Goal: Task Accomplishment & Management: Use online tool/utility

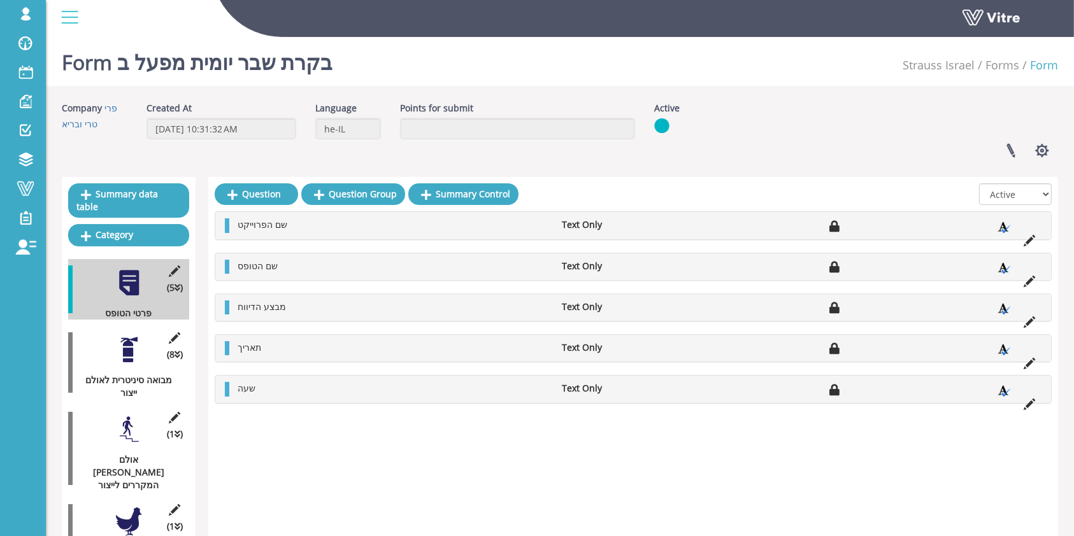
click at [135, 336] on div at bounding box center [129, 350] width 29 height 29
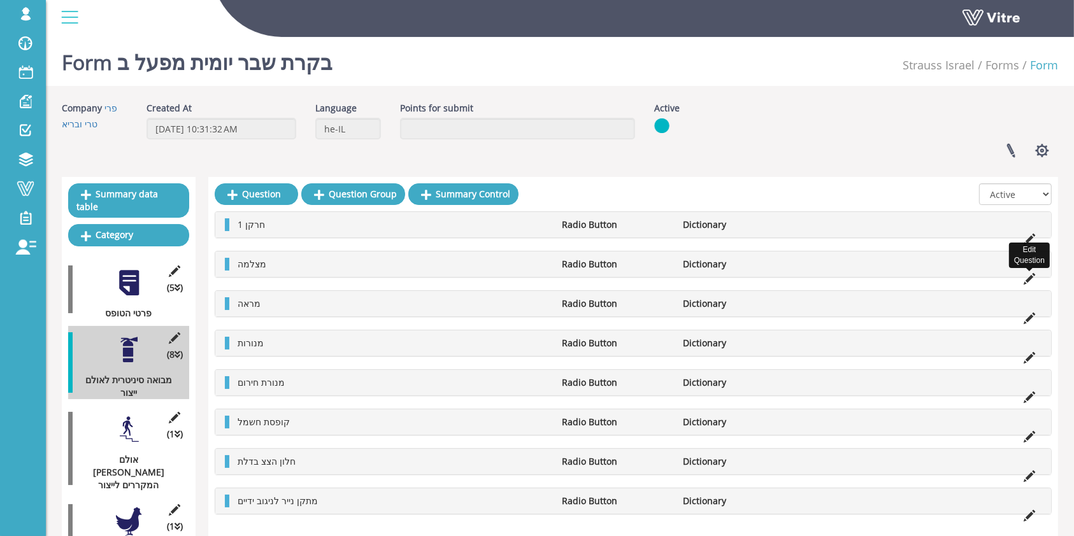
click at [1025, 280] on icon at bounding box center [1028, 278] width 11 height 11
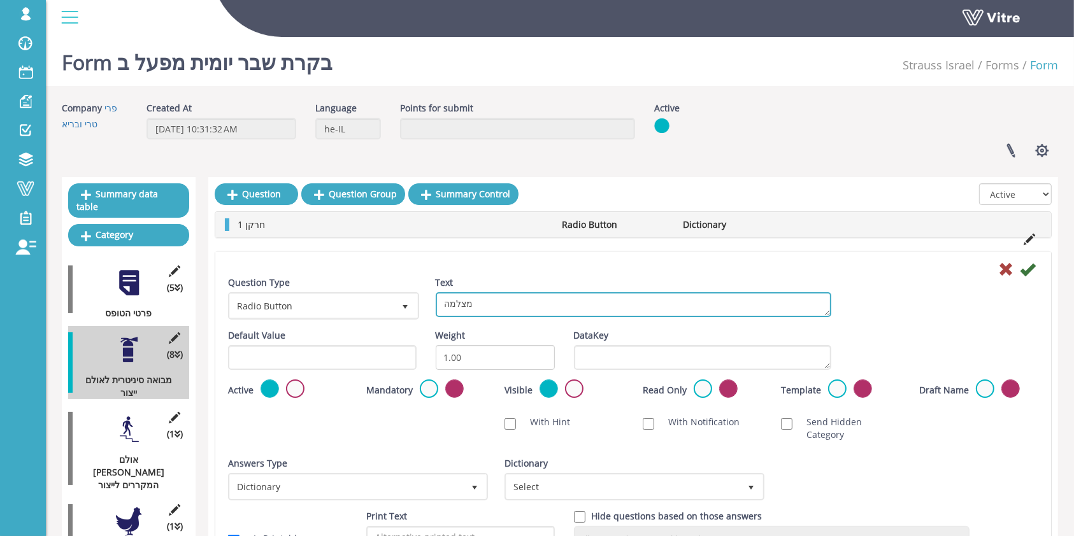
click at [564, 301] on textarea "מצלמה" at bounding box center [633, 304] width 395 height 25
type textarea "1 מצלמה"
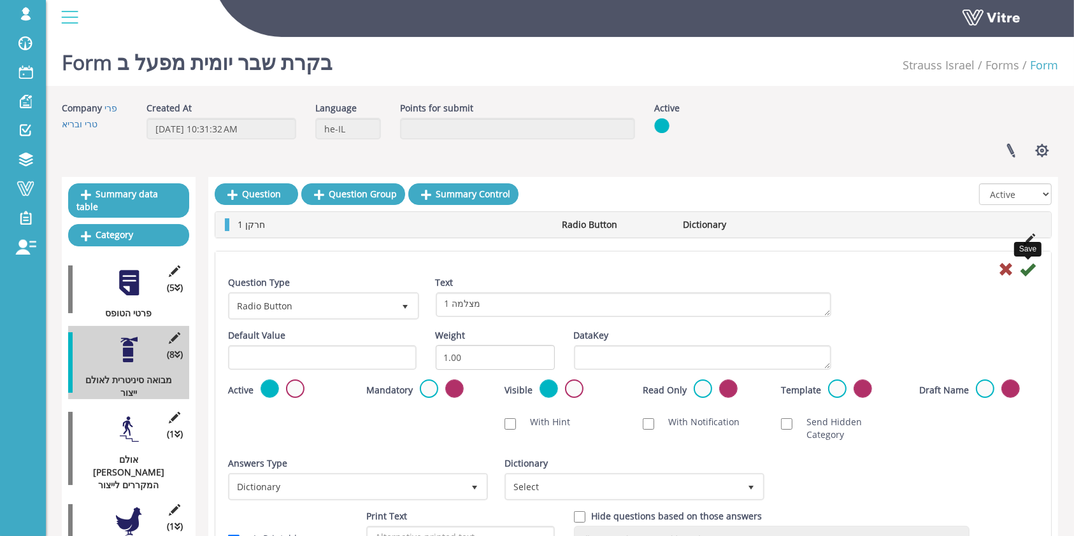
click at [1025, 273] on icon at bounding box center [1027, 269] width 15 height 15
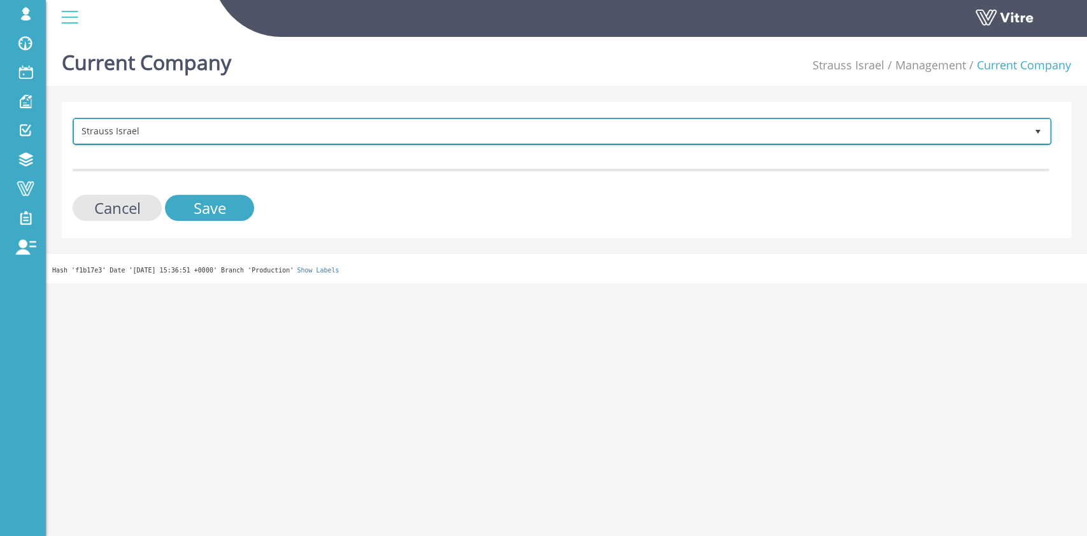
click at [322, 143] on span "Strauss Israel" at bounding box center [562, 131] width 976 height 24
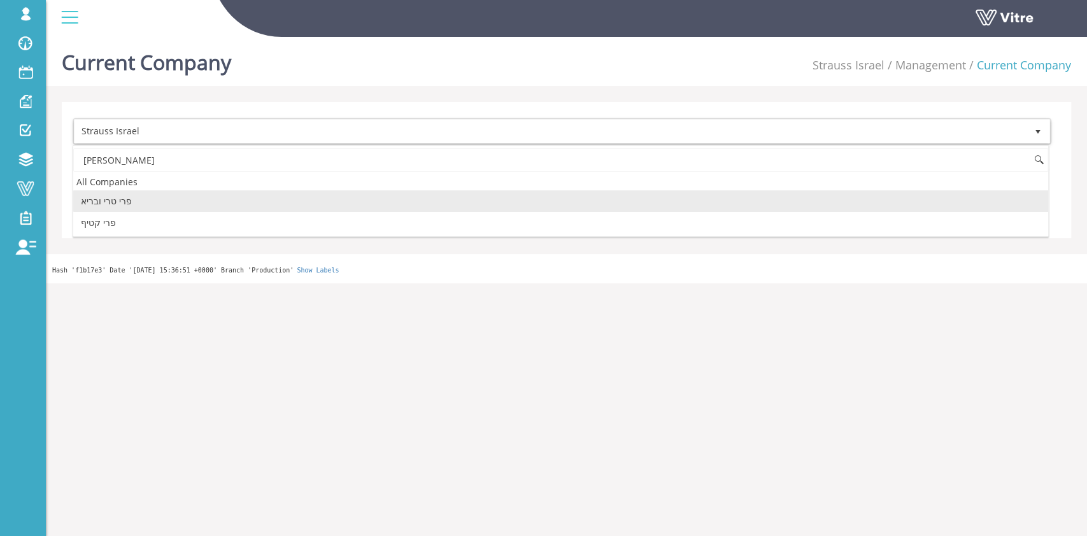
click at [239, 210] on li "פרי טרי ובריא" at bounding box center [560, 201] width 975 height 22
type input "פרי"
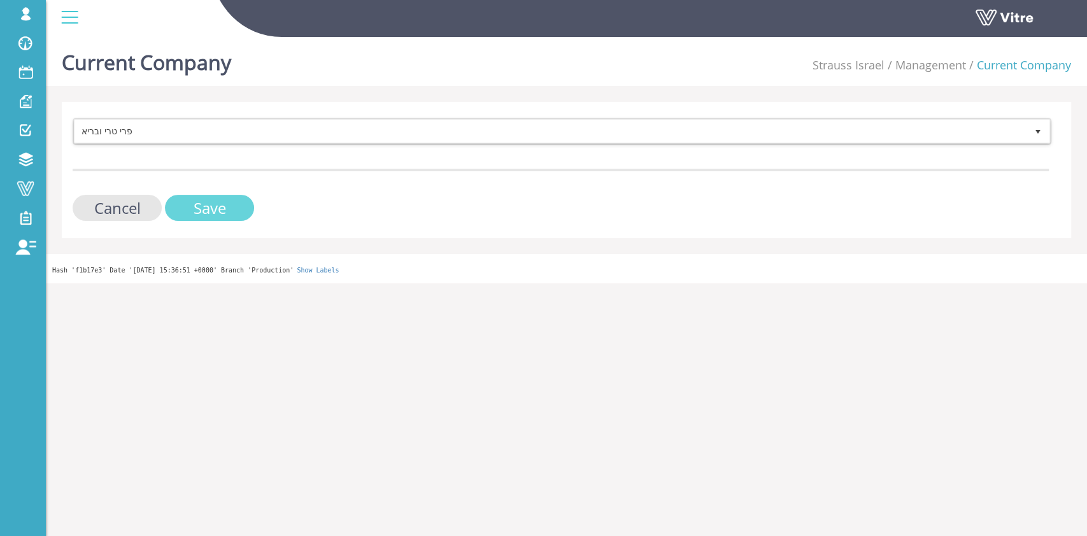
click at [239, 210] on input "Save" at bounding box center [209, 208] width 89 height 26
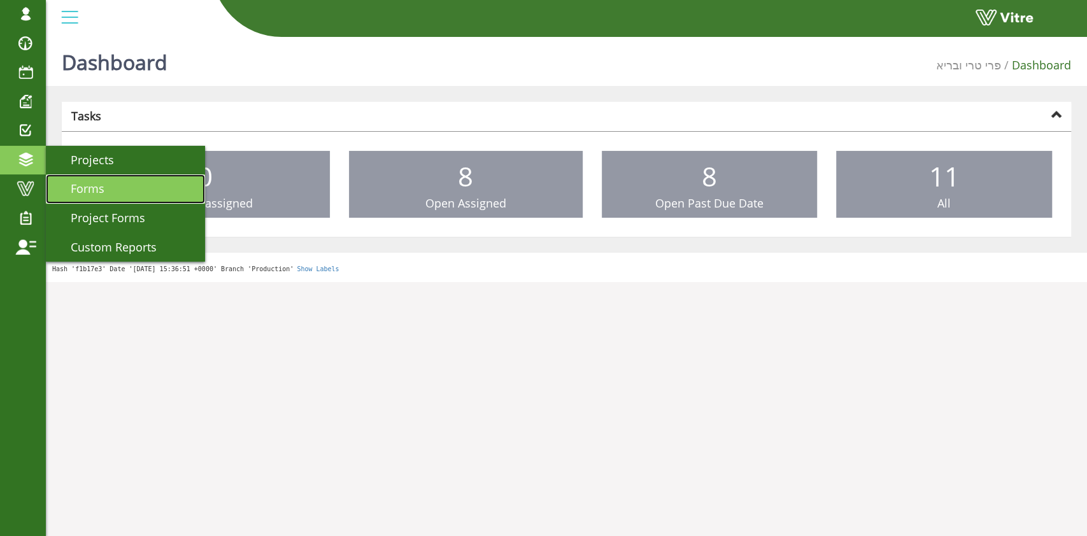
click at [131, 196] on link "Forms" at bounding box center [125, 189] width 159 height 29
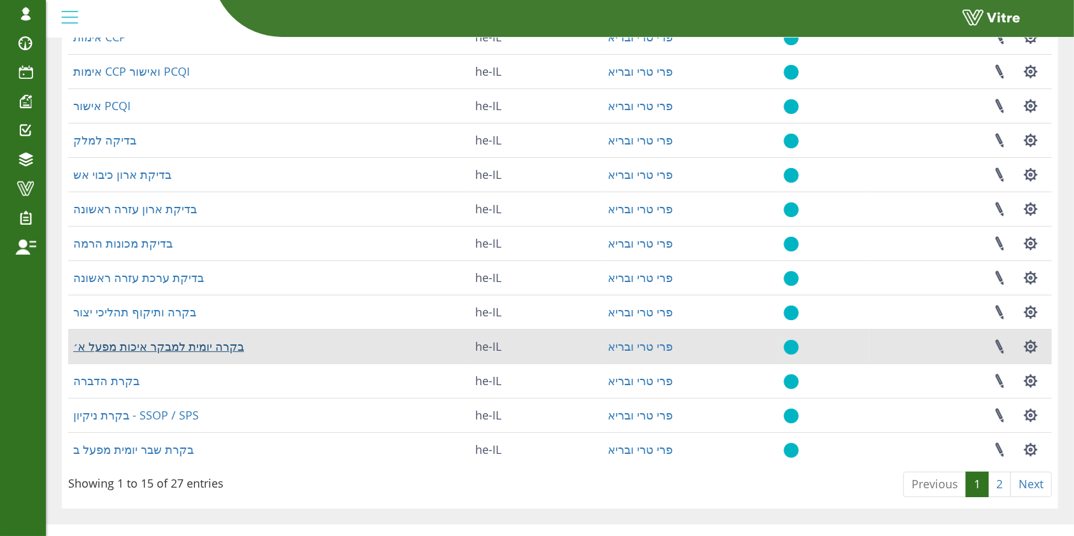
scroll to position [226, 0]
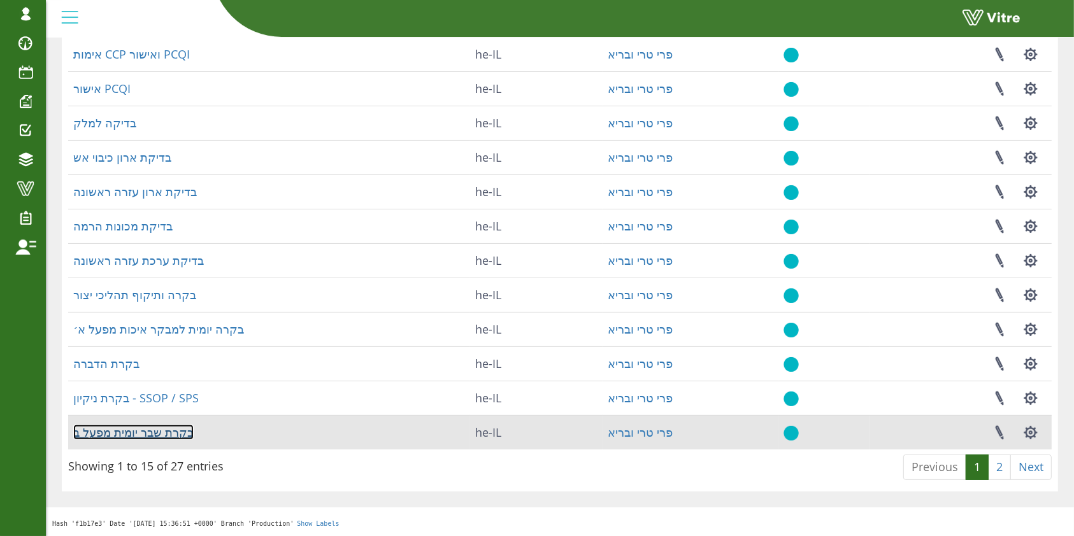
click at [157, 436] on link "בקרת שבר יומית מפעל ב" at bounding box center [133, 432] width 120 height 15
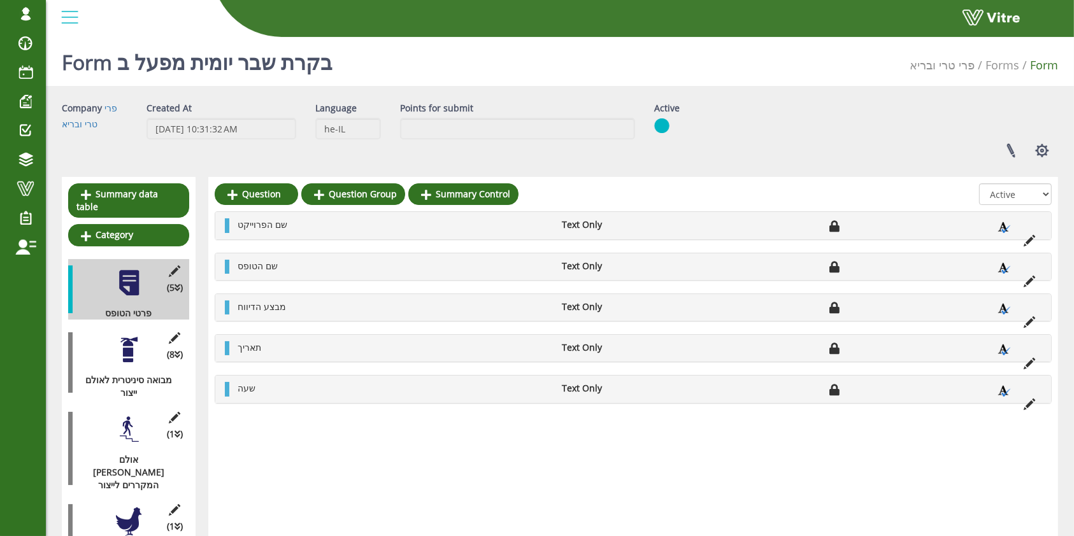
click at [134, 345] on div at bounding box center [129, 350] width 29 height 29
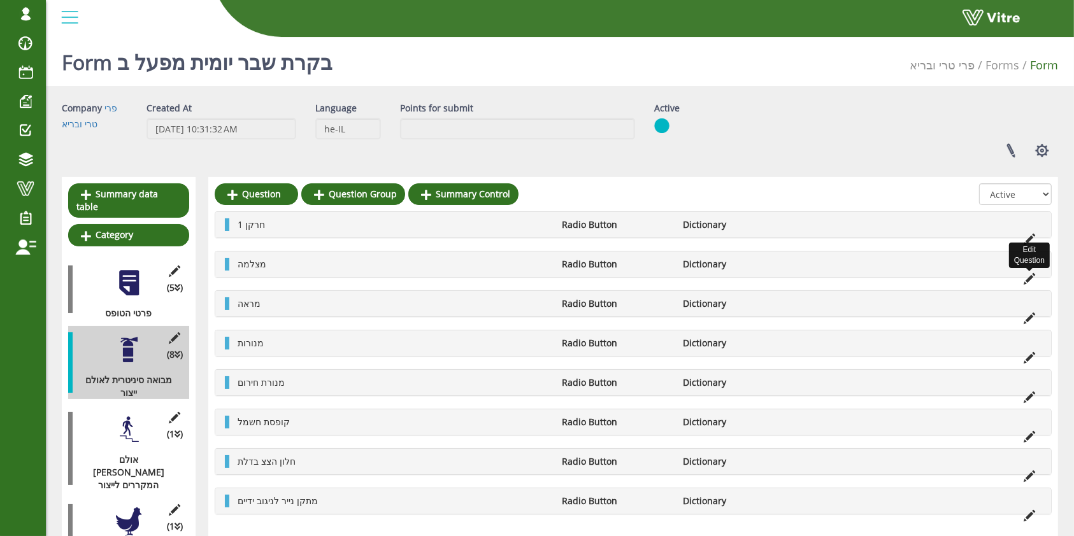
click at [1031, 275] on icon at bounding box center [1028, 278] width 11 height 11
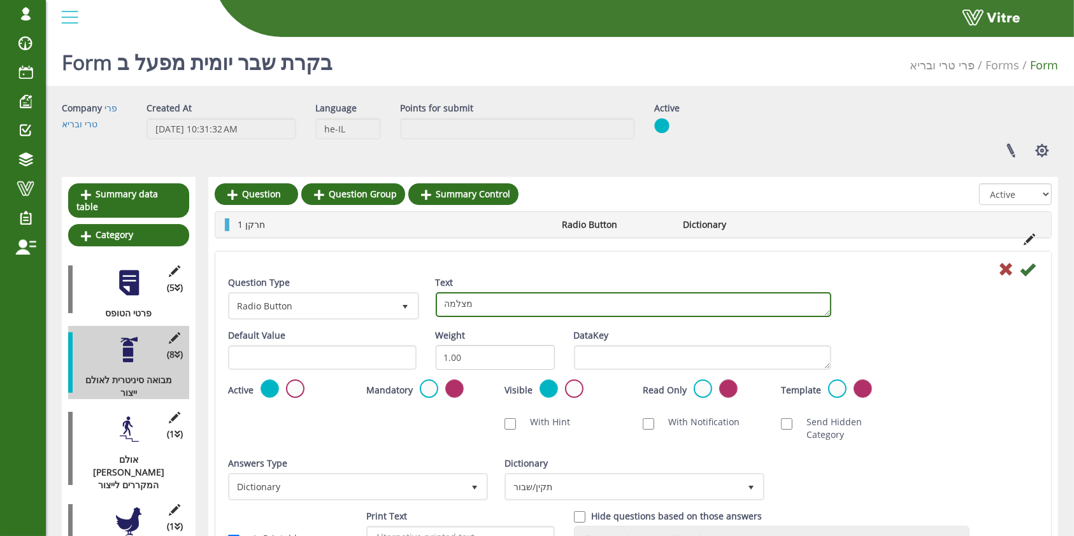
click at [497, 294] on textarea "מצלמה" at bounding box center [633, 304] width 395 height 25
type textarea "1 מצלמה"
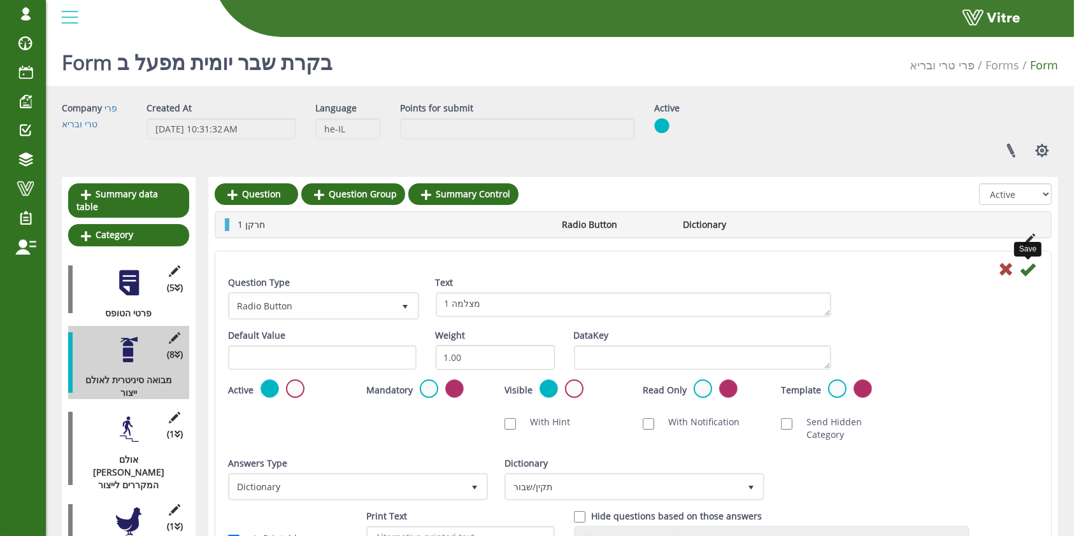
click at [1032, 266] on icon at bounding box center [1027, 269] width 15 height 15
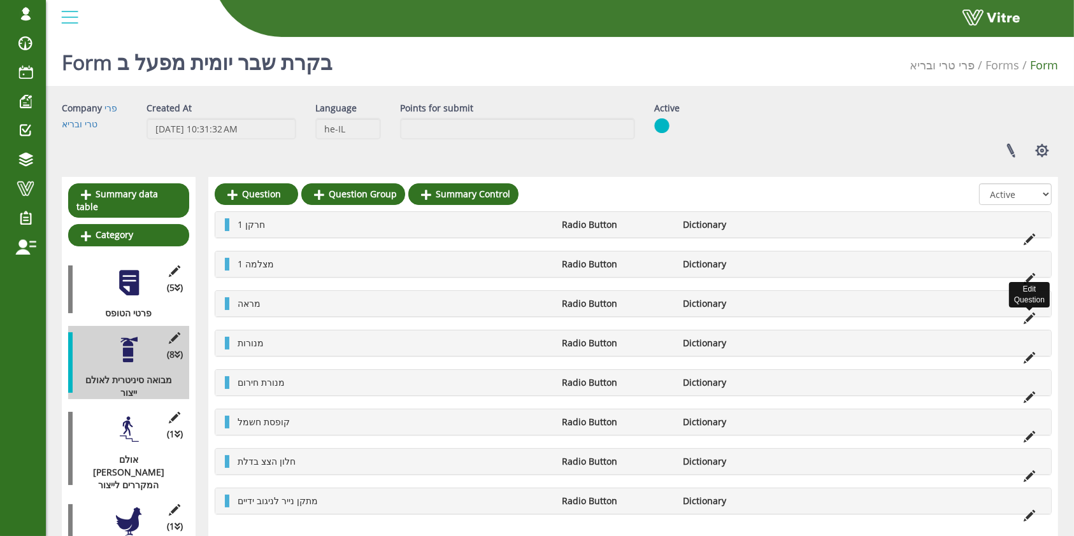
click at [1032, 315] on icon at bounding box center [1028, 318] width 11 height 11
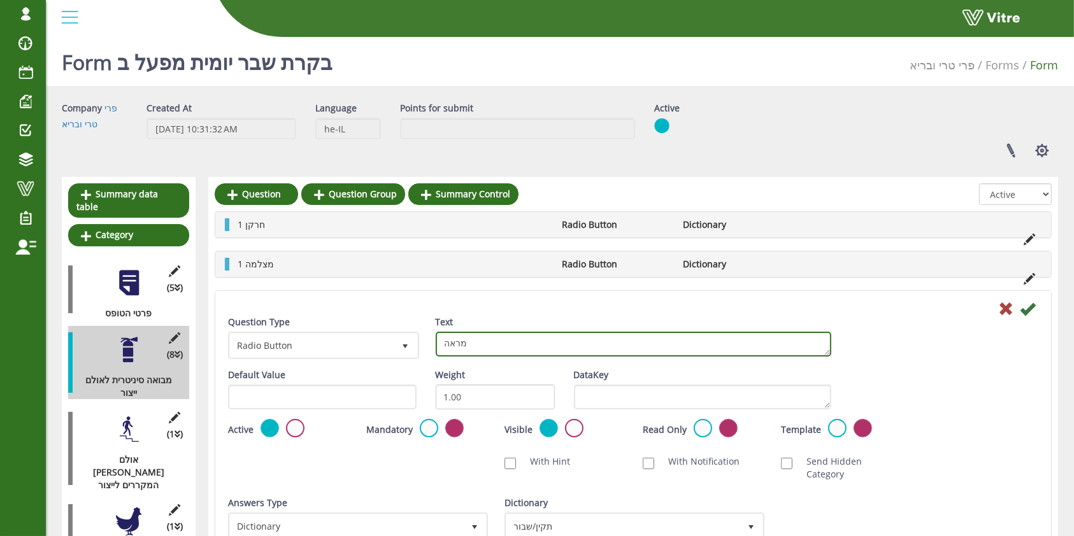
click at [528, 336] on textarea "מראה" at bounding box center [633, 344] width 395 height 25
type textarea "1 מראה"
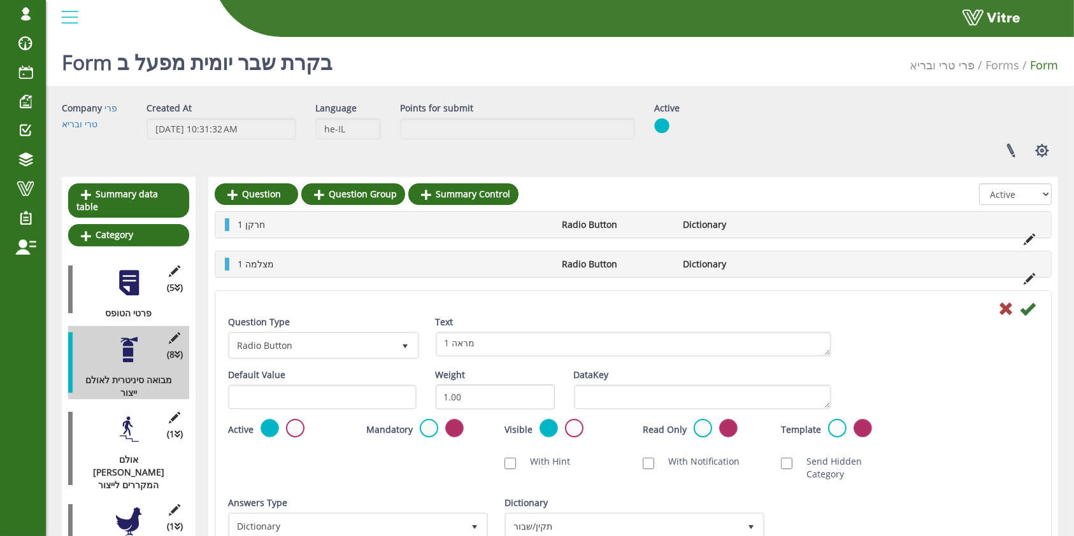
click at [1036, 306] on div at bounding box center [632, 308] width 829 height 15
click at [1029, 312] on icon at bounding box center [1027, 308] width 15 height 15
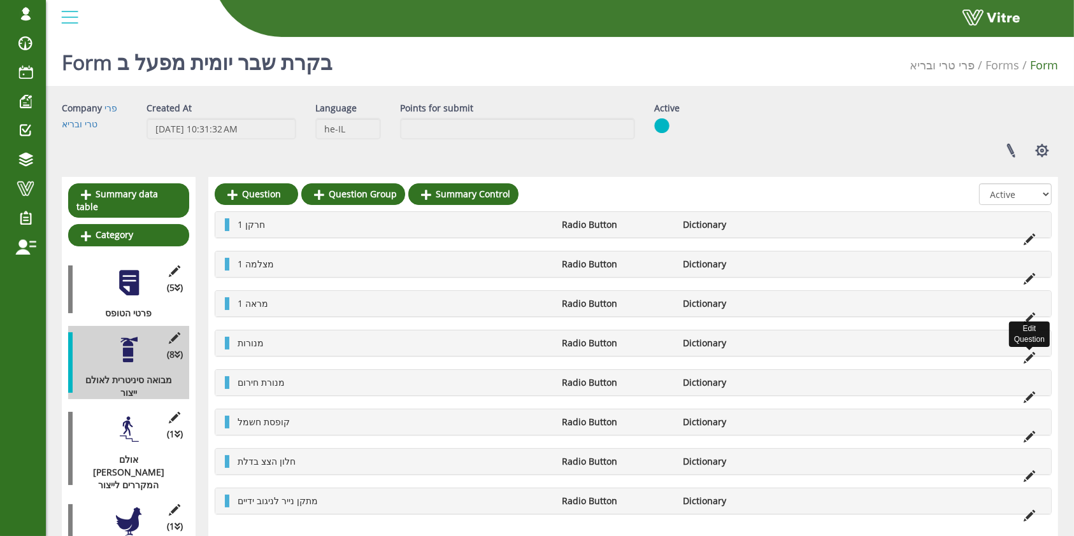
click at [1032, 355] on icon at bounding box center [1028, 357] width 11 height 11
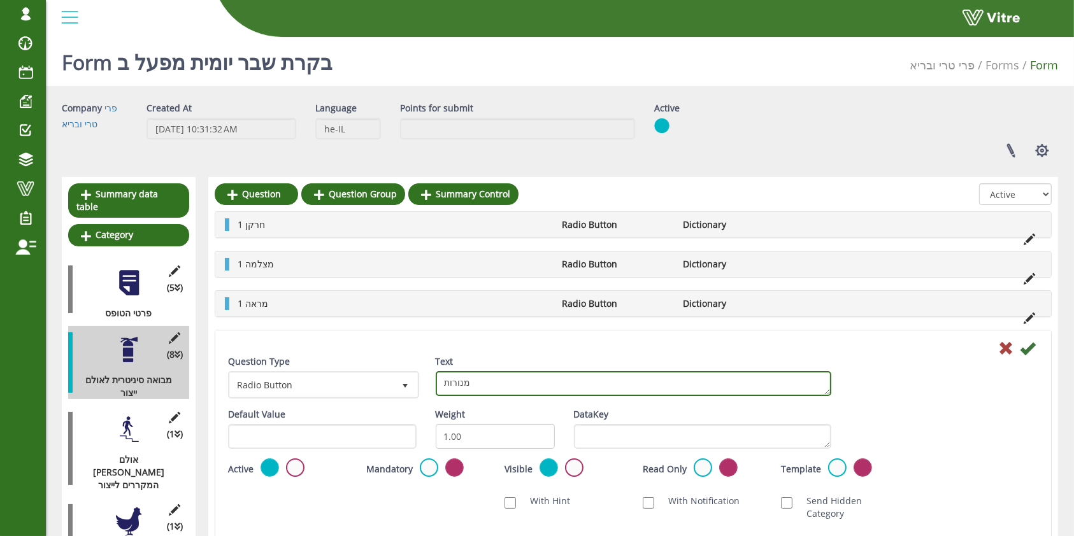
drag, startPoint x: 508, startPoint y: 382, endPoint x: 445, endPoint y: 378, distance: 63.8
click at [445, 378] on textarea "מנורות" at bounding box center [633, 383] width 395 height 25
click at [443, 380] on textarea "מנורות" at bounding box center [633, 383] width 395 height 25
type textarea "3 מנורות"
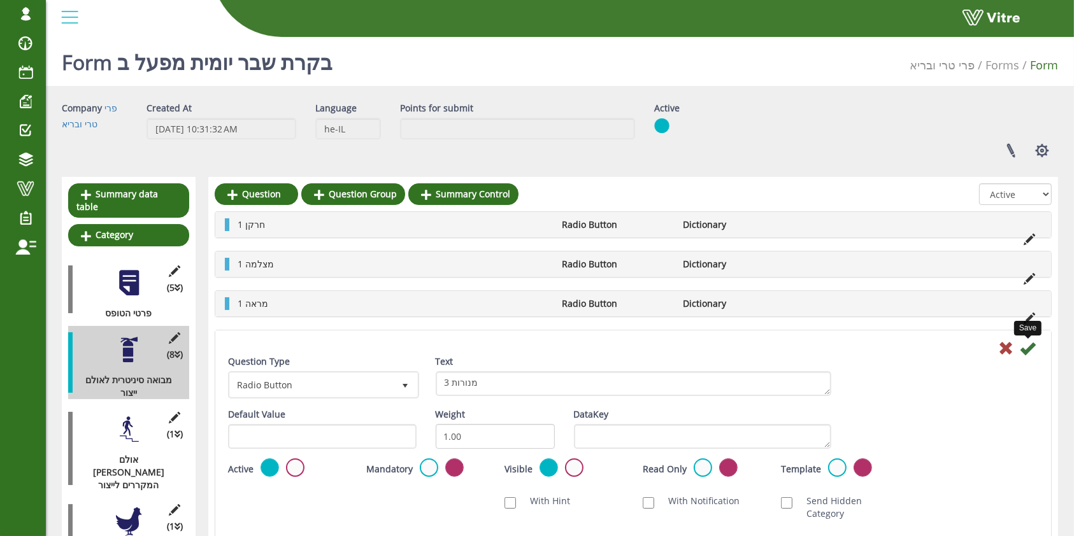
click at [1024, 351] on icon at bounding box center [1027, 348] width 15 height 15
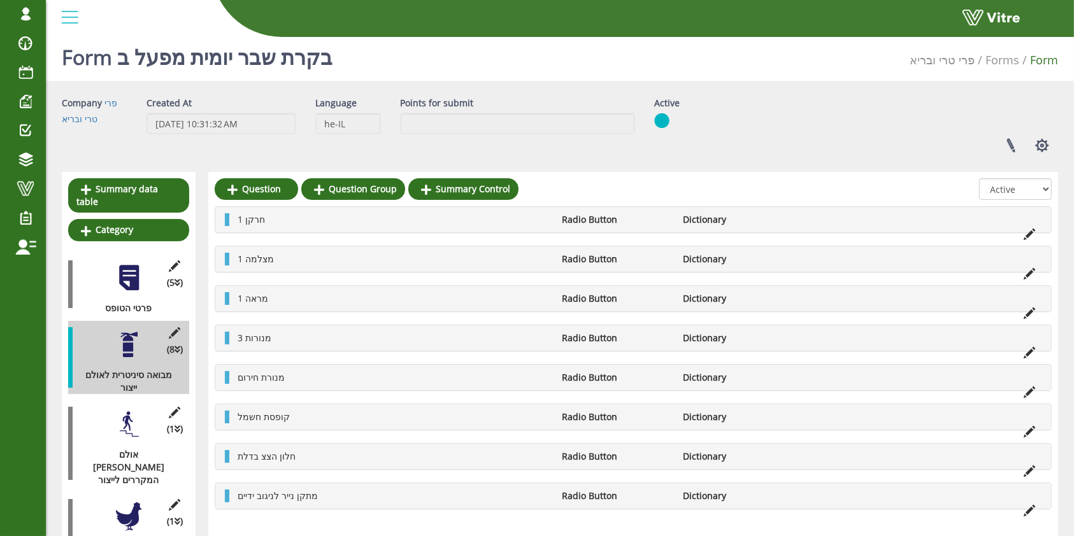
scroll to position [41, 0]
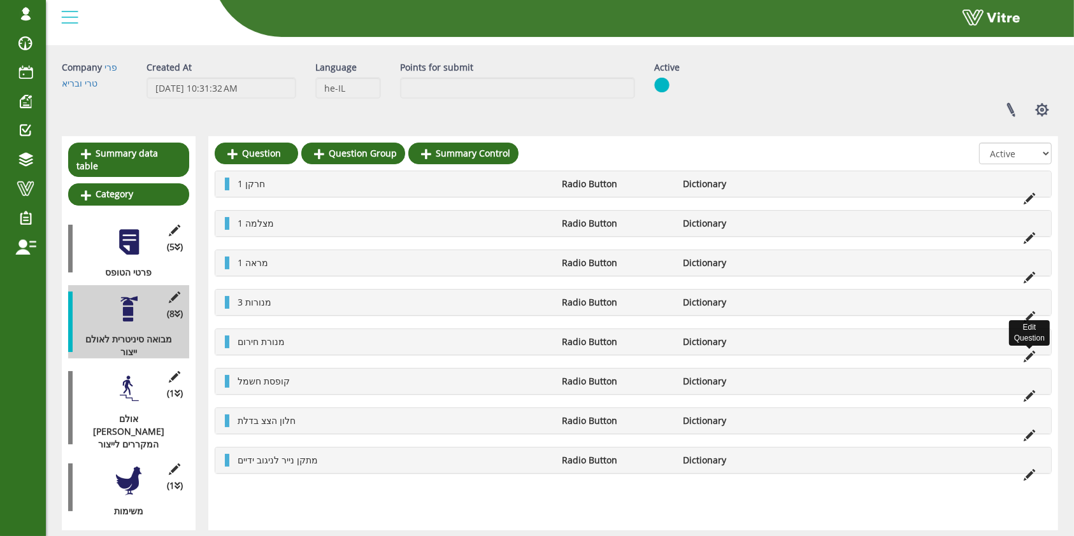
click at [1032, 356] on icon at bounding box center [1028, 356] width 11 height 11
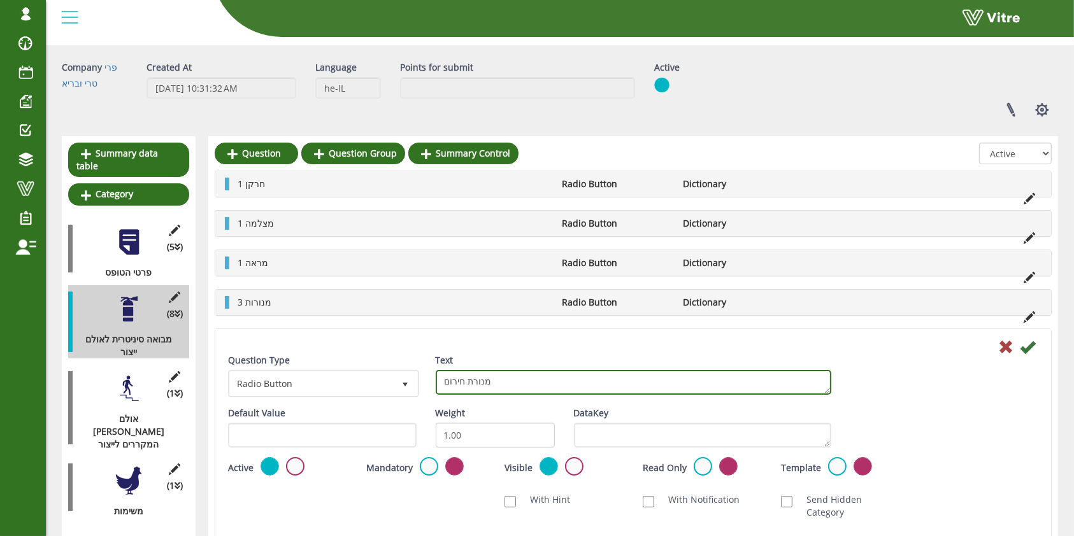
click at [504, 378] on textarea "מנורת חירום" at bounding box center [633, 382] width 395 height 25
type textarea "1 מנורת חירום"
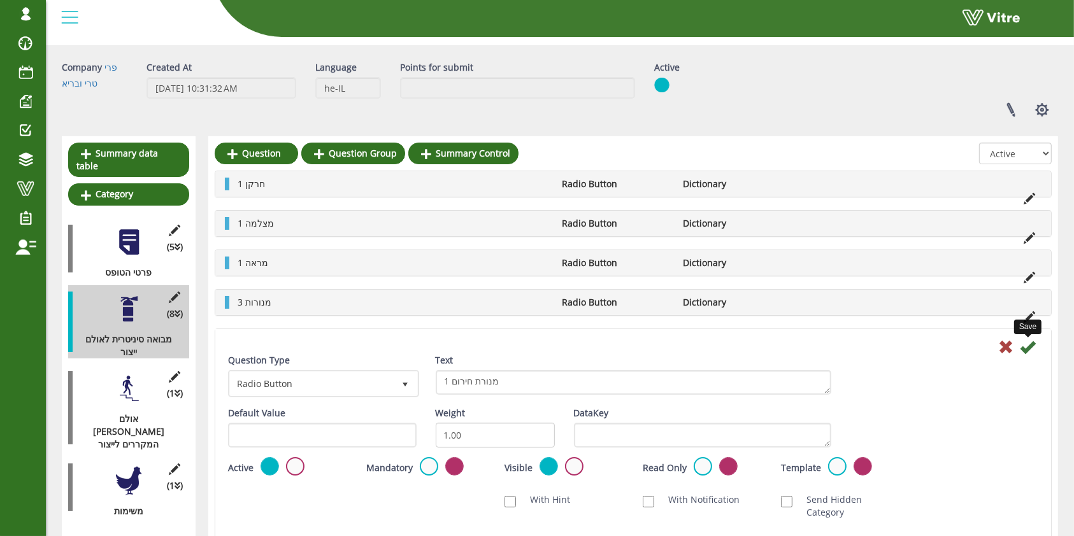
click at [1027, 345] on icon at bounding box center [1027, 346] width 15 height 15
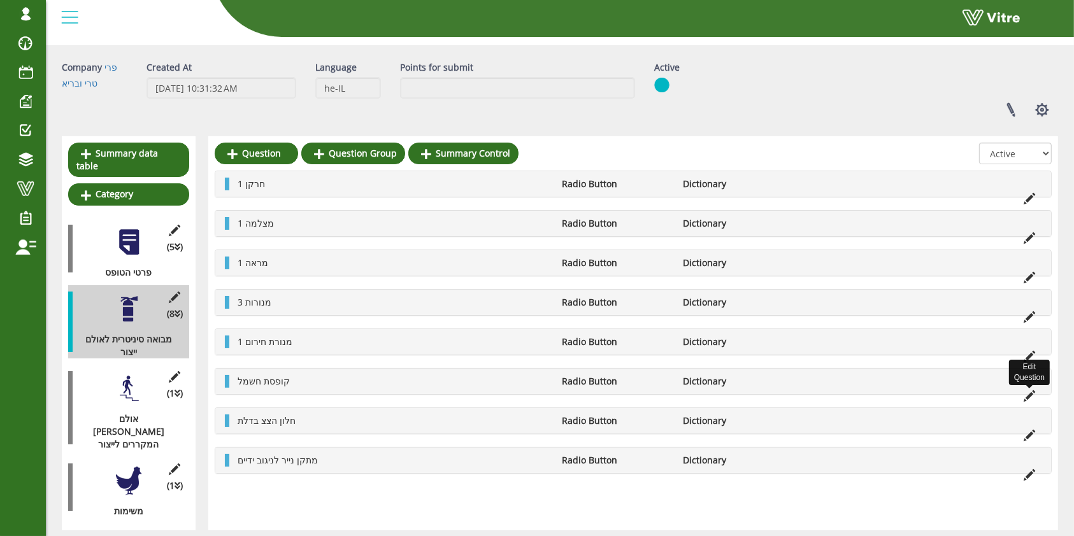
click at [1032, 390] on icon at bounding box center [1028, 395] width 11 height 11
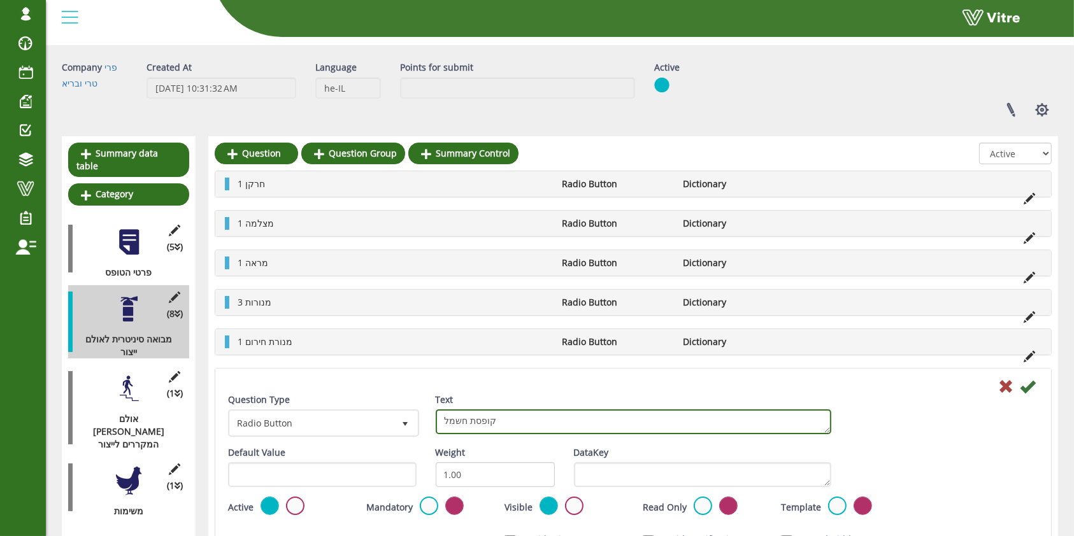
click at [443, 420] on textarea "קופסת חשמל" at bounding box center [633, 422] width 395 height 25
type textarea "1 קופסת חשמל"
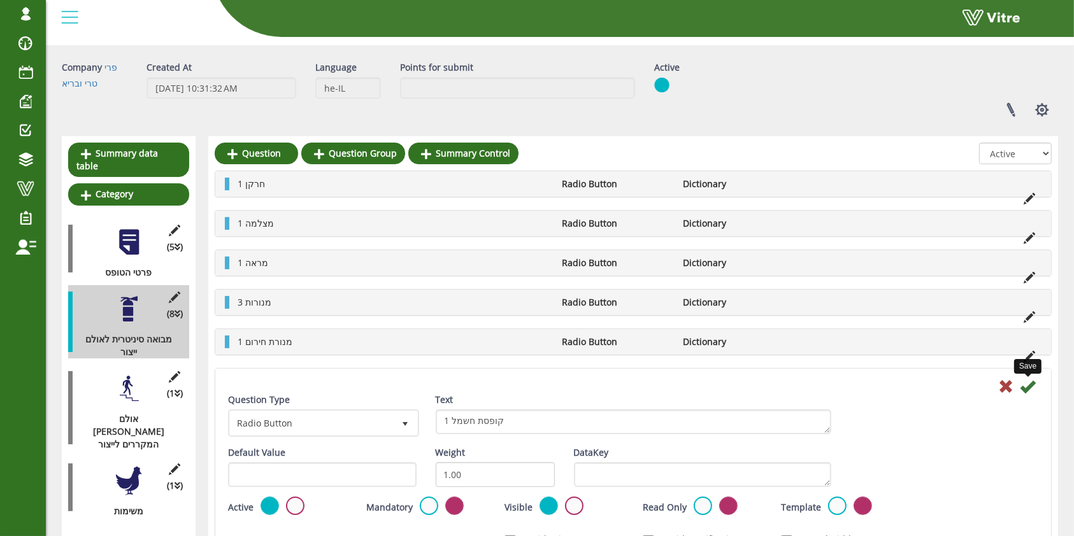
click at [1027, 388] on icon at bounding box center [1027, 386] width 15 height 15
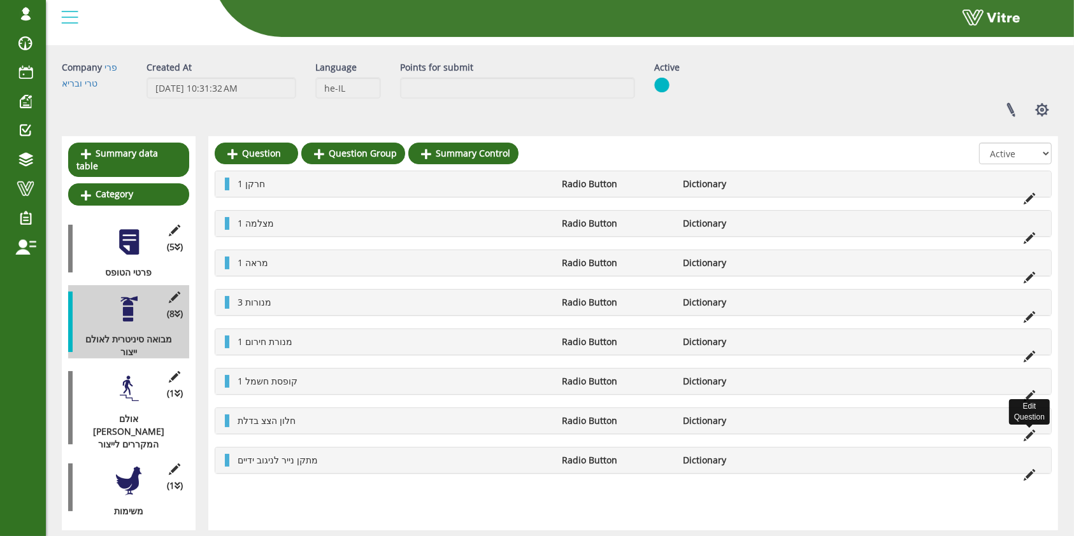
click at [1029, 436] on icon at bounding box center [1028, 435] width 11 height 11
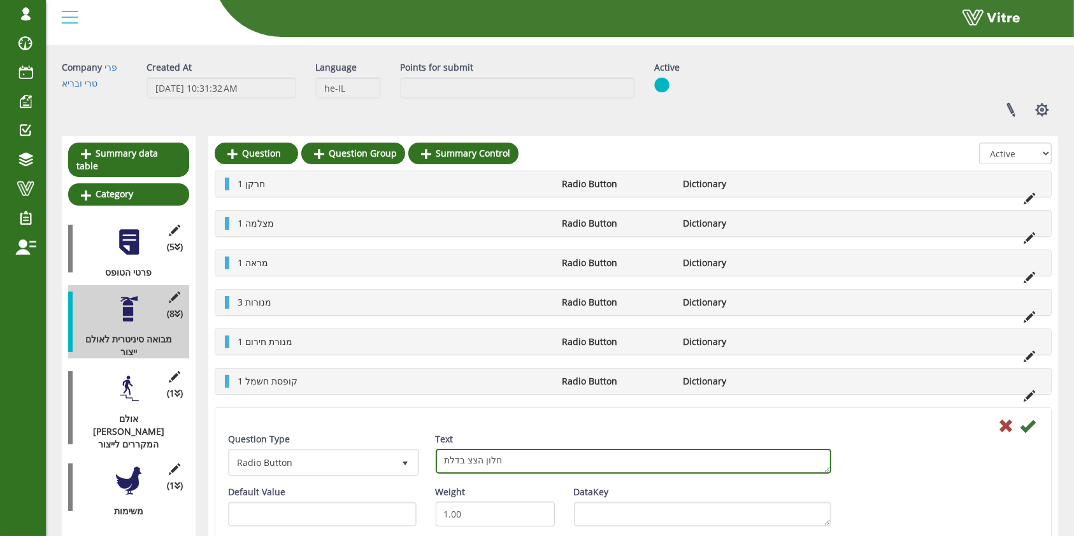
click at [469, 466] on textarea "חלון הצצ בדלת" at bounding box center [633, 461] width 395 height 25
click at [542, 462] on textarea "חלון הצצ בדלת" at bounding box center [633, 461] width 395 height 25
type textarea "1 חלון הצצה בדלת"
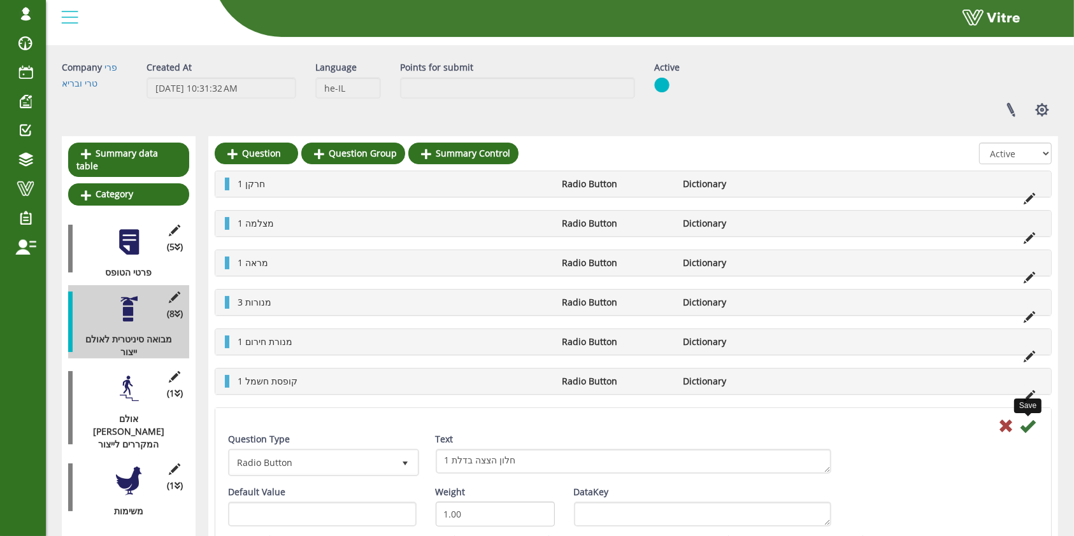
click at [1025, 425] on icon at bounding box center [1027, 425] width 15 height 15
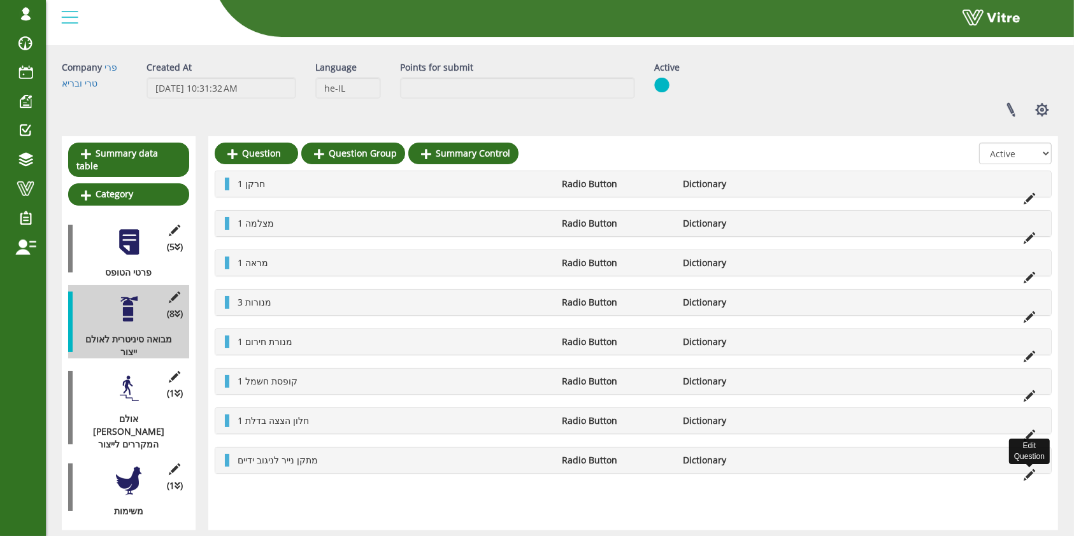
click at [1032, 474] on icon at bounding box center [1028, 474] width 11 height 11
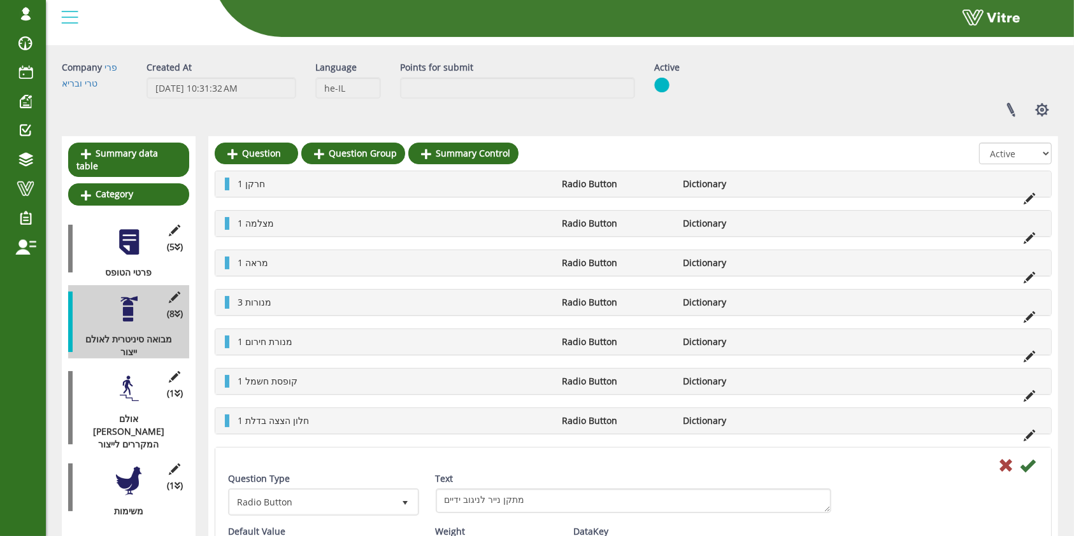
scroll to position [126, 0]
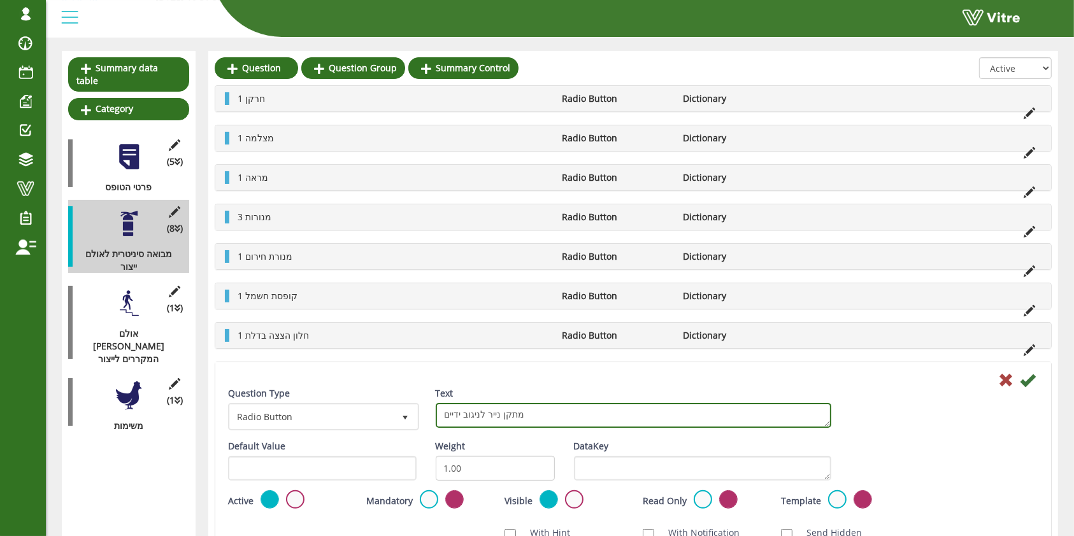
click at [529, 410] on textarea "מתקן נייר לניגוב ידיים" at bounding box center [633, 415] width 395 height 25
type textarea "1 מתקן נייר לניגוב ידיים"
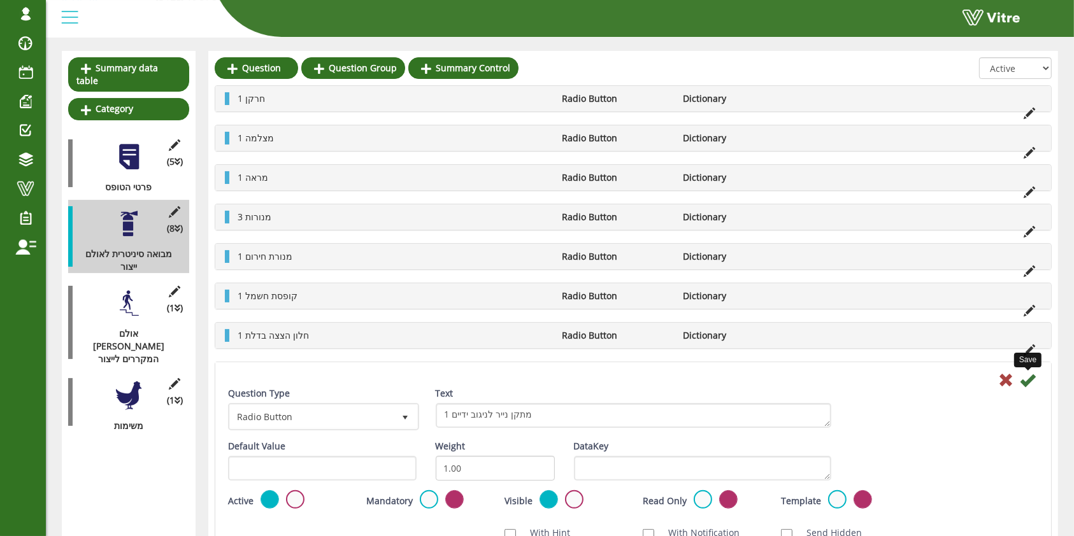
click at [1031, 380] on icon at bounding box center [1027, 380] width 15 height 15
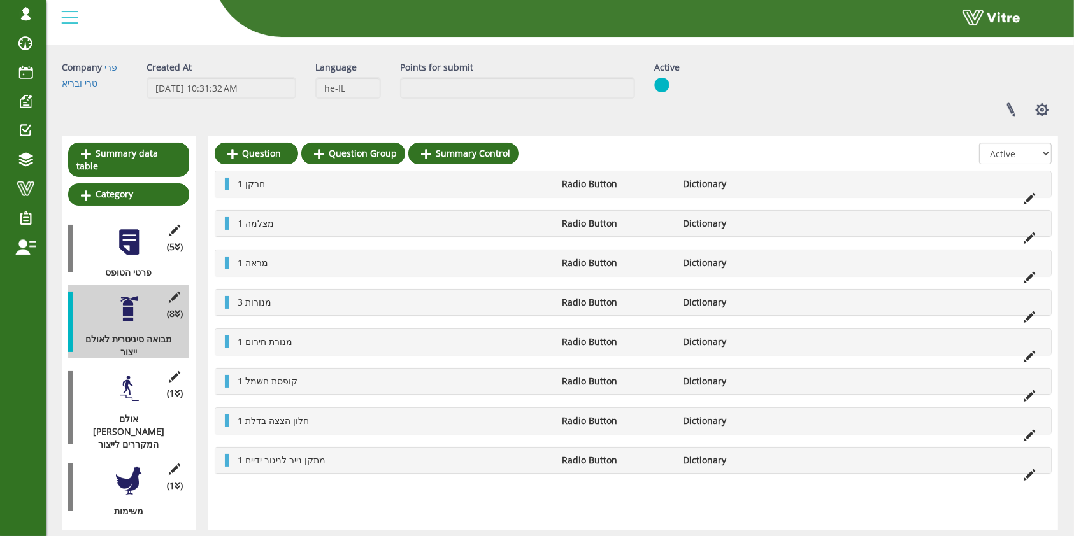
click at [134, 374] on div at bounding box center [129, 388] width 29 height 29
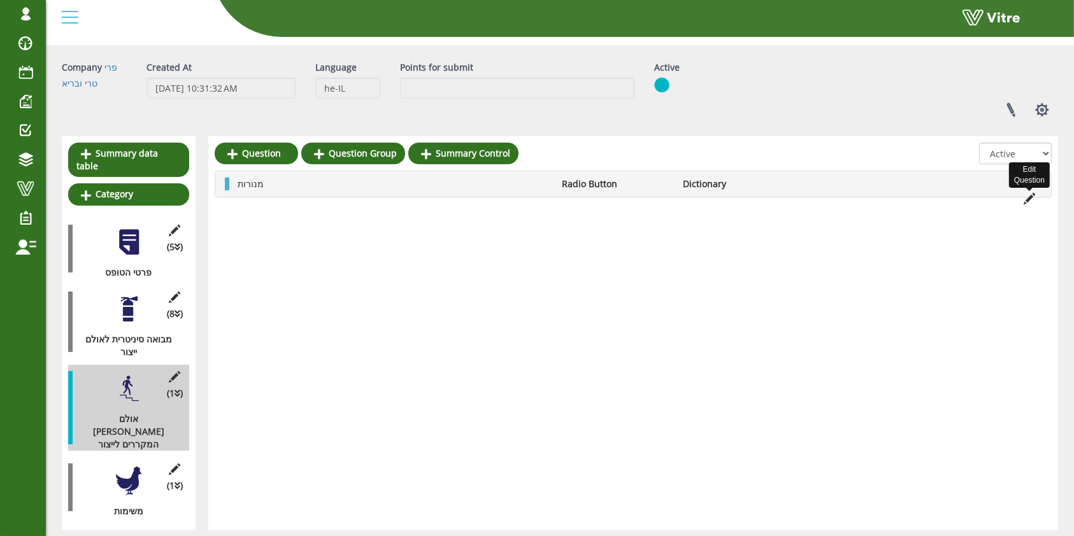
click at [1029, 196] on icon at bounding box center [1028, 198] width 11 height 11
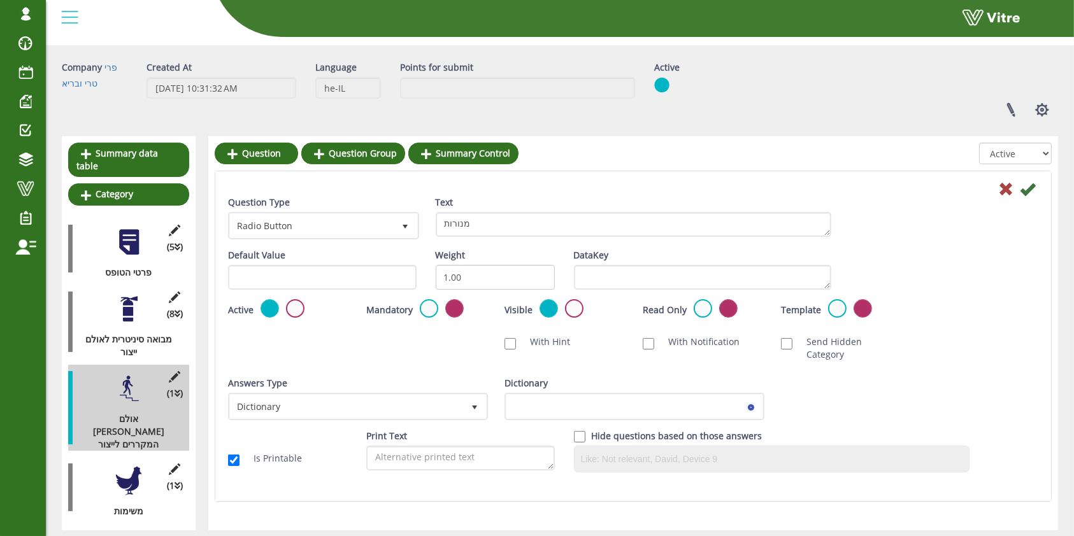
scroll to position [57, 0]
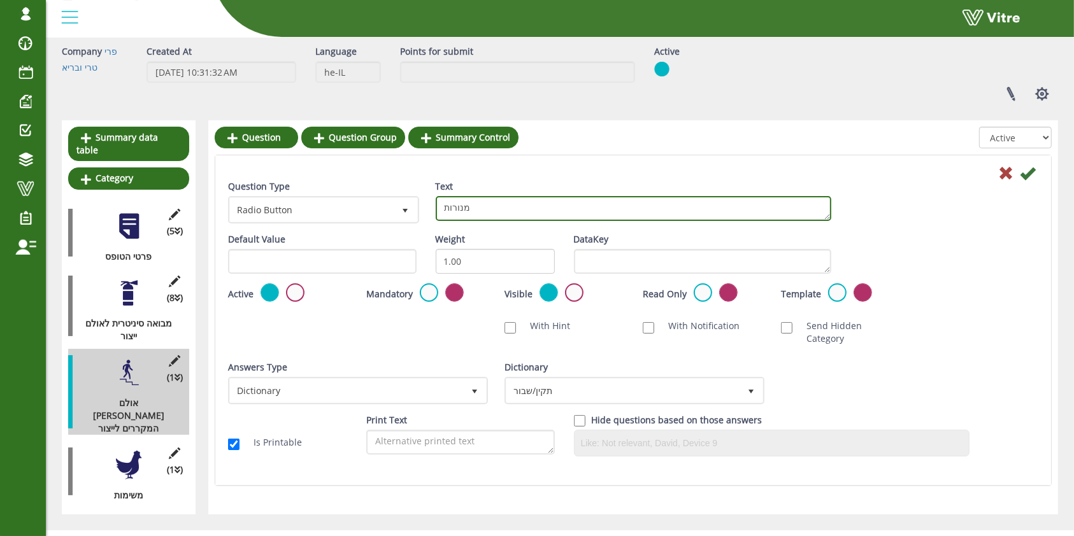
click at [594, 205] on textarea "מנורות" at bounding box center [633, 208] width 395 height 25
type textarea "17 מנורות"
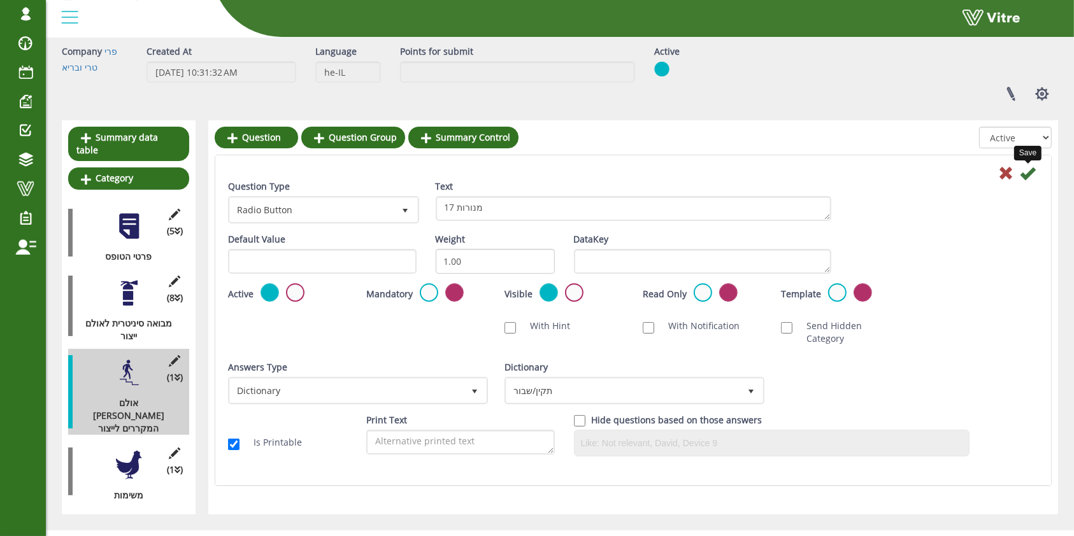
click at [1030, 170] on icon at bounding box center [1027, 173] width 15 height 15
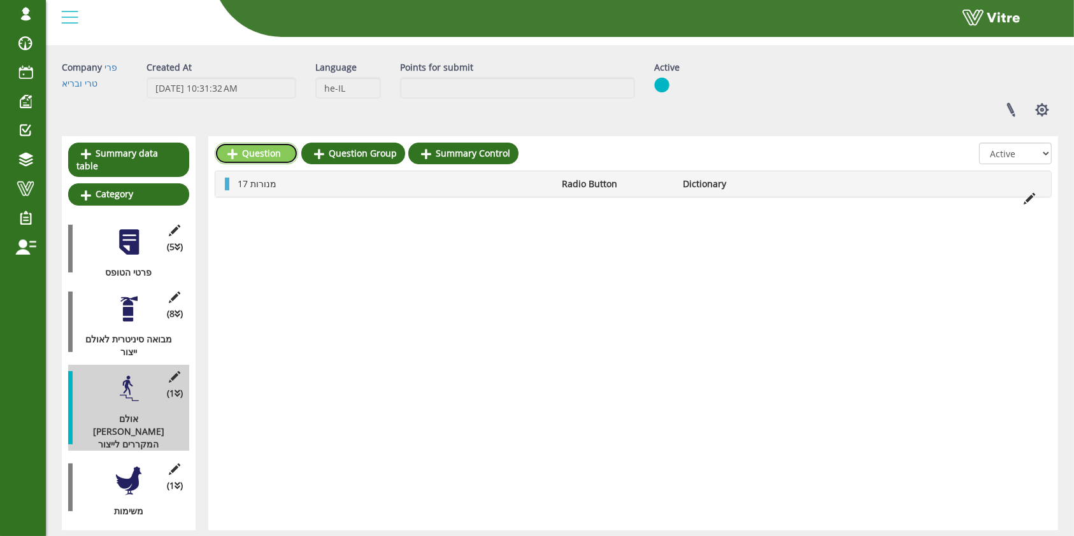
click at [257, 150] on link "Question" at bounding box center [256, 154] width 83 height 22
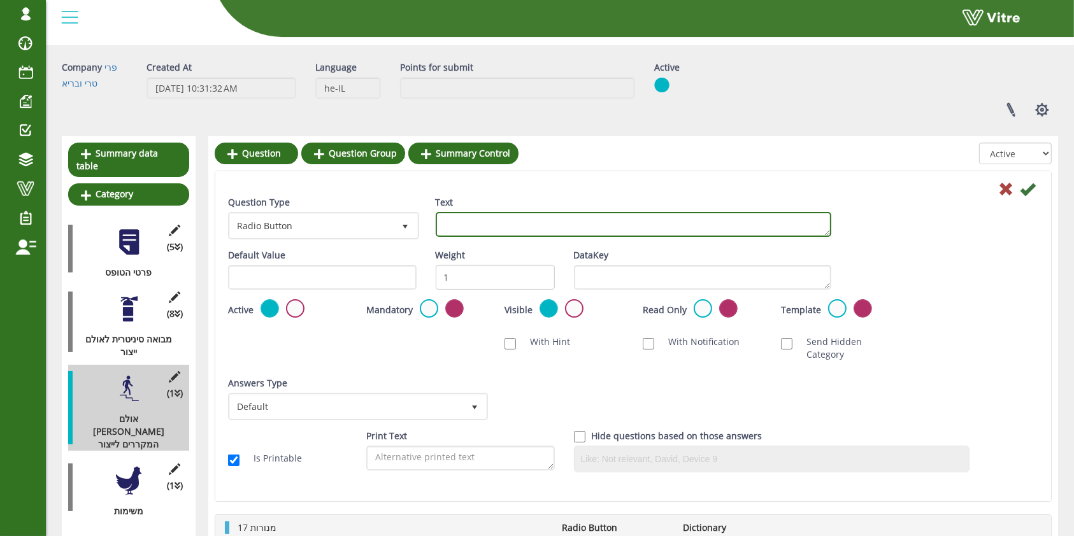
click at [494, 223] on textarea "Text" at bounding box center [633, 224] width 395 height 25
type textarea "5 קופסאות חשמל"
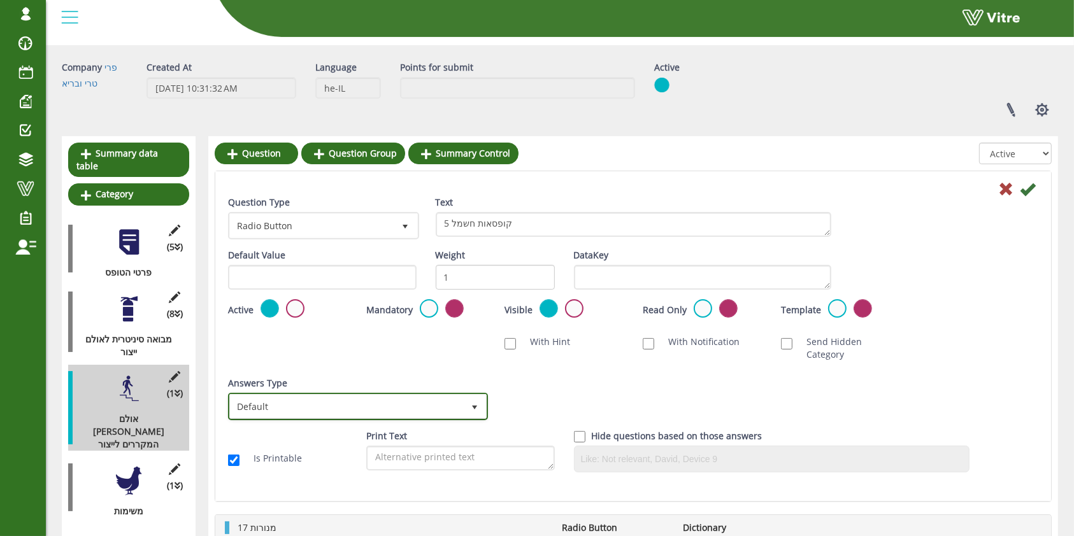
click at [362, 395] on span "Default" at bounding box center [346, 406] width 233 height 23
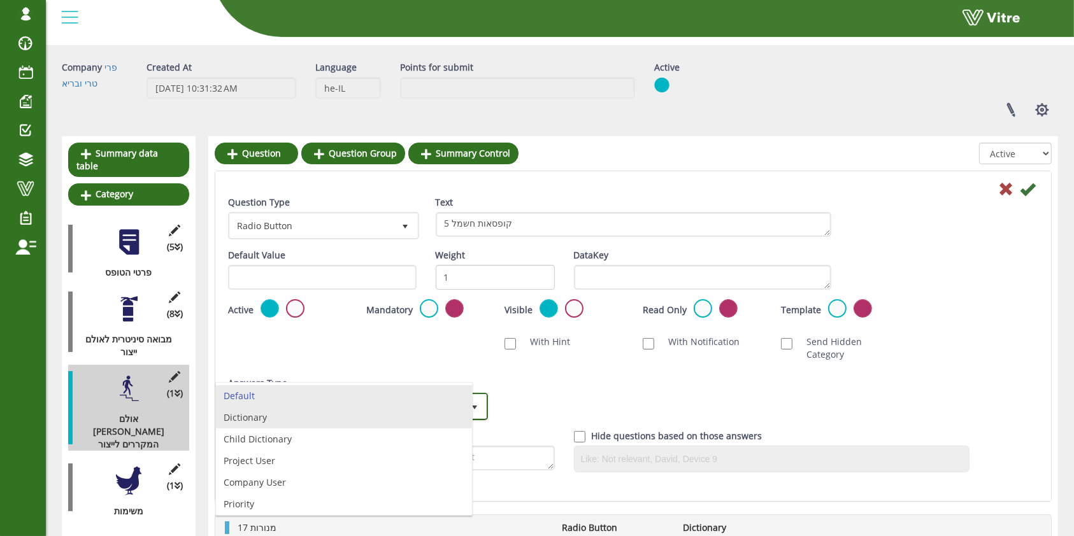
click at [350, 419] on li "Dictionary" at bounding box center [344, 418] width 256 height 22
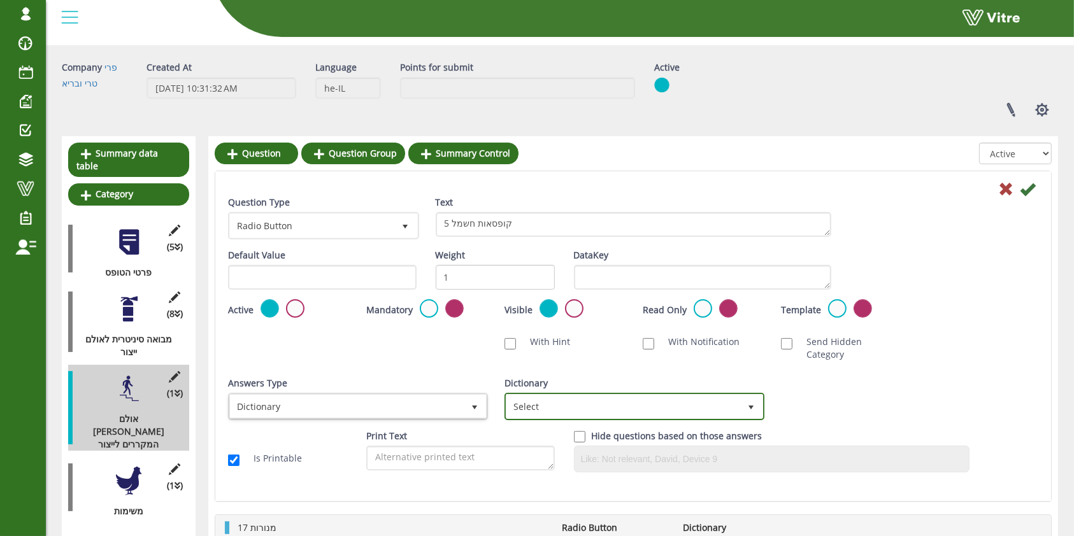
click at [606, 395] on span "Select" at bounding box center [622, 406] width 233 height 23
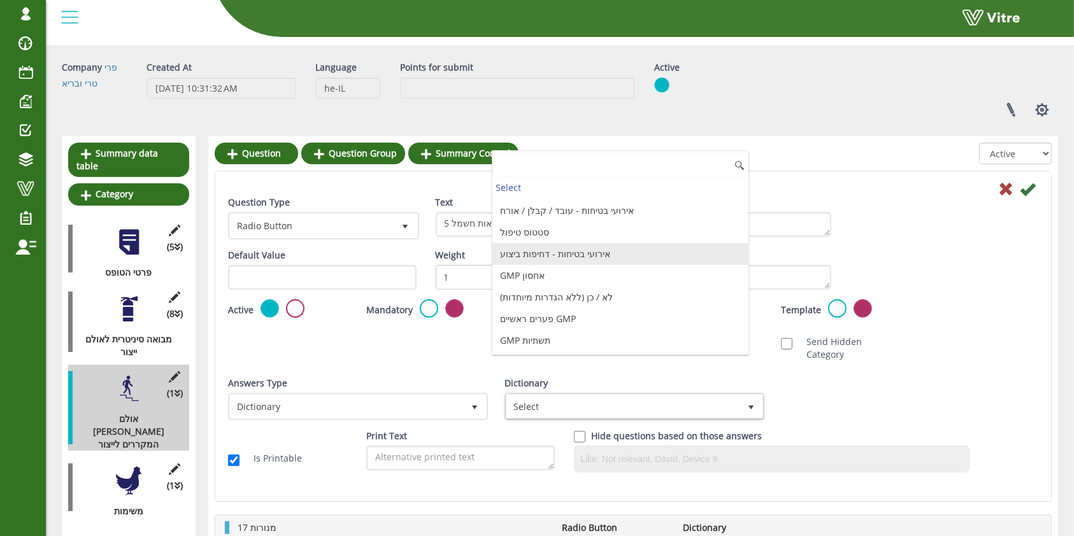
scroll to position [1350, 0]
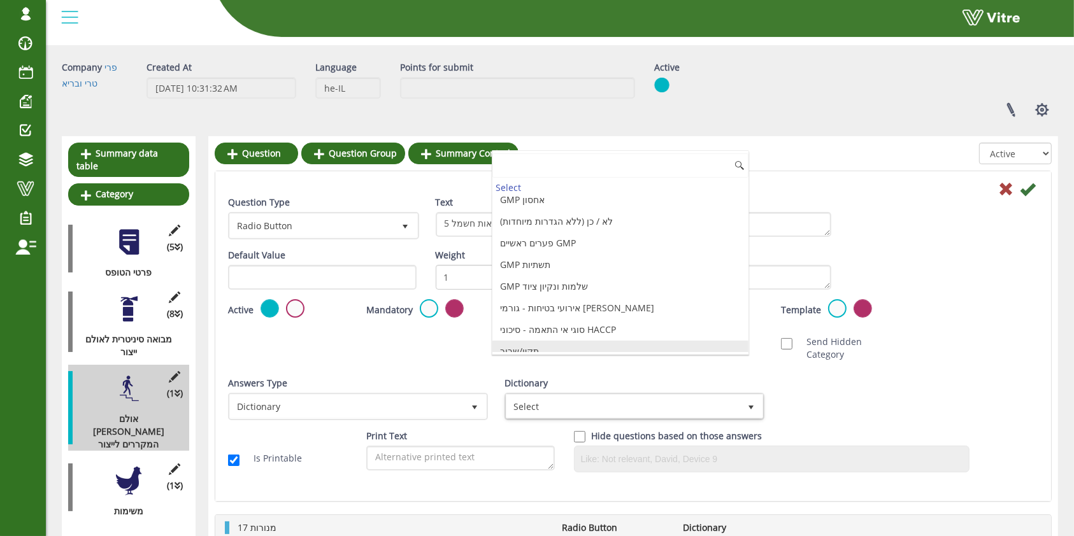
click at [576, 341] on li "תקין/שבור" at bounding box center [620, 352] width 256 height 22
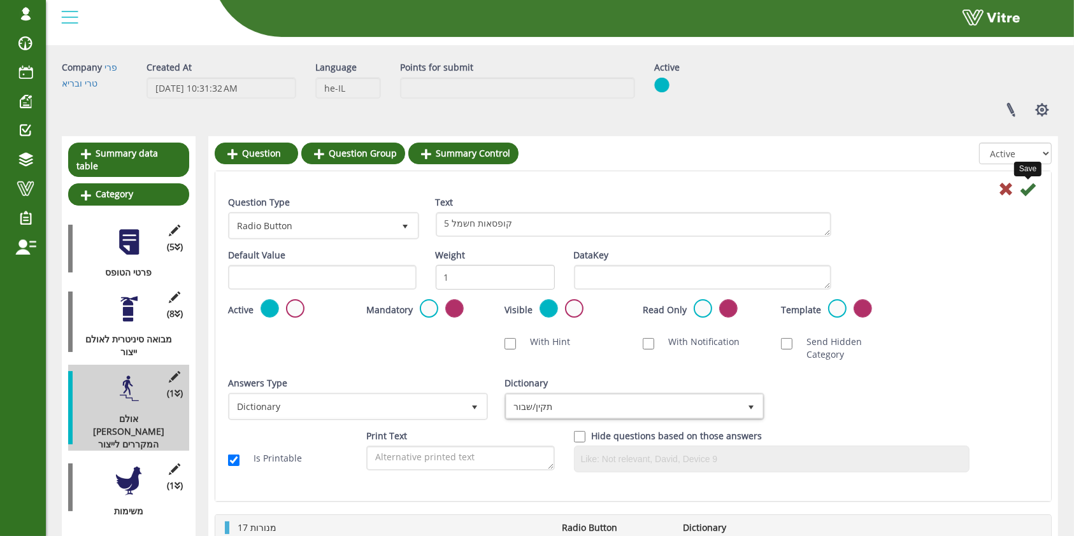
click at [1027, 186] on icon at bounding box center [1027, 189] width 15 height 15
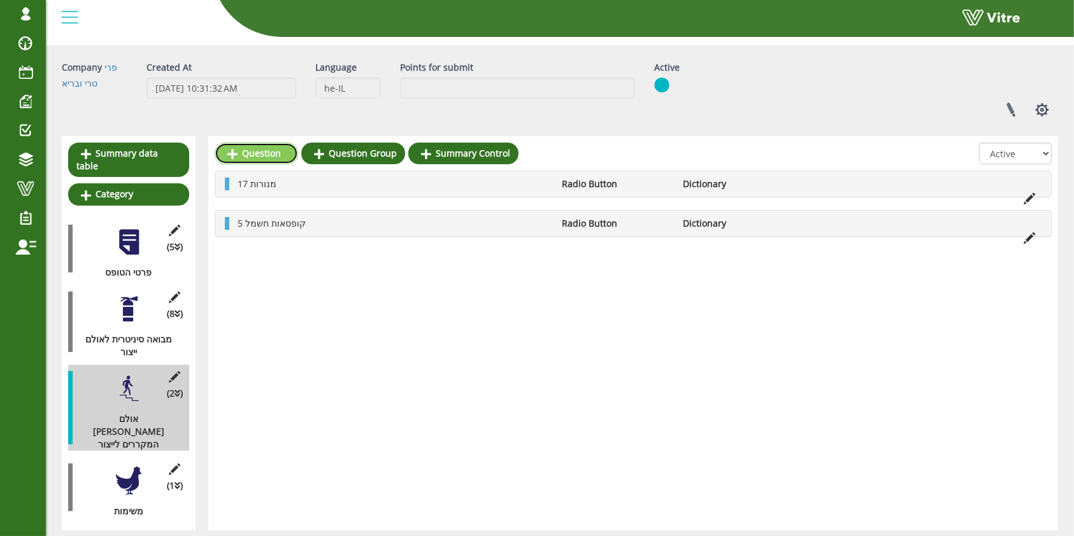
click at [273, 157] on link "Question" at bounding box center [256, 154] width 83 height 22
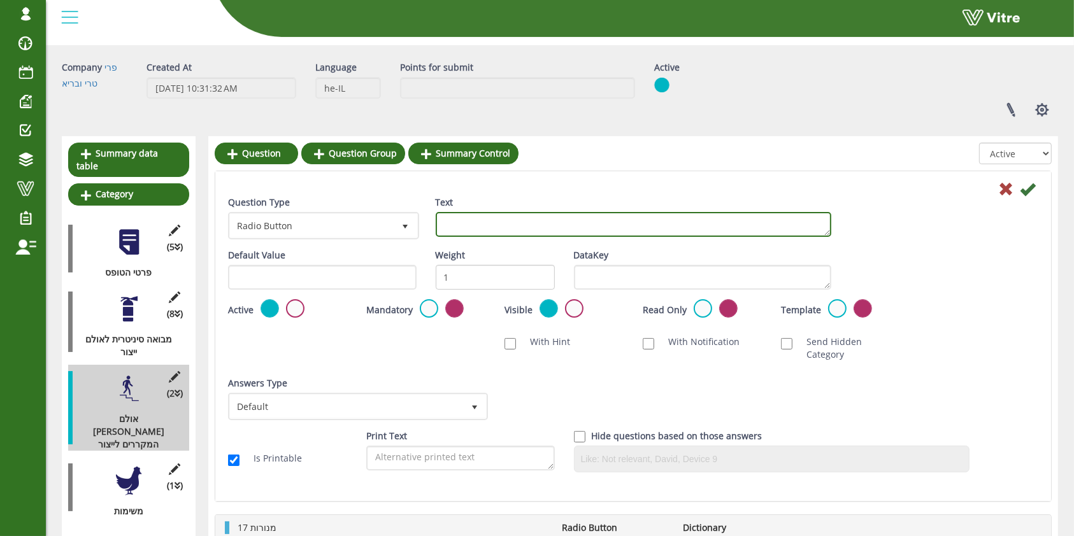
click at [462, 222] on textarea "Text" at bounding box center [633, 224] width 395 height 25
type textarea "1 מנורת חירום"
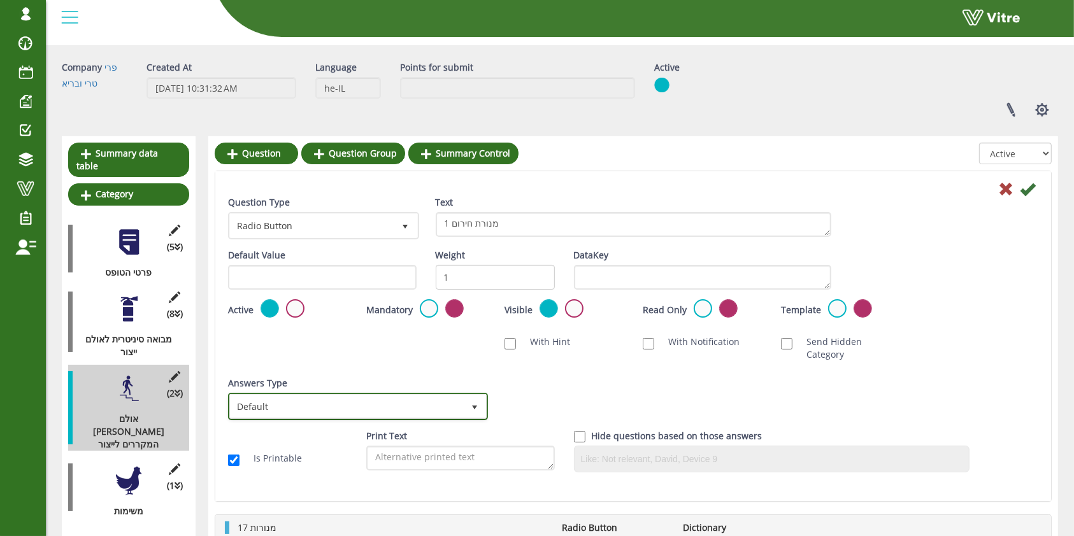
click at [464, 399] on span "select" at bounding box center [474, 406] width 23 height 23
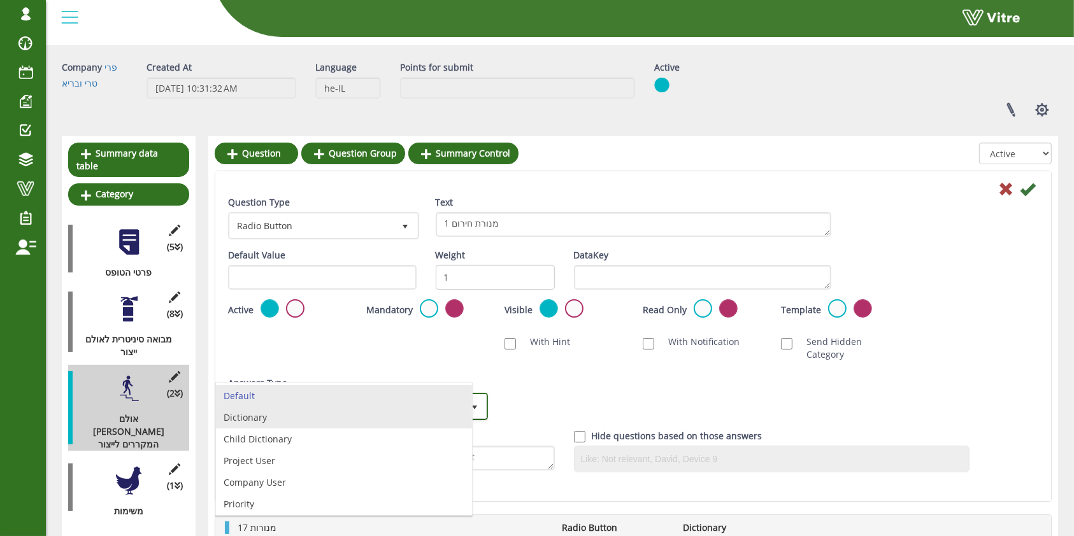
click at [343, 425] on li "Dictionary" at bounding box center [344, 418] width 256 height 22
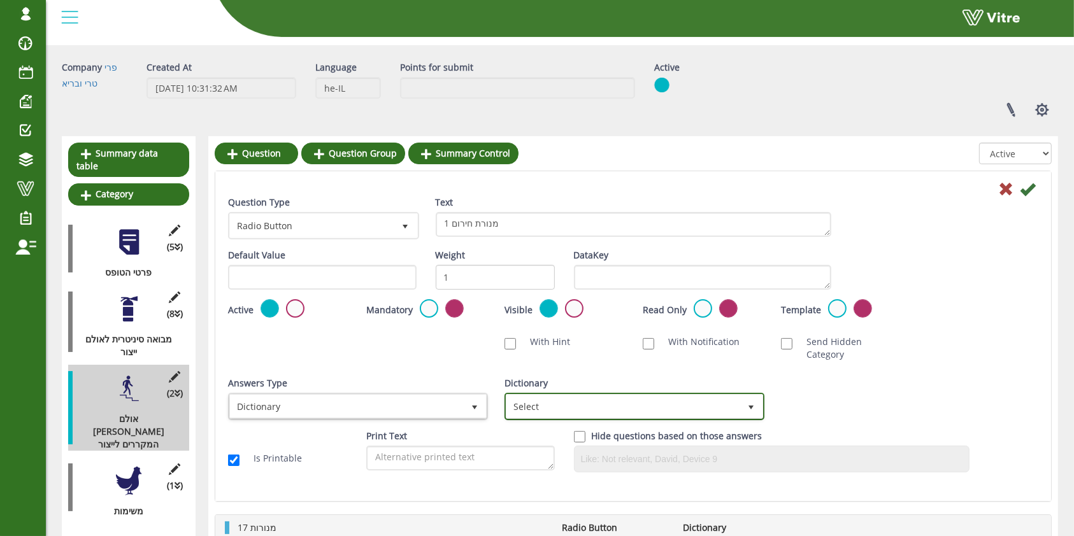
click at [547, 395] on span "Select" at bounding box center [622, 406] width 233 height 23
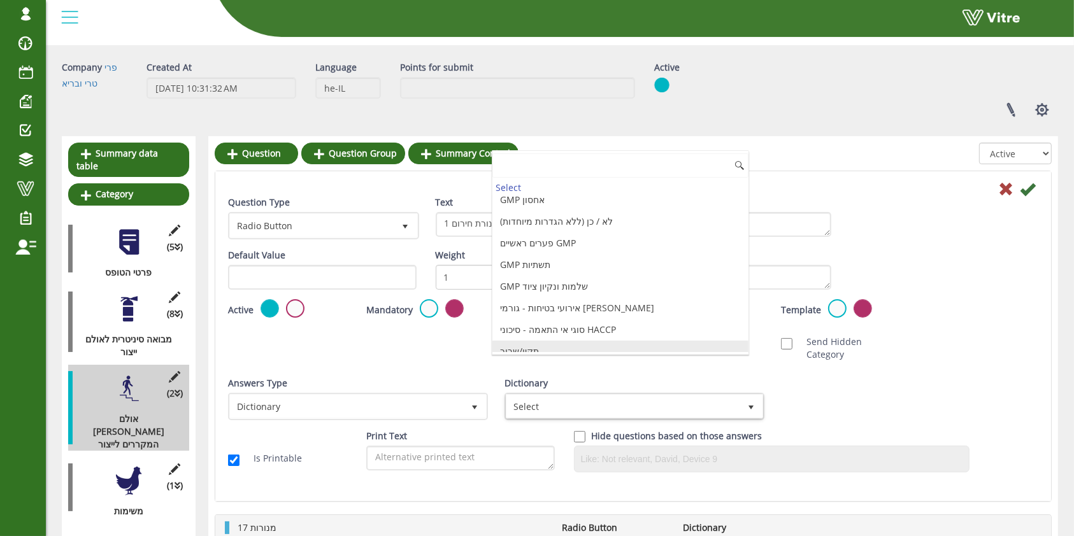
click at [554, 352] on div "Select מפגעי רעש אומת ותקין/אומת ולא תקין/לא אומת/לא תקין/לא רלוונטי נמוך/בינונ…" at bounding box center [620, 252] width 257 height 204
click at [555, 344] on li "תקין/שבור" at bounding box center [620, 352] width 256 height 22
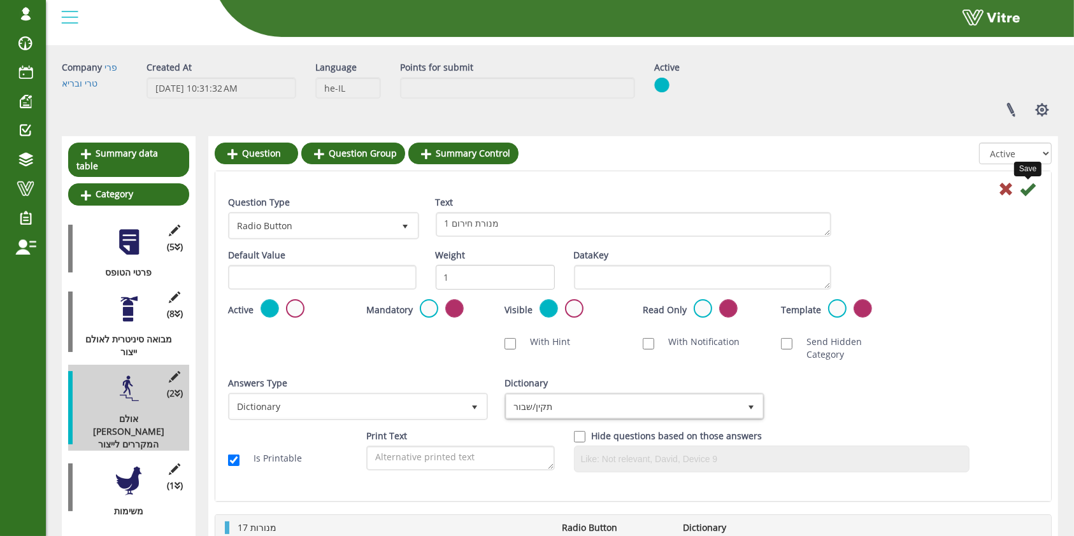
click at [1031, 187] on icon at bounding box center [1027, 189] width 15 height 15
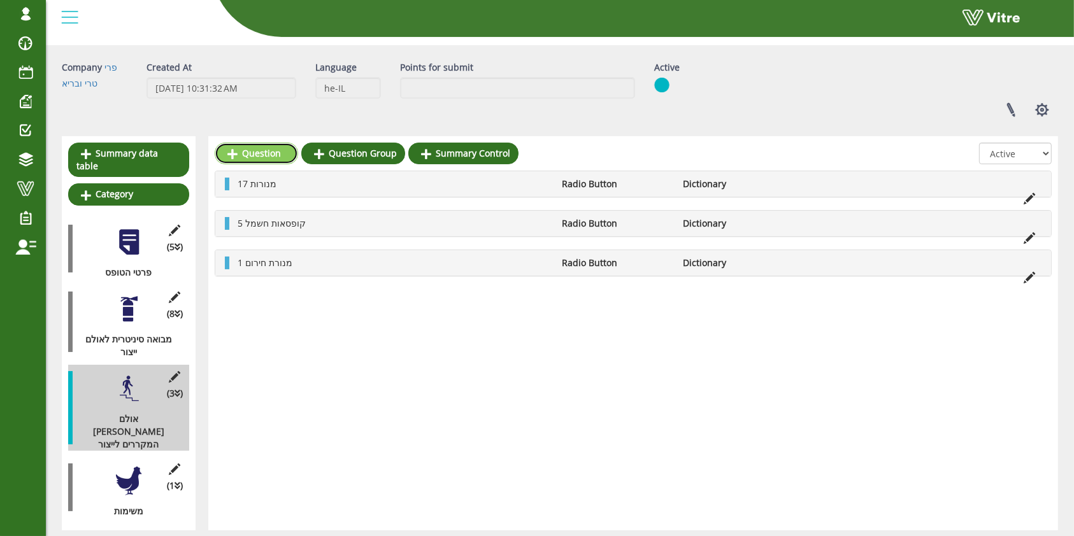
click at [246, 150] on link "Question" at bounding box center [256, 154] width 83 height 22
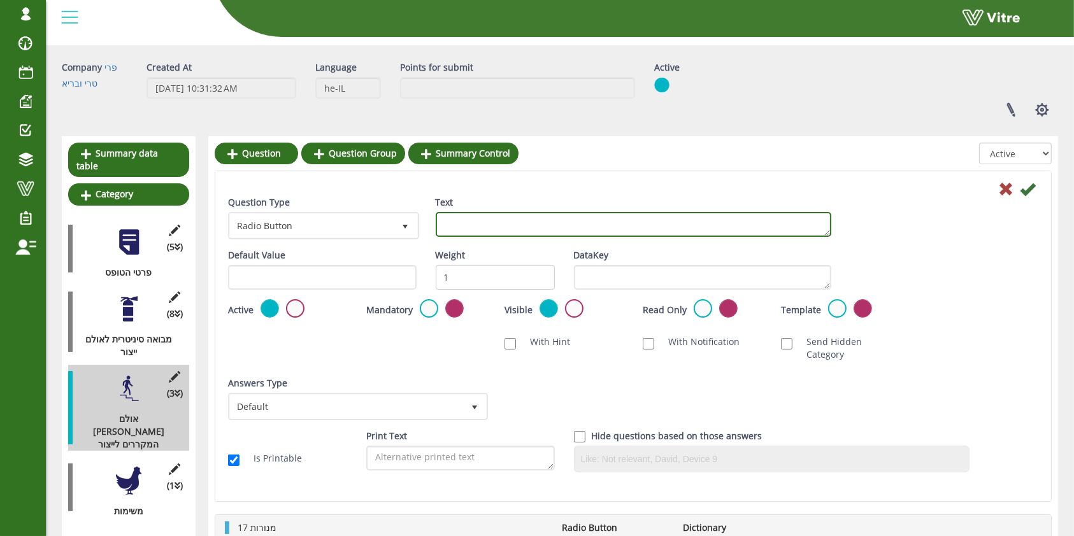
click at [654, 225] on textarea "Text" at bounding box center [633, 224] width 395 height 25
type textarea "1 שעון דיגיטלי"
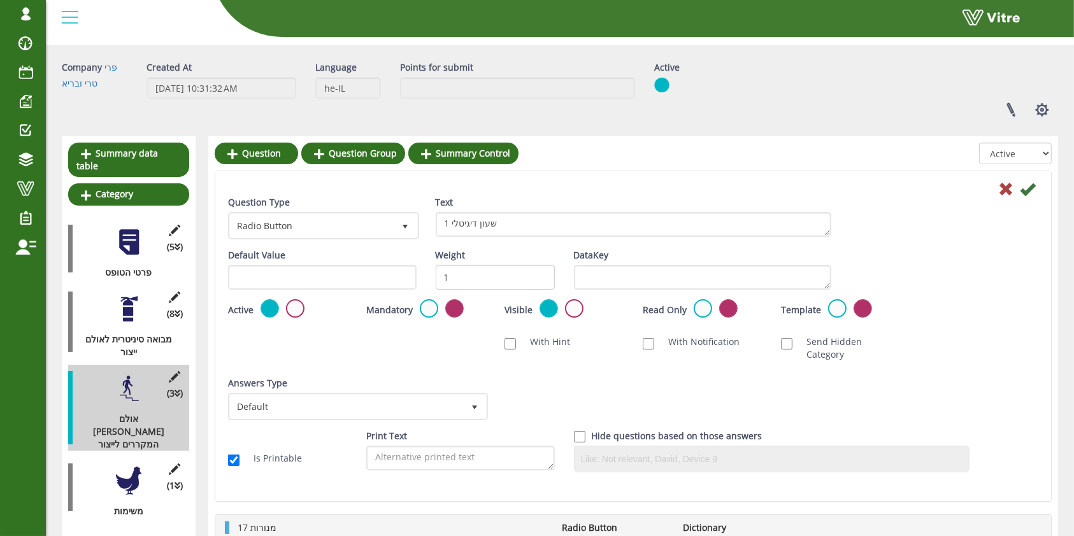
click at [348, 377] on div "Answers Type Default 0" at bounding box center [356, 398] width 257 height 43
click at [350, 395] on span "Default" at bounding box center [346, 406] width 233 height 23
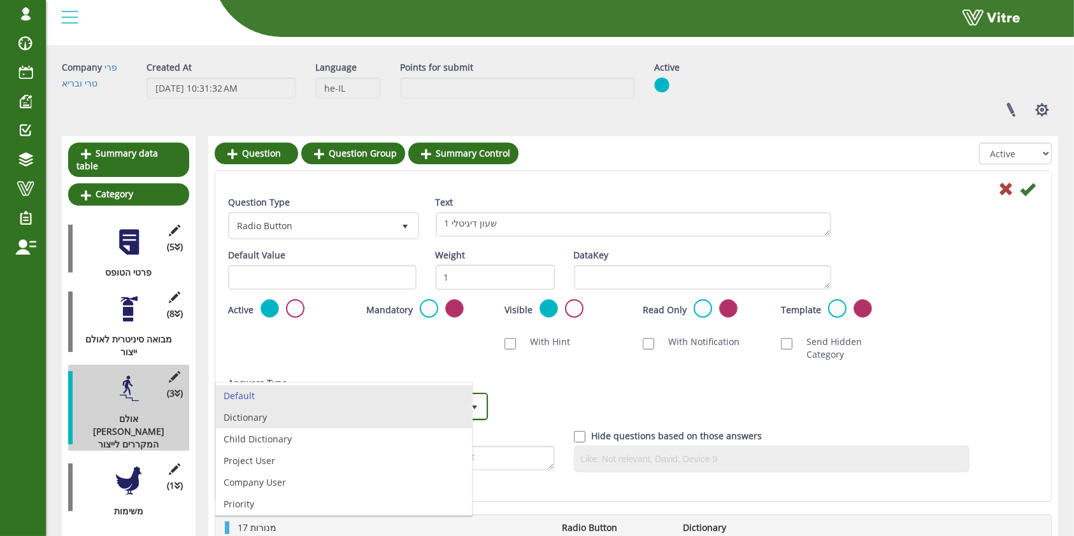
click at [345, 410] on li "Dictionary" at bounding box center [344, 418] width 256 height 22
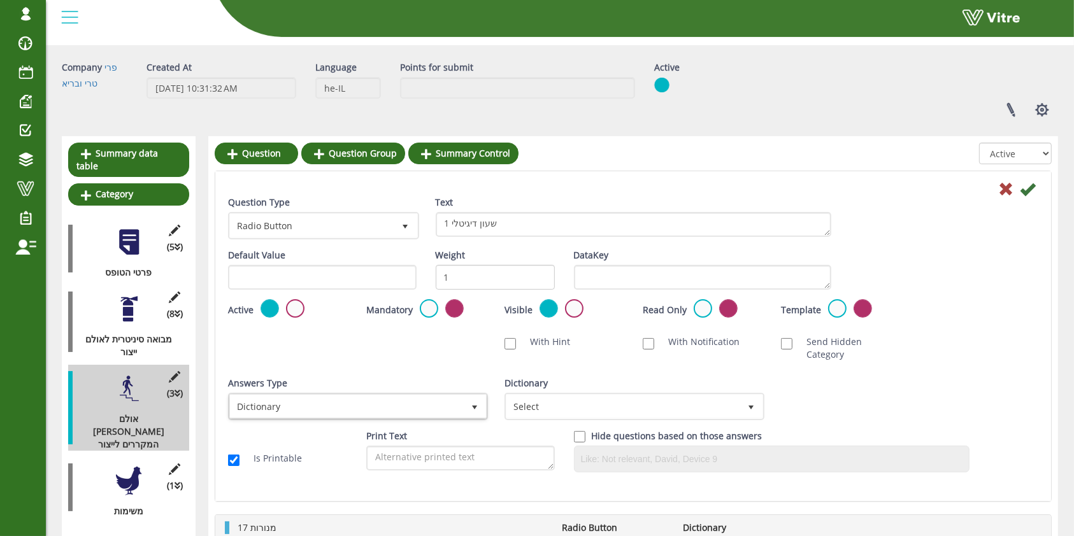
click at [584, 406] on div "Dictionary Select" at bounding box center [633, 403] width 276 height 53
click at [583, 395] on span "Select" at bounding box center [622, 406] width 233 height 23
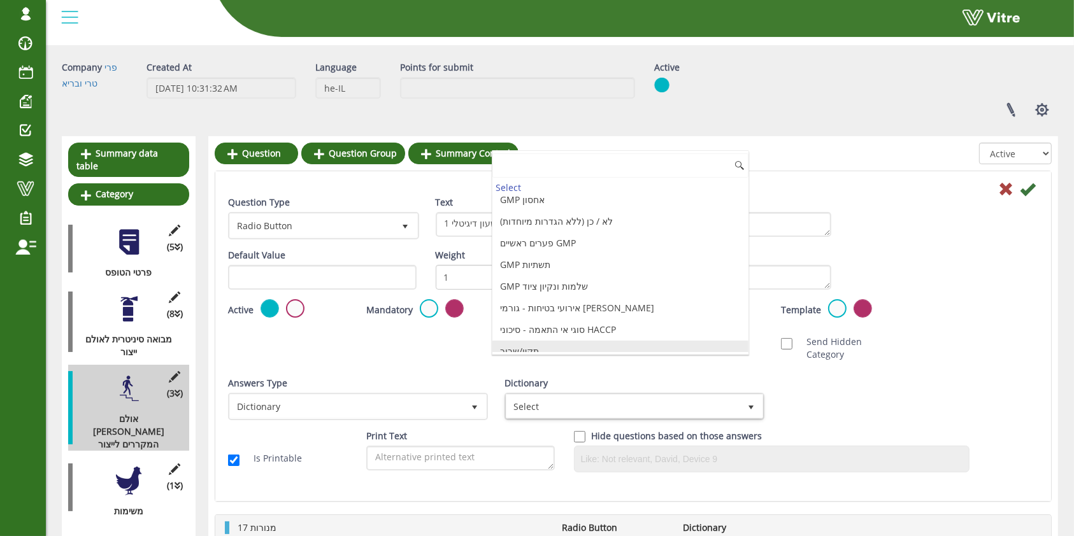
click at [578, 345] on li "תקין/שבור" at bounding box center [620, 352] width 256 height 22
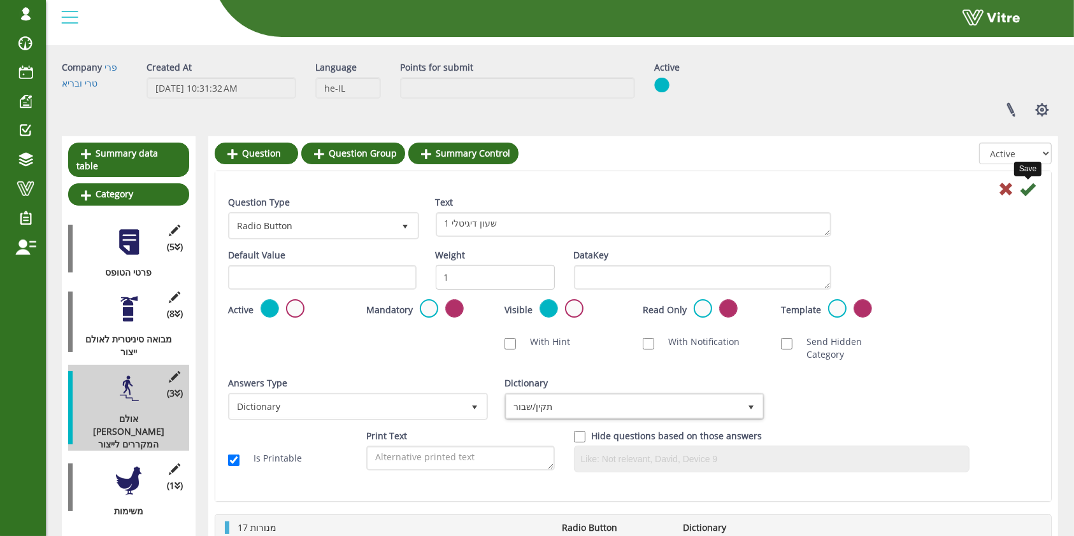
click at [1030, 195] on icon at bounding box center [1027, 189] width 15 height 15
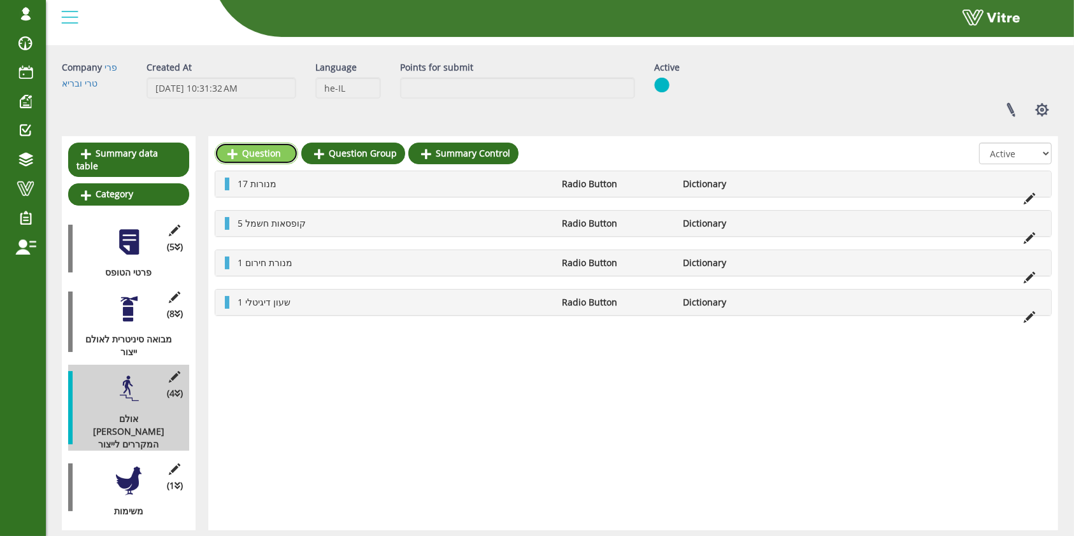
click at [219, 147] on link "Question" at bounding box center [256, 154] width 83 height 22
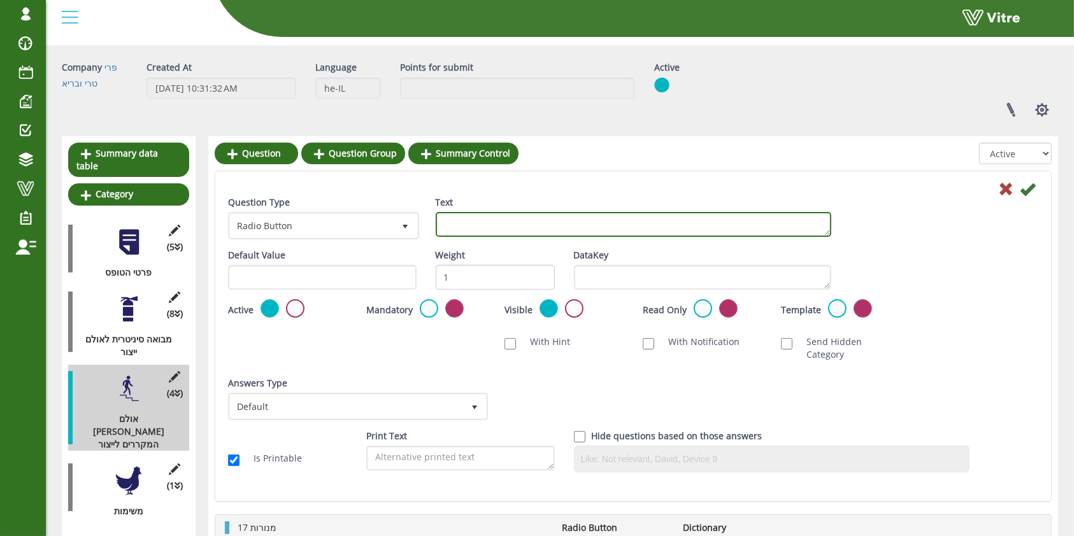
click at [483, 224] on textarea "Text" at bounding box center [633, 224] width 395 height 25
type textarea "1 מצלמה"
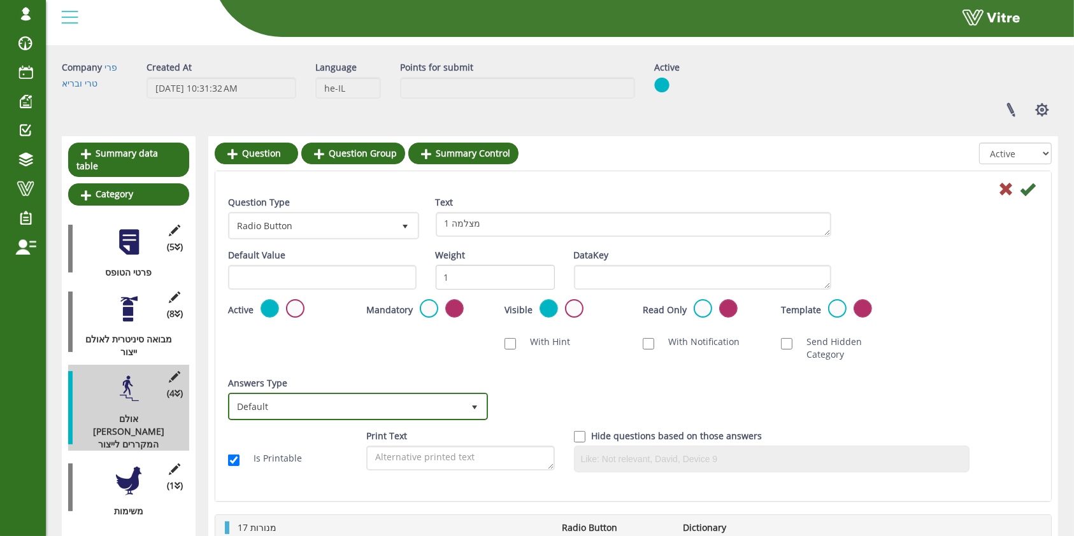
click at [418, 395] on span "Default" at bounding box center [346, 406] width 233 height 23
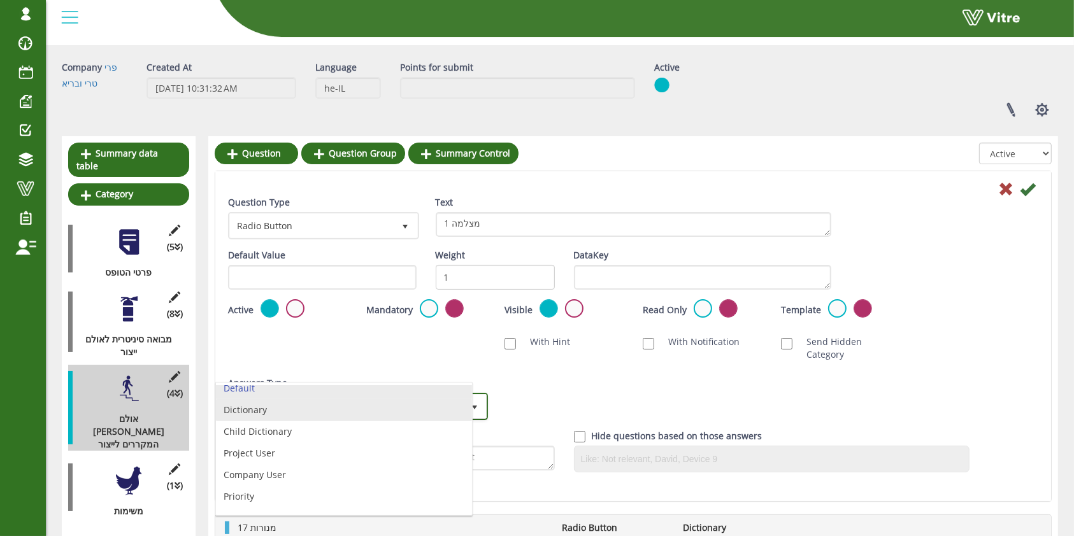
scroll to position [0, 0]
click at [313, 422] on li "Dictionary" at bounding box center [344, 418] width 256 height 22
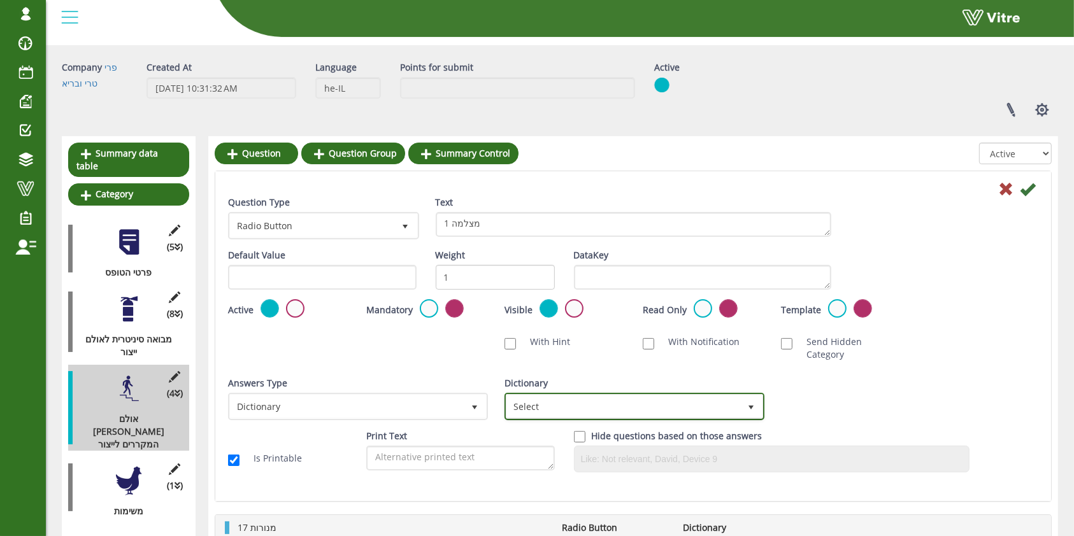
click at [560, 395] on span "Select" at bounding box center [622, 406] width 233 height 23
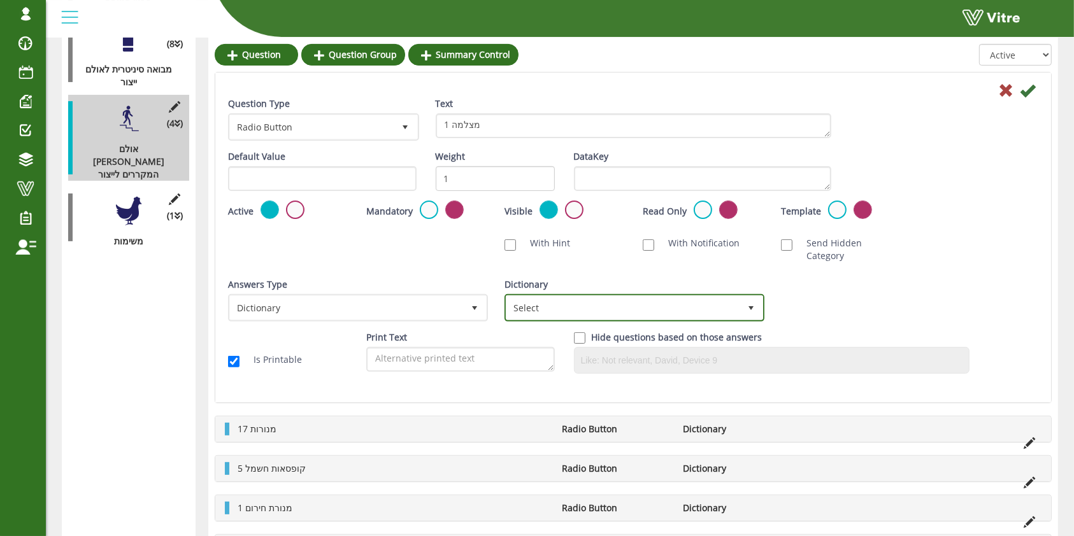
click at [566, 298] on span "Select" at bounding box center [622, 307] width 233 height 23
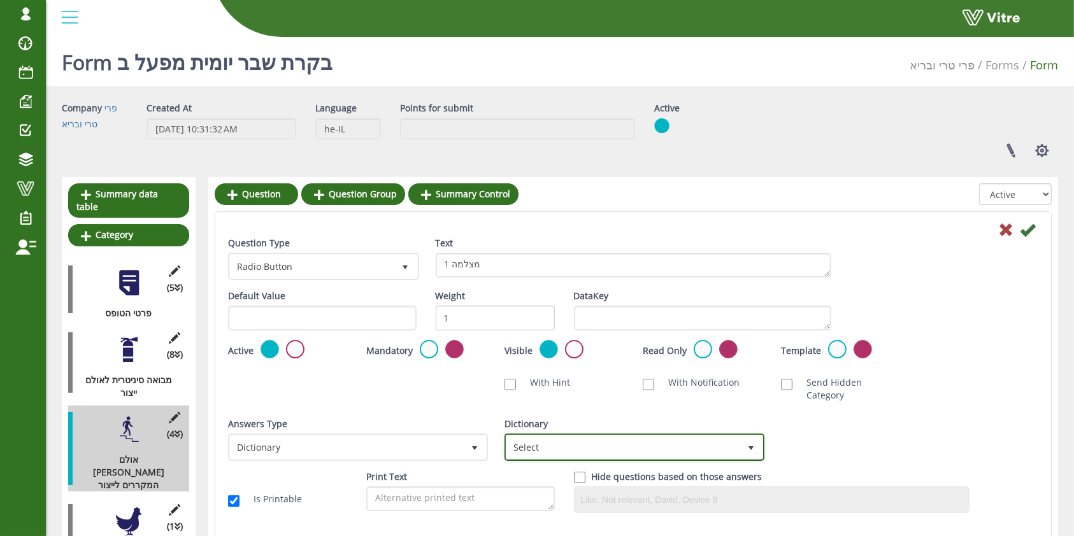
click at [712, 436] on span "Select" at bounding box center [622, 447] width 233 height 23
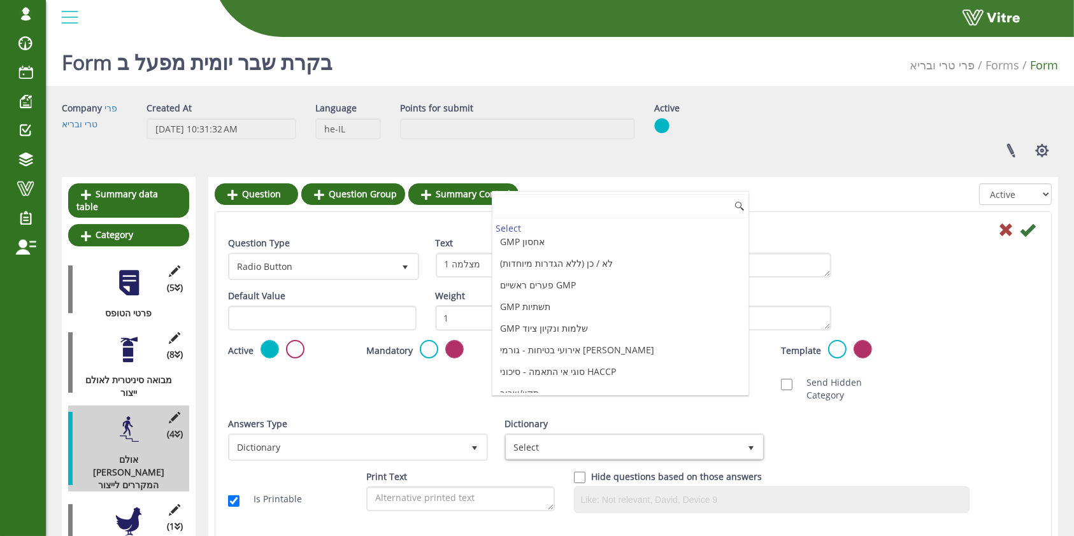
scroll to position [1350, 0]
click at [575, 386] on li "תקין/שבור" at bounding box center [620, 392] width 256 height 22
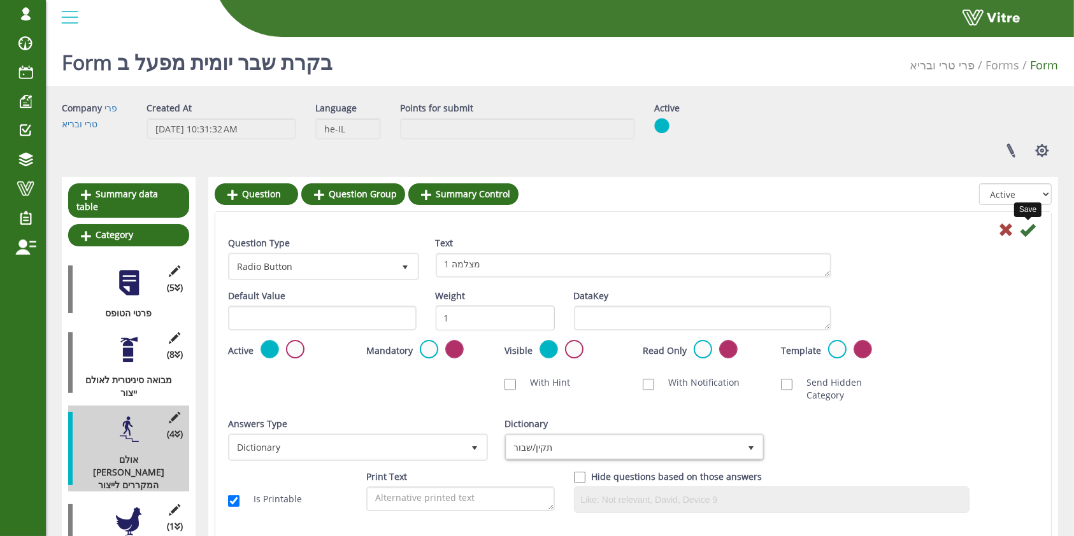
click at [1026, 226] on icon at bounding box center [1027, 229] width 15 height 15
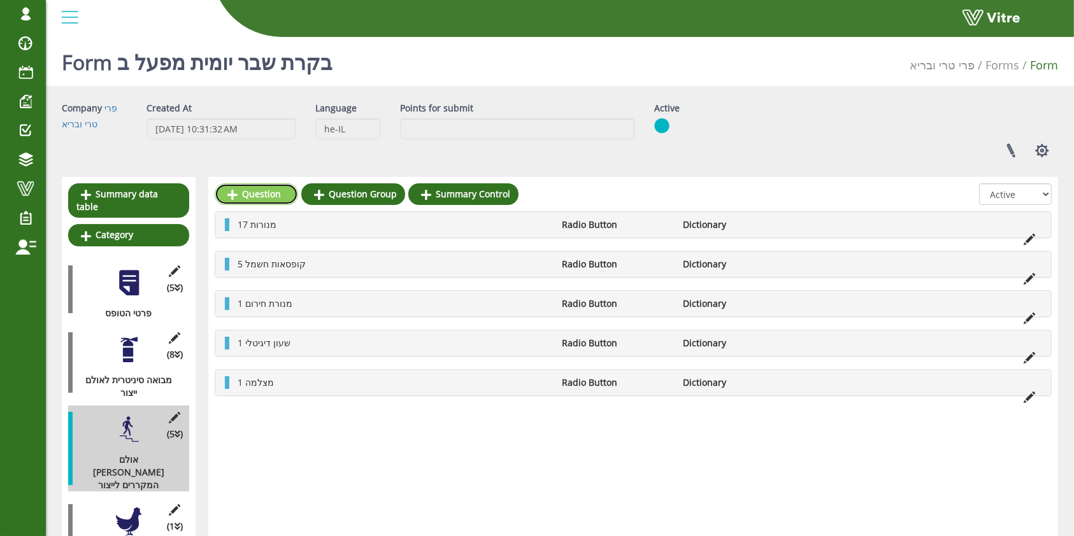
click at [275, 198] on link "Question" at bounding box center [256, 194] width 83 height 22
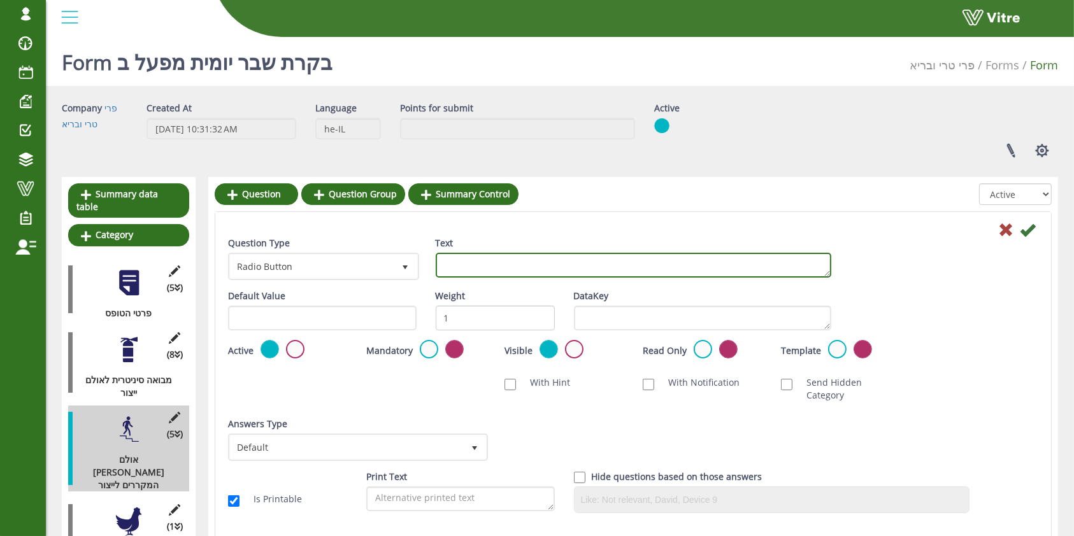
click at [525, 263] on textarea "Text" at bounding box center [633, 265] width 395 height 25
type textarea "1 חרקן - 2 מנורות"
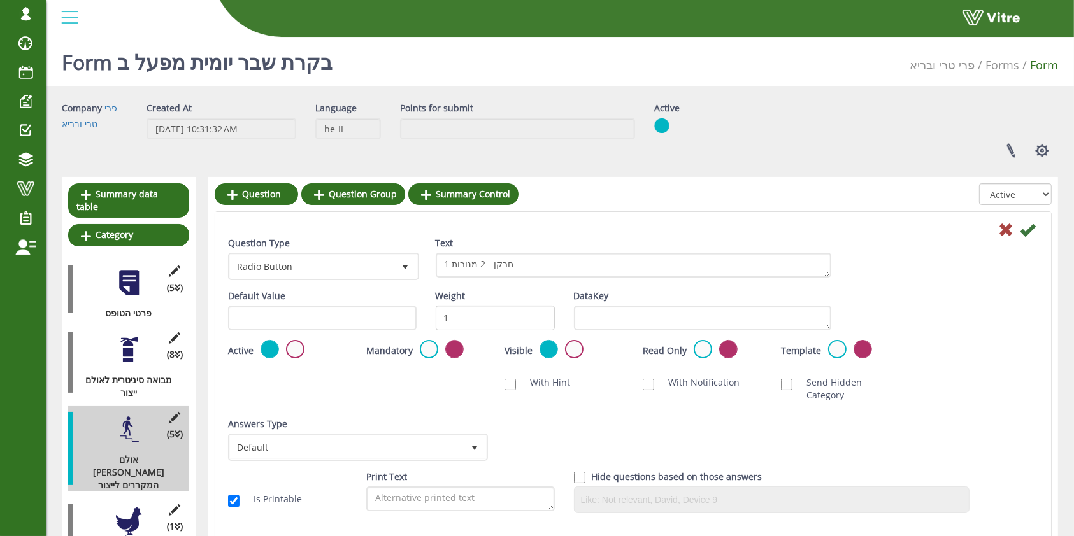
drag, startPoint x: 426, startPoint y: 459, endPoint x: 428, endPoint y: 450, distance: 9.1
click at [426, 471] on div "Print Text" at bounding box center [460, 491] width 189 height 41
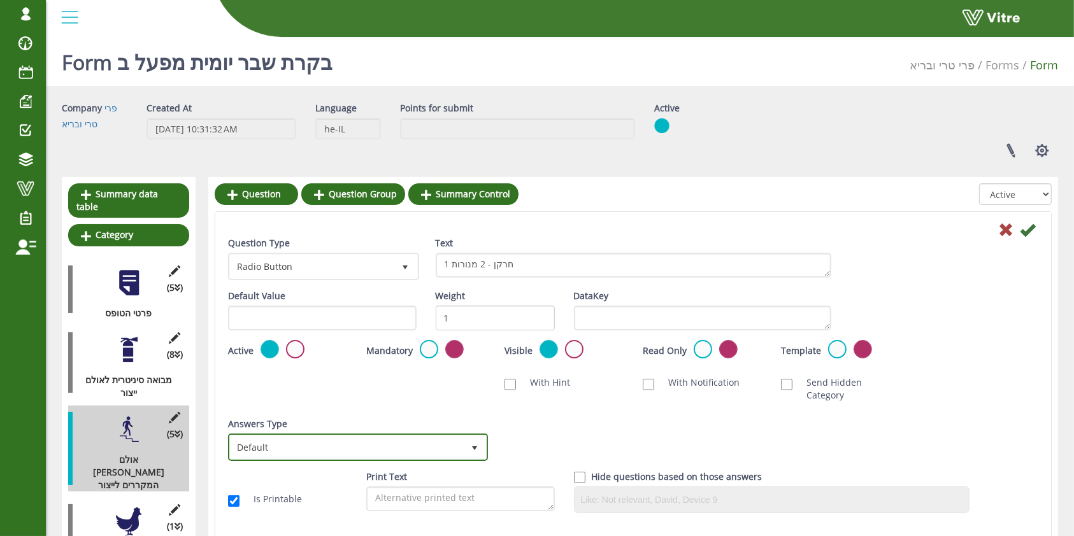
click at [430, 438] on span "Default" at bounding box center [346, 447] width 233 height 23
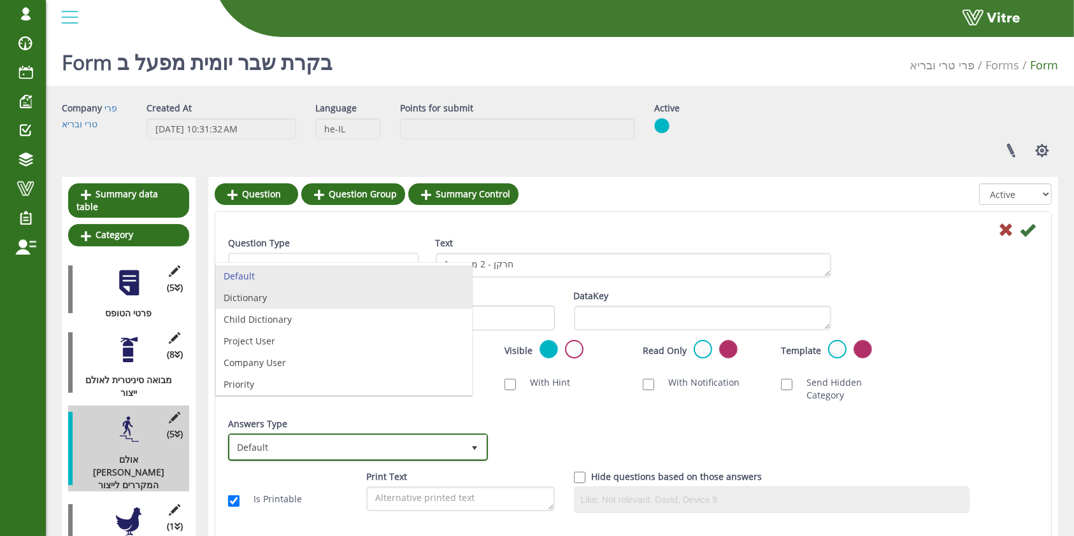
click at [272, 296] on li "Dictionary" at bounding box center [344, 298] width 256 height 22
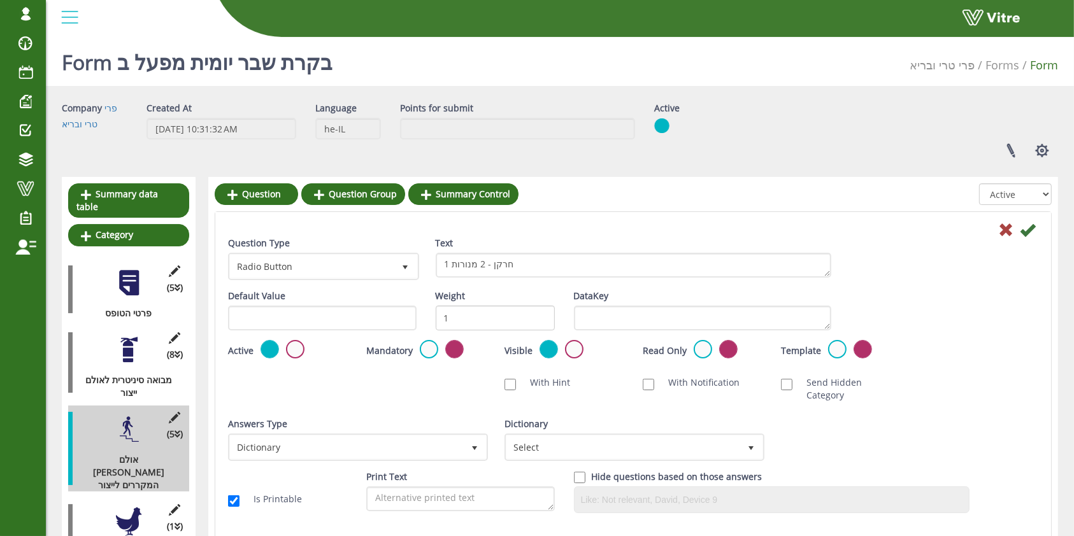
click at [633, 418] on div "Dictionary Select" at bounding box center [632, 439] width 257 height 43
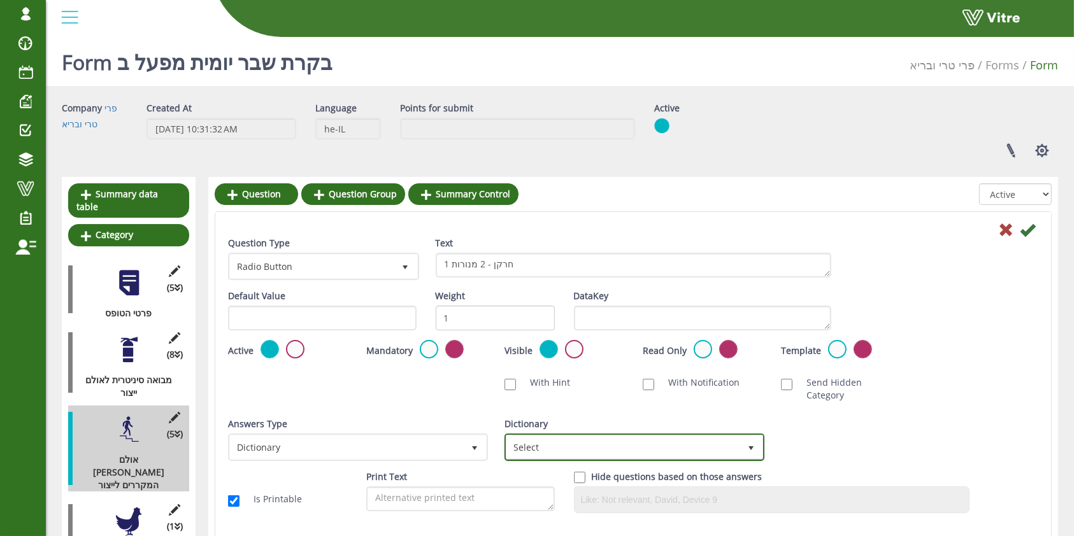
click at [633, 436] on span "Select" at bounding box center [622, 447] width 233 height 23
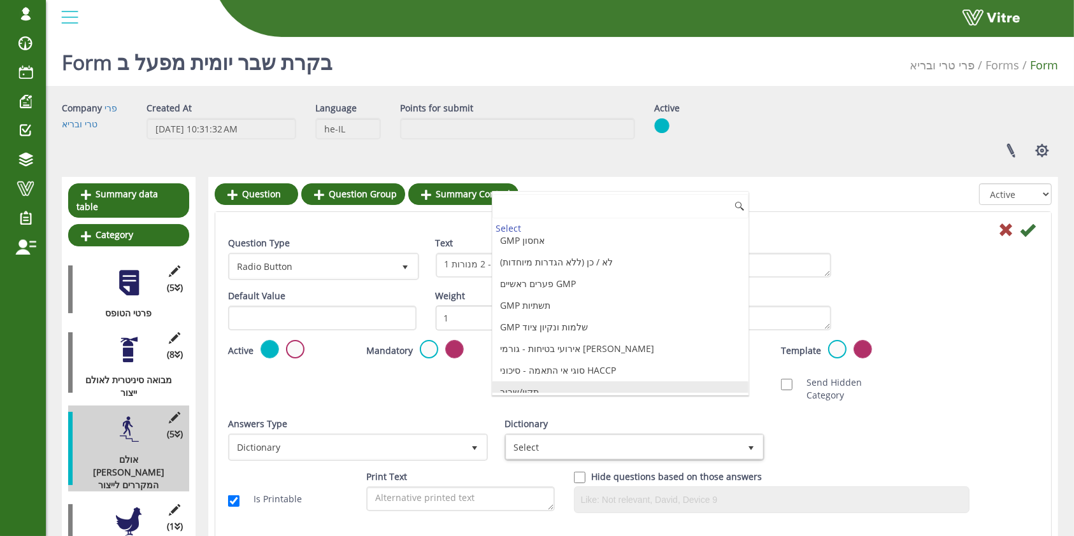
click at [592, 385] on li "תקין/שבור" at bounding box center [620, 392] width 256 height 22
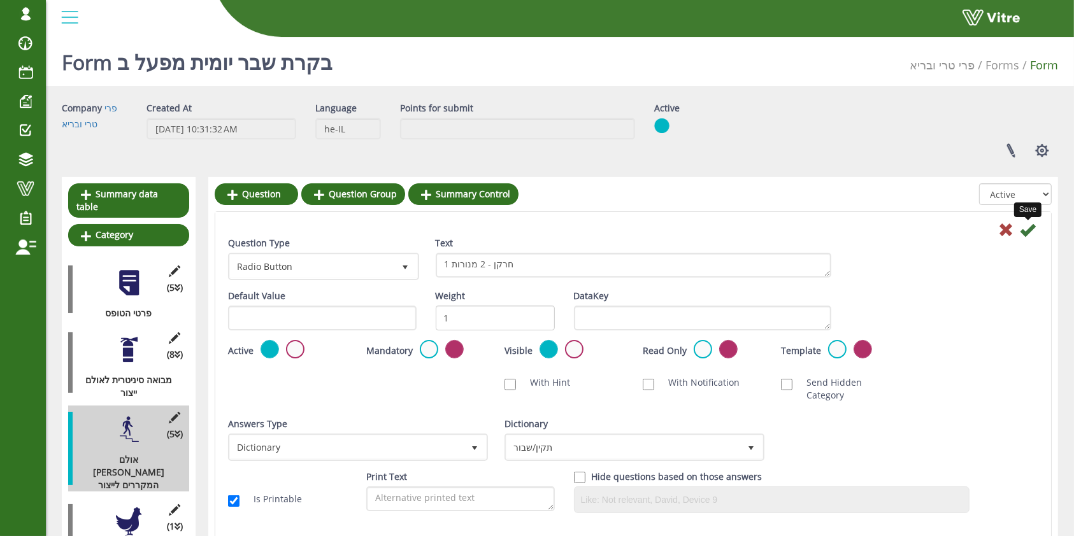
click at [1034, 231] on icon at bounding box center [1027, 229] width 15 height 15
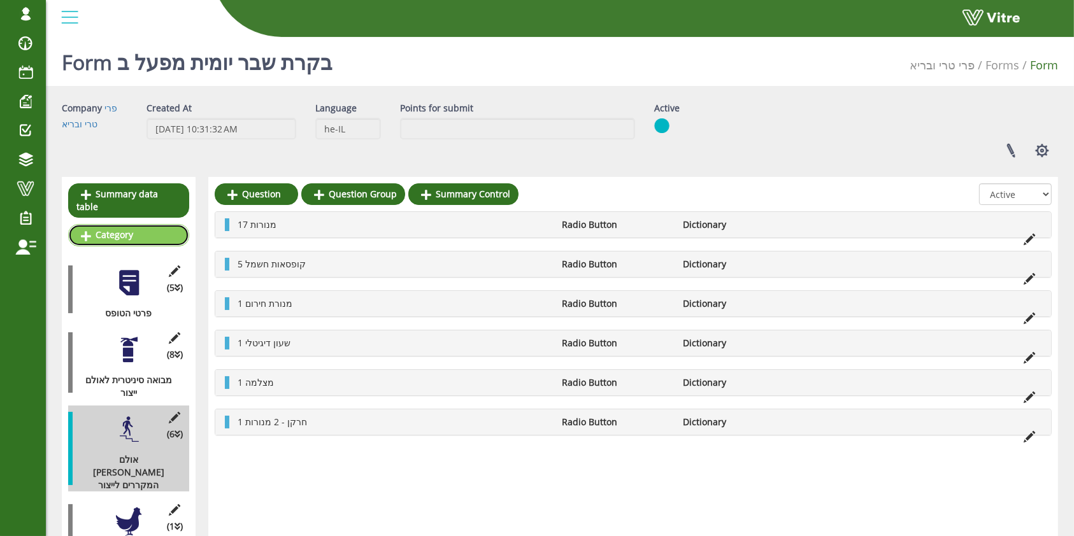
click at [141, 224] on link "Category" at bounding box center [128, 235] width 121 height 22
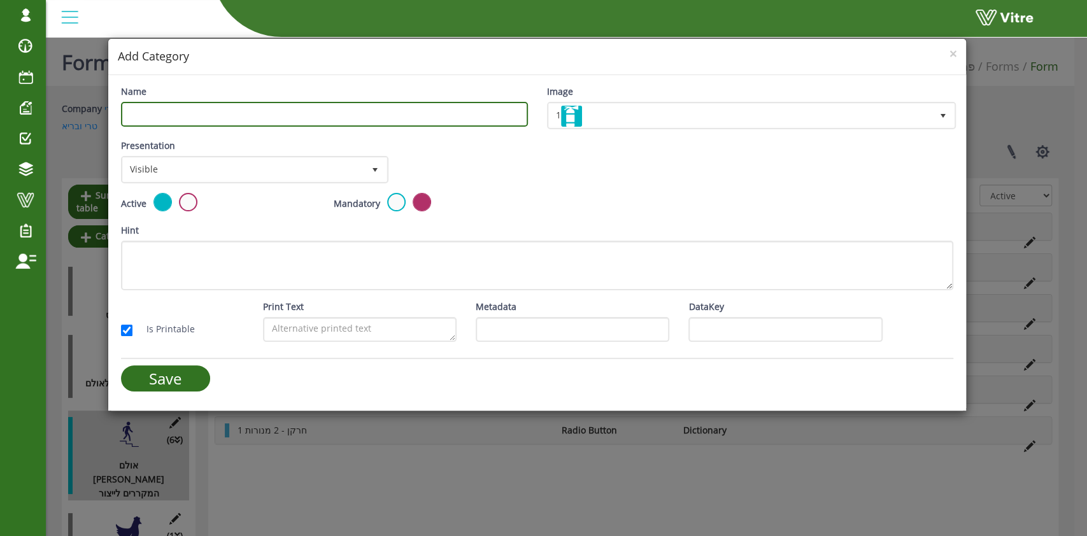
click at [469, 117] on input "Name" at bounding box center [324, 114] width 407 height 25
type input "j"
type input "חדר קרטון"
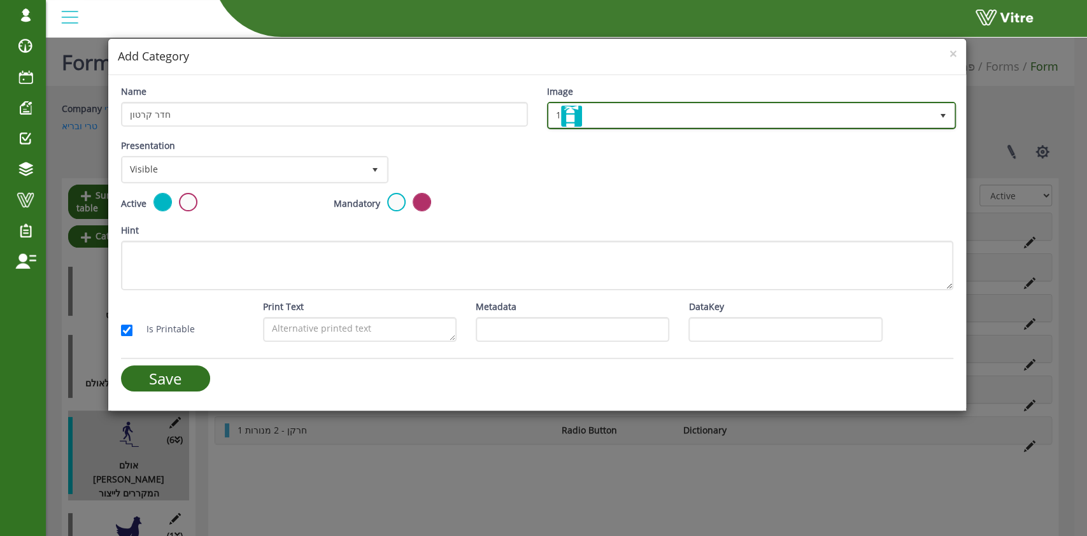
click at [922, 126] on span "1" at bounding box center [751, 115] width 407 height 24
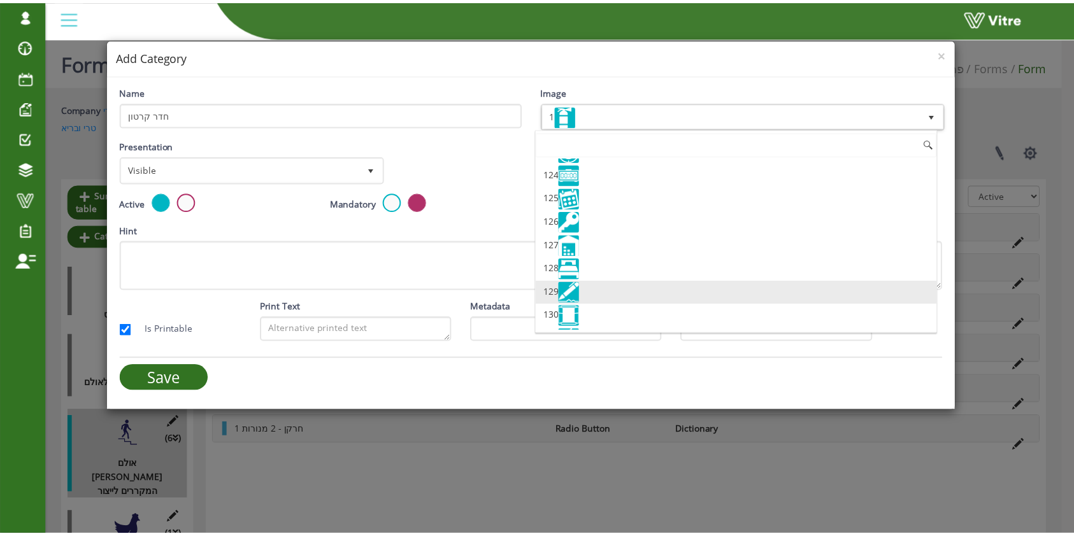
scroll to position [2899, 0]
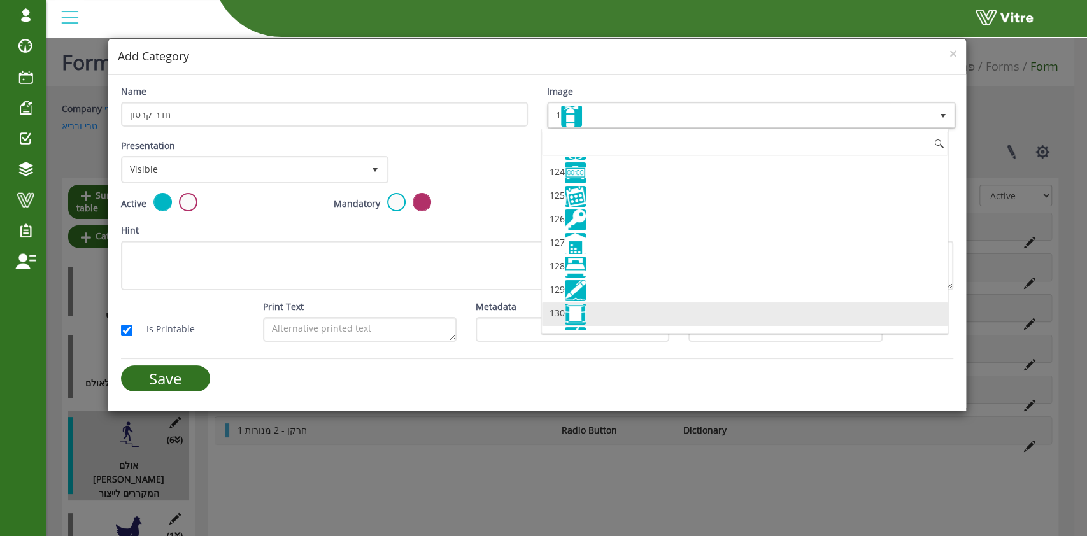
click at [581, 304] on img at bounding box center [575, 314] width 21 height 21
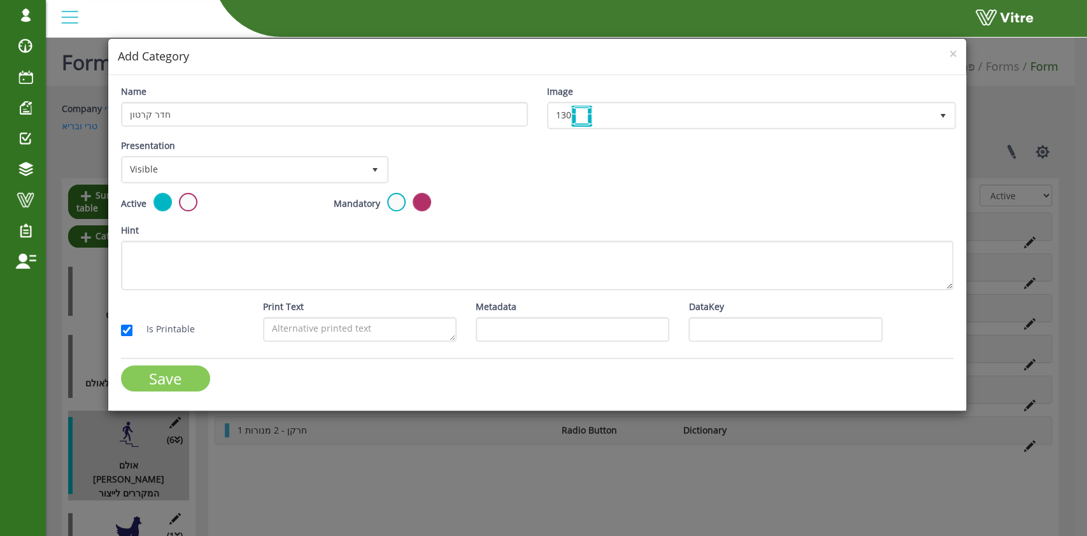
click at [155, 374] on input "Save" at bounding box center [165, 379] width 89 height 26
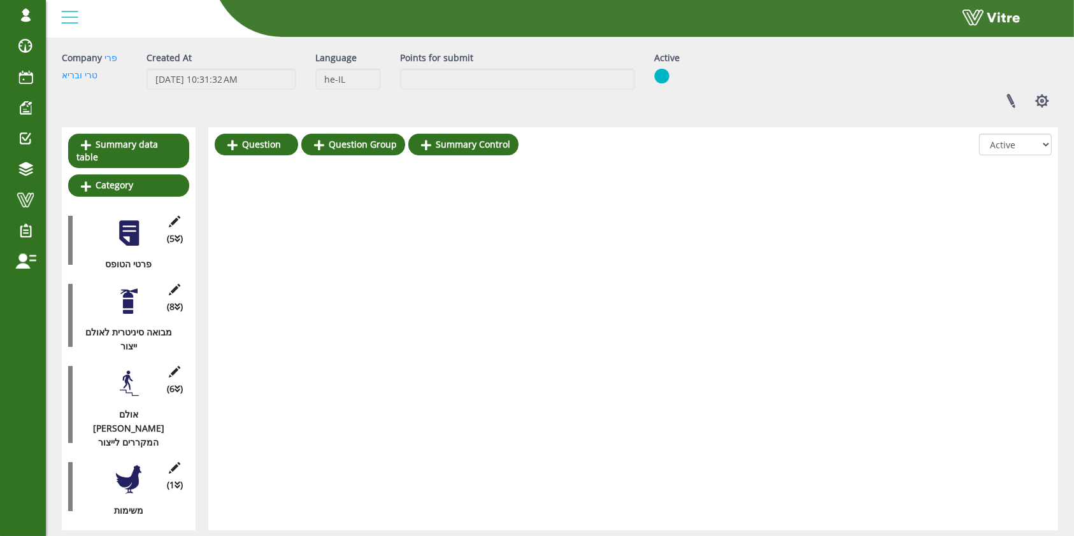
scroll to position [118, 0]
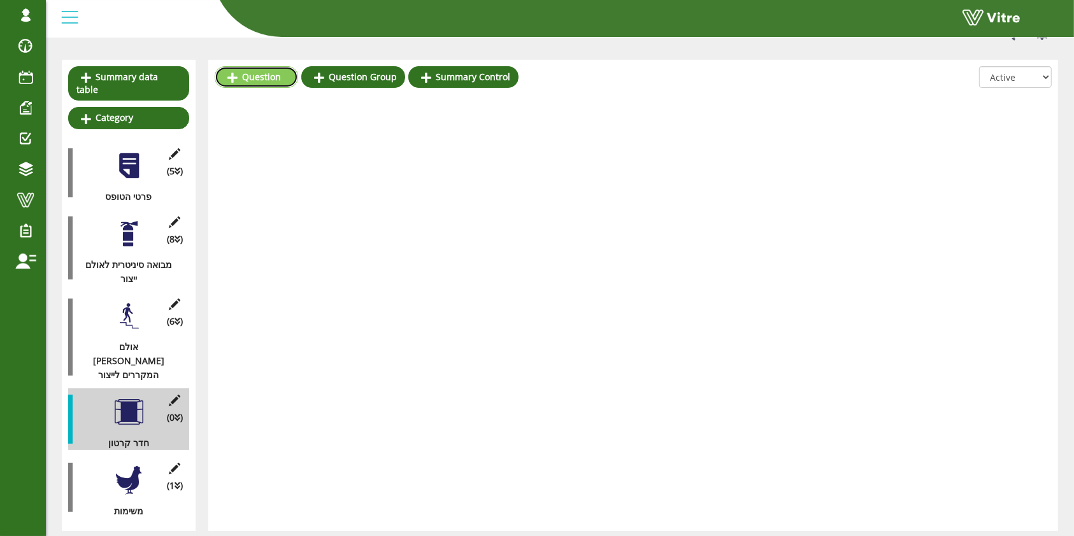
click at [274, 80] on link "Question" at bounding box center [256, 77] width 83 height 22
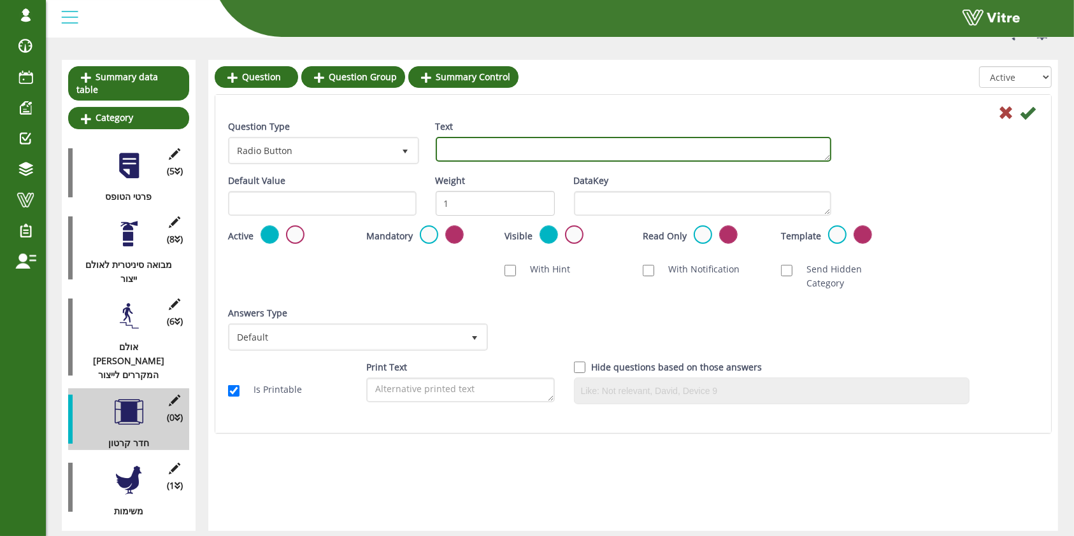
click at [708, 150] on textarea "Text" at bounding box center [633, 149] width 395 height 25
type textarea "19 מנורות"
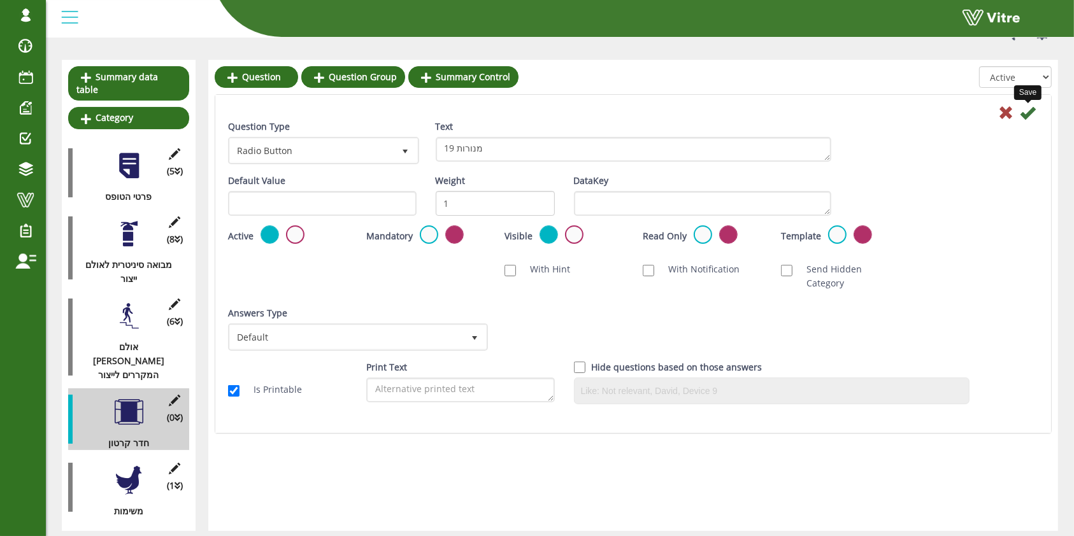
click at [1031, 112] on icon at bounding box center [1027, 112] width 15 height 15
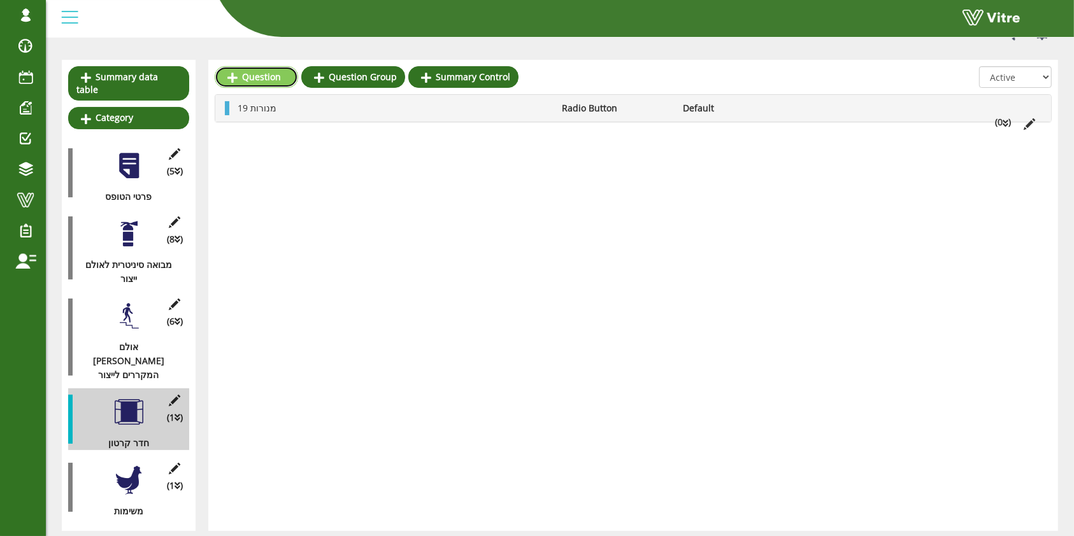
click at [276, 80] on link "Question" at bounding box center [256, 77] width 83 height 22
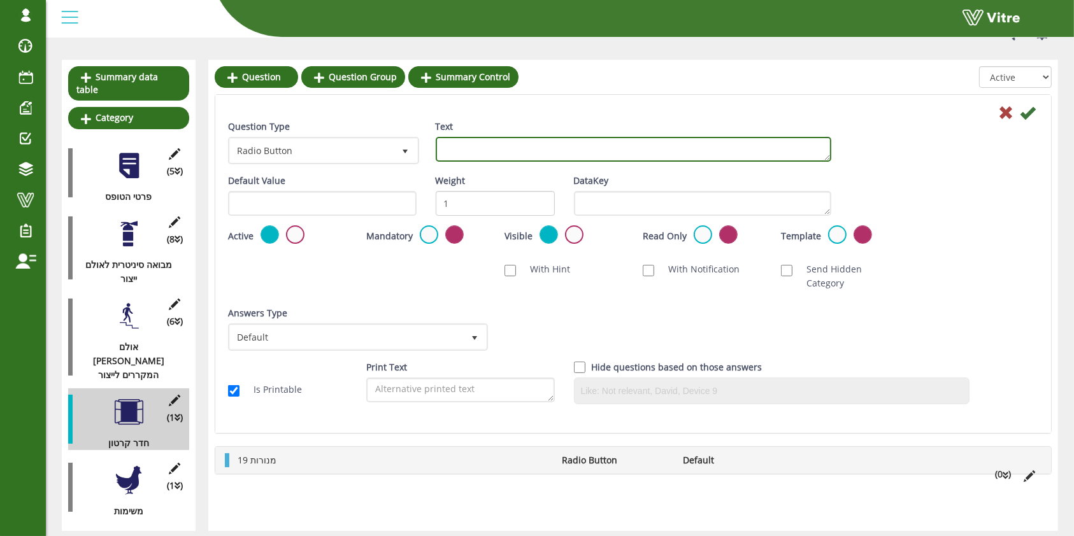
click at [513, 151] on textarea "Text" at bounding box center [633, 149] width 395 height 25
type textarea "1 חרקן"
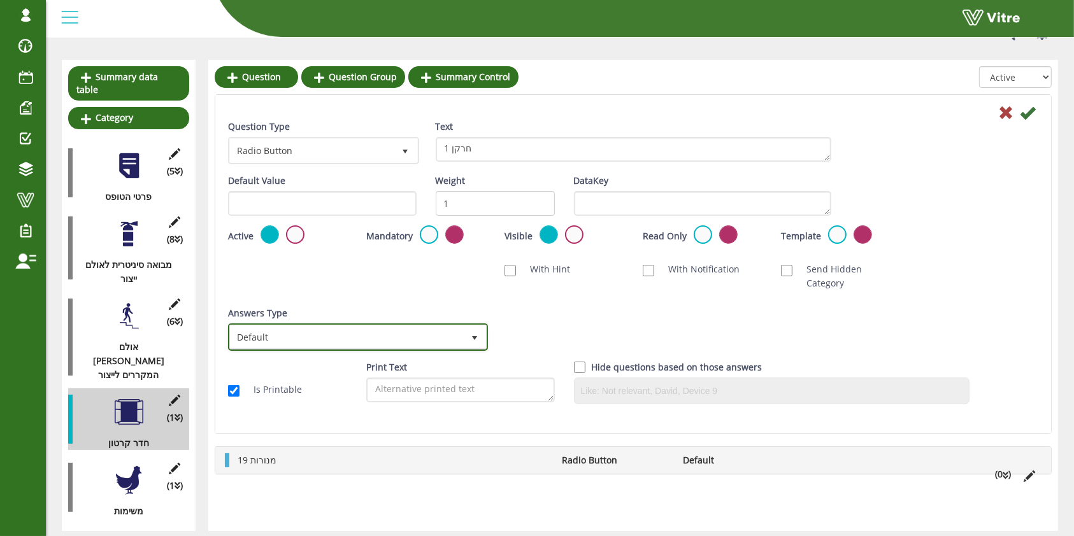
click at [406, 325] on span "Default" at bounding box center [346, 336] width 233 height 23
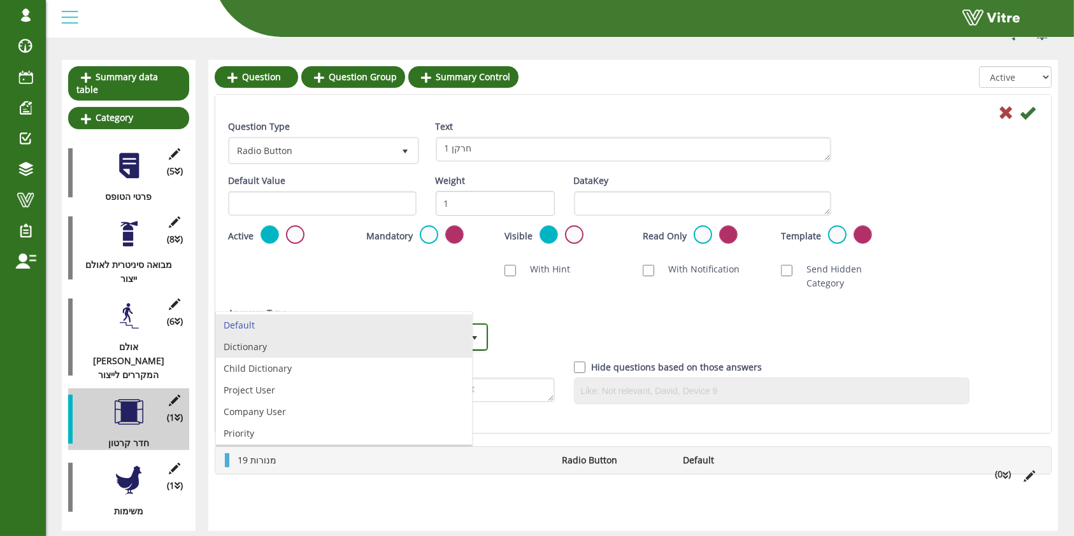
click at [372, 347] on li "Dictionary" at bounding box center [344, 347] width 256 height 22
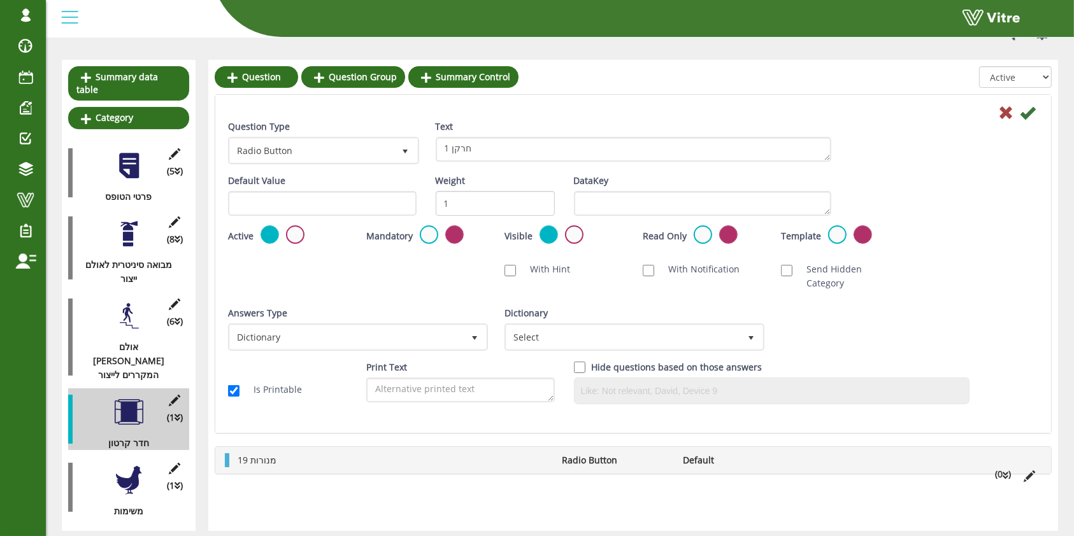
click at [525, 336] on div "Dictionary Select" at bounding box center [633, 333] width 276 height 54
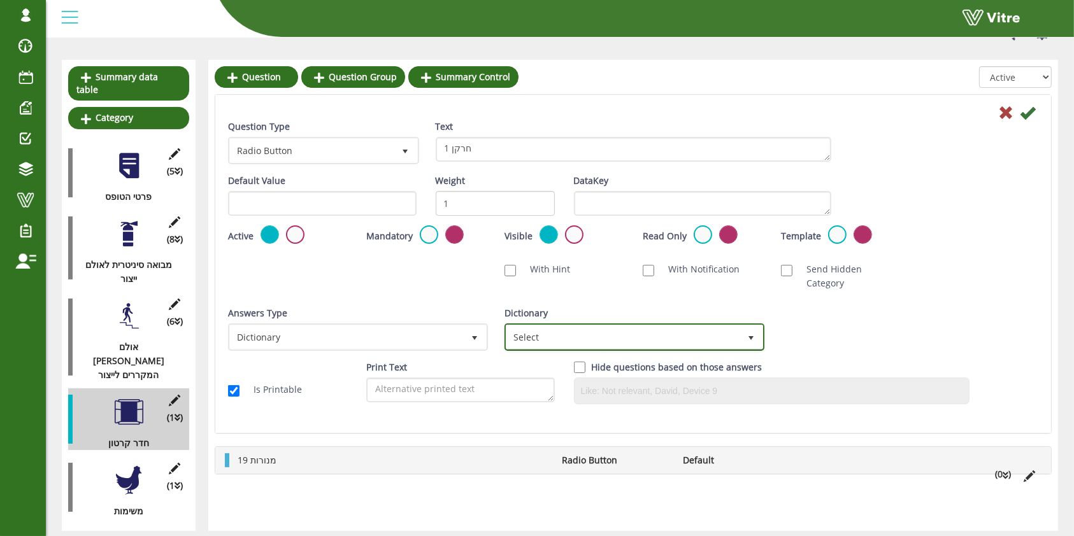
click at [529, 327] on span "Select" at bounding box center [622, 336] width 233 height 23
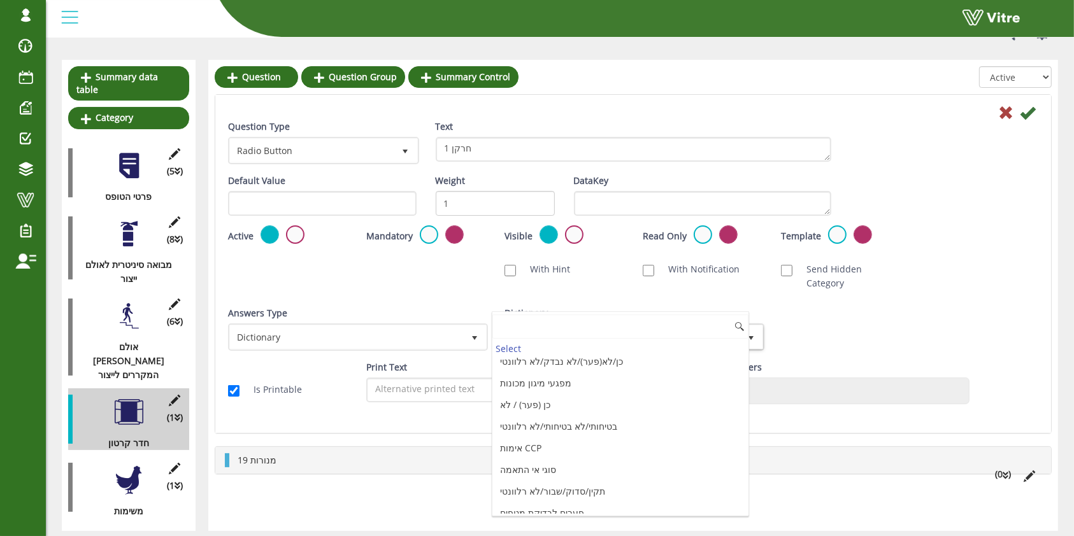
scroll to position [1350, 0]
click at [607, 502] on li "תקין/שבור" at bounding box center [620, 513] width 256 height 22
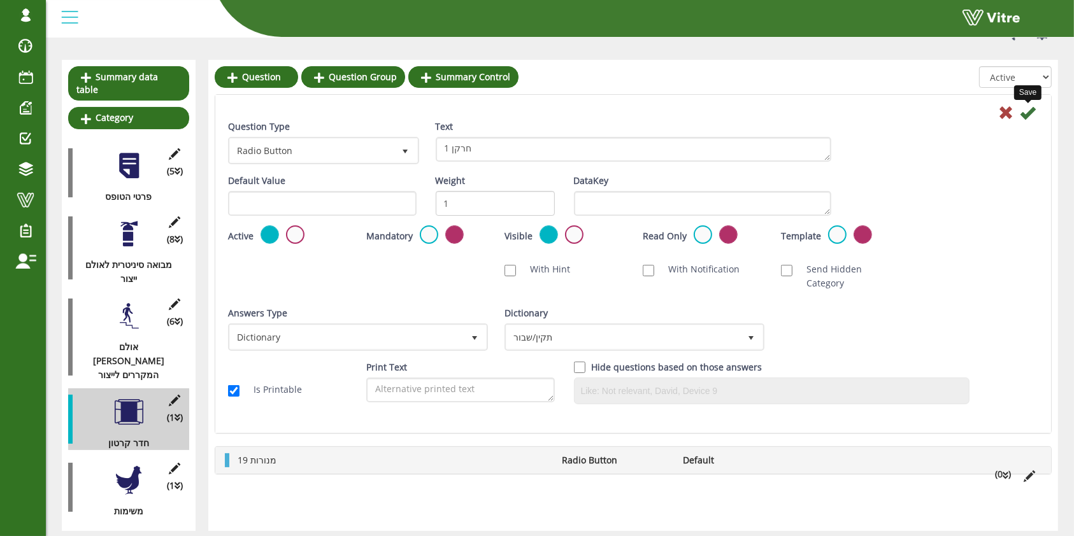
click at [1030, 113] on icon at bounding box center [1027, 112] width 15 height 15
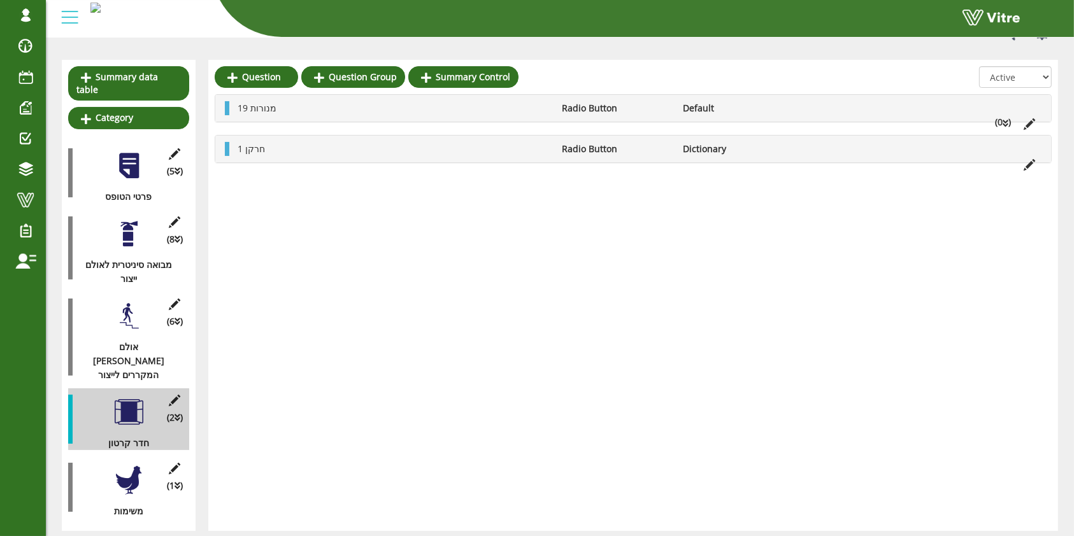
click at [299, 111] on li "19 מנורות" at bounding box center [393, 108] width 324 height 14
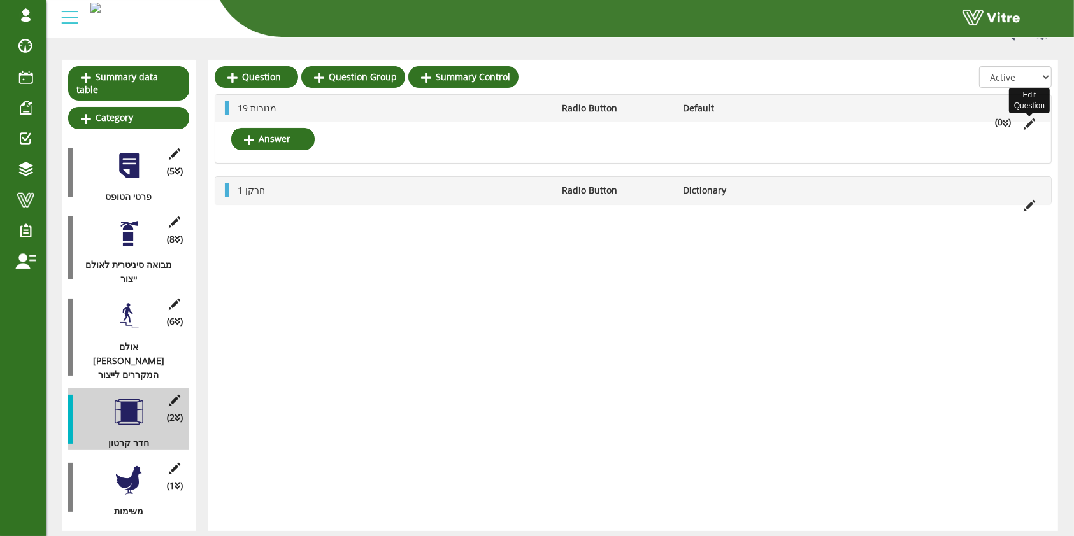
click at [1034, 120] on icon at bounding box center [1028, 123] width 11 height 11
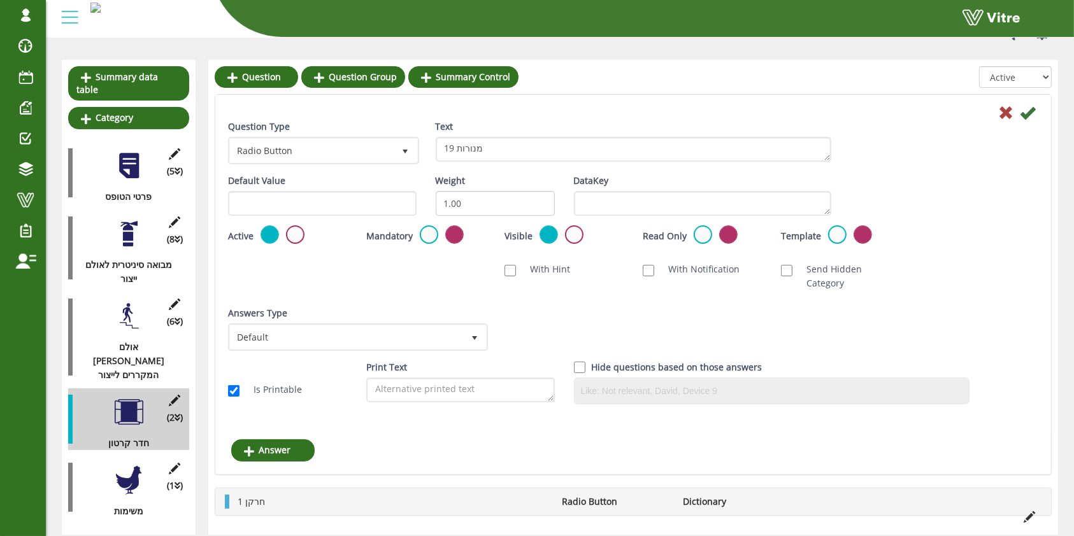
click at [359, 306] on div "Answers Type Default 0" at bounding box center [356, 328] width 257 height 45
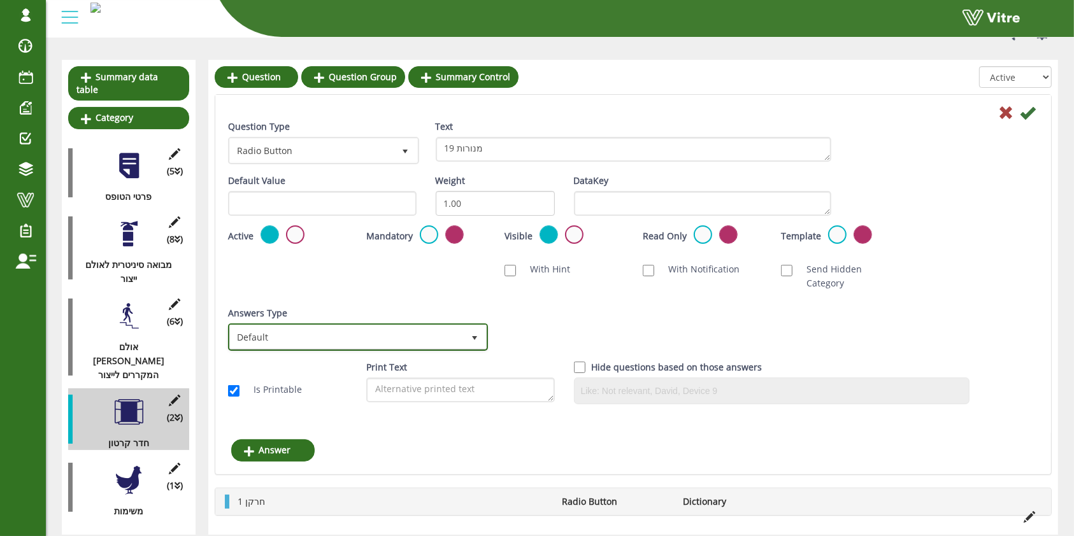
click at [356, 325] on span "Default" at bounding box center [346, 336] width 233 height 23
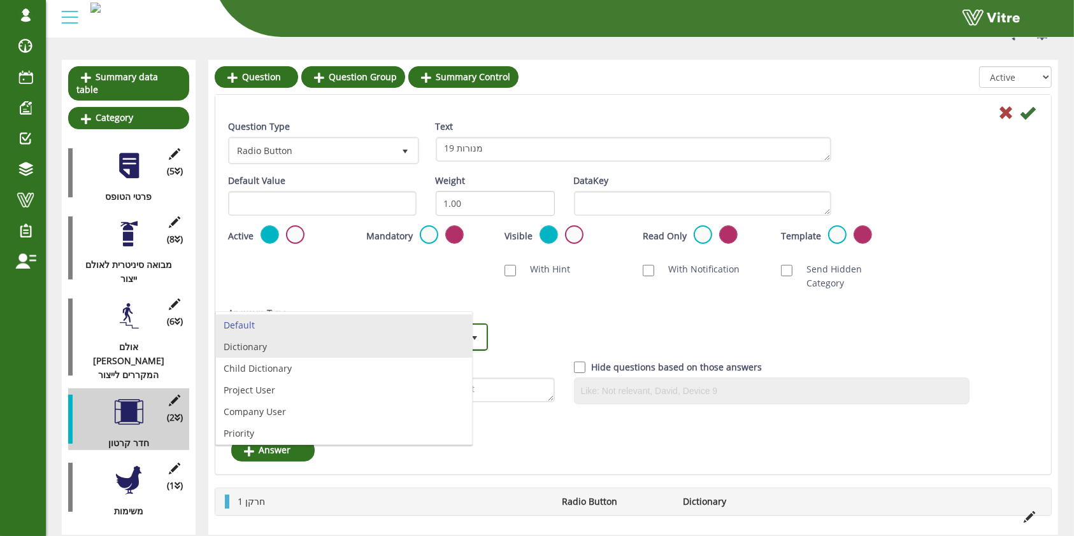
click at [332, 351] on li "Dictionary" at bounding box center [344, 347] width 256 height 22
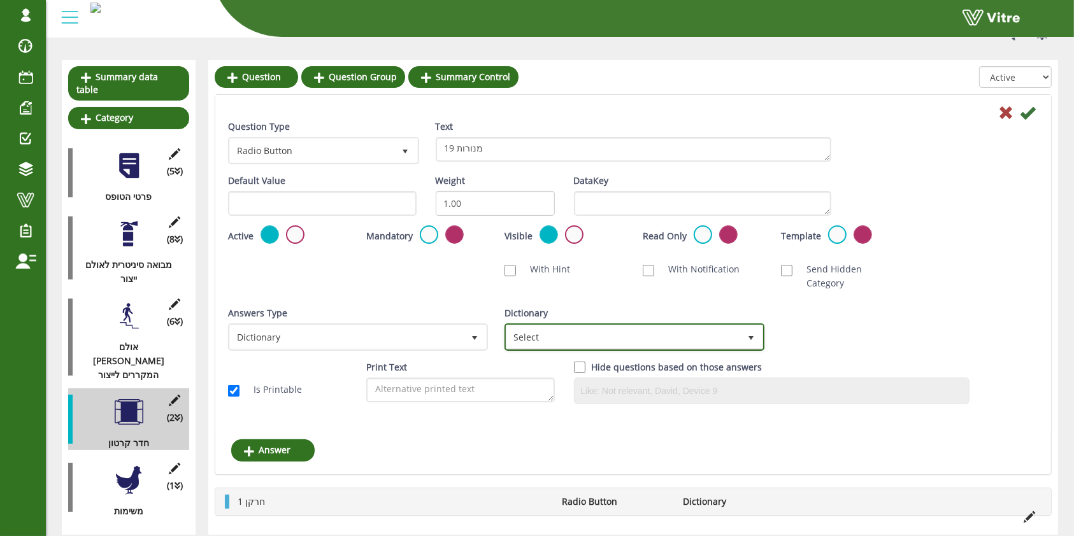
click at [576, 327] on span "Select" at bounding box center [622, 336] width 233 height 23
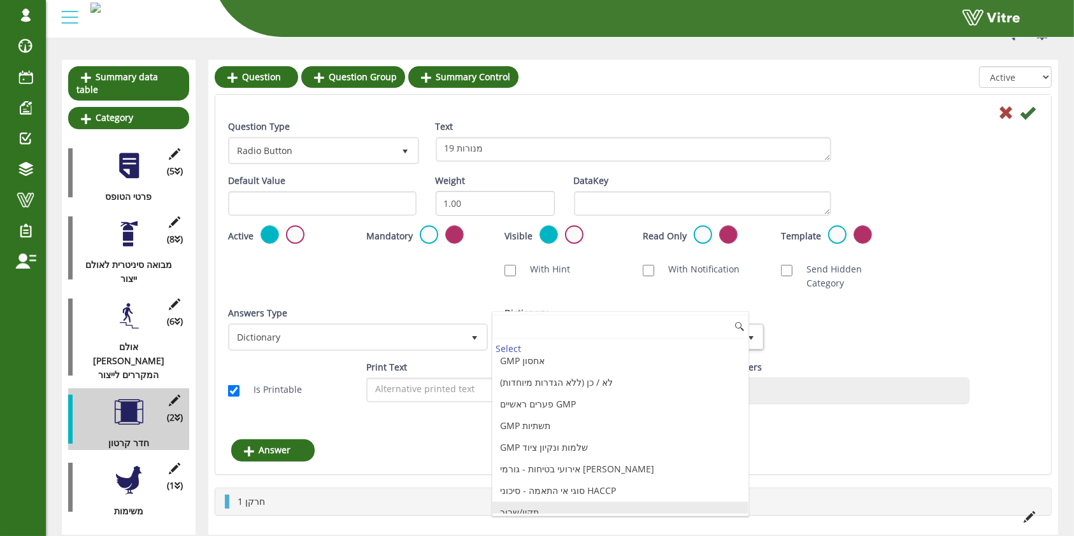
click at [568, 506] on li "תקין/שבור" at bounding box center [620, 513] width 256 height 22
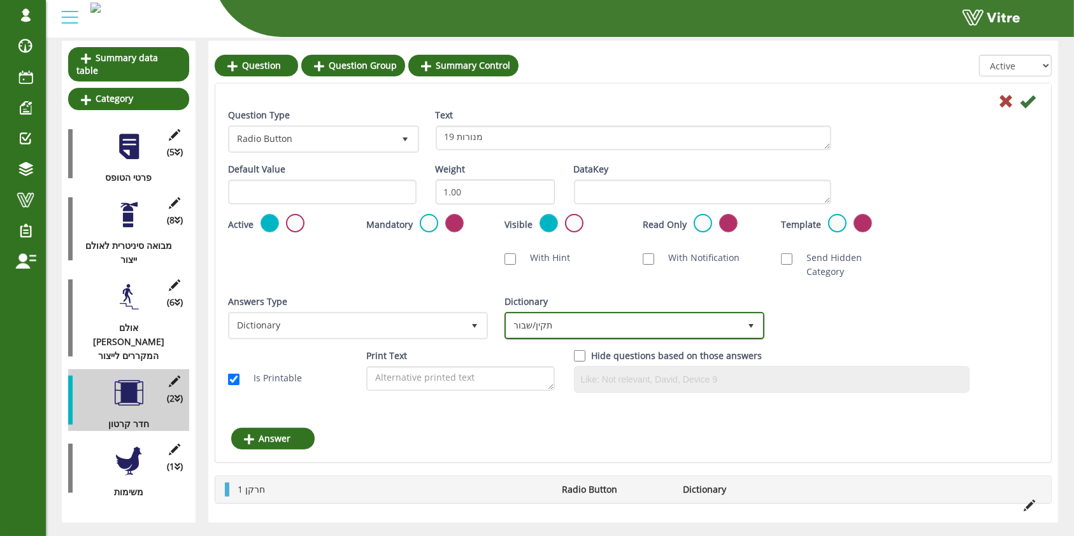
scroll to position [148, 0]
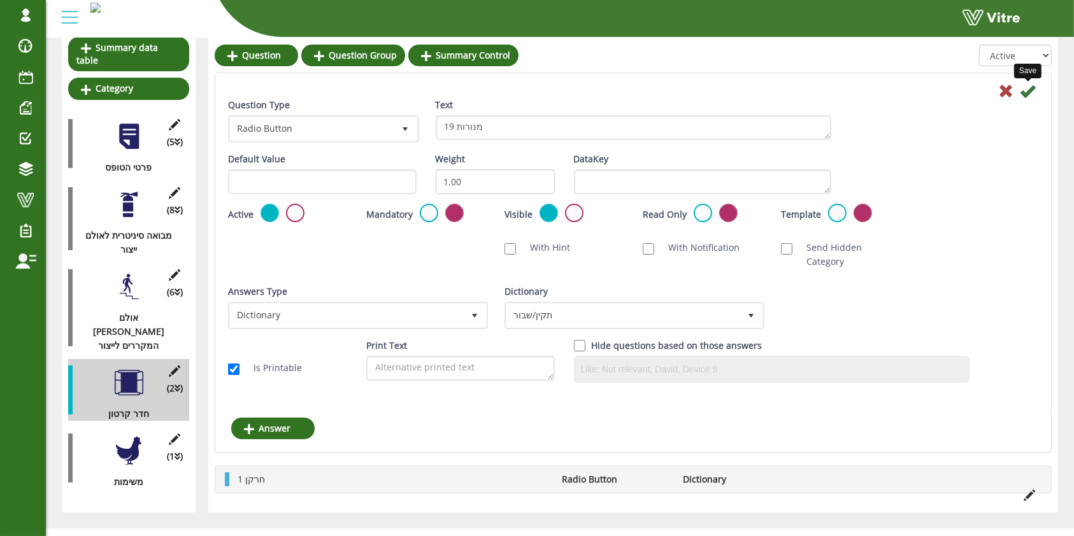
click at [1026, 89] on icon at bounding box center [1027, 90] width 15 height 15
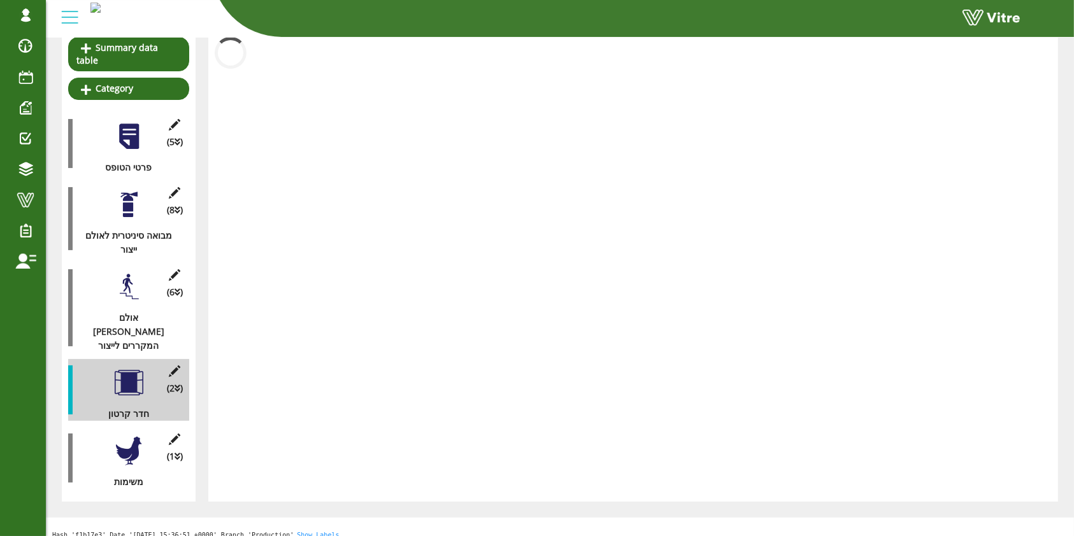
scroll to position [118, 0]
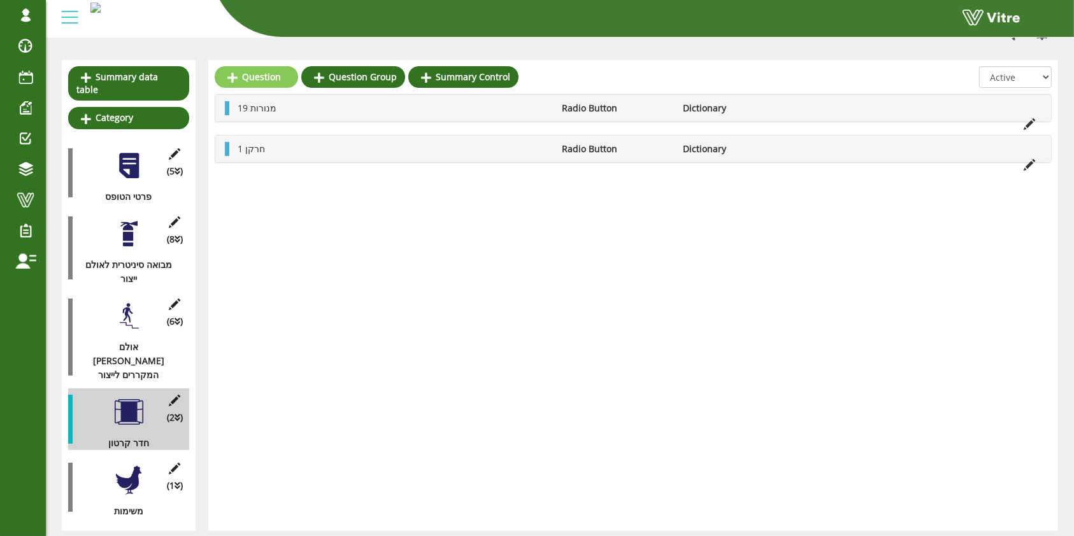
click at [262, 65] on div "Question Question Group Summary Control All Active Not Active 19 מנורות Radio B…" at bounding box center [633, 295] width 850 height 471
click at [260, 75] on link "Question" at bounding box center [256, 77] width 83 height 22
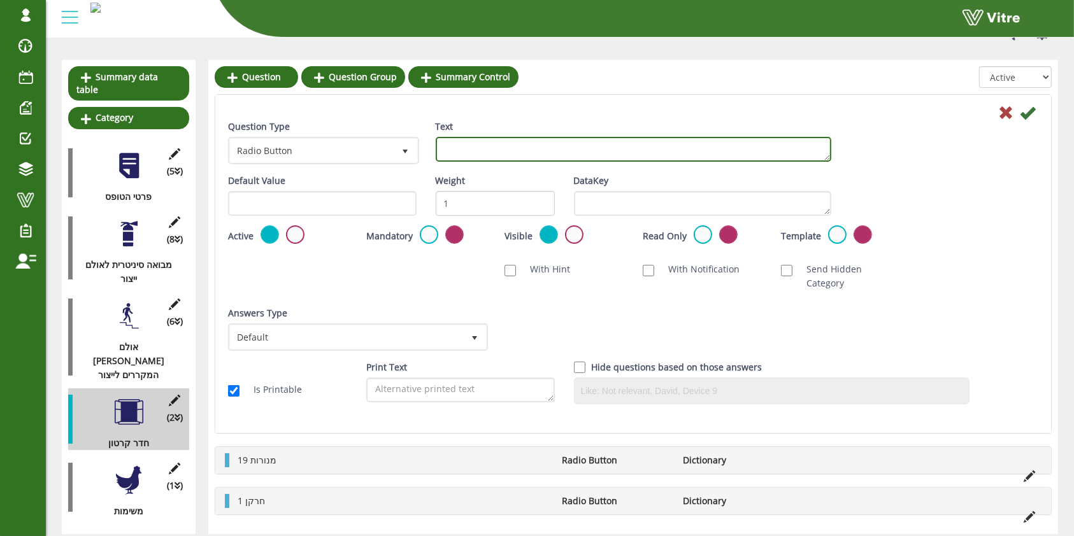
click at [516, 142] on textarea "Text" at bounding box center [633, 149] width 395 height 25
type textarea "2 מצלמות"
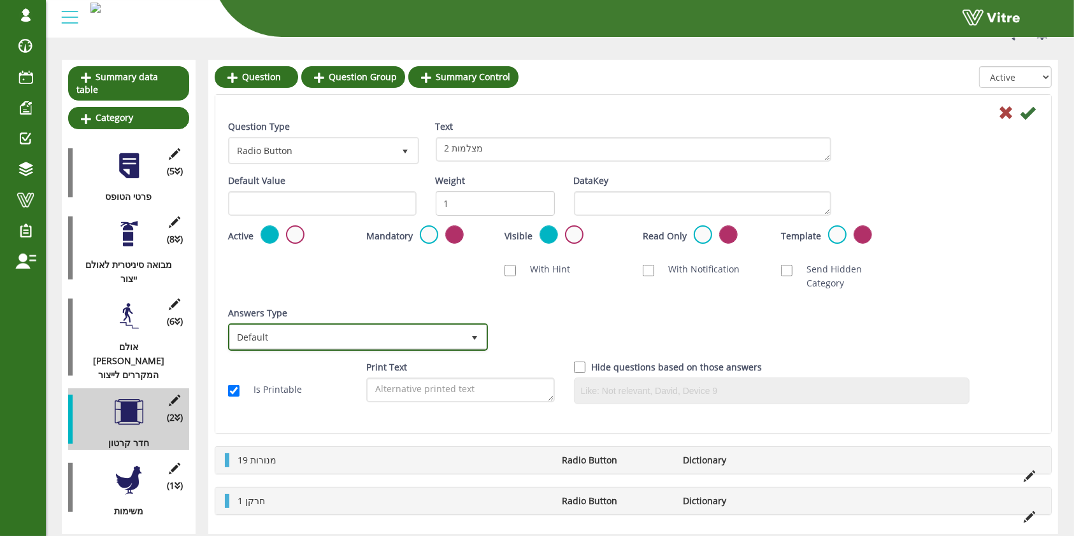
click at [368, 325] on span "Default" at bounding box center [346, 336] width 233 height 23
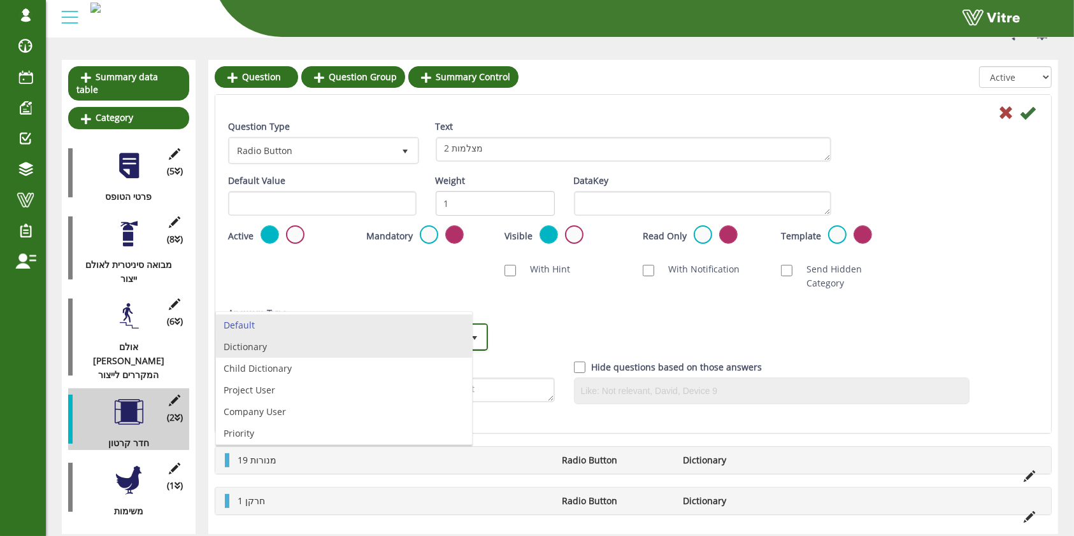
click at [350, 350] on li "Dictionary" at bounding box center [344, 347] width 256 height 22
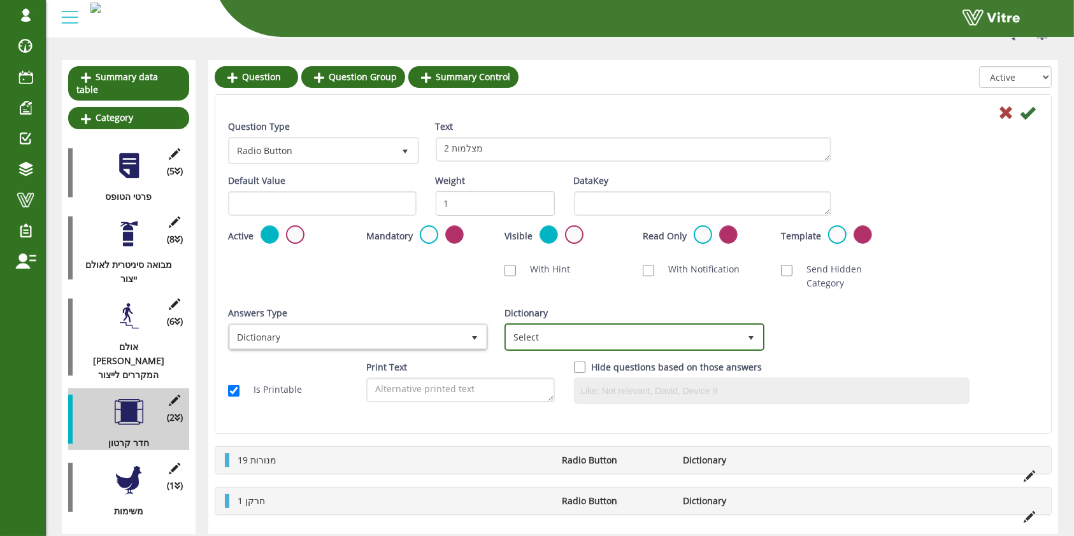
click at [531, 325] on span "Select" at bounding box center [622, 336] width 233 height 23
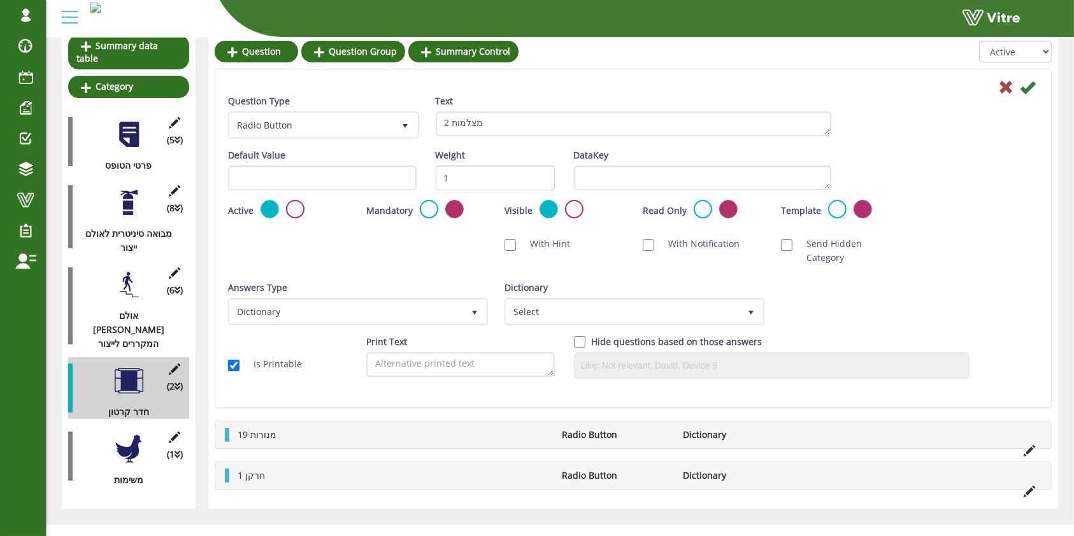
scroll to position [153, 0]
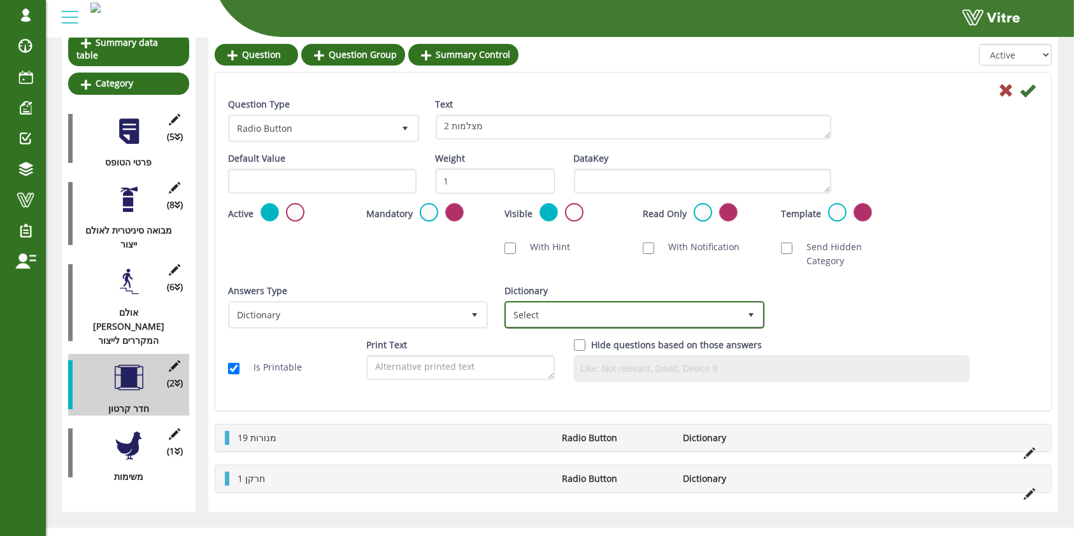
click at [583, 303] on span "Select" at bounding box center [622, 314] width 233 height 23
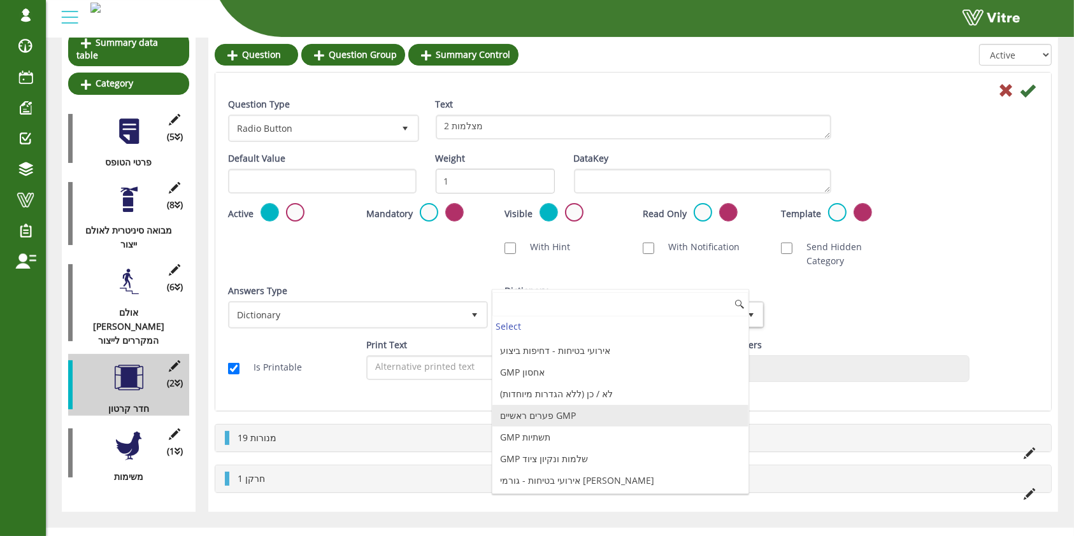
scroll to position [1350, 0]
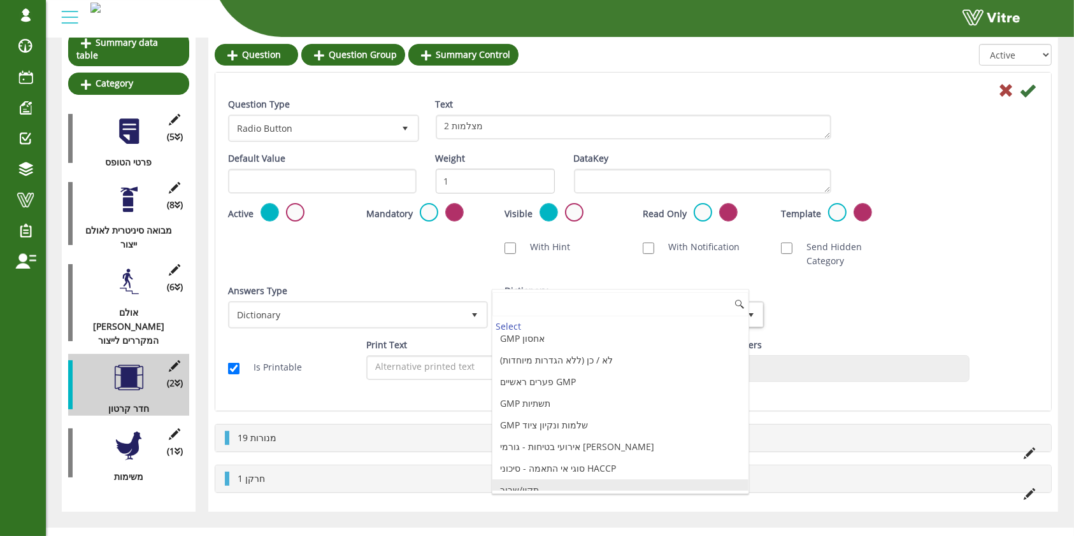
click at [594, 487] on li "תקין/שבור" at bounding box center [620, 491] width 256 height 22
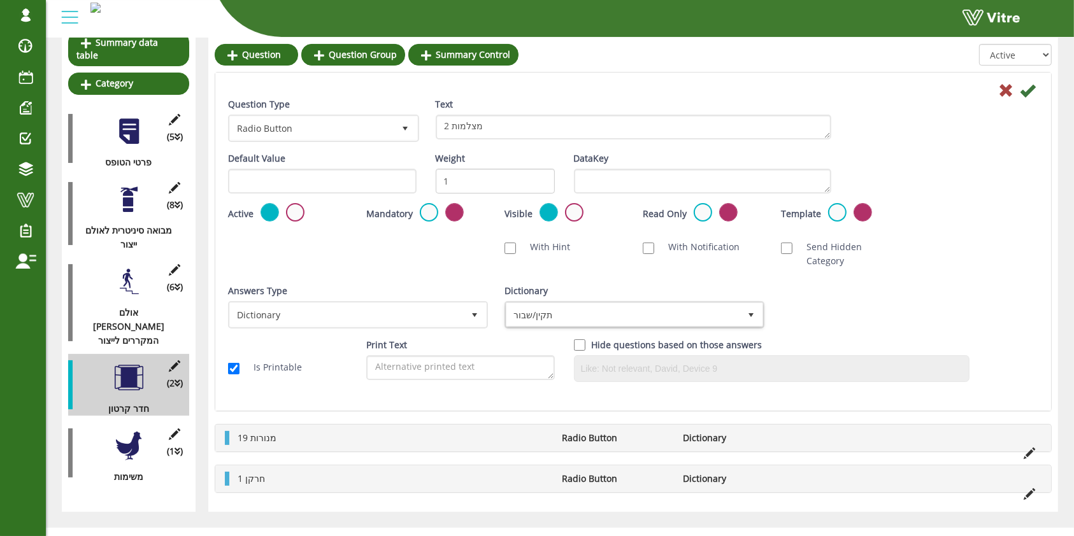
click at [1031, 102] on div "Question Type Radio Button 3 Text 2 מצלמות" at bounding box center [632, 124] width 829 height 54
click at [1032, 94] on icon at bounding box center [1027, 90] width 15 height 15
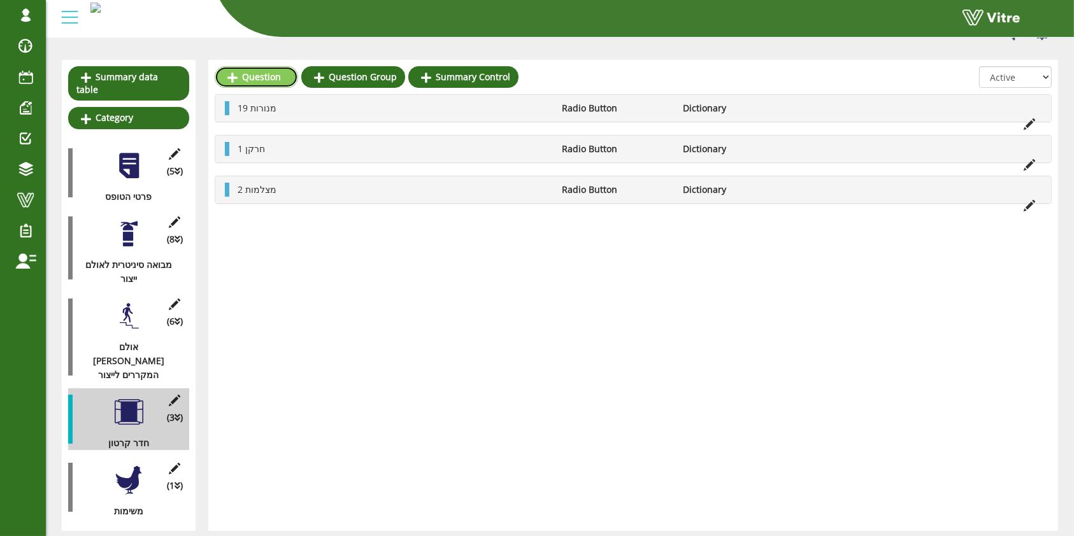
click at [273, 82] on link "Question" at bounding box center [256, 77] width 83 height 22
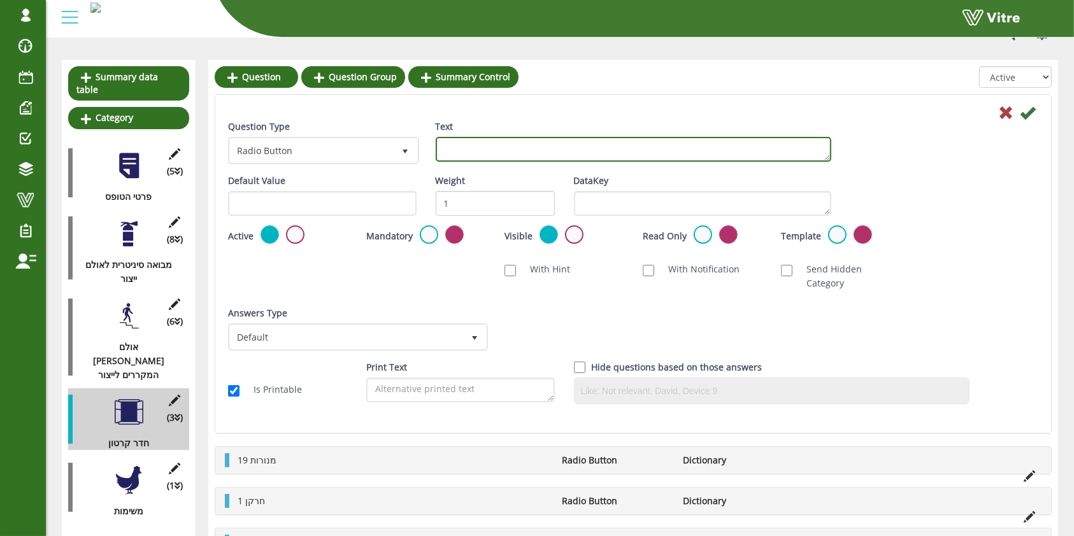
click at [524, 139] on textarea "Text" at bounding box center [633, 149] width 395 height 25
type textarea "9 קופסאות חשמל"
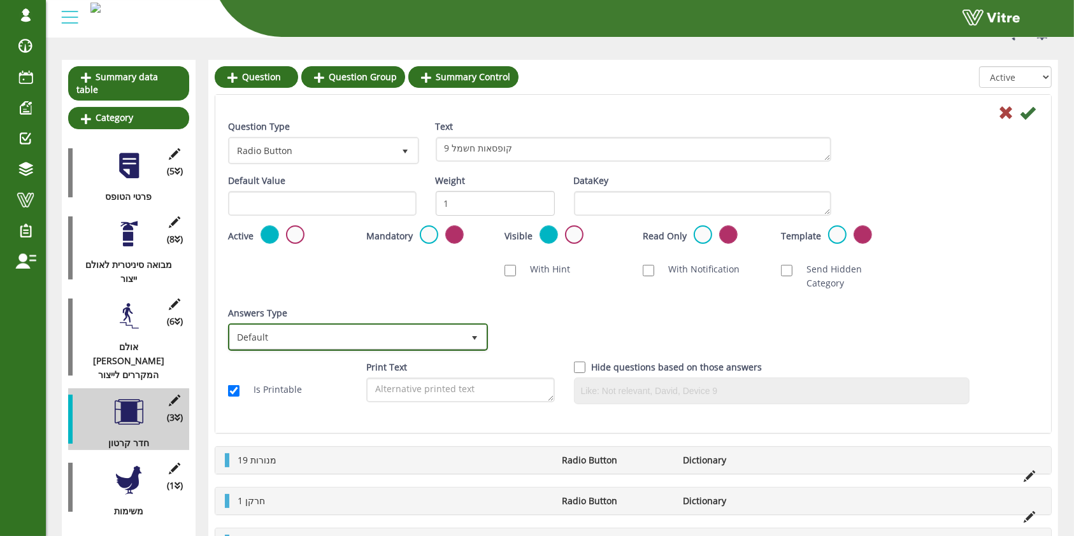
click at [264, 325] on span "Default" at bounding box center [346, 336] width 233 height 23
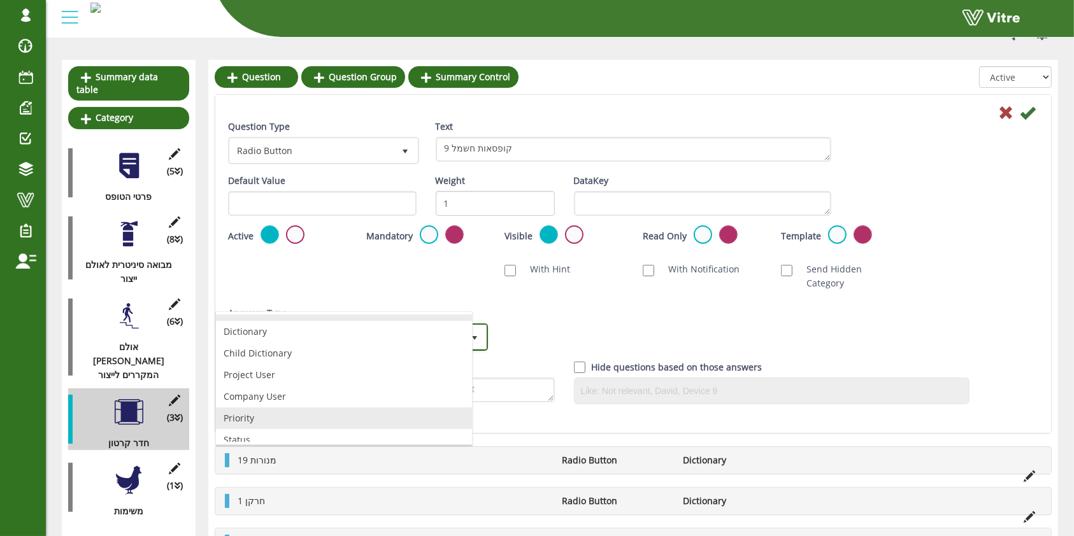
scroll to position [23, 0]
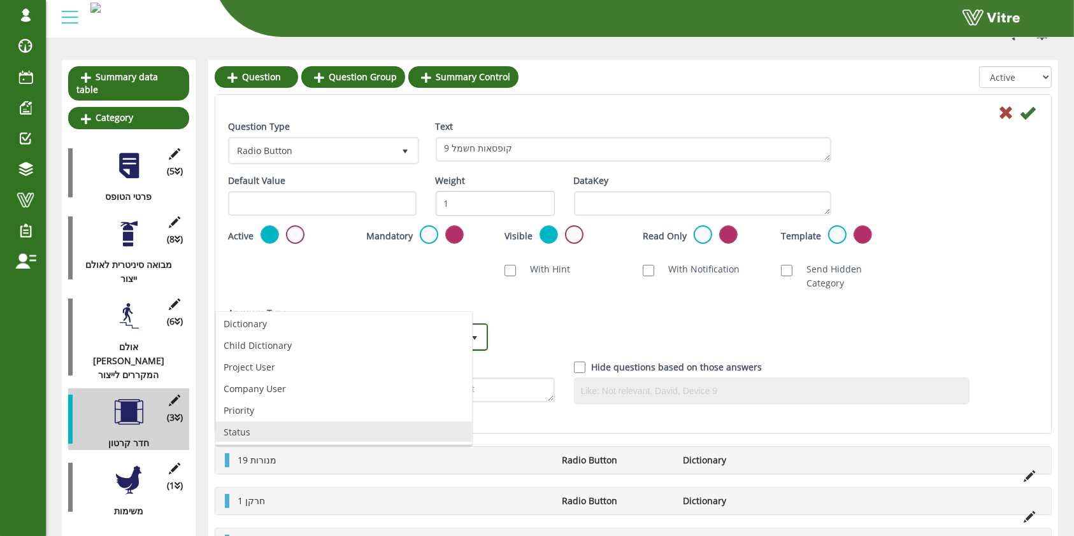
click at [363, 432] on li "Status" at bounding box center [344, 433] width 256 height 22
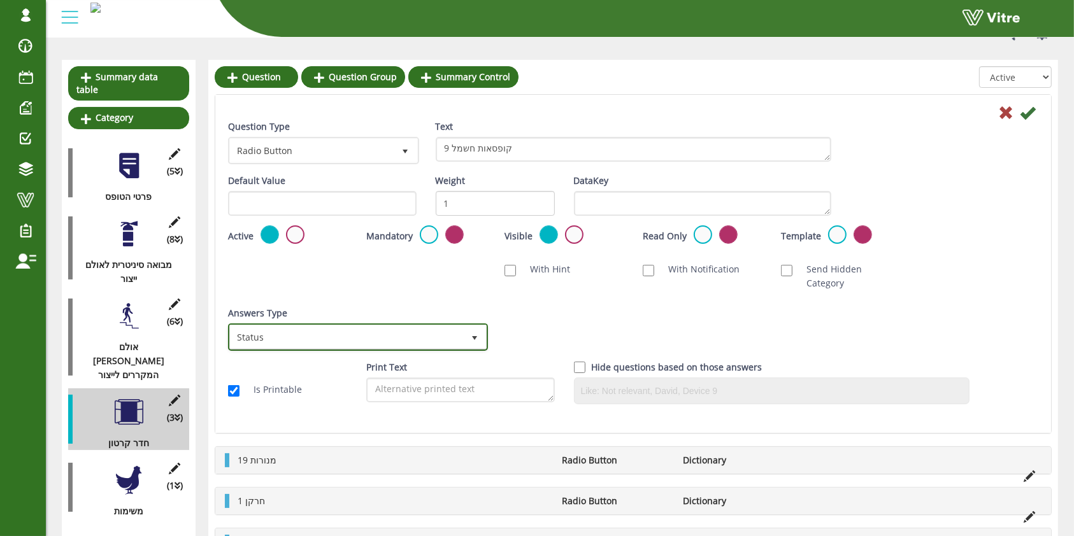
click at [411, 331] on span "Status" at bounding box center [346, 336] width 233 height 23
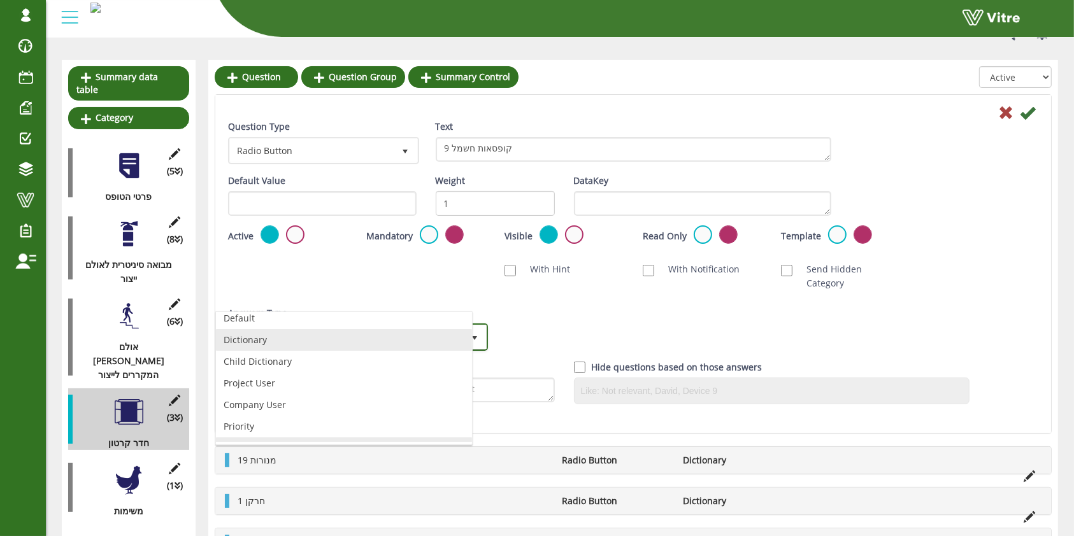
scroll to position [0, 0]
click at [309, 344] on li "Dictionary" at bounding box center [344, 347] width 256 height 22
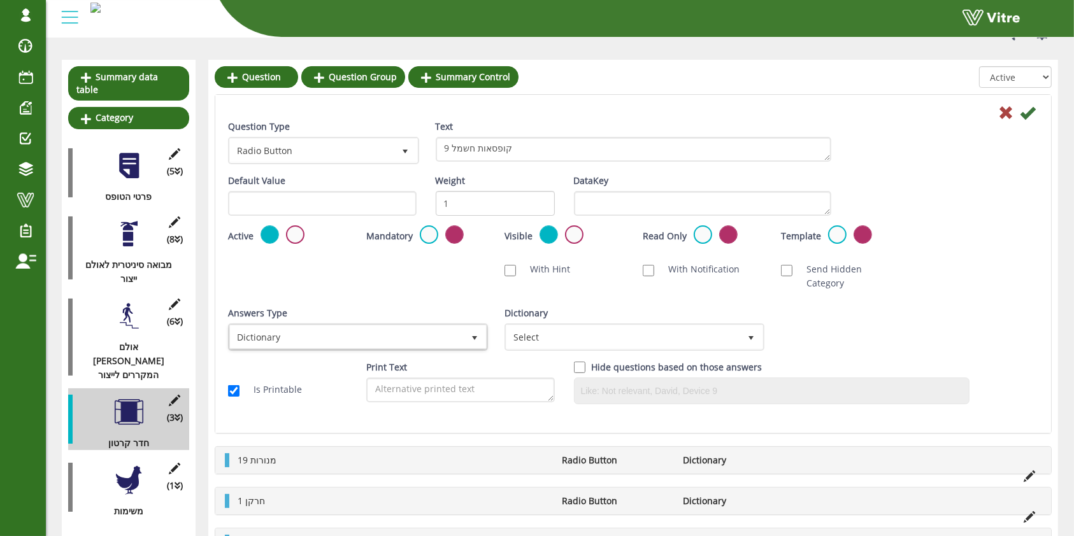
drag, startPoint x: 553, startPoint y: 353, endPoint x: 560, endPoint y: 343, distance: 11.8
click at [554, 360] on div "Print Text" at bounding box center [460, 381] width 189 height 42
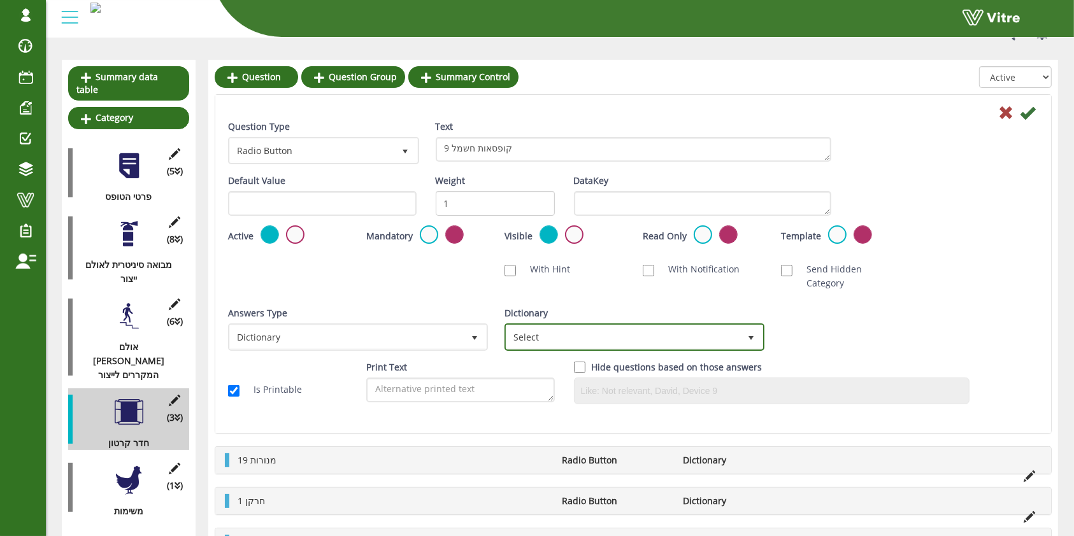
click at [576, 325] on span "Select" at bounding box center [622, 336] width 233 height 23
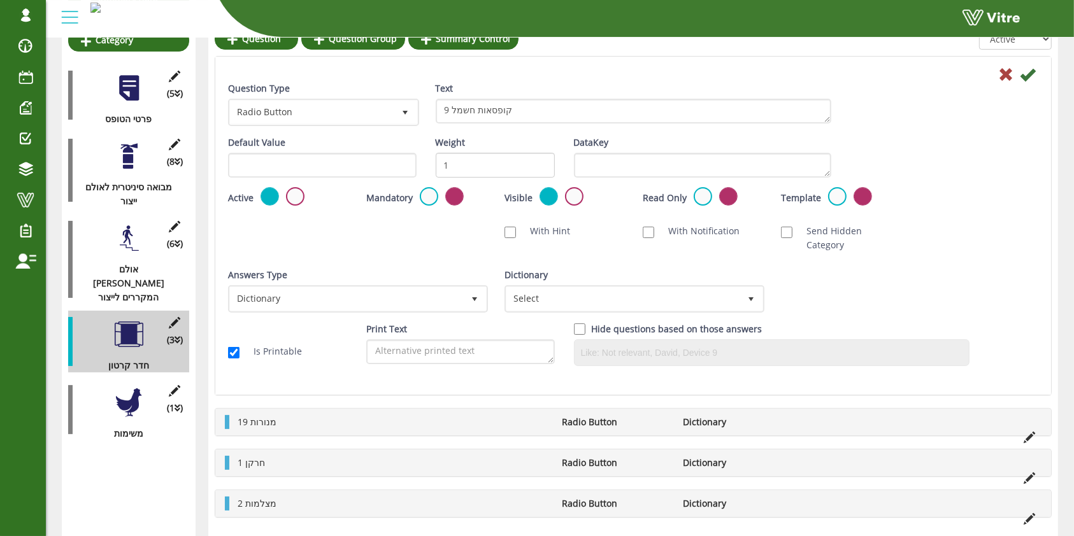
scroll to position [204, 0]
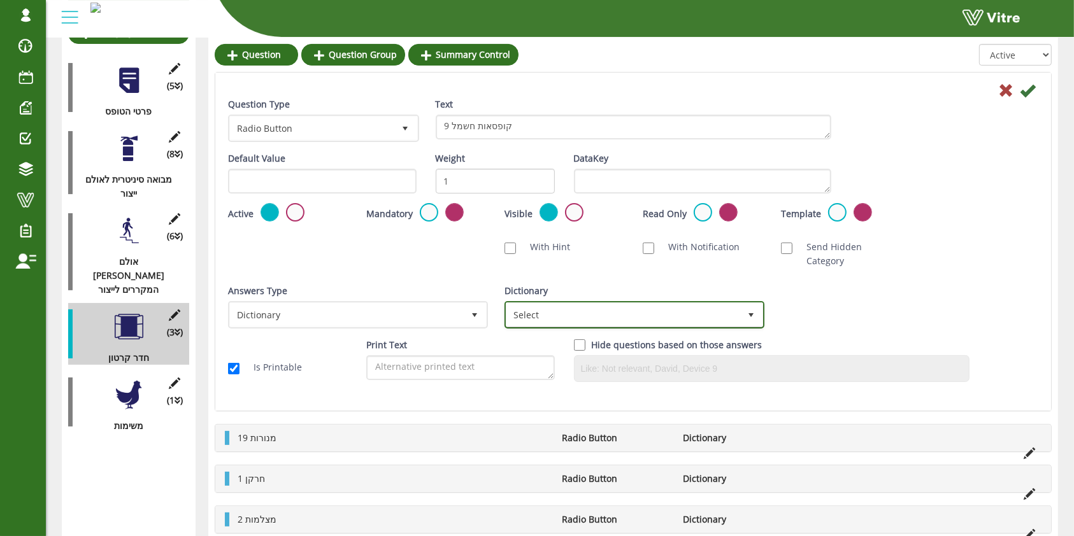
click at [601, 303] on span "Select" at bounding box center [622, 314] width 233 height 23
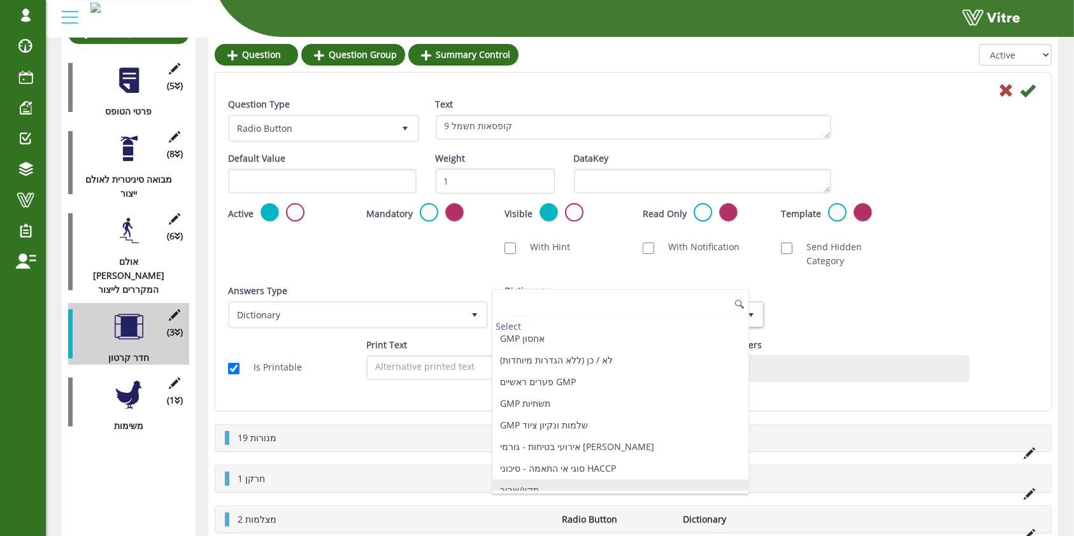
click at [550, 480] on li "תקין/שבור" at bounding box center [620, 491] width 256 height 22
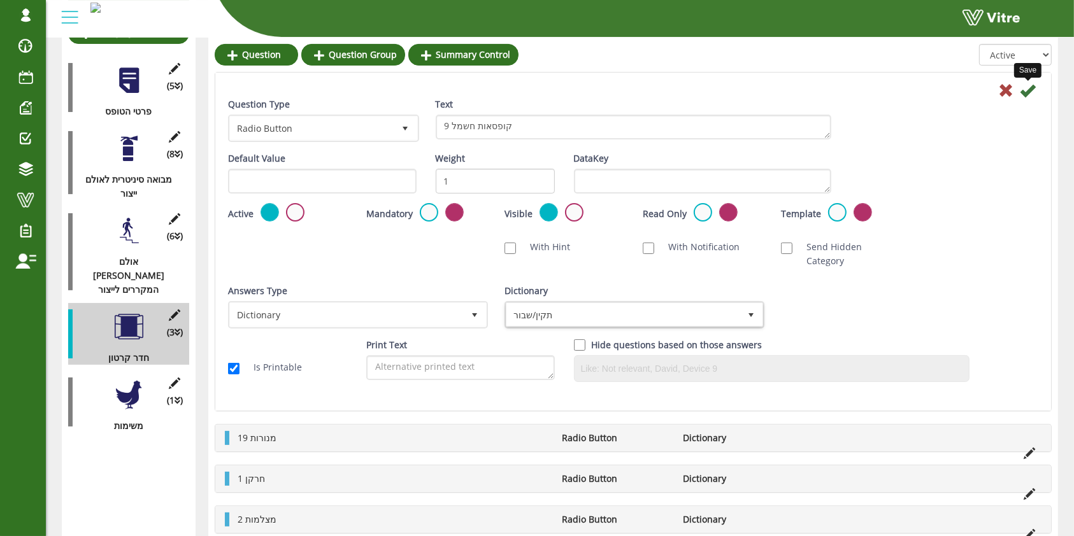
click at [1024, 90] on icon at bounding box center [1027, 90] width 15 height 15
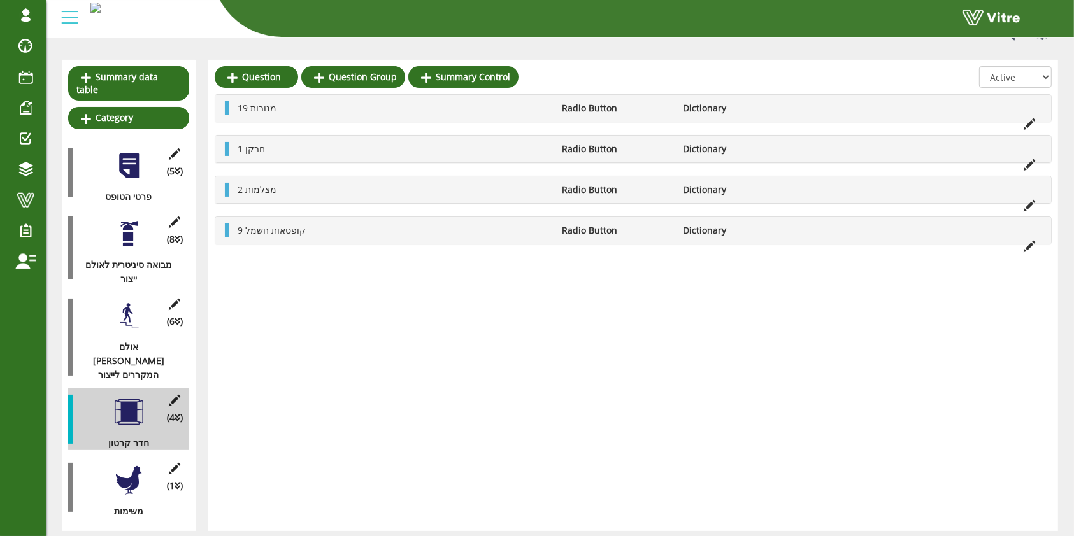
click at [231, 62] on div "Question Question Group Summary Control All Active Not Active 19 מנורות Radio B…" at bounding box center [633, 295] width 850 height 471
click at [233, 73] on icon at bounding box center [232, 77] width 10 height 11
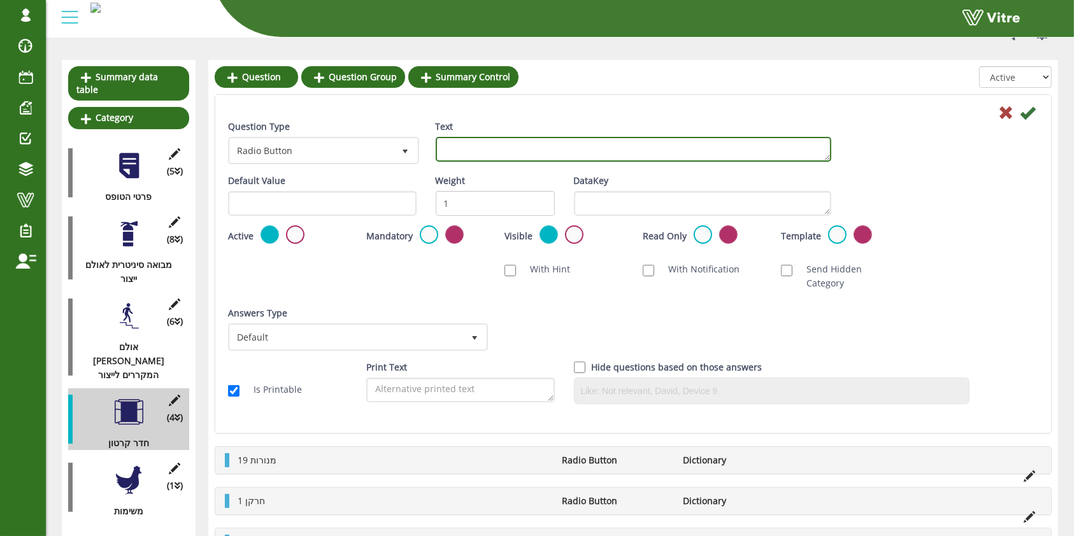
click at [460, 151] on textarea "Text" at bounding box center [633, 149] width 395 height 25
type textarea "2 צג של מכונת הדפסה דיגיטלית"
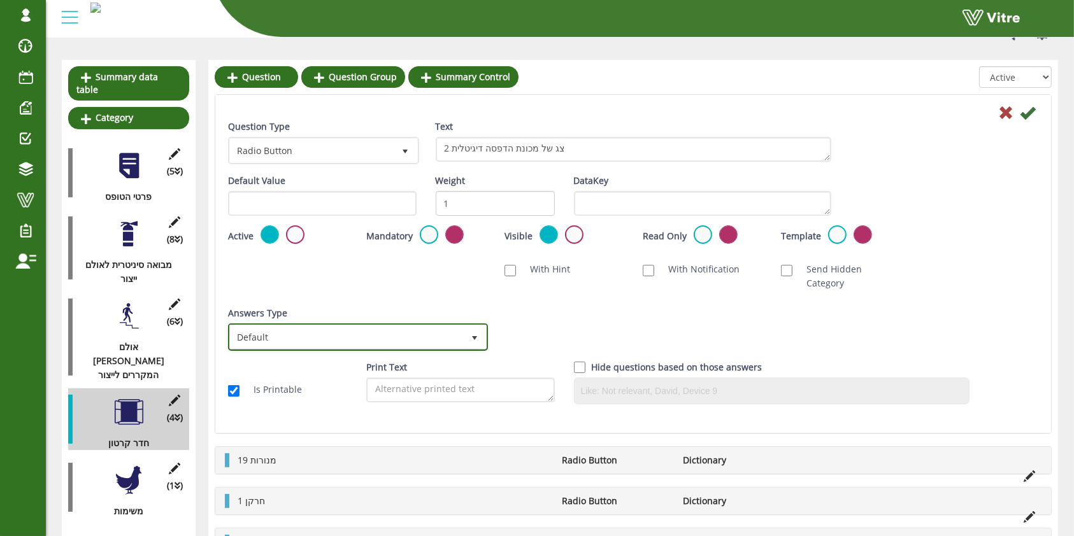
click at [466, 325] on span "select" at bounding box center [474, 336] width 23 height 23
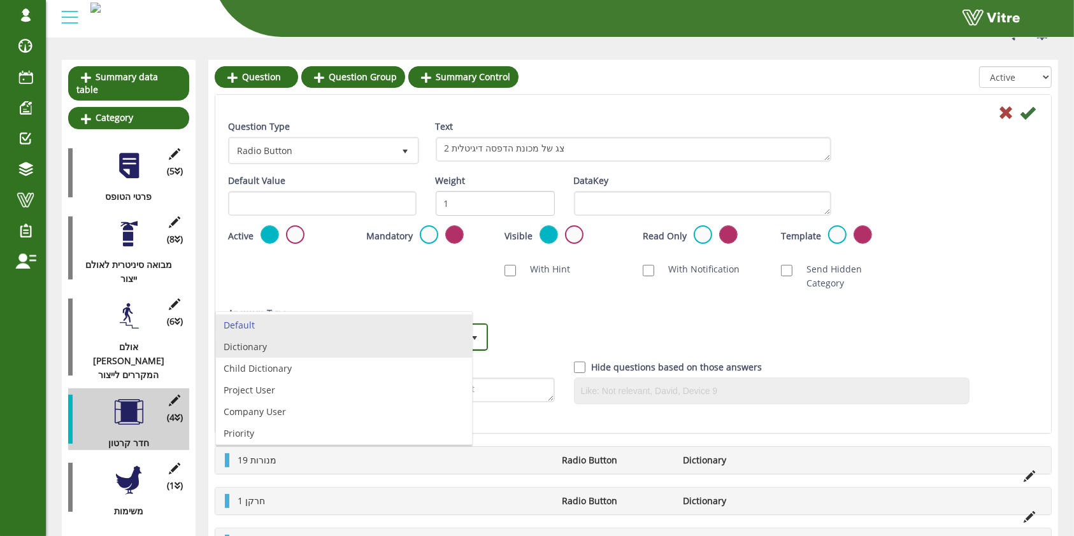
click at [397, 343] on li "Dictionary" at bounding box center [344, 347] width 256 height 22
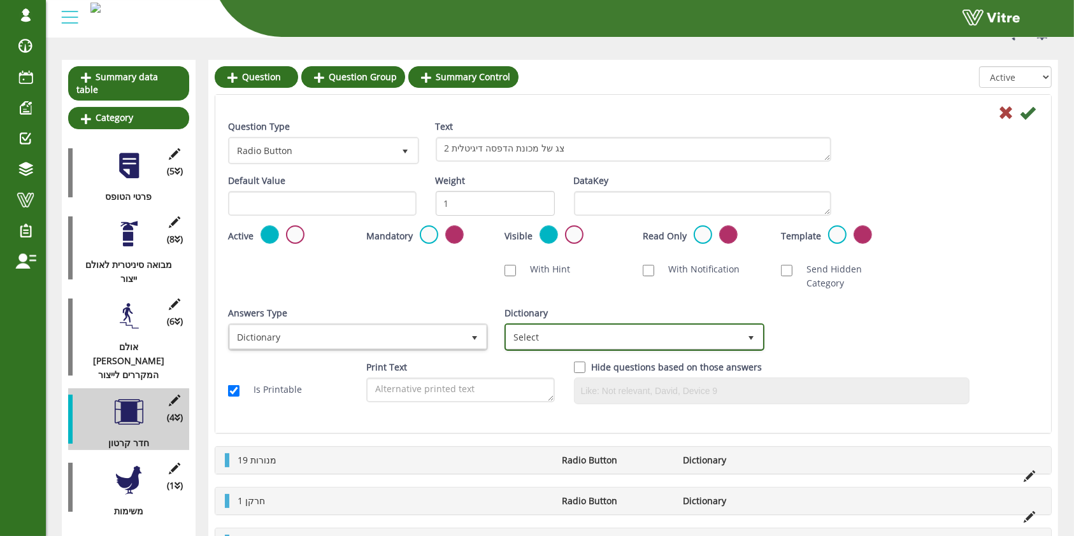
click at [563, 325] on span "Select" at bounding box center [622, 336] width 233 height 23
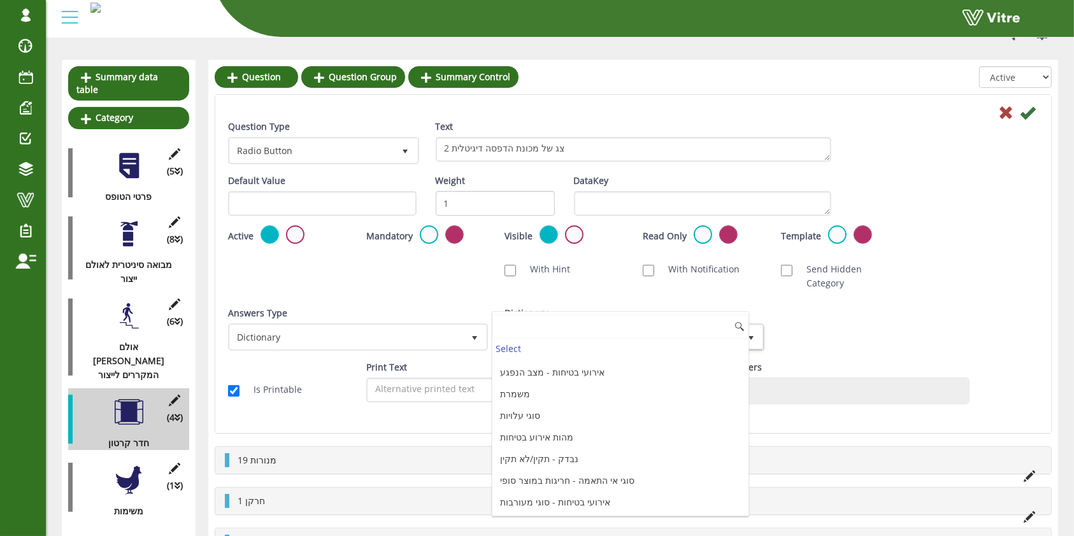
scroll to position [1350, 0]
click at [560, 506] on li "תקין/שבור" at bounding box center [620, 513] width 256 height 22
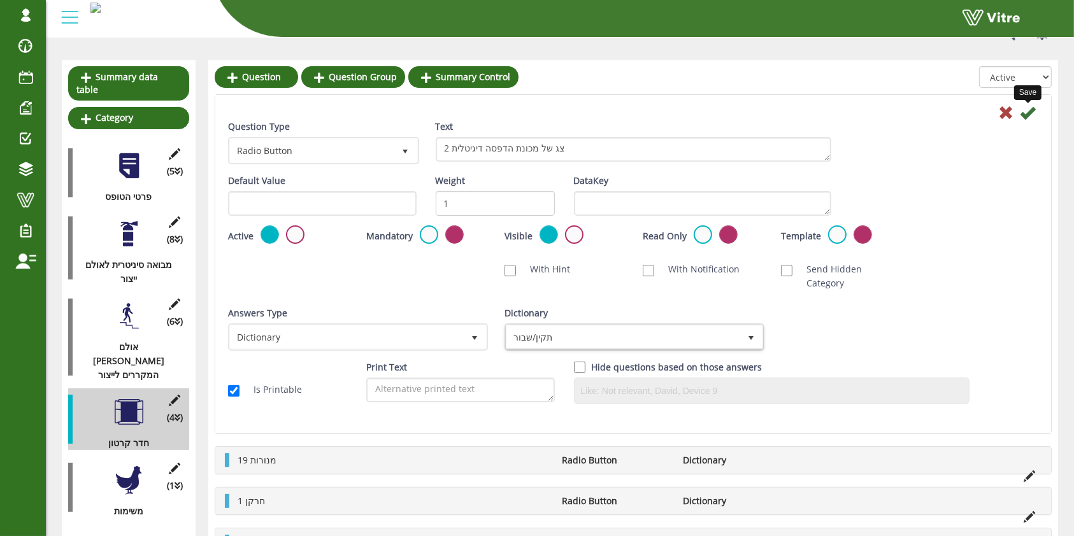
click at [1026, 118] on icon at bounding box center [1027, 112] width 15 height 15
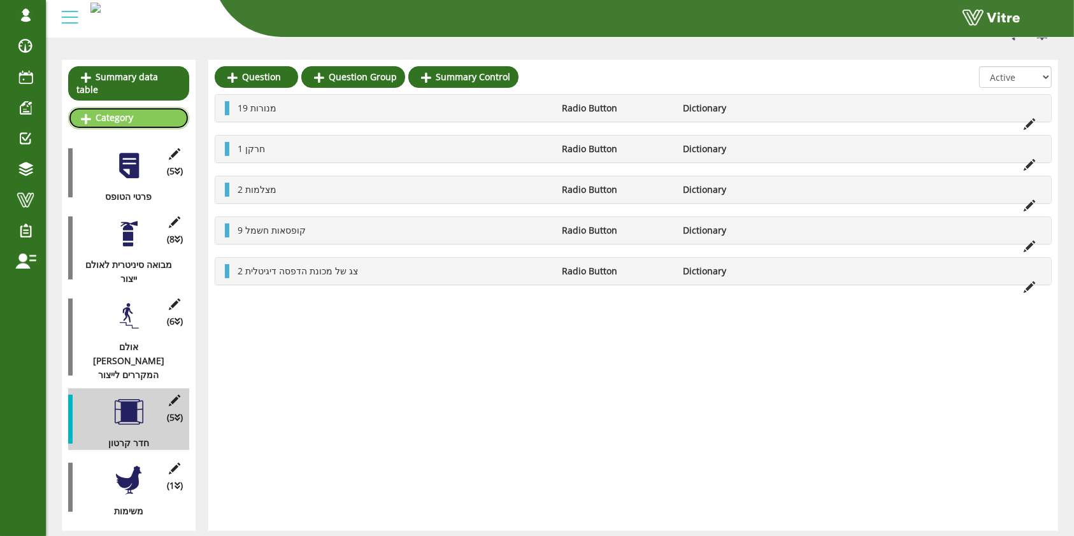
click at [141, 110] on link "Category" at bounding box center [128, 118] width 121 height 22
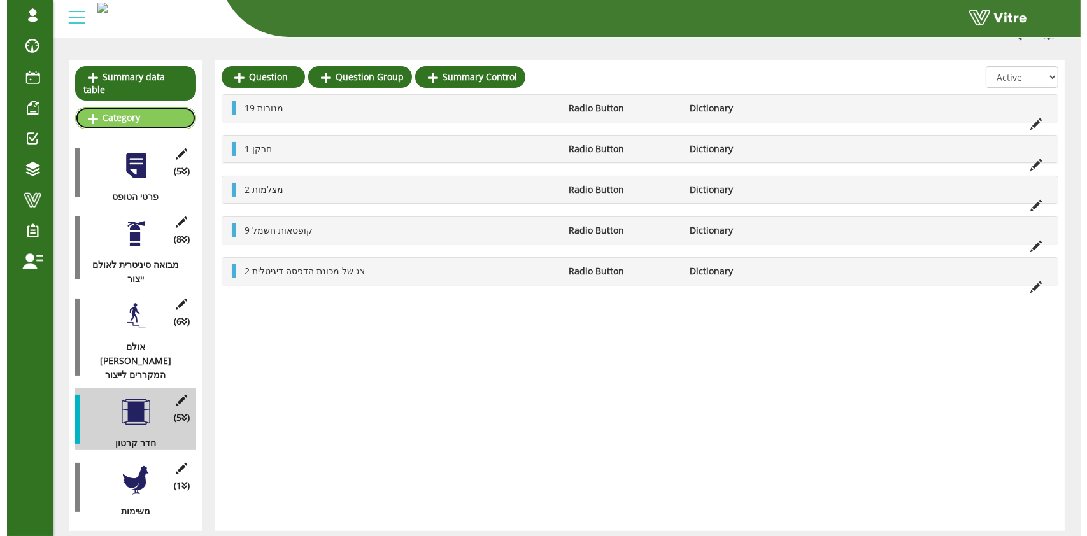
scroll to position [0, 0]
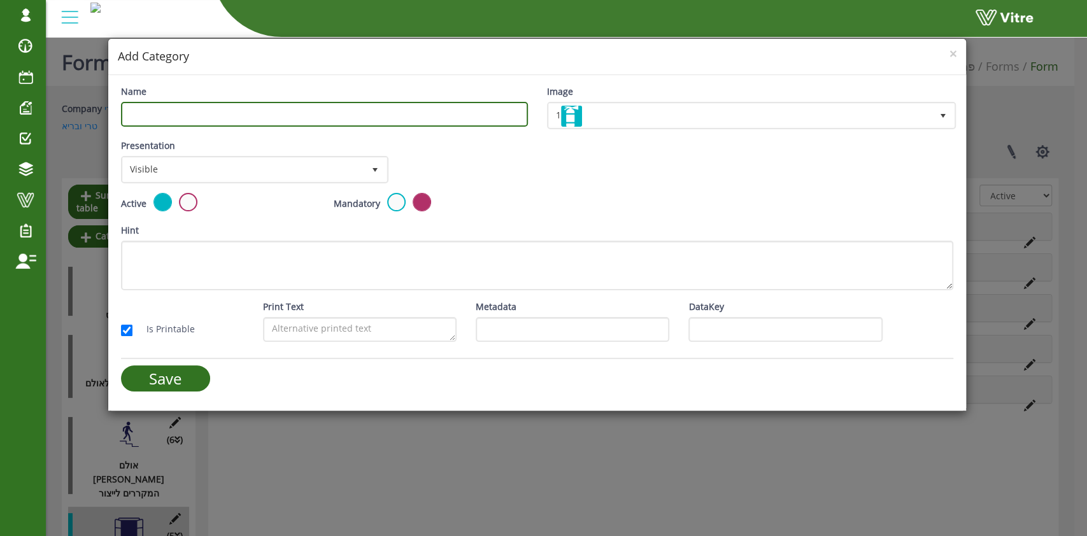
click at [328, 119] on input "Name" at bounding box center [324, 114] width 407 height 25
type input "מבואת העמסת משאית"
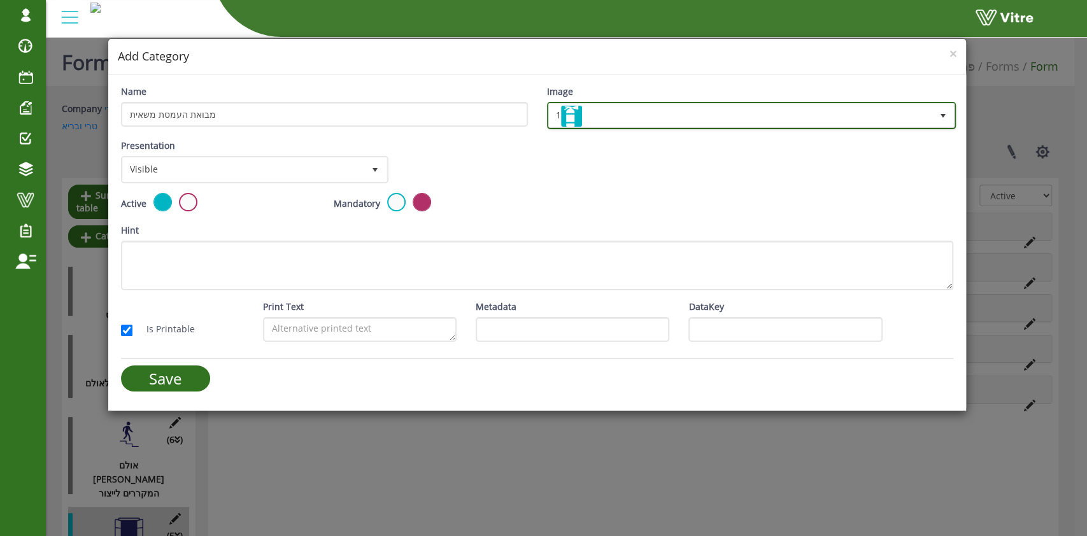
drag, startPoint x: 603, startPoint y: 104, endPoint x: 592, endPoint y: 181, distance: 77.3
click at [603, 105] on span "1" at bounding box center [740, 115] width 383 height 23
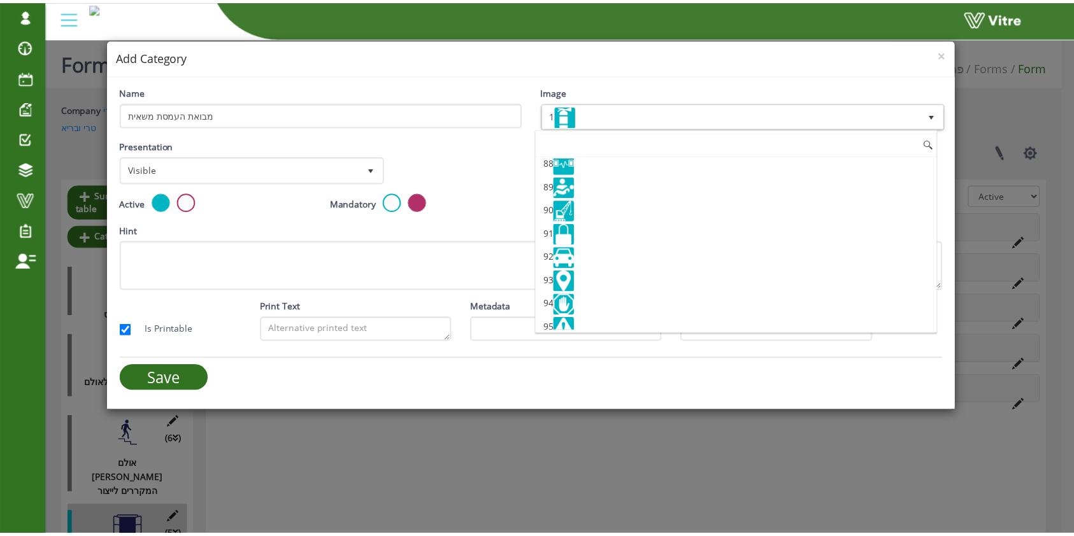
scroll to position [2038, 0]
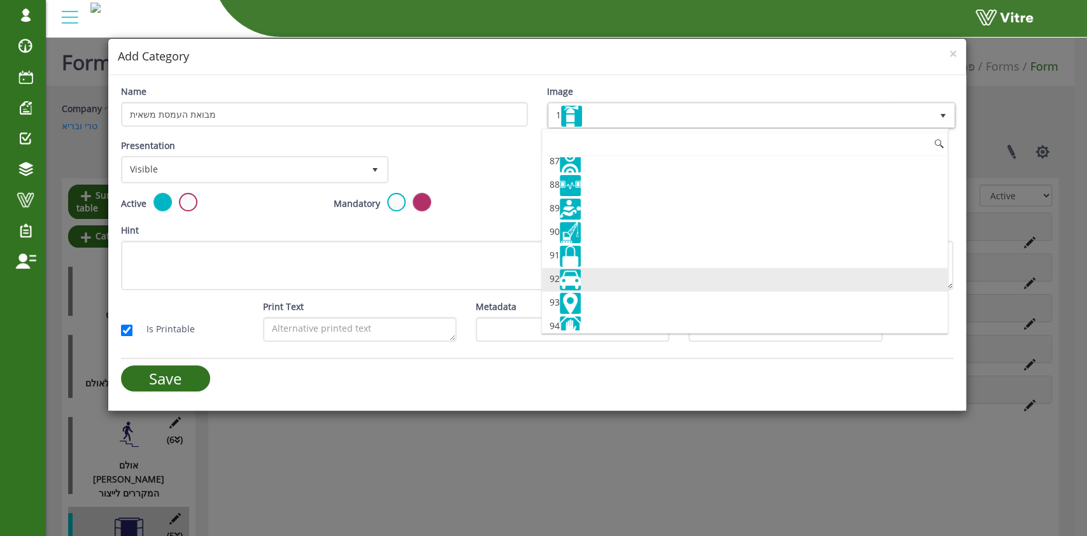
click at [599, 268] on li "92" at bounding box center [745, 280] width 406 height 24
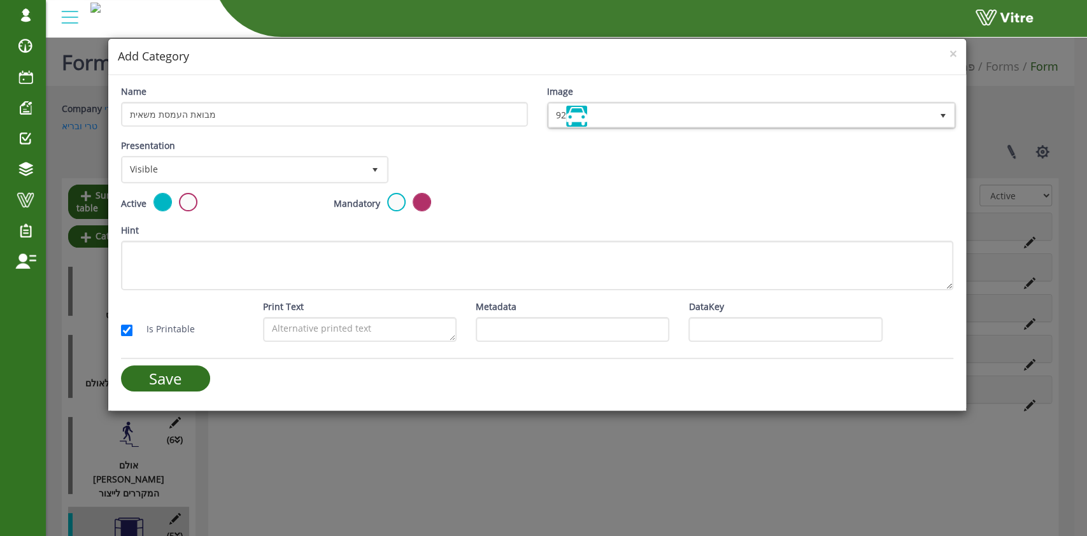
click at [204, 358] on div at bounding box center [537, 358] width 833 height 1
click at [195, 377] on input "Save" at bounding box center [165, 379] width 89 height 26
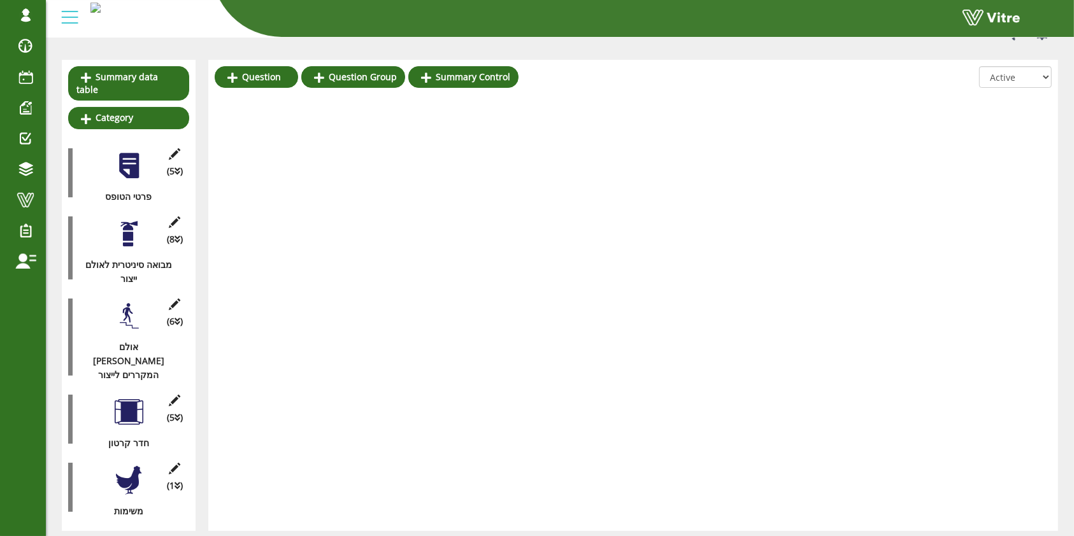
scroll to position [187, 0]
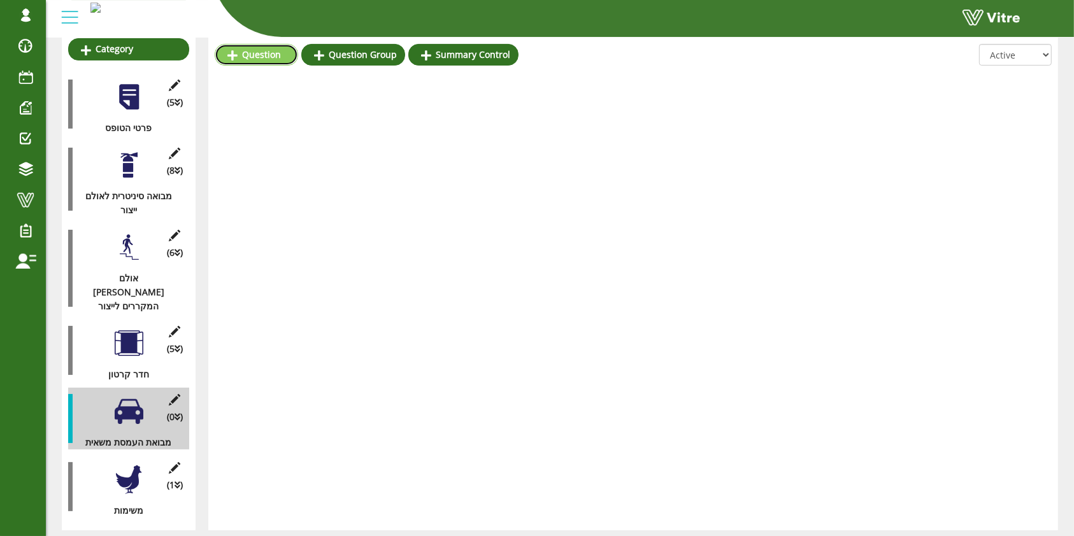
click at [271, 64] on link "Question" at bounding box center [256, 55] width 83 height 22
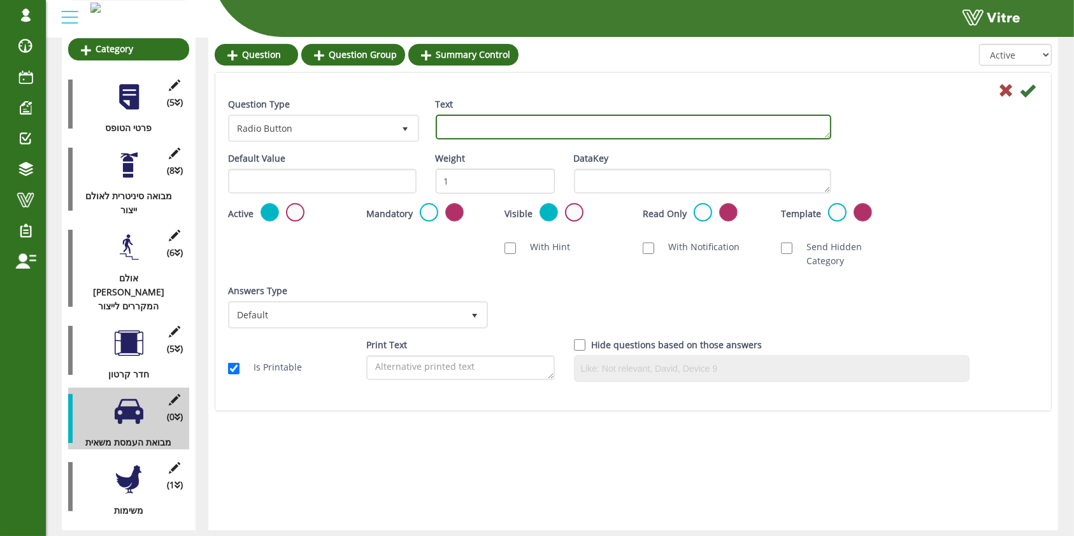
drag, startPoint x: 487, startPoint y: 129, endPoint x: 480, endPoint y: 132, distance: 7.4
click at [486, 129] on textarea "Text" at bounding box center [633, 127] width 395 height 25
type textarea "4 מנורות"
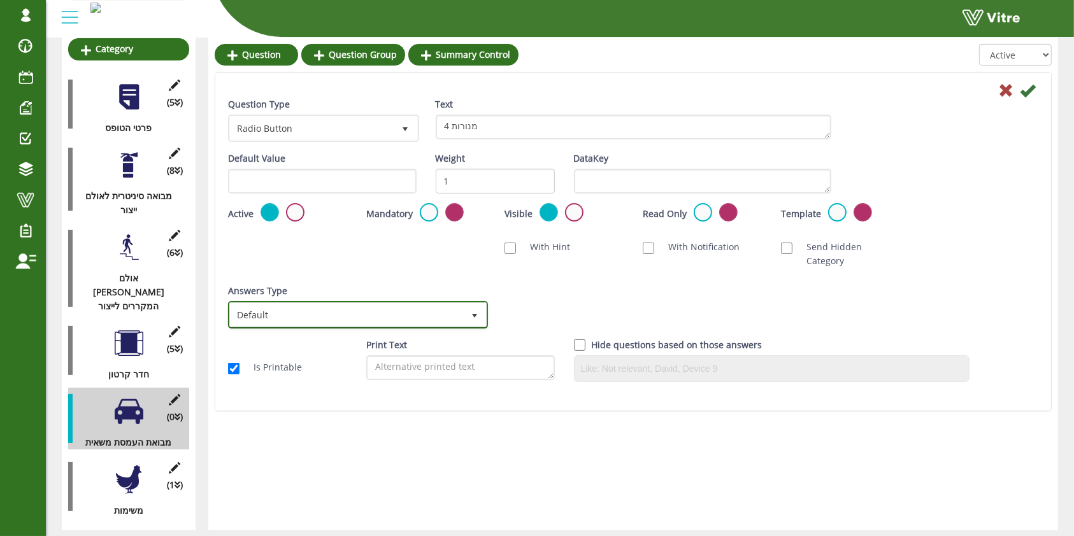
click at [401, 303] on span "Default" at bounding box center [346, 314] width 233 height 23
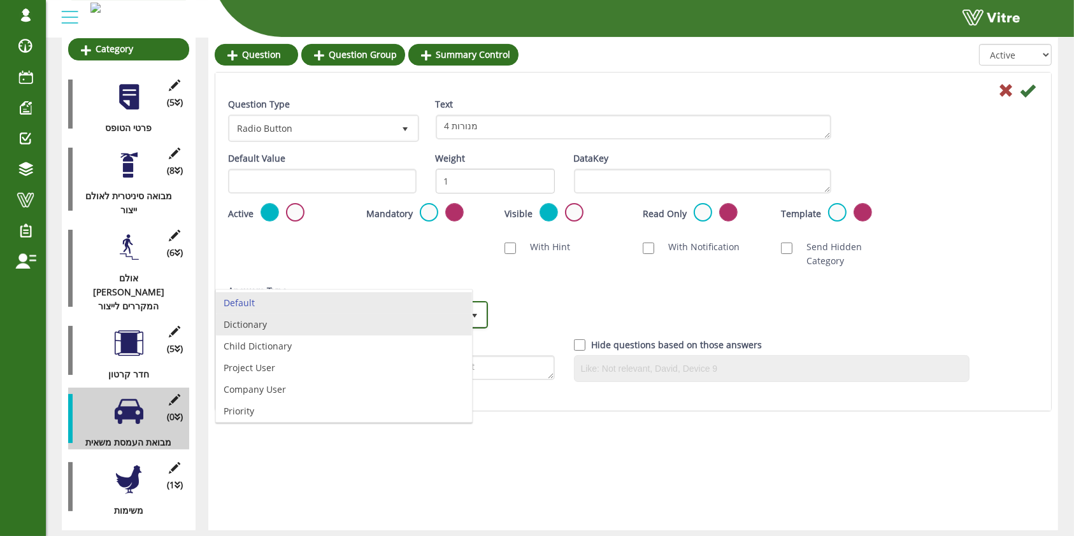
click at [358, 324] on li "Dictionary" at bounding box center [344, 325] width 256 height 22
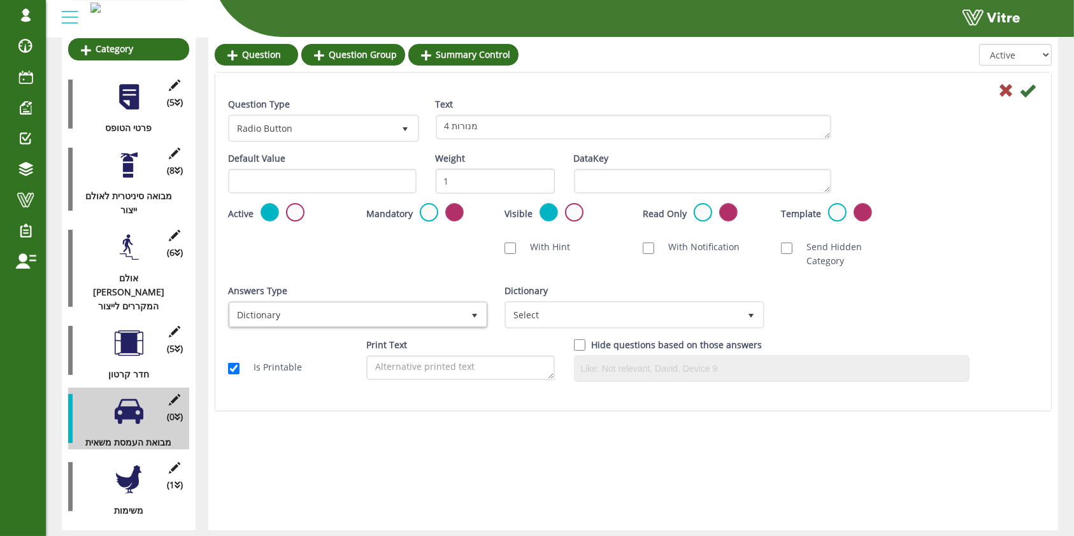
click at [576, 316] on div "Dictionary Select" at bounding box center [633, 311] width 276 height 54
click at [584, 303] on span "Select" at bounding box center [622, 314] width 233 height 23
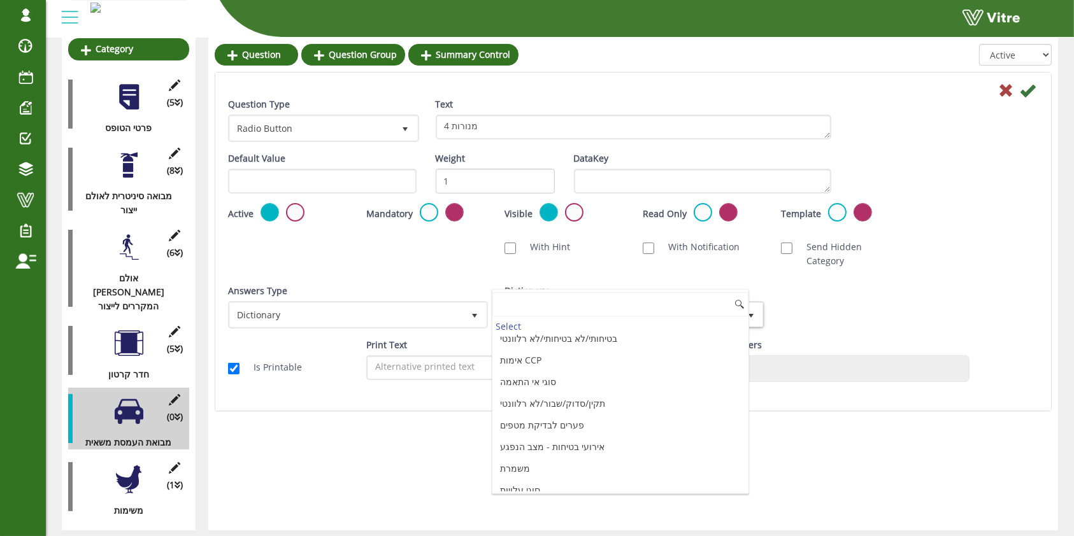
scroll to position [1350, 0]
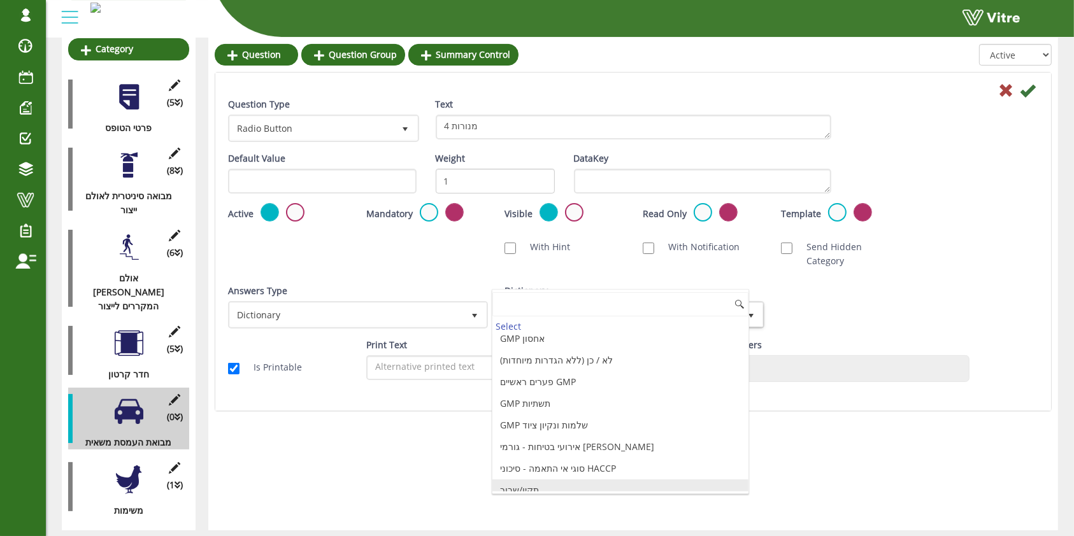
click at [543, 481] on li "תקין/שבור" at bounding box center [620, 491] width 256 height 22
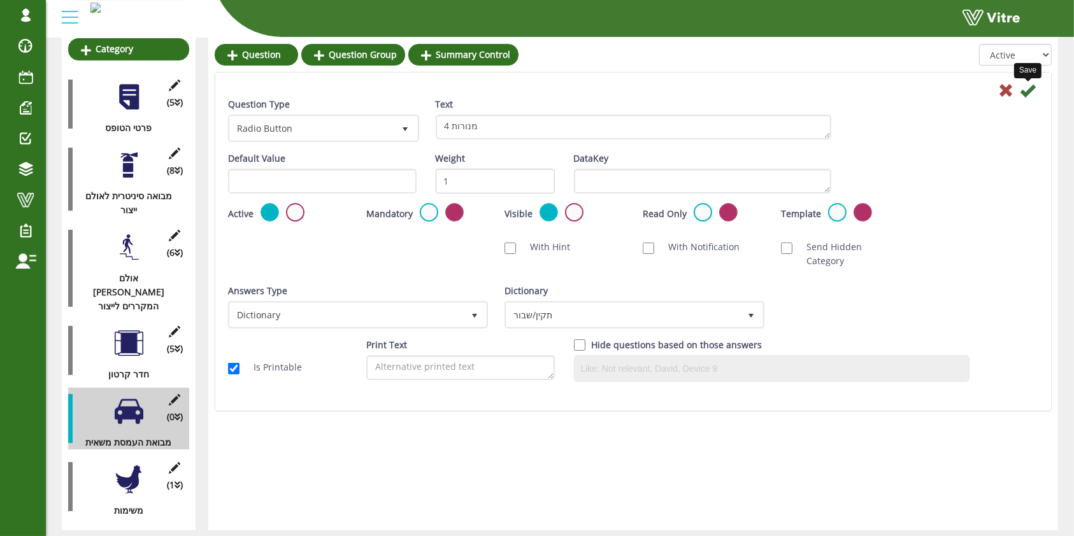
click at [1028, 93] on icon at bounding box center [1027, 90] width 15 height 15
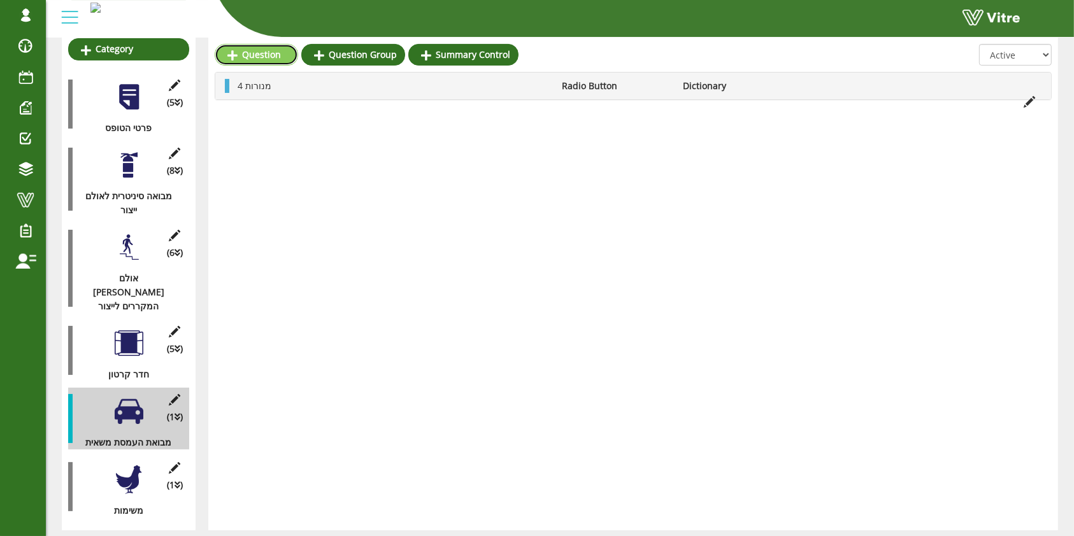
click at [256, 59] on link "Question" at bounding box center [256, 55] width 83 height 22
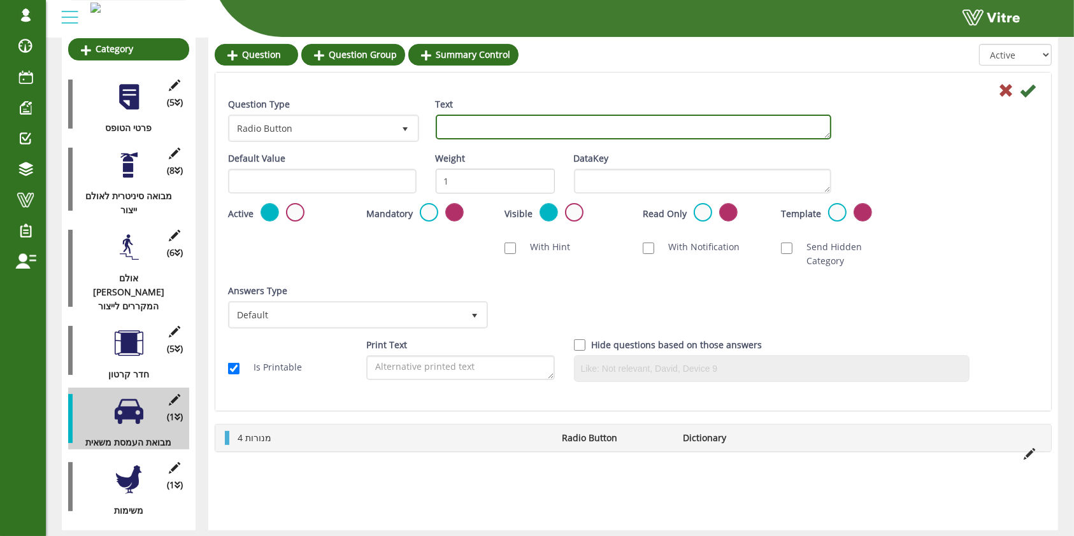
click at [467, 129] on textarea "Text" at bounding box center [633, 127] width 395 height 25
type textarea "1 מצלמה"
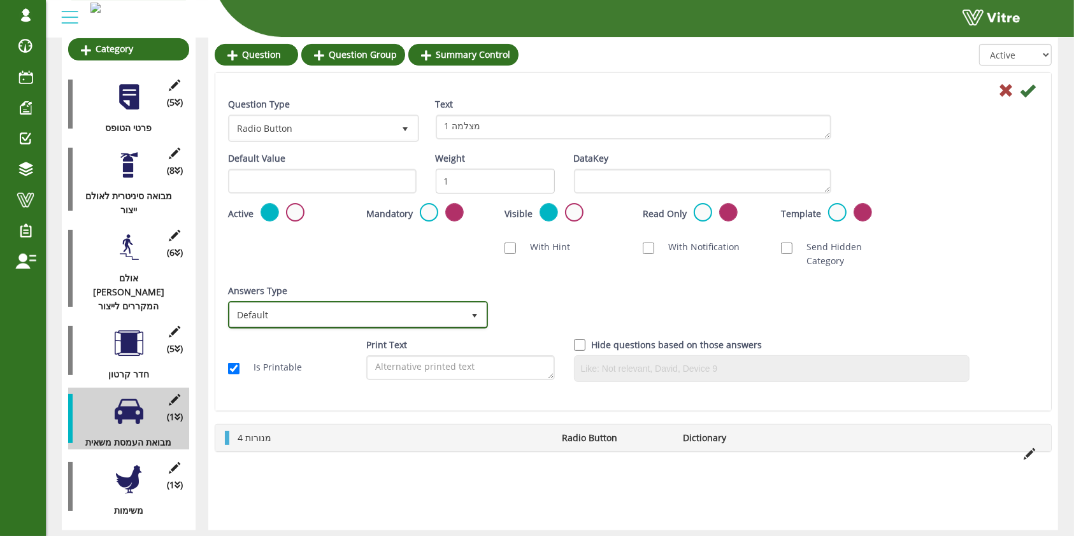
click at [320, 311] on span "Default" at bounding box center [357, 315] width 257 height 24
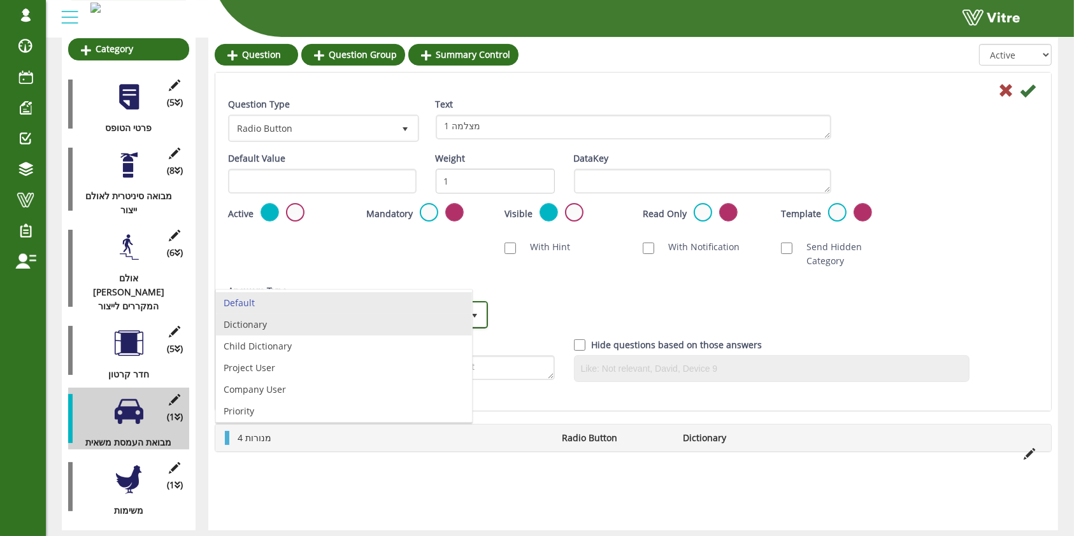
click at [306, 334] on li "Dictionary" at bounding box center [344, 325] width 256 height 22
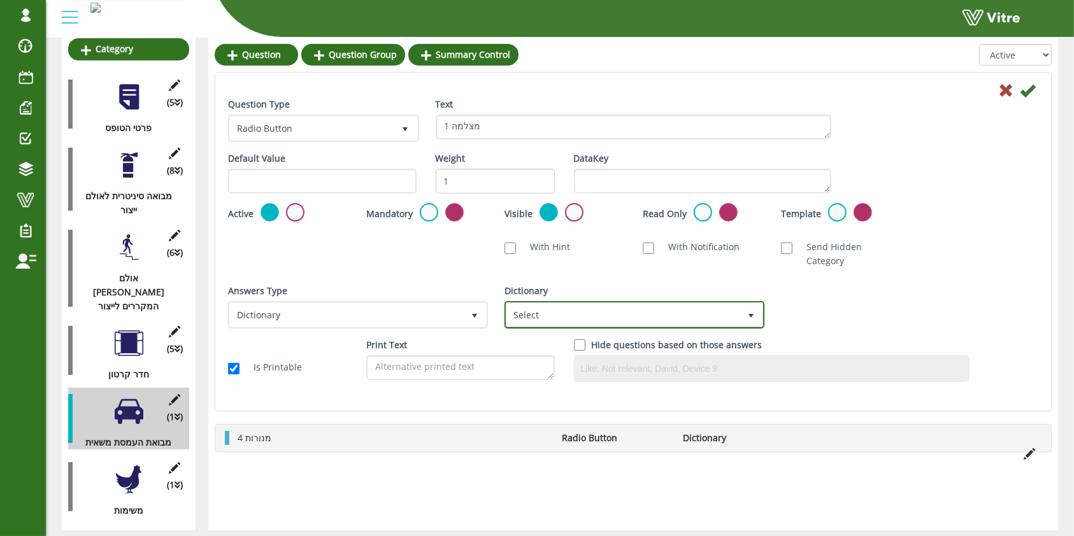
click at [613, 311] on span "Select" at bounding box center [634, 315] width 257 height 24
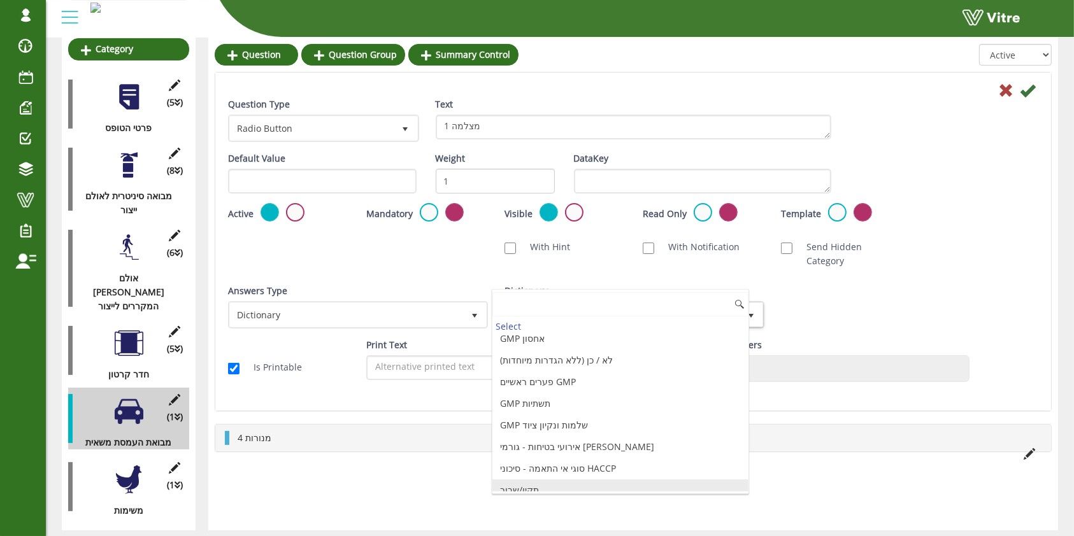
click at [533, 483] on li "תקין/שבור" at bounding box center [620, 491] width 256 height 22
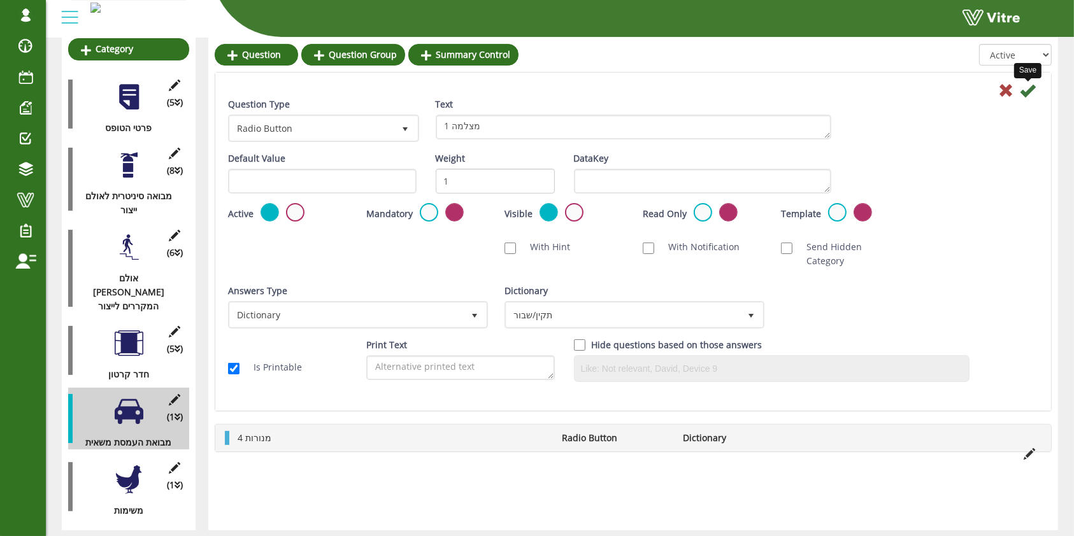
click at [1032, 90] on icon at bounding box center [1027, 90] width 15 height 15
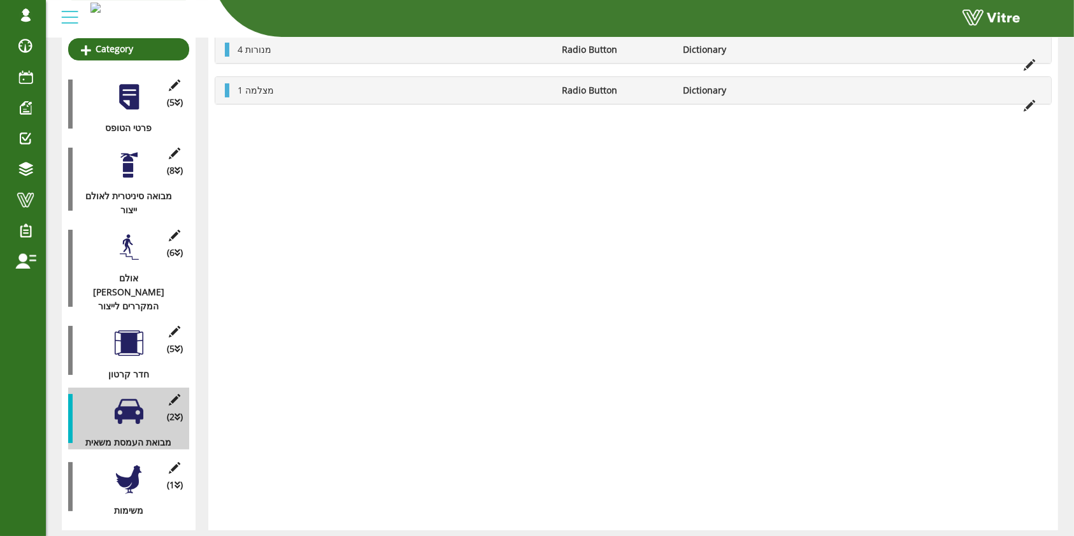
scroll to position [17, 0]
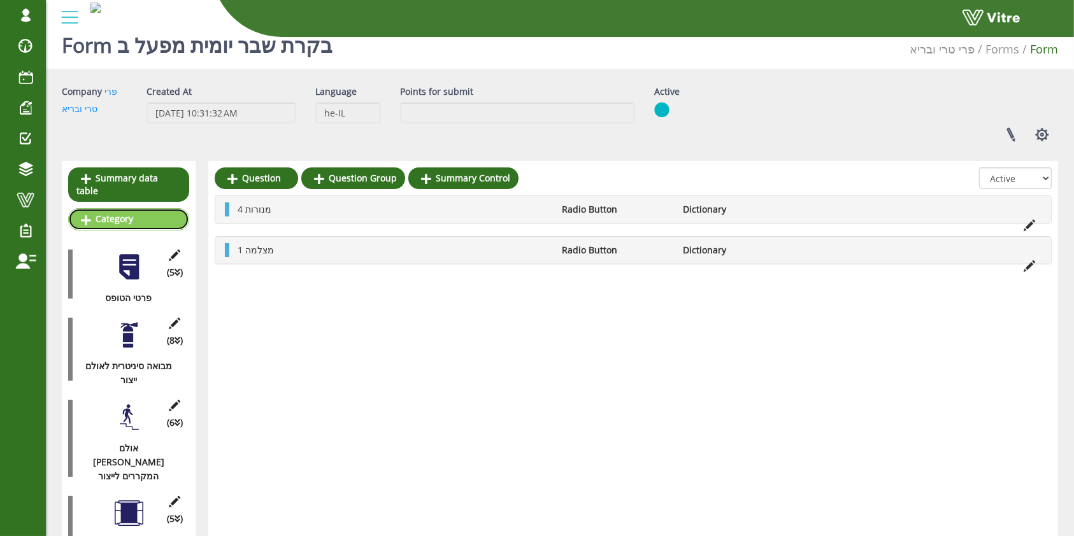
click at [128, 208] on link "Category" at bounding box center [128, 219] width 121 height 22
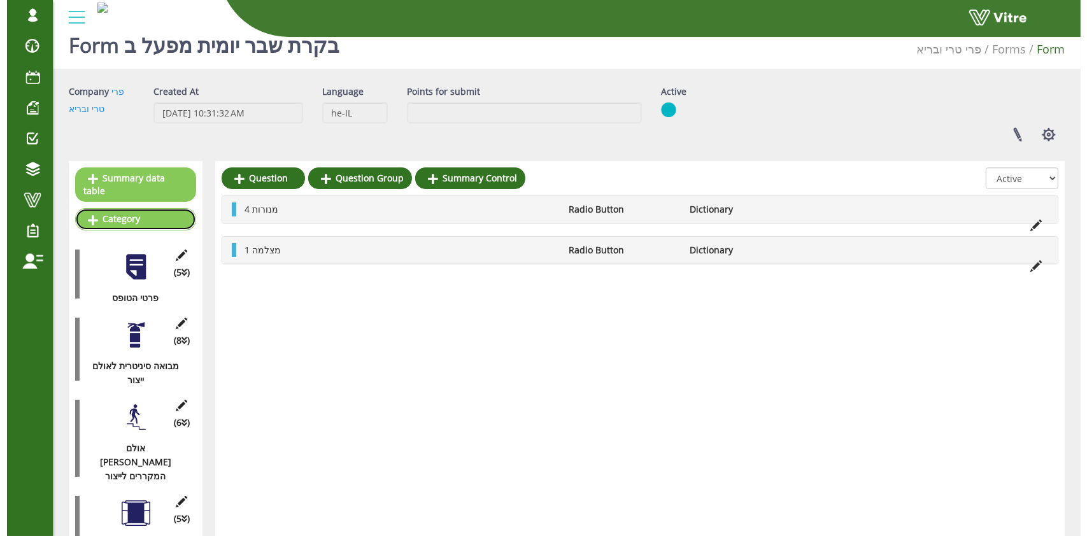
scroll to position [0, 0]
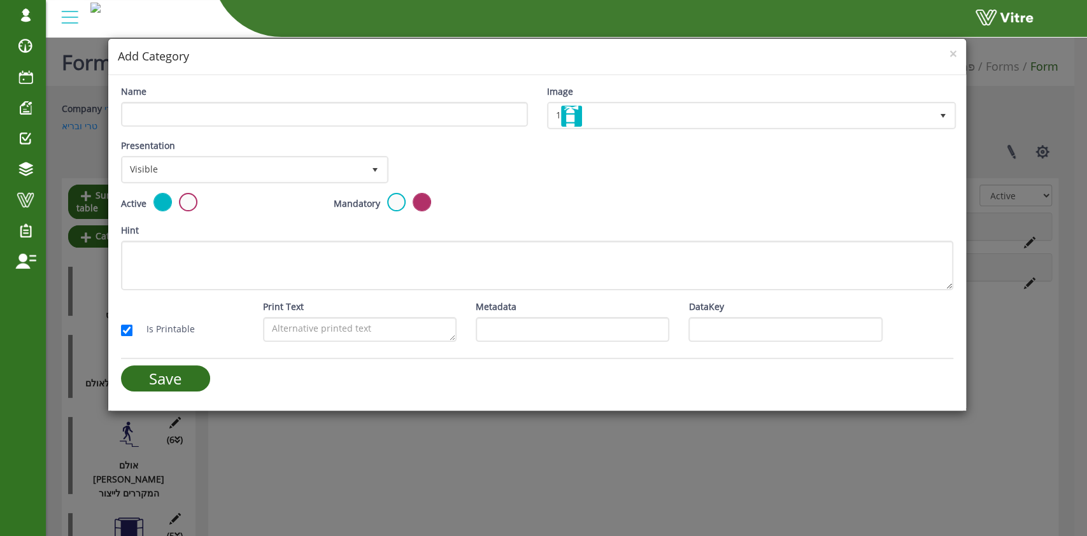
click at [438, 127] on div "Name" at bounding box center [324, 111] width 426 height 52
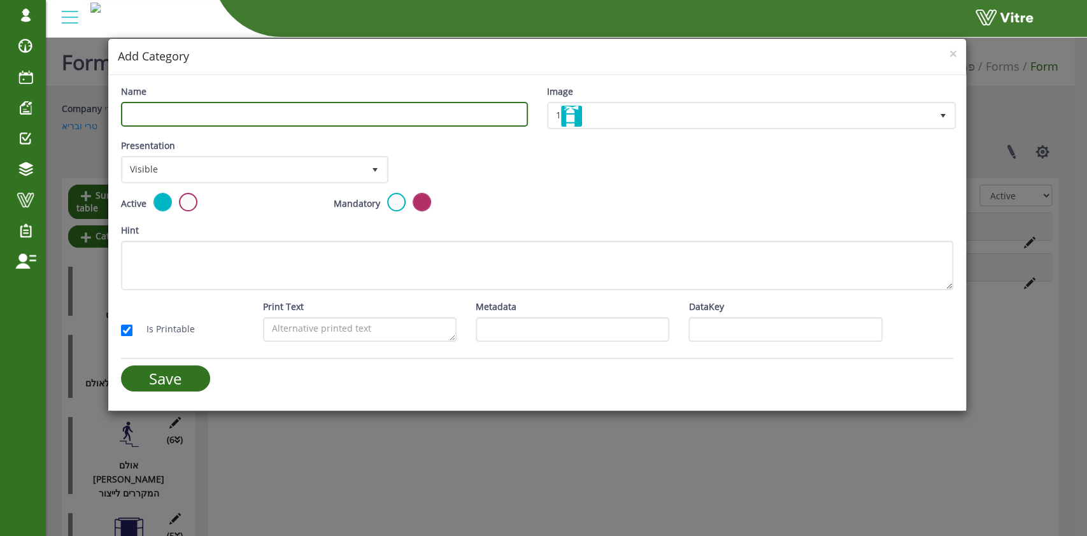
click at [438, 122] on input "Name" at bounding box center [324, 114] width 407 height 25
type input "מקפיא קטן חדר אריזה"
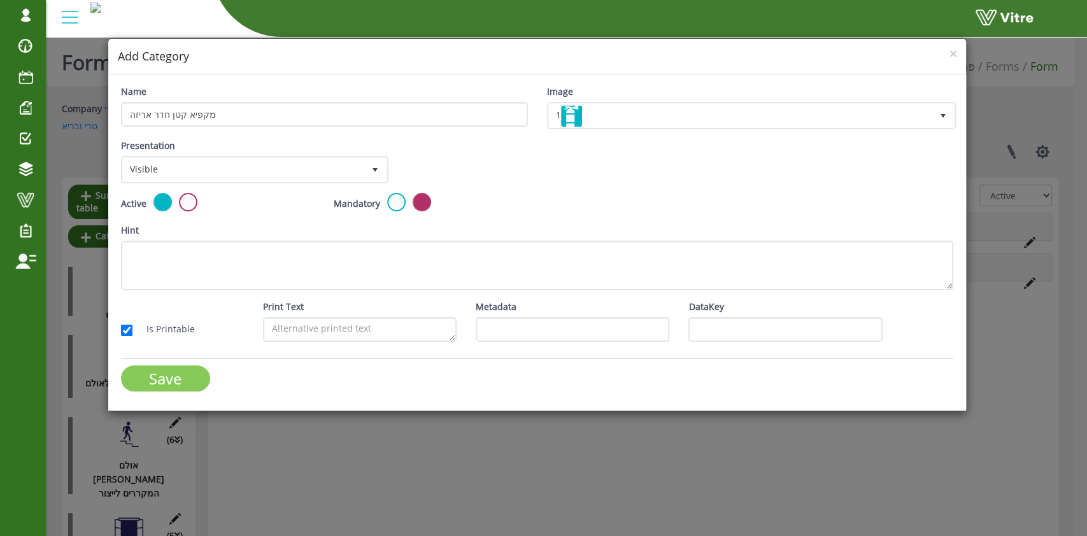
drag, startPoint x: 178, startPoint y: 375, endPoint x: 757, endPoint y: 245, distance: 592.7
click at [755, 250] on form "Name מקפיא קטן חדר אריזה Image 1 1 Presentation Visible 0 Set Duration Minutes …" at bounding box center [537, 243] width 833 height 317
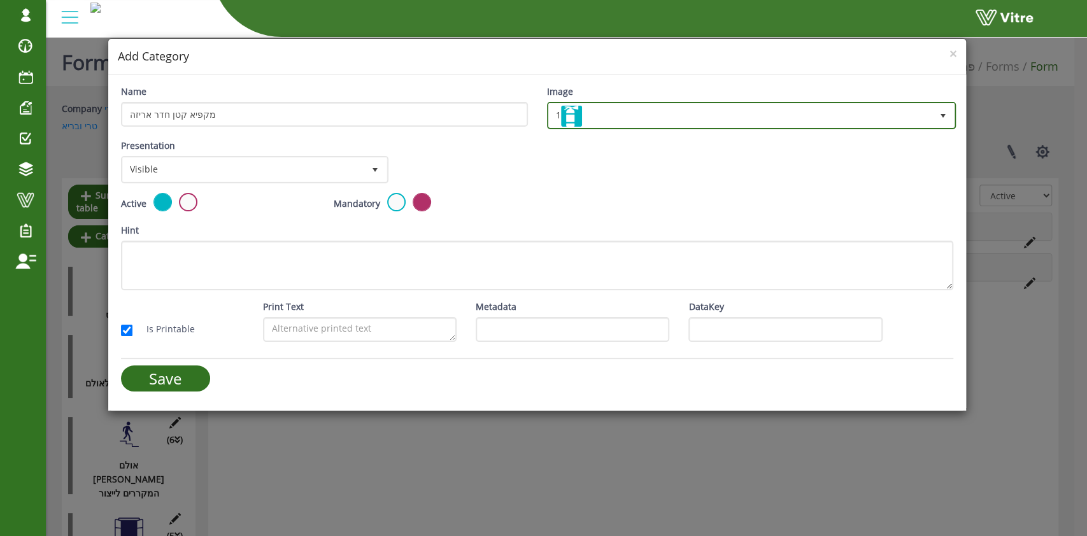
click at [799, 120] on span "1" at bounding box center [740, 115] width 383 height 23
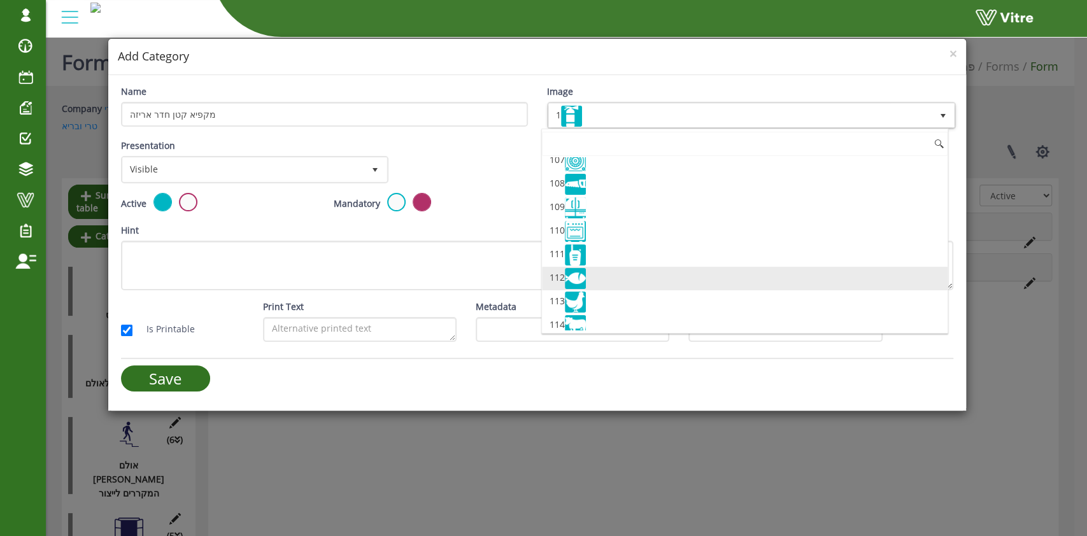
scroll to position [2474, 0]
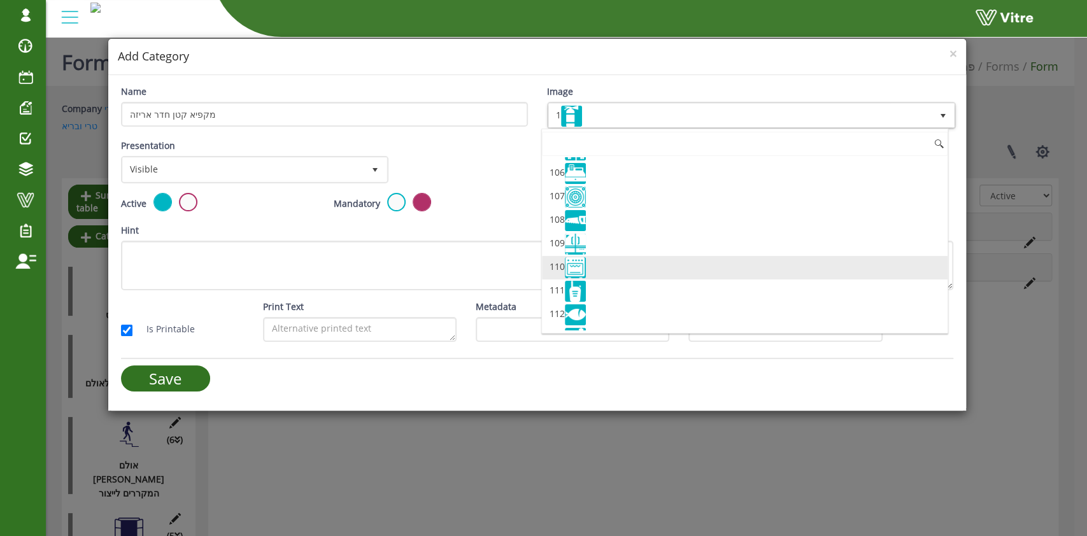
click at [599, 256] on li "110" at bounding box center [745, 268] width 406 height 24
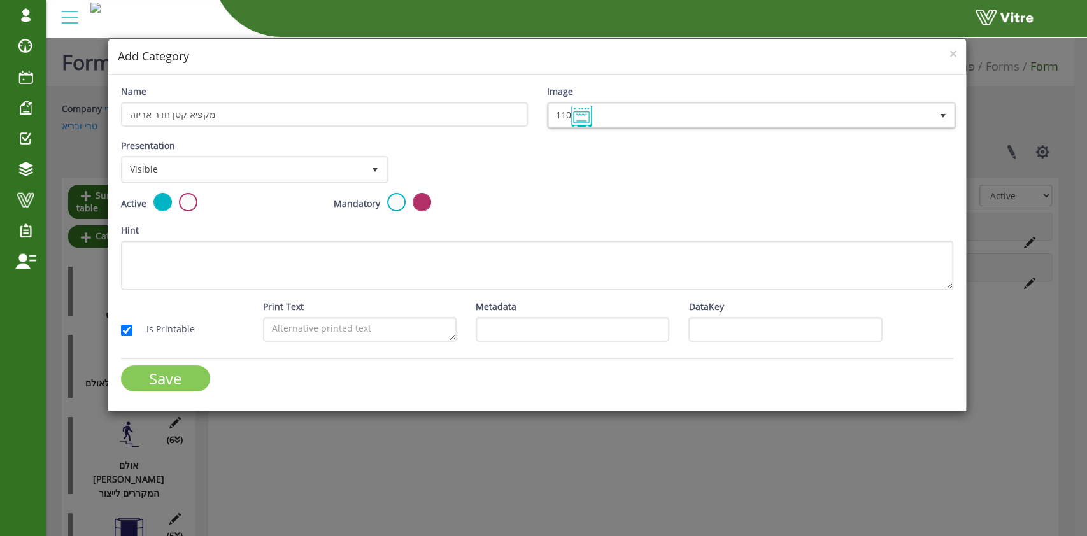
click at [185, 370] on input "Save" at bounding box center [165, 379] width 89 height 26
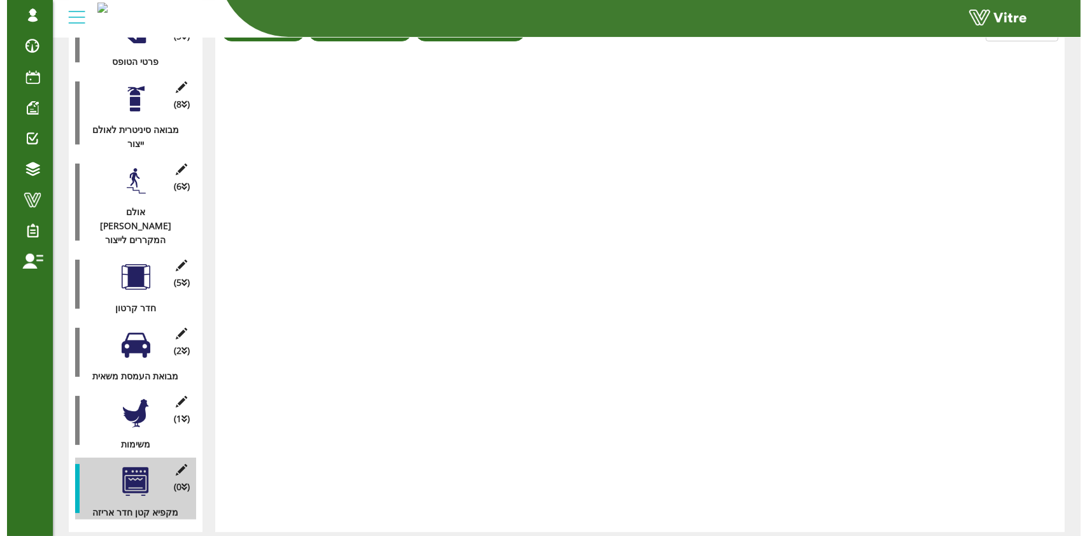
scroll to position [255, 0]
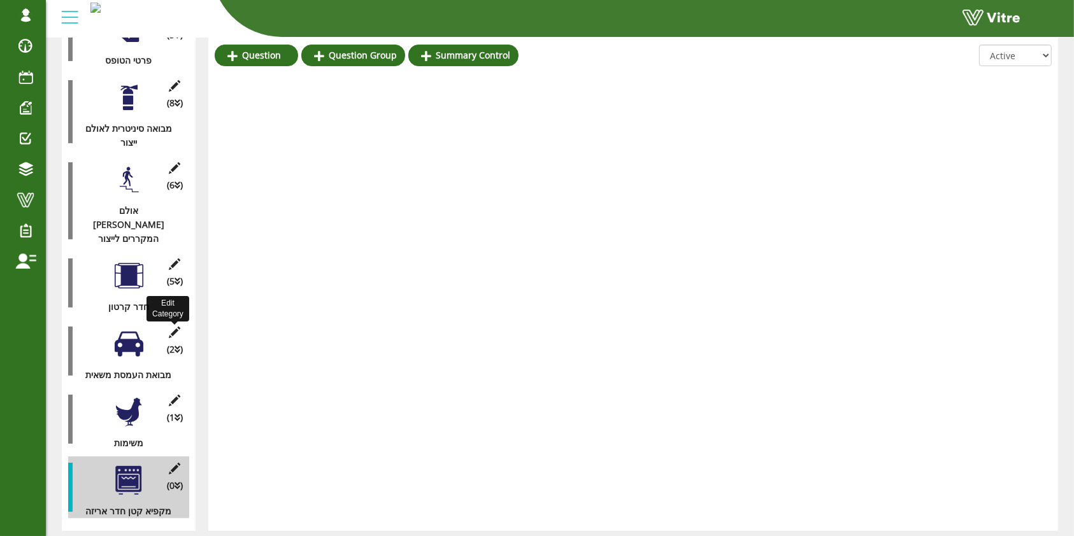
click at [172, 327] on icon at bounding box center [175, 332] width 16 height 11
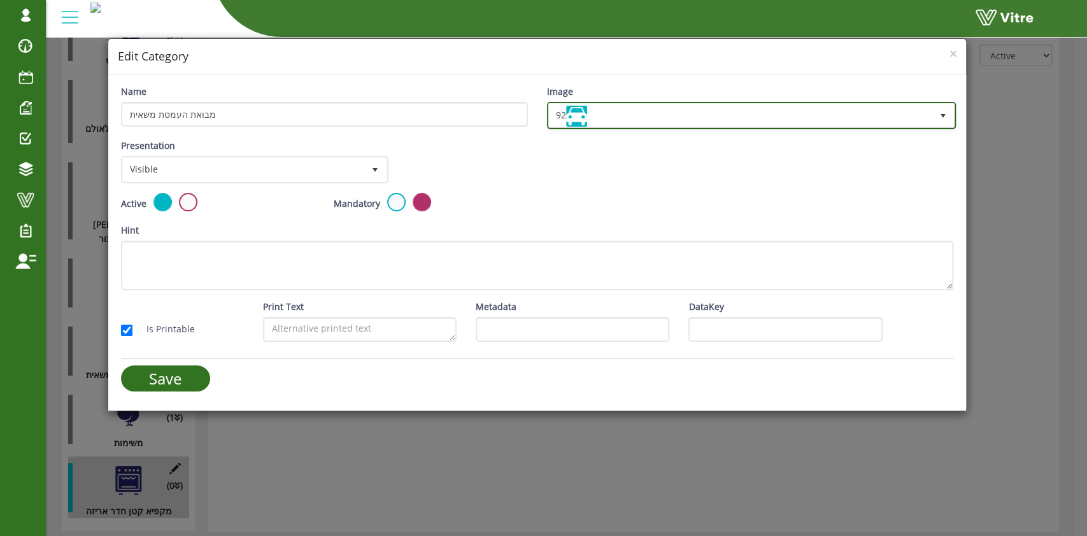
click at [614, 106] on span "92" at bounding box center [740, 115] width 383 height 23
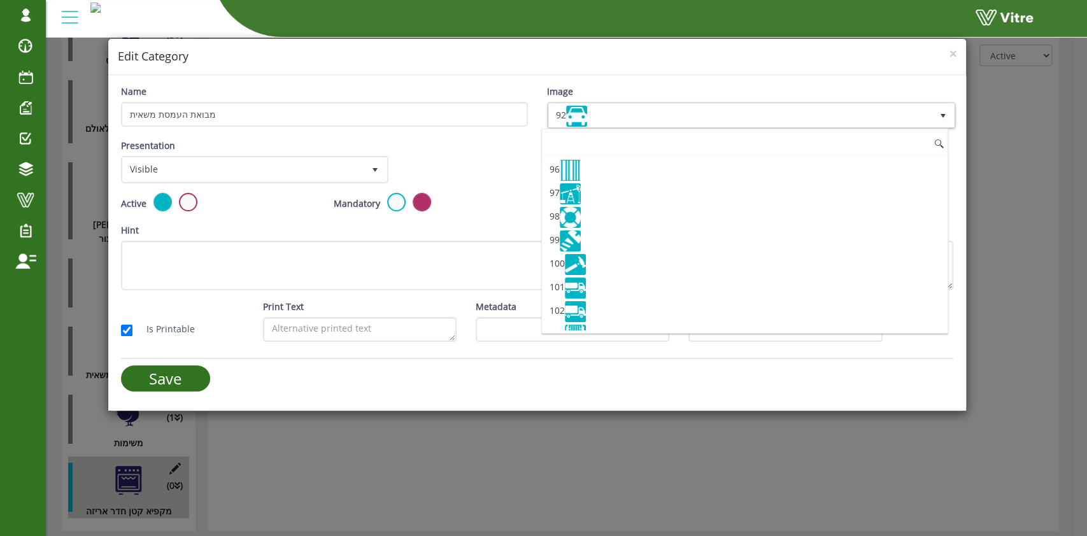
scroll to position [2219, 0]
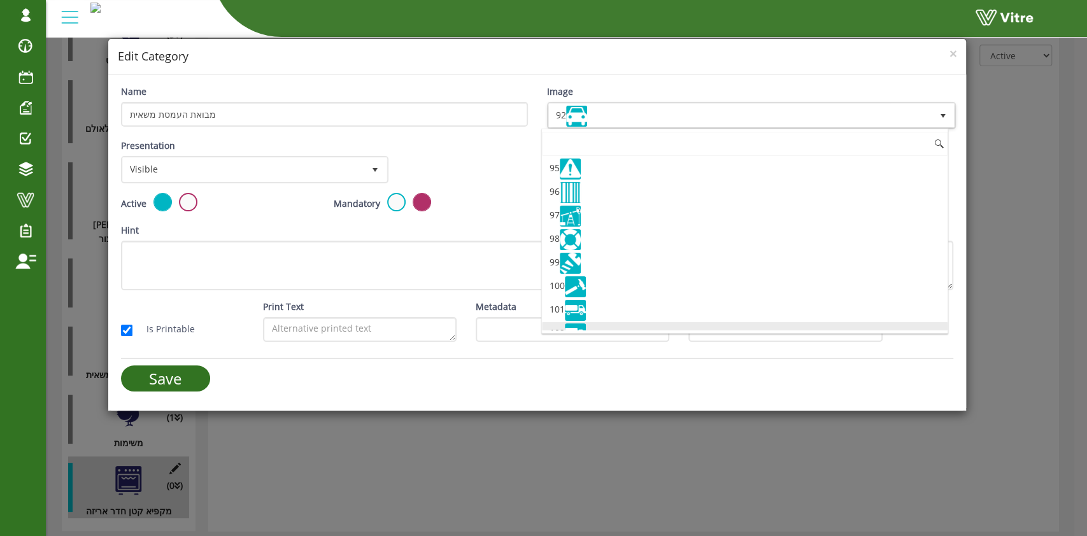
click at [572, 324] on img at bounding box center [575, 334] width 21 height 21
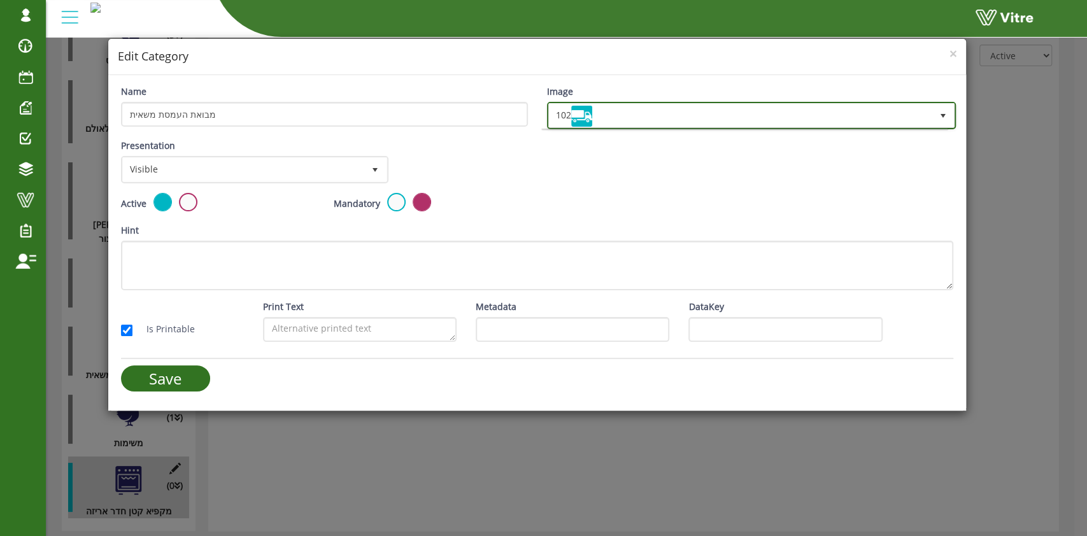
scroll to position [0, 0]
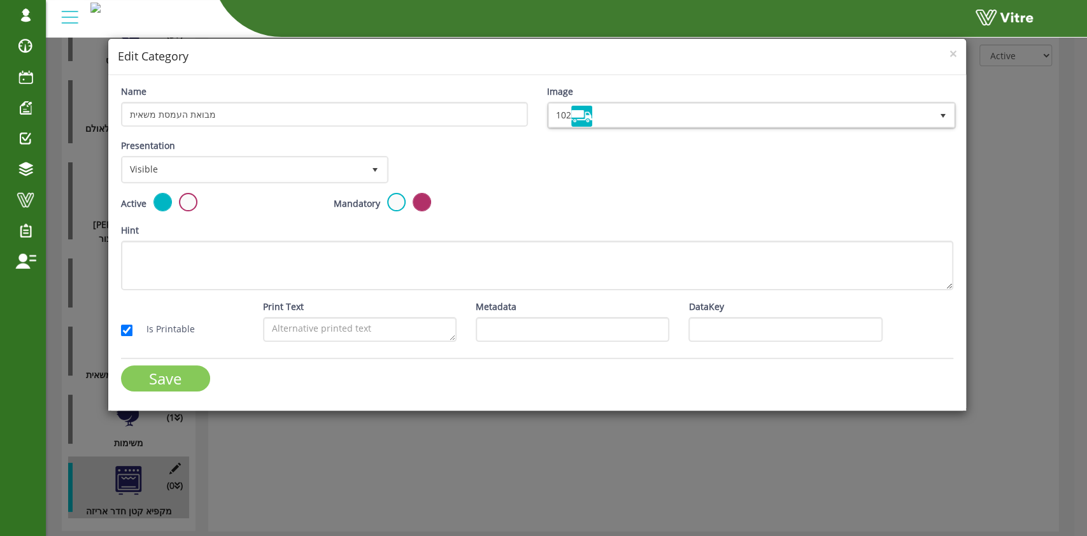
click at [185, 387] on input "Save" at bounding box center [165, 379] width 89 height 26
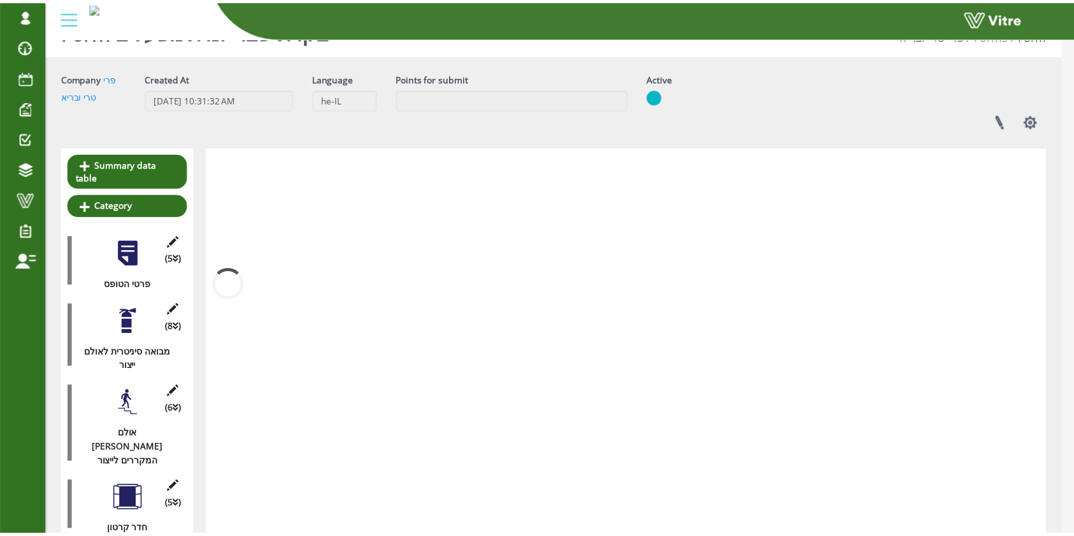
scroll to position [255, 0]
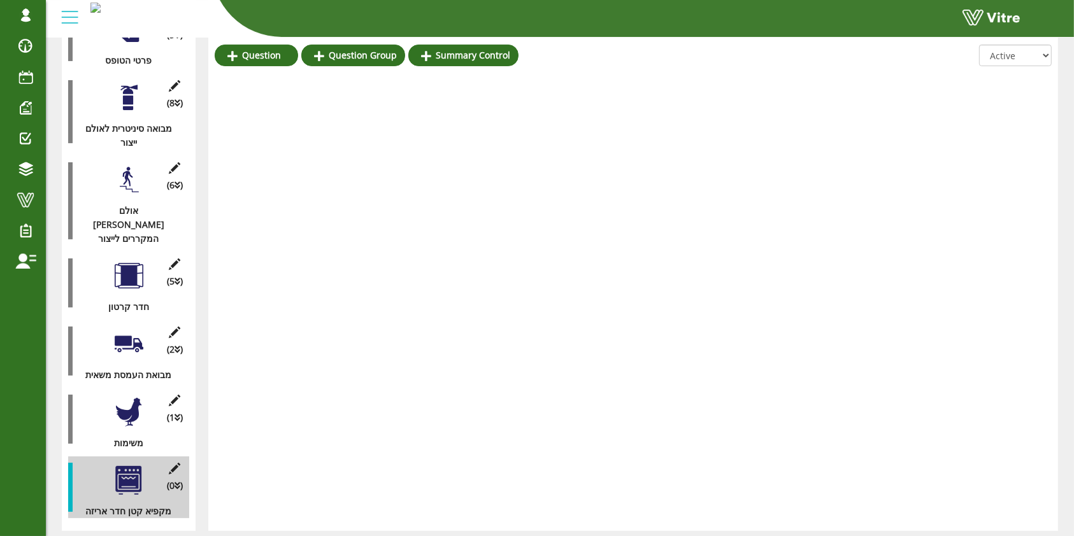
click at [67, 441] on div "Summary data table Category (5 ) פרטי הטופס (8 ) מבואה סיניטרית לאולם ייצור (6 …" at bounding box center [129, 228] width 134 height 608
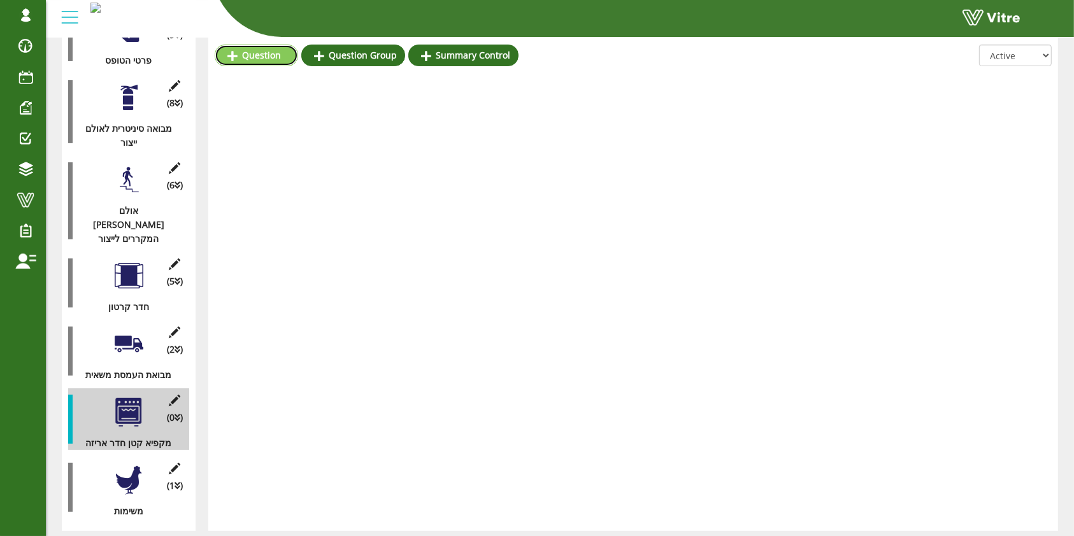
click at [250, 53] on link "Question" at bounding box center [256, 56] width 83 height 22
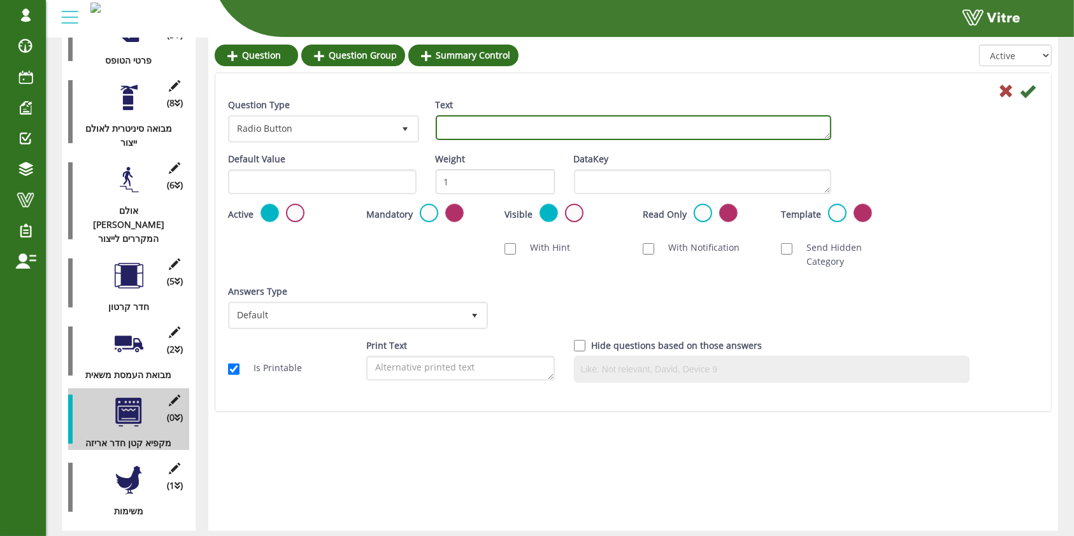
click at [446, 136] on textarea "Text" at bounding box center [633, 127] width 395 height 25
type textarea "2 מנורות"
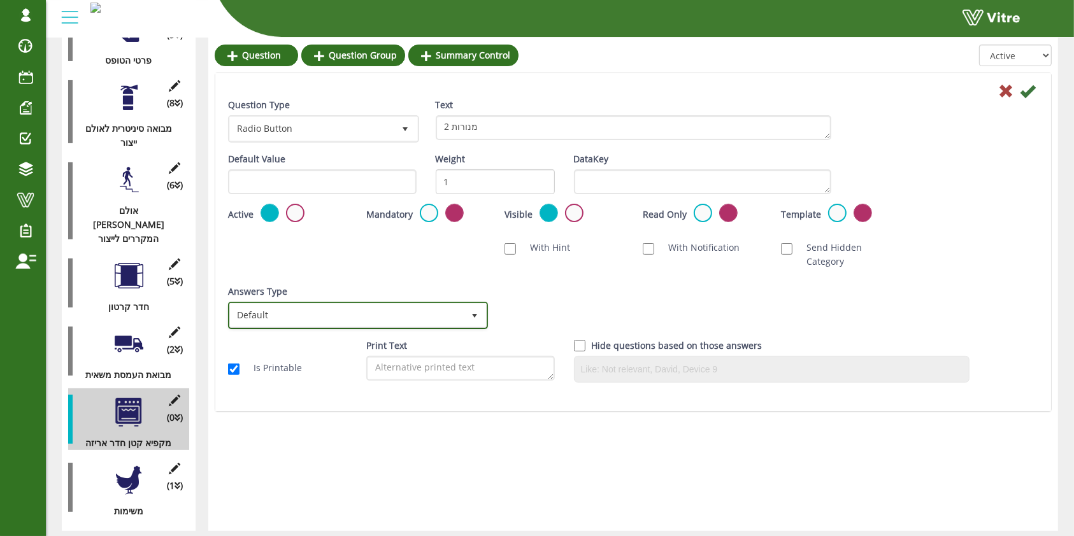
click at [401, 304] on span "Default" at bounding box center [346, 315] width 233 height 23
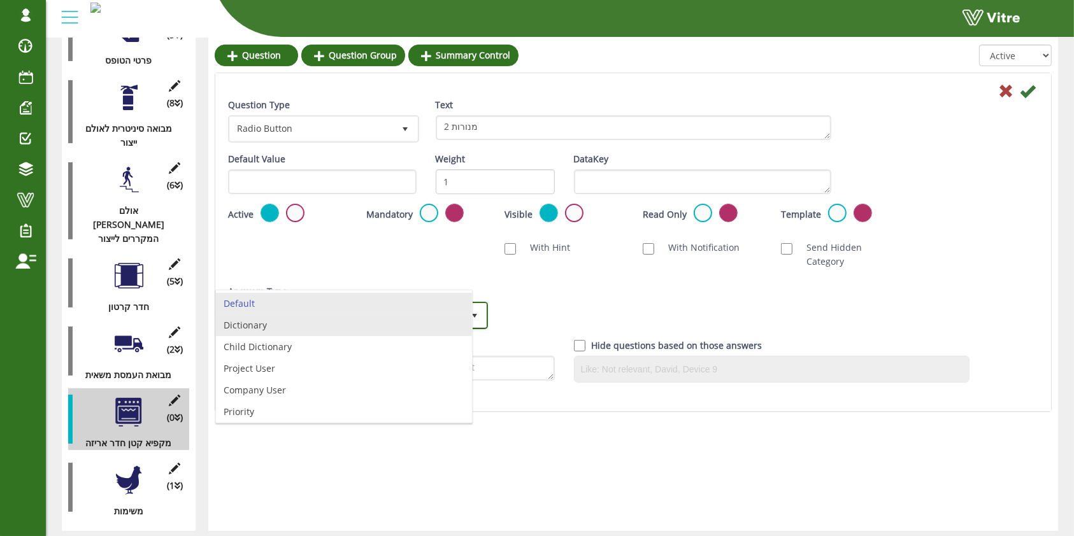
click at [395, 320] on li "Dictionary" at bounding box center [344, 326] width 256 height 22
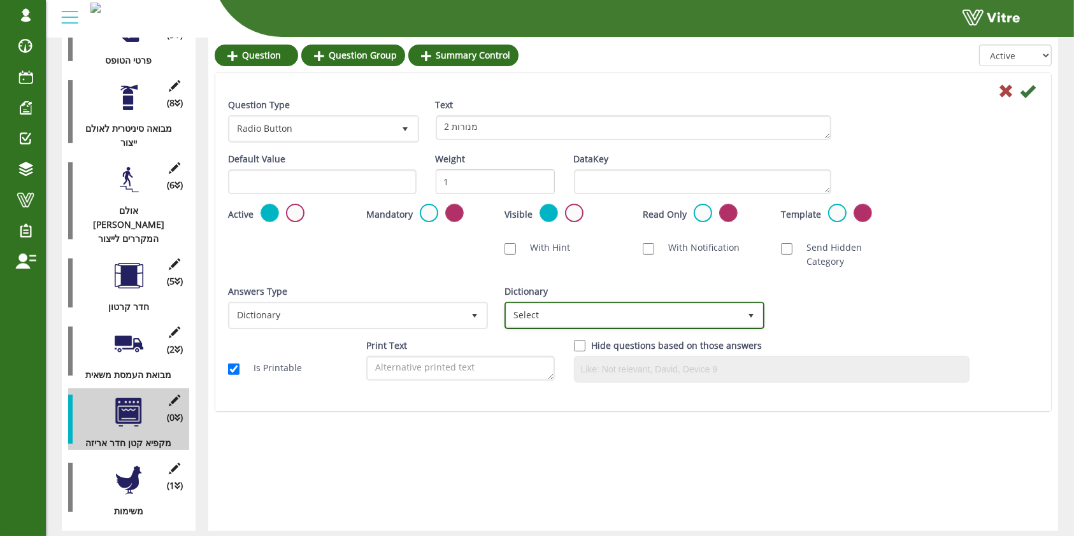
click at [578, 305] on span "Select" at bounding box center [622, 315] width 233 height 23
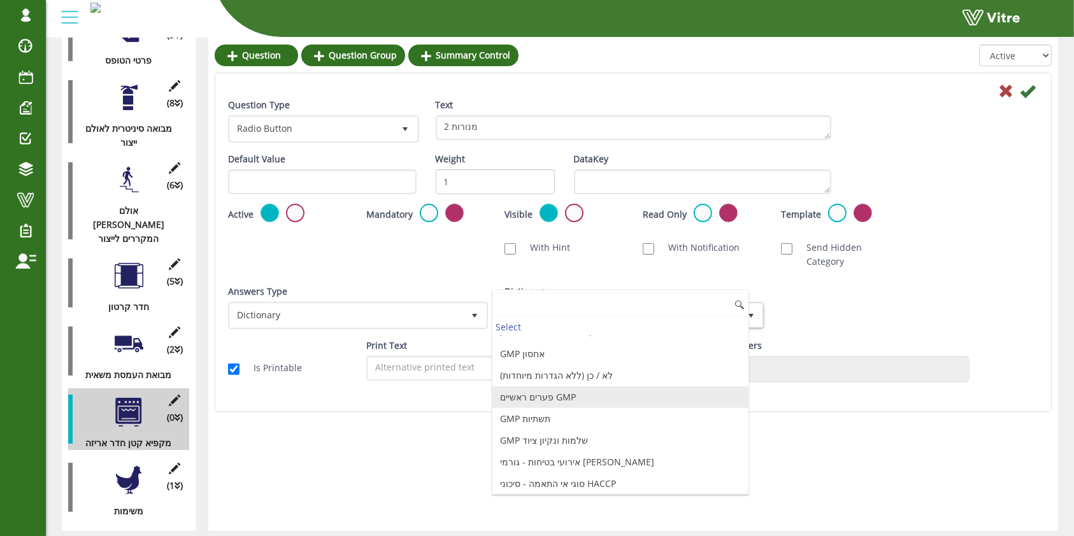
scroll to position [1350, 0]
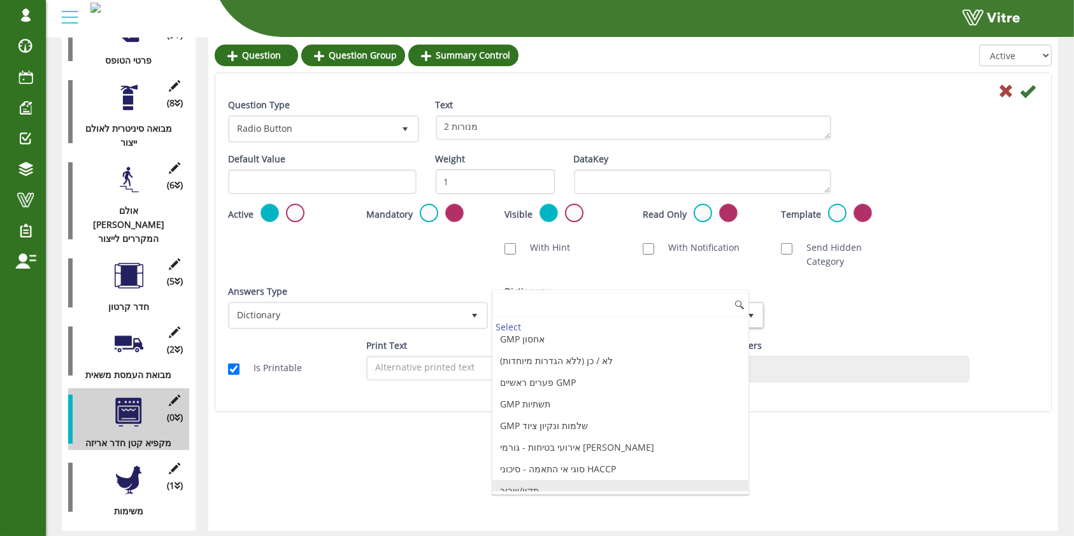
click at [548, 480] on li "תקין/שבור" at bounding box center [620, 491] width 256 height 22
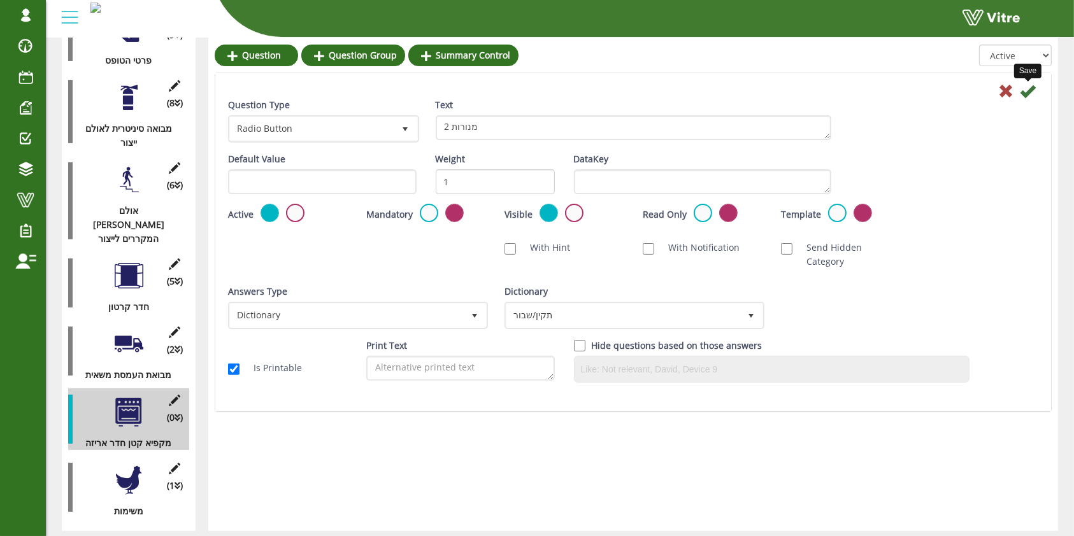
click at [1026, 94] on icon at bounding box center [1027, 90] width 15 height 15
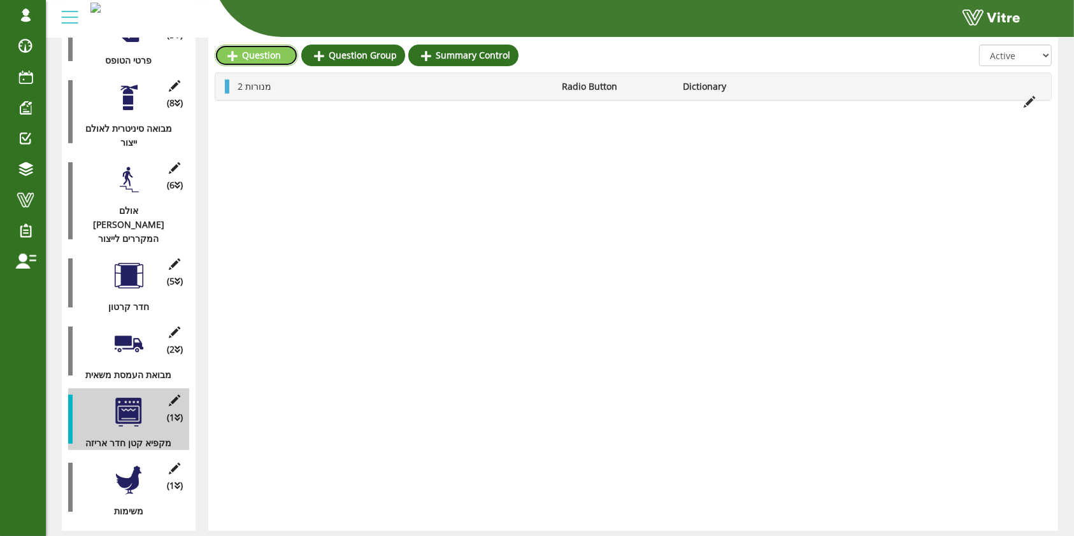
click at [281, 54] on link "Question" at bounding box center [256, 56] width 83 height 22
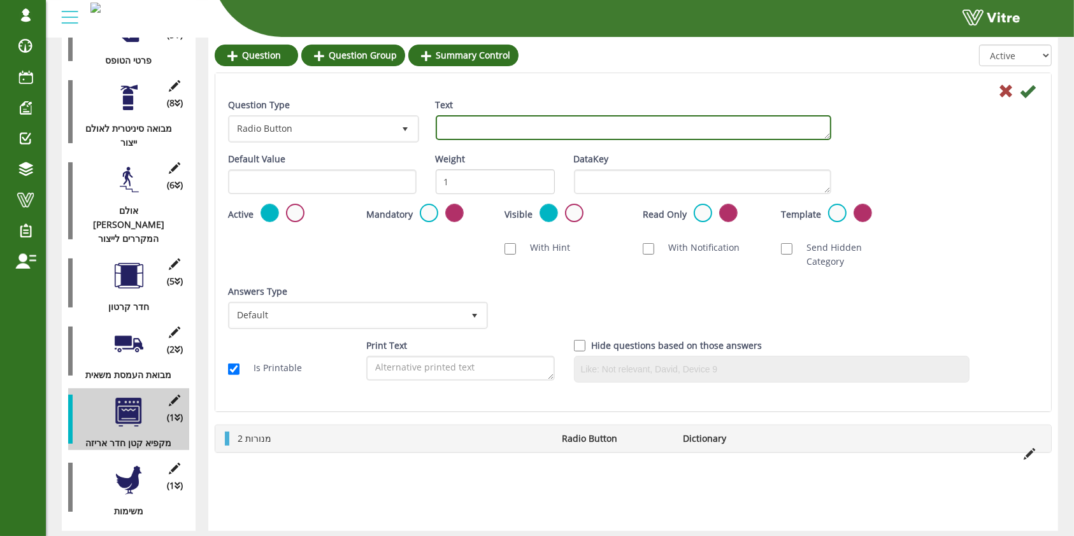
click at [580, 133] on textarea "Text" at bounding box center [633, 127] width 395 height 25
type textarea "מקפיא גדול"
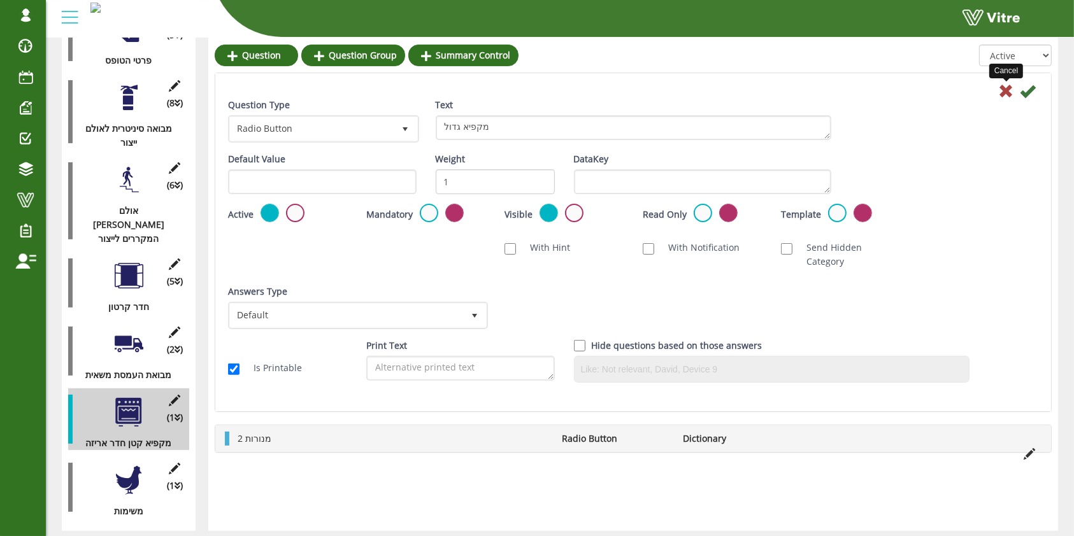
click at [1004, 85] on icon at bounding box center [1005, 90] width 15 height 15
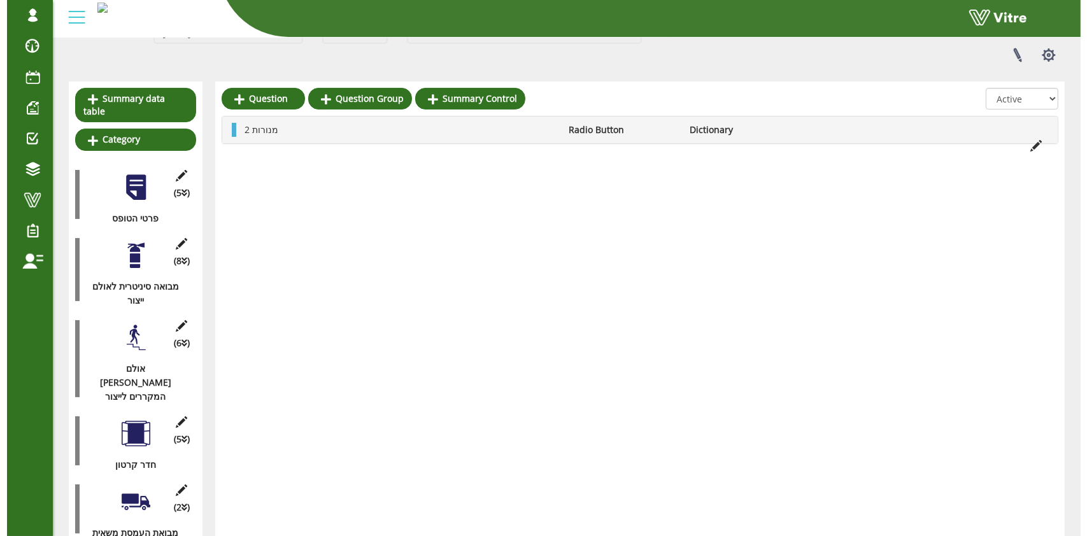
scroll to position [0, 0]
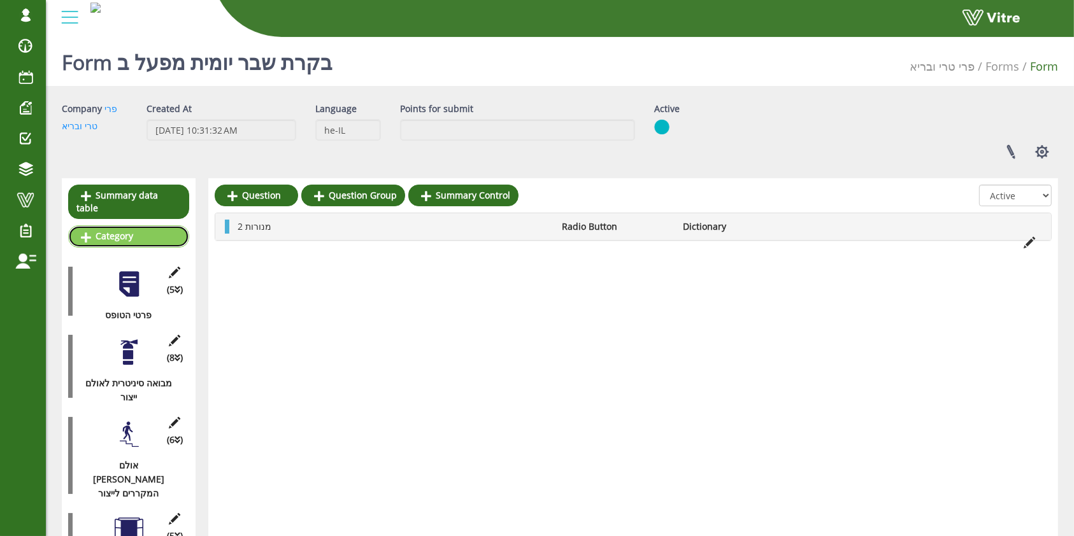
click at [116, 225] on link "Category" at bounding box center [128, 236] width 121 height 22
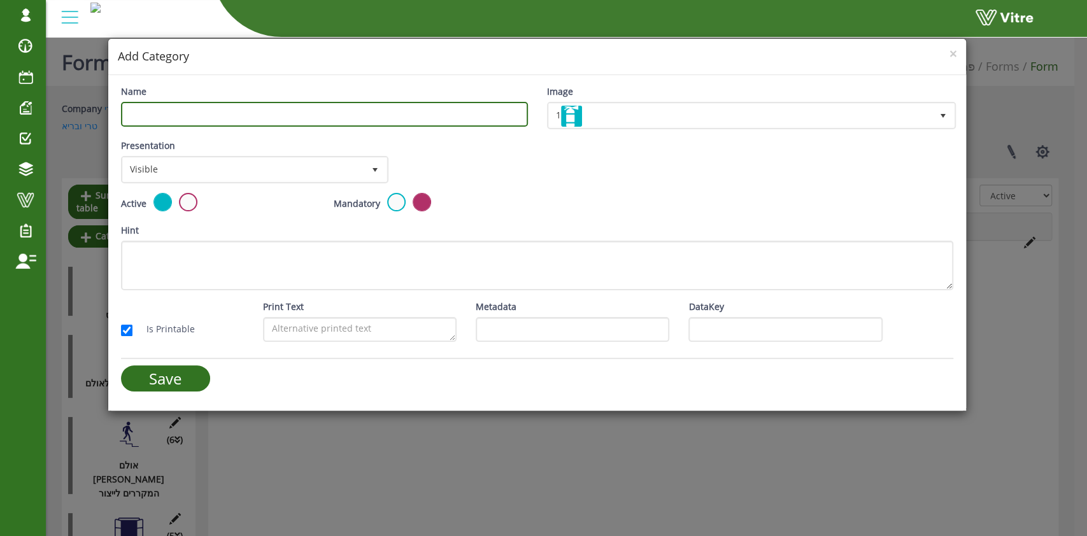
click at [440, 114] on input "Name" at bounding box center [324, 114] width 407 height 25
type input "מקפיא גדול חדר אריזה"
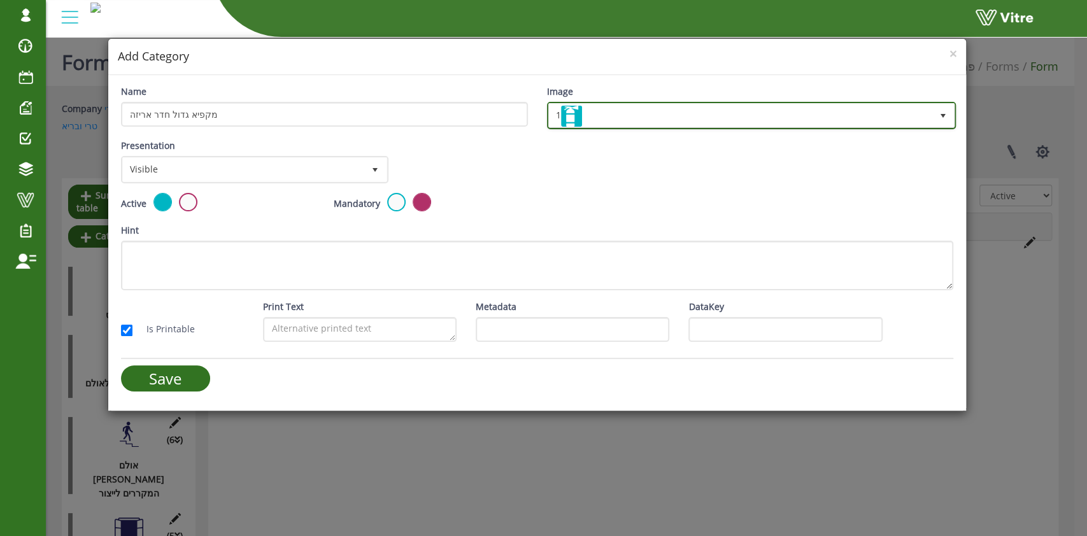
click at [658, 118] on span "1" at bounding box center [740, 115] width 383 height 23
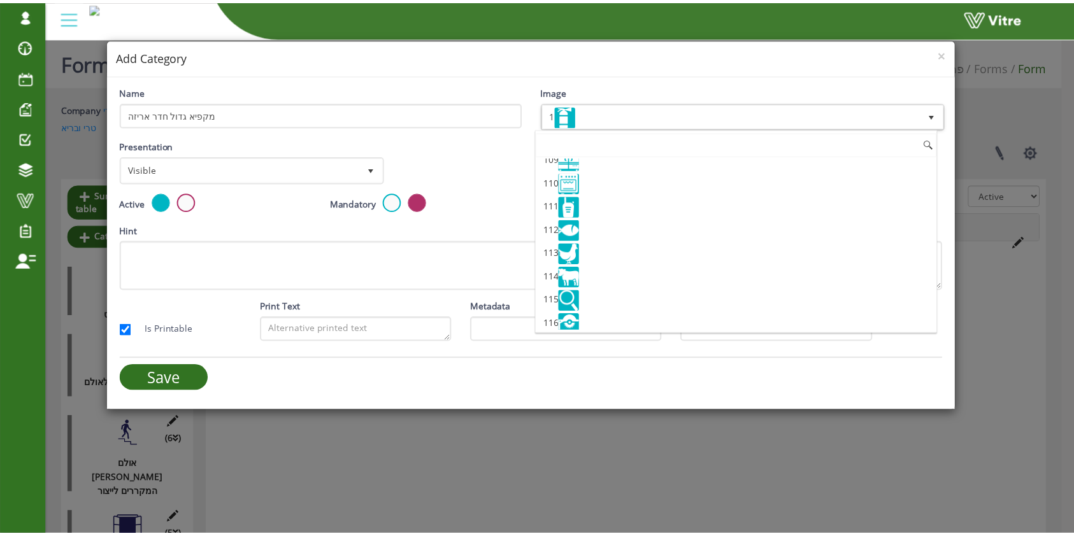
scroll to position [2474, 0]
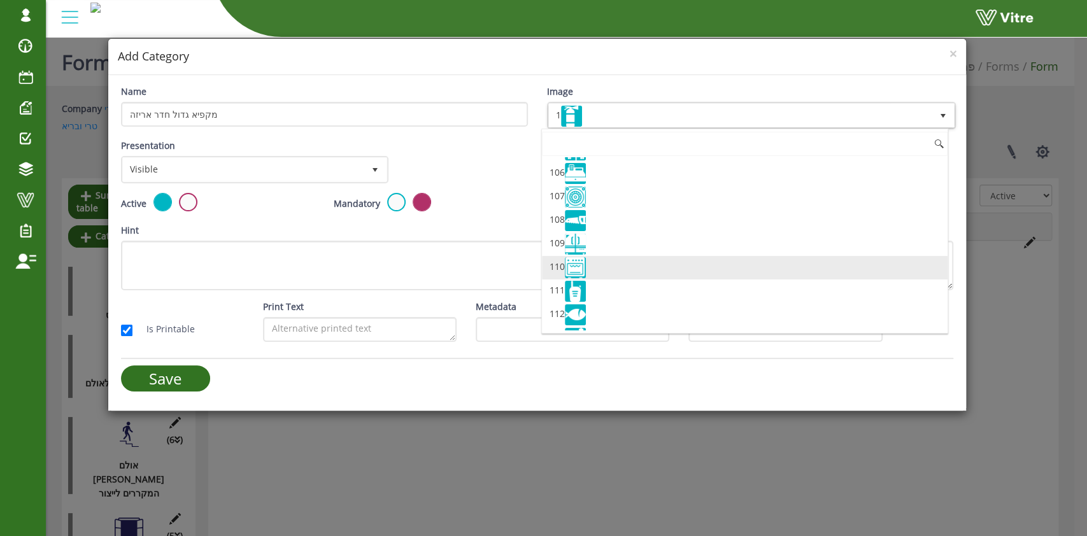
click at [610, 256] on li "110" at bounding box center [745, 268] width 406 height 24
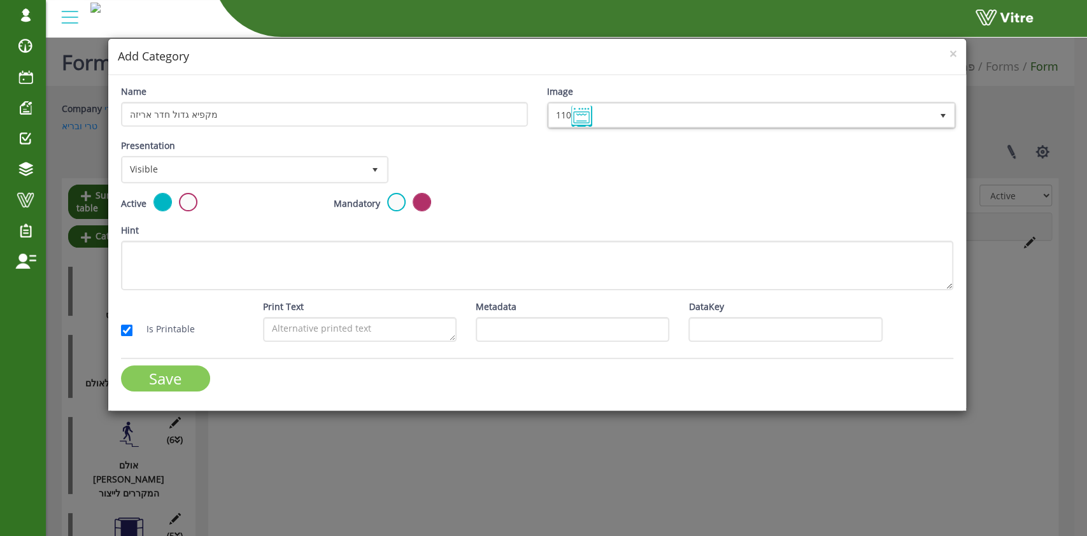
click at [165, 379] on input "Save" at bounding box center [165, 379] width 89 height 26
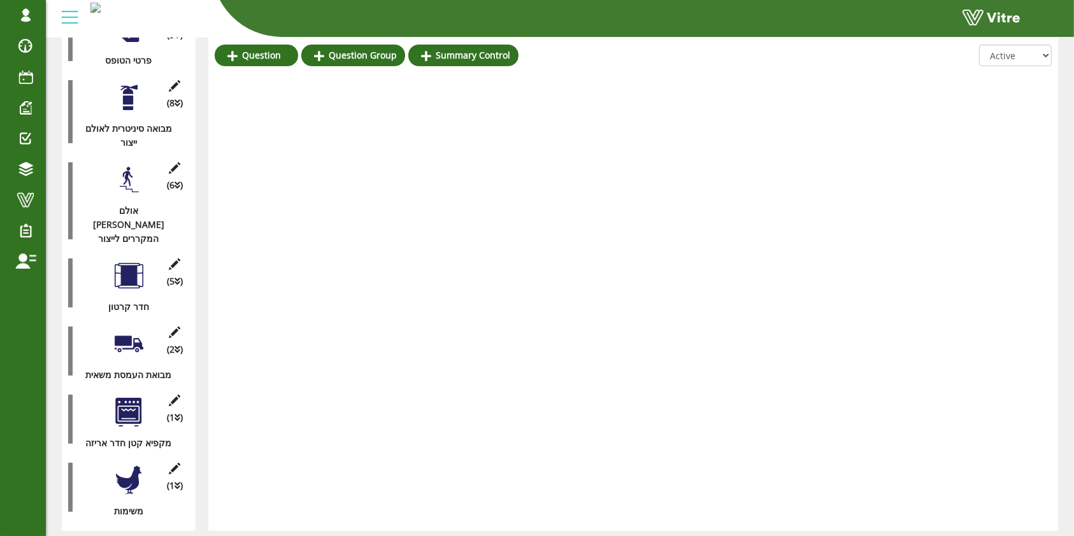
scroll to position [323, 0]
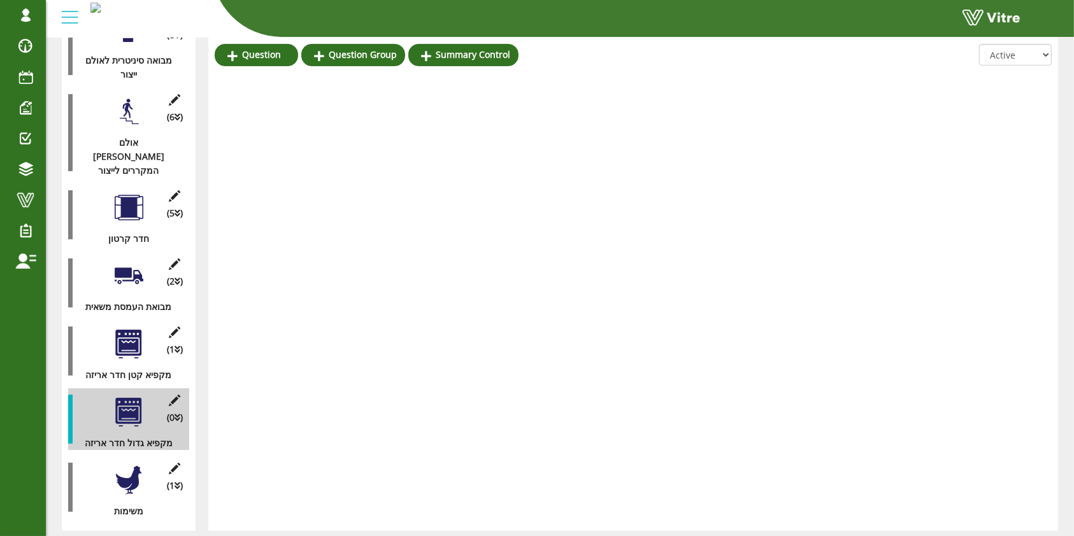
click at [352, 376] on div "Question Question Group Summary Control All Active Not Active" at bounding box center [633, 193] width 850 height 676
click at [273, 67] on div "Question Question Group Summary Control" at bounding box center [367, 58] width 304 height 28
click at [269, 62] on link "Question" at bounding box center [256, 55] width 83 height 22
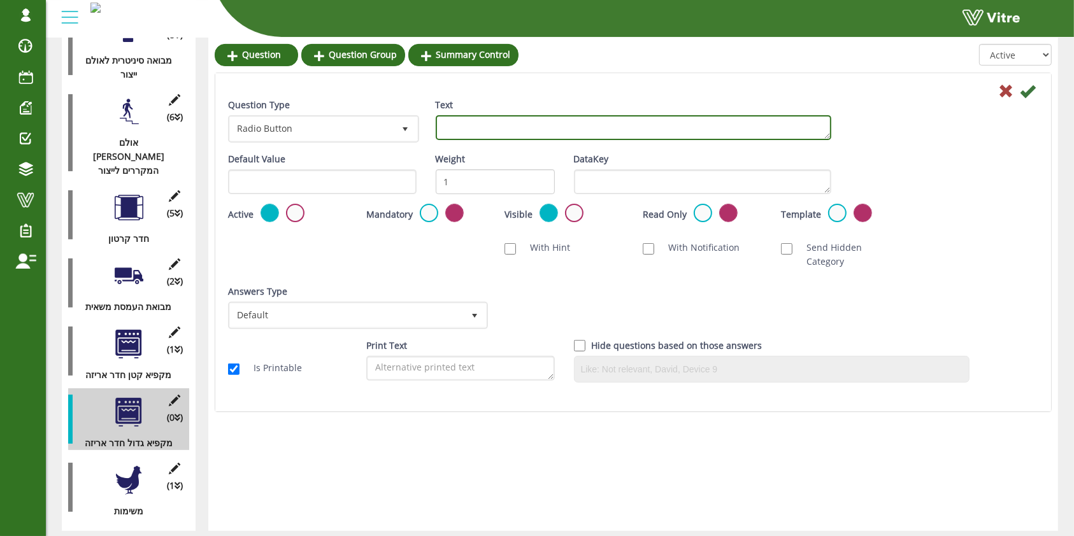
click at [488, 131] on textarea "Text" at bounding box center [633, 127] width 395 height 25
type textarea "16 מנורות"
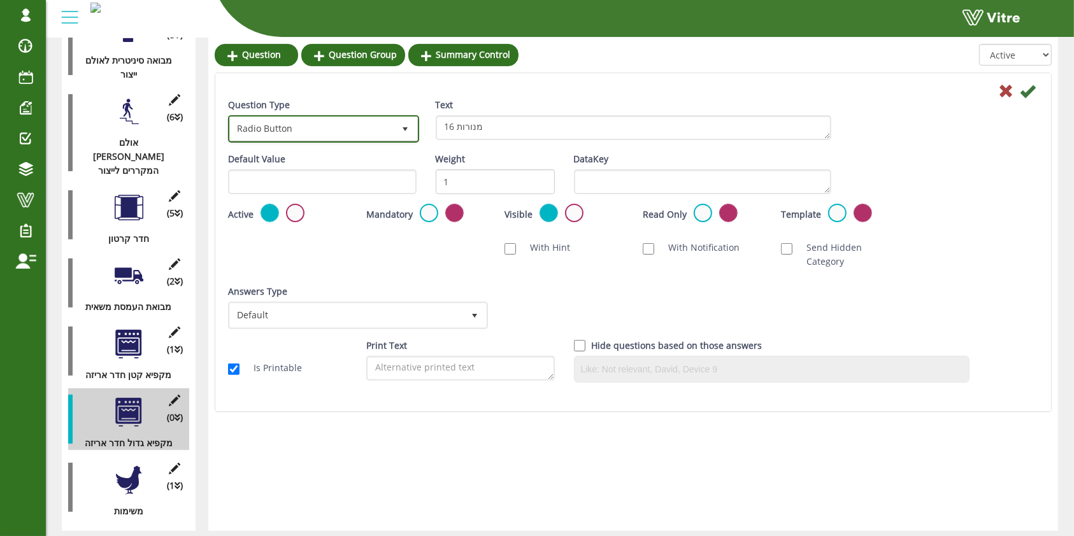
click at [408, 134] on span "select" at bounding box center [405, 128] width 23 height 23
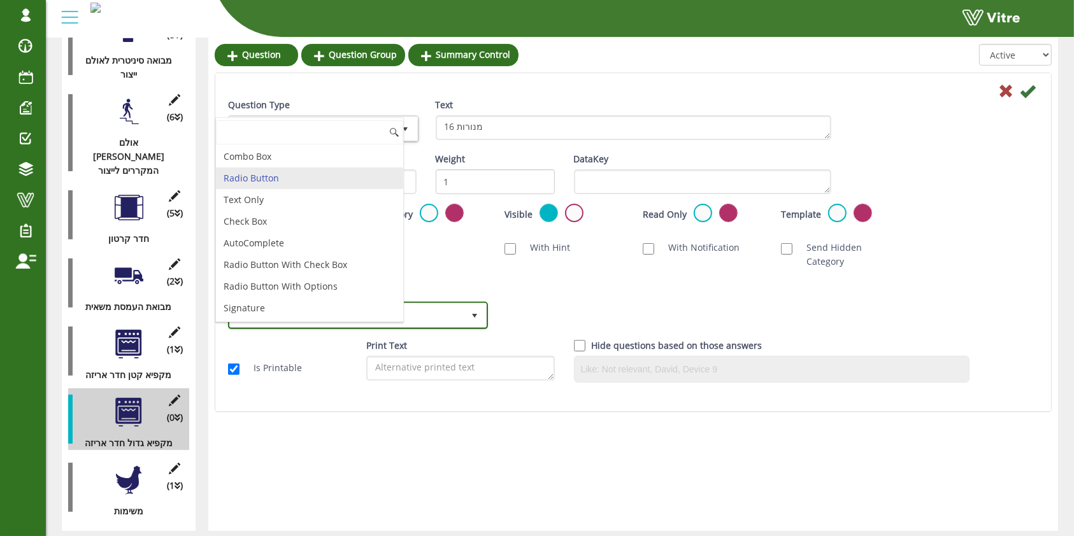
click at [431, 304] on span "Default" at bounding box center [346, 315] width 233 height 23
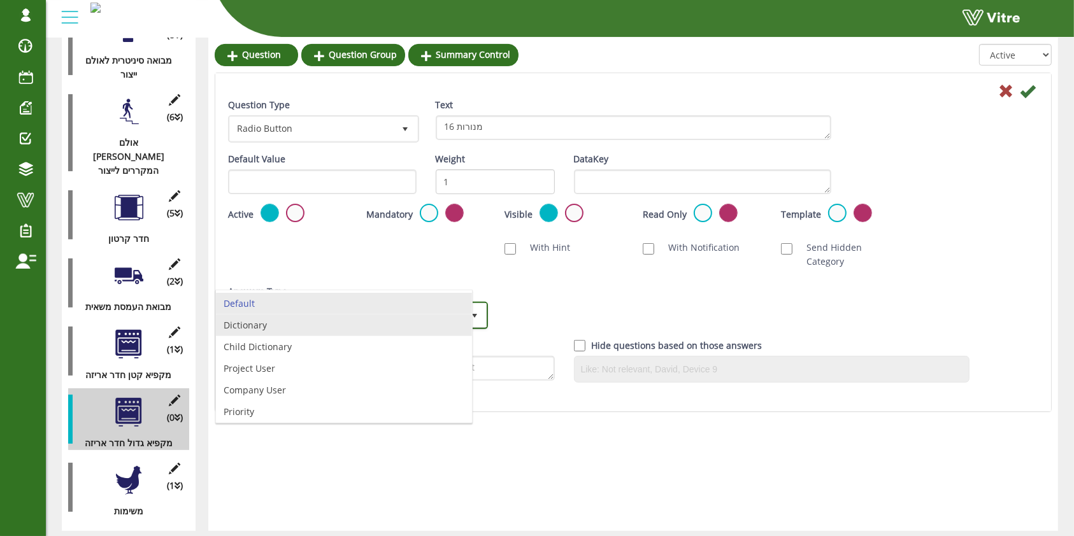
click at [338, 324] on li "Dictionary" at bounding box center [344, 326] width 256 height 22
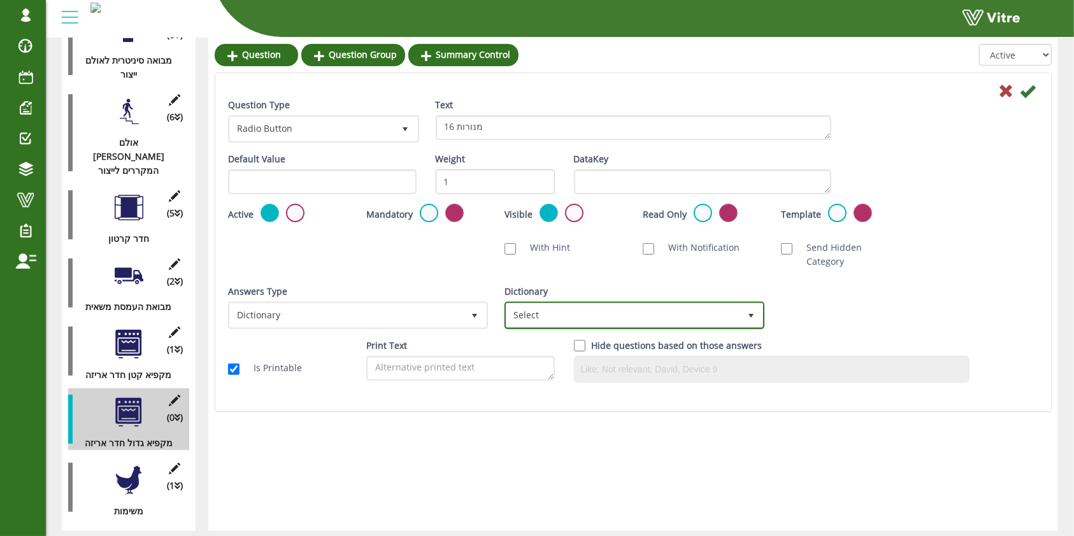
click at [615, 306] on span "Select" at bounding box center [622, 315] width 233 height 23
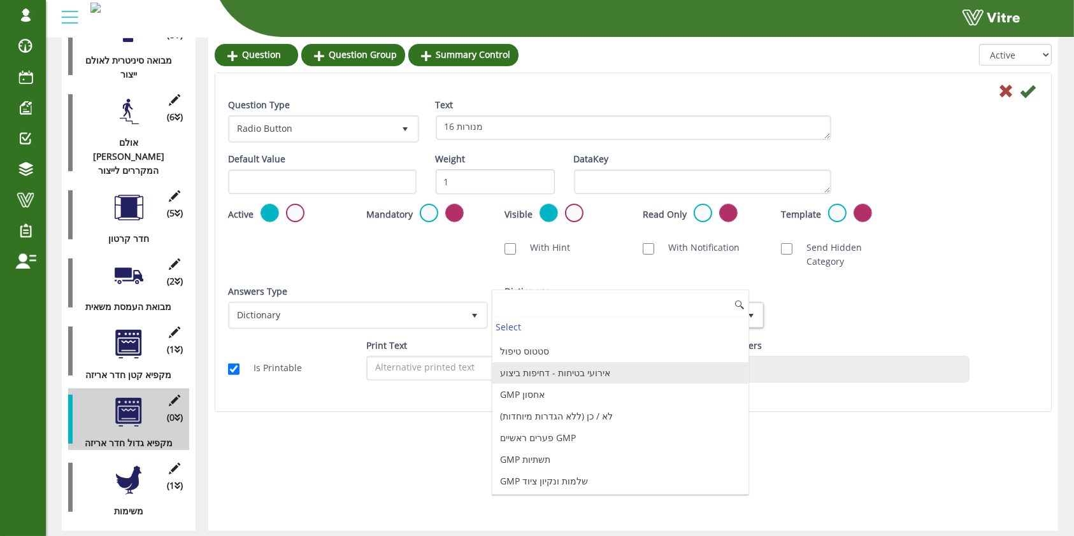
scroll to position [1350, 0]
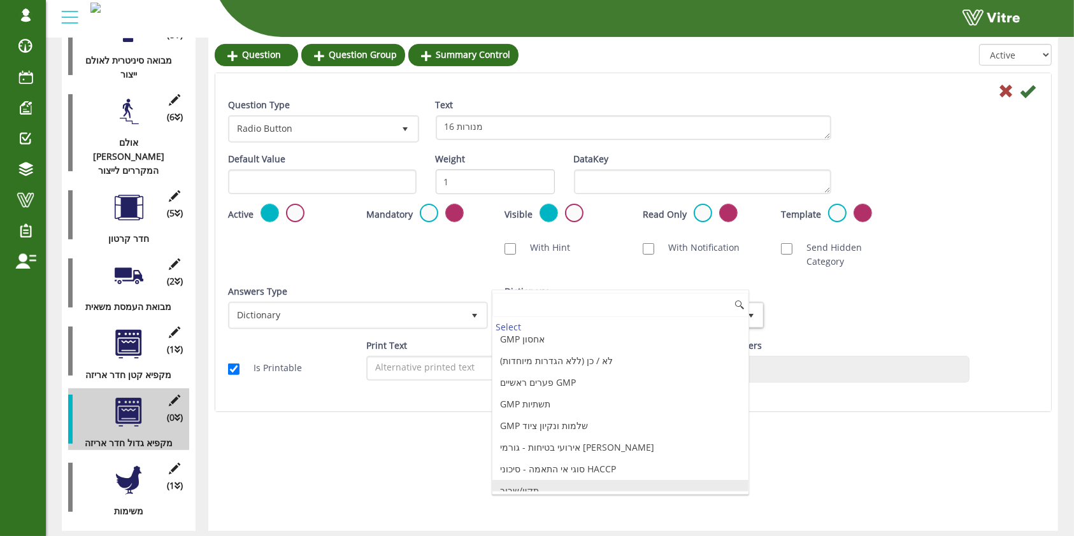
click at [586, 480] on li "תקין/שבור" at bounding box center [620, 491] width 256 height 22
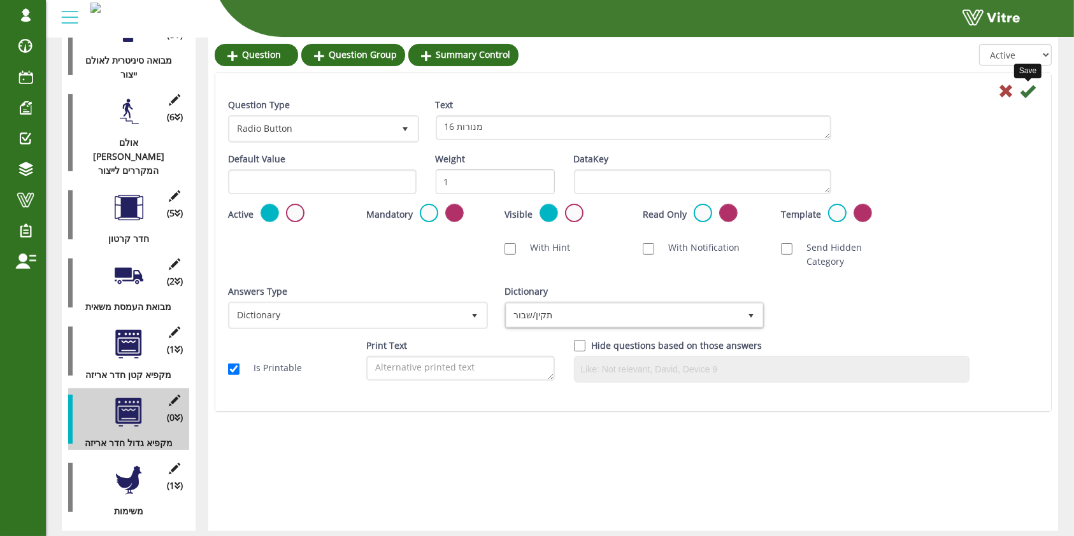
click at [1024, 90] on icon at bounding box center [1027, 90] width 15 height 15
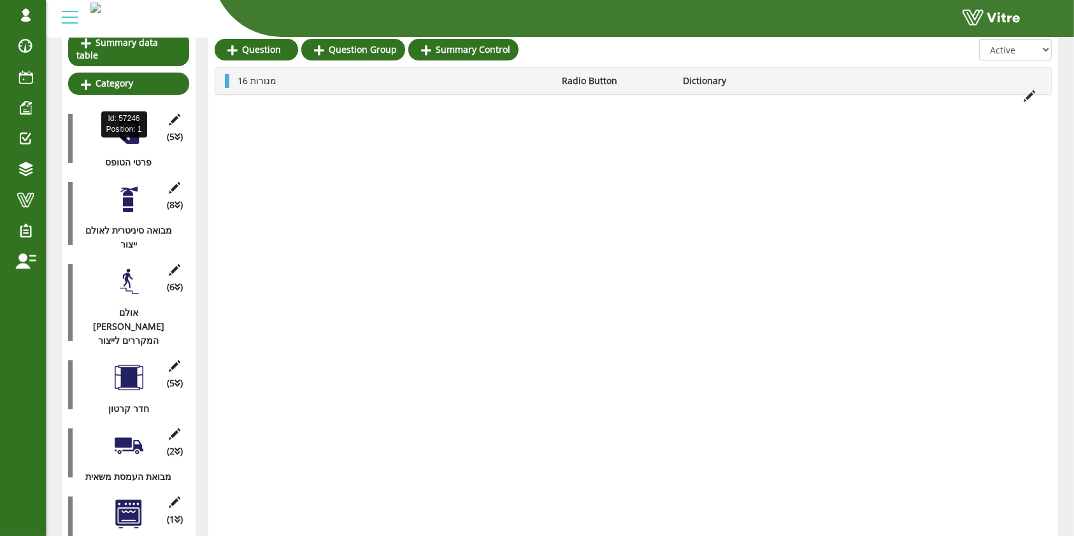
scroll to position [68, 0]
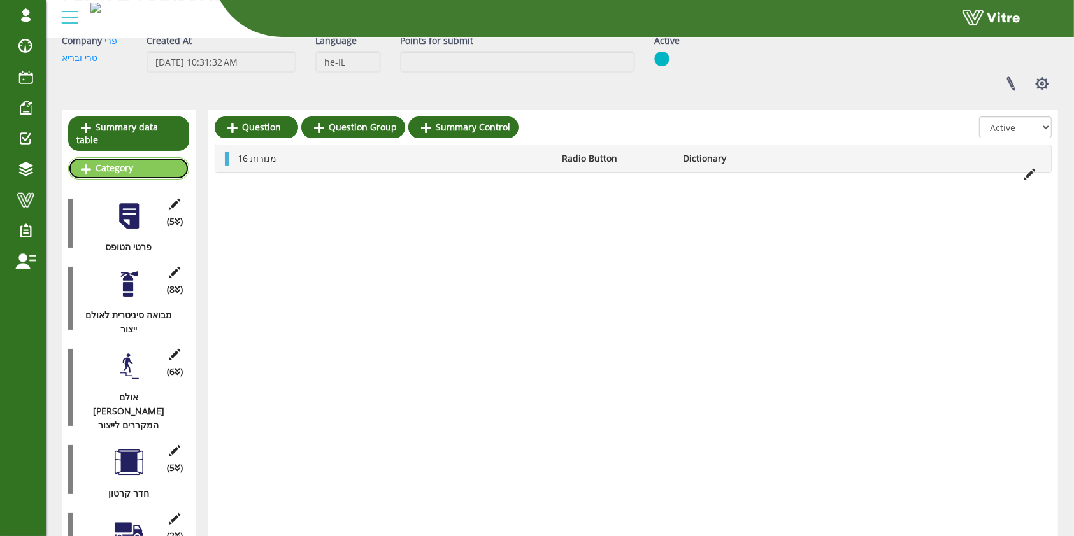
click at [143, 157] on link "Category" at bounding box center [128, 168] width 121 height 22
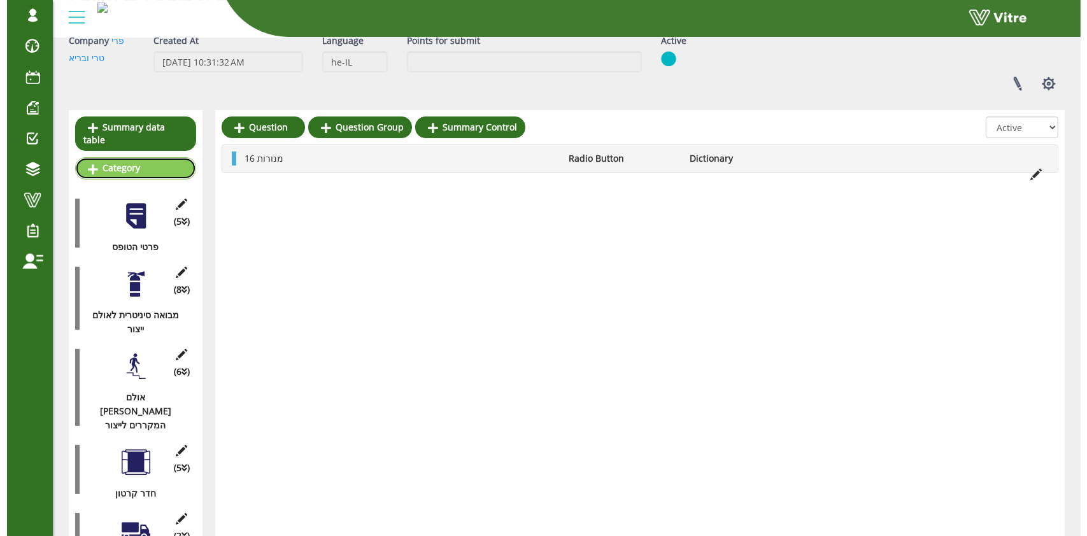
scroll to position [0, 0]
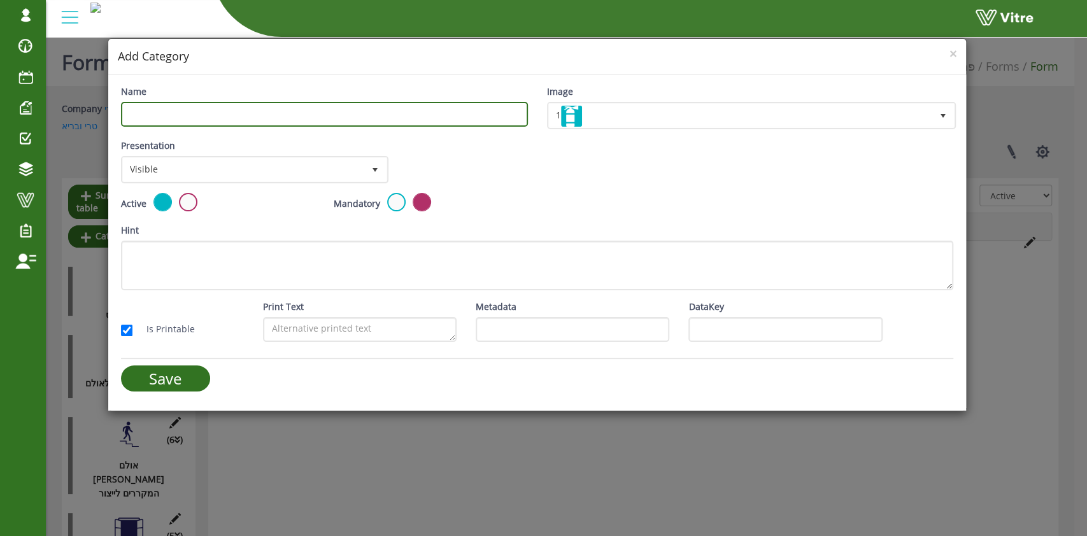
click at [373, 115] on input "Name" at bounding box center [324, 114] width 407 height 25
type input "מקרר תוצ"ג"
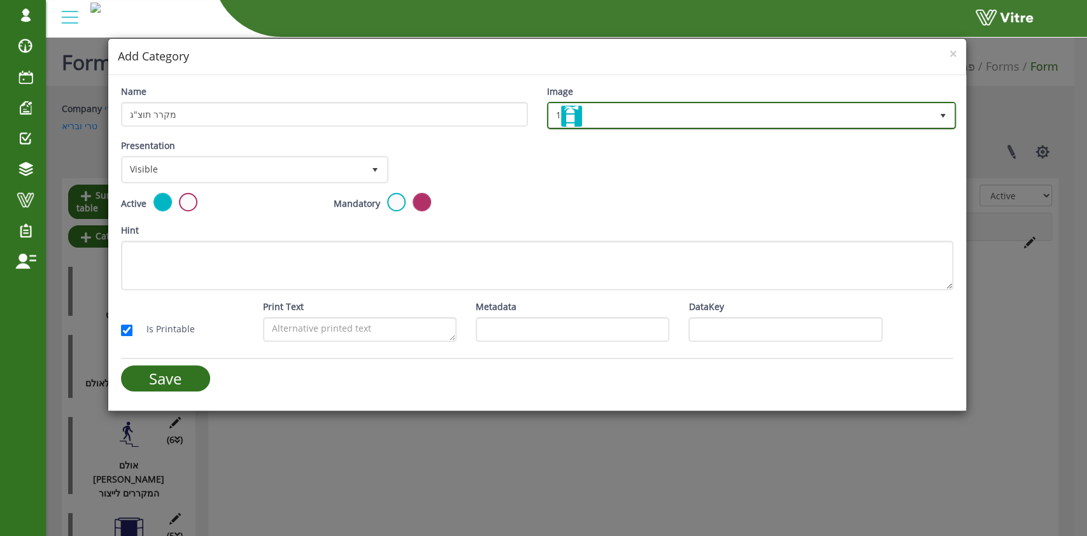
click at [638, 106] on span "1" at bounding box center [740, 115] width 383 height 23
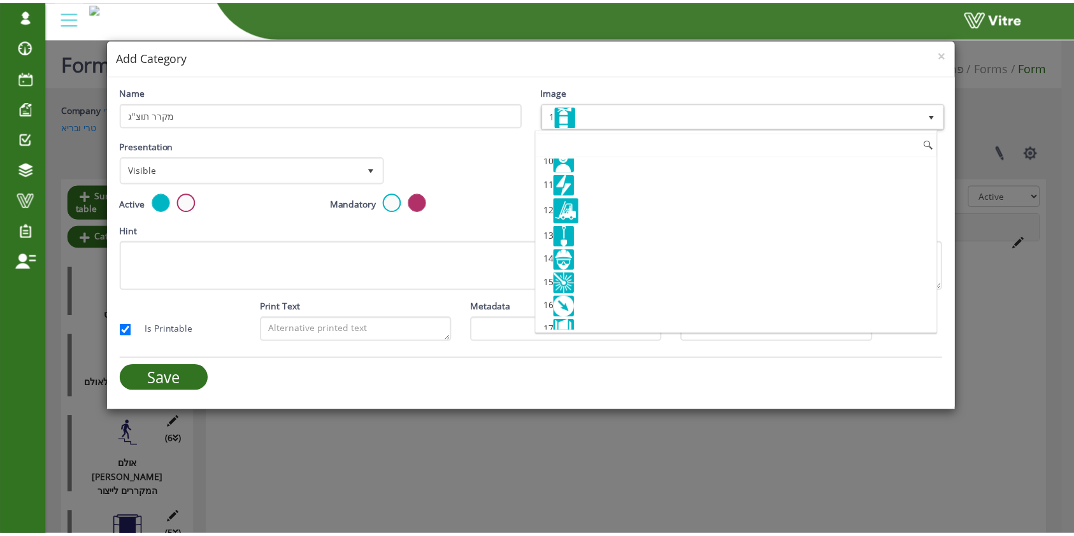
scroll to position [255, 0]
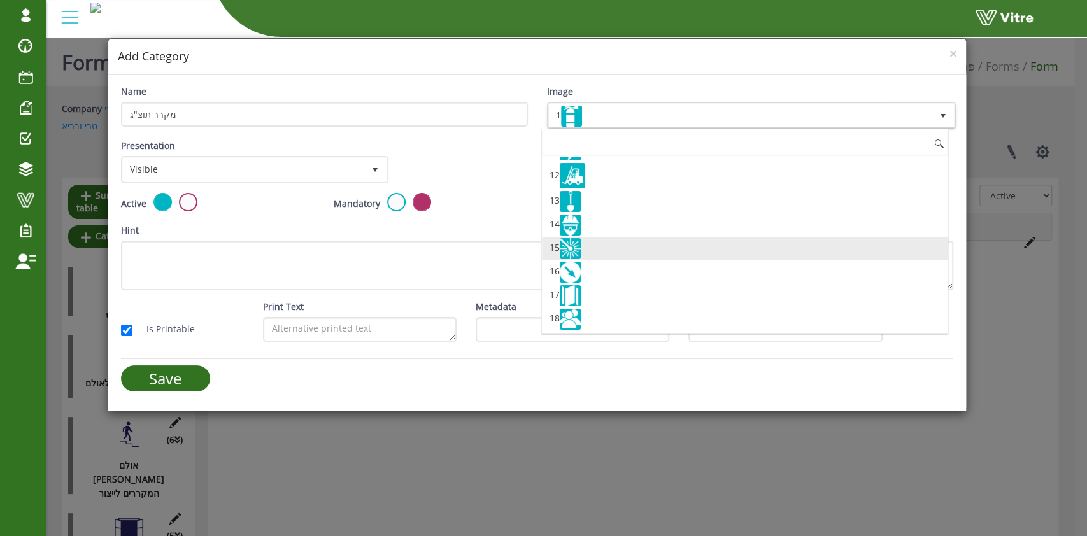
click at [606, 252] on li "15" at bounding box center [745, 249] width 406 height 24
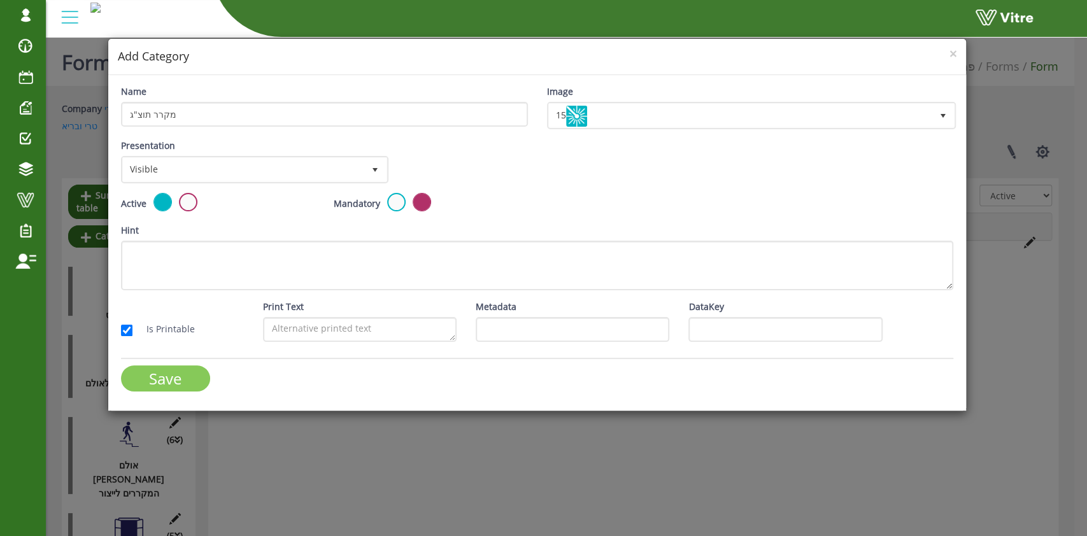
click at [170, 372] on input "Save" at bounding box center [165, 379] width 89 height 26
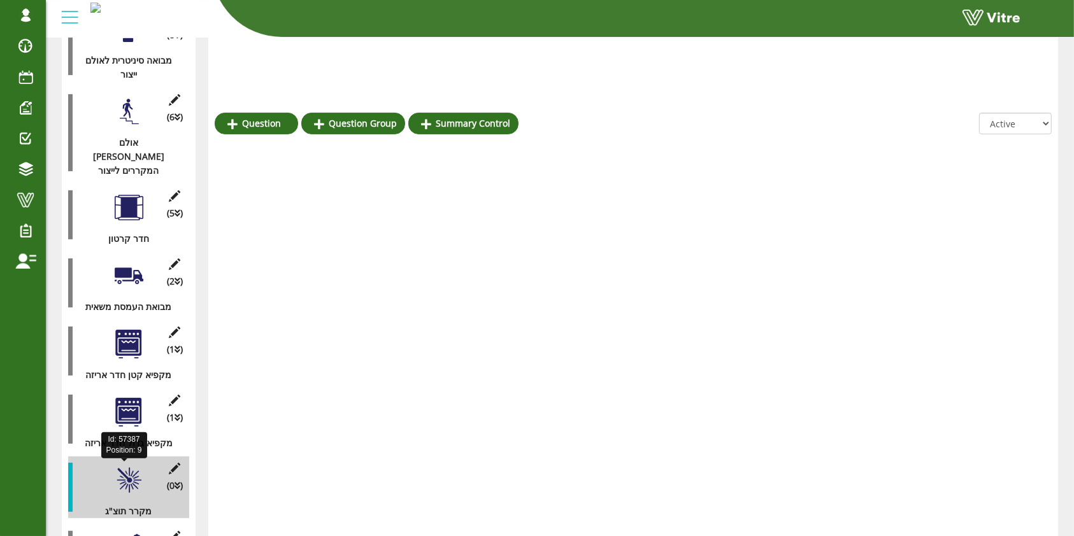
scroll to position [392, 0]
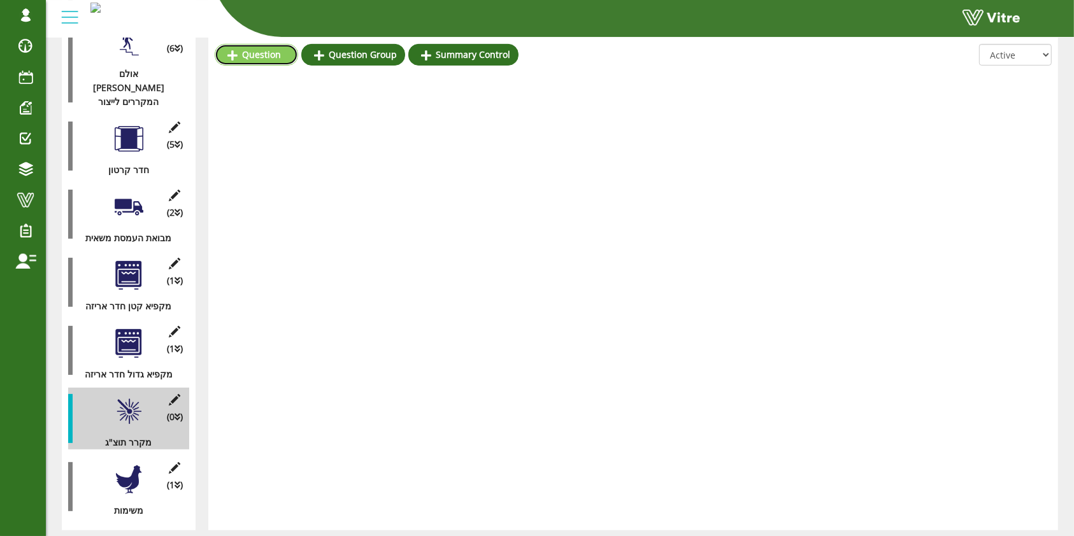
click at [226, 57] on link "Question" at bounding box center [256, 55] width 83 height 22
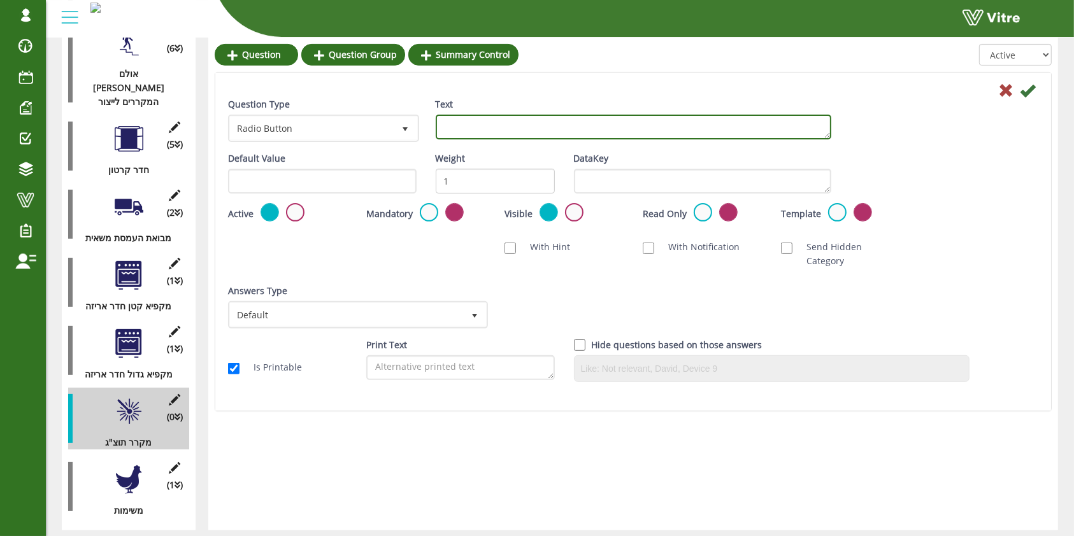
click at [720, 131] on textarea "Text" at bounding box center [633, 127] width 395 height 25
type textarea "10 מנורות"
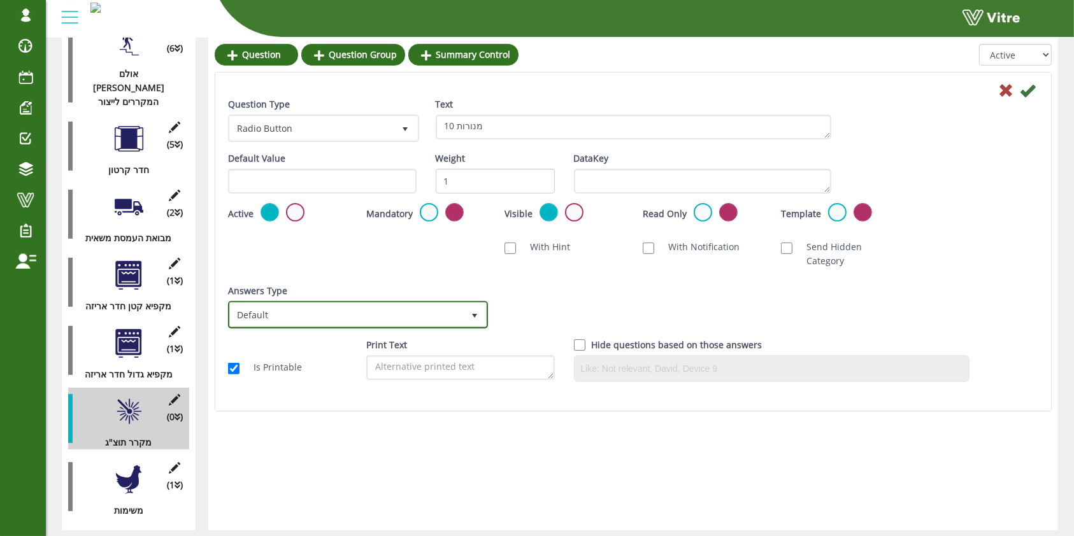
click at [423, 310] on span "Default" at bounding box center [346, 314] width 233 height 23
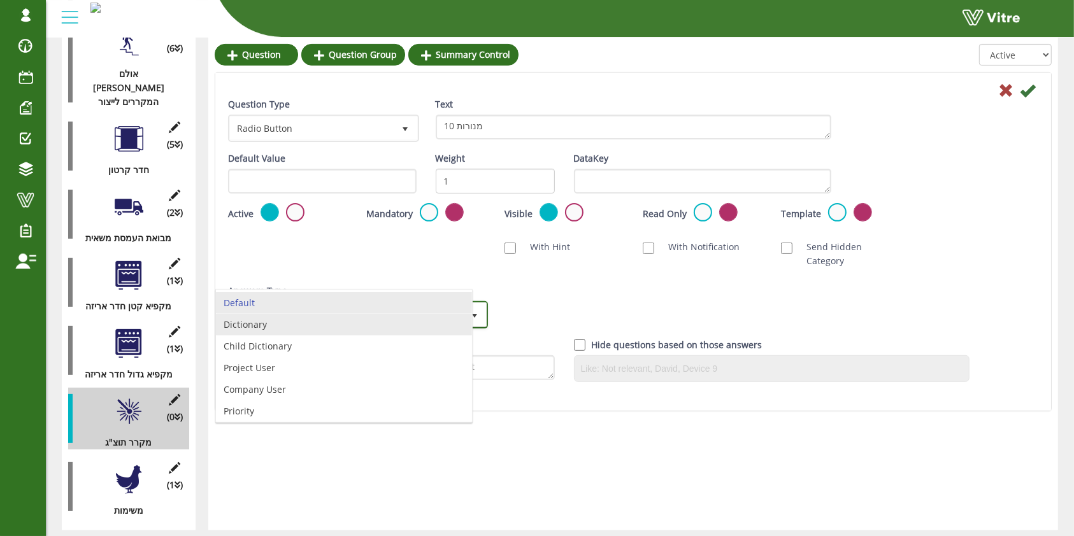
click at [394, 322] on li "Dictionary" at bounding box center [344, 325] width 256 height 22
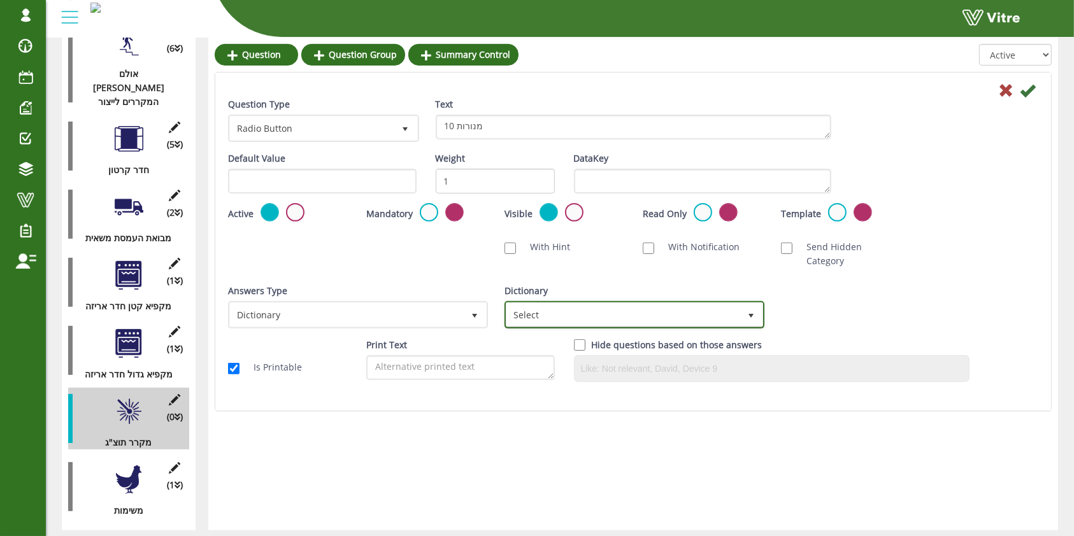
click at [582, 310] on span "Select" at bounding box center [622, 314] width 233 height 23
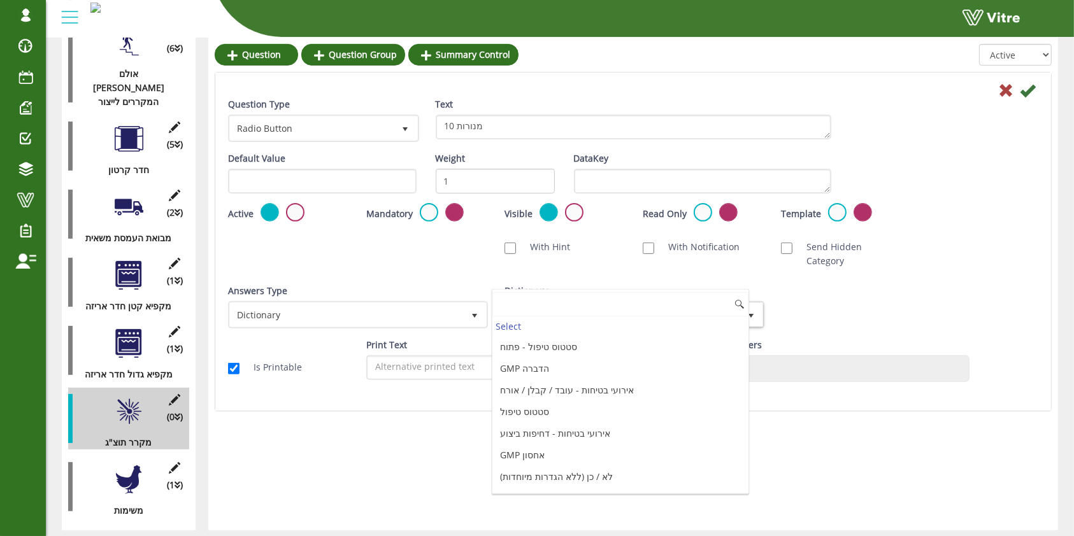
scroll to position [1350, 0]
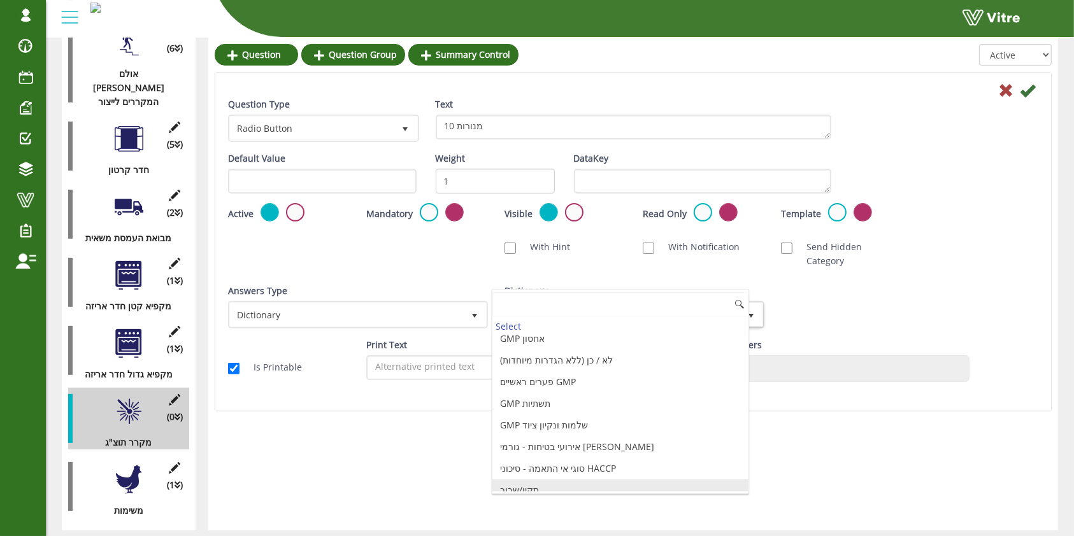
click at [567, 482] on li "תקין/שבור" at bounding box center [620, 491] width 256 height 22
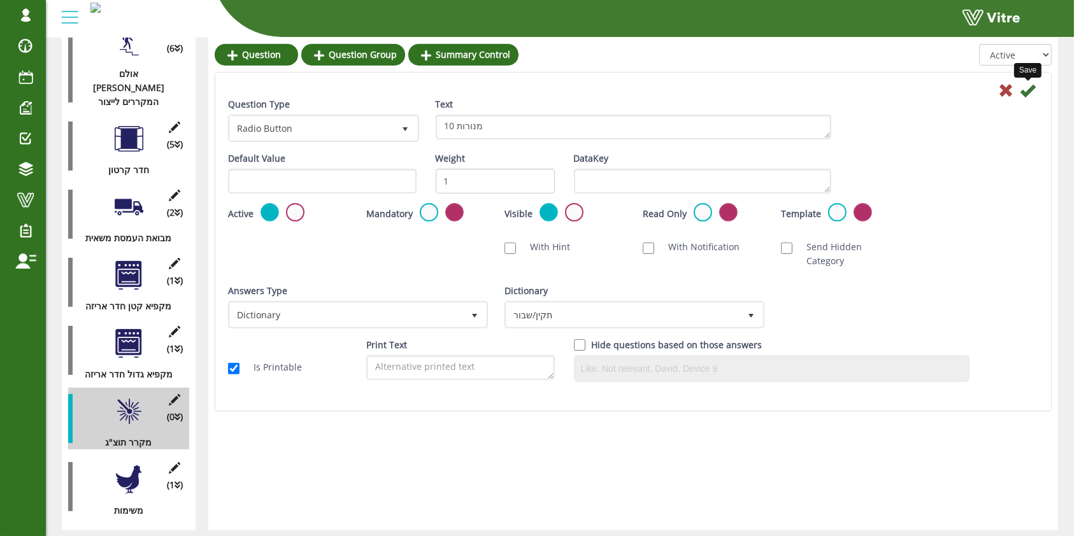
click at [1031, 83] on icon at bounding box center [1027, 90] width 15 height 15
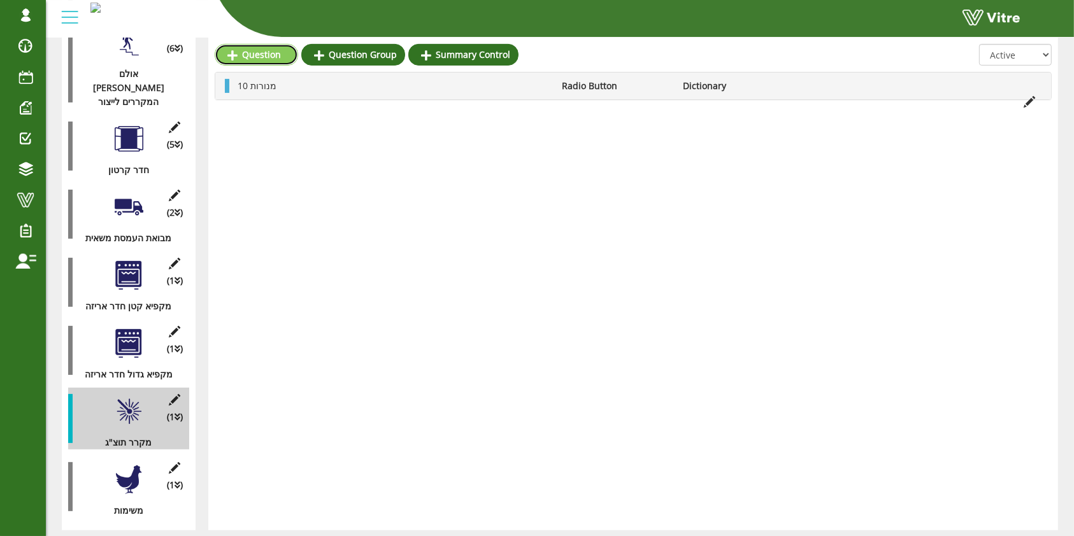
click at [262, 49] on link "Question" at bounding box center [256, 55] width 83 height 22
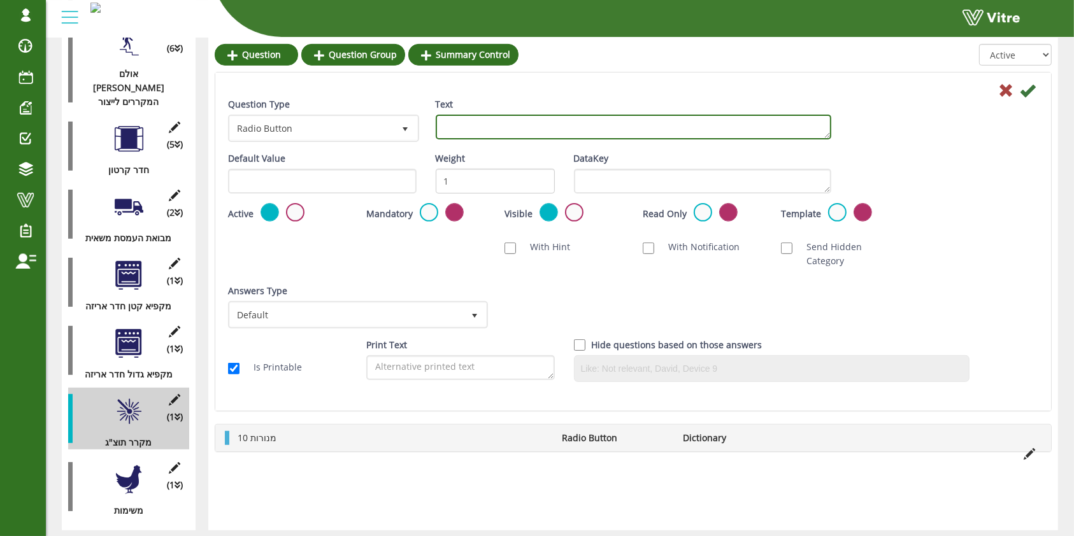
click at [540, 134] on textarea "Text" at bounding box center [633, 127] width 395 height 25
type textarea "1 מצלמה"
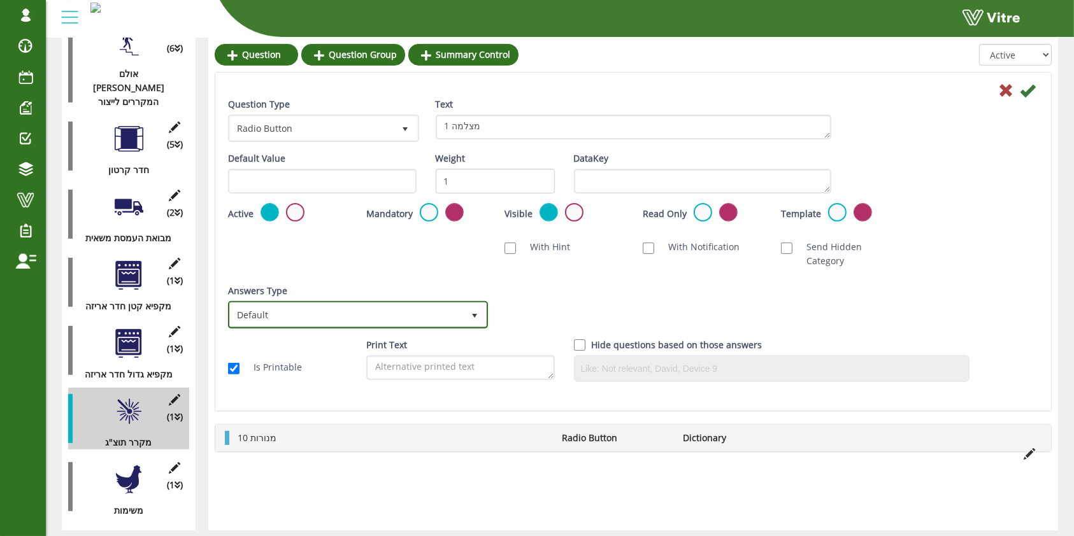
click at [429, 303] on span "Default" at bounding box center [346, 314] width 233 height 23
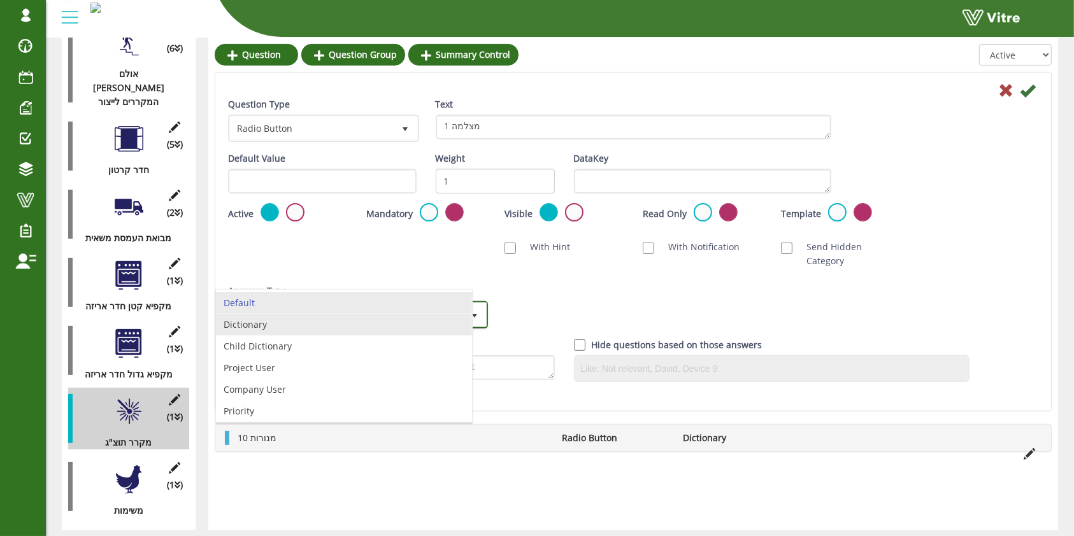
click at [401, 334] on li "Dictionary" at bounding box center [344, 325] width 256 height 22
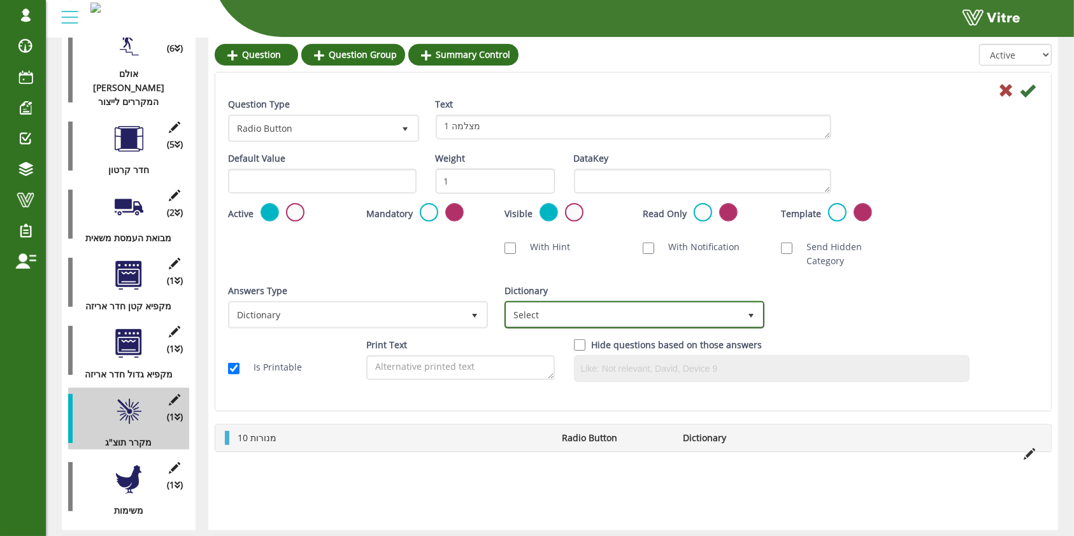
click at [622, 303] on span "Select" at bounding box center [622, 314] width 233 height 23
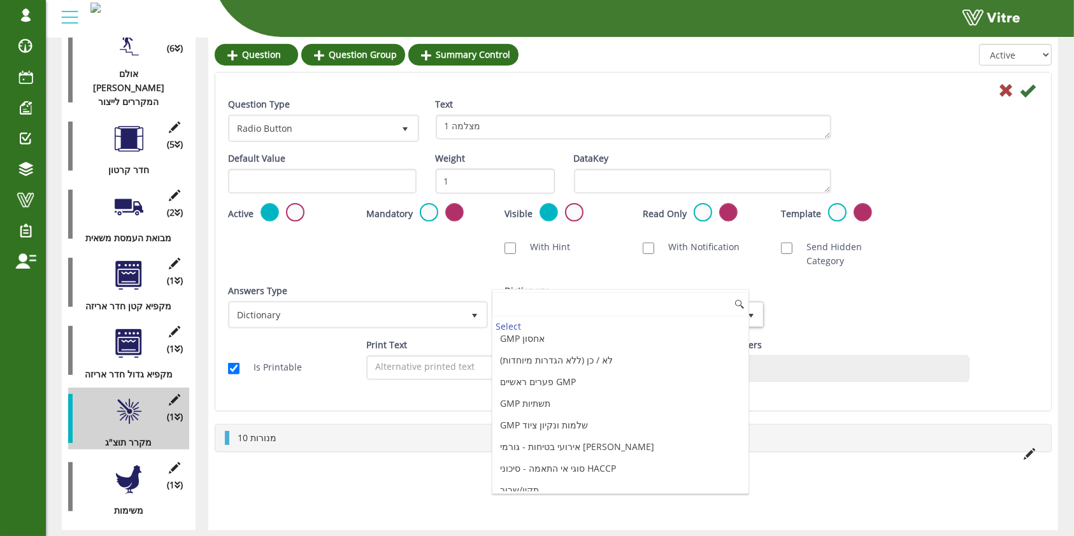
click at [571, 480] on li "תקין/שבור" at bounding box center [620, 491] width 256 height 22
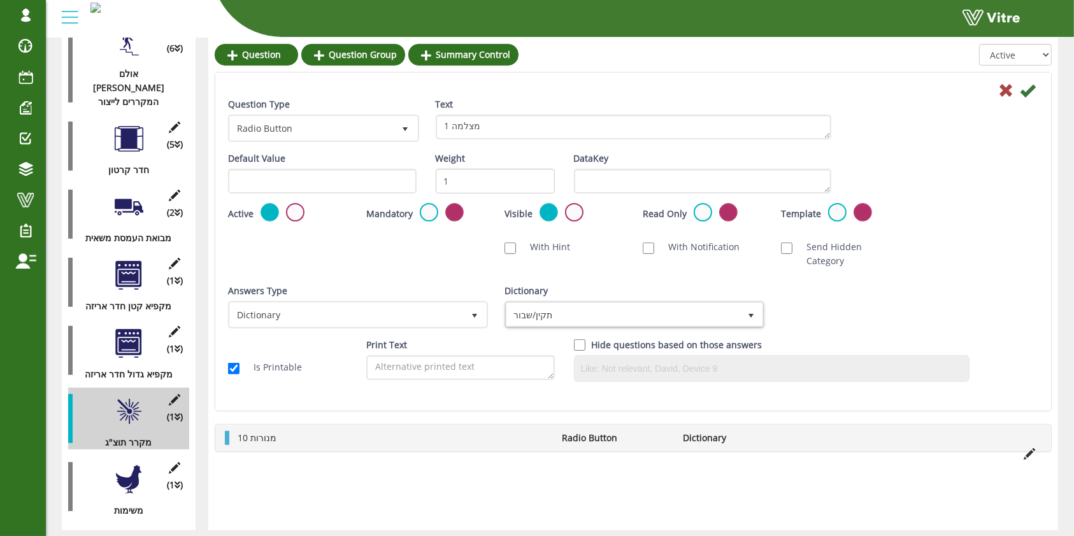
click at [1030, 86] on icon at bounding box center [1027, 90] width 15 height 15
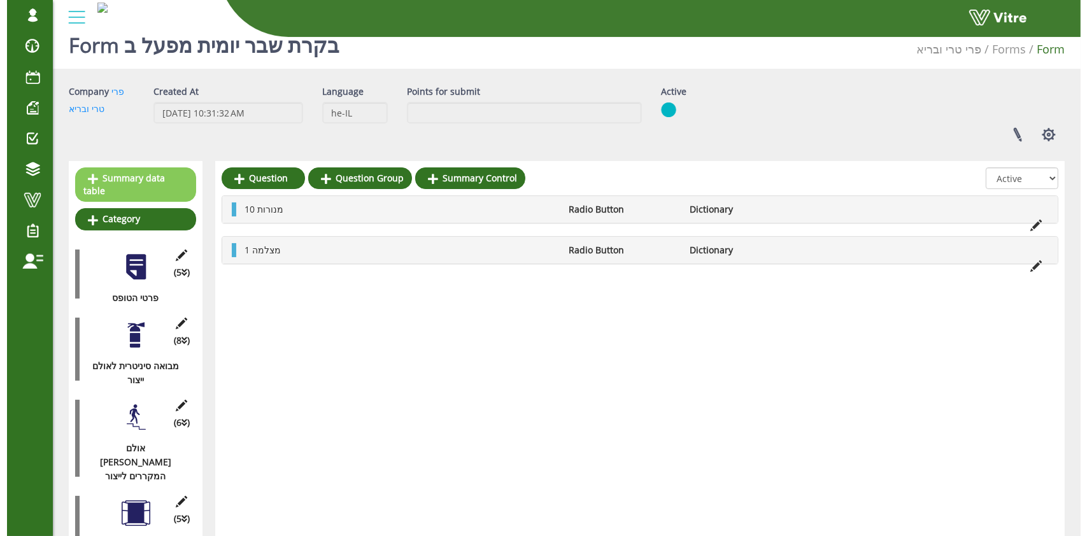
scroll to position [0, 0]
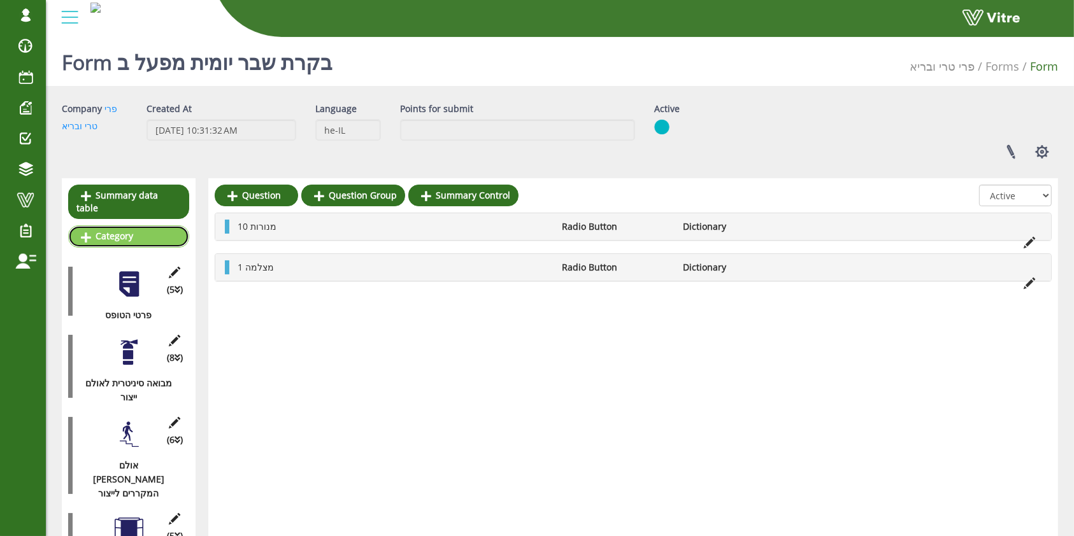
click at [136, 225] on link "Category" at bounding box center [128, 236] width 121 height 22
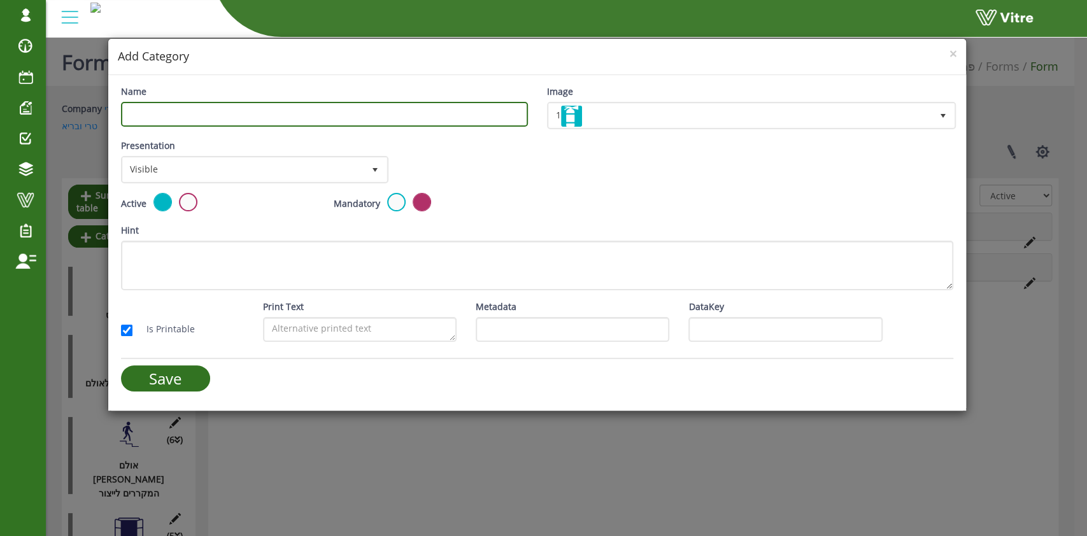
click at [384, 120] on input "Name" at bounding box center [324, 114] width 407 height 25
type input "חדר תנובה"
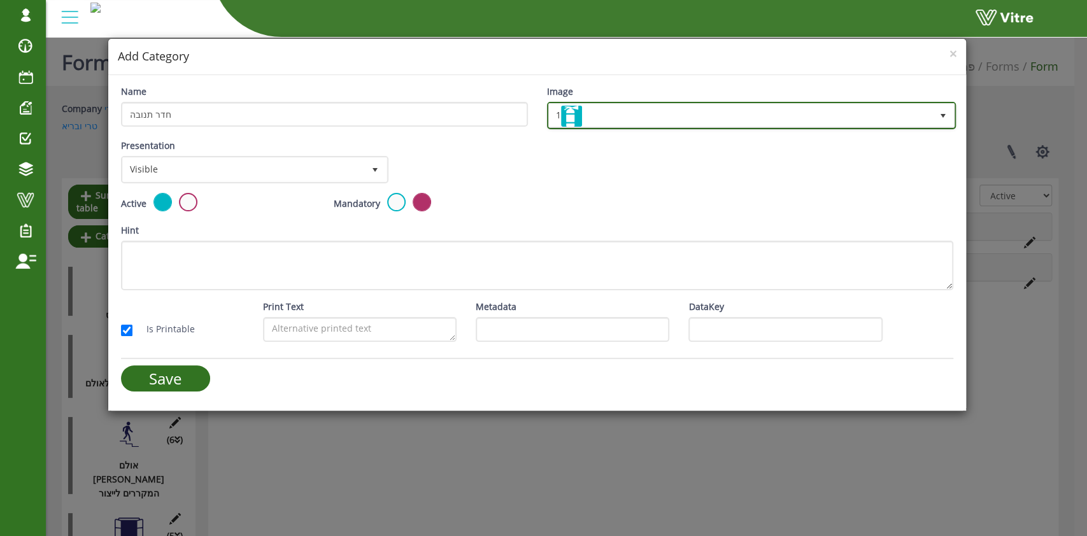
click at [643, 105] on span "1" at bounding box center [740, 115] width 383 height 23
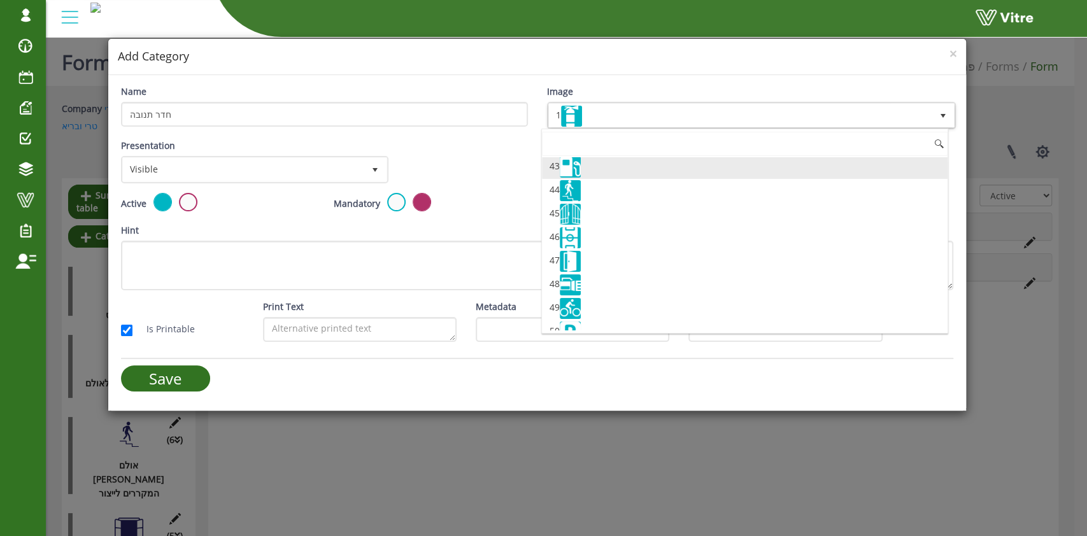
scroll to position [1019, 0]
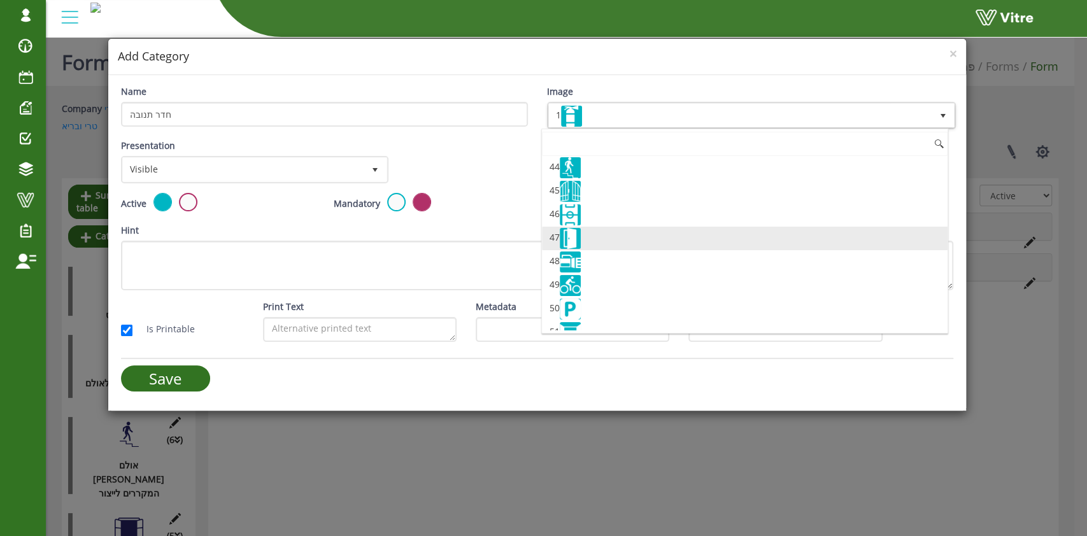
click at [594, 228] on li "47" at bounding box center [745, 239] width 406 height 24
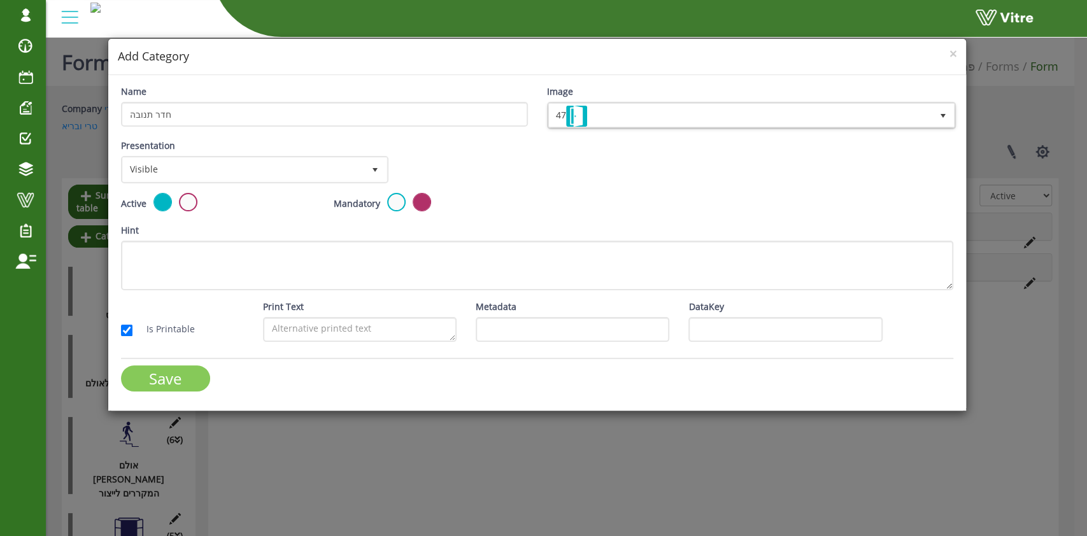
click at [182, 376] on input "Save" at bounding box center [165, 379] width 89 height 26
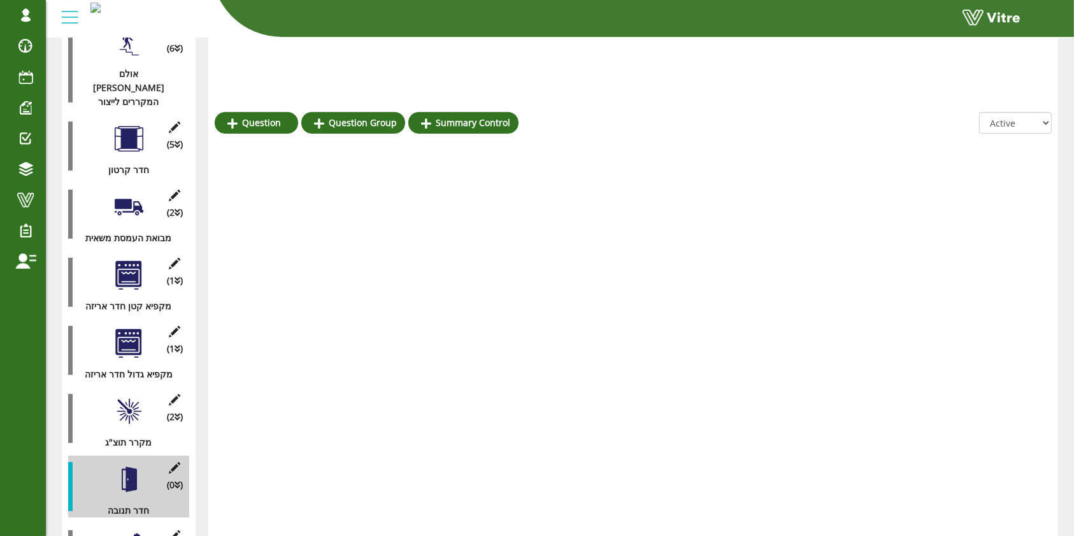
scroll to position [459, 0]
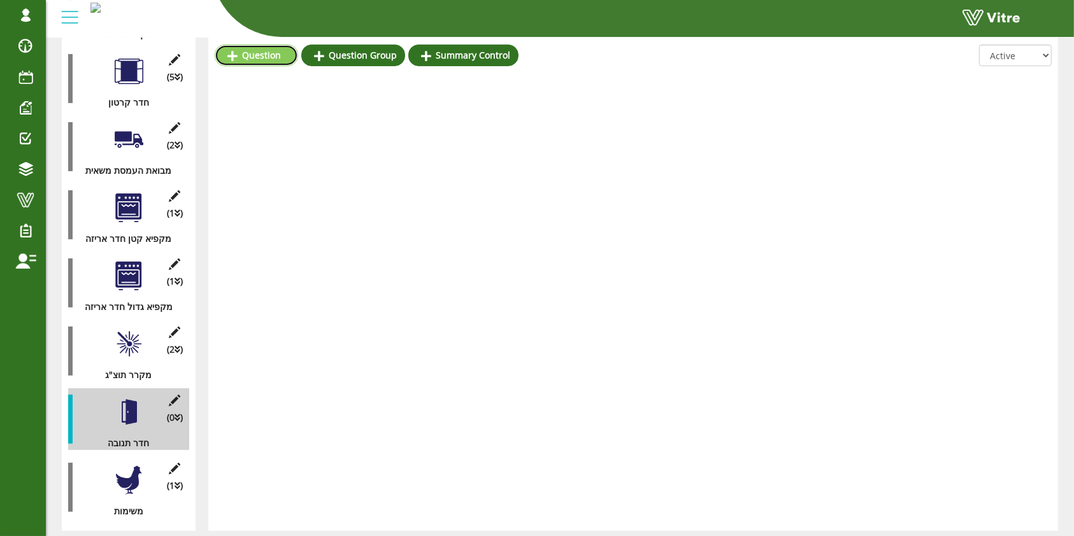
click at [266, 59] on link "Question" at bounding box center [256, 56] width 83 height 22
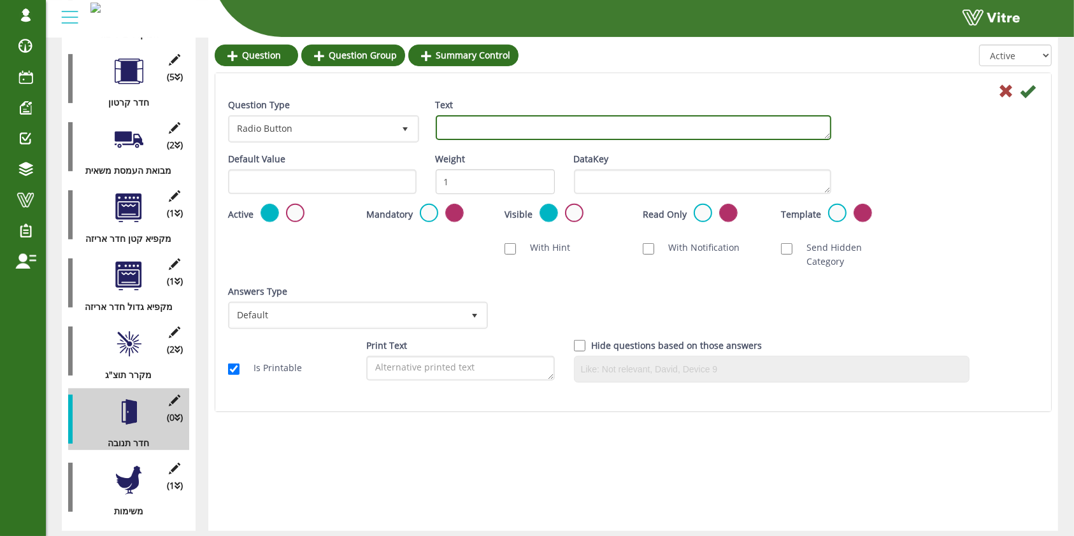
click at [525, 125] on textarea "Text" at bounding box center [633, 127] width 395 height 25
type textarea "10 מנורות"
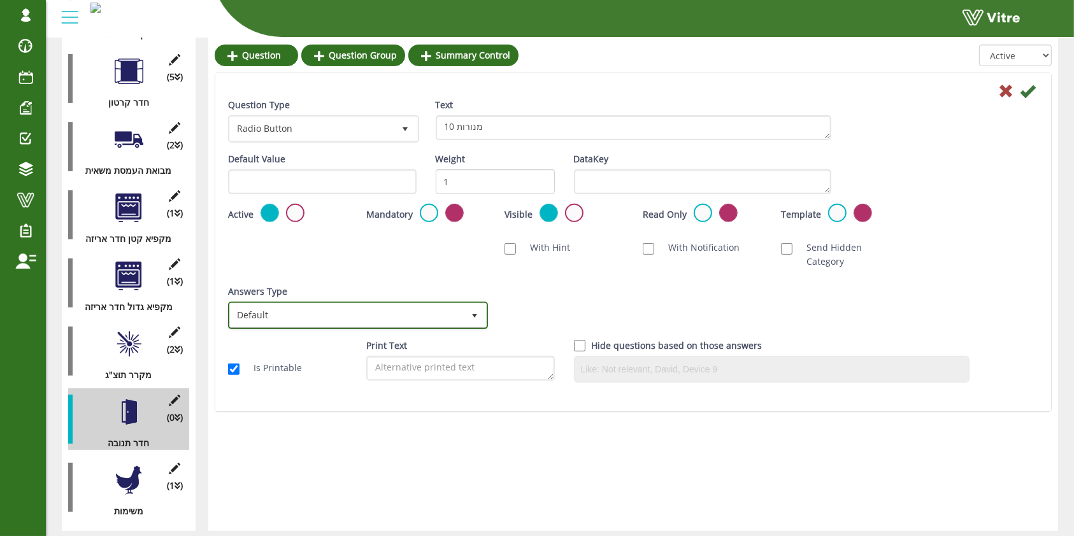
click at [378, 304] on span "Default" at bounding box center [346, 315] width 233 height 23
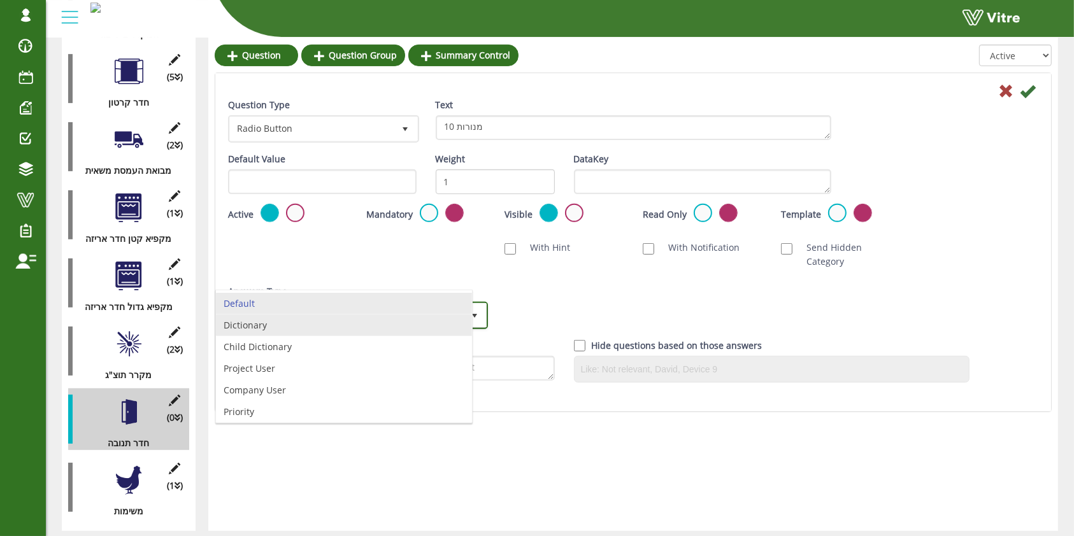
drag, startPoint x: 385, startPoint y: 327, endPoint x: 477, endPoint y: 317, distance: 92.3
click at [385, 327] on li "Dictionary" at bounding box center [344, 326] width 256 height 22
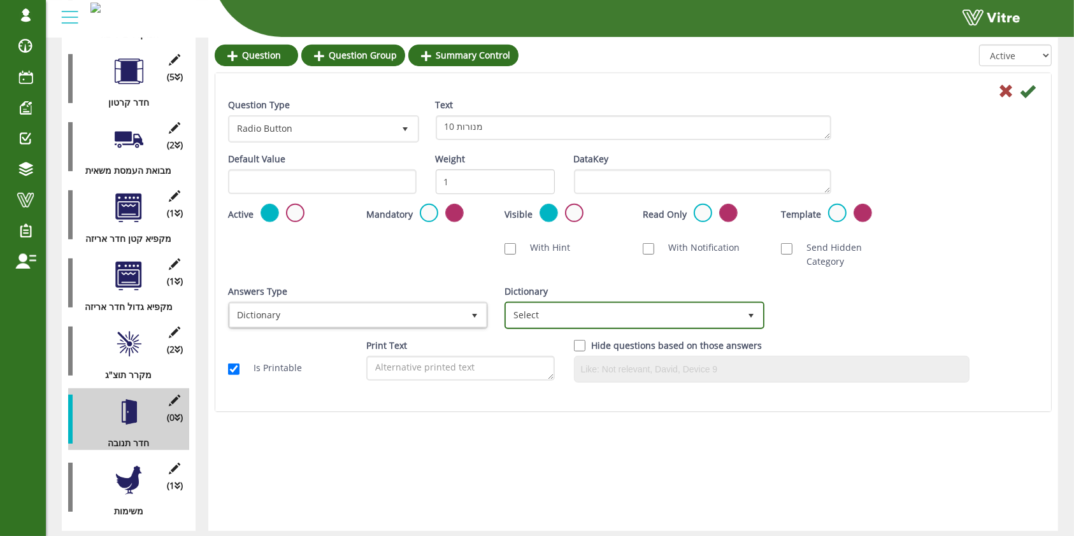
click at [597, 304] on span "Select" at bounding box center [622, 315] width 233 height 23
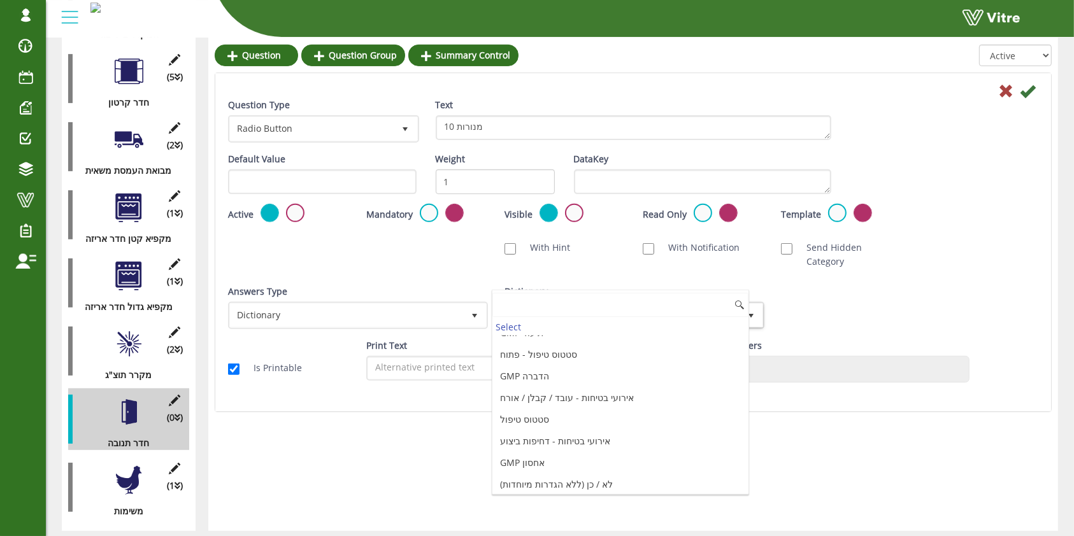
scroll to position [1350, 0]
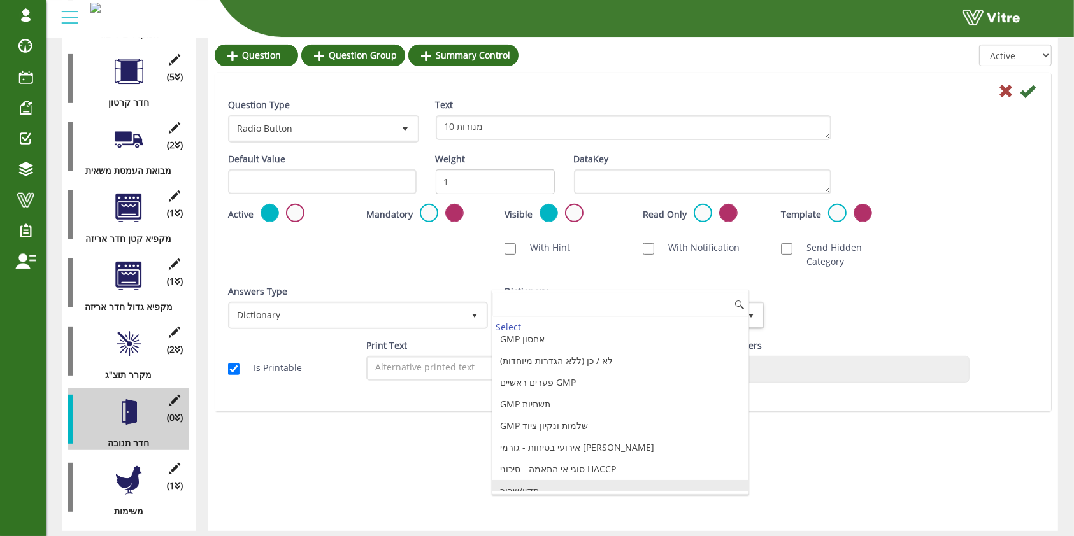
click at [586, 480] on li "תקין/שבור" at bounding box center [620, 491] width 256 height 22
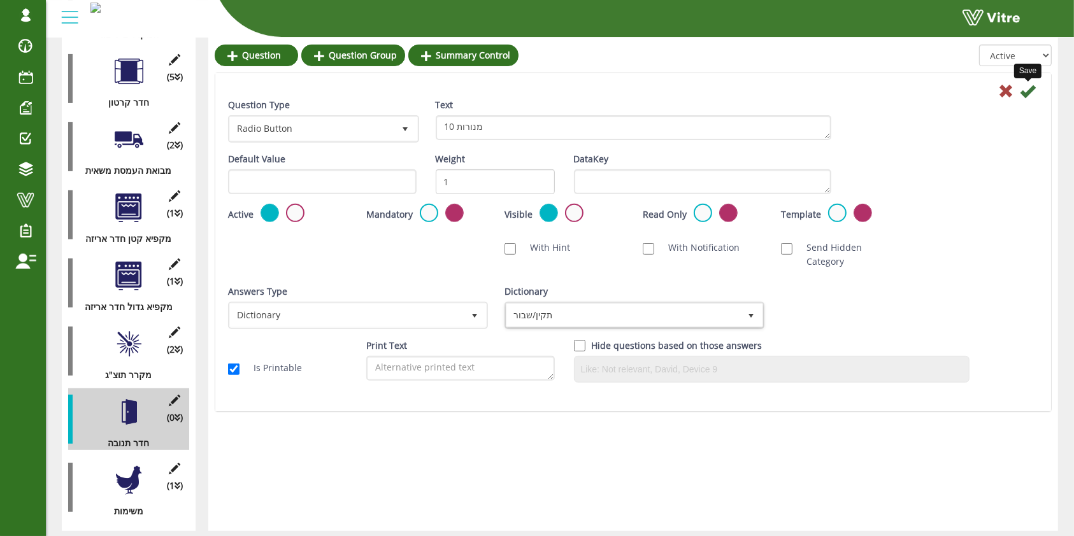
click at [1034, 88] on icon at bounding box center [1027, 90] width 15 height 15
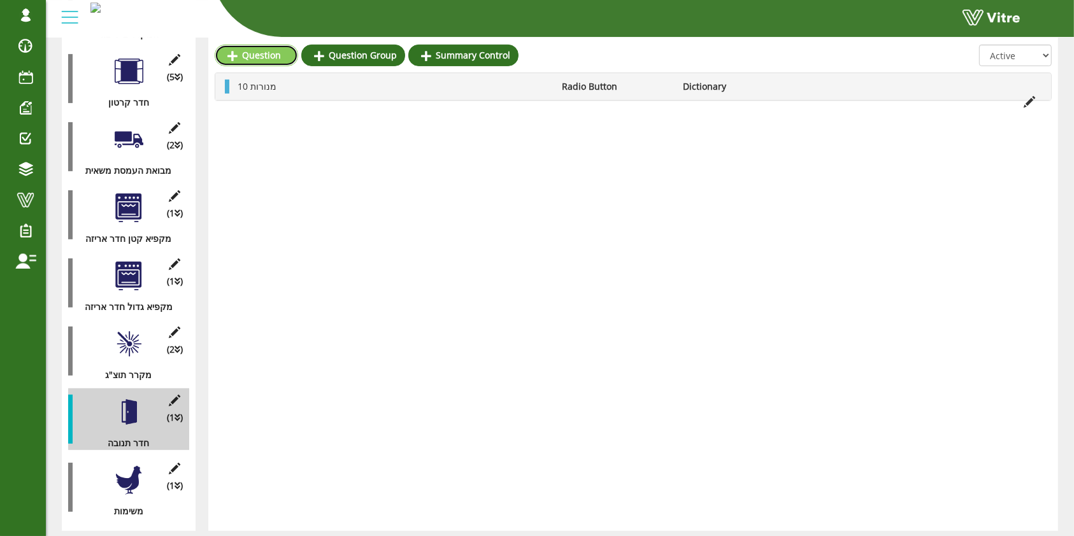
click at [250, 49] on link "Question" at bounding box center [256, 56] width 83 height 22
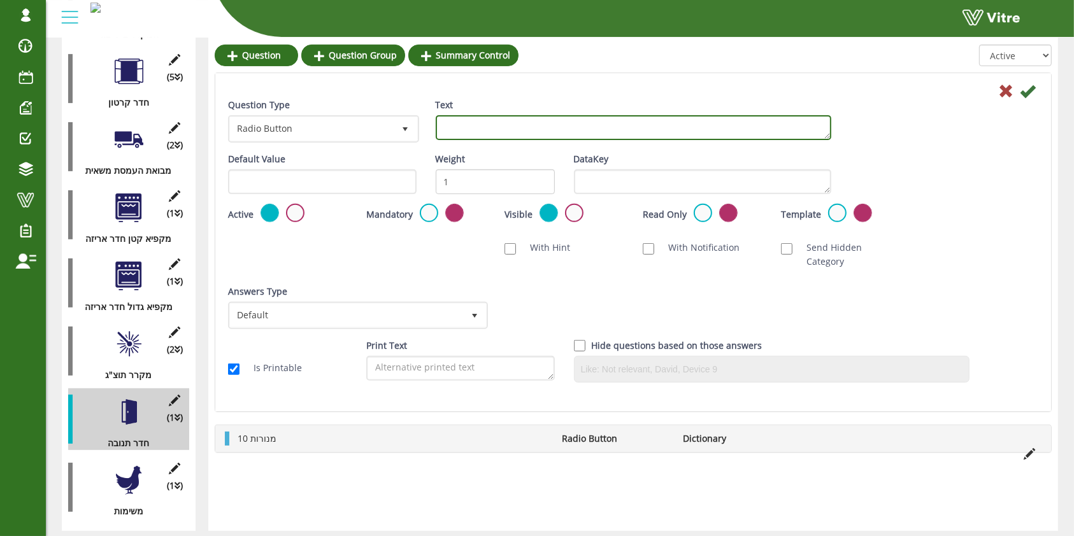
click at [453, 126] on textarea "Text" at bounding box center [633, 127] width 395 height 25
type textarea "1 מנורת חירום"
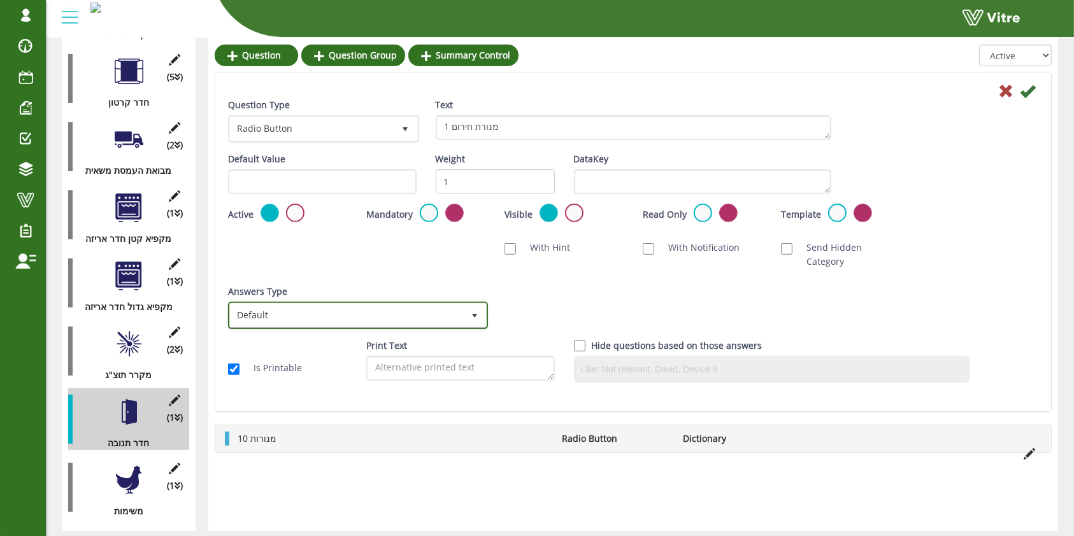
click at [334, 304] on span "Default" at bounding box center [346, 315] width 233 height 23
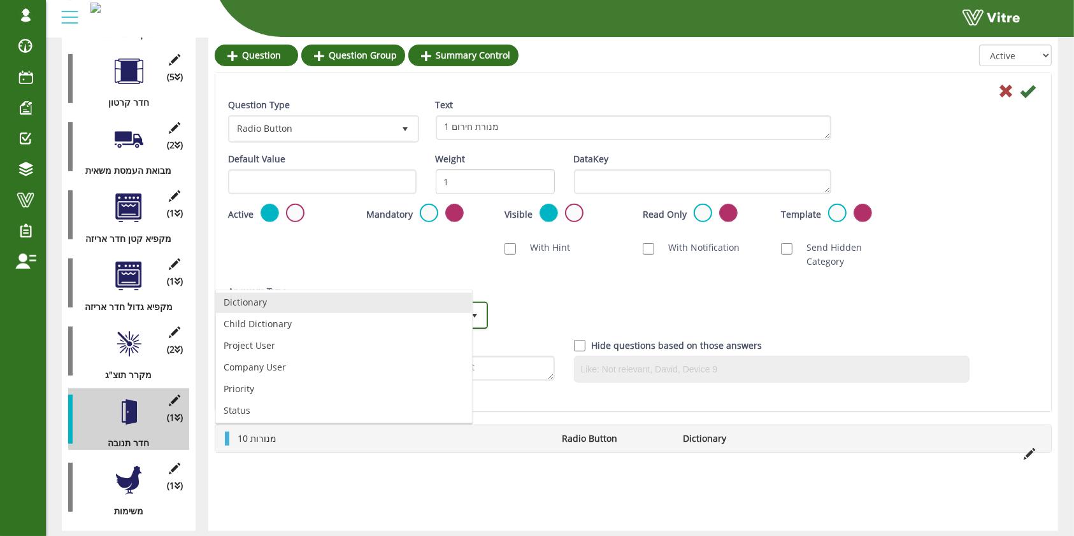
click at [294, 303] on li "Dictionary" at bounding box center [344, 303] width 256 height 22
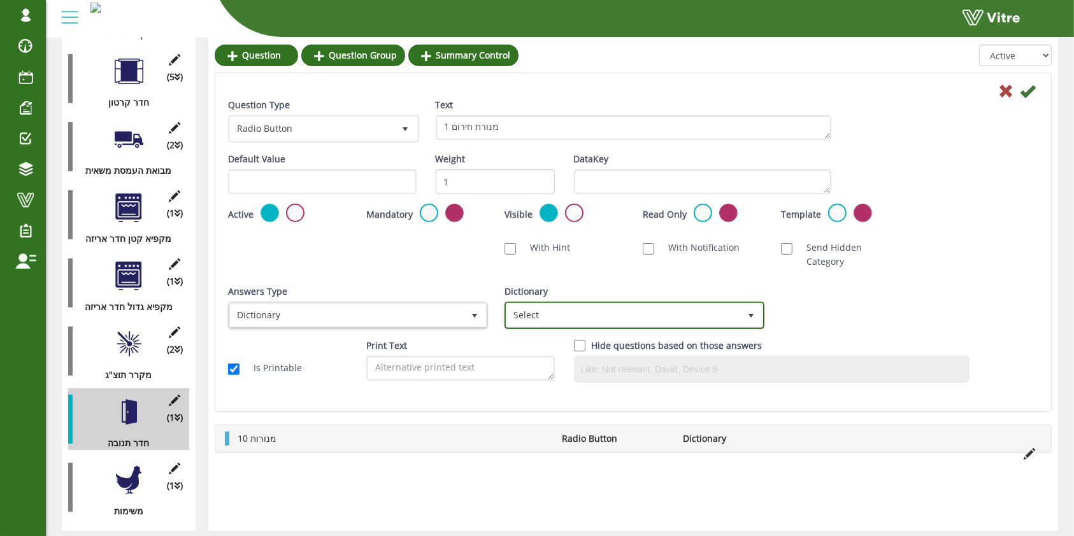
click at [560, 304] on span "Select" at bounding box center [622, 315] width 233 height 23
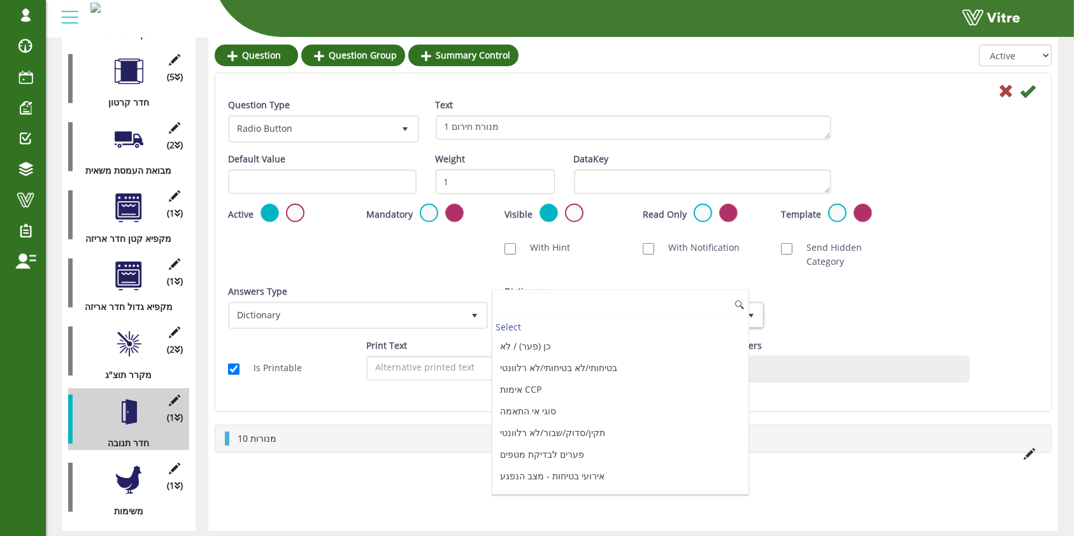
scroll to position [1350, 0]
click at [570, 480] on li "תקין/שבור" at bounding box center [620, 491] width 256 height 22
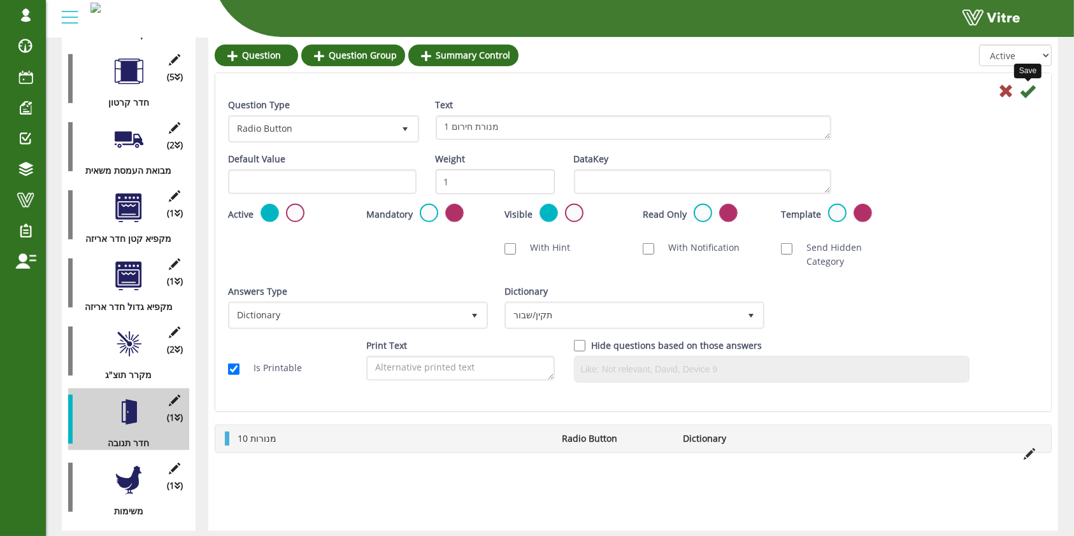
click at [1028, 94] on icon at bounding box center [1027, 90] width 15 height 15
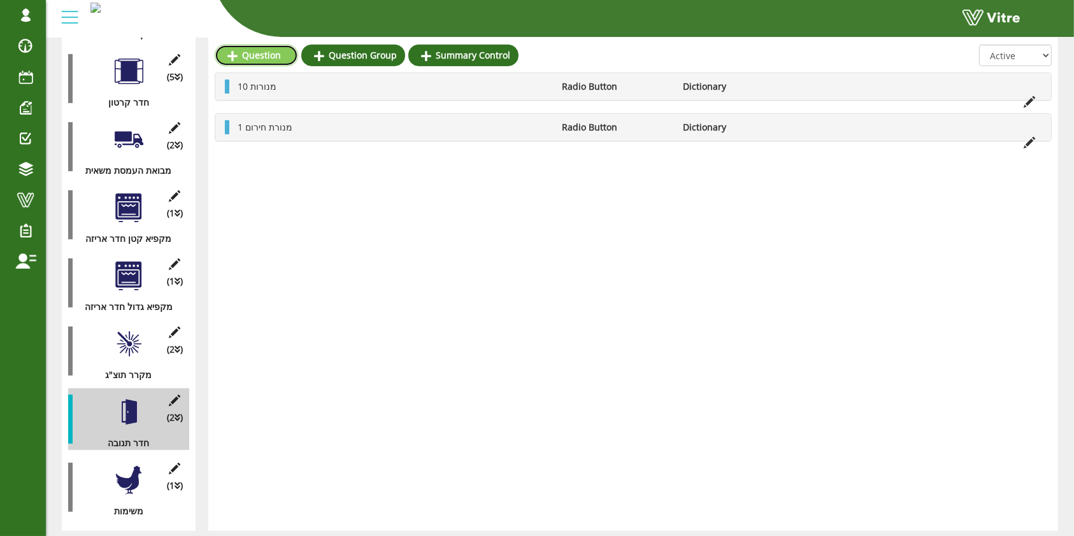
click at [270, 56] on link "Question" at bounding box center [256, 56] width 83 height 22
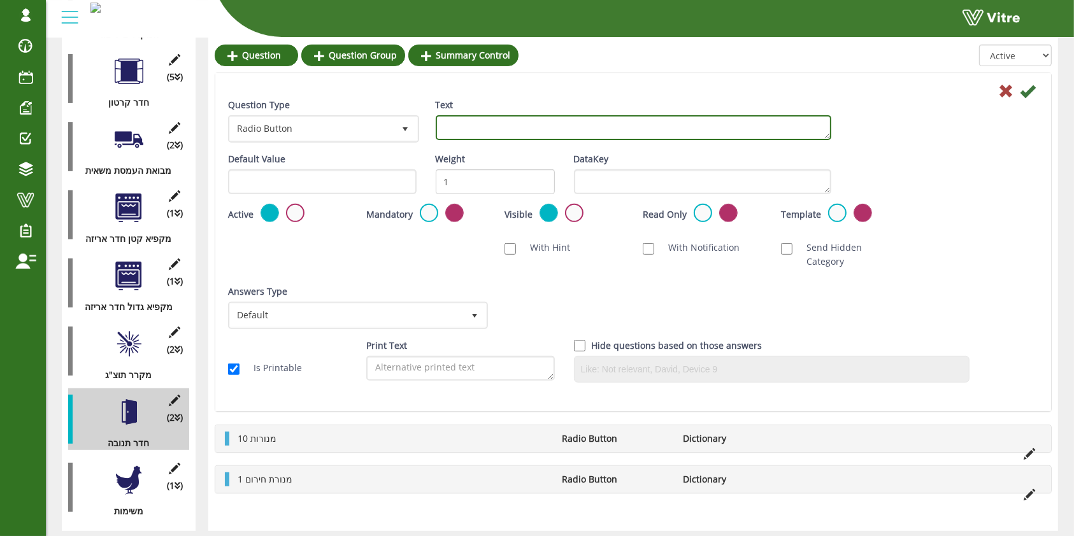
click at [516, 119] on textarea "Text" at bounding box center [633, 127] width 395 height 25
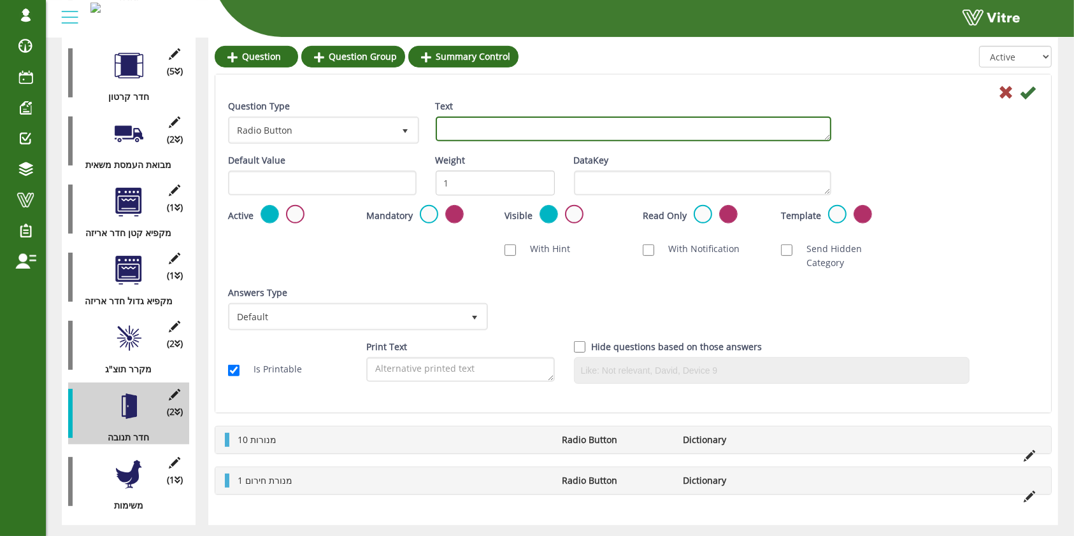
scroll to position [467, 0]
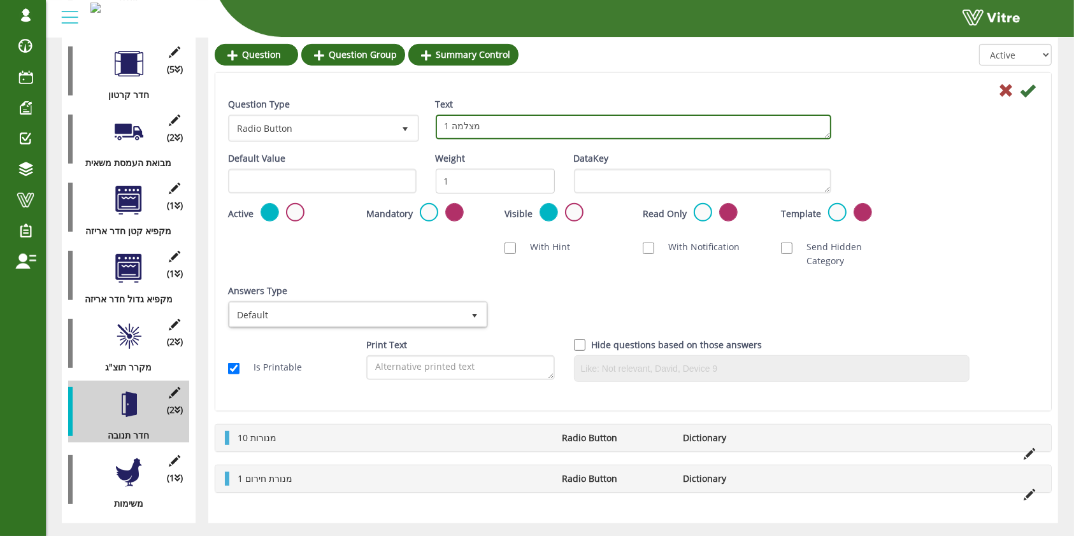
type textarea "1 מצלמה"
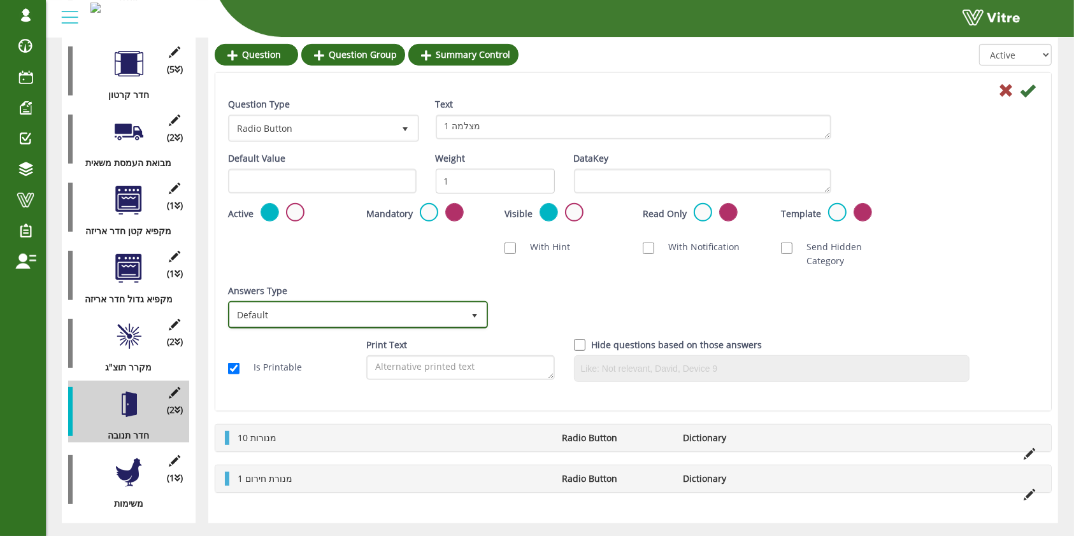
click at [413, 303] on span "Default" at bounding box center [346, 314] width 233 height 23
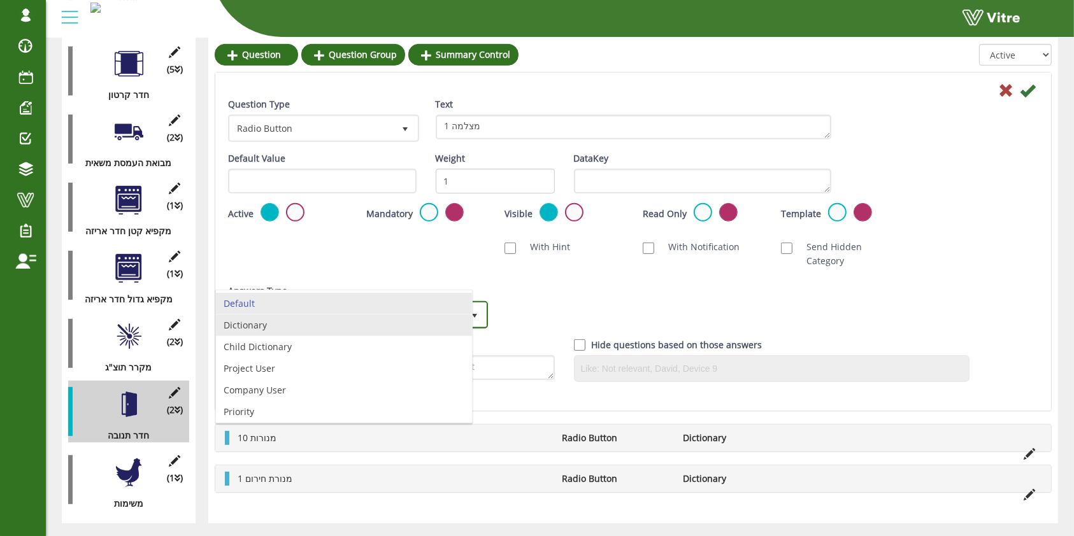
click at [353, 322] on li "Dictionary" at bounding box center [344, 326] width 256 height 22
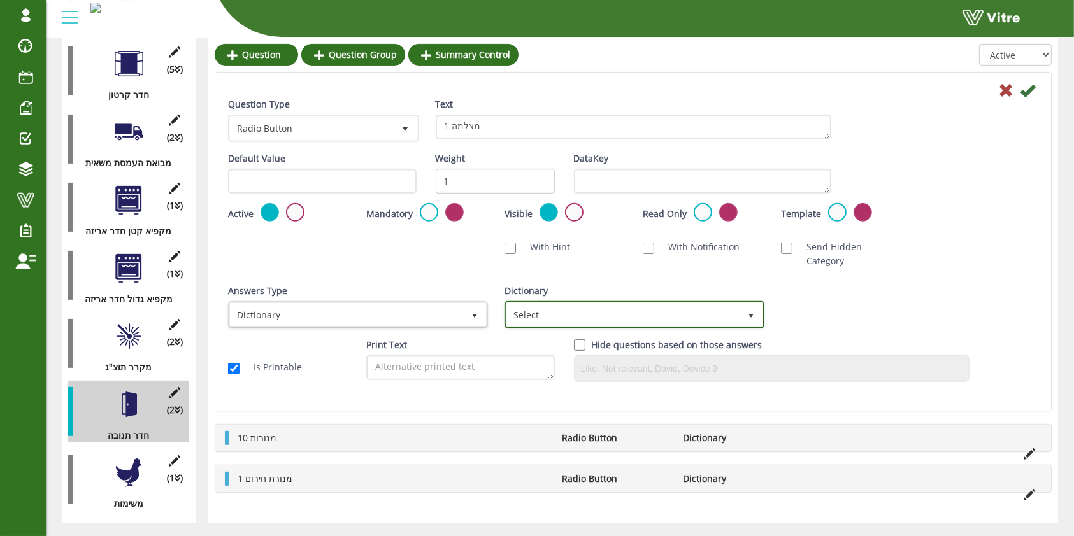
click at [545, 305] on span "Select" at bounding box center [622, 314] width 233 height 23
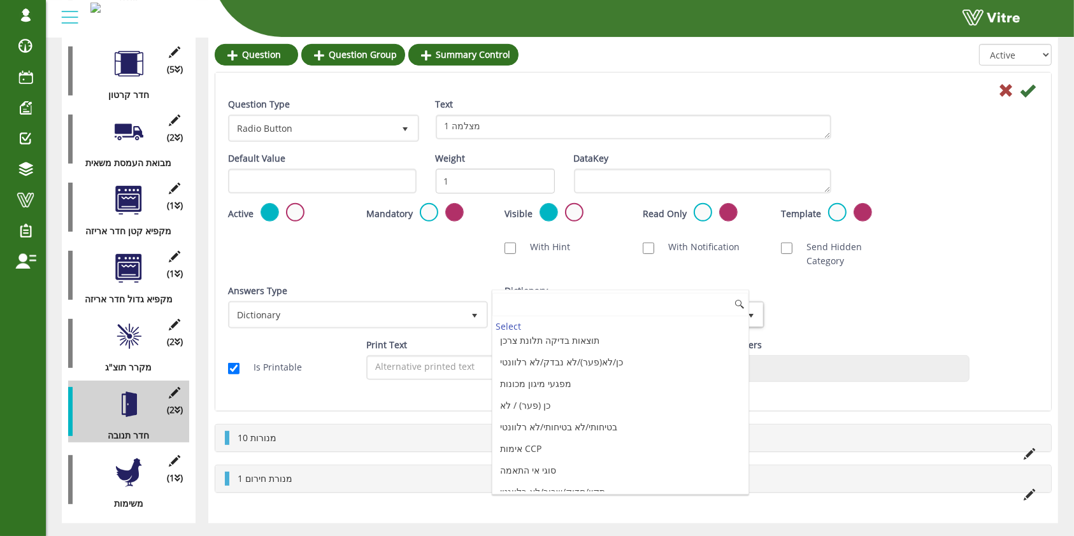
scroll to position [1350, 0]
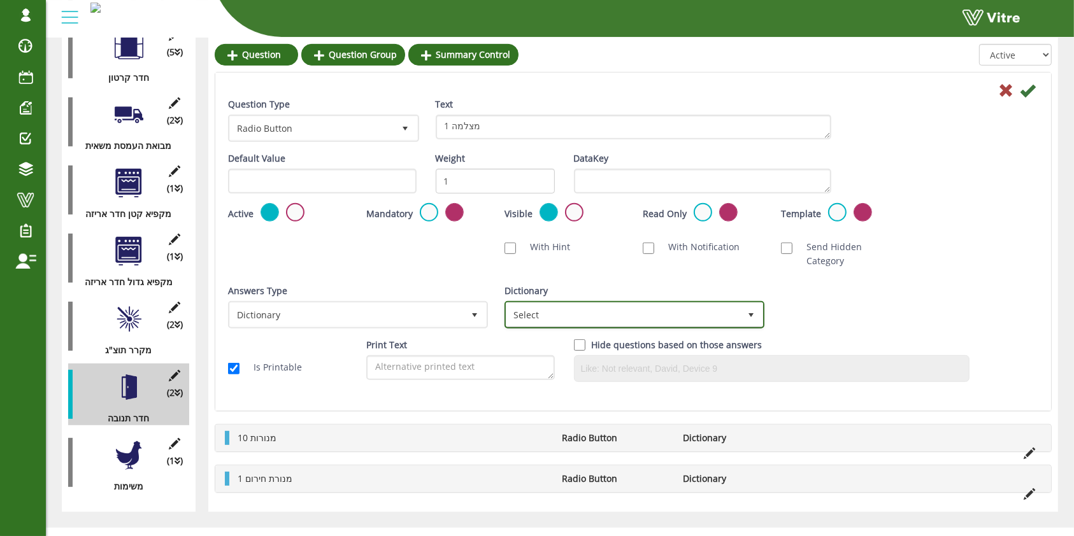
click at [611, 303] on span "Select" at bounding box center [622, 314] width 233 height 23
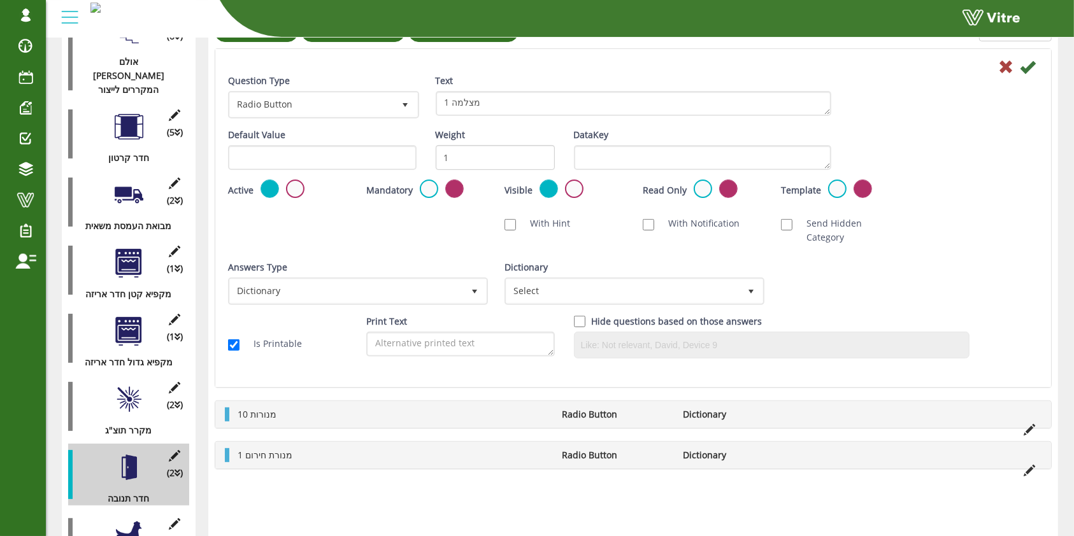
scroll to position [413, 0]
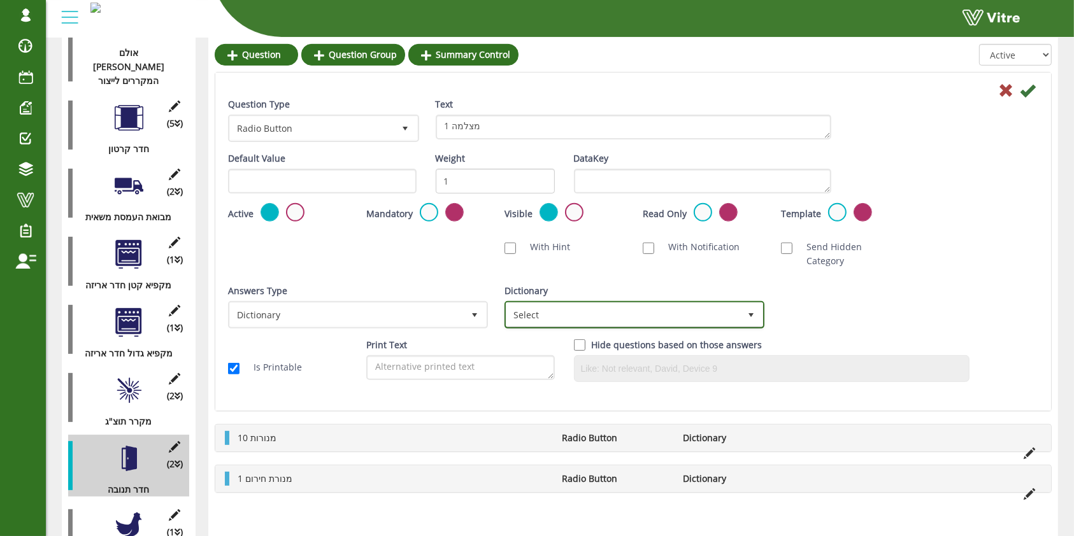
click at [594, 306] on span "Select" at bounding box center [622, 314] width 233 height 23
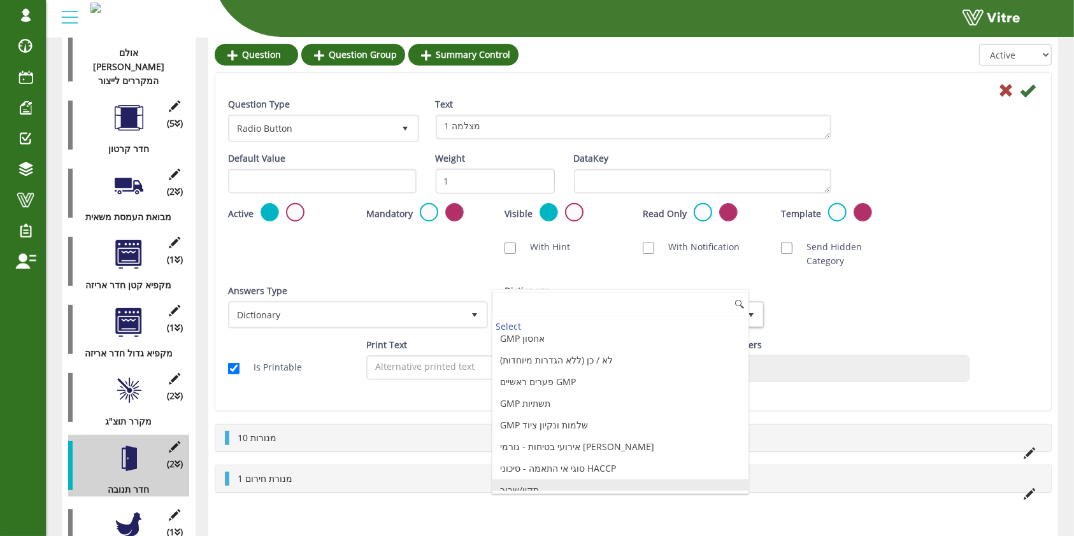
click at [547, 480] on li "תקין/שבור" at bounding box center [620, 491] width 256 height 22
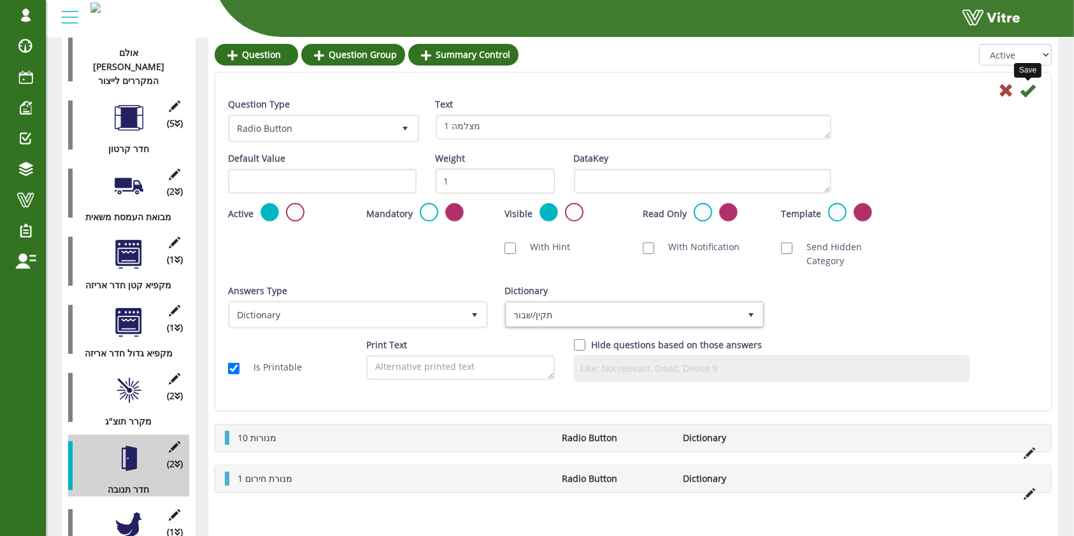
click at [1024, 89] on icon at bounding box center [1027, 90] width 15 height 15
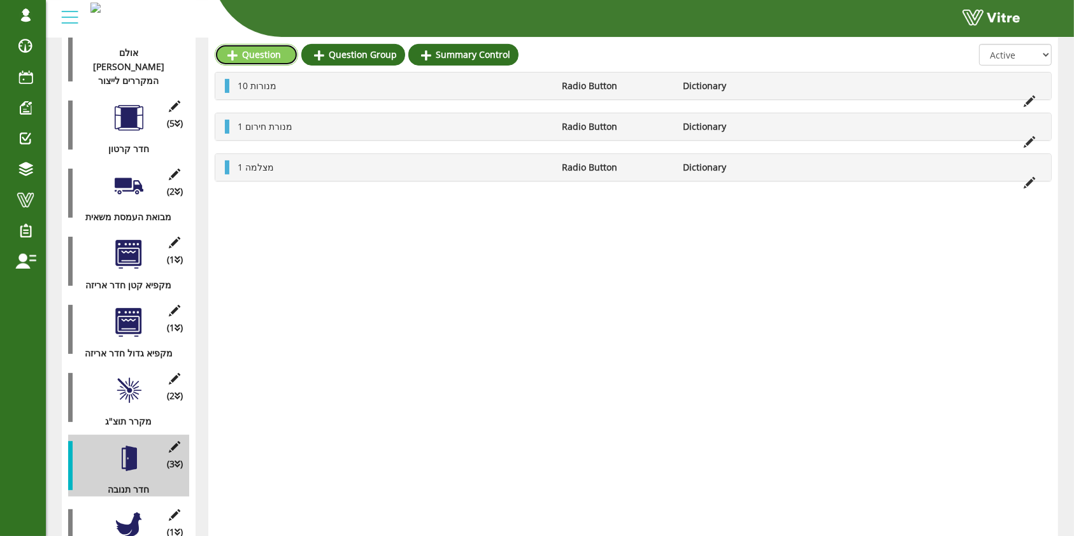
click at [271, 48] on link "Question" at bounding box center [256, 55] width 83 height 22
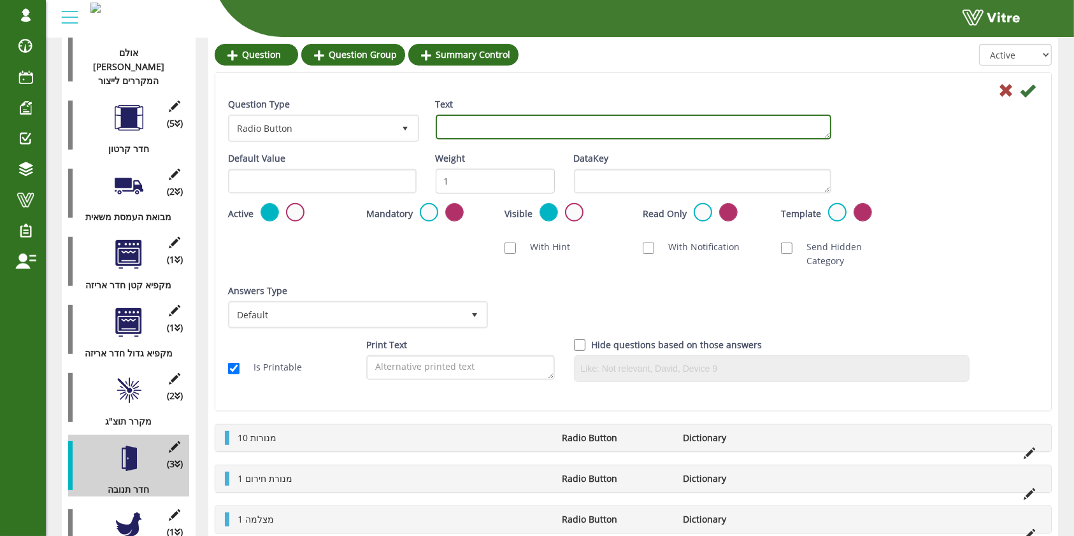
click at [469, 131] on textarea "Text" at bounding box center [633, 127] width 395 height 25
type textarea "1 גמלאי מתכות"
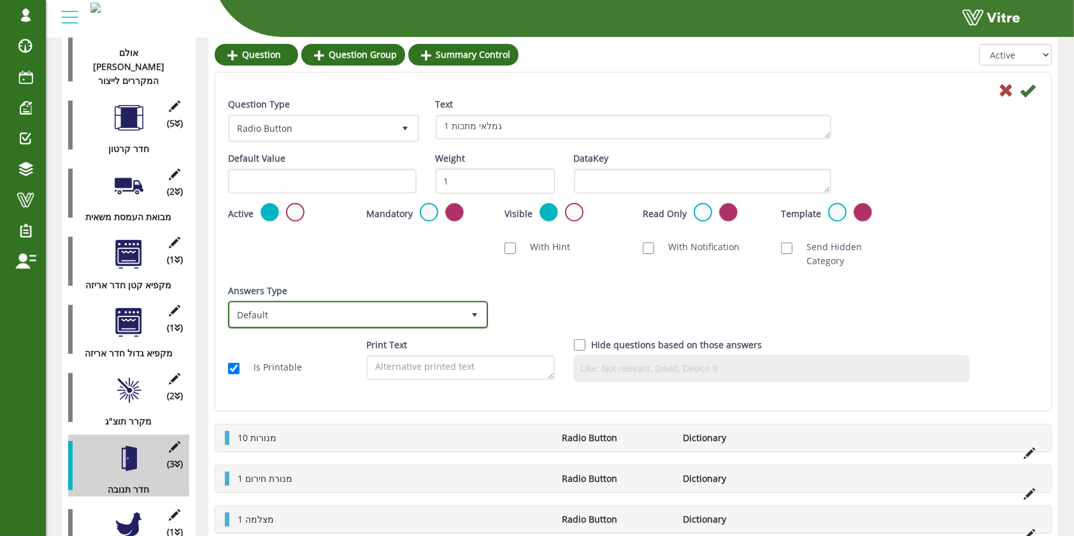
click at [407, 303] on span "Default" at bounding box center [346, 314] width 233 height 23
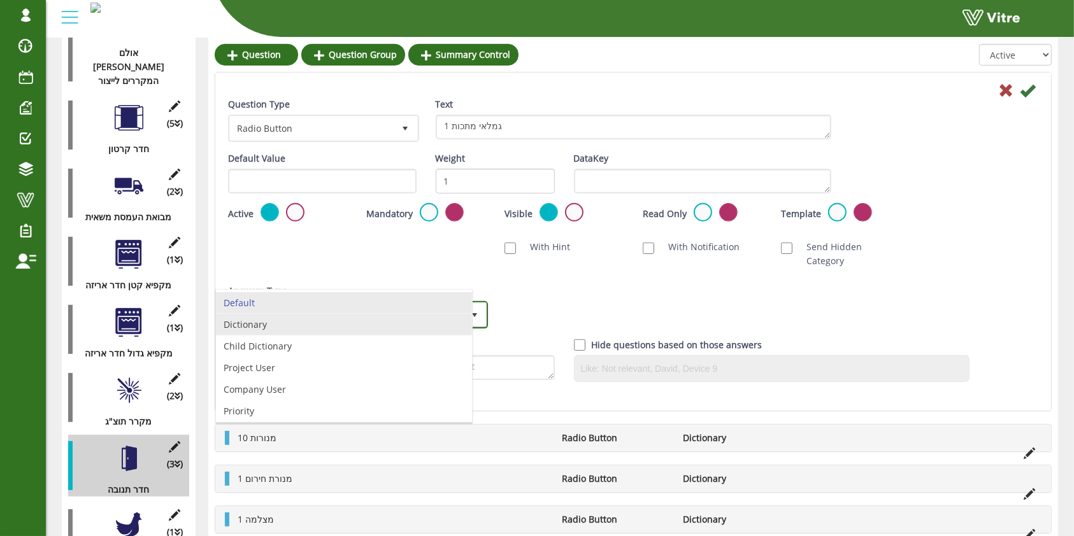
click at [395, 319] on li "Dictionary" at bounding box center [344, 325] width 256 height 22
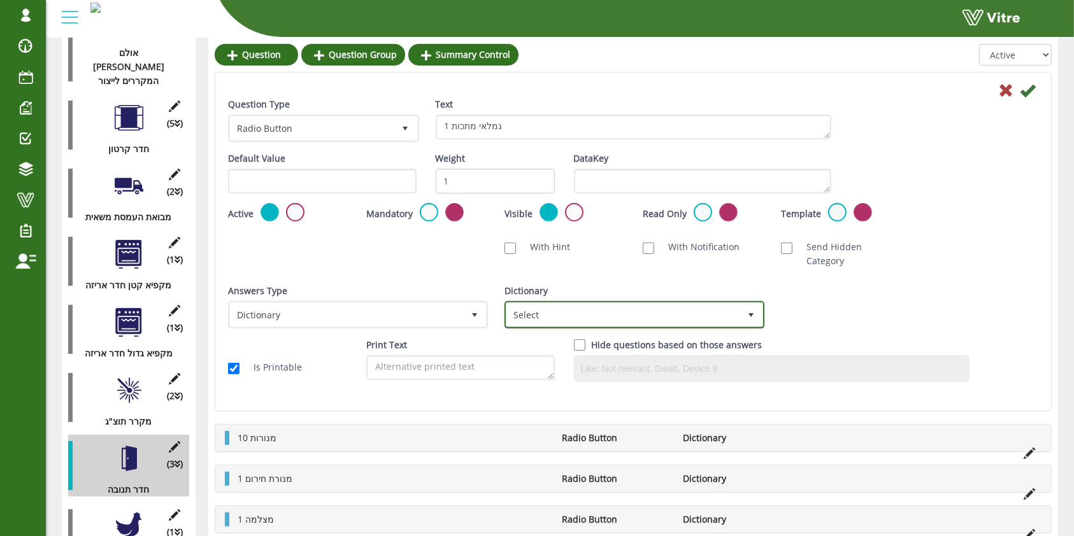
click at [552, 310] on span "Select" at bounding box center [622, 314] width 233 height 23
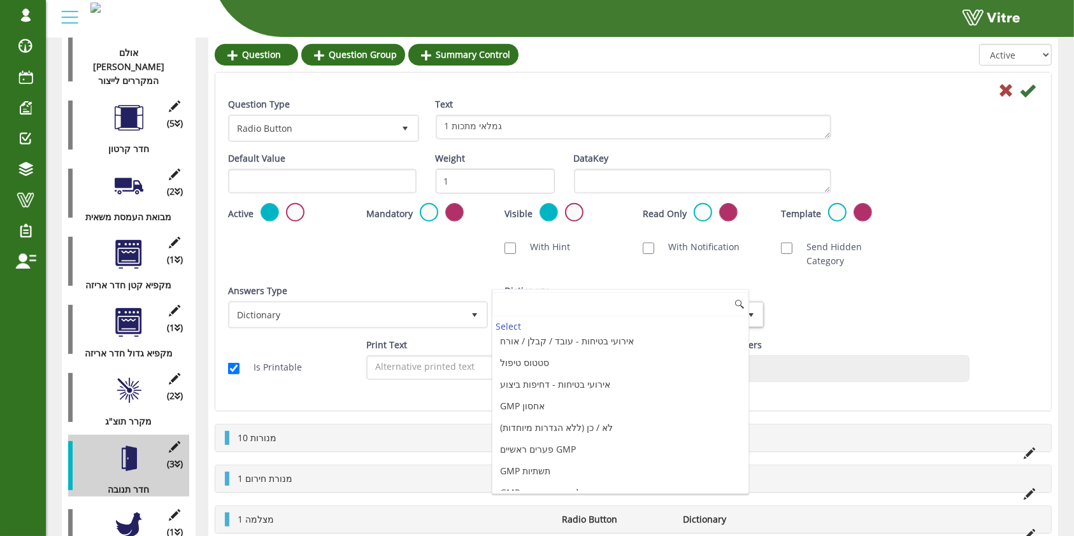
scroll to position [1350, 0]
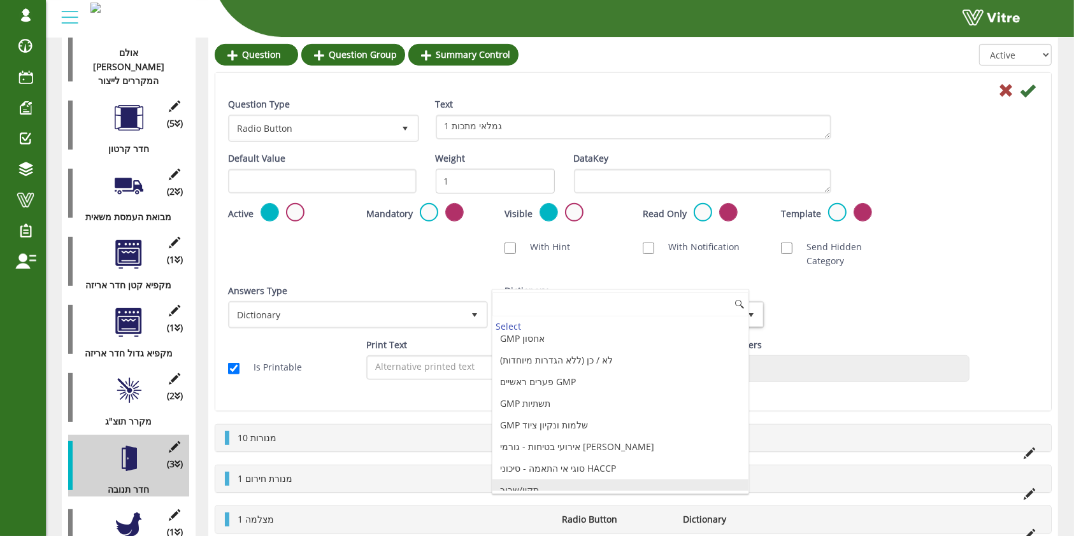
click at [560, 480] on li "תקין/שבור" at bounding box center [620, 491] width 256 height 22
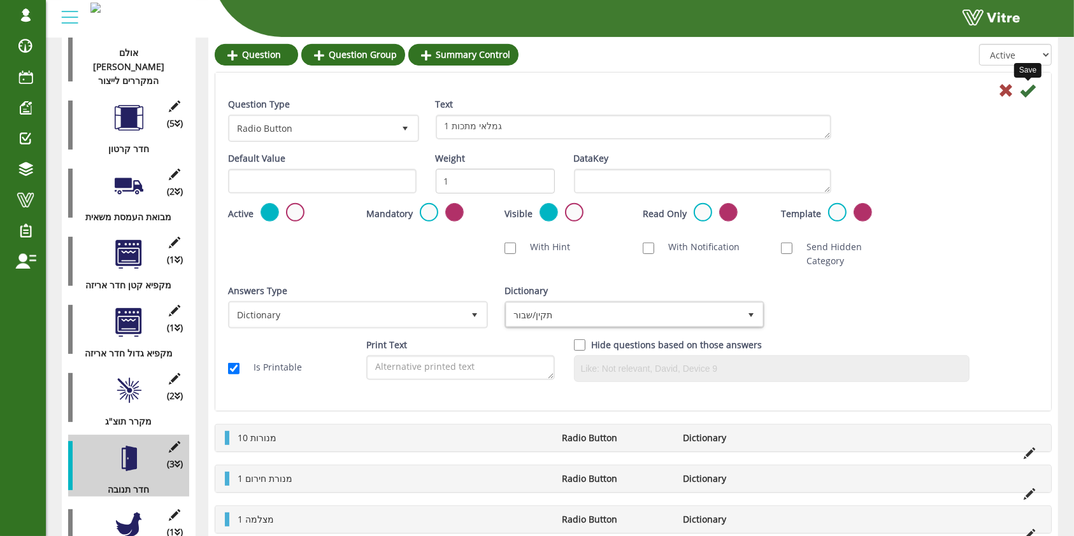
click at [1022, 92] on icon at bounding box center [1027, 90] width 15 height 15
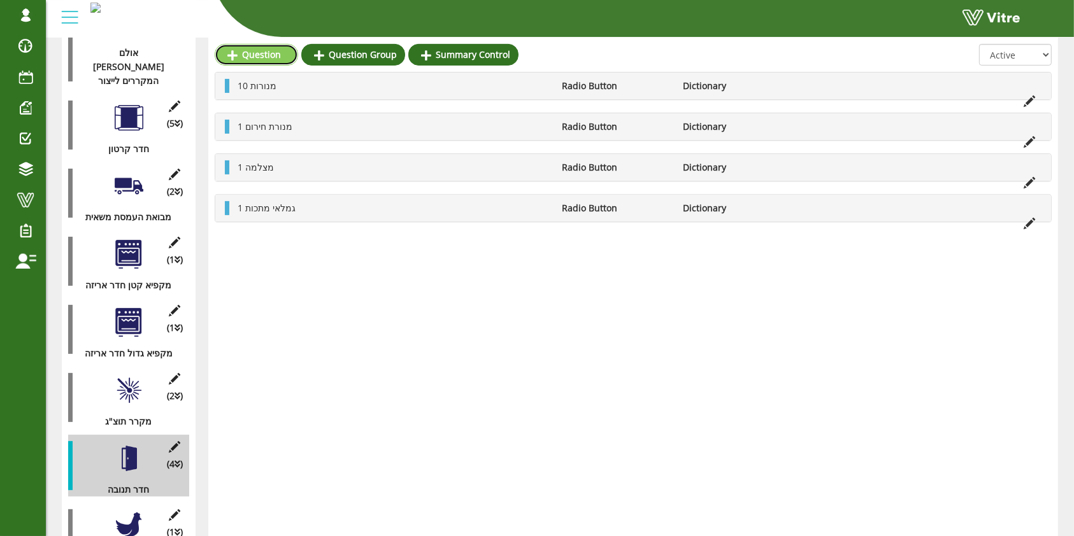
click at [227, 50] on icon at bounding box center [232, 55] width 10 height 11
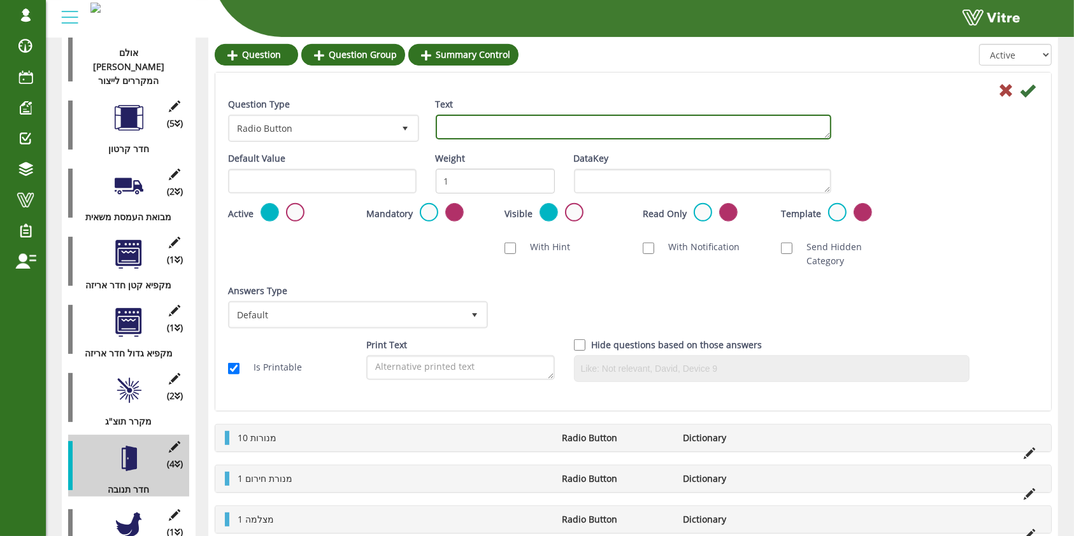
click at [457, 127] on textarea "Text" at bounding box center [633, 127] width 395 height 25
type textarea "2 צגי מכונות"
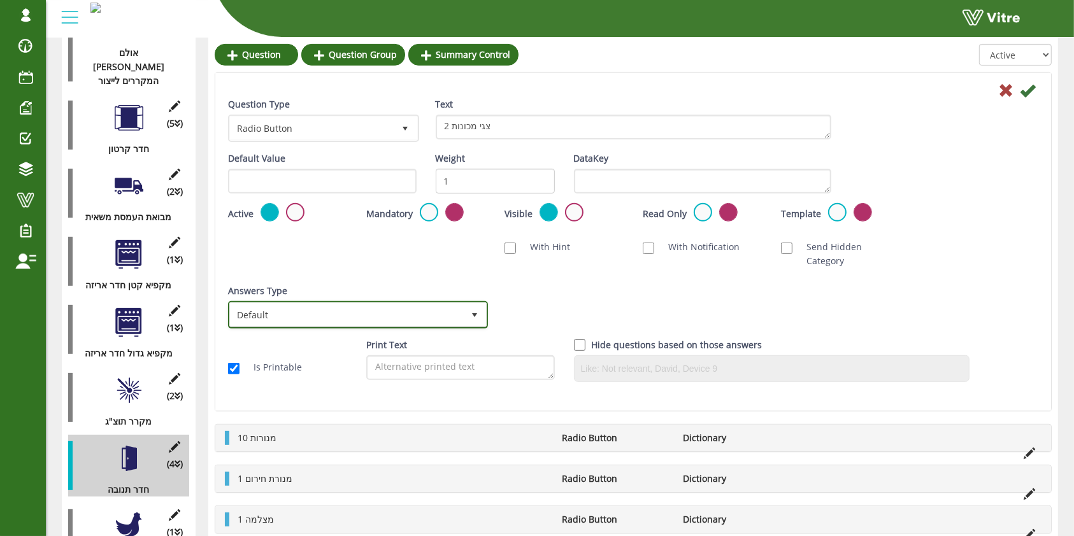
click at [311, 303] on span "Default" at bounding box center [346, 314] width 233 height 23
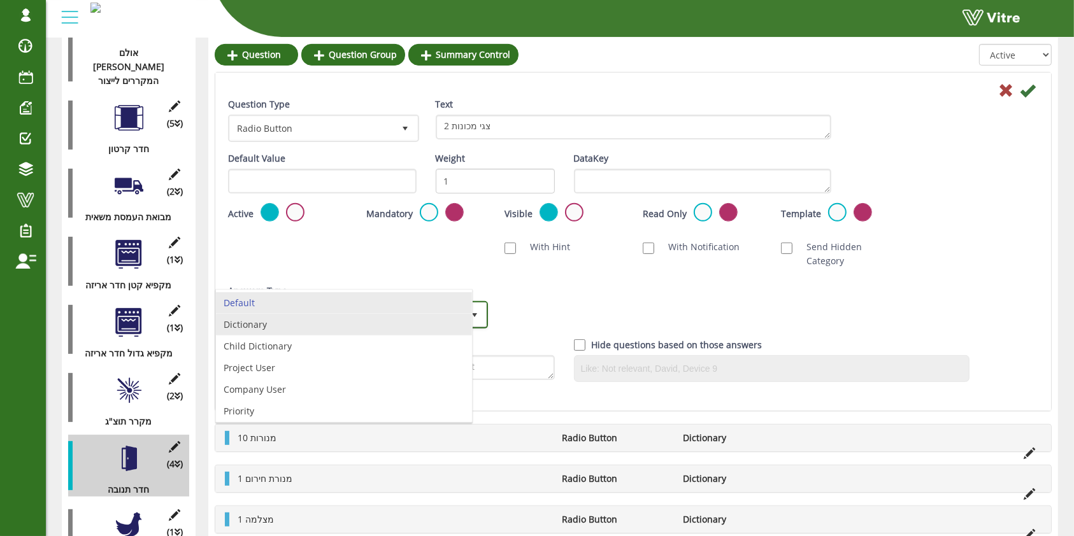
click at [310, 322] on li "Dictionary" at bounding box center [344, 325] width 256 height 22
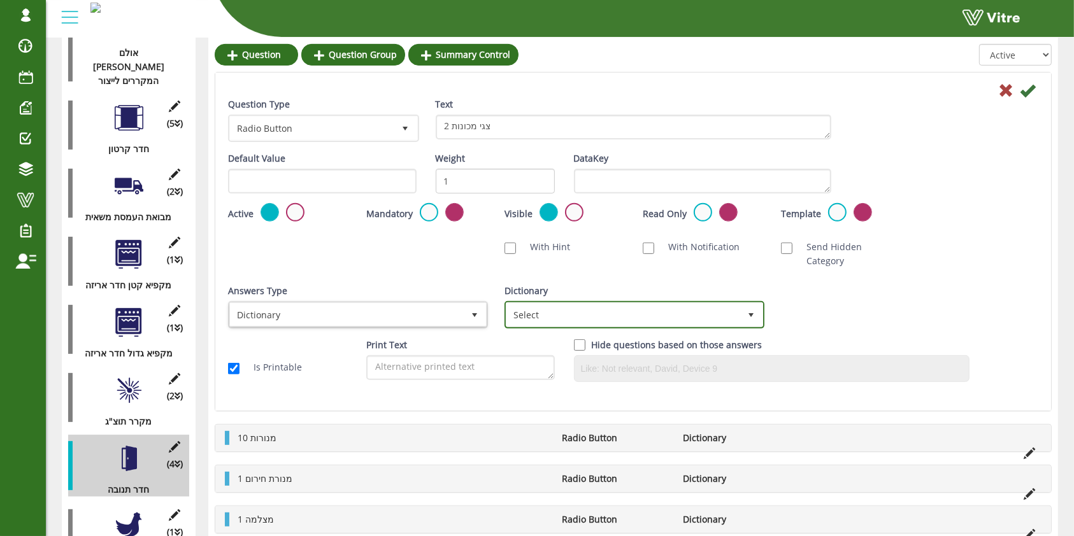
click at [555, 306] on span "Select" at bounding box center [622, 314] width 233 height 23
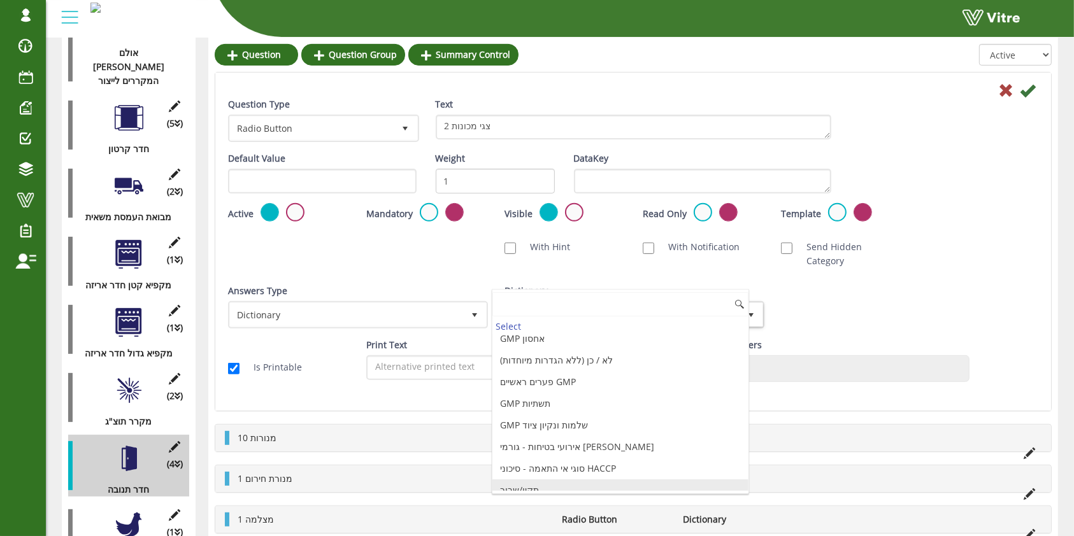
click at [560, 480] on li "תקין/שבור" at bounding box center [620, 491] width 256 height 22
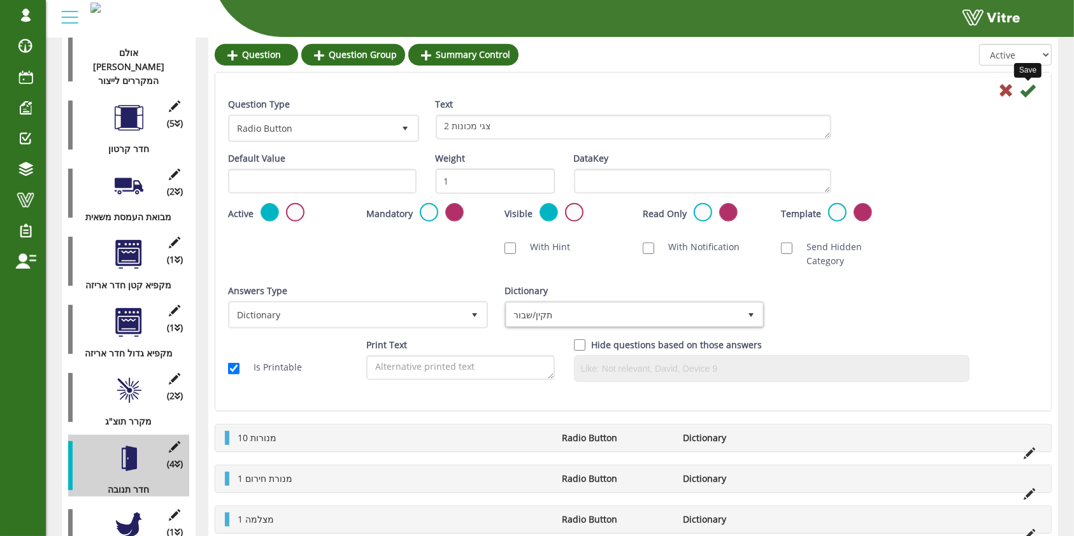
click at [1025, 87] on icon at bounding box center [1027, 90] width 15 height 15
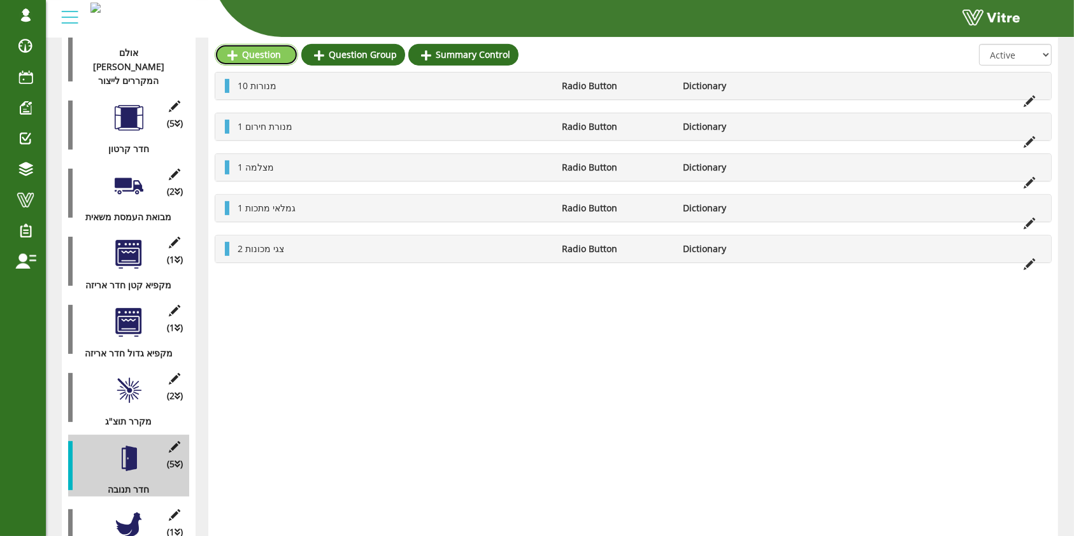
click at [239, 48] on link "Question" at bounding box center [256, 55] width 83 height 22
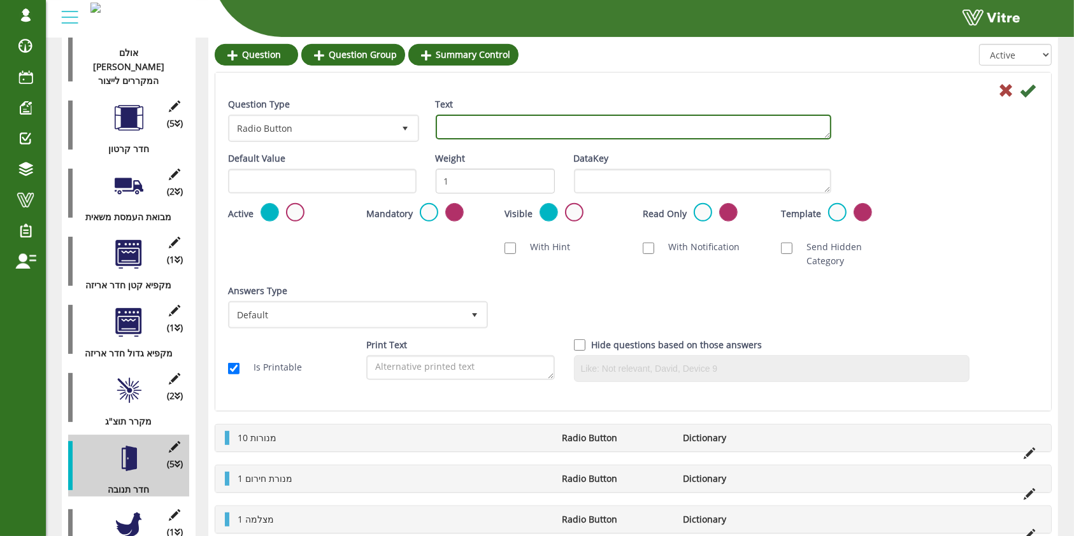
click at [555, 129] on textarea "Text" at bounding box center [633, 127] width 395 height 25
type textarea "1 מתקן לסבון ידיים ונייר"
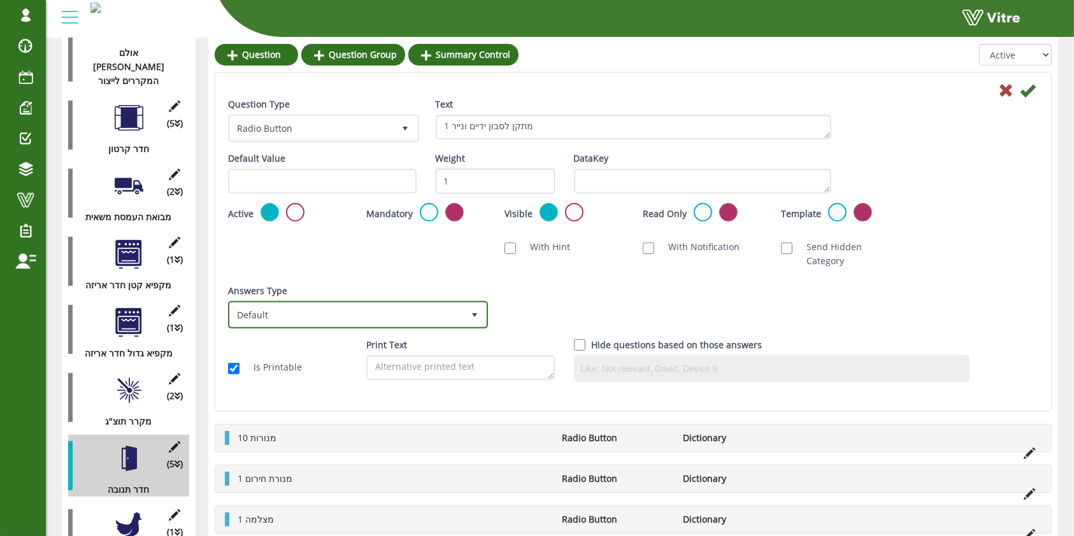
click at [429, 303] on span "Default" at bounding box center [346, 314] width 233 height 23
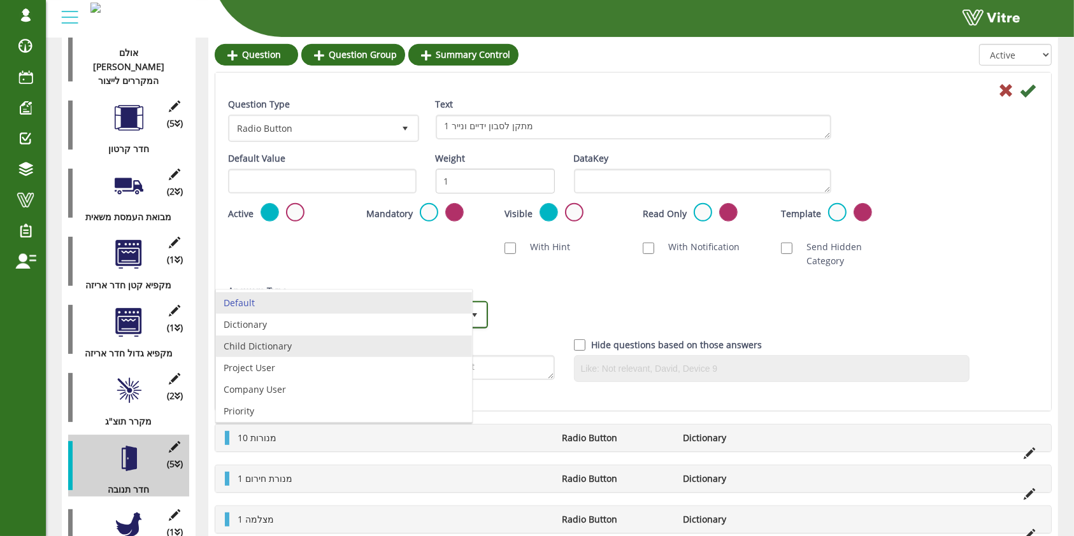
click at [290, 332] on li "Dictionary" at bounding box center [344, 325] width 256 height 22
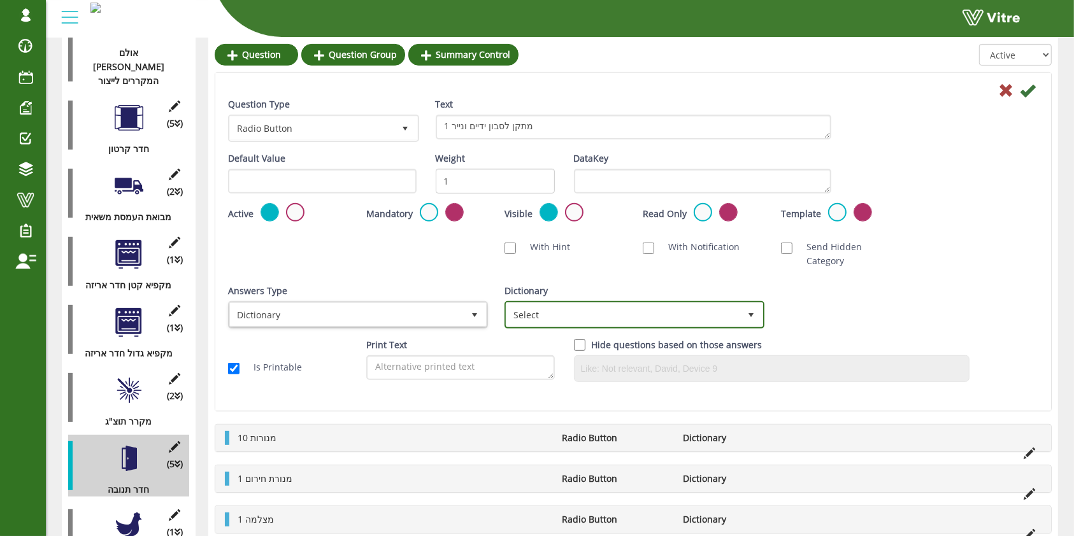
click at [590, 312] on span "Select" at bounding box center [634, 314] width 260 height 27
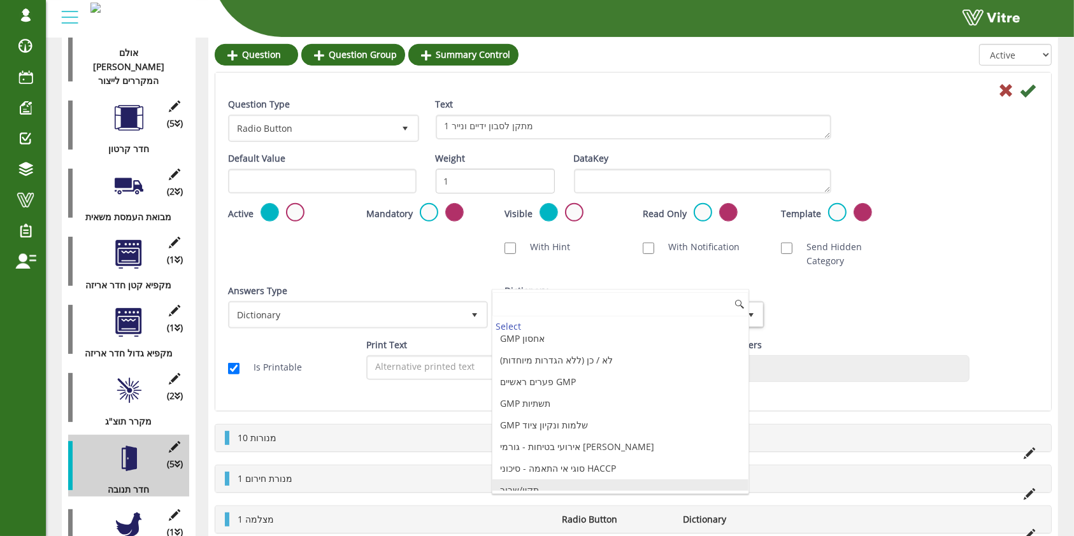
click at [567, 480] on li "תקין/שבור" at bounding box center [620, 491] width 256 height 22
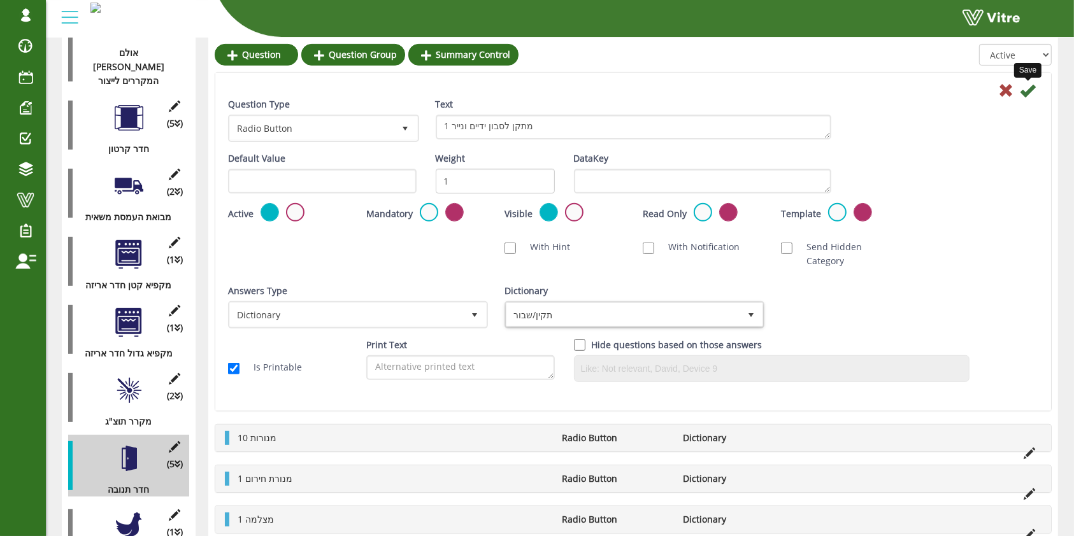
click at [1027, 92] on icon at bounding box center [1027, 90] width 15 height 15
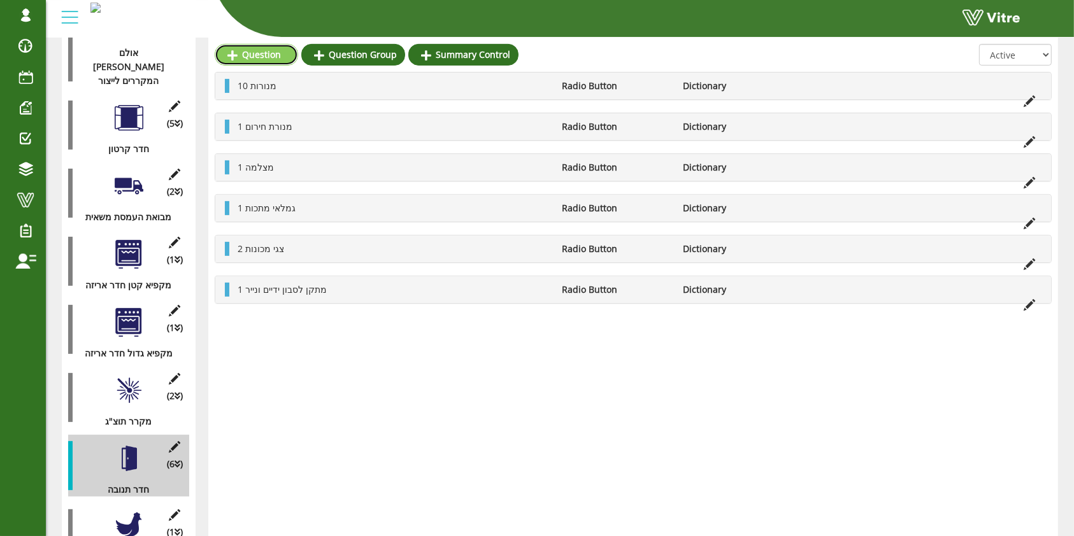
click at [270, 59] on link "Question" at bounding box center [256, 55] width 83 height 22
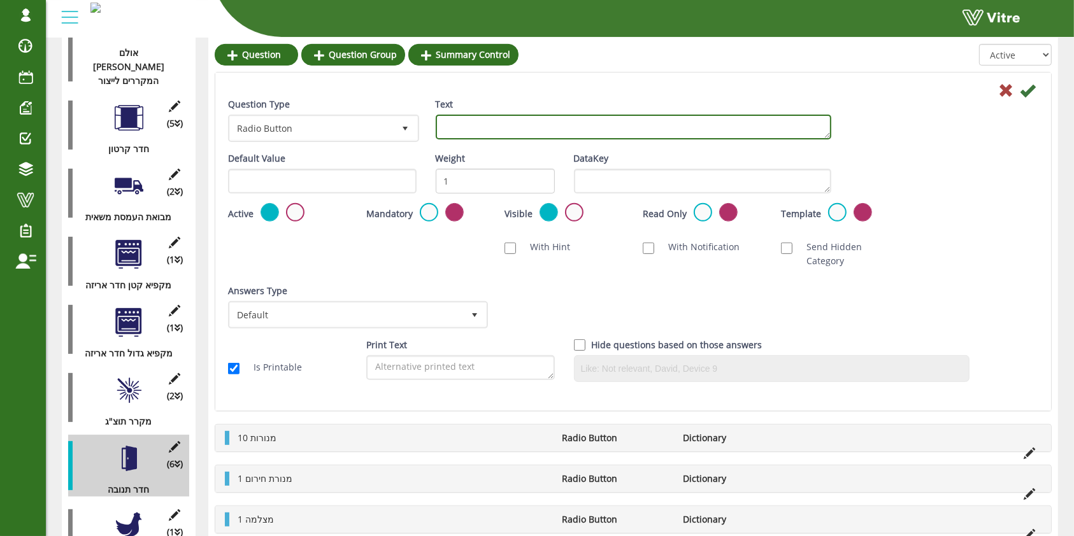
click at [506, 130] on textarea "Text" at bounding box center [633, 127] width 395 height 25
type textarea "1 חרקן"
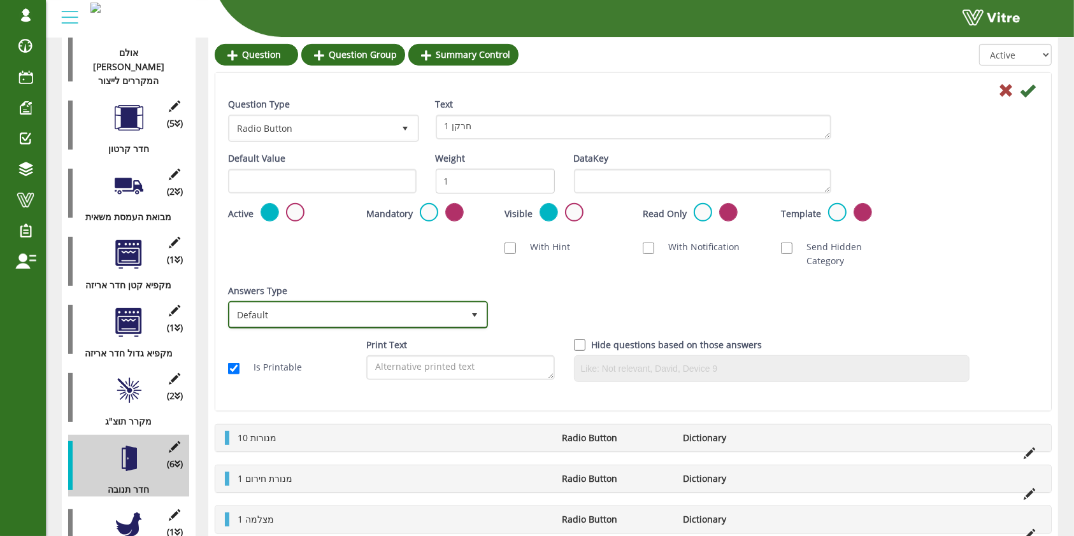
click at [366, 303] on span "Default" at bounding box center [346, 314] width 233 height 23
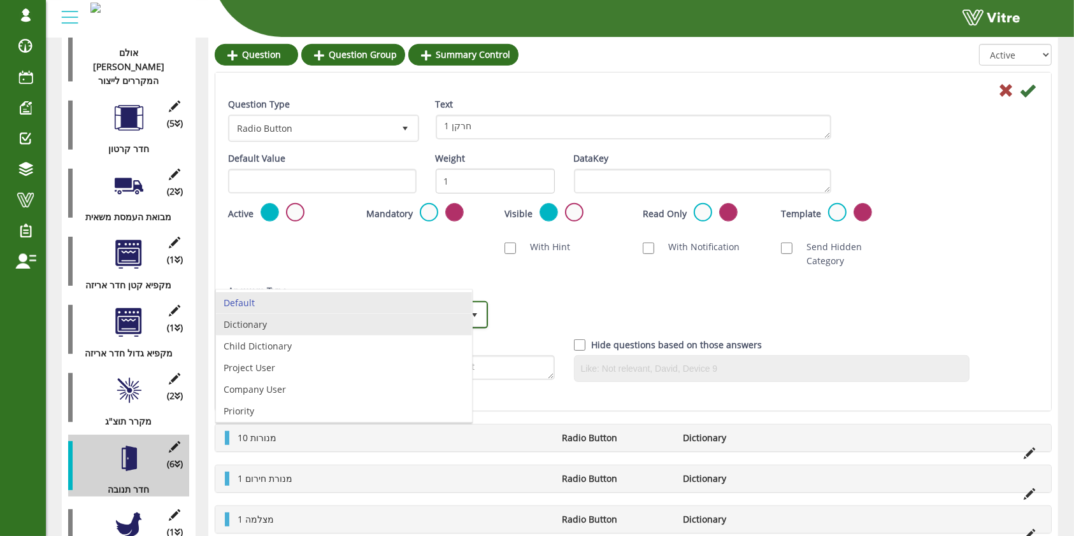
click at [351, 326] on li "Dictionary" at bounding box center [344, 325] width 256 height 22
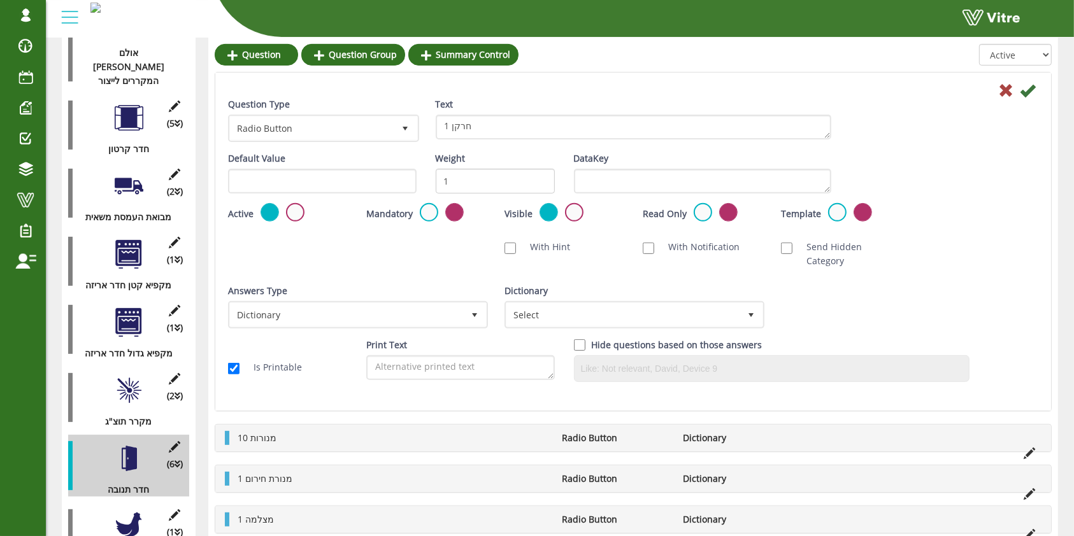
click at [553, 284] on div "Dictionary Select" at bounding box center [632, 306] width 257 height 45
click at [557, 304] on span "Select" at bounding box center [622, 314] width 233 height 23
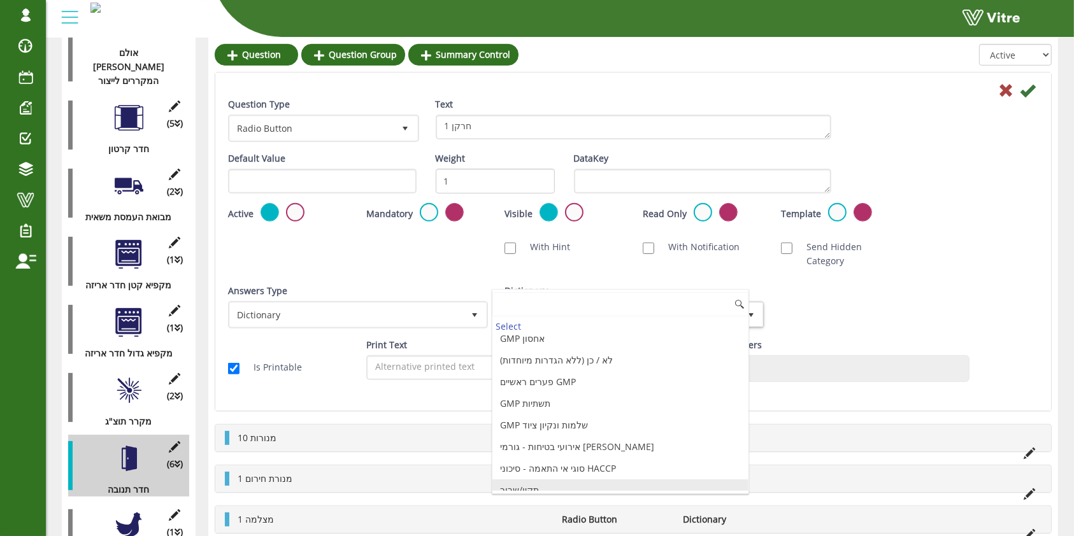
drag, startPoint x: 583, startPoint y: 474, endPoint x: 590, endPoint y: 467, distance: 9.9
click at [583, 480] on li "תקין/שבור" at bounding box center [620, 491] width 256 height 22
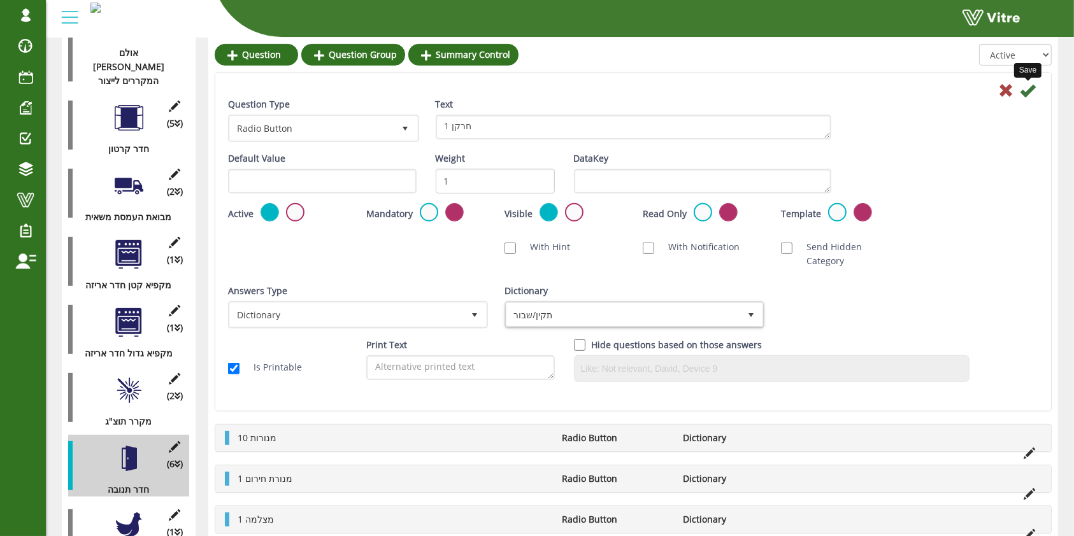
click at [1033, 91] on icon at bounding box center [1027, 90] width 15 height 15
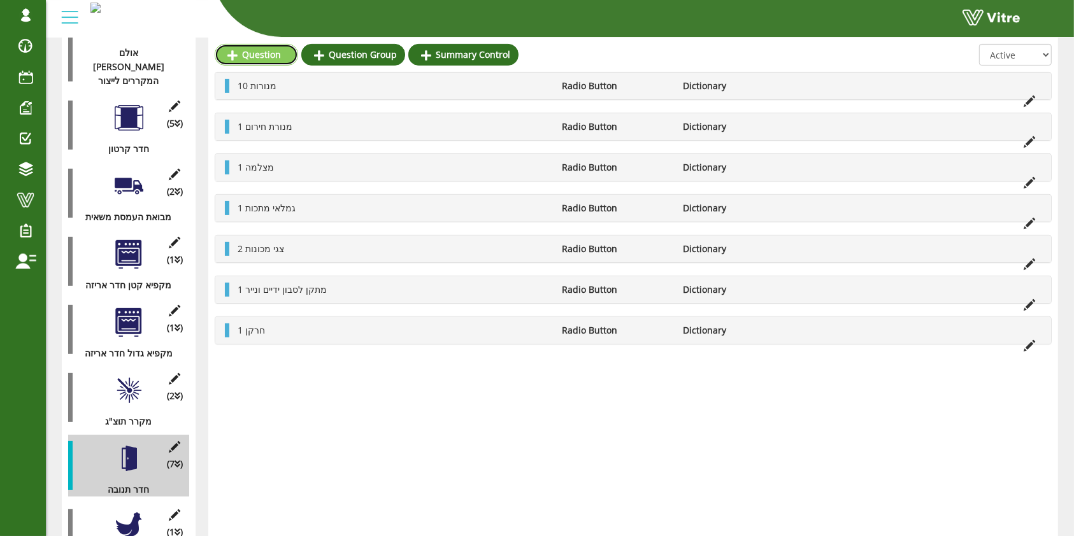
click at [259, 57] on link "Question" at bounding box center [256, 55] width 83 height 22
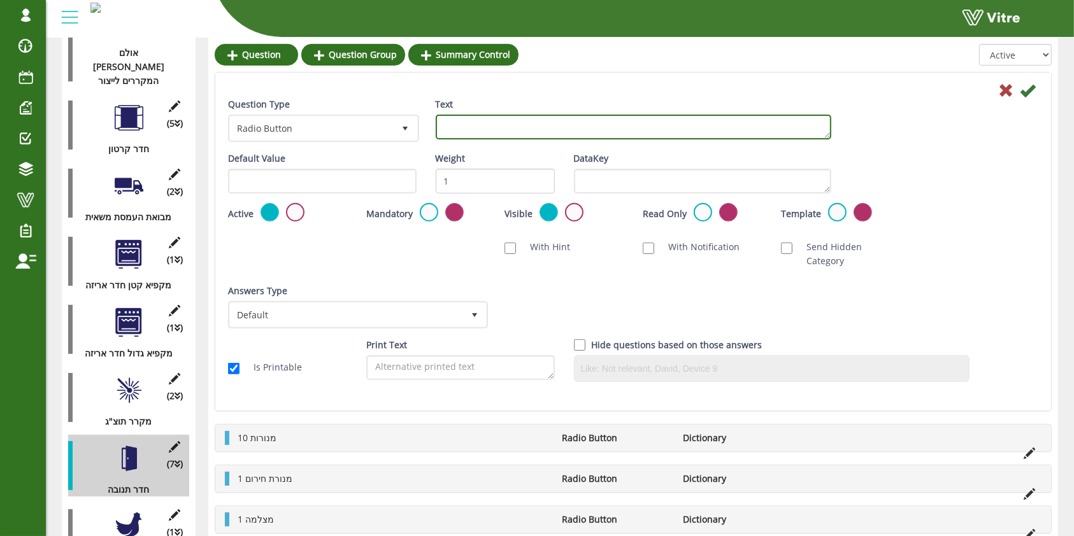
click at [594, 133] on textarea "Text" at bounding box center [633, 127] width 395 height 25
type textarea "8 קופסאות חשמל"
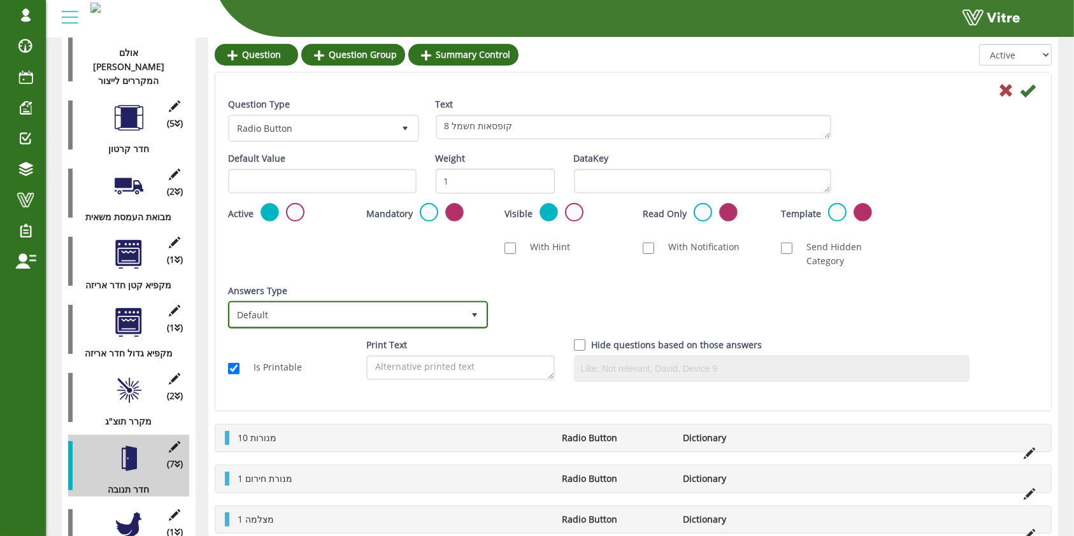
click at [334, 303] on span "Default" at bounding box center [346, 314] width 233 height 23
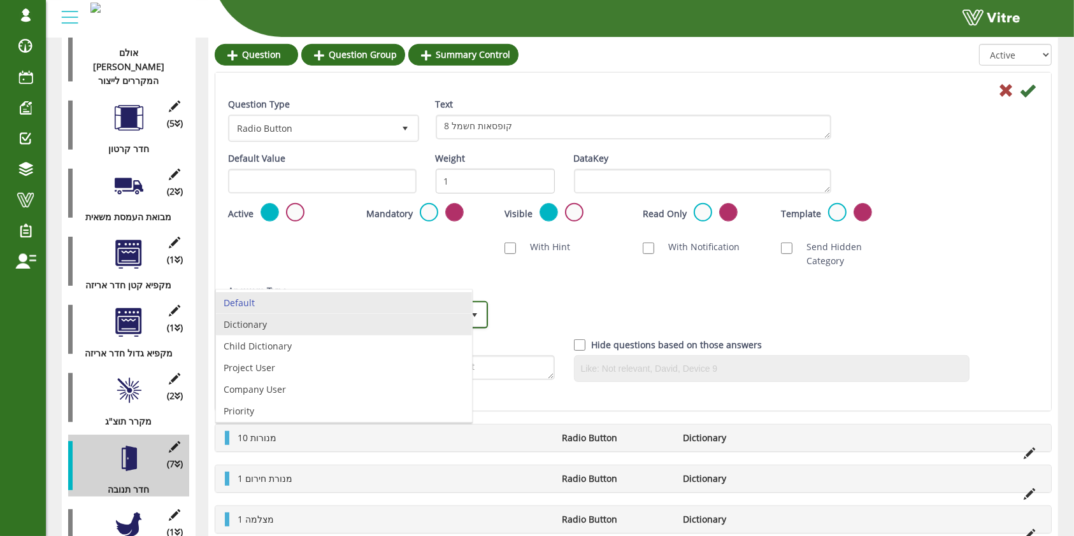
click at [324, 324] on li "Dictionary" at bounding box center [344, 325] width 256 height 22
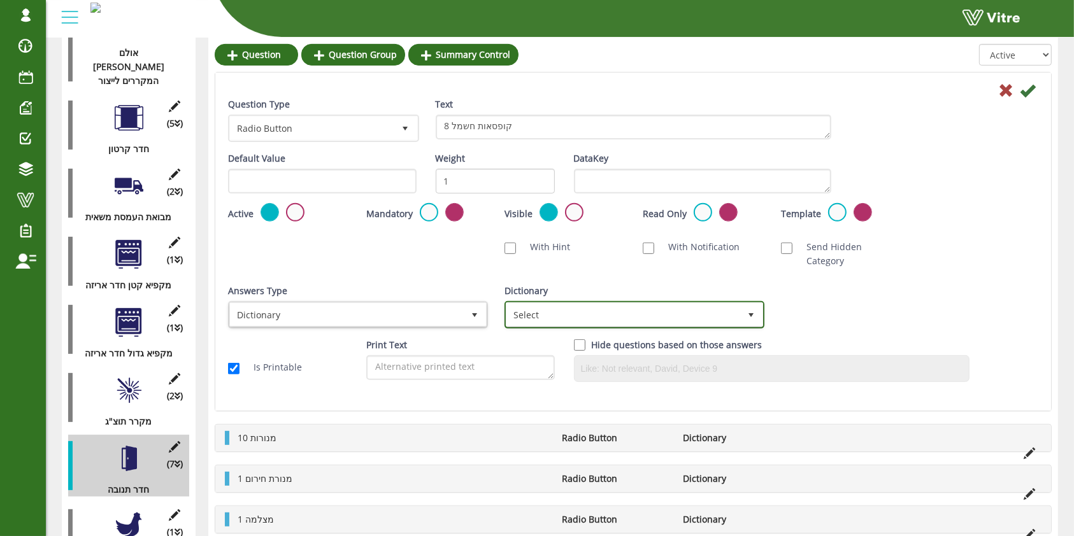
click at [540, 303] on span "Select" at bounding box center [622, 314] width 233 height 23
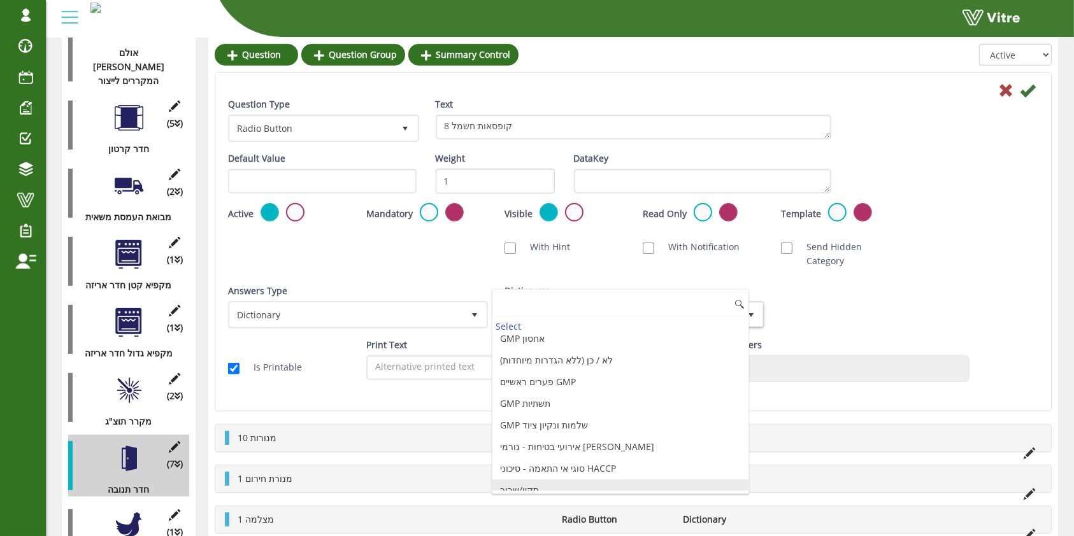
click at [576, 483] on li "תקין/שבור" at bounding box center [620, 491] width 256 height 22
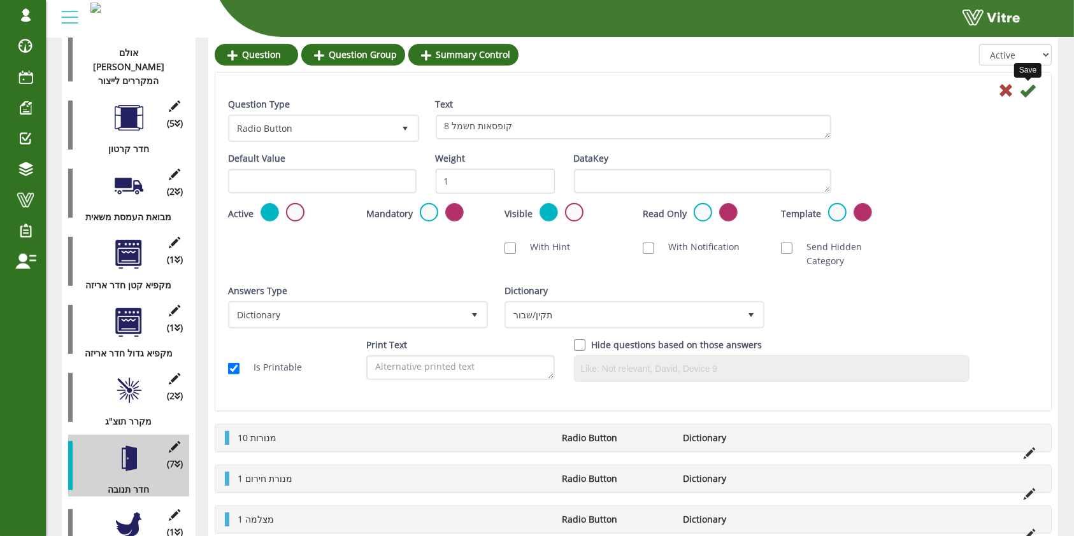
click at [1028, 93] on icon at bounding box center [1027, 90] width 15 height 15
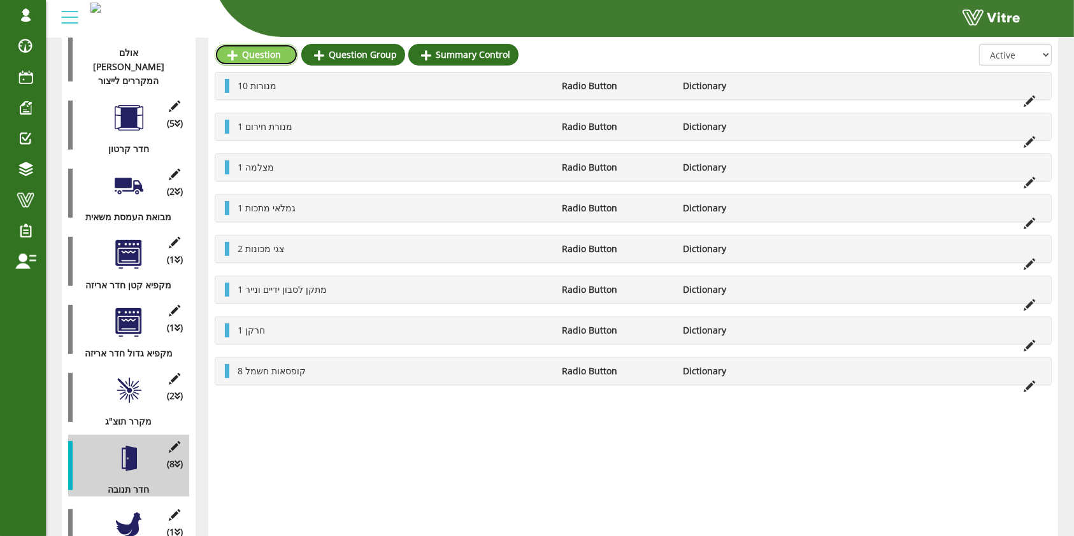
click at [268, 59] on link "Question" at bounding box center [256, 55] width 83 height 22
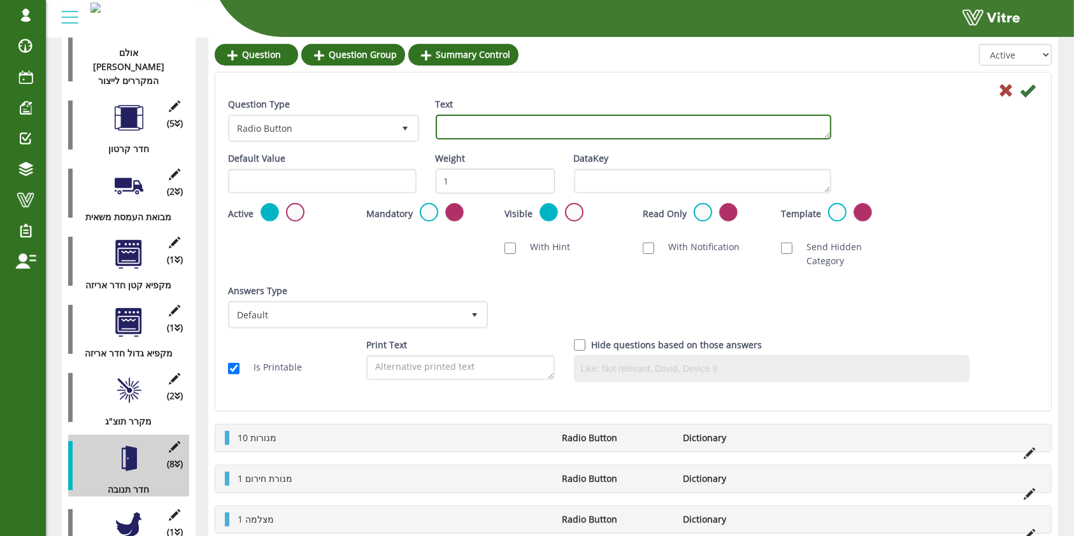
click at [592, 130] on textarea "Text" at bounding box center [633, 127] width 395 height 25
click at [473, 128] on textarea "1 מד טמפקטורה" at bounding box center [633, 127] width 395 height 25
type textarea "1 מד טמפרטורה"
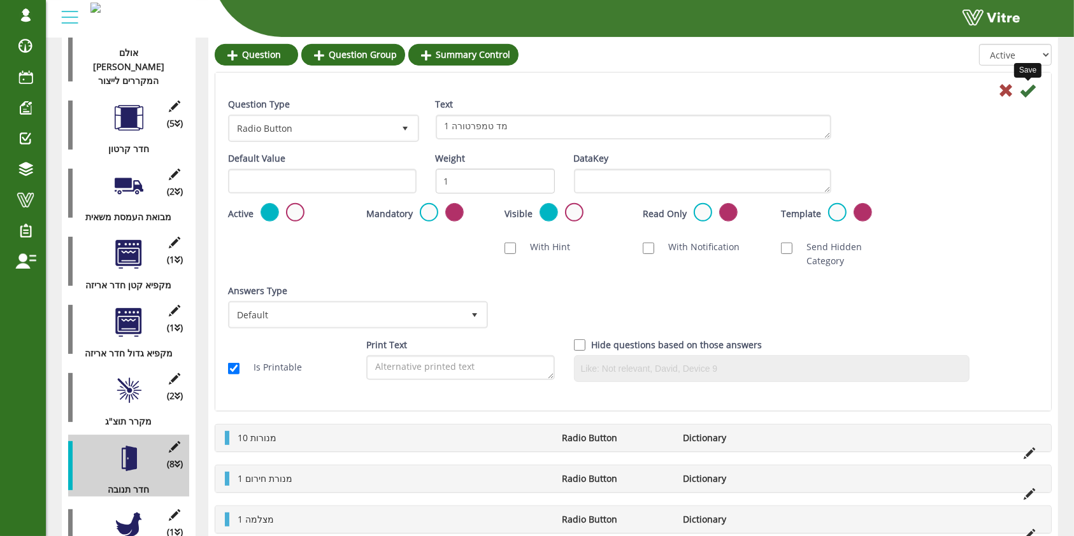
click at [1031, 92] on icon at bounding box center [1027, 90] width 15 height 15
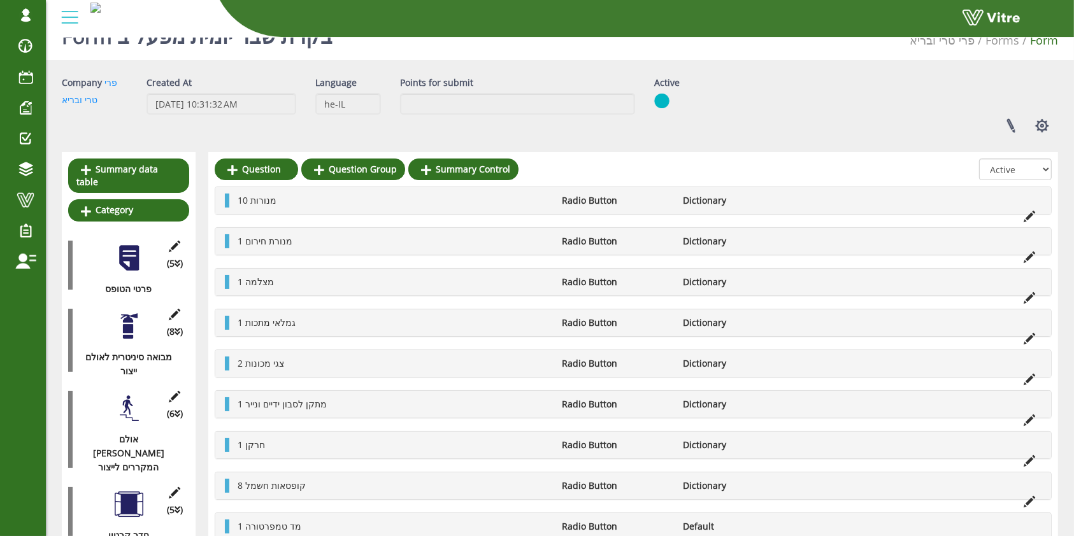
scroll to position [0, 0]
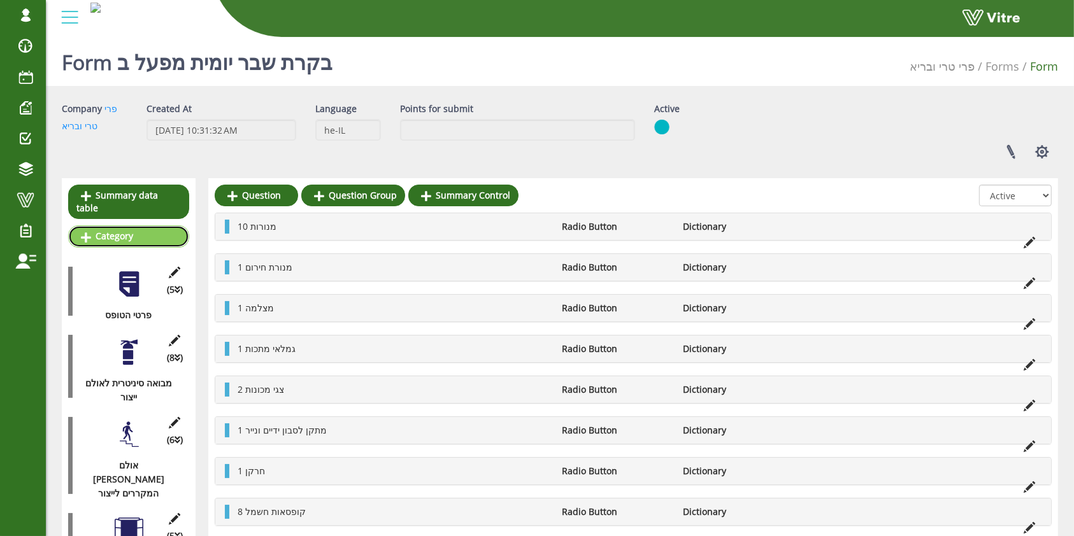
click at [119, 225] on link "Category" at bounding box center [128, 236] width 121 height 22
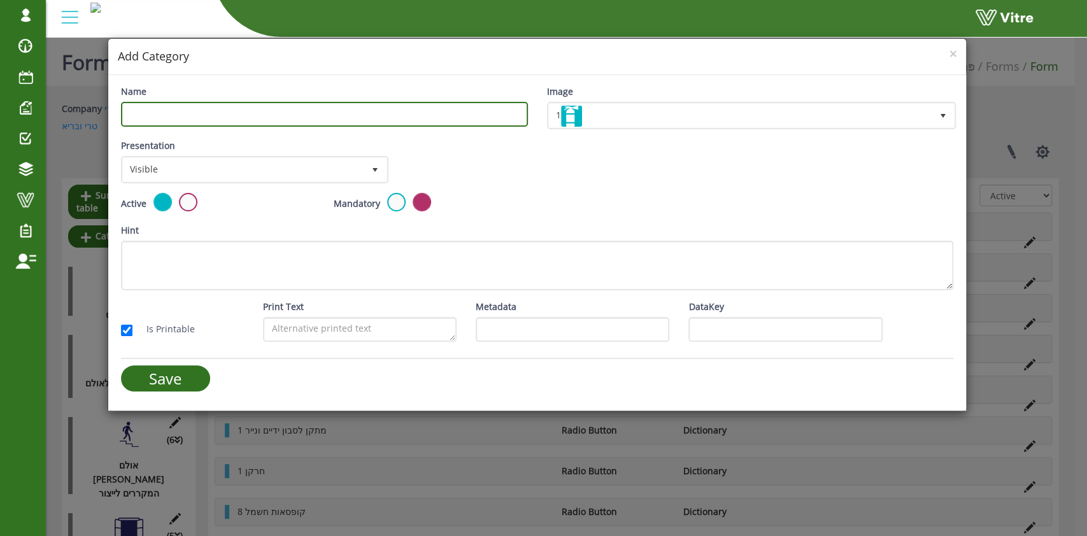
click at [420, 121] on input "Name" at bounding box center [324, 114] width 407 height 25
click at [146, 112] on input "מקלט טמפרטוקה" at bounding box center [324, 114] width 407 height 25
type input "מקלט תנובה"
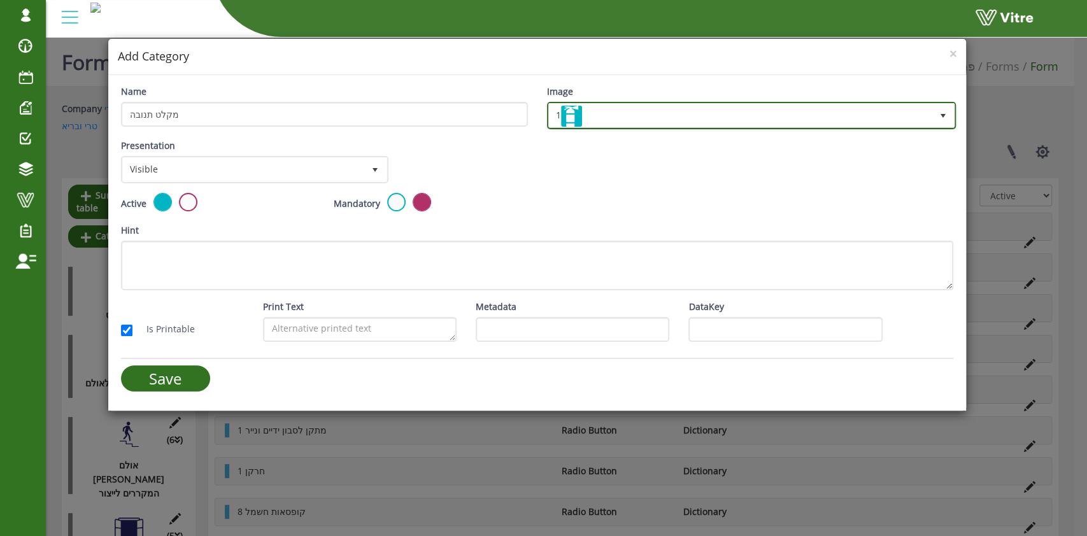
click at [582, 122] on img at bounding box center [571, 116] width 21 height 21
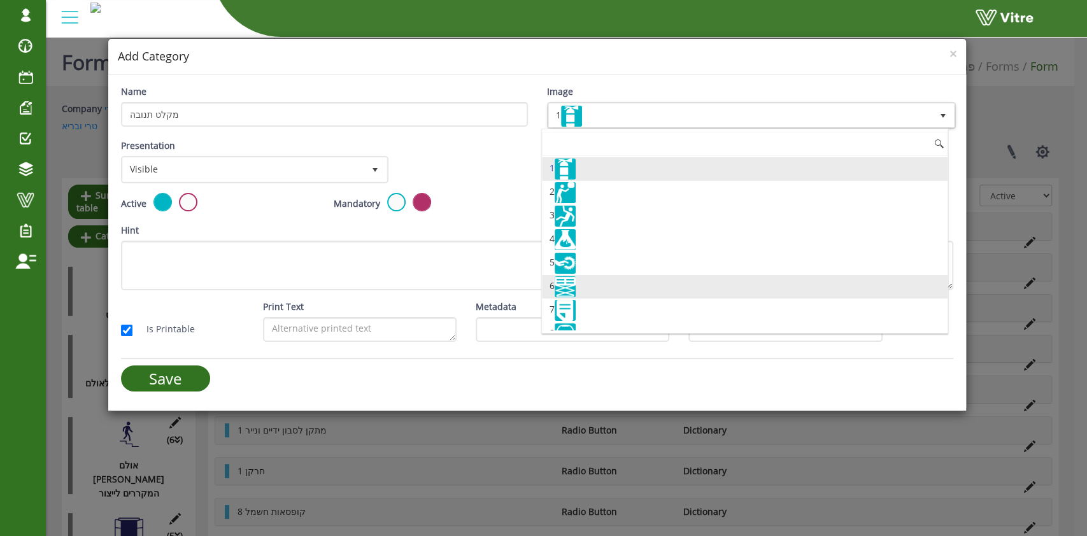
click at [591, 288] on li "6" at bounding box center [745, 287] width 406 height 24
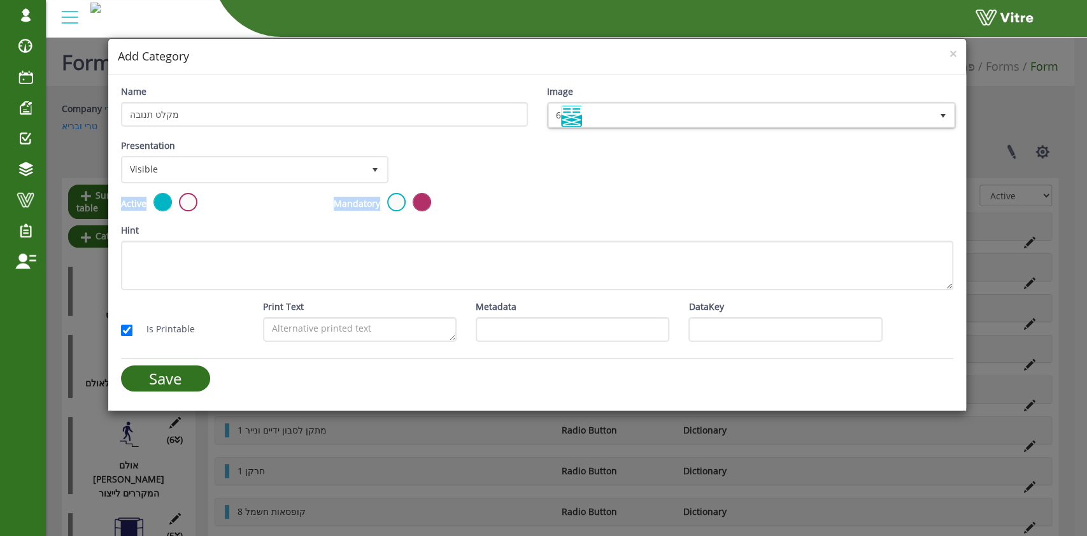
click at [546, 192] on form "Name מקלט תנובה Image 6 6 Presentation Visible 0 Set Duration Minutes 0 Set con…" at bounding box center [537, 243] width 833 height 317
click at [178, 370] on input "Save" at bounding box center [165, 379] width 89 height 26
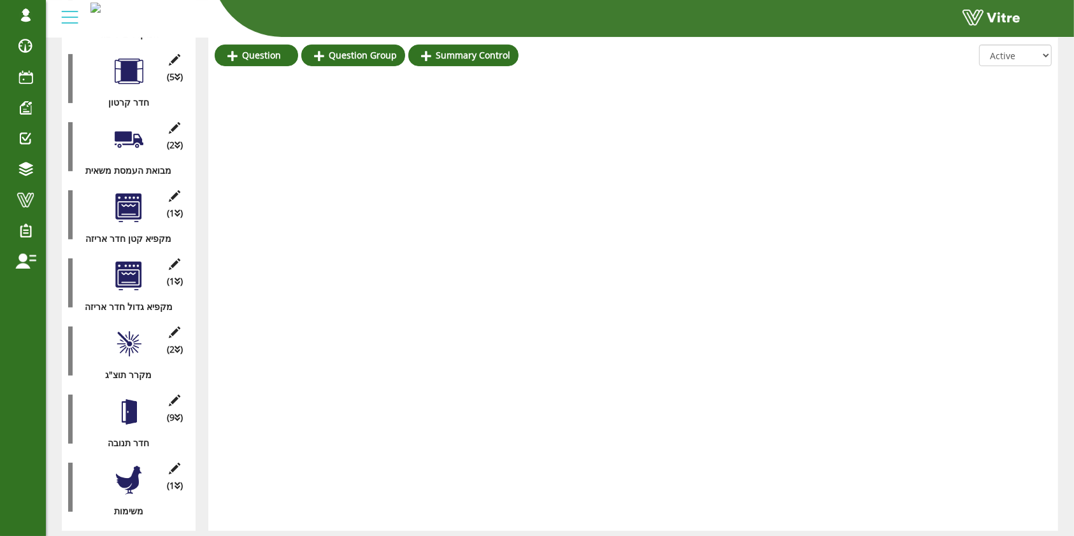
scroll to position [509, 0]
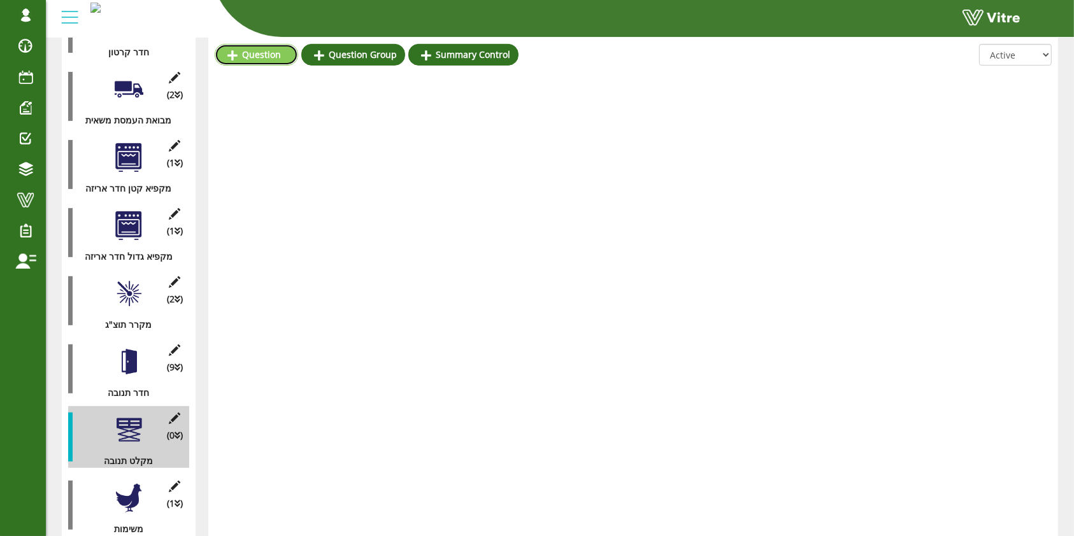
click at [242, 56] on link "Question" at bounding box center [256, 55] width 83 height 22
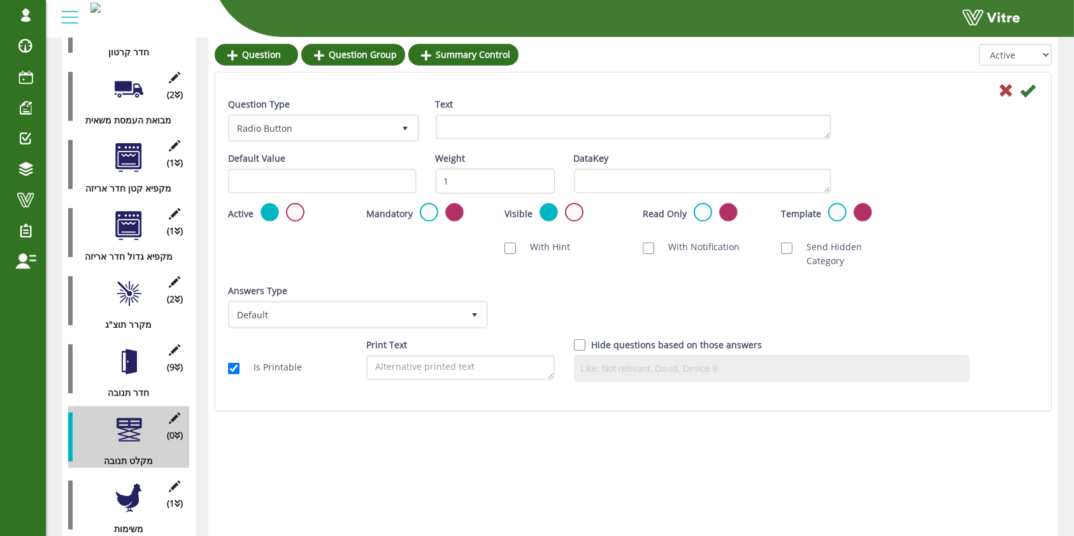
click at [466, 113] on div "Text" at bounding box center [633, 118] width 395 height 42
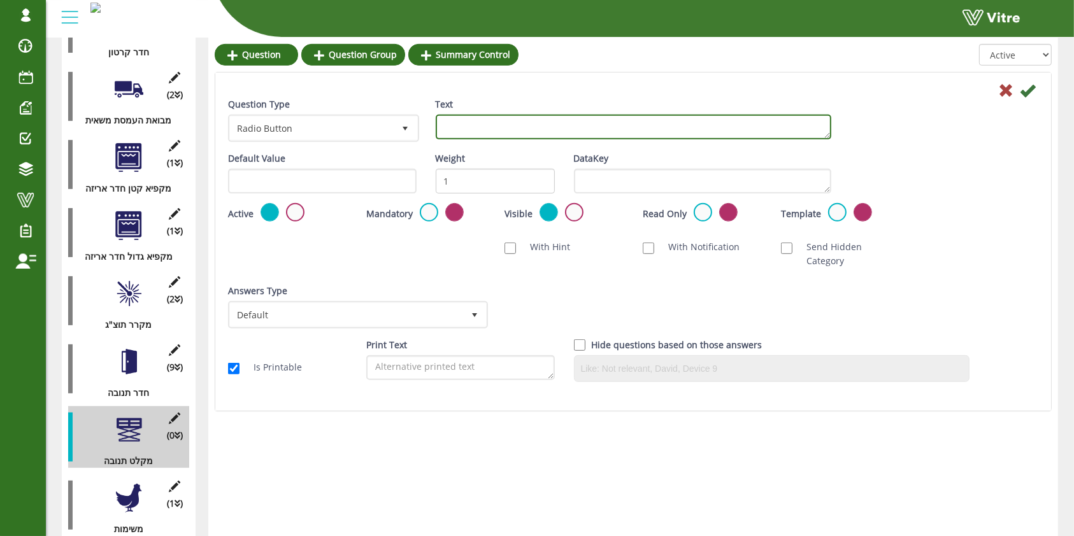
click at [466, 136] on textarea "Text" at bounding box center [633, 127] width 395 height 25
type textarea "3 מנורות"
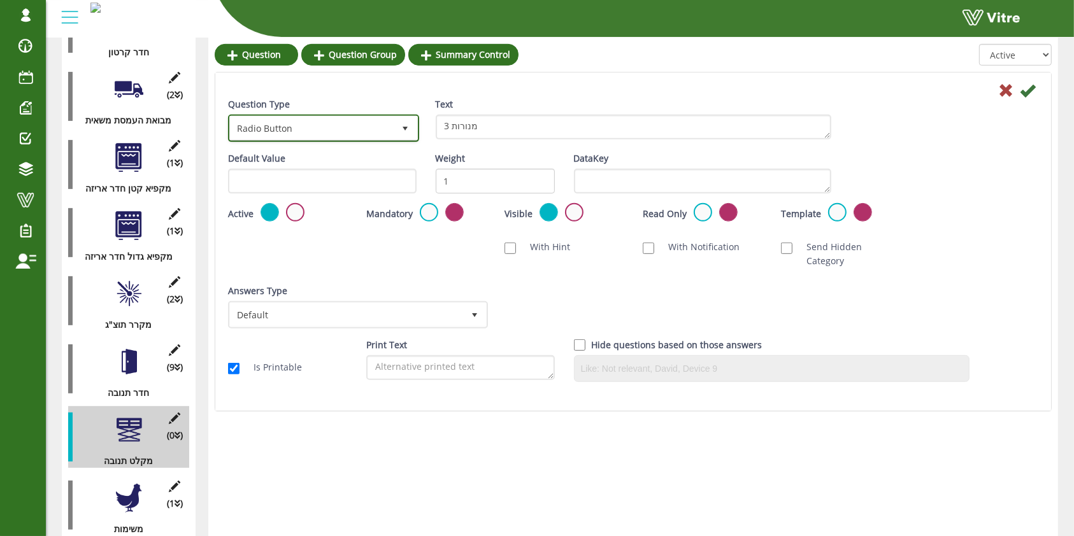
click at [317, 129] on span "Radio Button" at bounding box center [312, 128] width 164 height 23
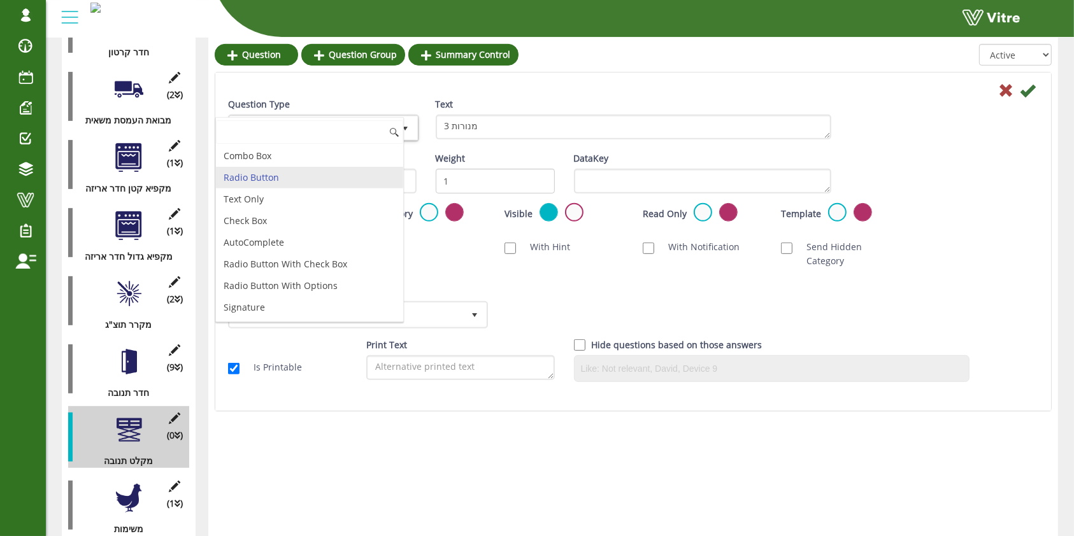
click at [317, 129] on input at bounding box center [309, 132] width 187 height 24
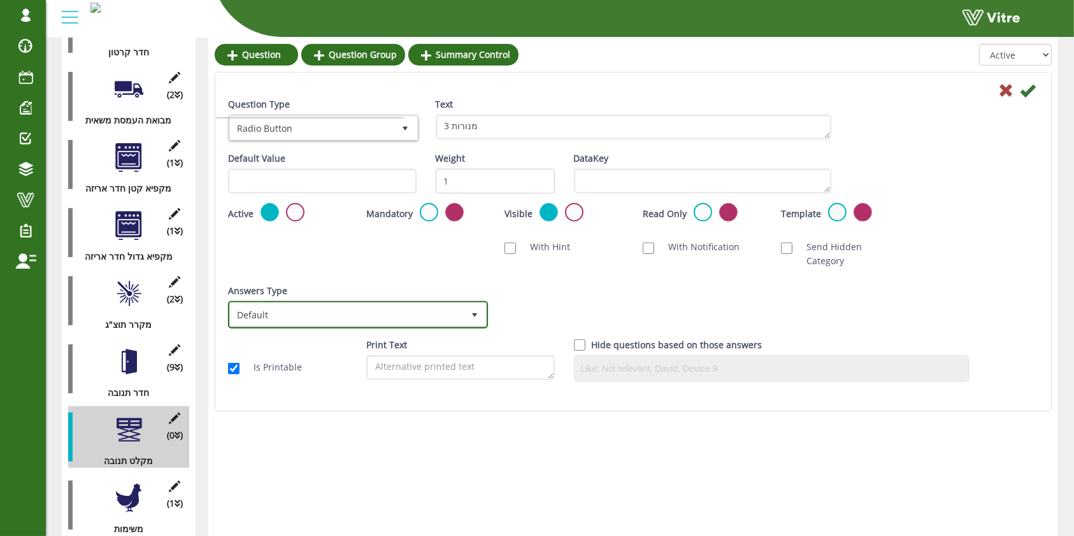
click at [444, 303] on span "Default" at bounding box center [346, 314] width 233 height 23
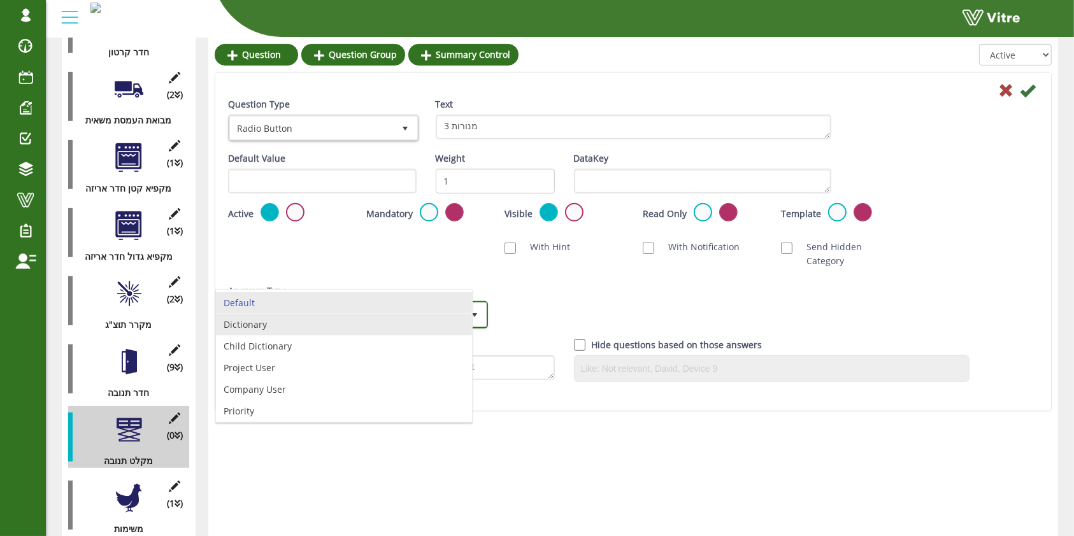
click at [357, 332] on li "Dictionary" at bounding box center [344, 325] width 256 height 22
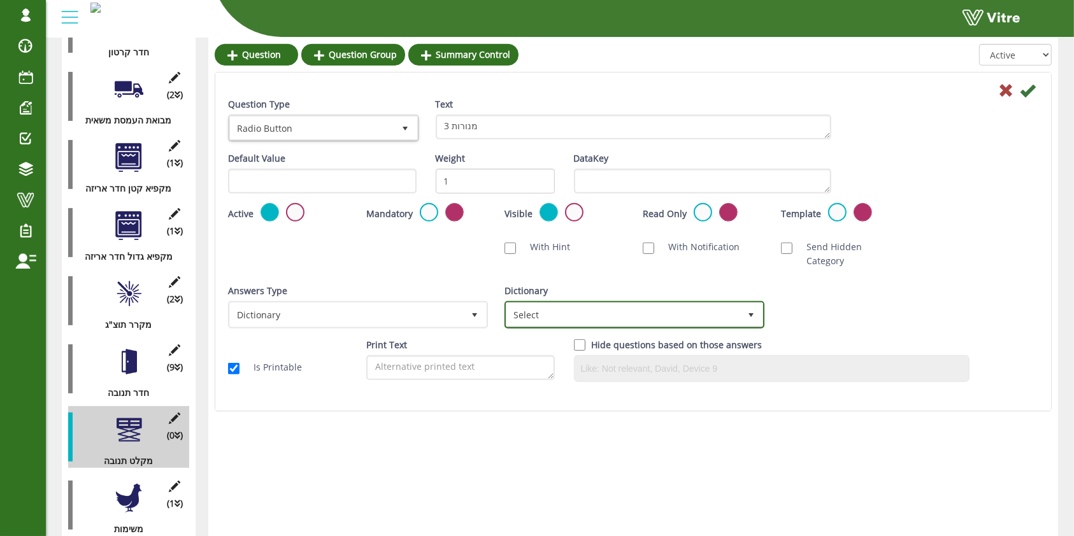
click at [560, 303] on span "Select" at bounding box center [622, 314] width 233 height 23
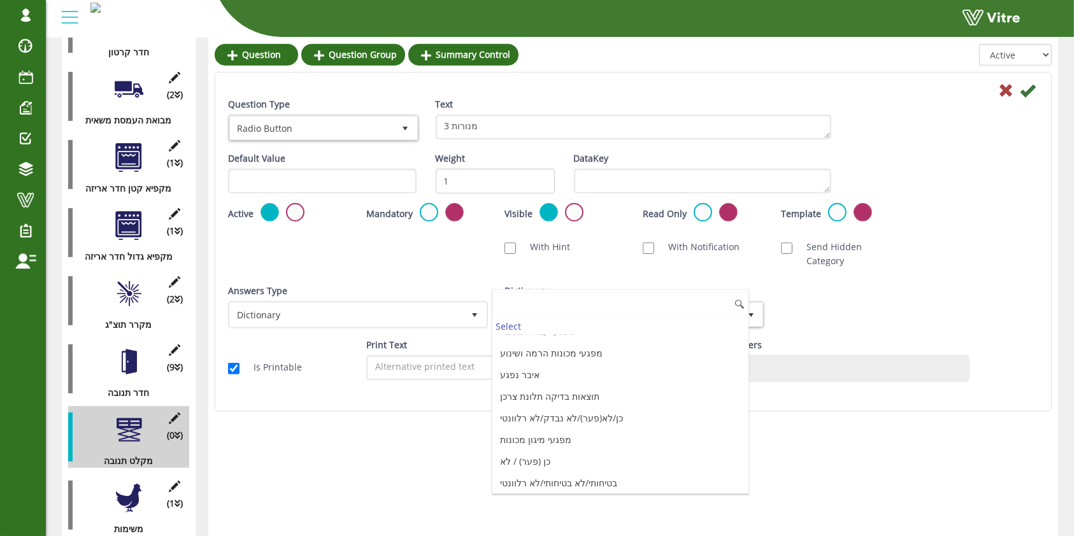
scroll to position [1350, 0]
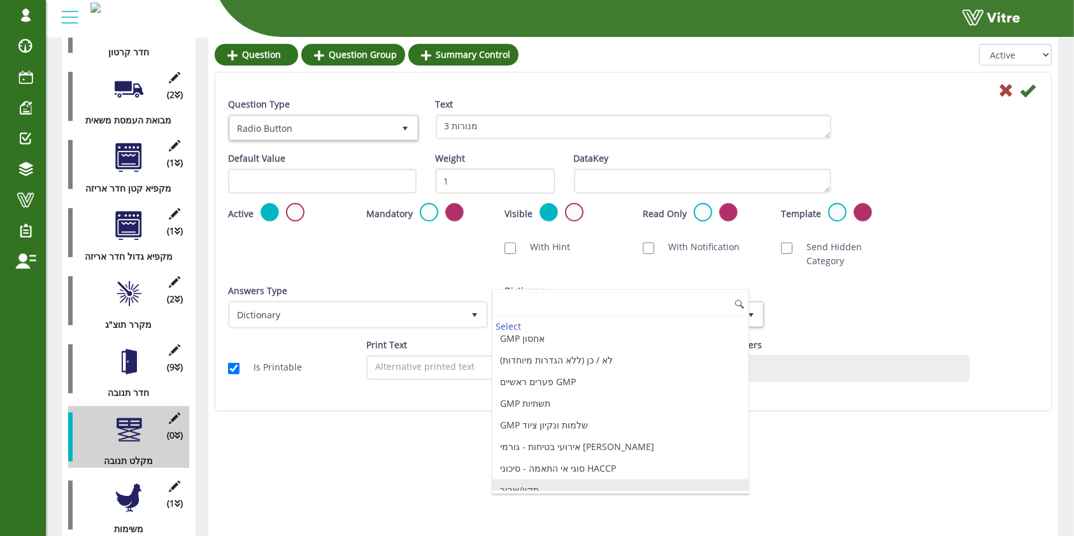
click at [548, 484] on li "תקין/שבור" at bounding box center [620, 491] width 256 height 22
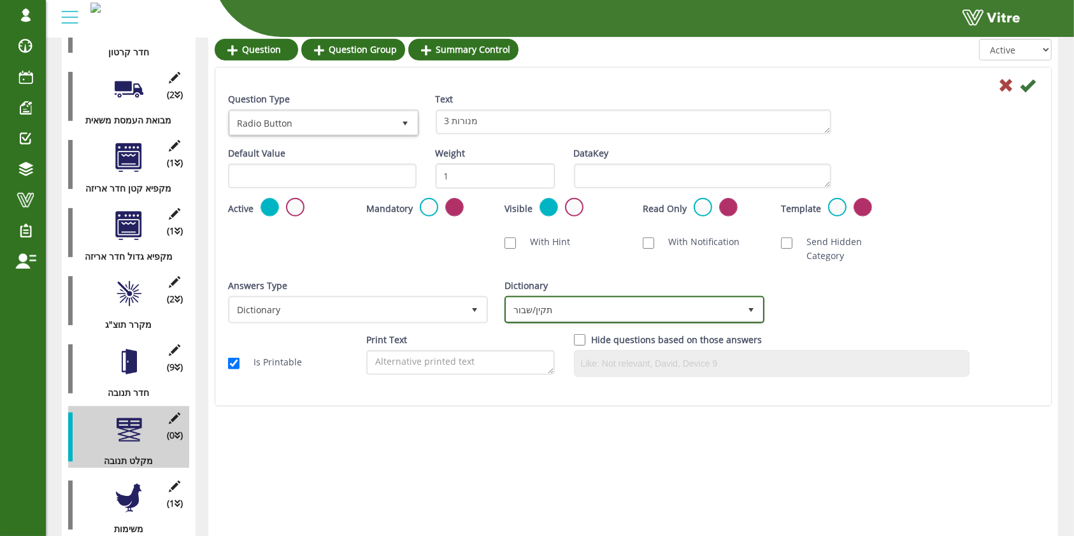
scroll to position [424, 0]
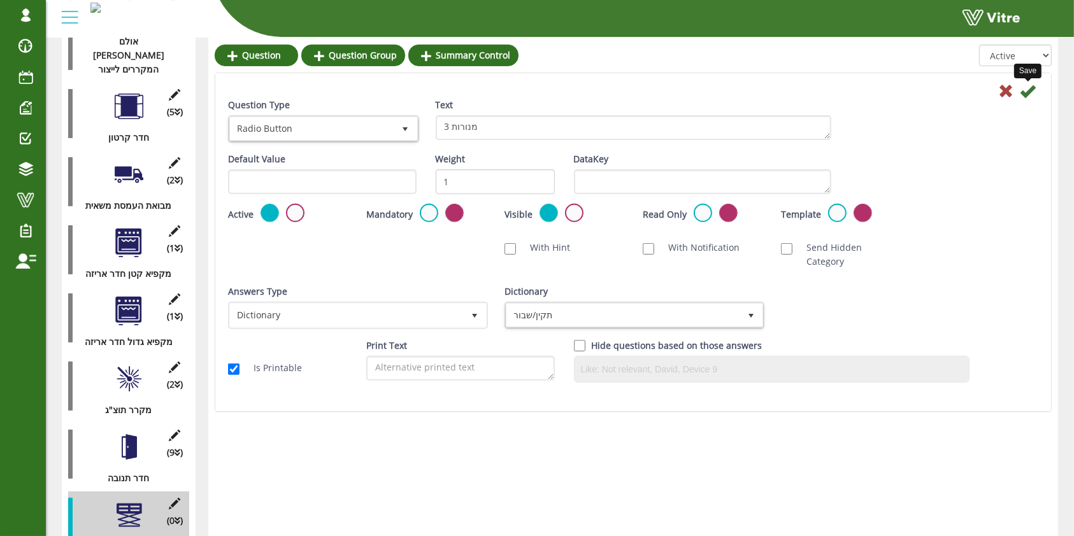
click at [1030, 93] on icon at bounding box center [1027, 90] width 15 height 15
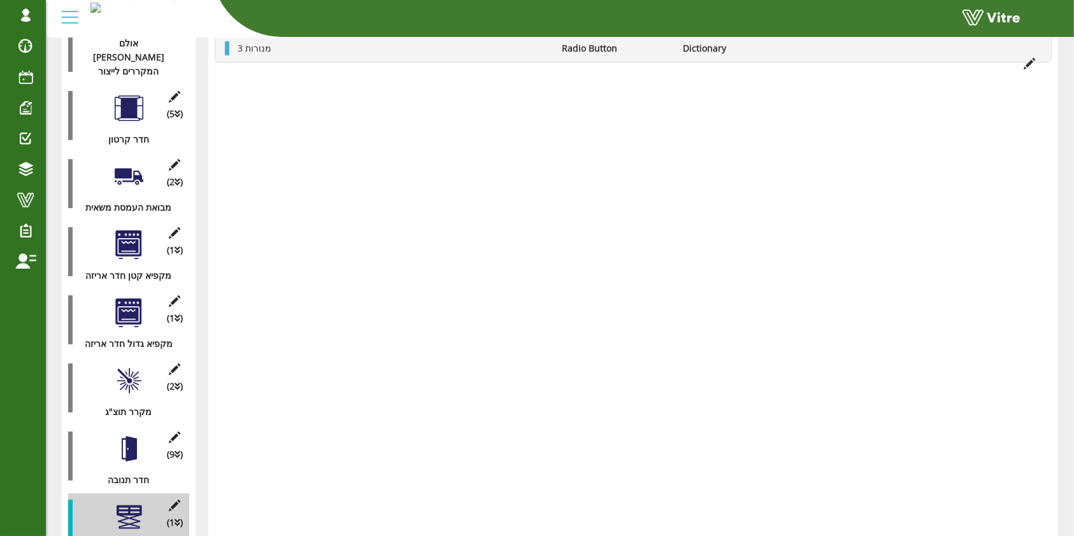
scroll to position [169, 0]
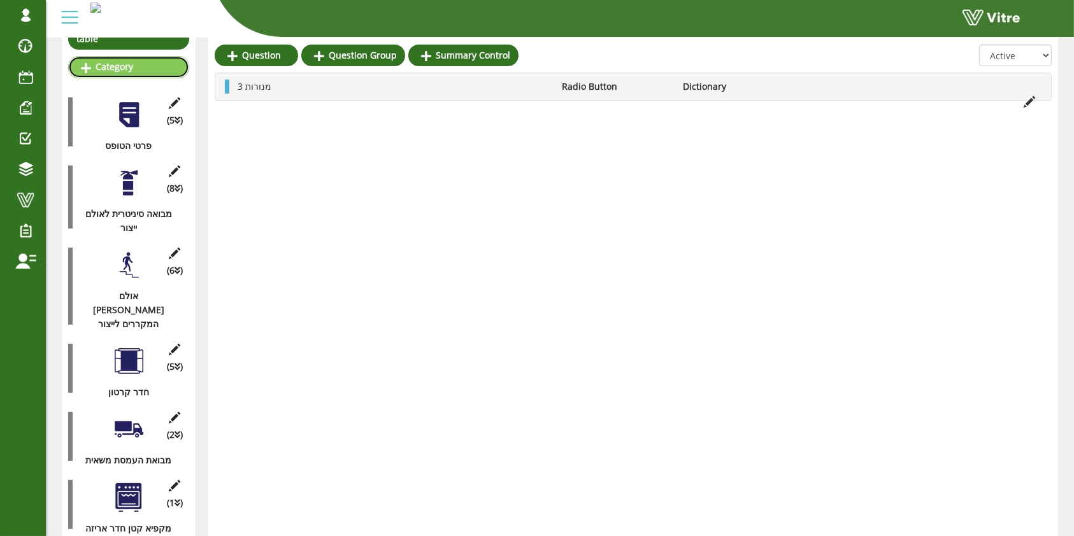
click at [122, 59] on link "Category" at bounding box center [128, 67] width 121 height 22
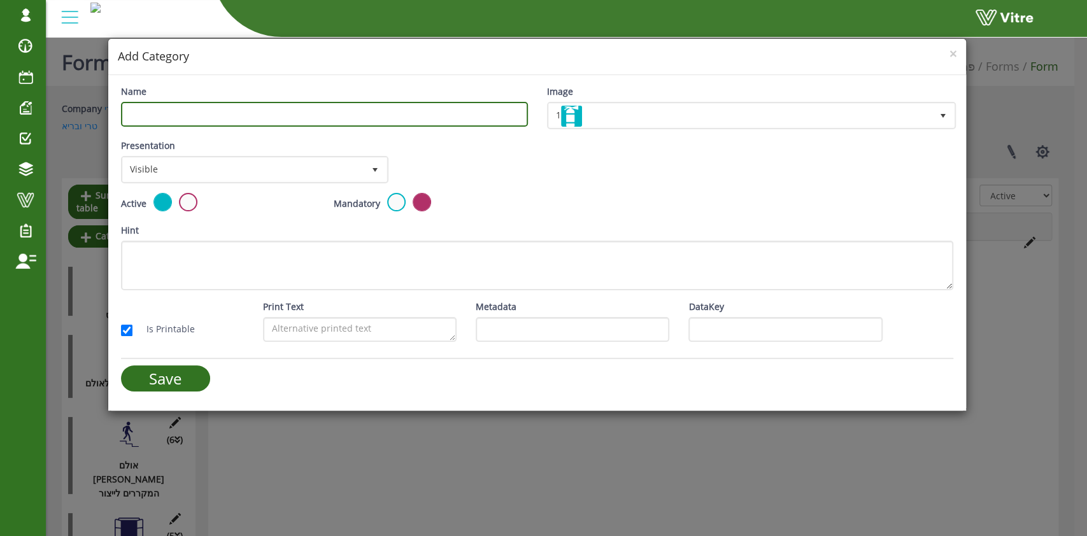
click at [420, 110] on input "Name" at bounding box center [324, 114] width 407 height 25
type input "מקפיא תנובה"
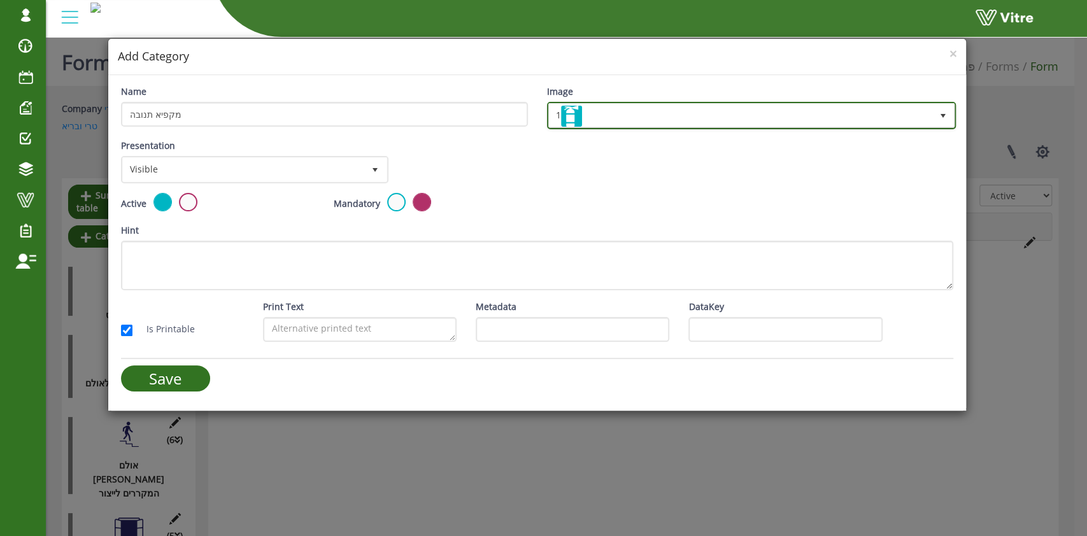
click at [777, 106] on span "1" at bounding box center [740, 115] width 383 height 23
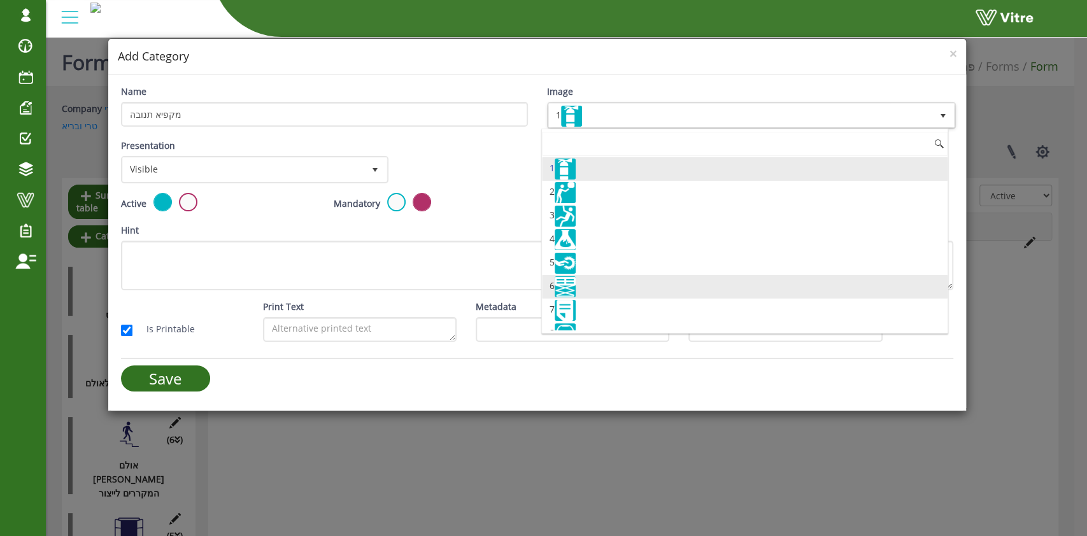
drag, startPoint x: 674, startPoint y: 231, endPoint x: 657, endPoint y: 286, distance: 57.2
click at [564, 292] on img at bounding box center [565, 286] width 21 height 21
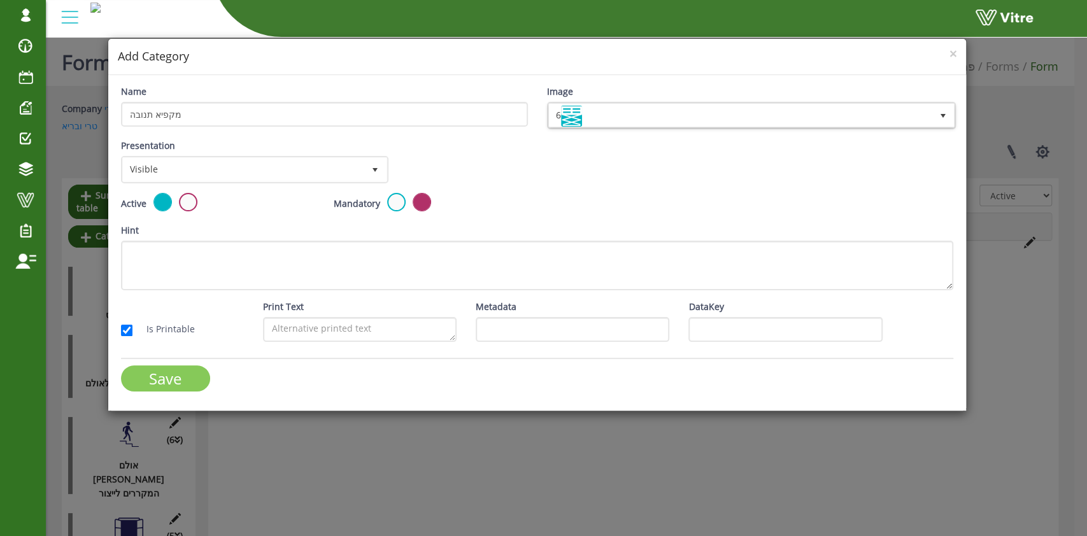
click at [164, 383] on input "Save" at bounding box center [165, 379] width 89 height 26
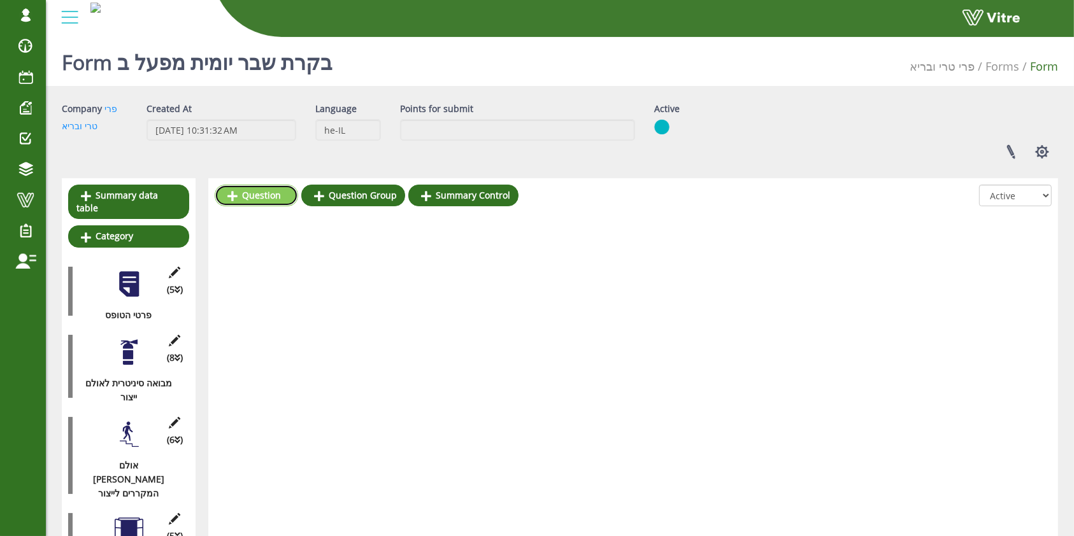
click at [269, 196] on link "Question" at bounding box center [256, 196] width 83 height 22
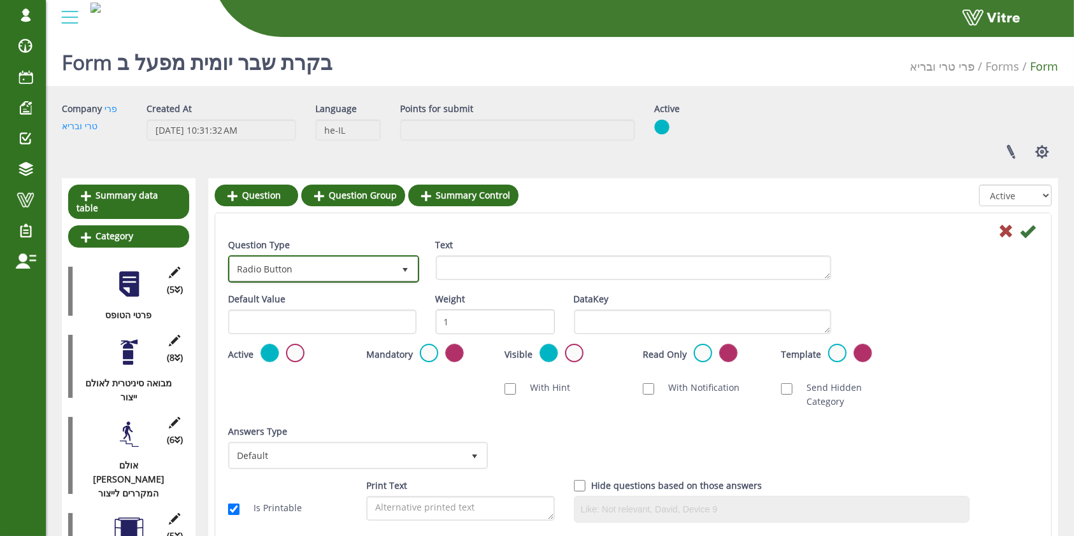
drag, startPoint x: 311, startPoint y: 269, endPoint x: 505, endPoint y: 273, distance: 194.3
click at [505, 273] on div "Question Type Radio Button 3 Text" at bounding box center [632, 265] width 829 height 54
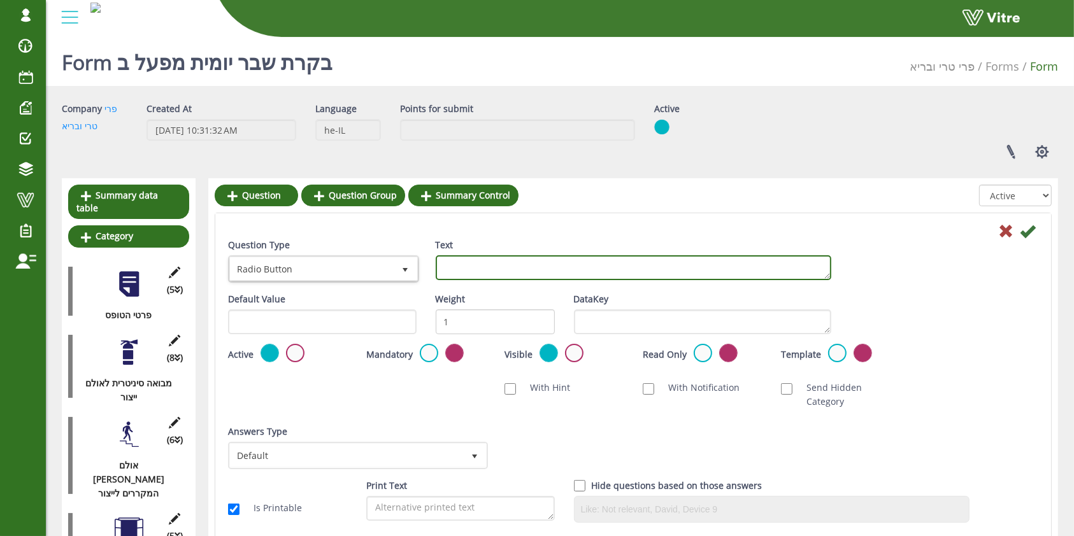
click at [507, 270] on textarea "Text" at bounding box center [633, 267] width 395 height 25
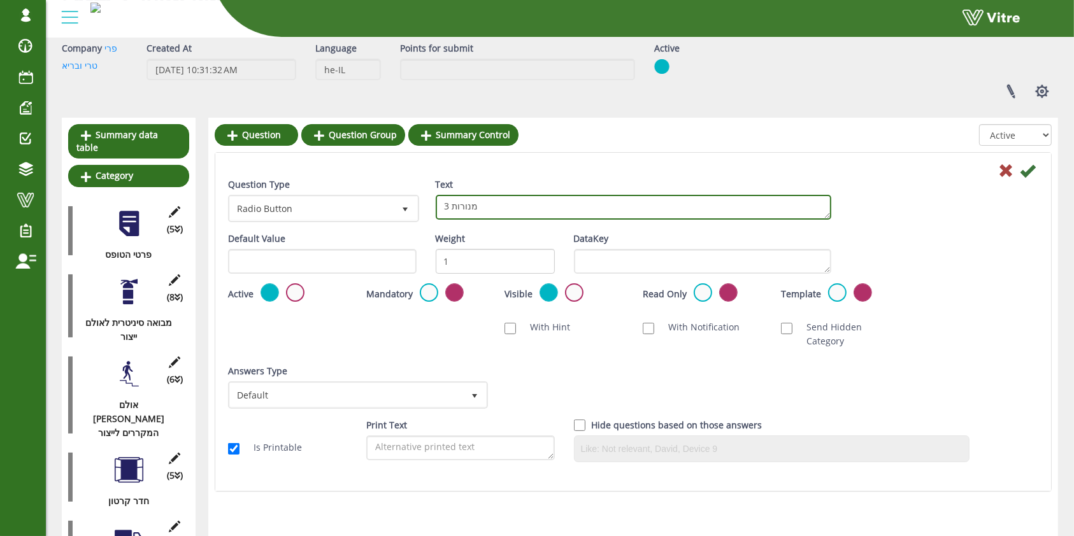
scroll to position [85, 0]
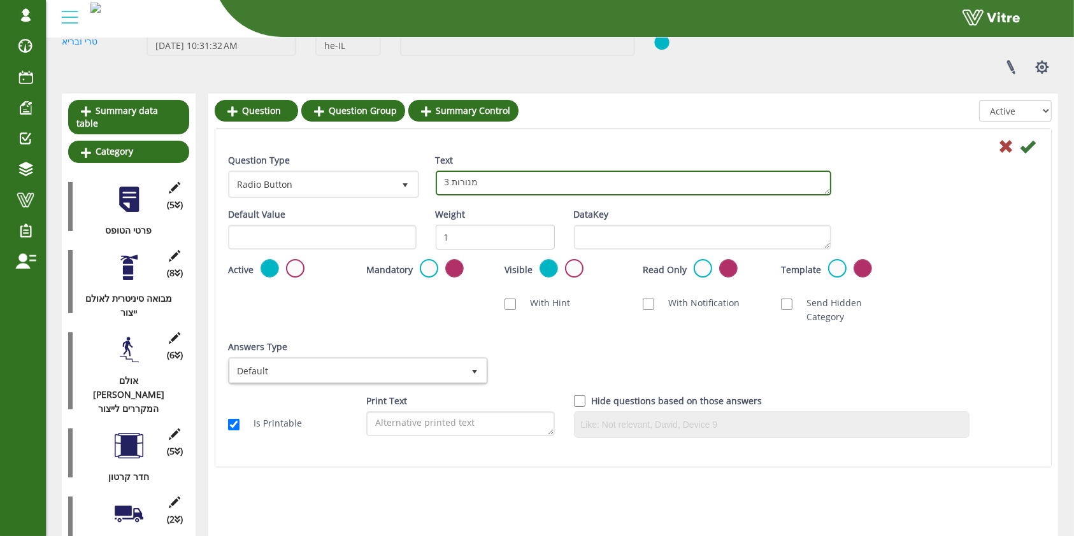
type textarea "3 מנורות"
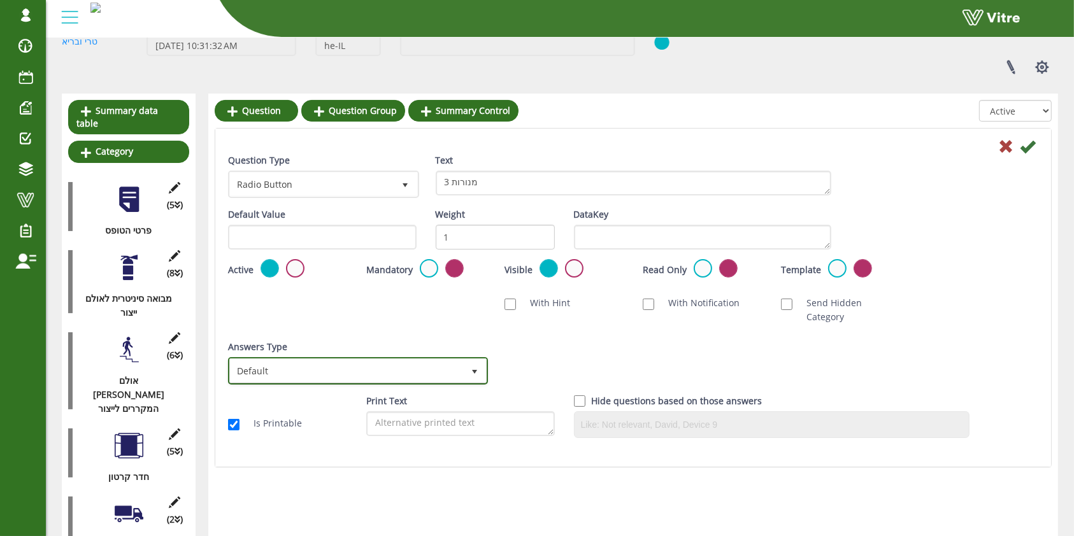
click at [441, 360] on span "Default" at bounding box center [346, 370] width 233 height 23
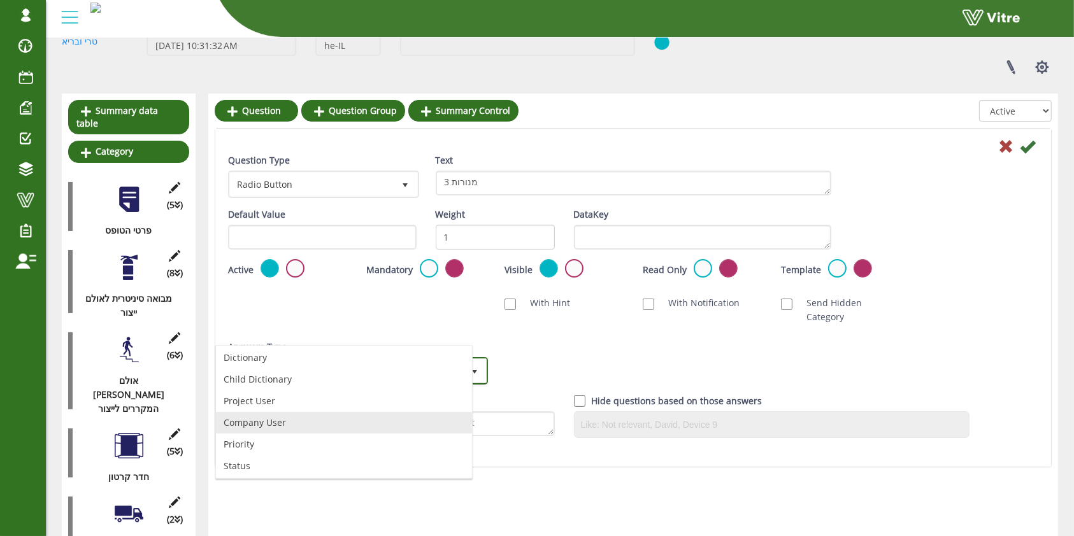
scroll to position [0, 0]
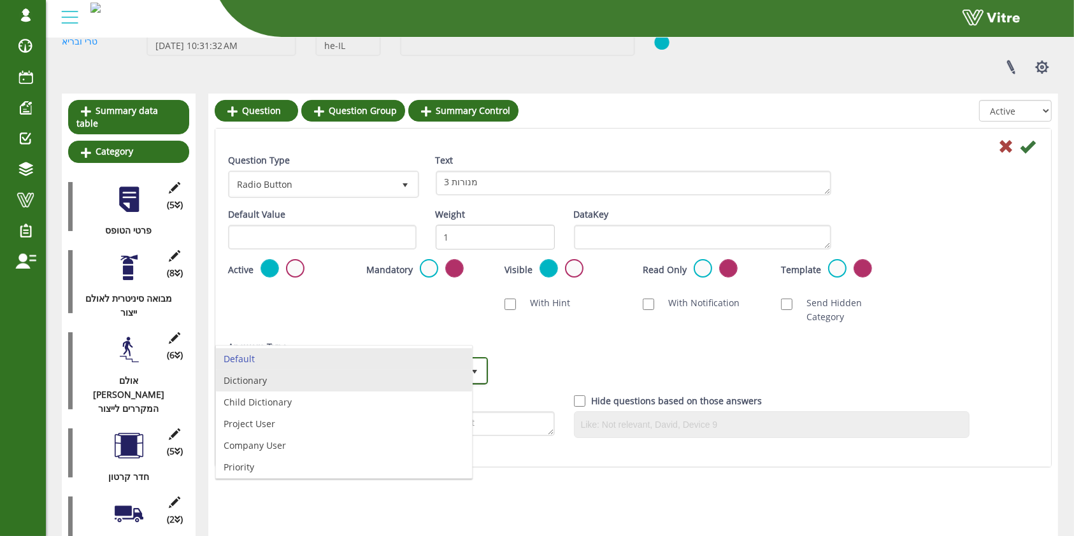
click at [340, 381] on li "Dictionary" at bounding box center [344, 381] width 256 height 22
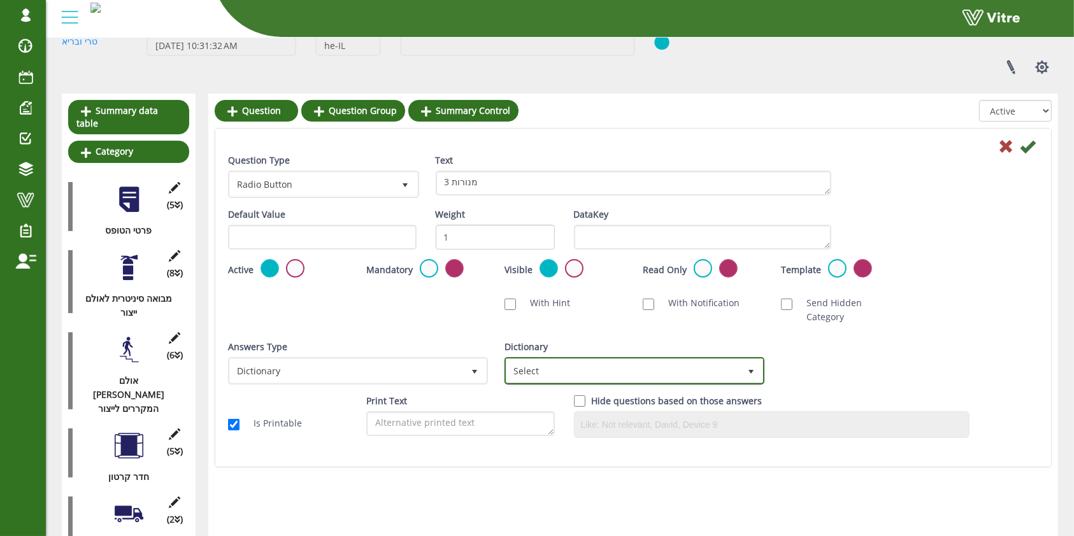
drag, startPoint x: 595, startPoint y: 360, endPoint x: 567, endPoint y: 385, distance: 37.0
click at [595, 359] on span "Select" at bounding box center [622, 370] width 233 height 23
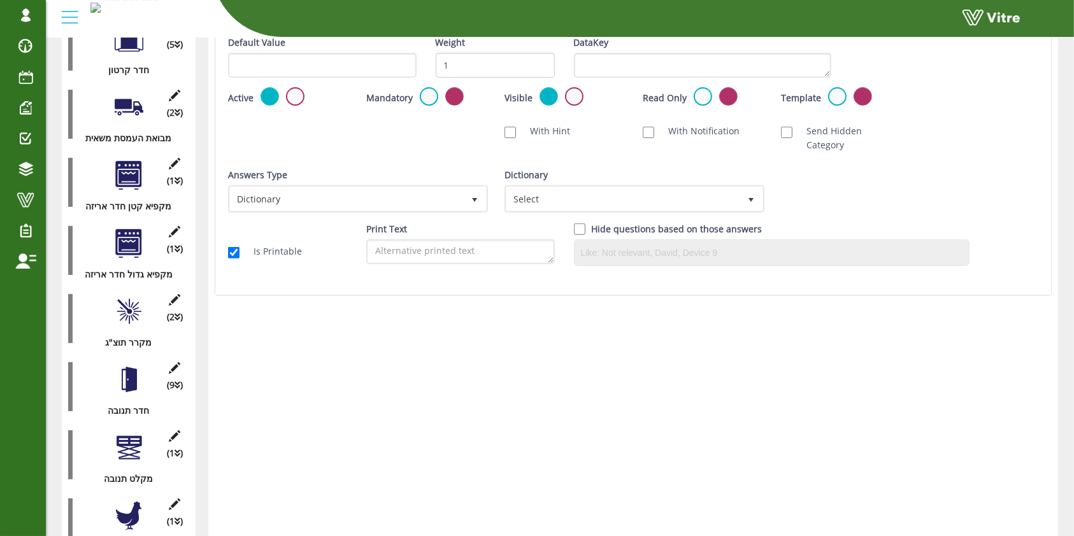
scroll to position [341, 0]
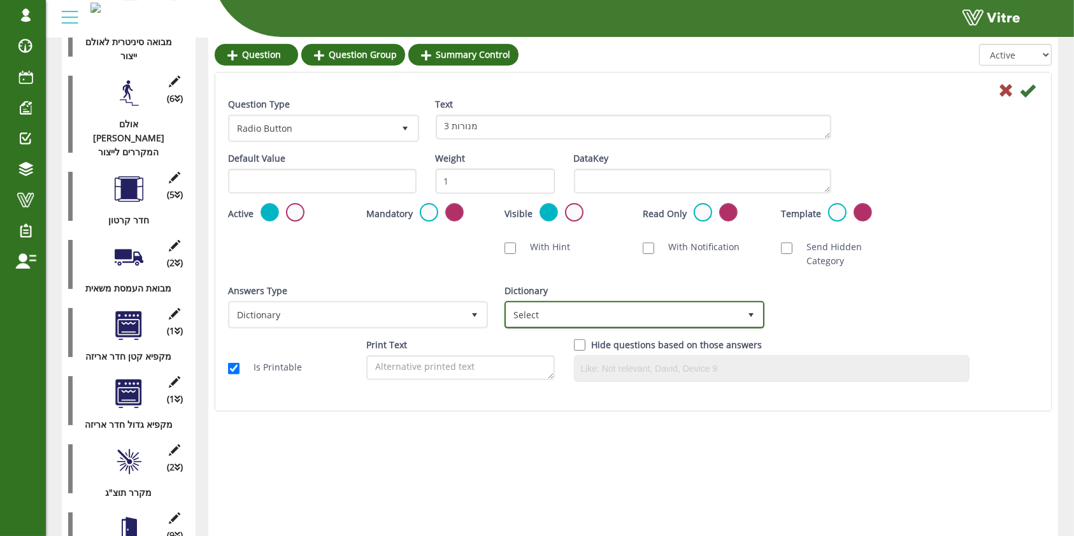
click at [581, 303] on span "Select" at bounding box center [634, 315] width 257 height 24
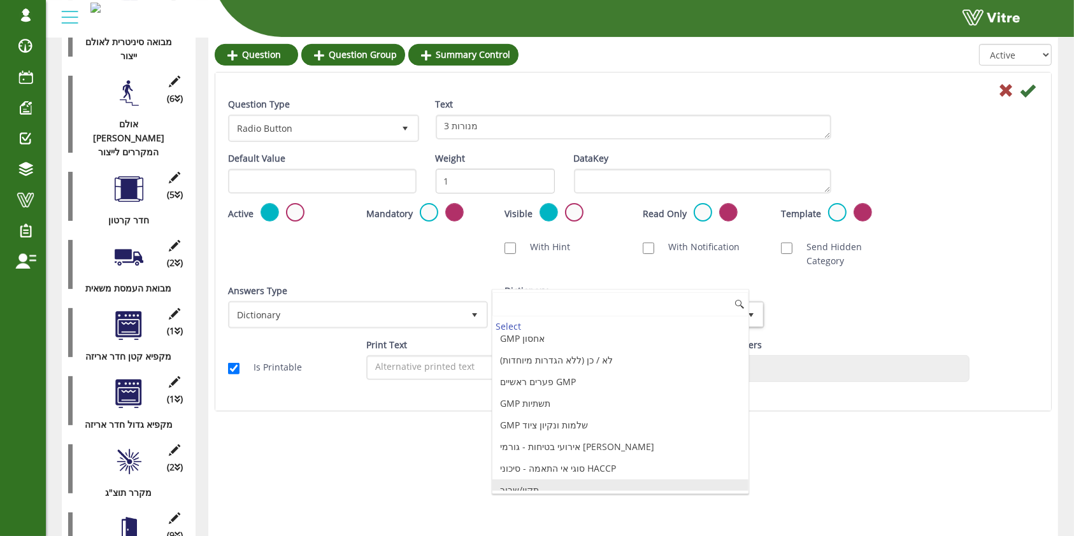
click at [519, 487] on li "תקין/שבור" at bounding box center [620, 491] width 256 height 22
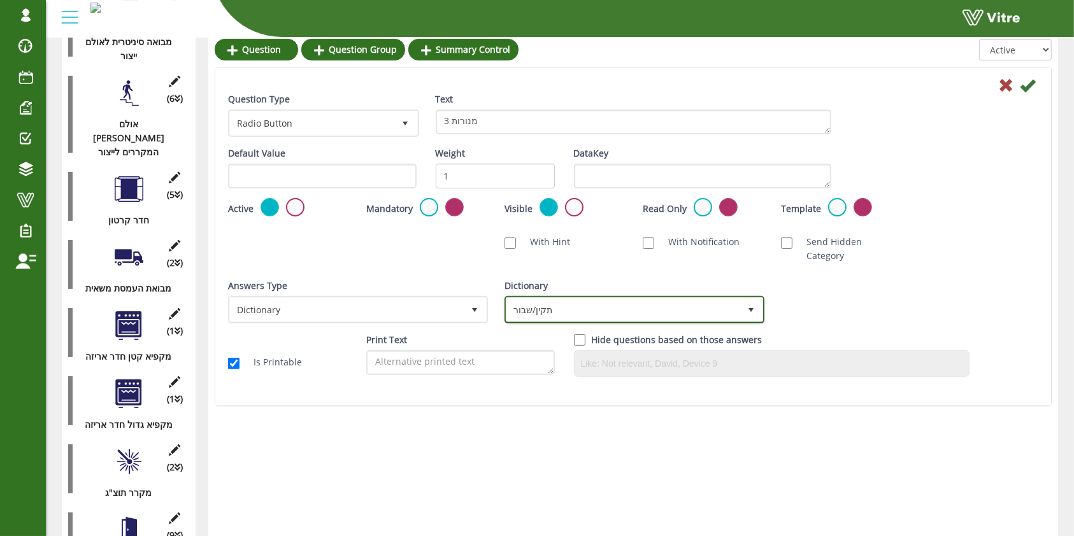
scroll to position [256, 0]
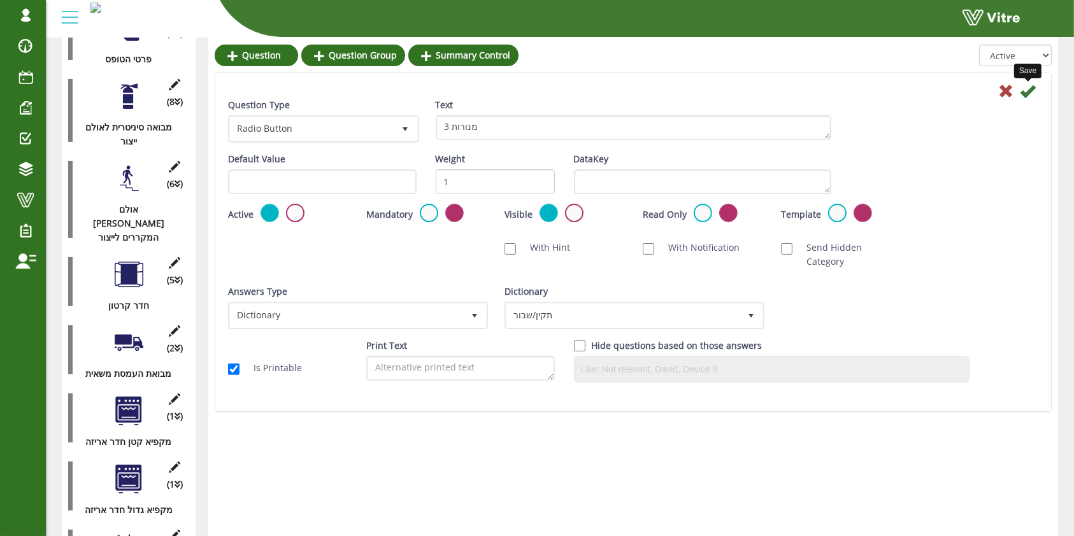
click at [1030, 87] on icon at bounding box center [1027, 90] width 15 height 15
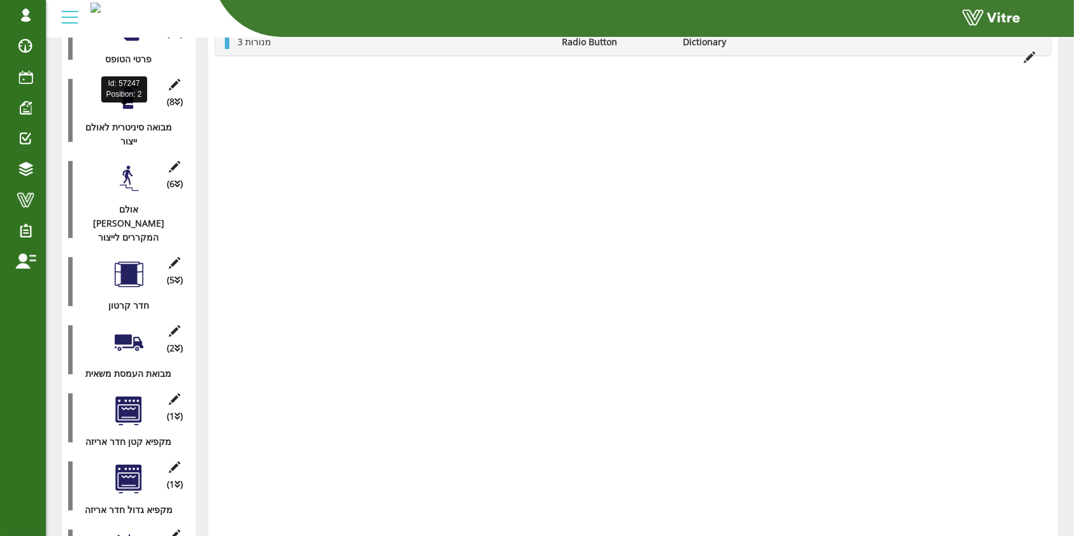
scroll to position [1, 0]
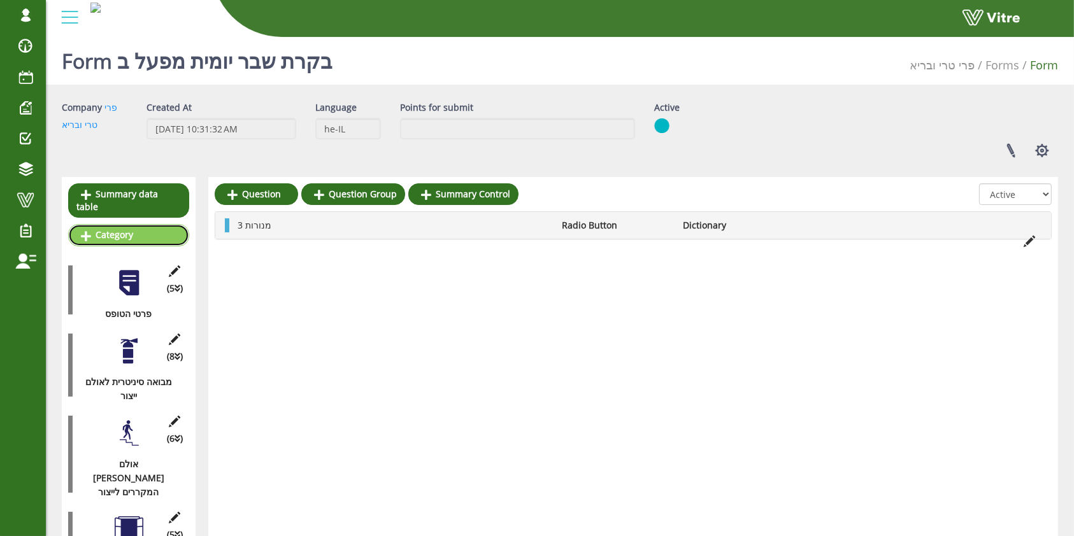
click at [130, 224] on link "Category" at bounding box center [128, 235] width 121 height 22
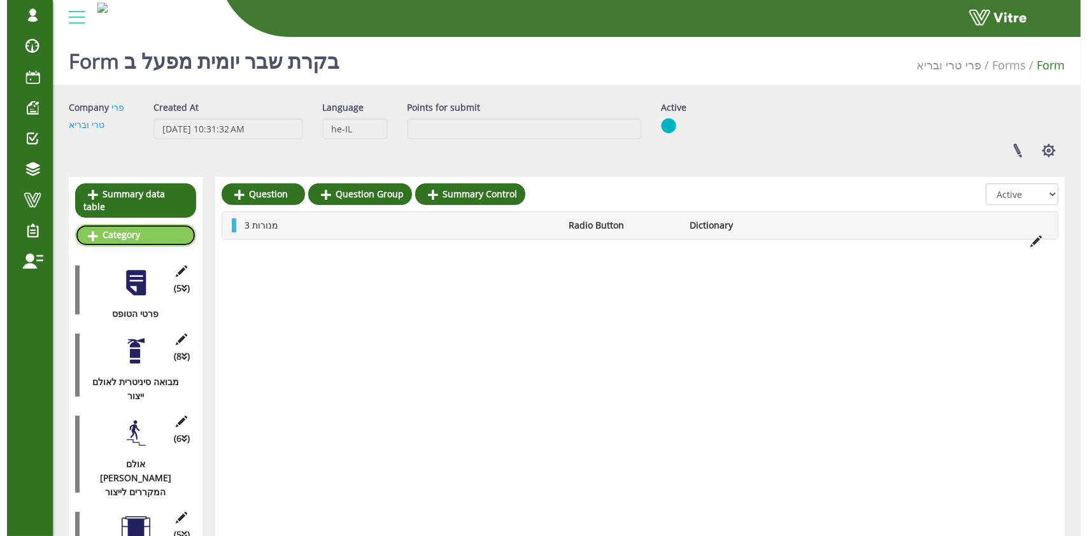
scroll to position [0, 0]
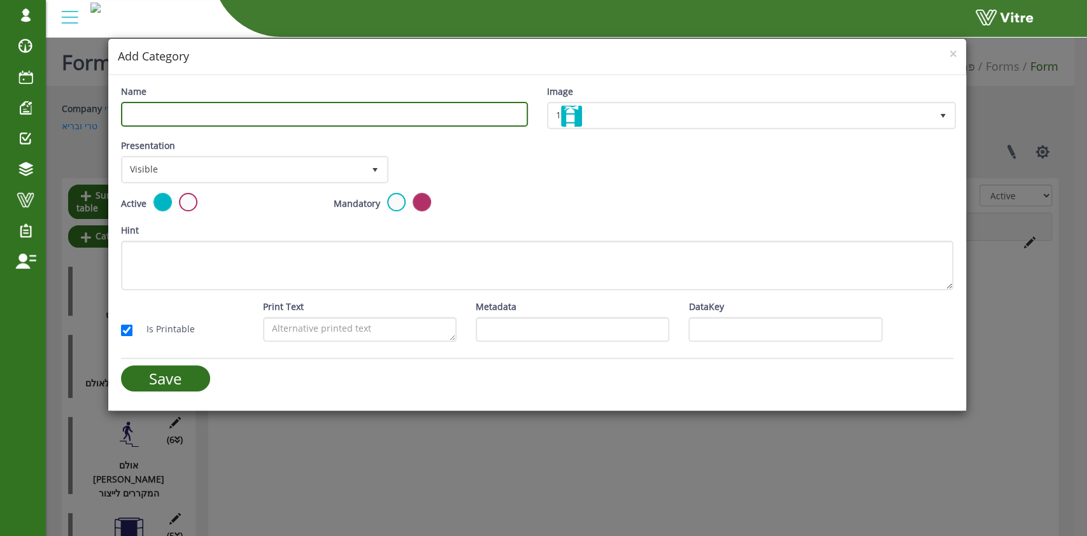
click at [376, 112] on input "Name" at bounding box center [324, 114] width 407 height 25
type input "בלאסט"
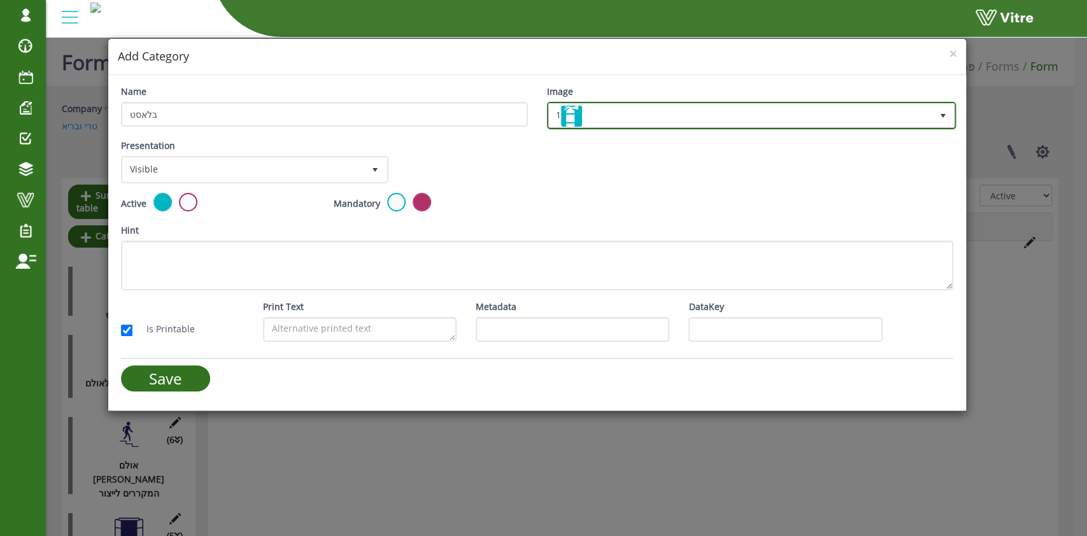
click at [781, 109] on span "1" at bounding box center [740, 115] width 383 height 23
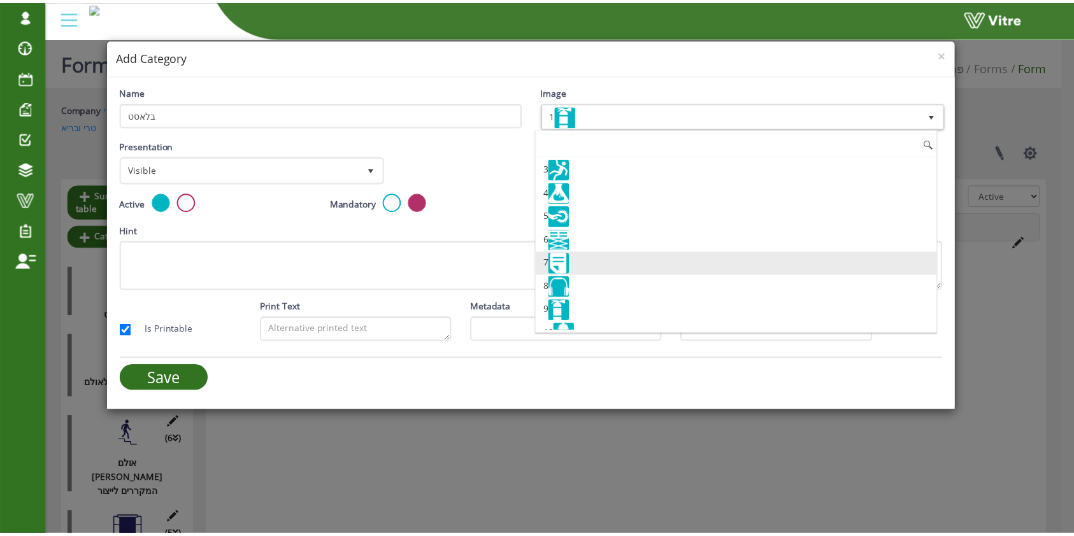
scroll to position [85, 0]
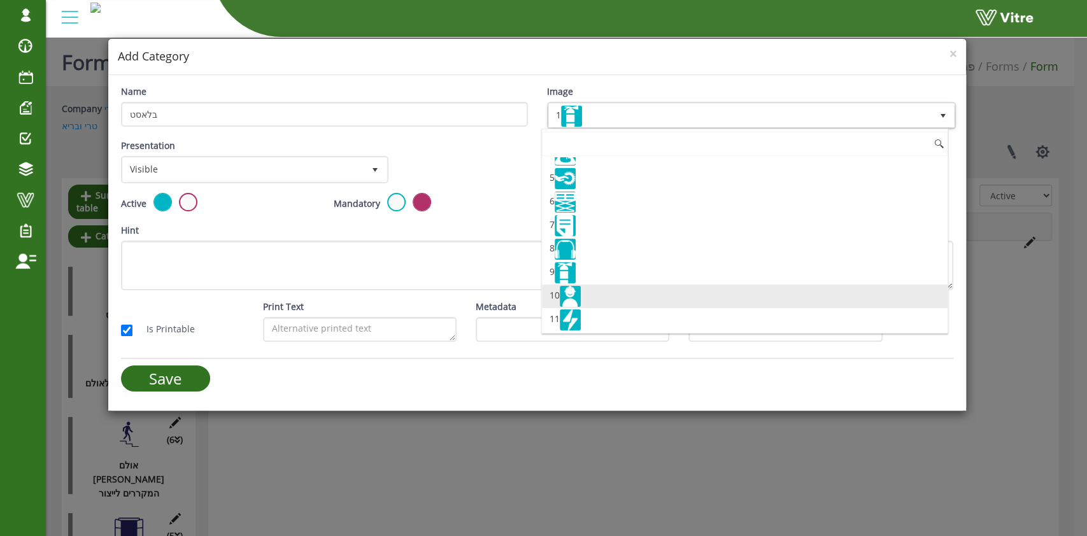
click at [730, 299] on li "10" at bounding box center [745, 297] width 406 height 24
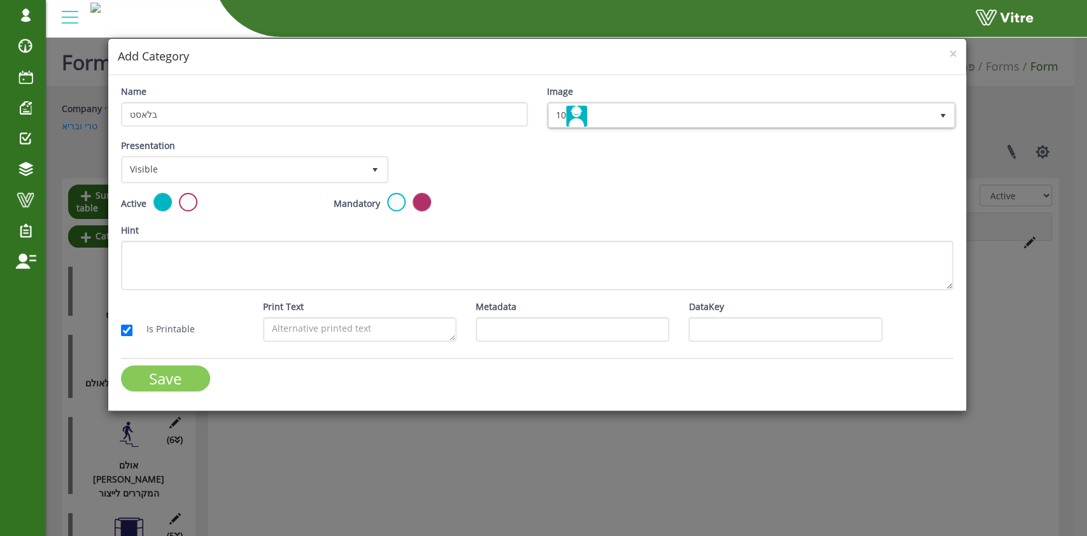
click at [150, 371] on input "Save" at bounding box center [165, 379] width 89 height 26
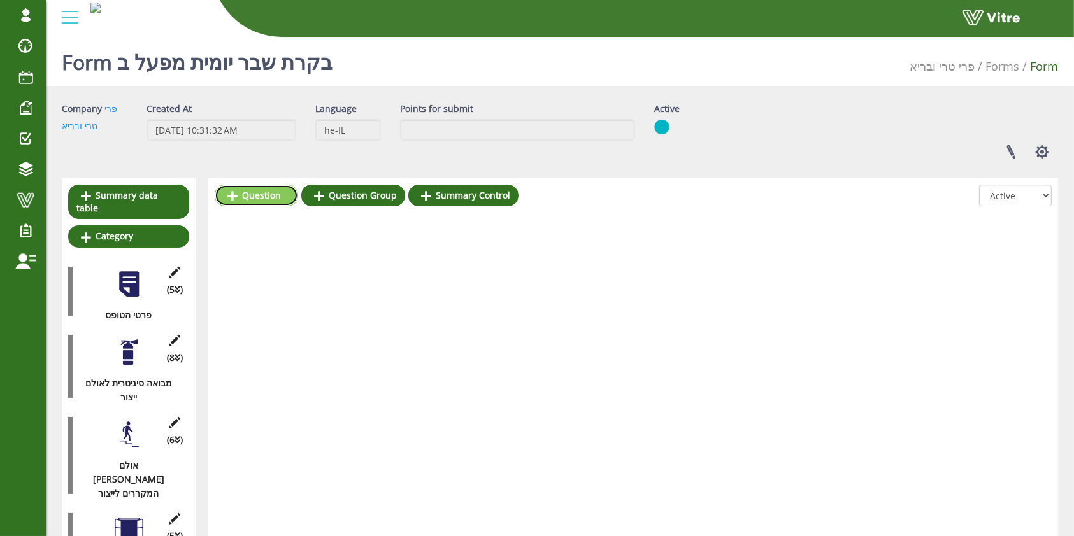
click at [243, 197] on link "Question" at bounding box center [256, 196] width 83 height 22
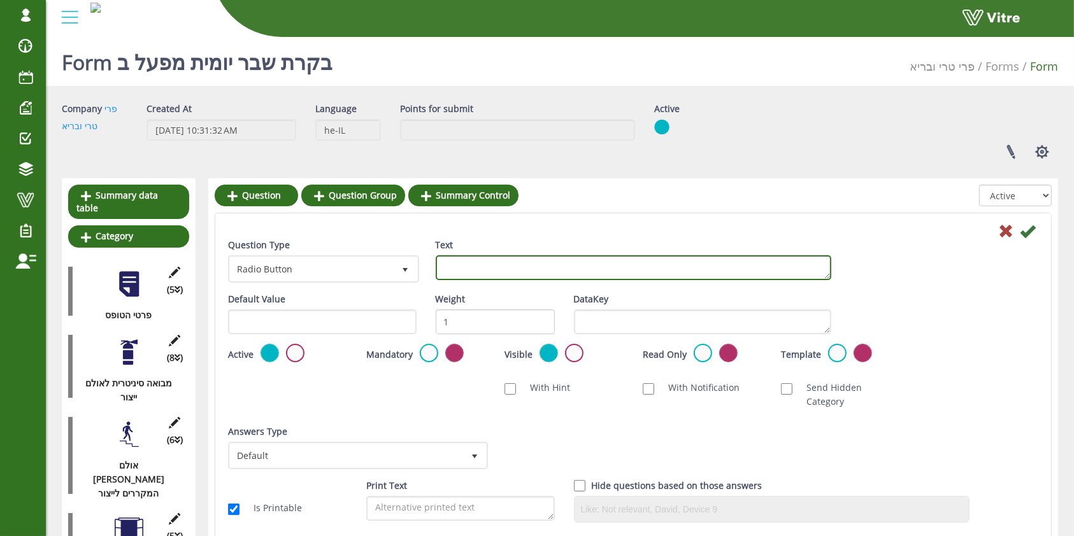
click at [464, 266] on textarea "Text" at bounding box center [633, 267] width 395 height 25
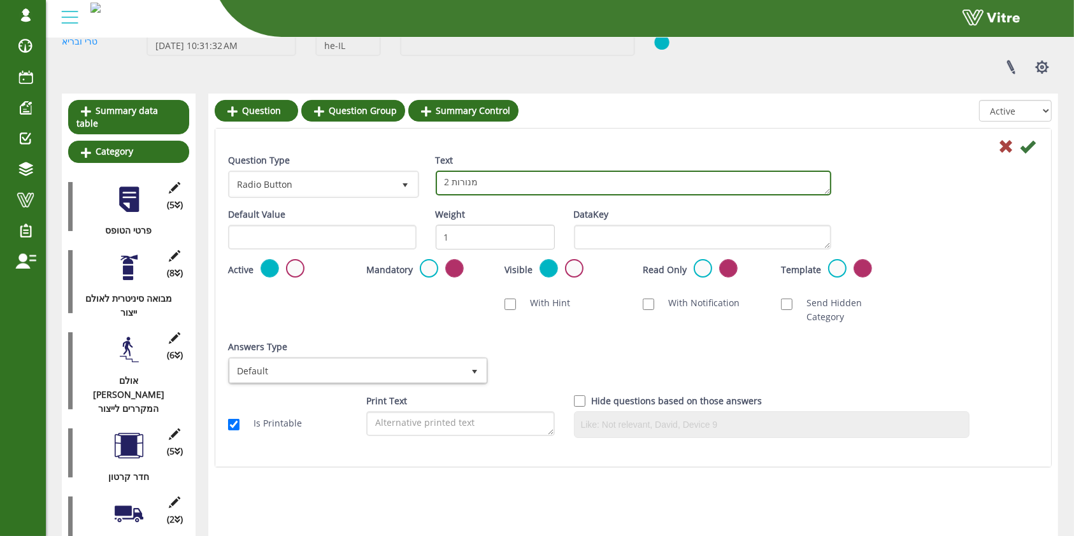
type textarea "2 מנורות"
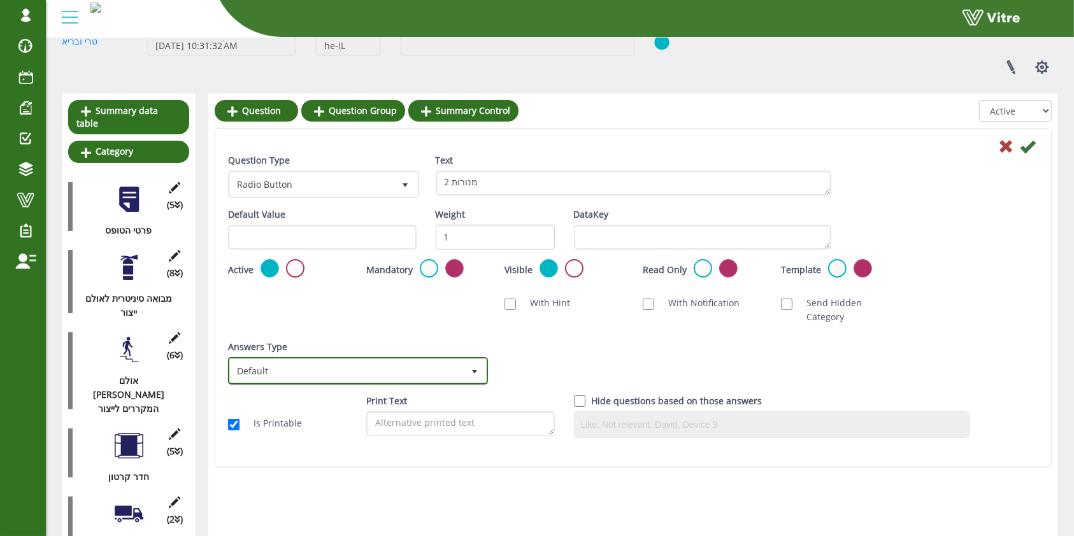
click at [456, 359] on span "Default" at bounding box center [346, 370] width 233 height 23
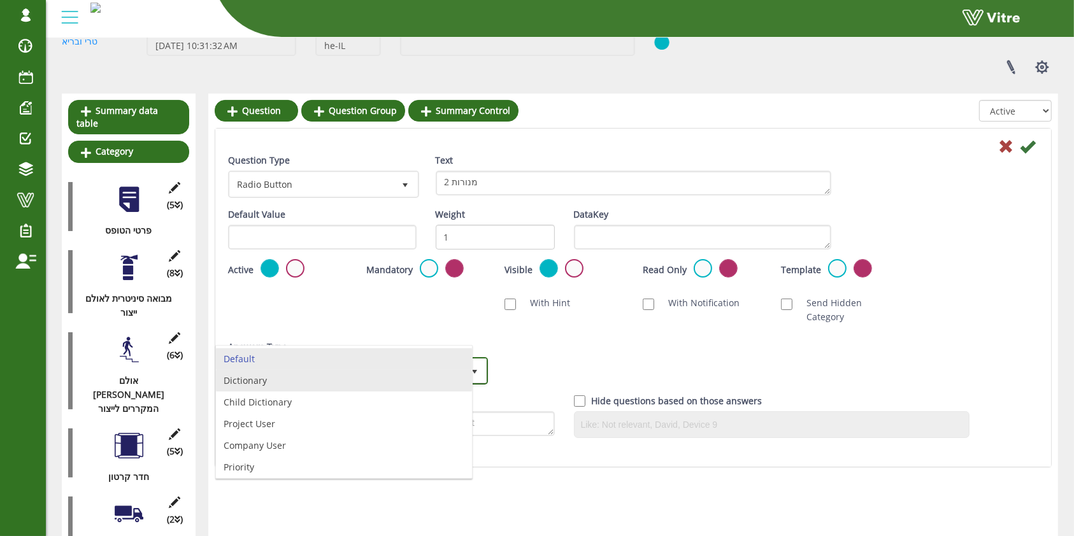
click at [281, 385] on li "Dictionary" at bounding box center [344, 381] width 256 height 22
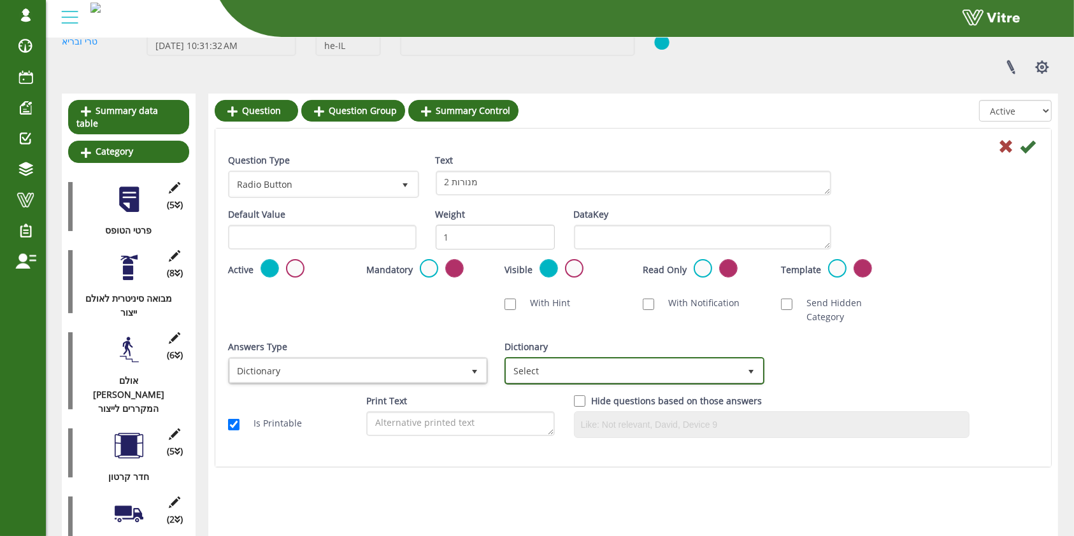
click at [560, 360] on span "Select" at bounding box center [622, 370] width 233 height 23
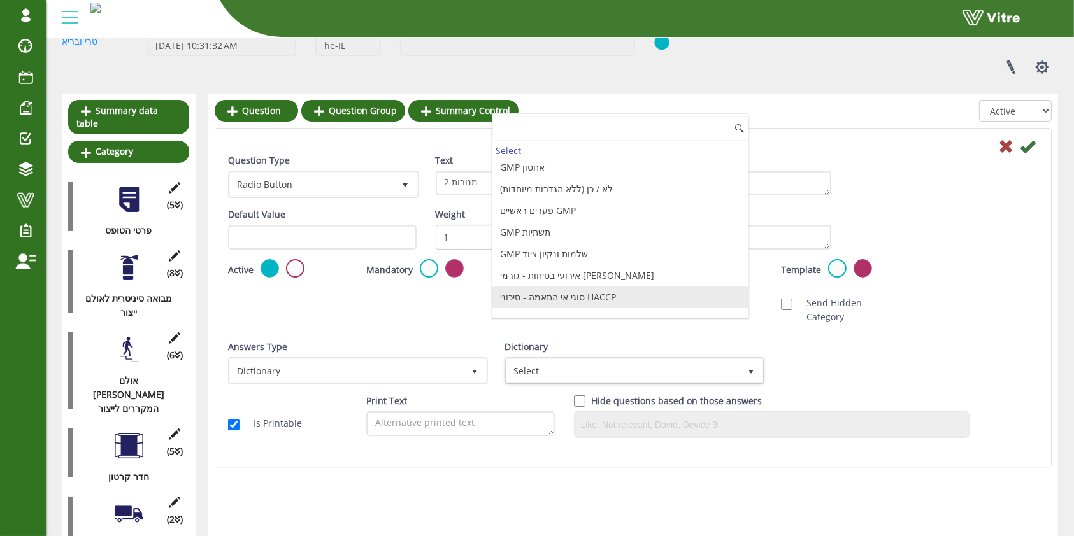
scroll to position [1350, 0]
click at [601, 304] on li "תקין/שבור" at bounding box center [620, 315] width 256 height 22
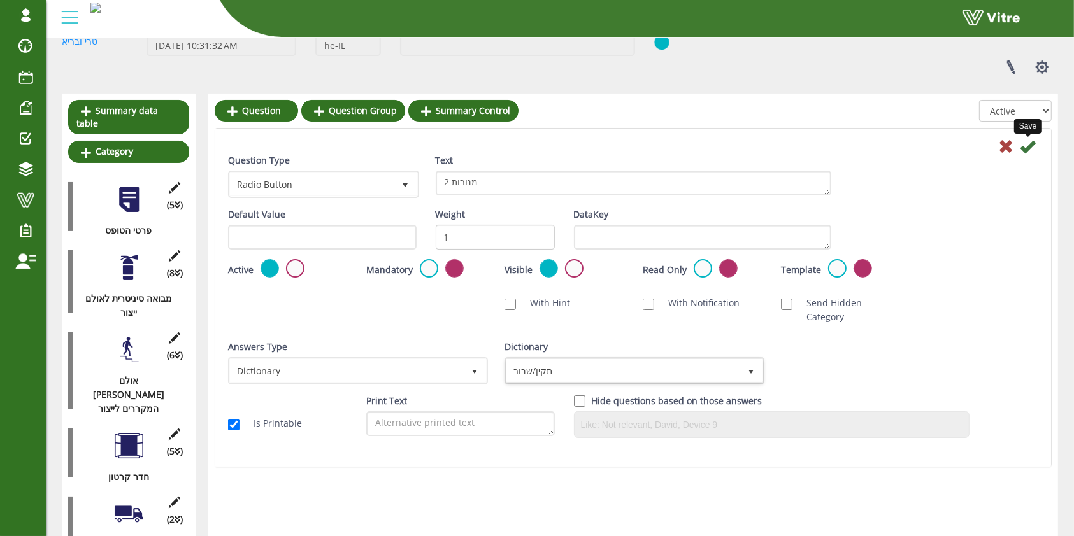
click at [1032, 145] on icon at bounding box center [1027, 146] width 15 height 15
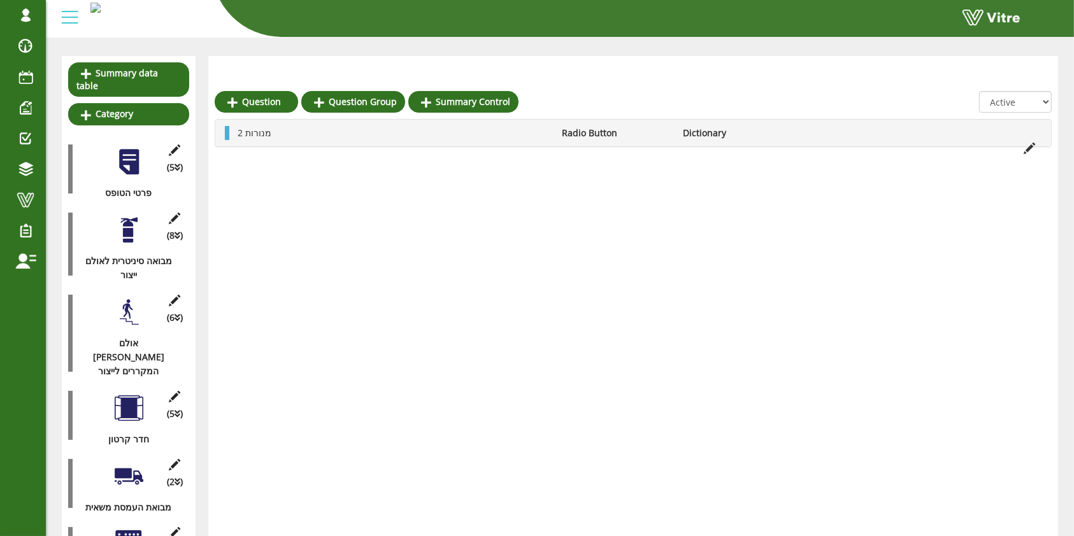
scroll to position [169, 0]
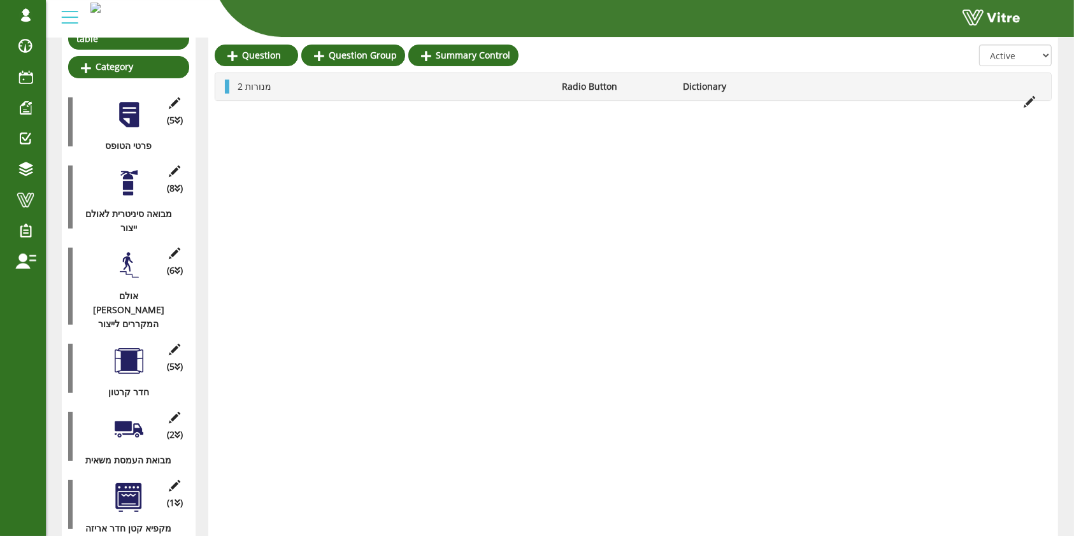
click at [127, 172] on div at bounding box center [129, 183] width 29 height 29
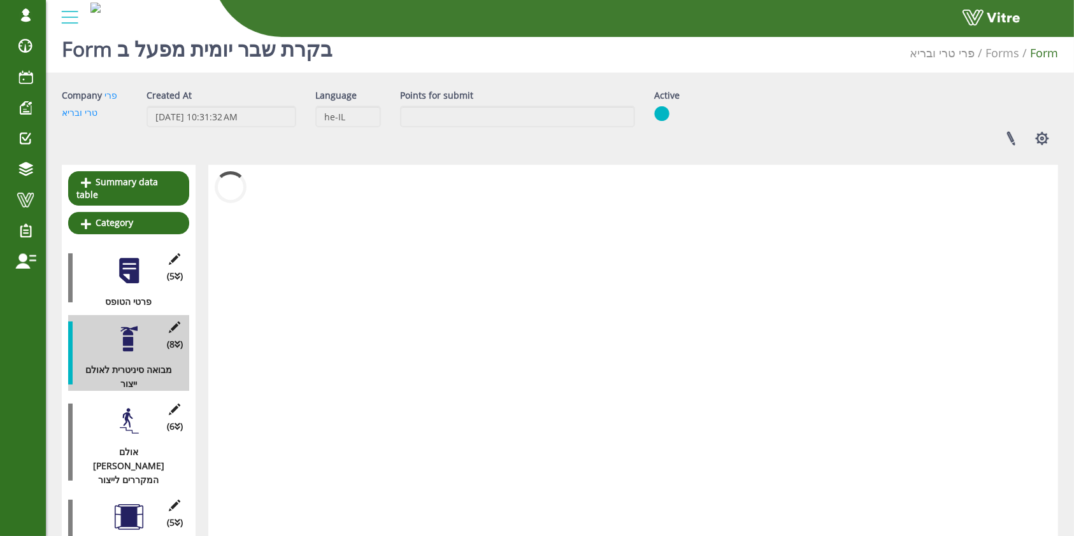
scroll to position [0, 0]
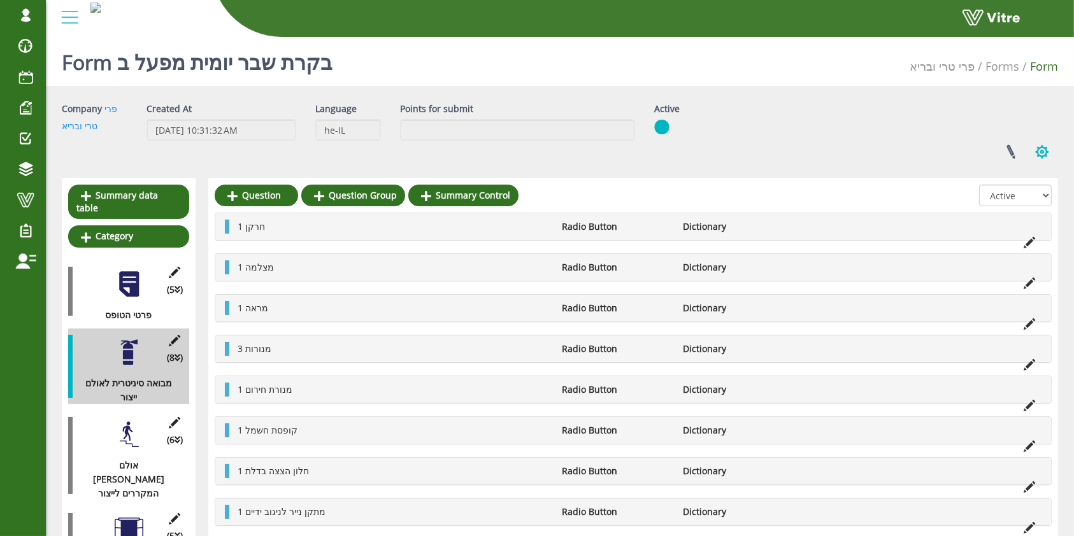
click at [1047, 155] on button "button" at bounding box center [1042, 152] width 32 height 34
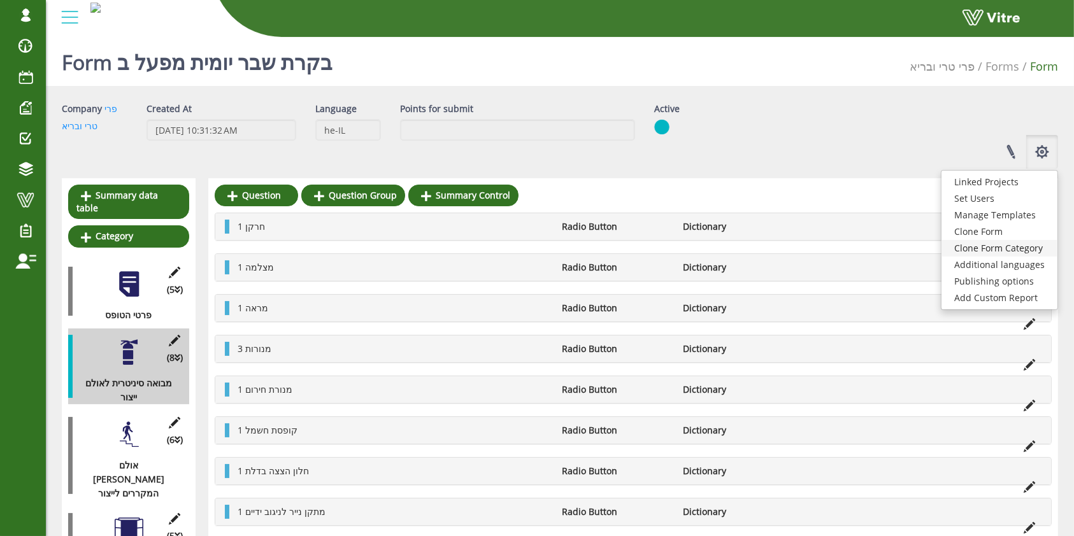
click at [1024, 245] on link "Clone Form Category" at bounding box center [999, 248] width 116 height 17
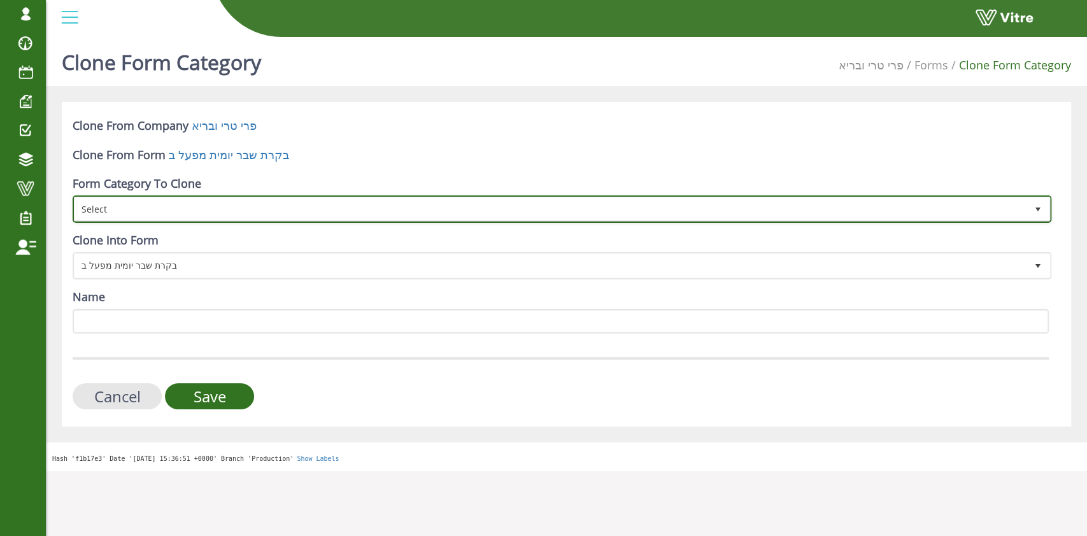
click at [139, 211] on span "Select" at bounding box center [551, 208] width 952 height 23
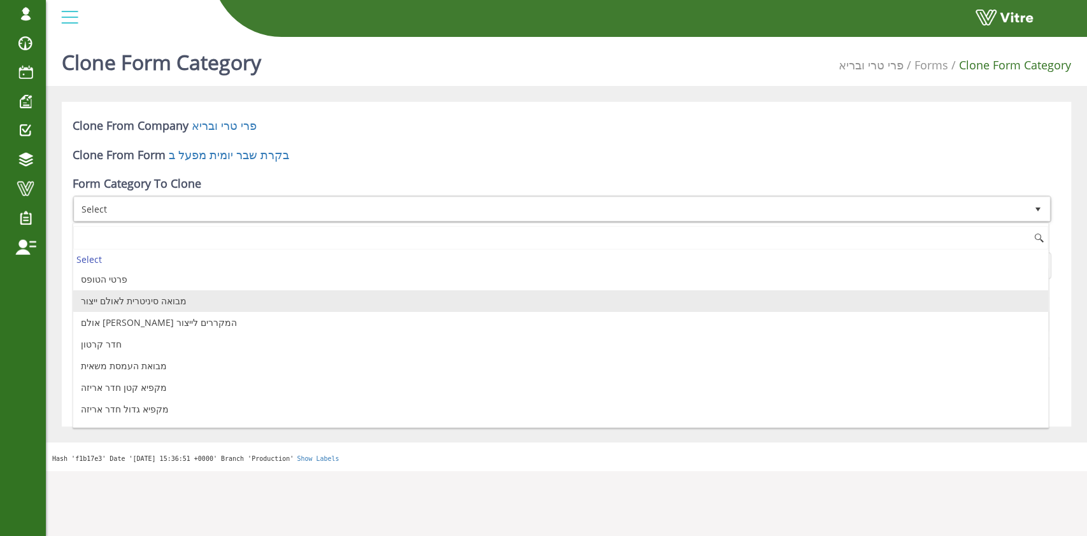
click at [199, 301] on li "מבואה סיניטרית לאולם ייצור" at bounding box center [560, 301] width 975 height 22
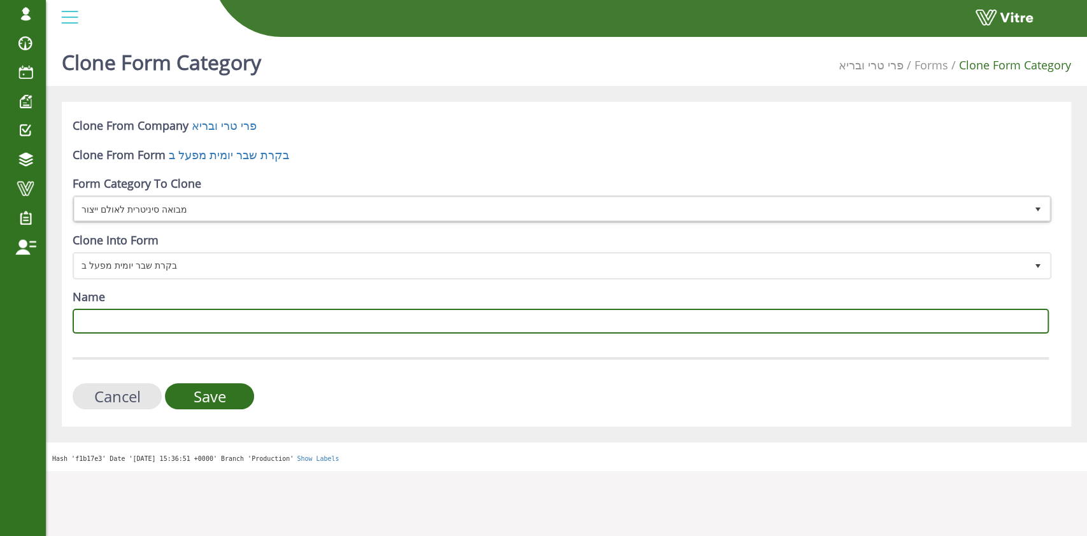
click at [197, 319] on input "Name" at bounding box center [561, 321] width 976 height 25
type input "אולם ייצור"
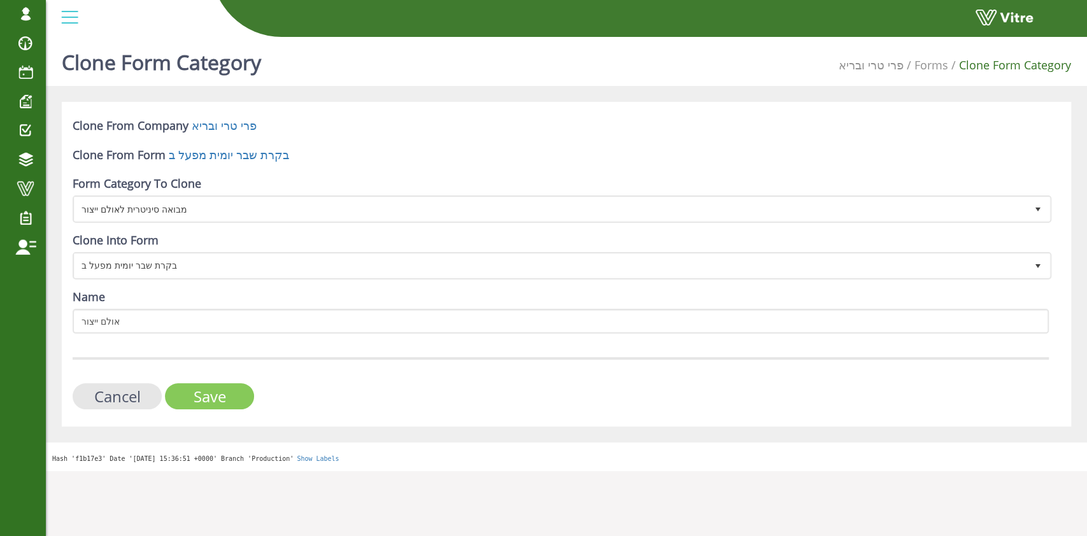
click at [197, 395] on input "Save" at bounding box center [209, 396] width 89 height 26
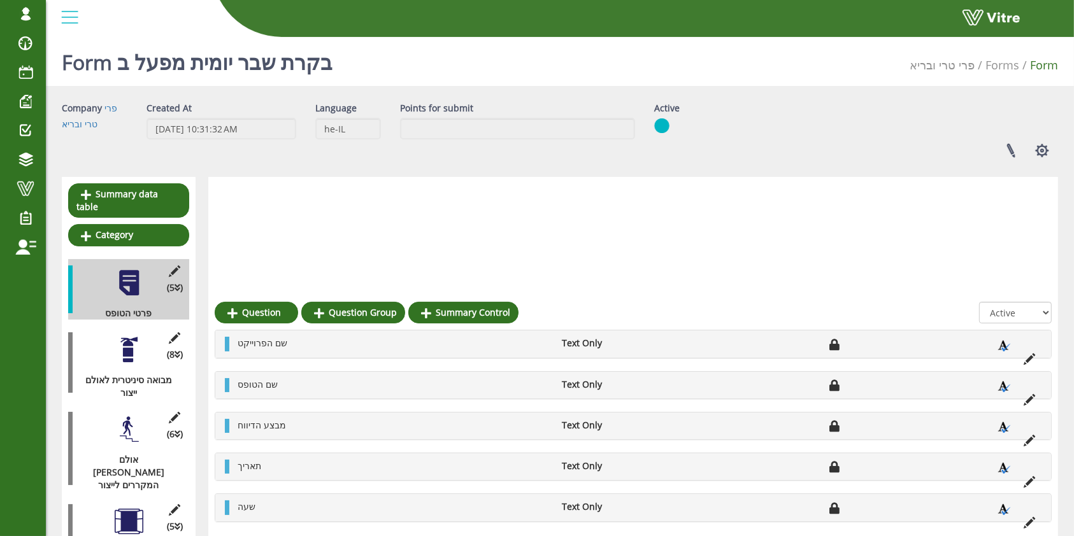
scroll to position [710, 0]
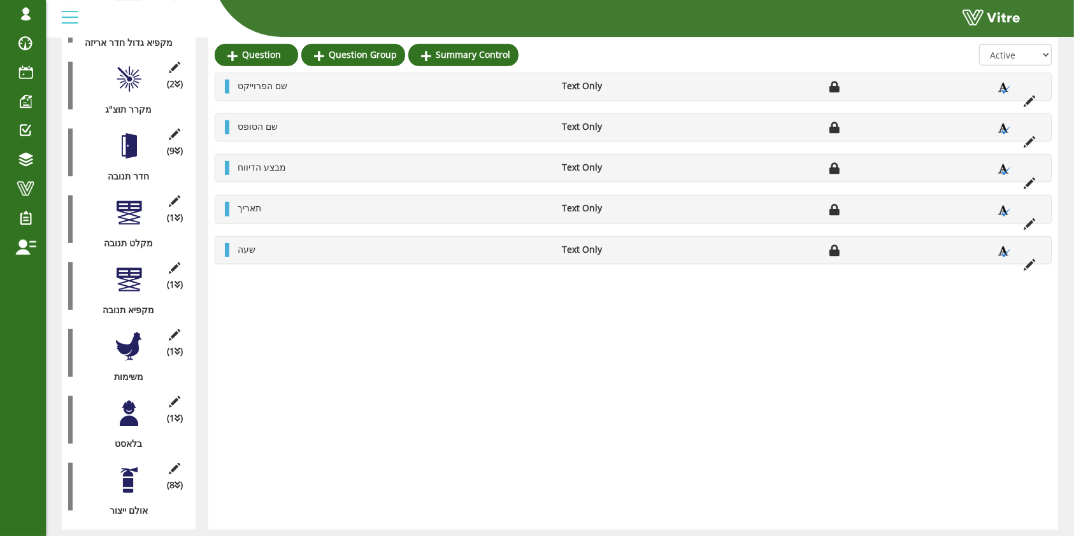
click at [126, 390] on div "(8 ) אולם ייצור" at bounding box center [128, 420] width 121 height 61
click at [127, 399] on div at bounding box center [129, 413] width 29 height 29
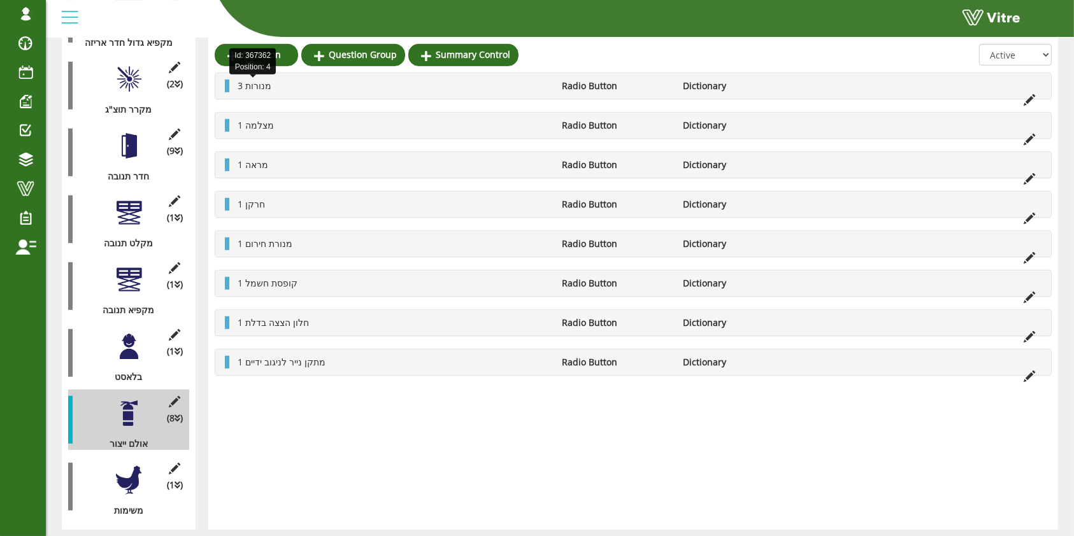
click at [256, 84] on span "3 מנורות" at bounding box center [255, 86] width 34 height 12
click at [1032, 99] on icon at bounding box center [1028, 99] width 11 height 11
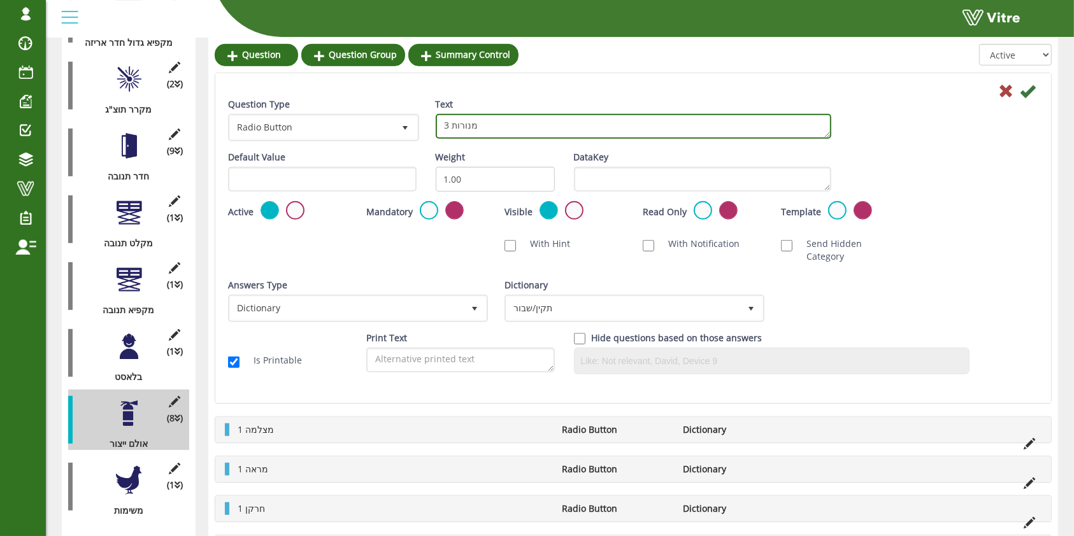
click at [448, 126] on textarea "3 מנורות" at bounding box center [633, 126] width 395 height 25
type textarea "33 מנורות"
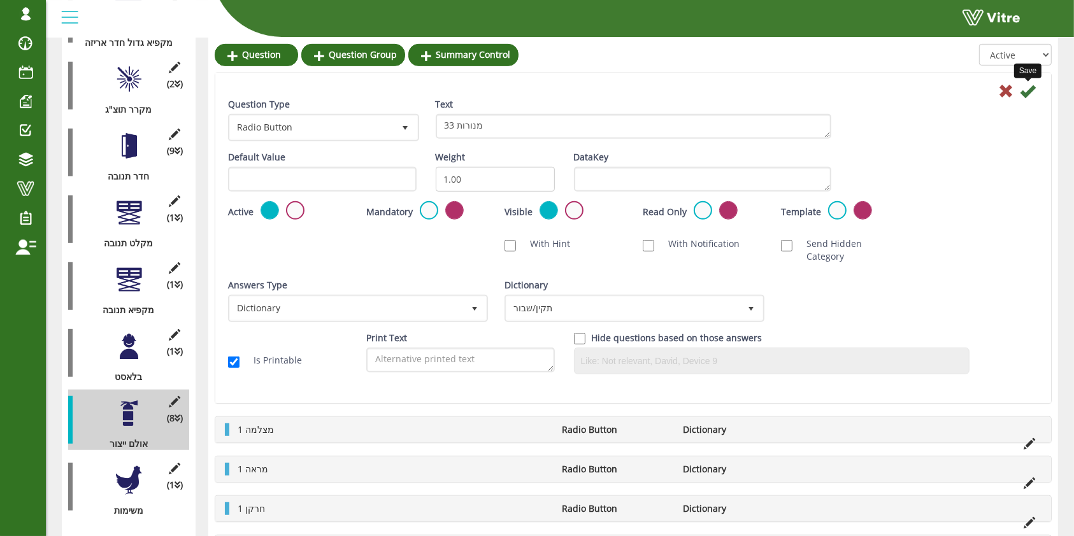
click at [1027, 89] on icon at bounding box center [1027, 90] width 15 height 15
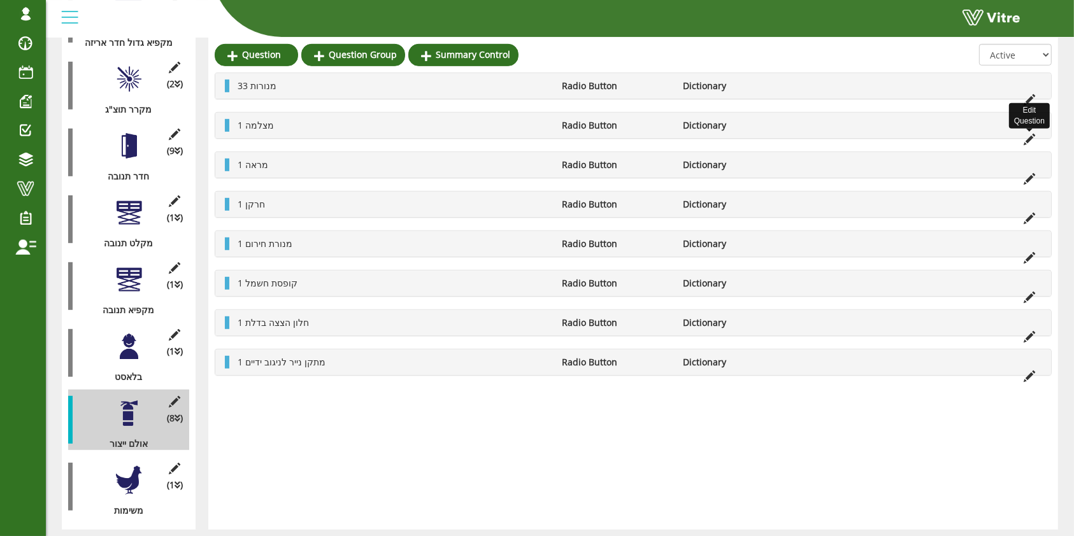
click at [1027, 139] on icon at bounding box center [1028, 139] width 11 height 11
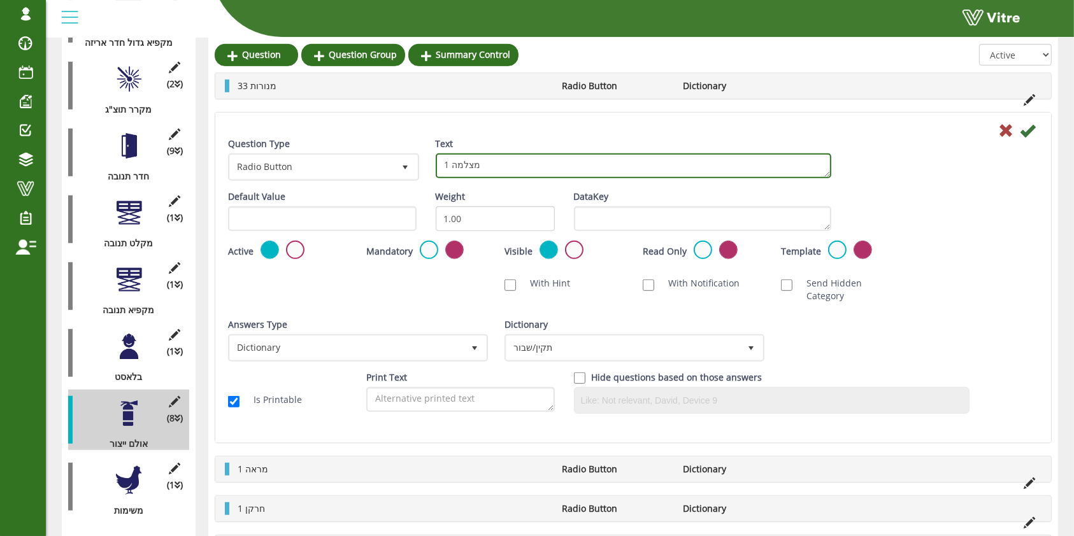
drag, startPoint x: 452, startPoint y: 162, endPoint x: 442, endPoint y: 162, distance: 10.2
click at [442, 162] on textarea "1 מצלמה" at bounding box center [633, 165] width 395 height 25
click at [464, 162] on textarea "1 מצלמה" at bounding box center [633, 165] width 395 height 25
type textarea "7 מצלמות"
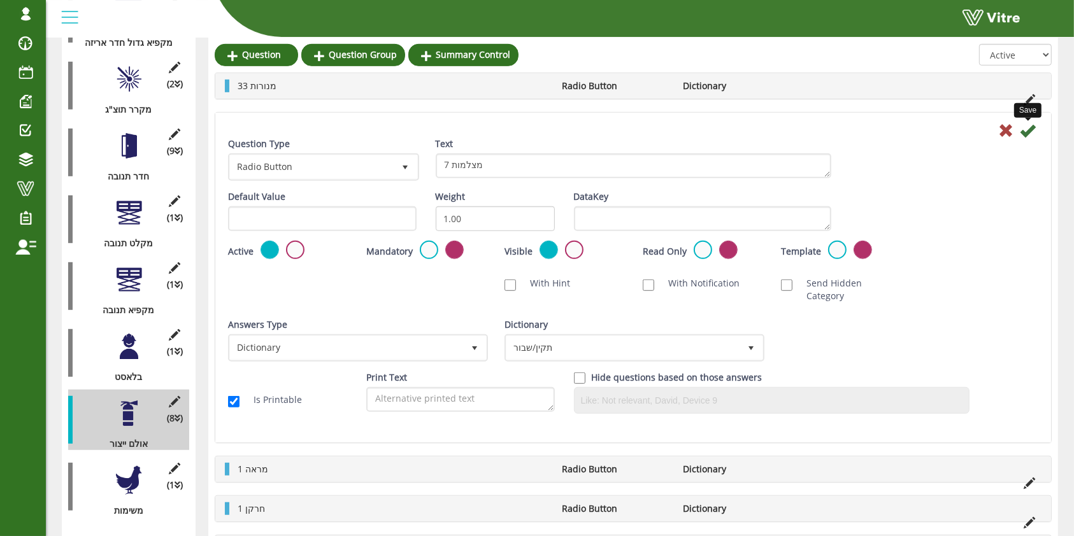
click at [1030, 134] on icon at bounding box center [1027, 130] width 15 height 15
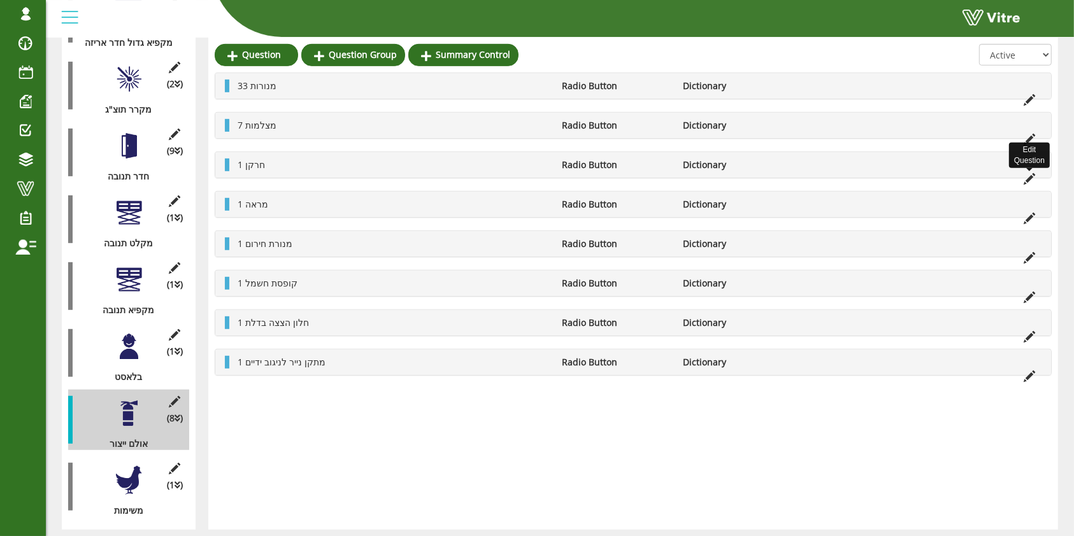
click at [1029, 178] on icon at bounding box center [1028, 178] width 11 height 11
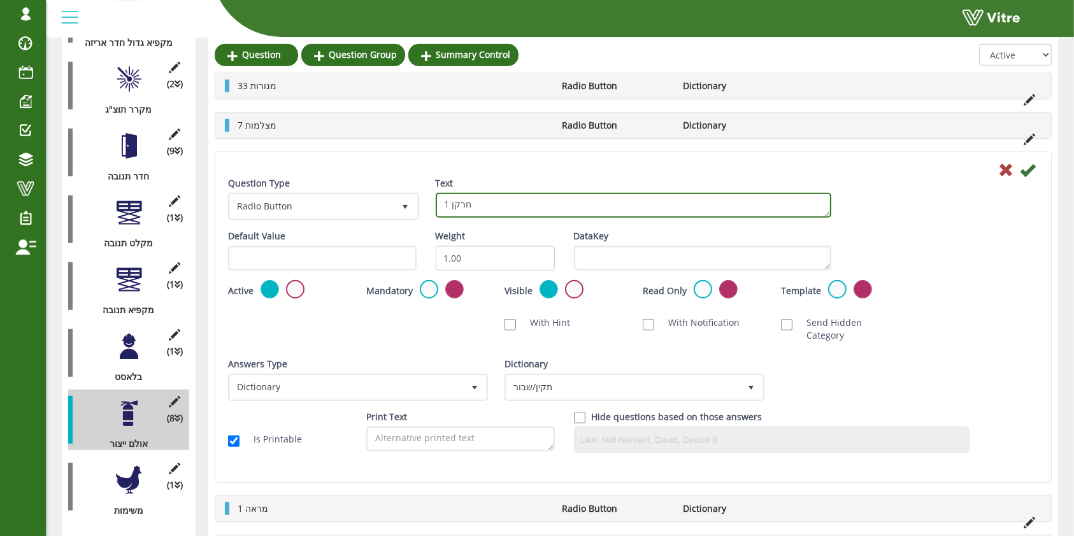
drag, startPoint x: 448, startPoint y: 201, endPoint x: 436, endPoint y: 202, distance: 12.1
click at [436, 202] on textarea "1 חרקן" at bounding box center [633, 205] width 395 height 25
click at [453, 205] on textarea "1 חרקן" at bounding box center [633, 205] width 395 height 25
click at [453, 208] on textarea "1 חרקן" at bounding box center [633, 205] width 395 height 25
type textarea "4 חרקנים"
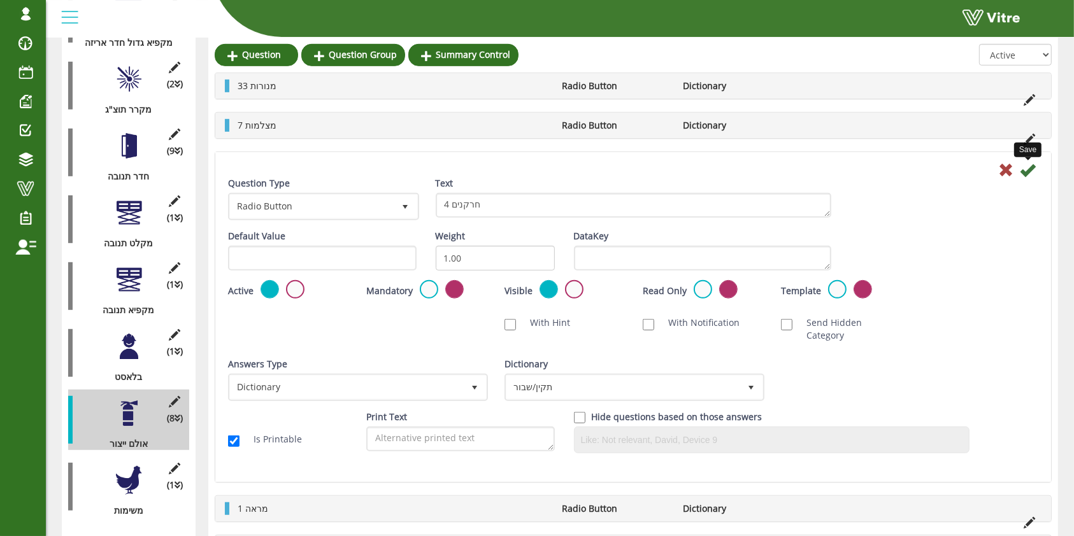
click at [1029, 172] on icon at bounding box center [1027, 169] width 15 height 15
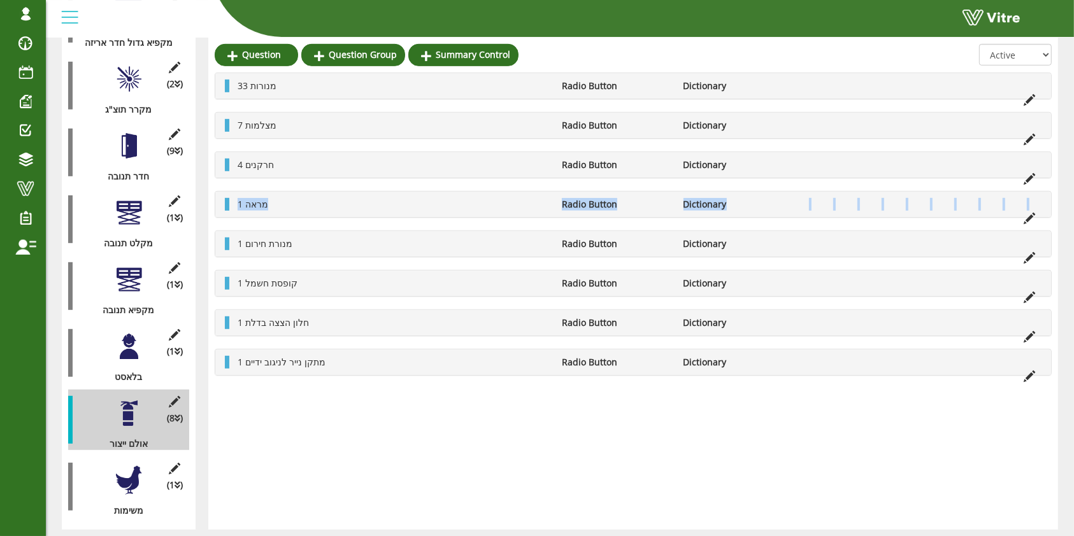
drag, startPoint x: 224, startPoint y: 242, endPoint x: 225, endPoint y: 201, distance: 40.8
click at [225, 201] on div "33 מנורות Radio Button Dictionary 7 מצלמות Radio Button Dictionary 4 חרקנים Rad…" at bounding box center [633, 224] width 837 height 303
click at [255, 243] on span "1 מראה" at bounding box center [253, 244] width 31 height 12
click at [1032, 257] on icon at bounding box center [1028, 257] width 11 height 11
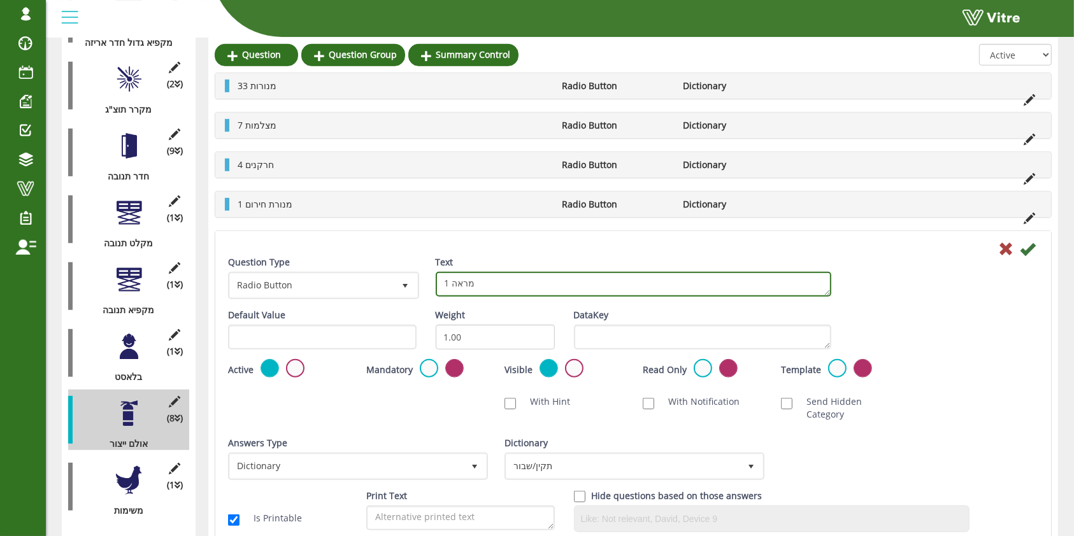
click at [469, 278] on textarea "1 מראה" at bounding box center [633, 284] width 395 height 25
type textarea "1 מד טמפרטורה"
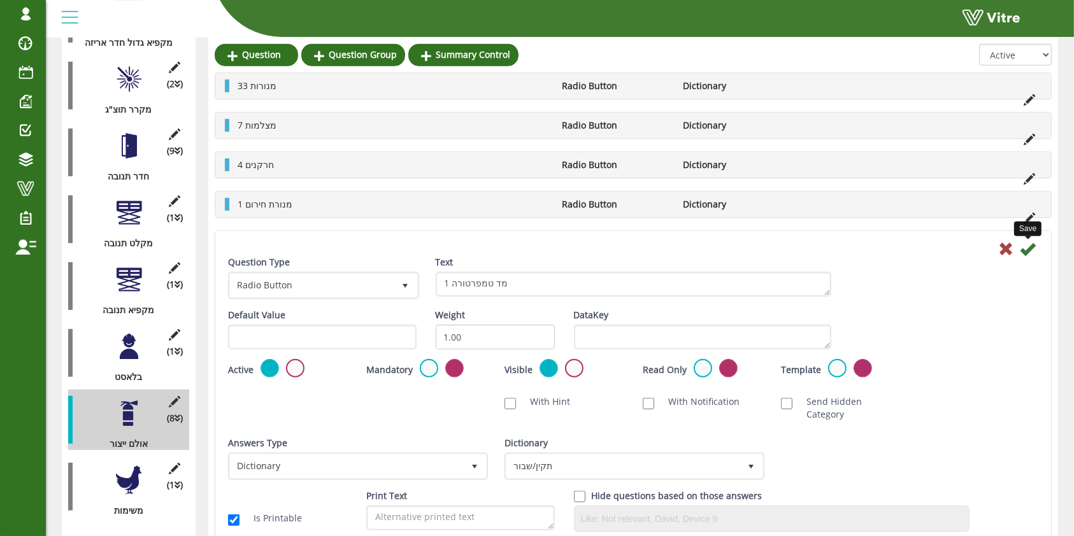
click at [1029, 247] on icon at bounding box center [1027, 248] width 15 height 15
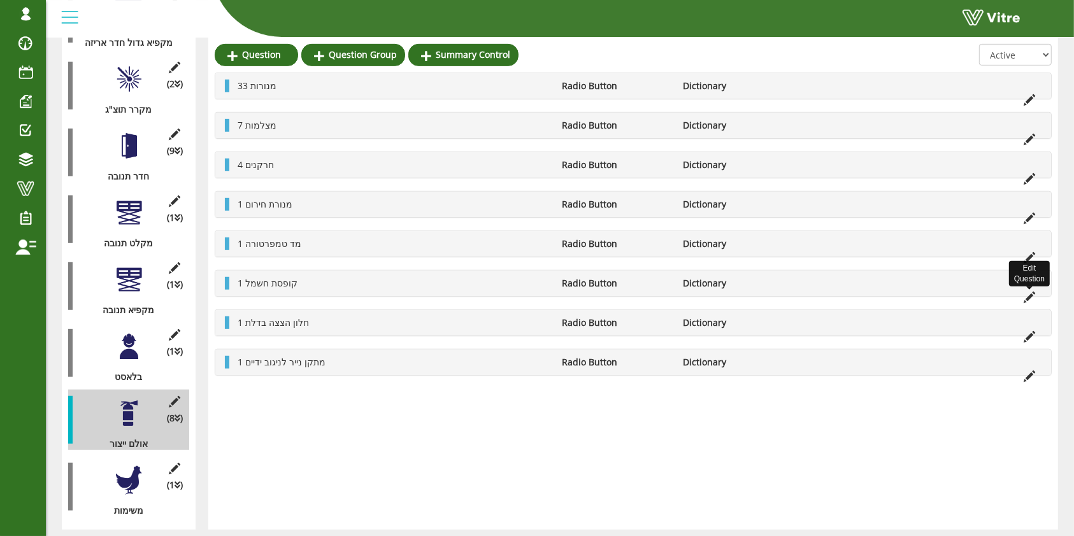
click at [1029, 296] on icon at bounding box center [1028, 297] width 11 height 11
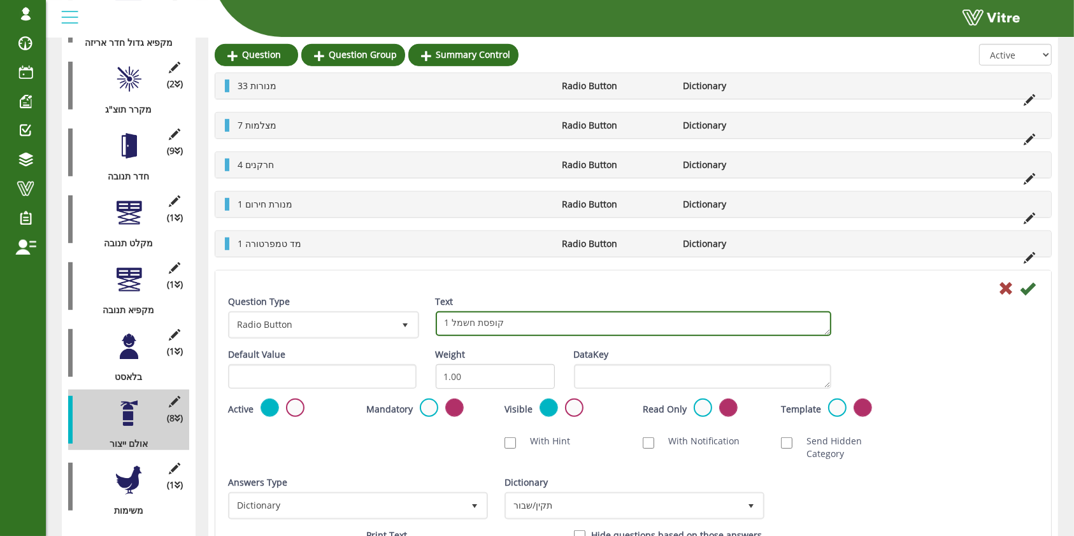
drag, startPoint x: 513, startPoint y: 323, endPoint x: 441, endPoint y: 320, distance: 72.7
click at [441, 320] on textarea "1 קופסת חשמל" at bounding box center [633, 323] width 395 height 25
type textarea "6 צגי מכונה"
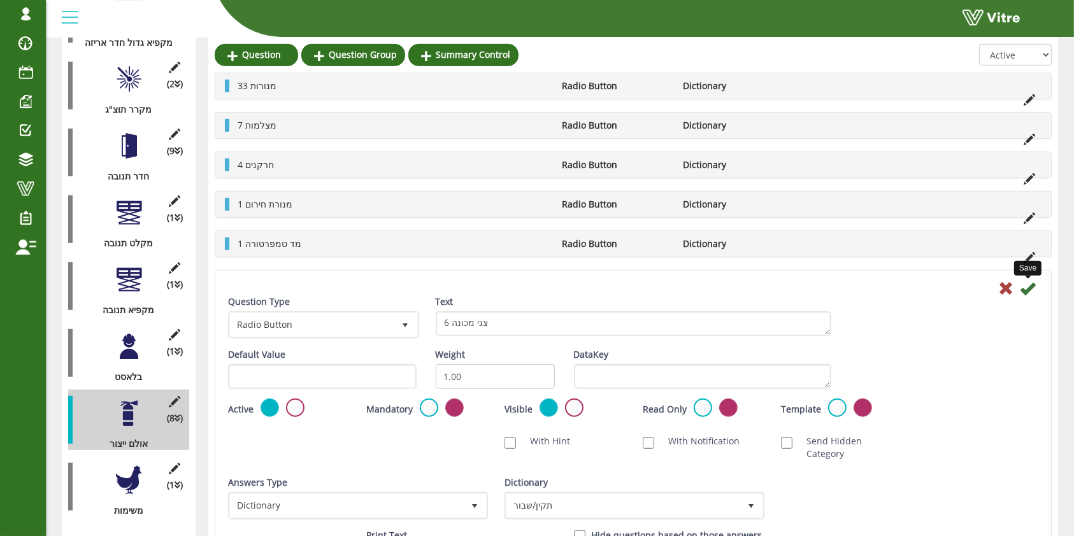
click at [1032, 285] on icon at bounding box center [1027, 288] width 15 height 15
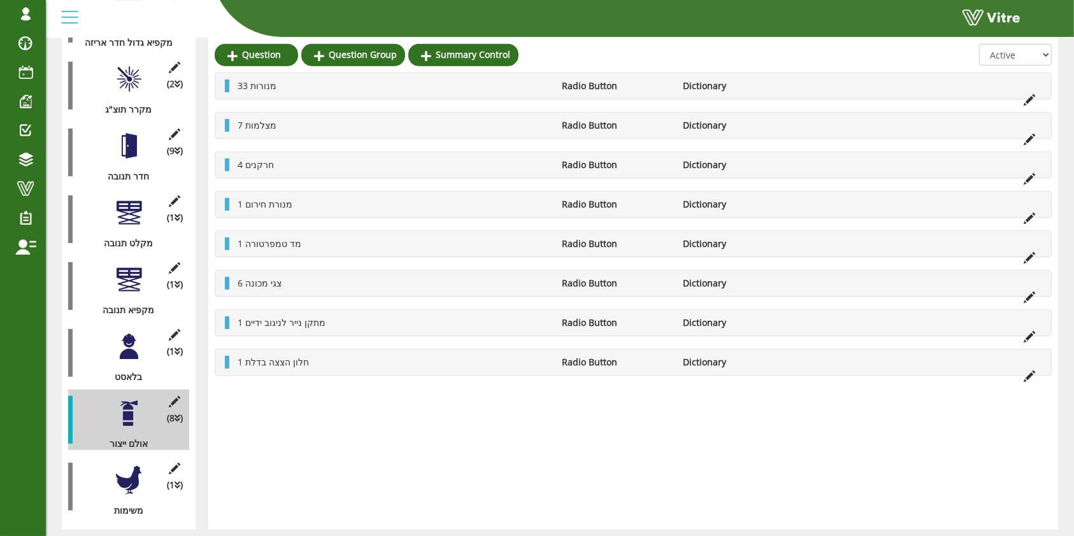
click at [1029, 331] on icon at bounding box center [1028, 336] width 11 height 11
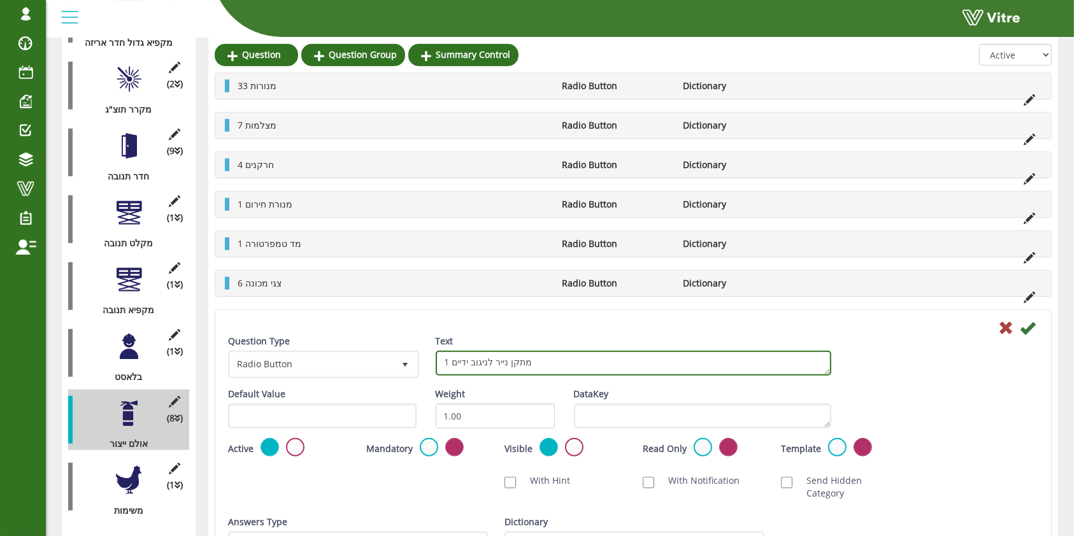
click at [476, 362] on textarea "1 מתקן נייר לניגוב ידיים" at bounding box center [633, 363] width 395 height 25
click at [495, 359] on textarea "1 מתקן נייר לניגוב ידיים" at bounding box center [633, 363] width 395 height 25
type textarea "1 מתקן לסבון ידיים ונייר"
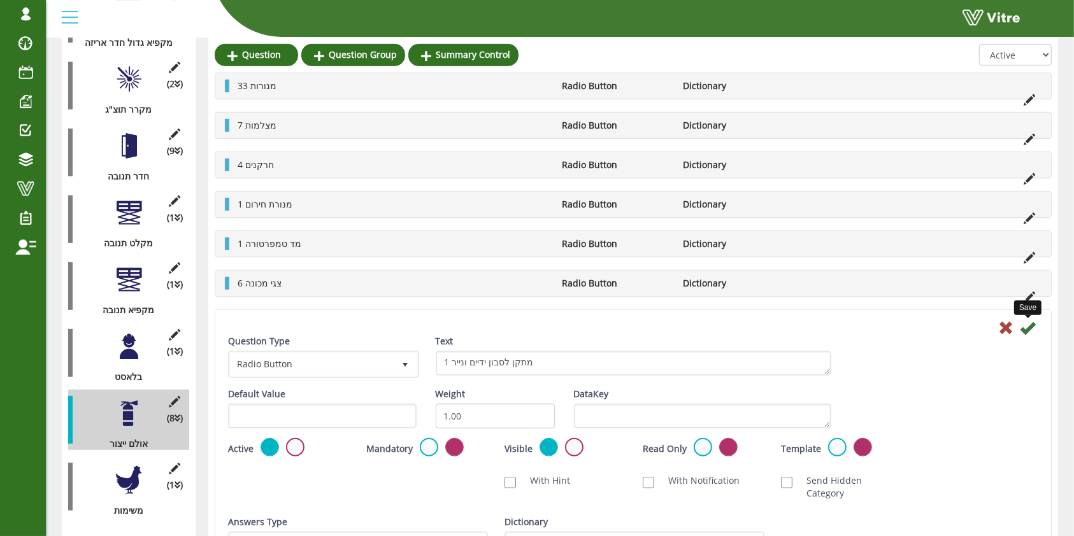
click at [1024, 330] on icon at bounding box center [1027, 327] width 15 height 15
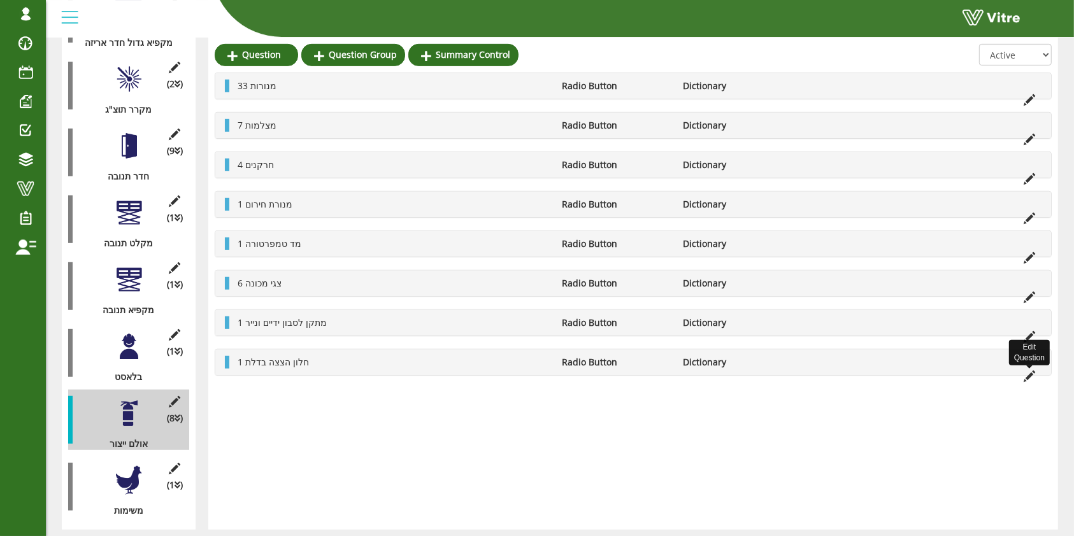
click at [1030, 376] on icon at bounding box center [1028, 376] width 11 height 11
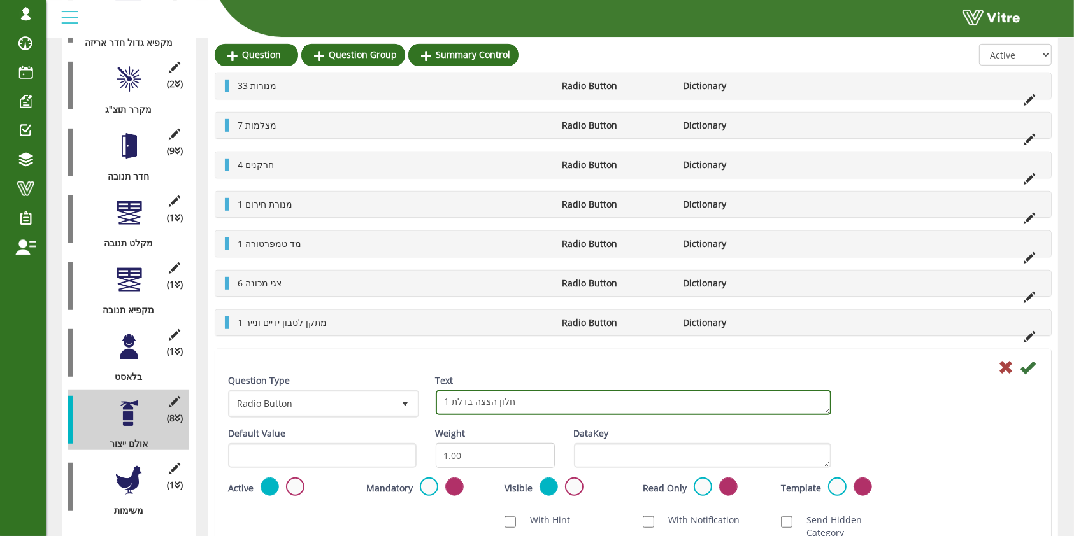
click at [482, 398] on textarea "1 חלון הצצה בדלת" at bounding box center [633, 402] width 395 height 25
type textarea "11 קופסאות חשמל"
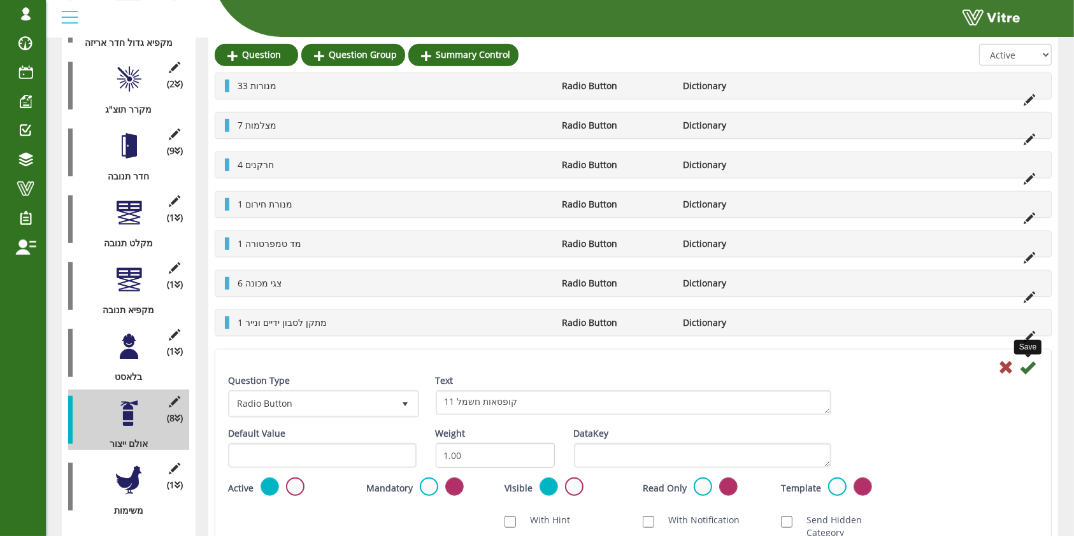
click at [1029, 365] on icon at bounding box center [1027, 367] width 15 height 15
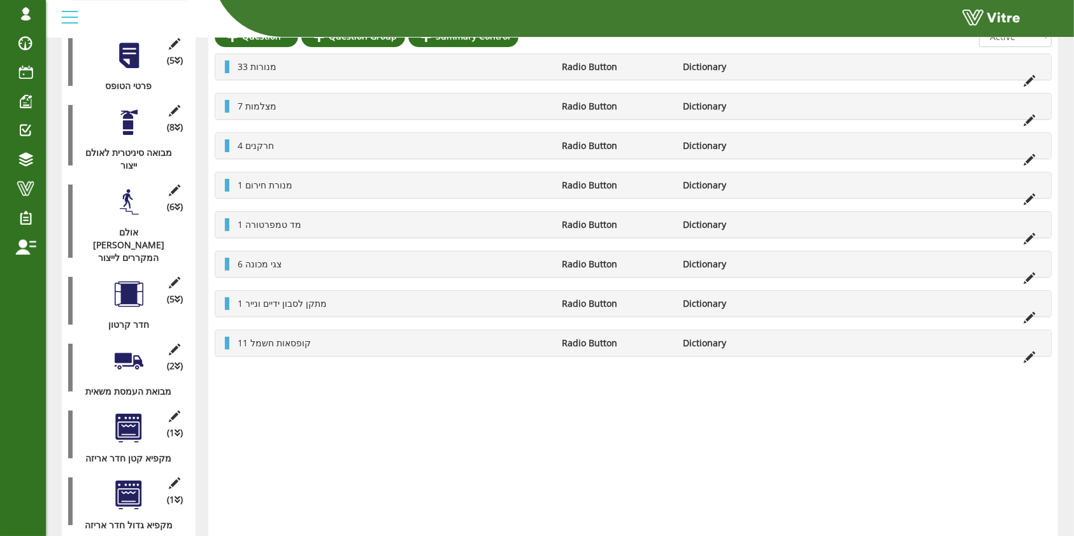
scroll to position [201, 0]
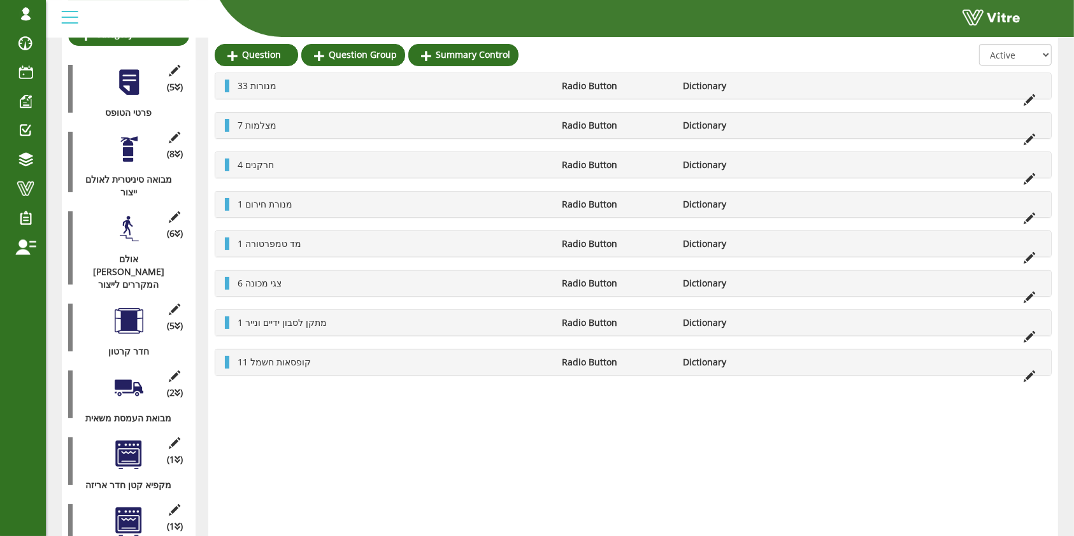
click at [127, 216] on div at bounding box center [129, 229] width 29 height 29
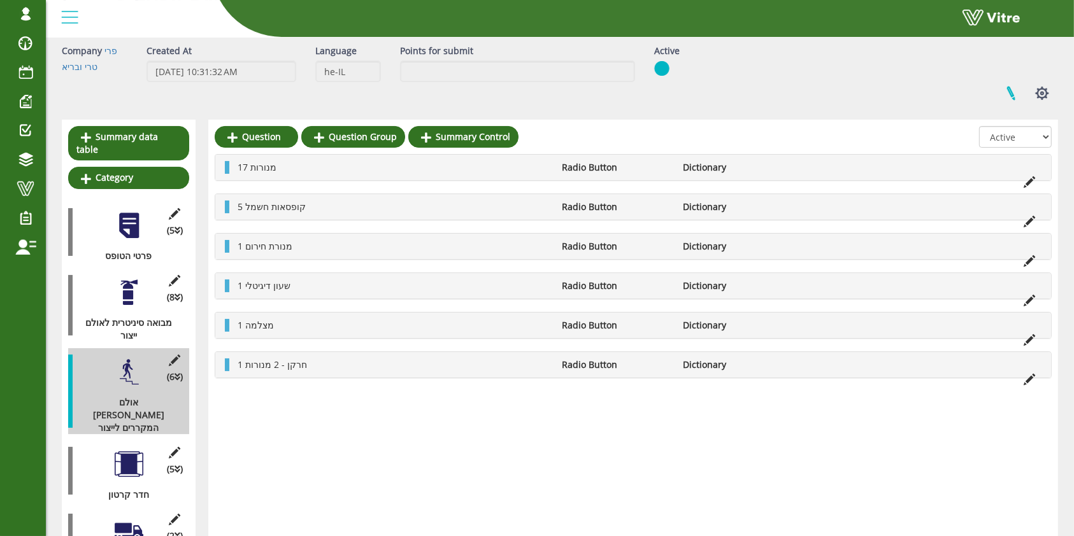
scroll to position [31, 0]
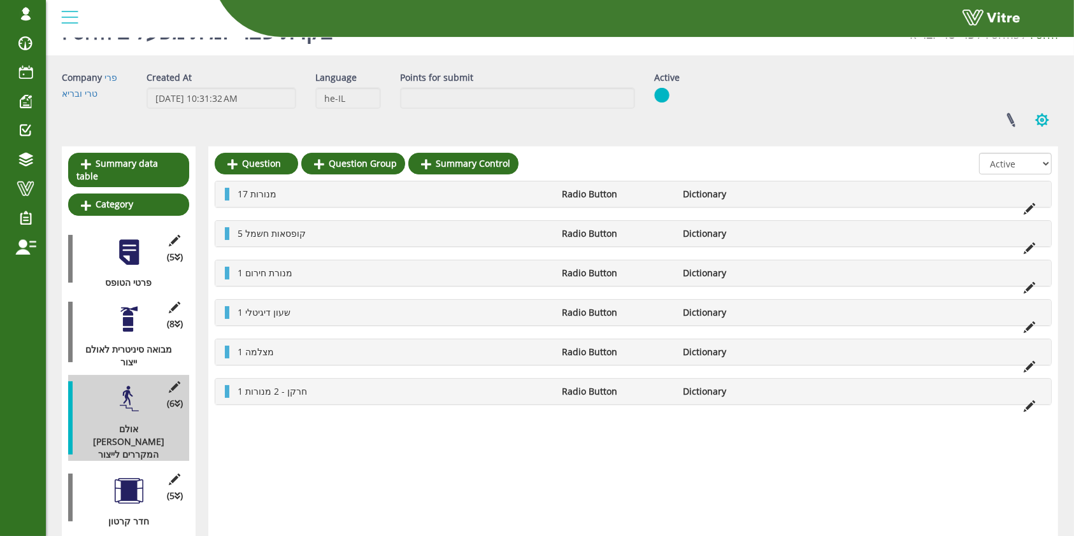
click at [1047, 121] on button "button" at bounding box center [1042, 120] width 32 height 34
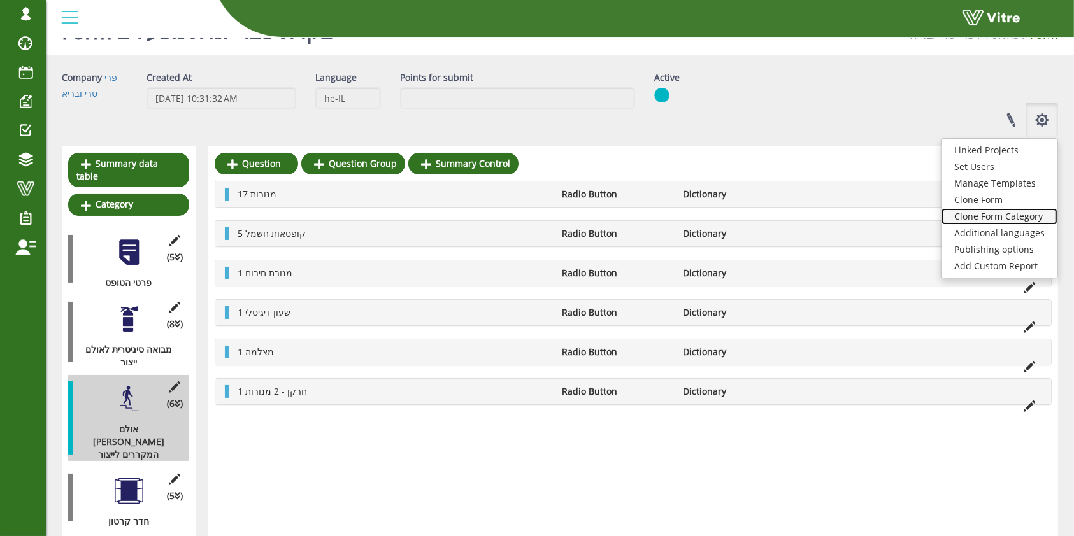
click at [1000, 216] on link "Clone Form Category" at bounding box center [999, 216] width 116 height 17
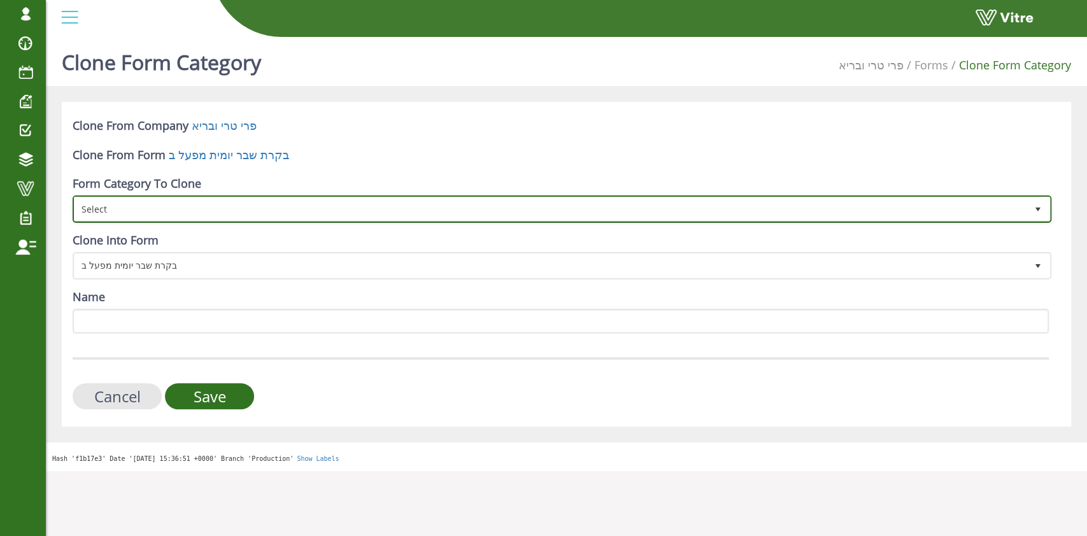
click at [208, 211] on span "Select" at bounding box center [551, 208] width 952 height 23
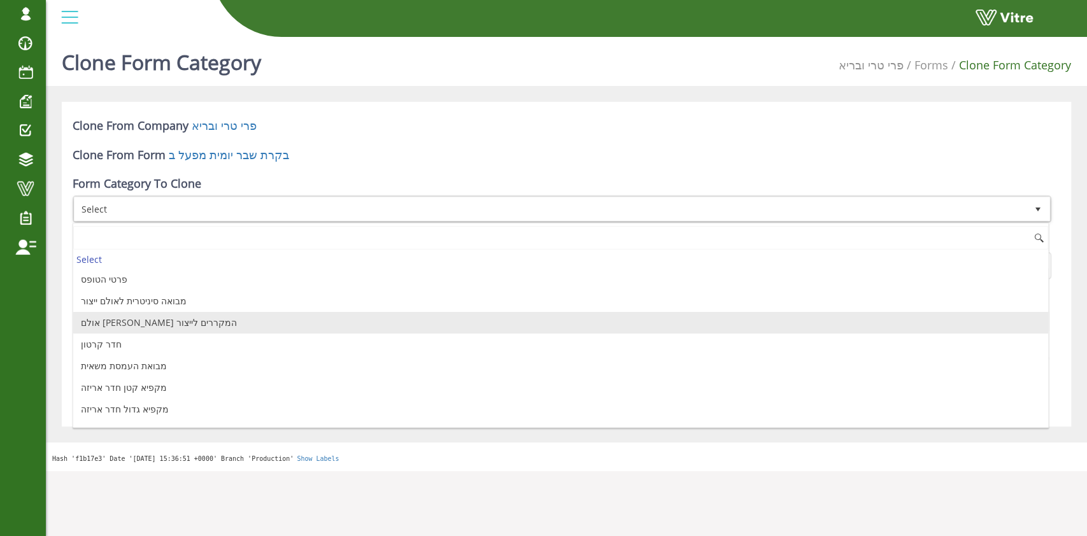
click at [180, 324] on li "אולם [PERSON_NAME] המקררים לייצור" at bounding box center [560, 323] width 975 height 22
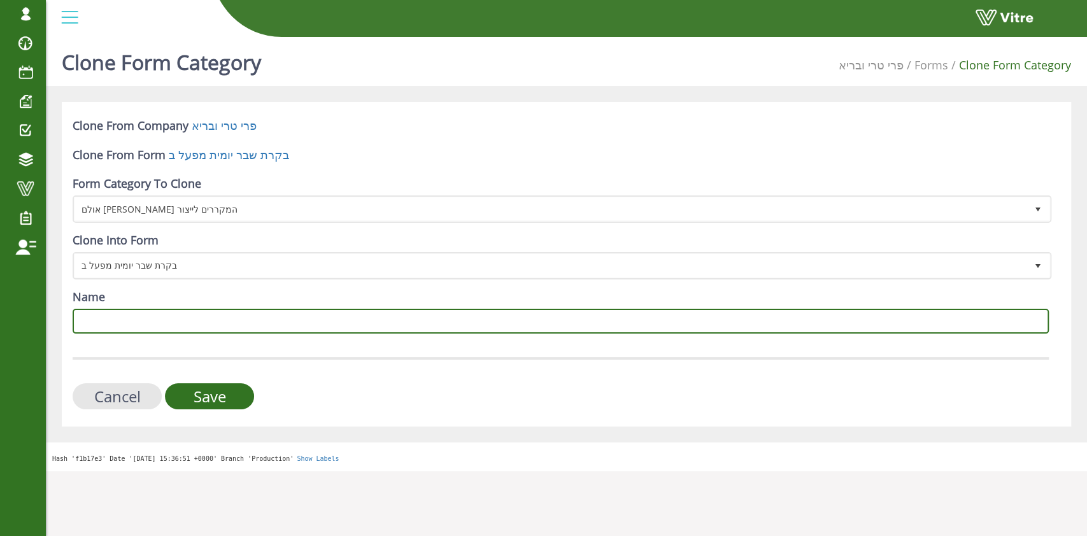
click at [245, 318] on input "Name" at bounding box center [561, 321] width 976 height 25
type input "n"
type input "מחלקת הכנות"
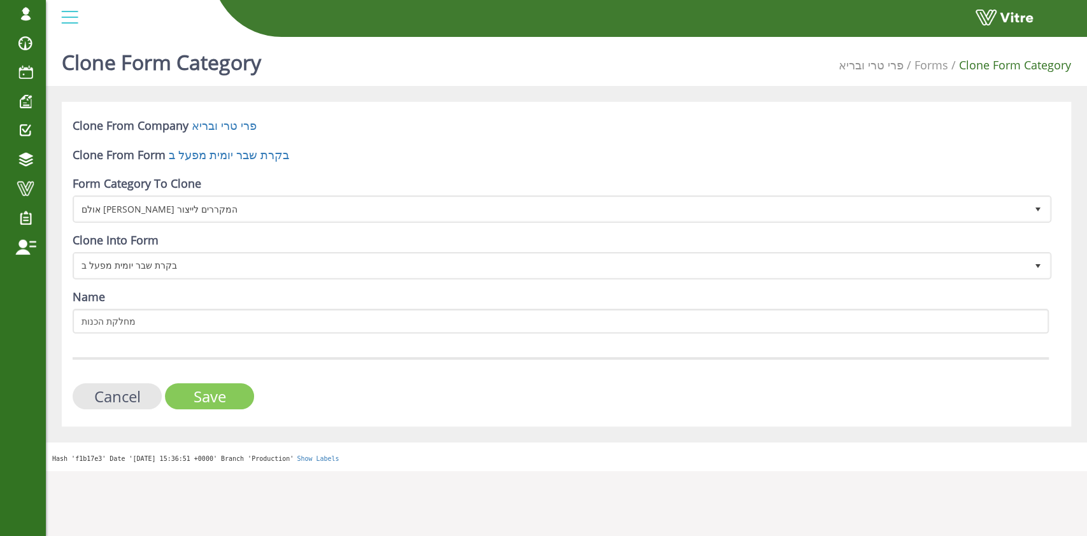
click at [187, 390] on input "Save" at bounding box center [209, 396] width 89 height 26
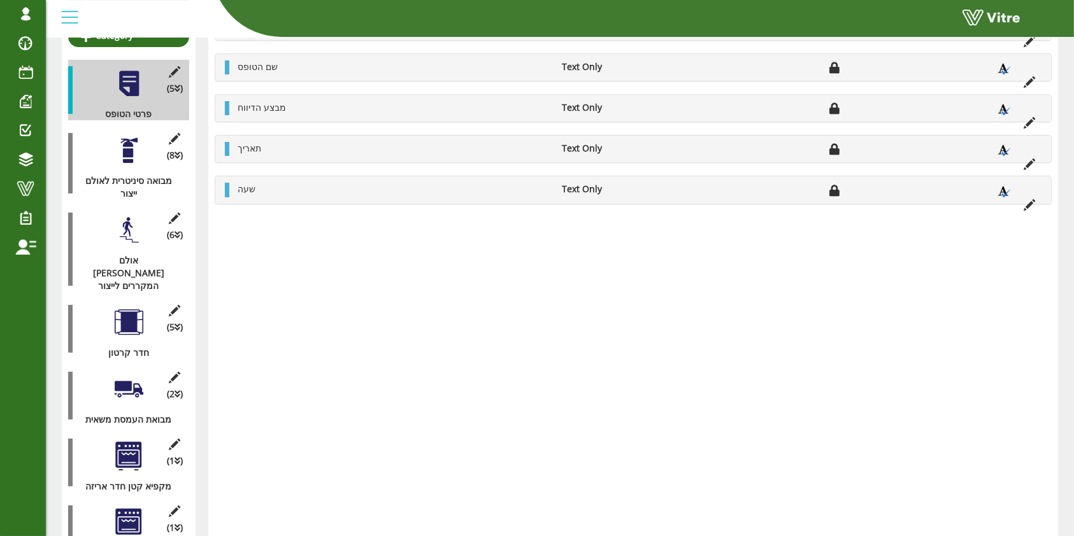
scroll to position [255, 0]
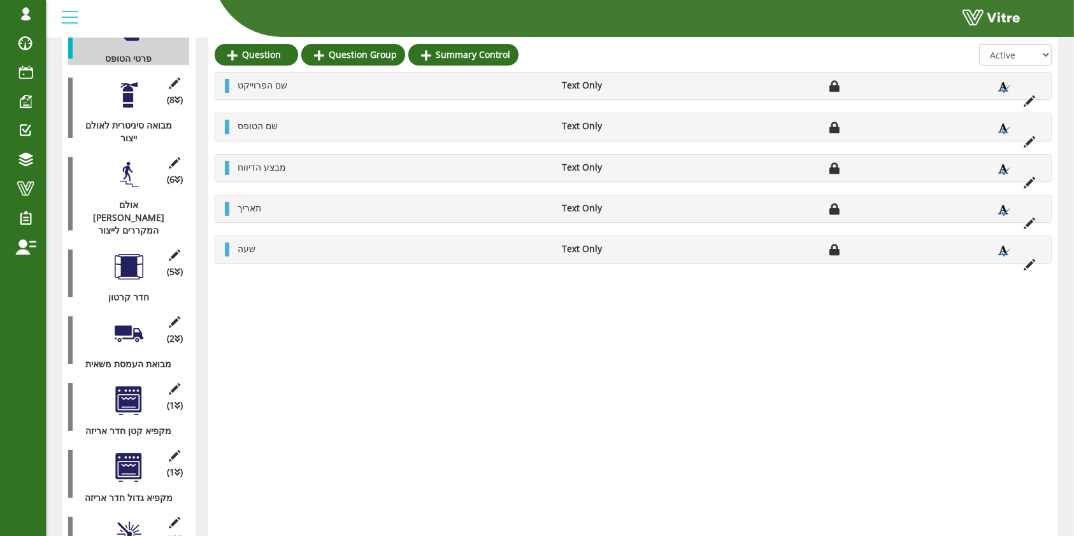
click at [125, 320] on div at bounding box center [129, 334] width 29 height 29
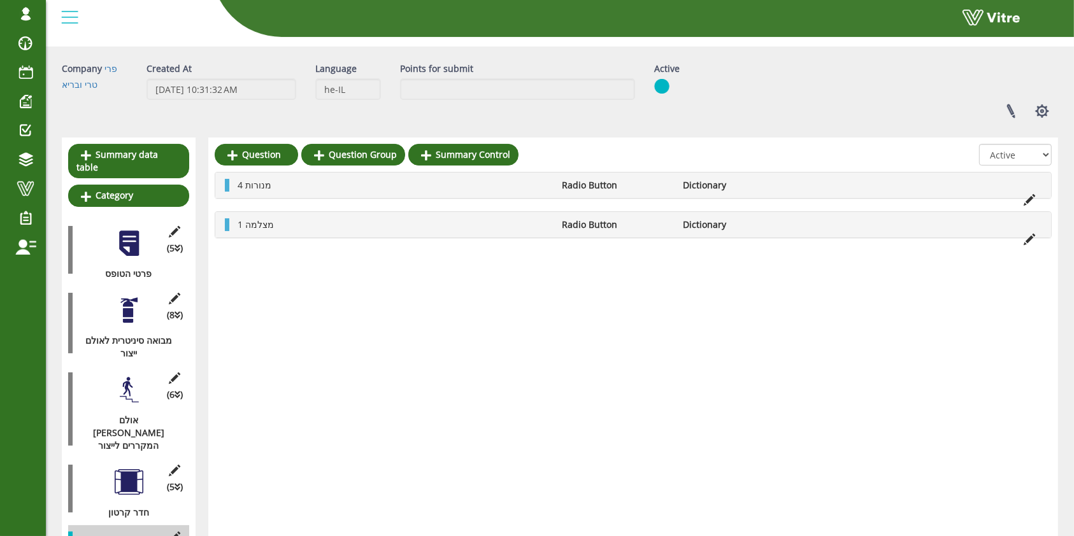
scroll to position [0, 0]
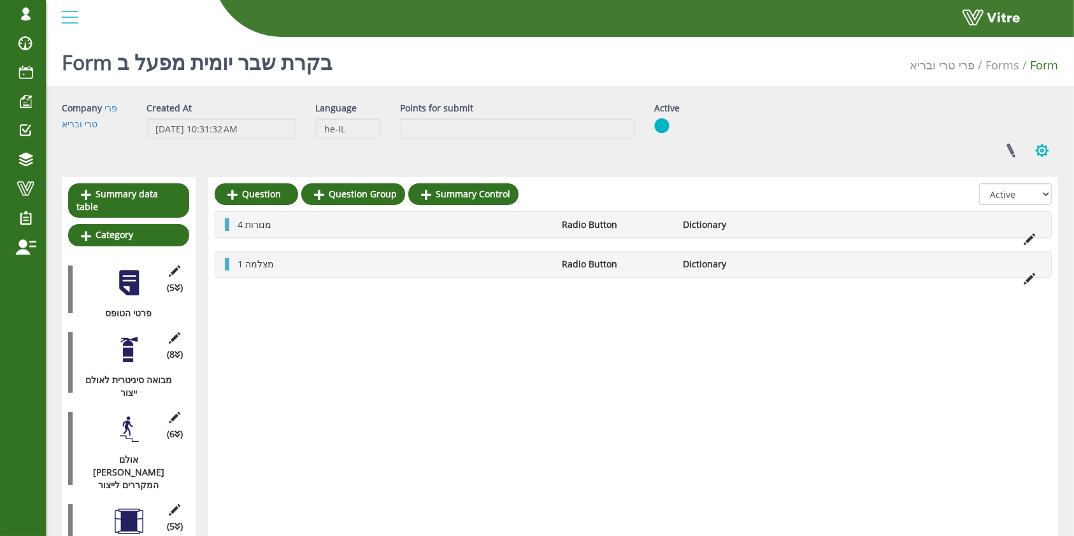
click at [1044, 152] on button "button" at bounding box center [1042, 151] width 32 height 34
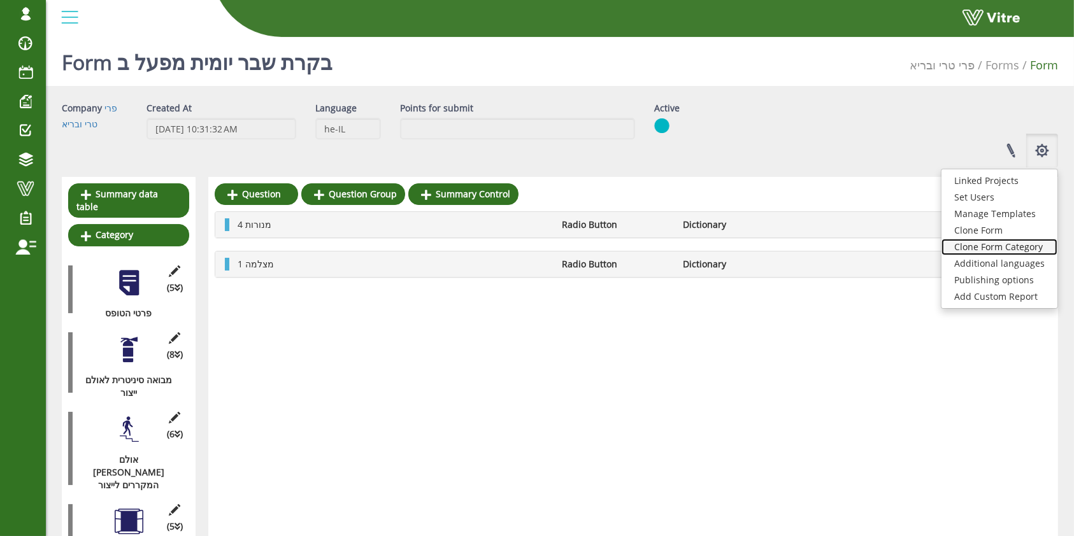
click at [1004, 250] on link "Clone Form Category" at bounding box center [999, 247] width 116 height 17
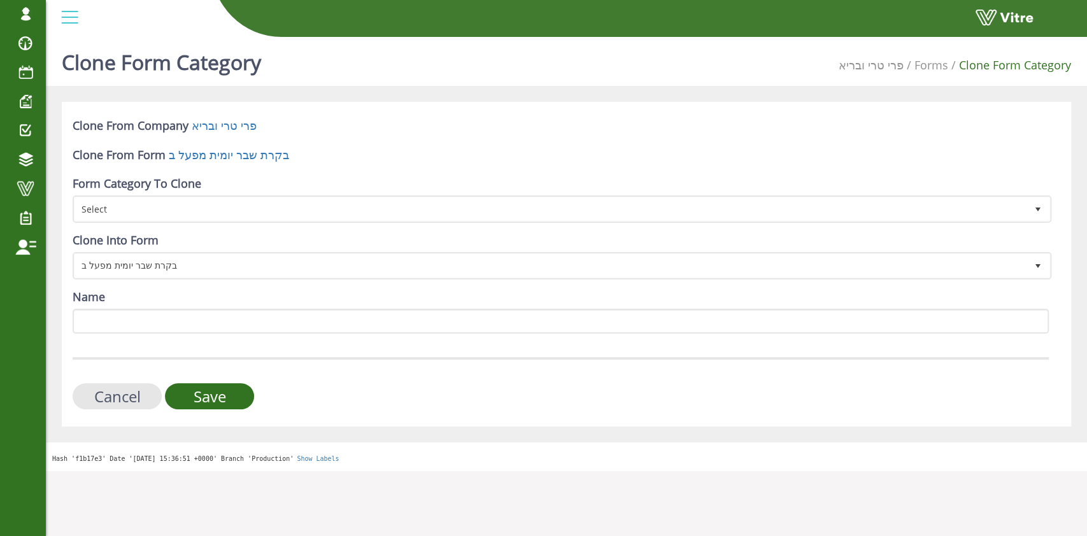
click at [219, 222] on form "Clone From Company [PERSON_NAME] טרי ובריא Clone From Form בקרת שבר יומית מפעל …" at bounding box center [561, 264] width 976 height 292
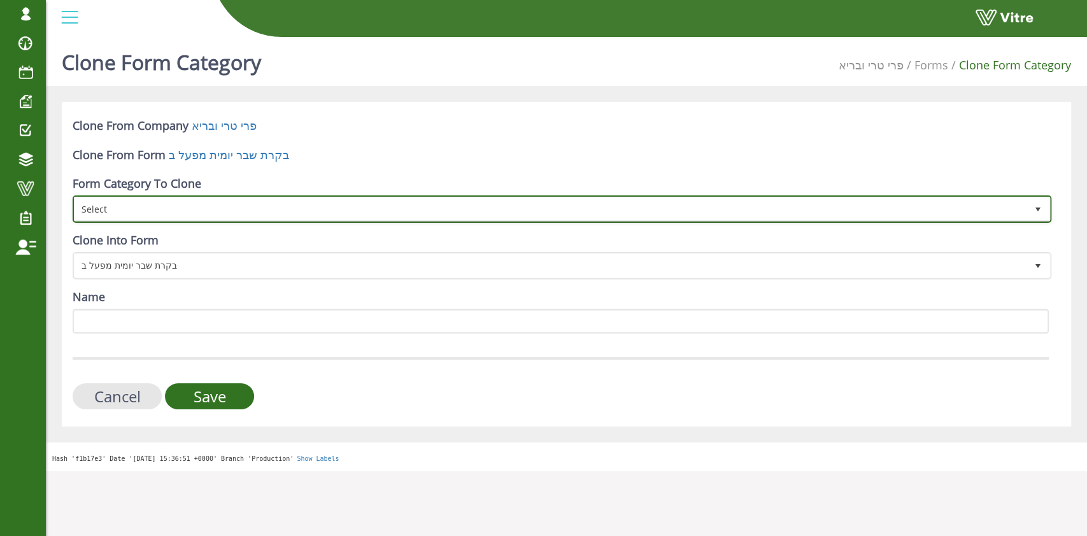
click at [220, 209] on span "Select" at bounding box center [551, 208] width 952 height 23
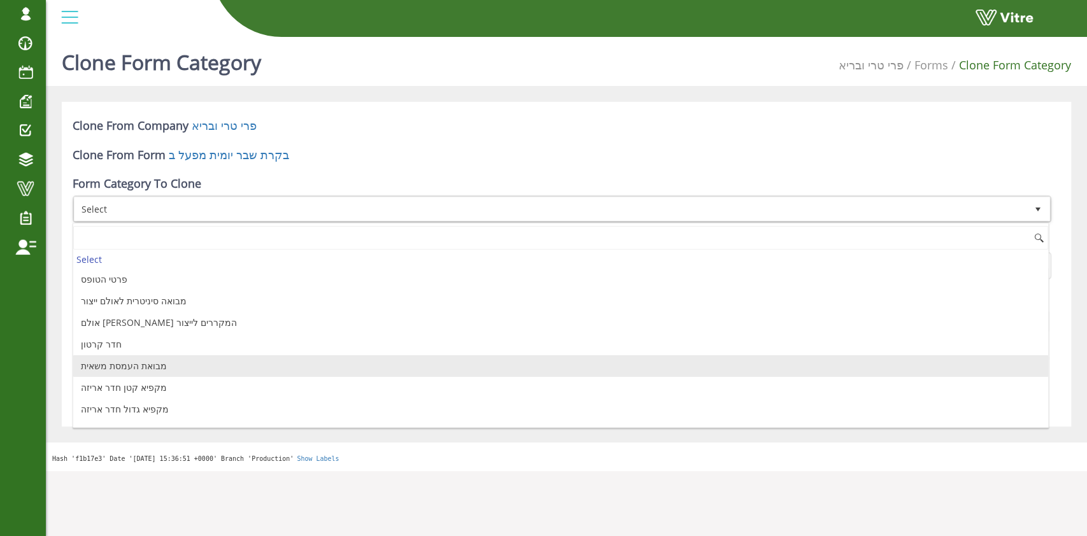
click at [176, 363] on li "מבואת העמסת משאית" at bounding box center [560, 366] width 975 height 22
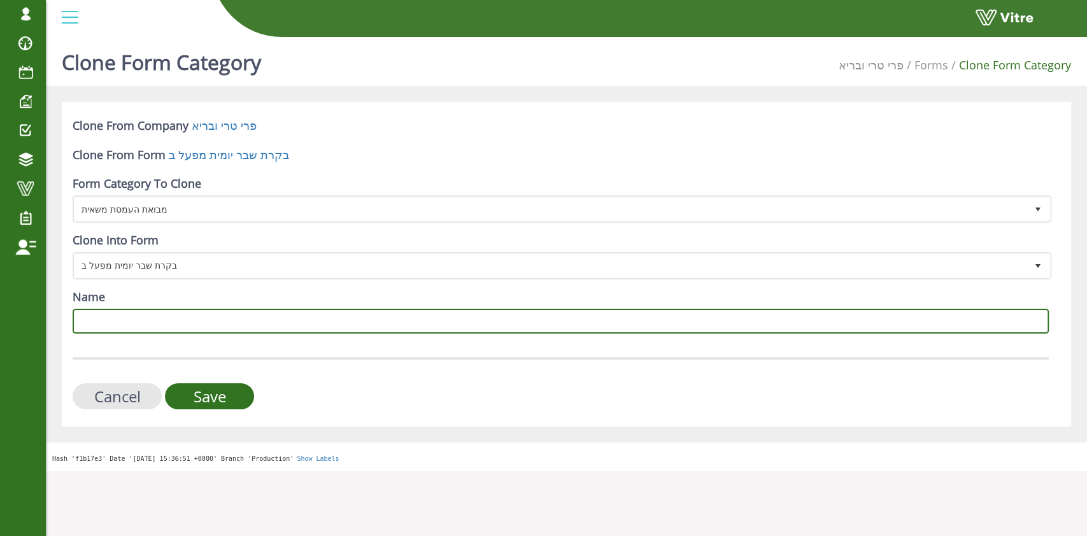
click at [183, 318] on input "Name" at bounding box center [561, 321] width 976 height 25
type input "מקרר חו"ג"
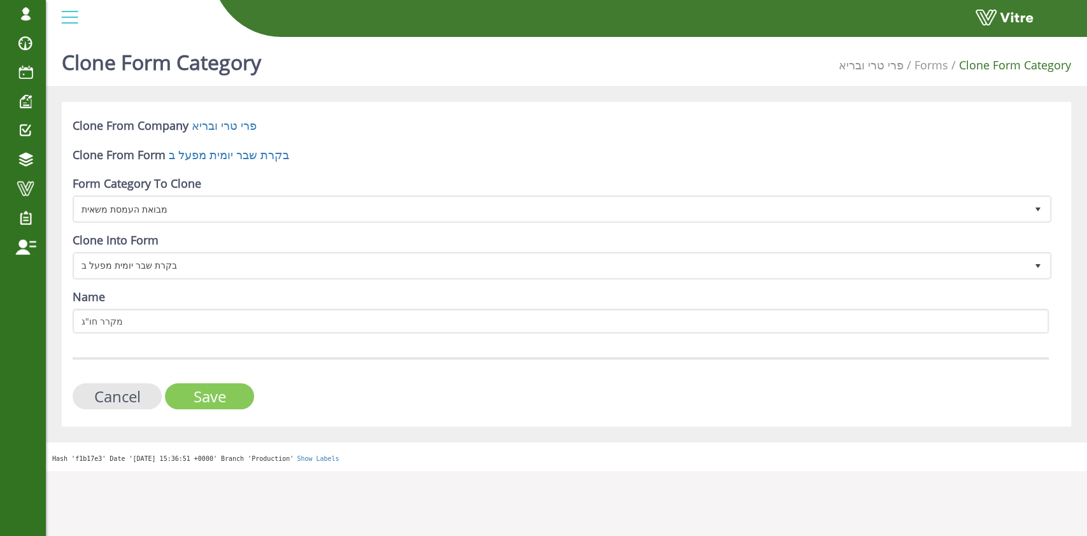
click at [180, 395] on input "Save" at bounding box center [209, 396] width 89 height 26
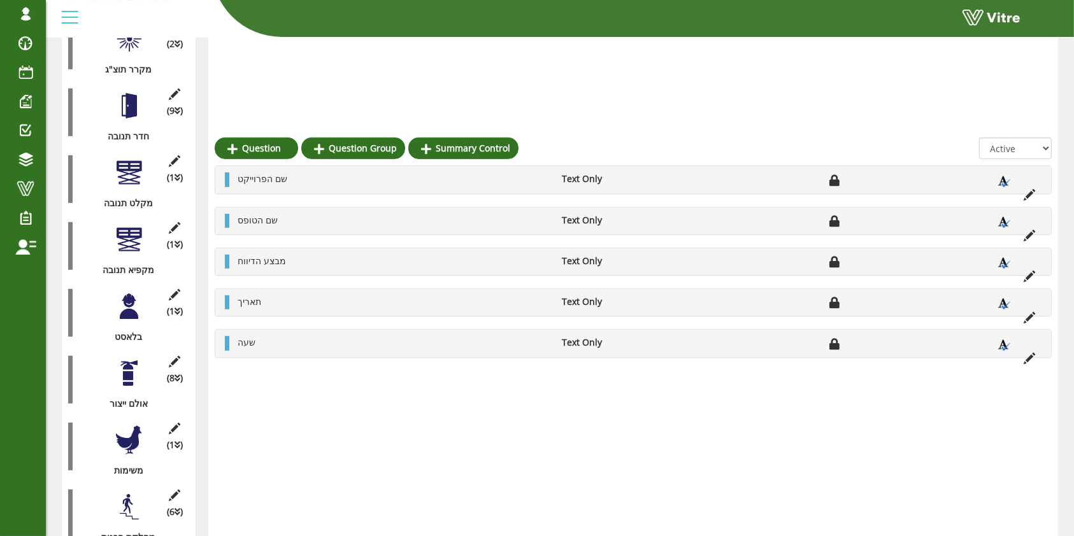
scroll to position [844, 0]
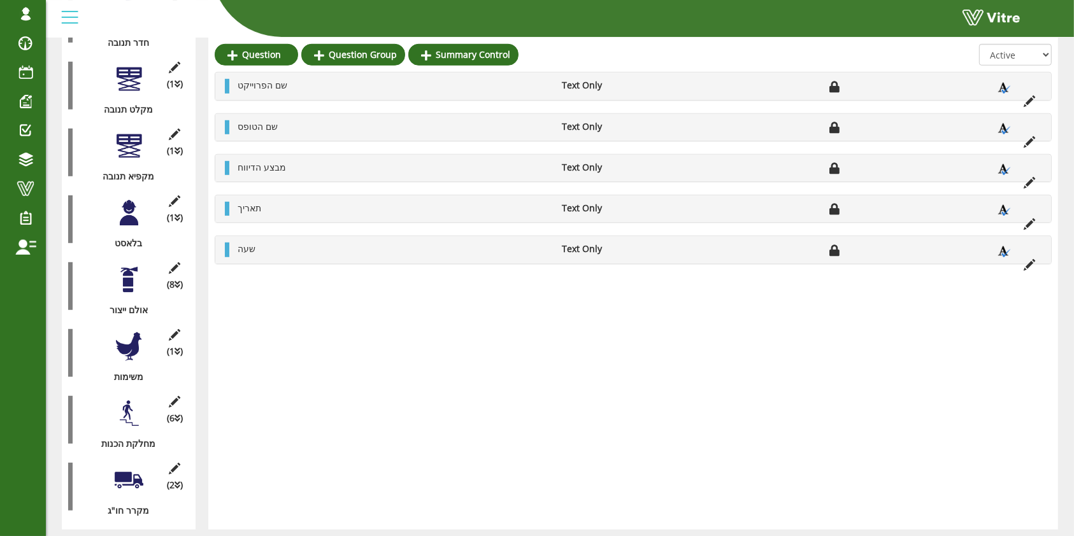
click at [127, 466] on div at bounding box center [129, 480] width 29 height 29
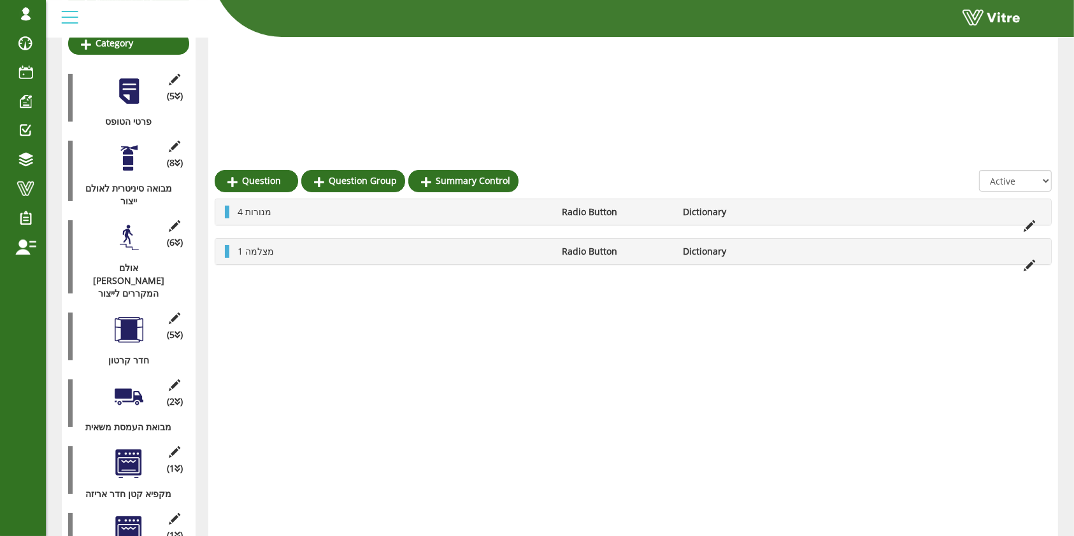
scroll to position [0, 0]
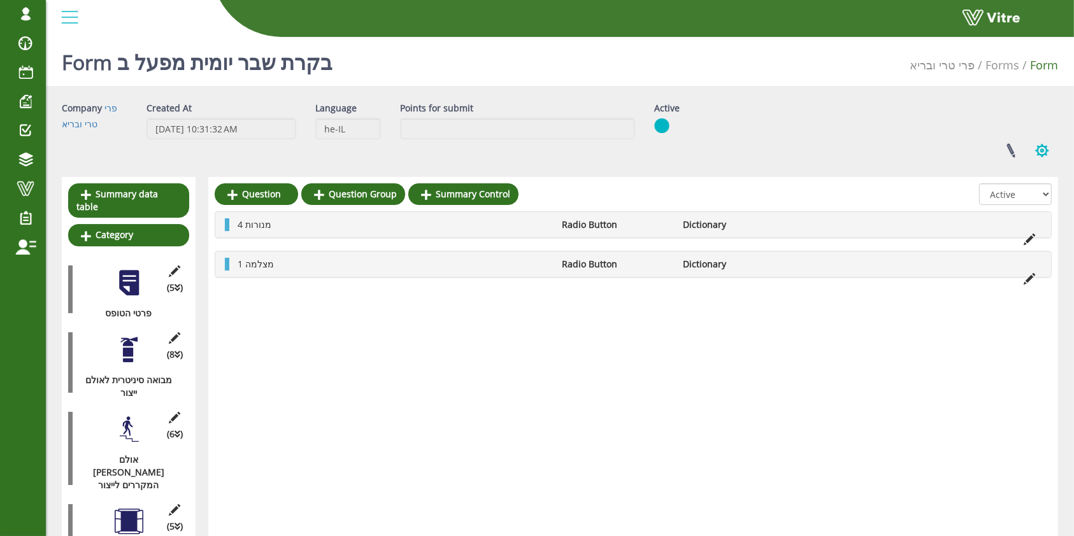
click at [1039, 152] on button "button" at bounding box center [1042, 151] width 32 height 34
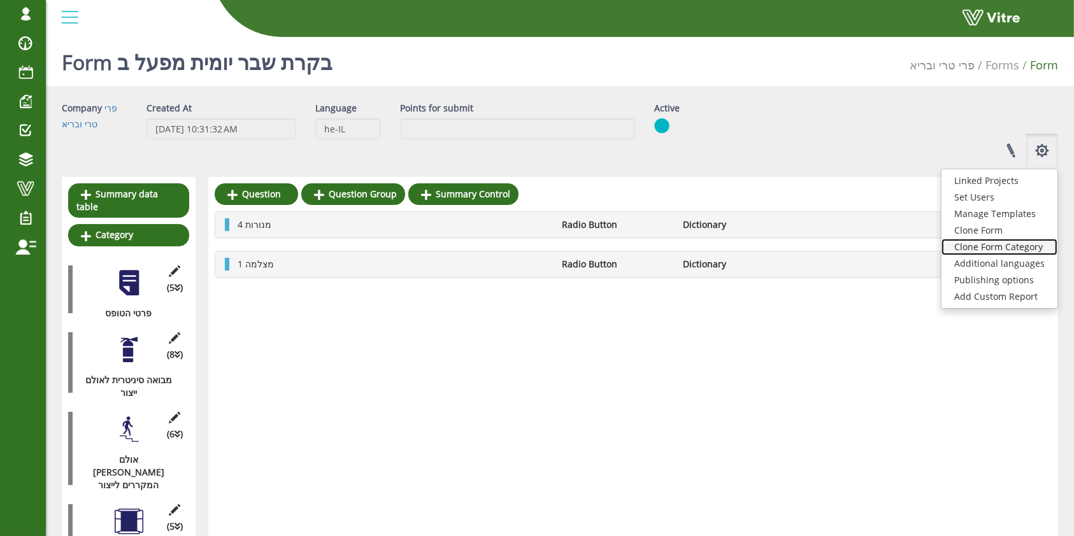
click at [1006, 249] on link "Clone Form Category" at bounding box center [999, 247] width 116 height 17
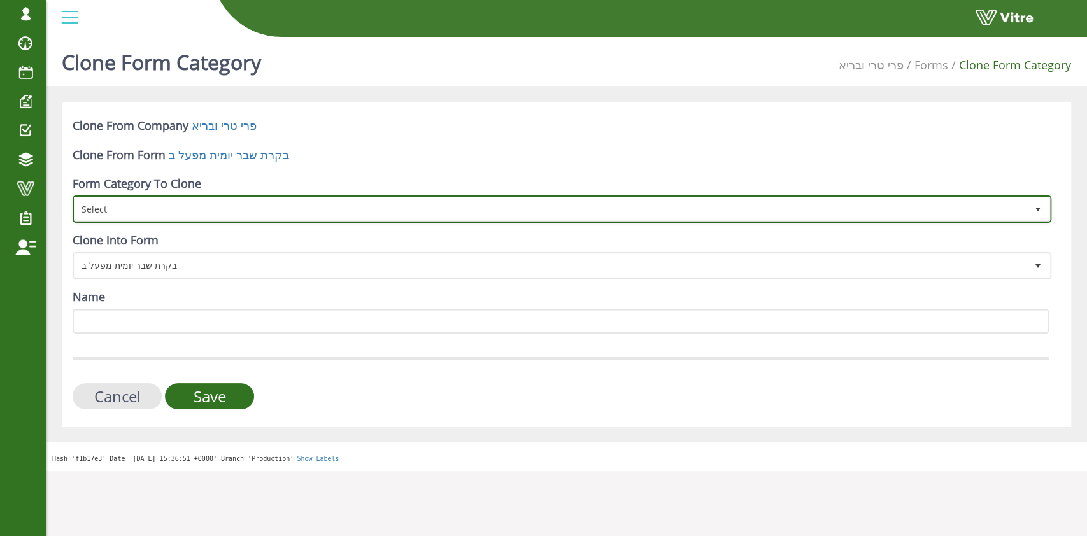
click at [180, 205] on span "Select" at bounding box center [551, 208] width 952 height 23
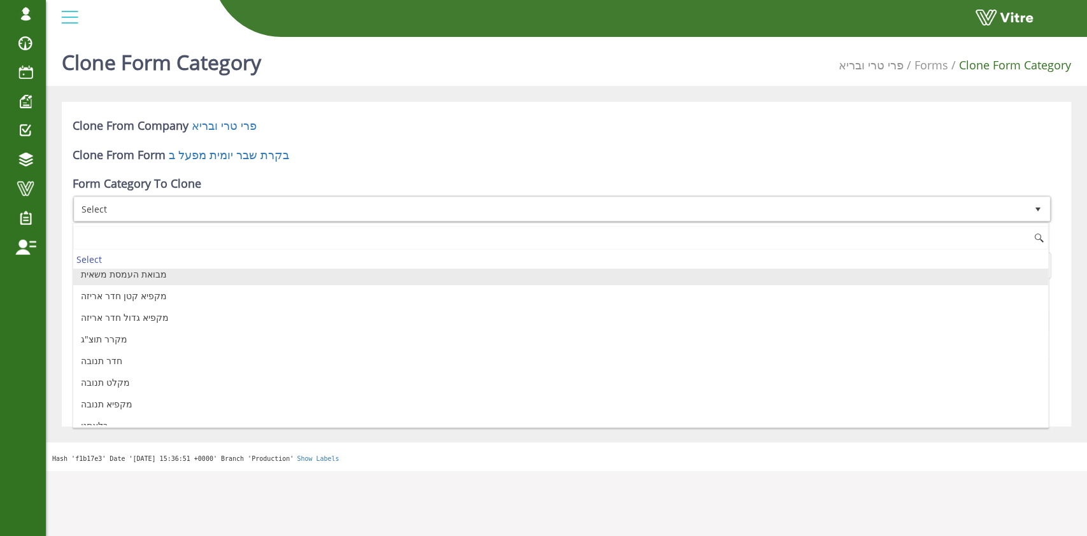
scroll to position [188, 0]
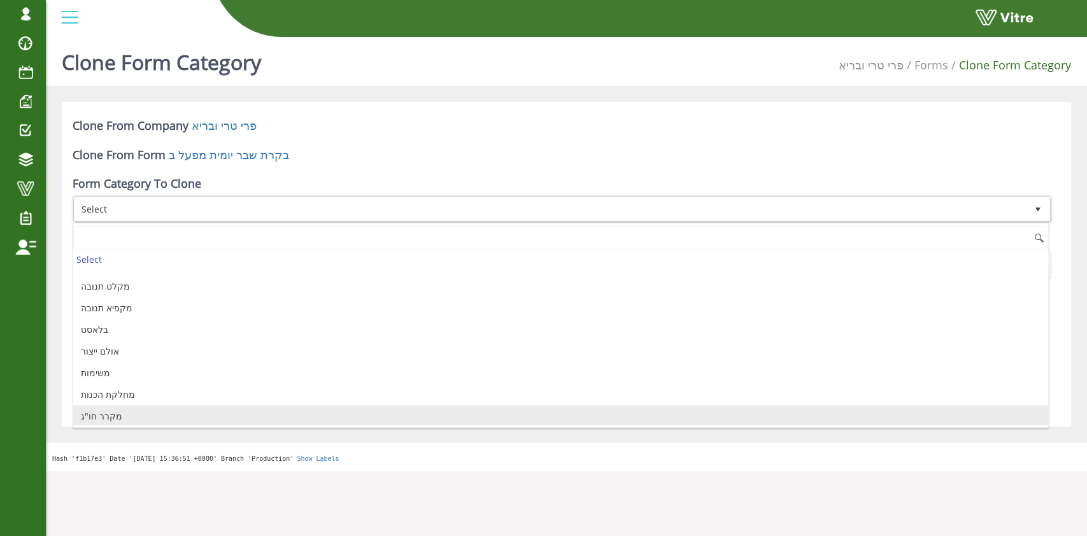
click at [158, 411] on li "מקרר חו"ג" at bounding box center [560, 417] width 975 height 22
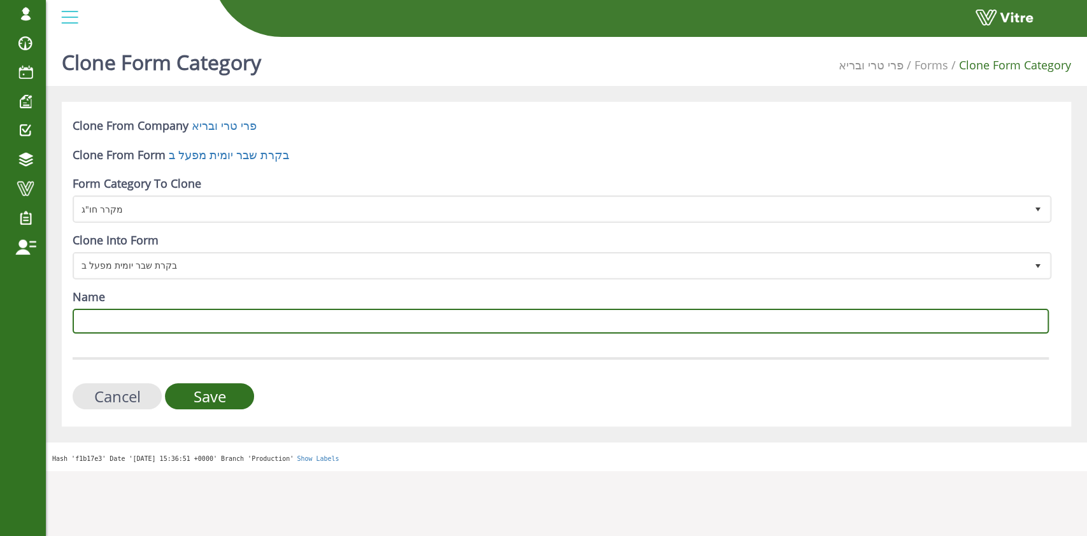
click at [194, 331] on input "Name" at bounding box center [561, 321] width 976 height 25
click at [101, 319] on input "חדר שטטיפה" at bounding box center [561, 321] width 976 height 25
type input "חדר שטיפה"
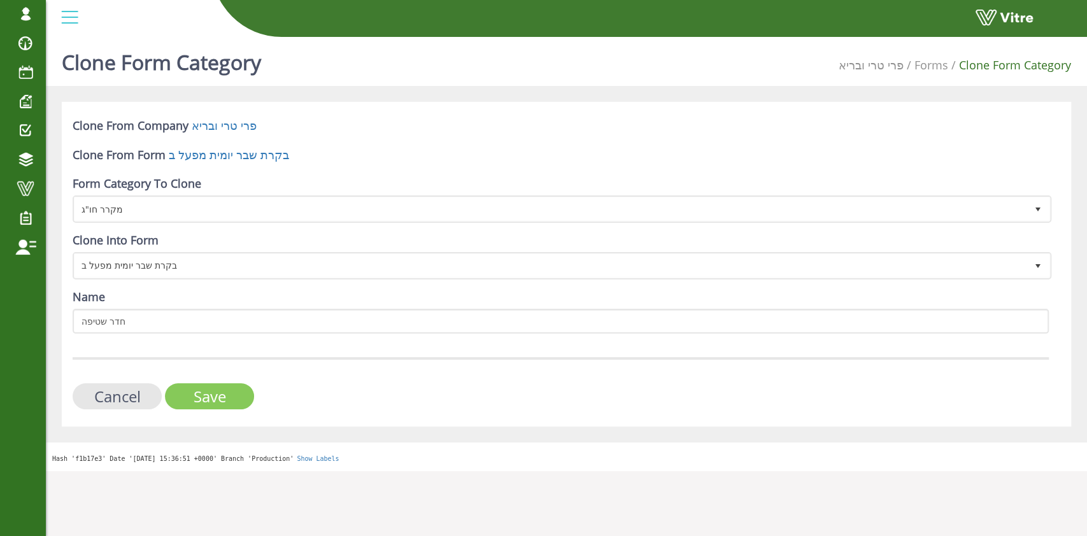
click at [229, 406] on input "Save" at bounding box center [209, 396] width 89 height 26
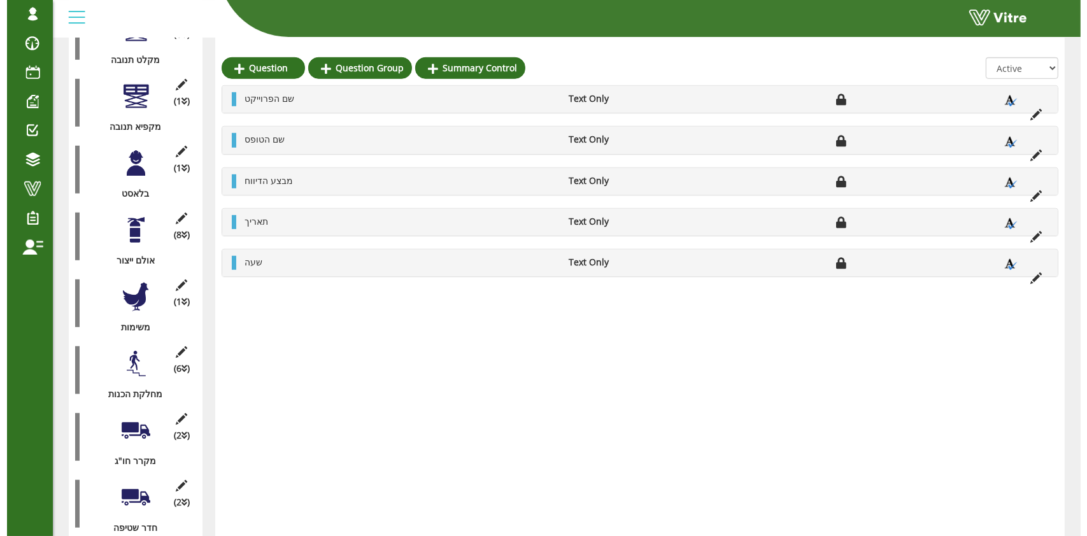
scroll to position [911, 0]
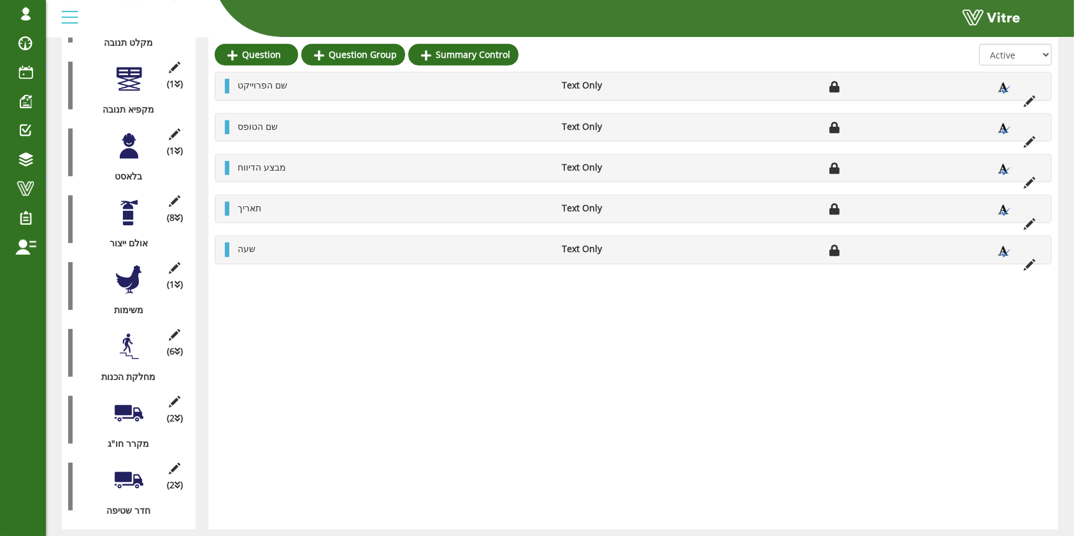
click at [125, 332] on div at bounding box center [129, 346] width 29 height 29
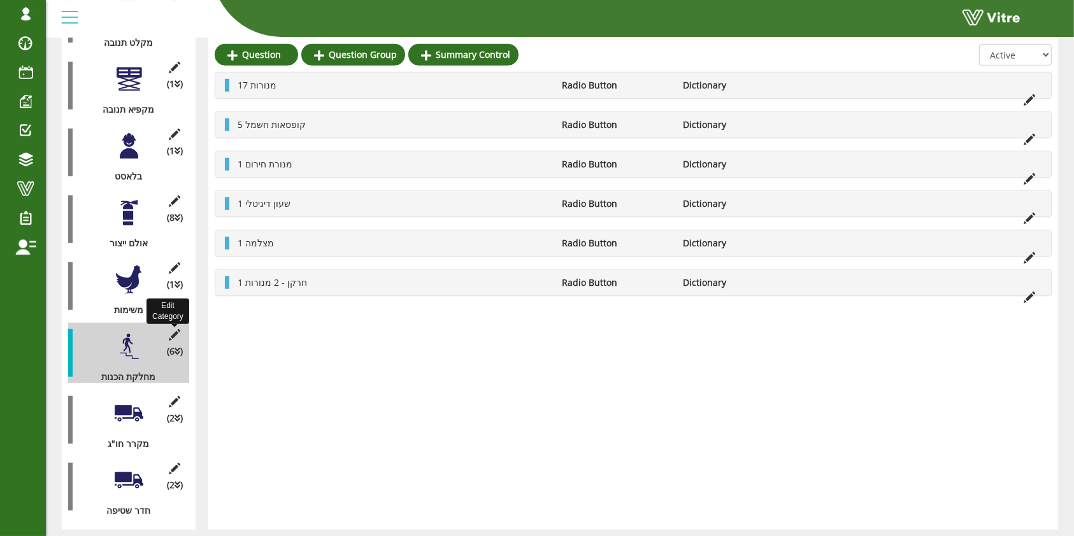
click at [173, 329] on icon at bounding box center [175, 334] width 16 height 11
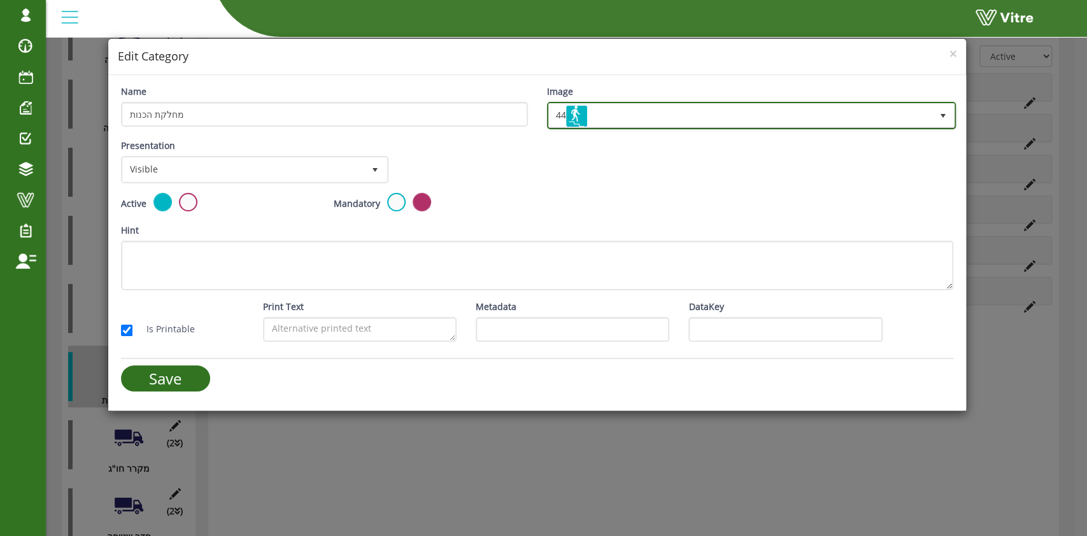
click at [645, 110] on span "44" at bounding box center [740, 115] width 383 height 23
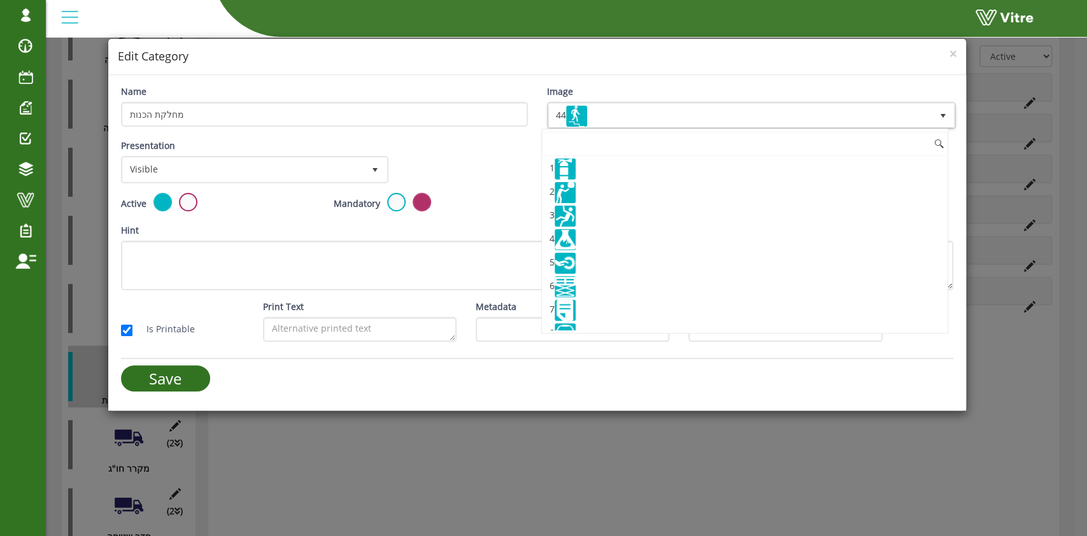
scroll to position [861, 0]
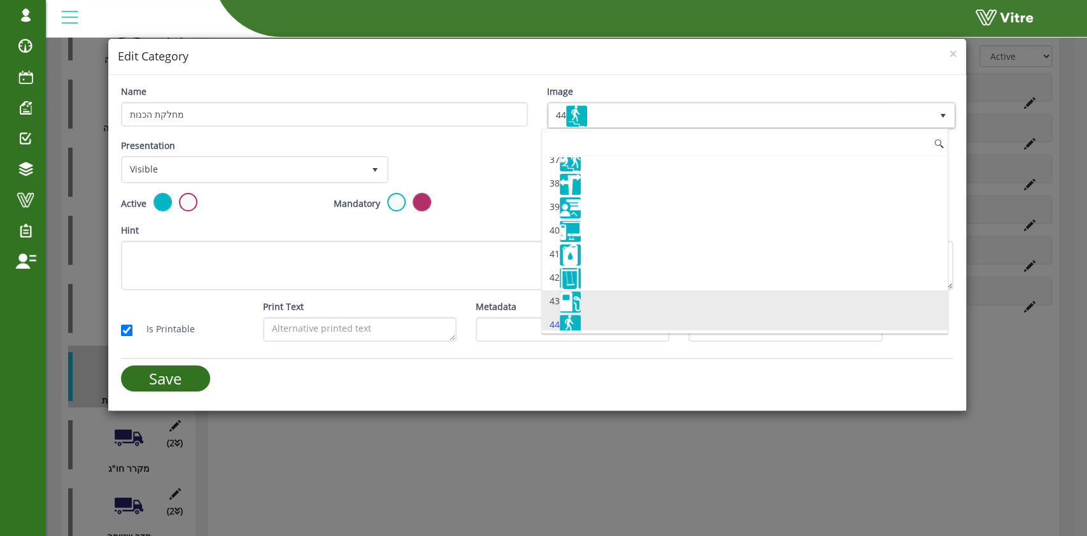
click at [609, 292] on li "43" at bounding box center [745, 302] width 406 height 24
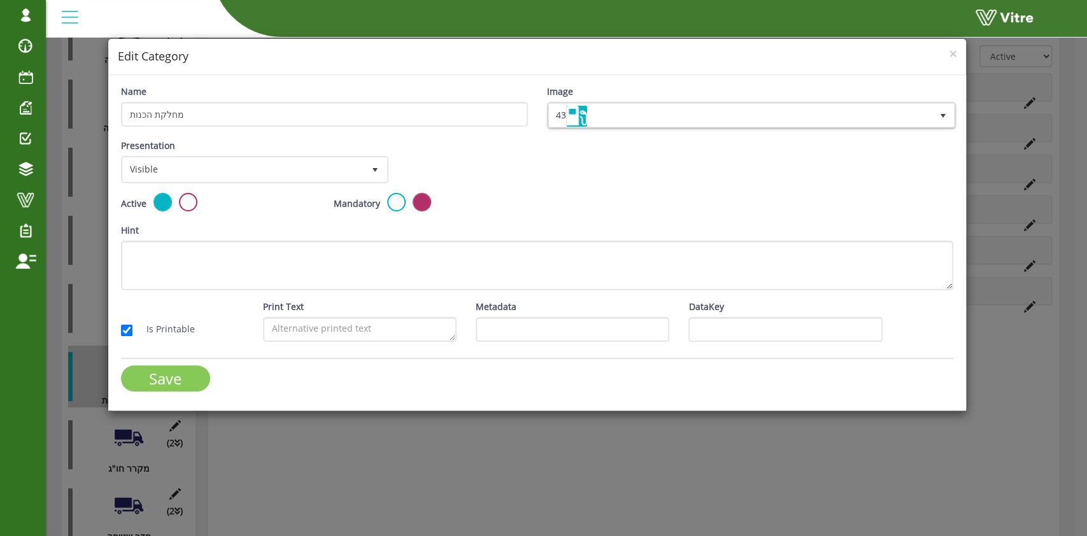
click at [171, 375] on input "Save" at bounding box center [165, 379] width 89 height 26
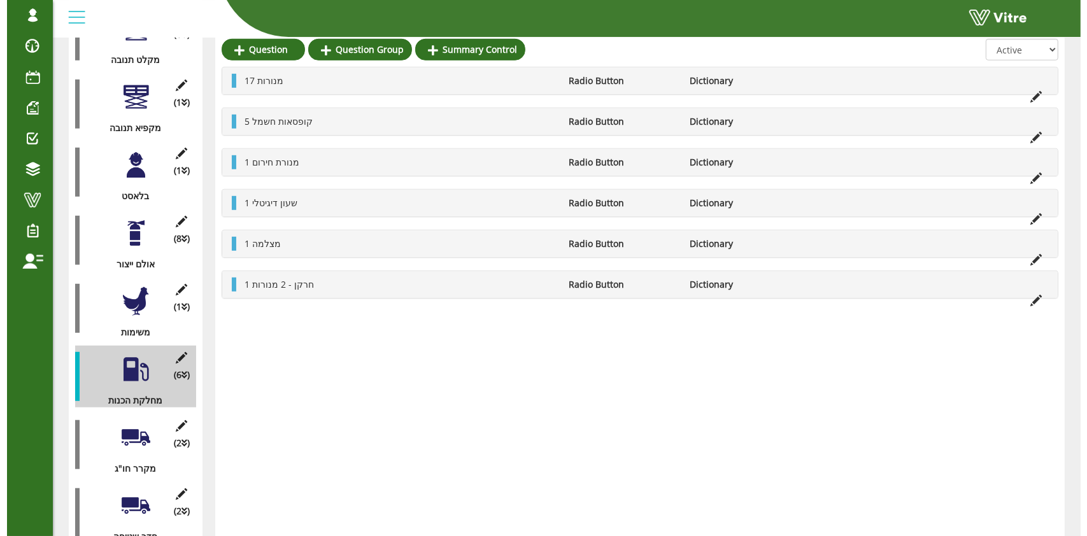
scroll to position [825, 0]
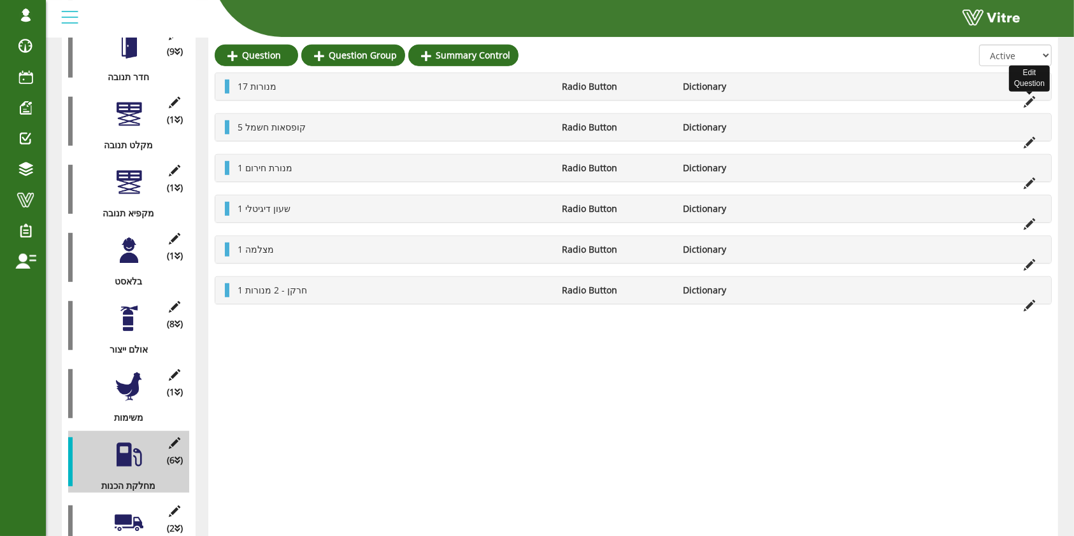
click at [1025, 103] on icon at bounding box center [1028, 101] width 11 height 11
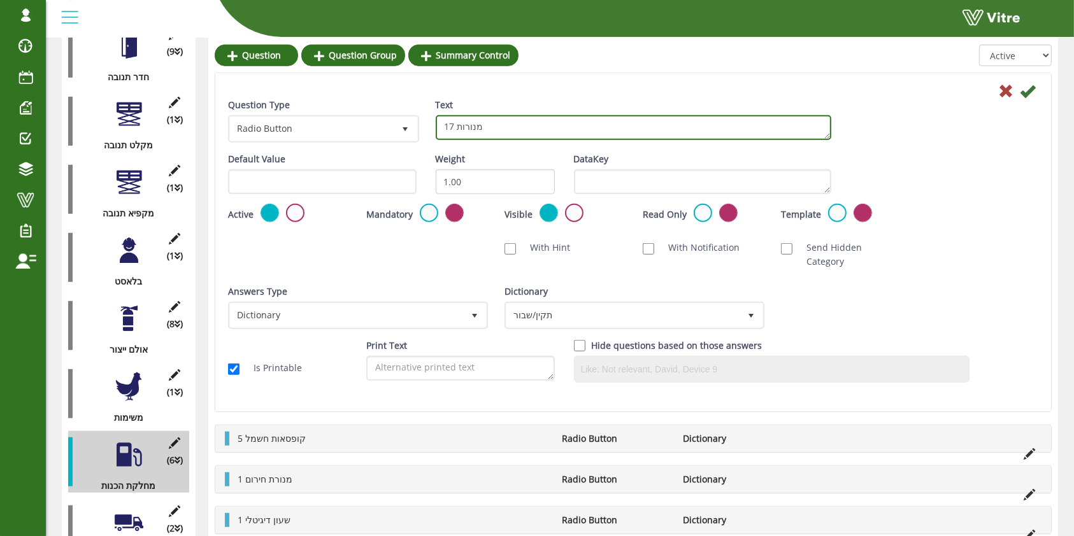
drag, startPoint x: 453, startPoint y: 126, endPoint x: 438, endPoint y: 127, distance: 15.3
click at [438, 127] on textarea "17 מנורות" at bounding box center [633, 127] width 395 height 25
type textarea "29 מנורות"
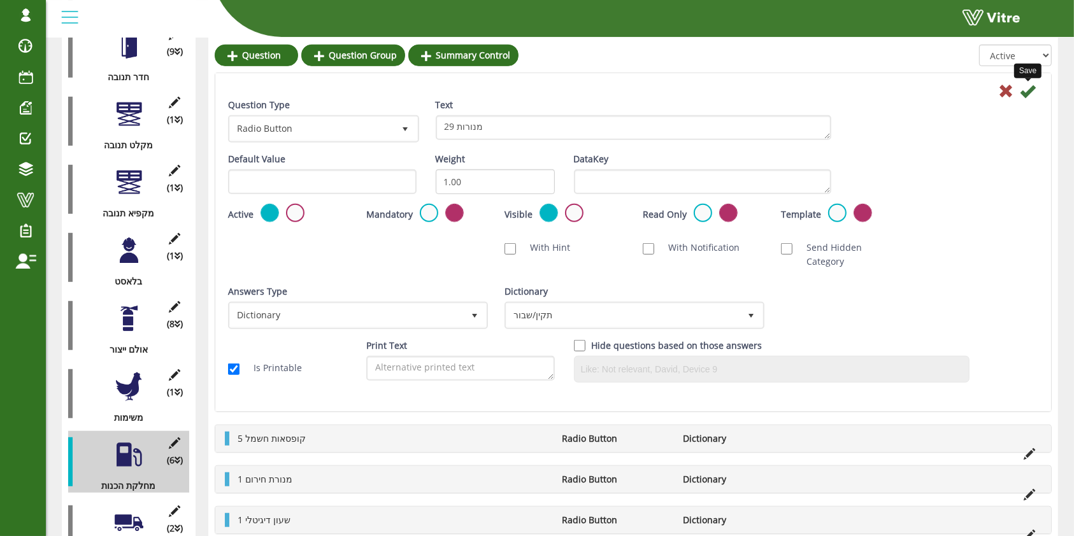
click at [1029, 87] on icon at bounding box center [1027, 90] width 15 height 15
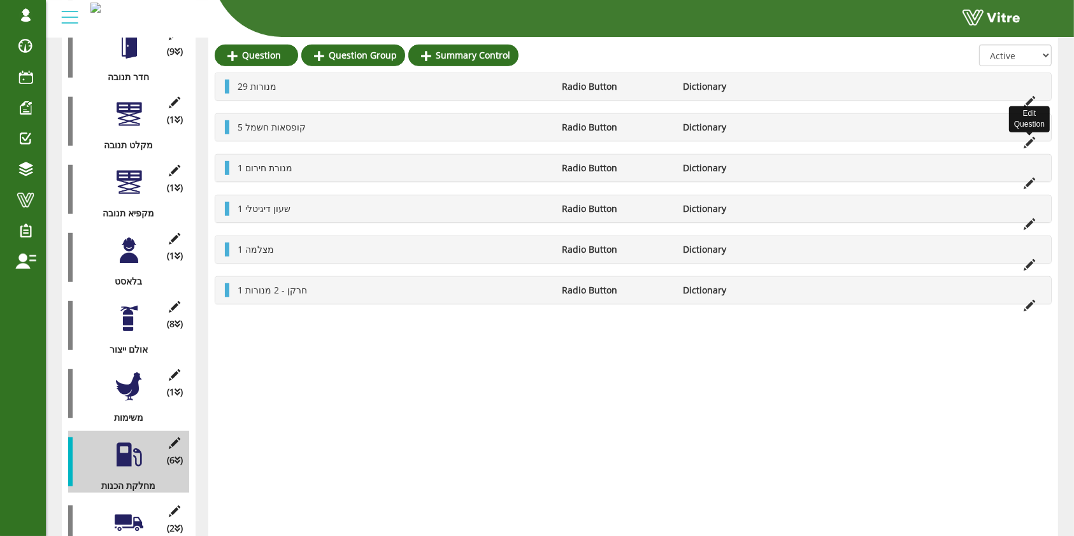
click at [1032, 140] on icon at bounding box center [1028, 142] width 11 height 11
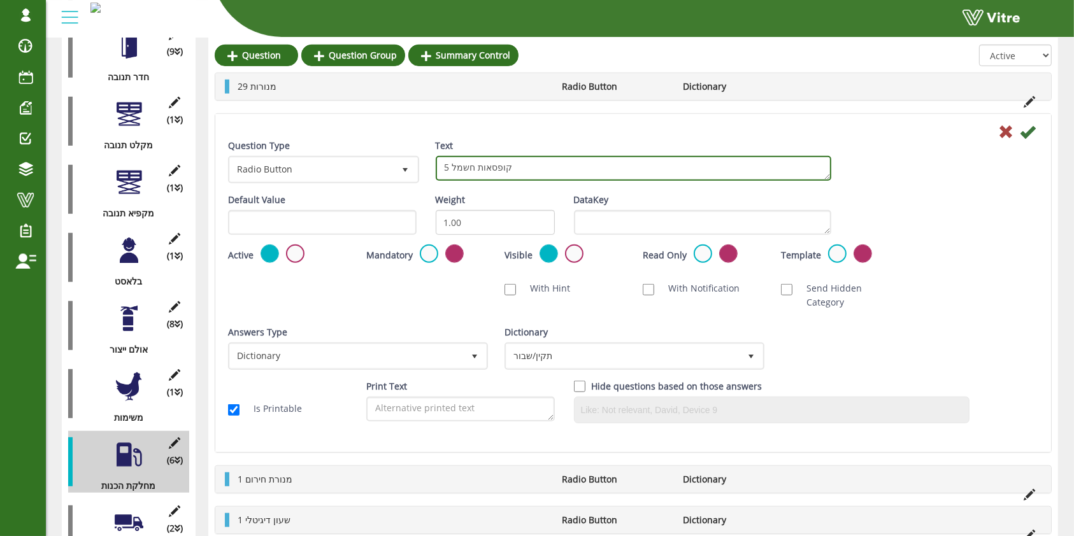
drag, startPoint x: 450, startPoint y: 166, endPoint x: 441, endPoint y: 166, distance: 8.9
click at [441, 166] on textarea "5 קופסאות חשמל" at bounding box center [633, 168] width 395 height 25
type textarea "11 קופסאות חשמל"
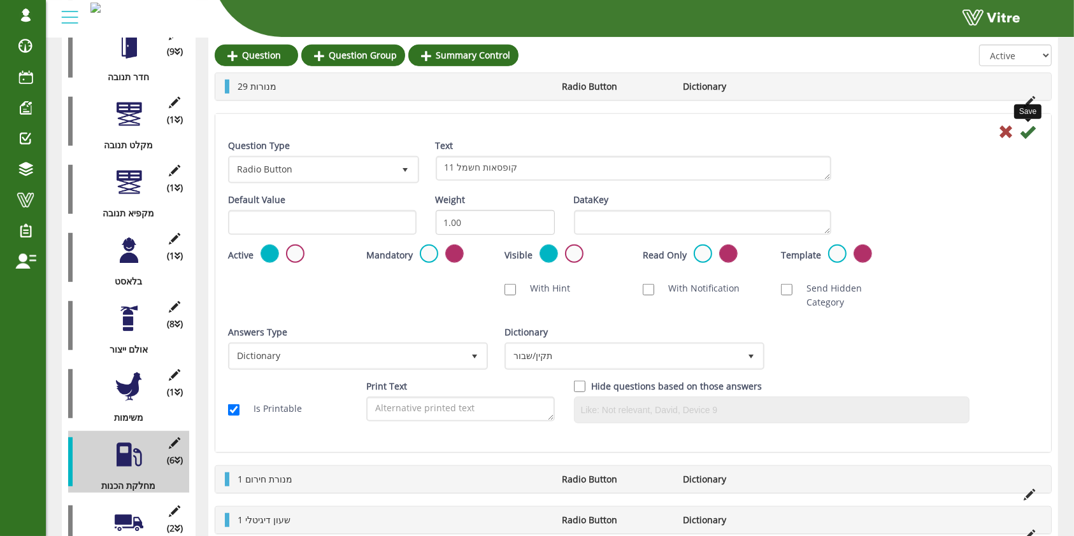
click at [1026, 129] on icon at bounding box center [1027, 131] width 15 height 15
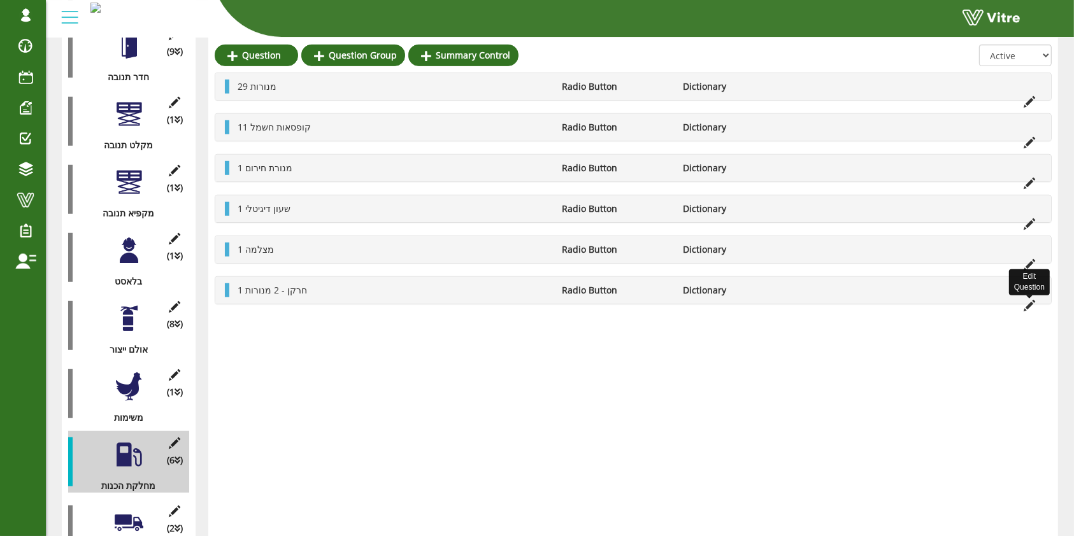
click at [1026, 301] on icon at bounding box center [1028, 305] width 11 height 11
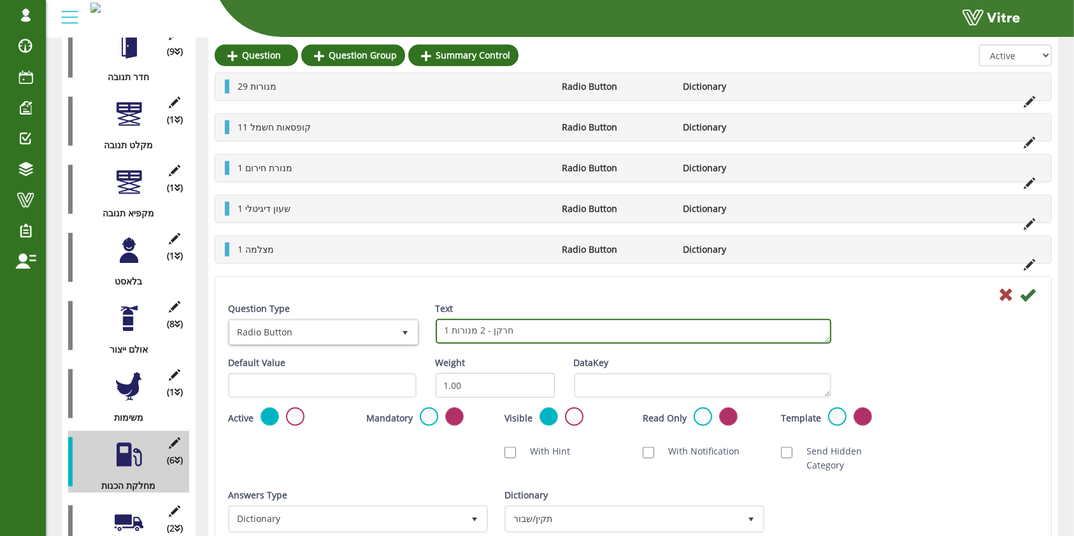
drag, startPoint x: 556, startPoint y: 329, endPoint x: 379, endPoint y: 330, distance: 177.1
click at [379, 330] on div "Question Type Radio Button 3 Text 1 חרקן - 2 מנורות" at bounding box center [632, 329] width 829 height 54
type textarea "3 חרקנים"
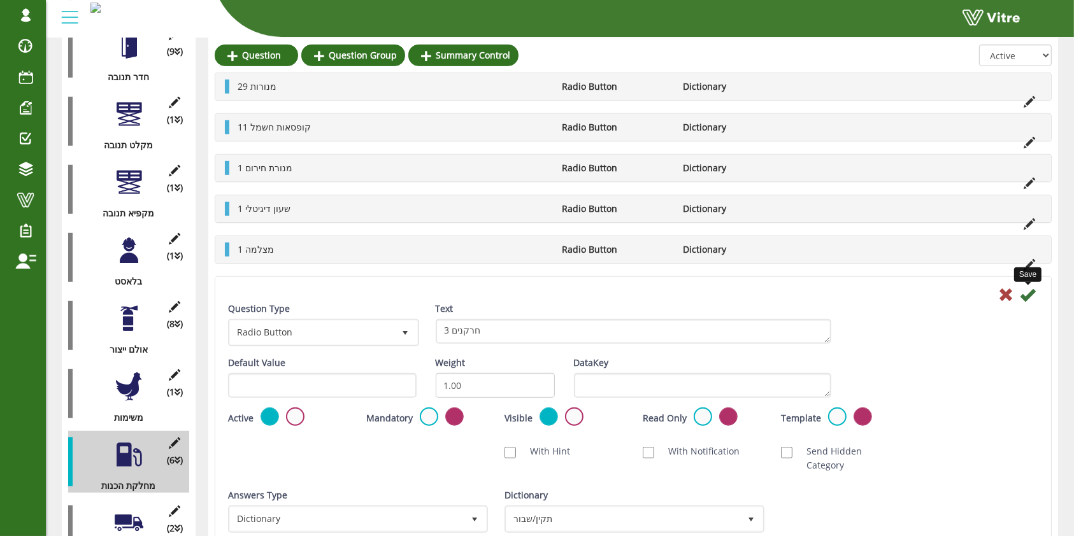
click at [1030, 292] on icon at bounding box center [1027, 294] width 15 height 15
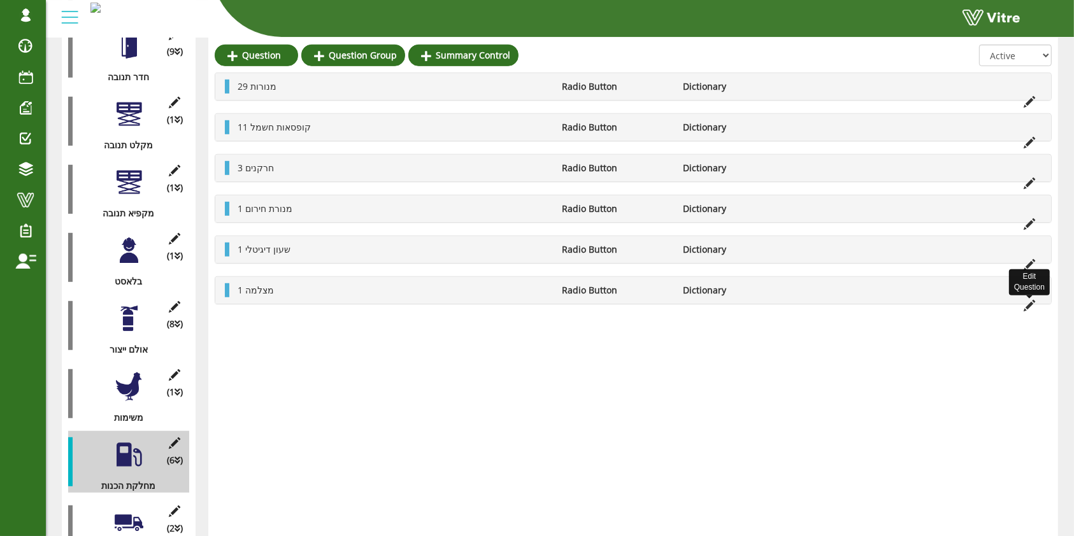
click at [1028, 310] on icon at bounding box center [1028, 305] width 11 height 11
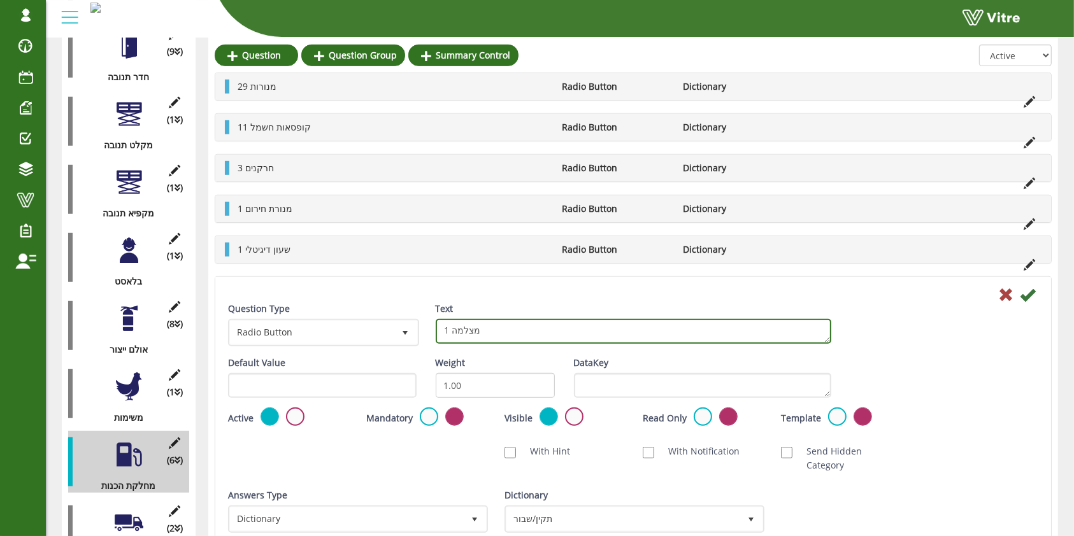
click at [448, 332] on textarea "1 מצלמה" at bounding box center [633, 331] width 395 height 25
type textarea "2 מצלמה"
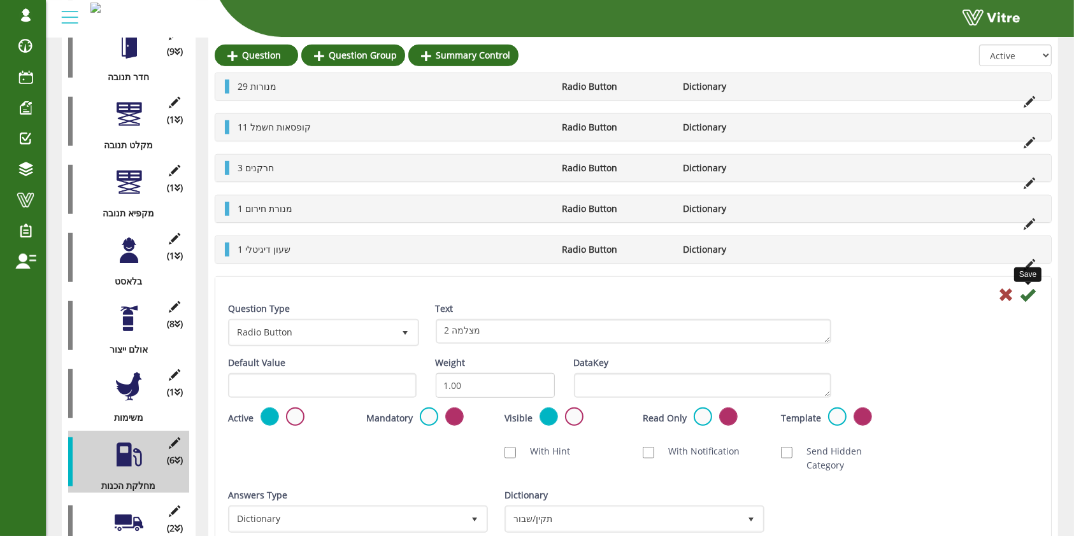
click at [1025, 294] on icon at bounding box center [1027, 294] width 15 height 15
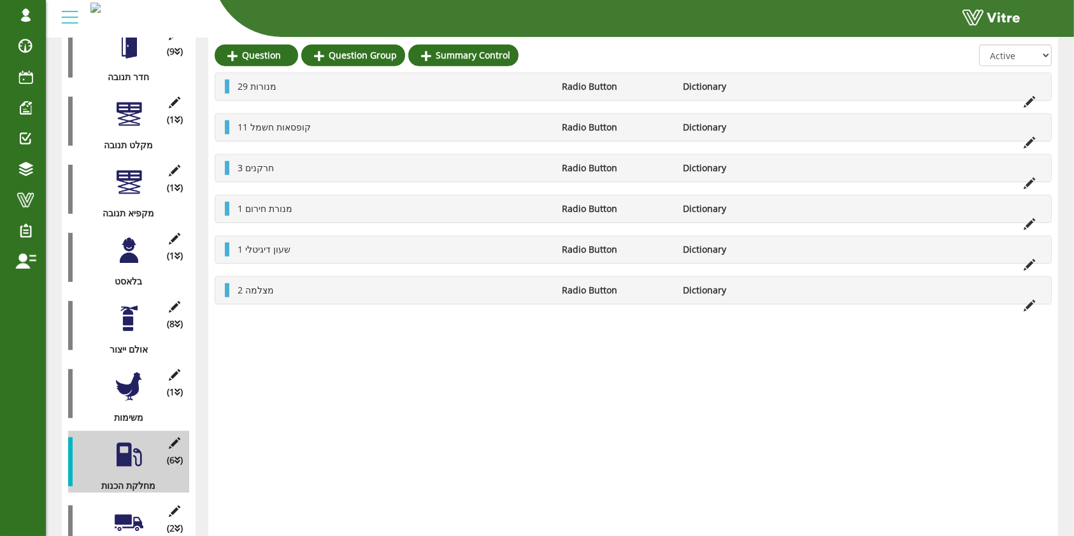
click at [1029, 220] on icon at bounding box center [1028, 223] width 11 height 11
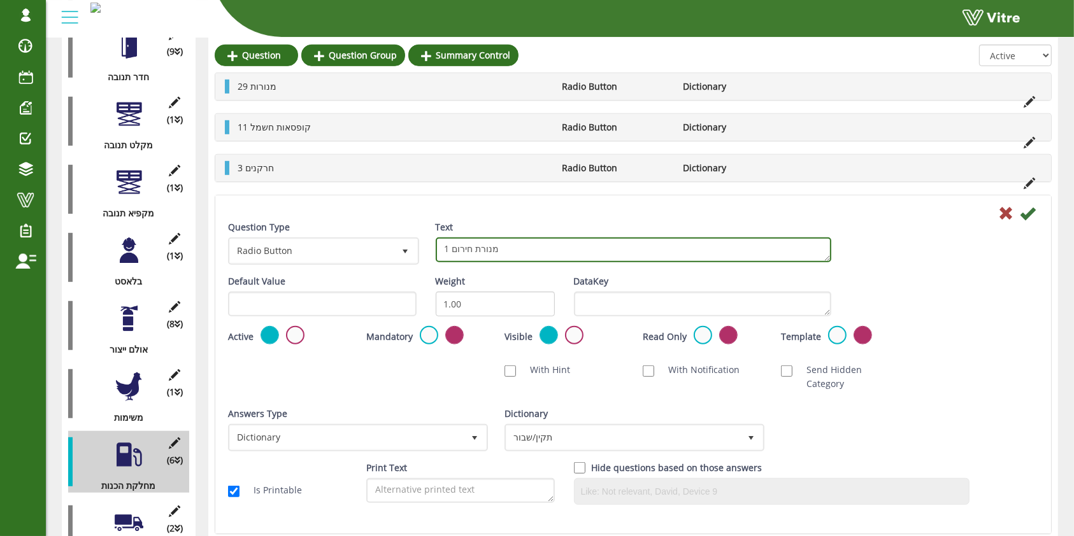
click at [447, 252] on textarea "1 מנורת חירום" at bounding box center [633, 250] width 395 height 25
type textarea "2 מנורת חירום"
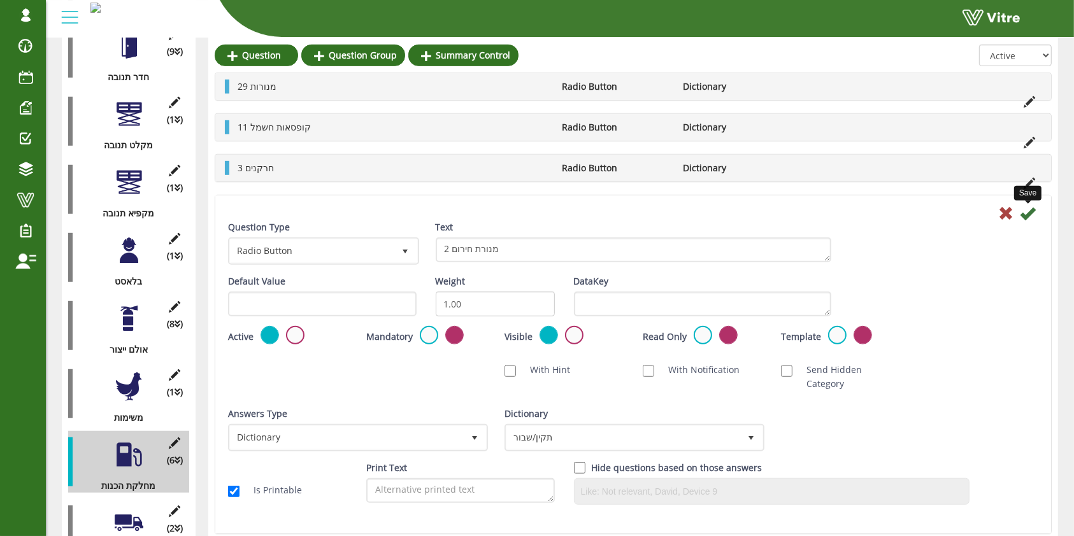
click at [1029, 212] on icon at bounding box center [1027, 213] width 15 height 15
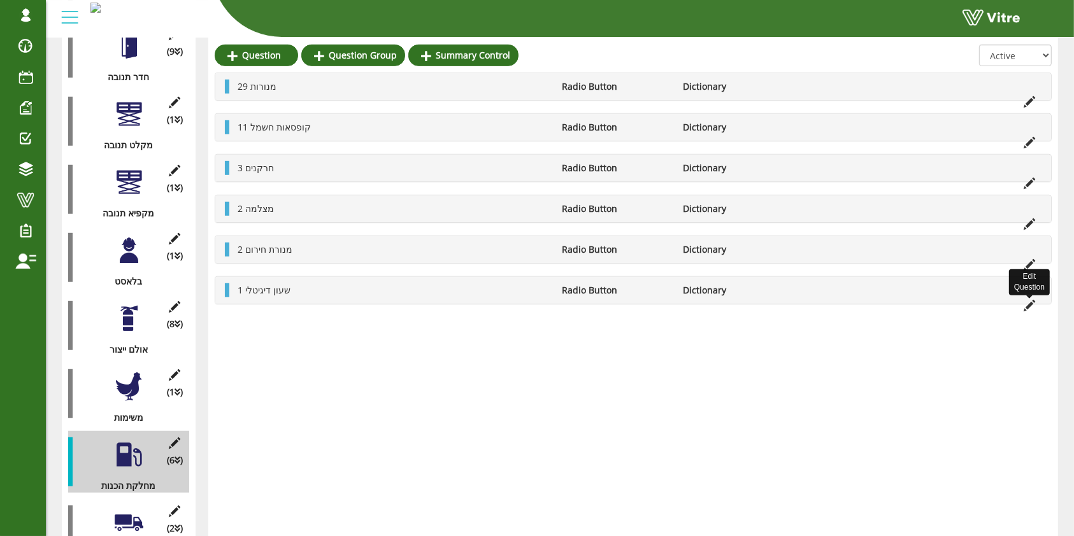
click at [1024, 304] on icon at bounding box center [1028, 305] width 11 height 11
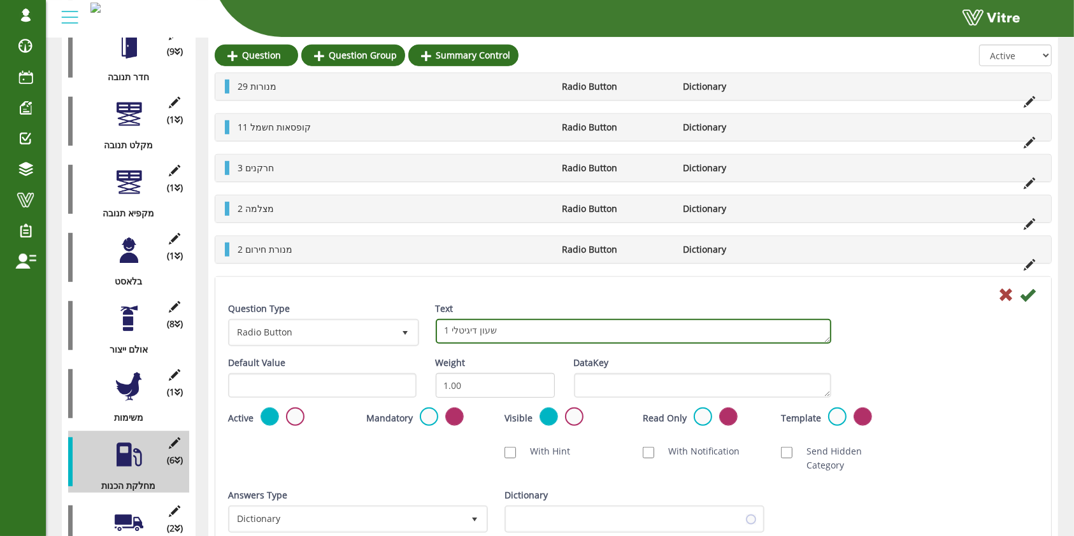
click at [494, 320] on textarea "1 שעון דיגיטלי" at bounding box center [633, 331] width 395 height 25
type textarea "4 חלונות הצצה מכונה - מגרדת"
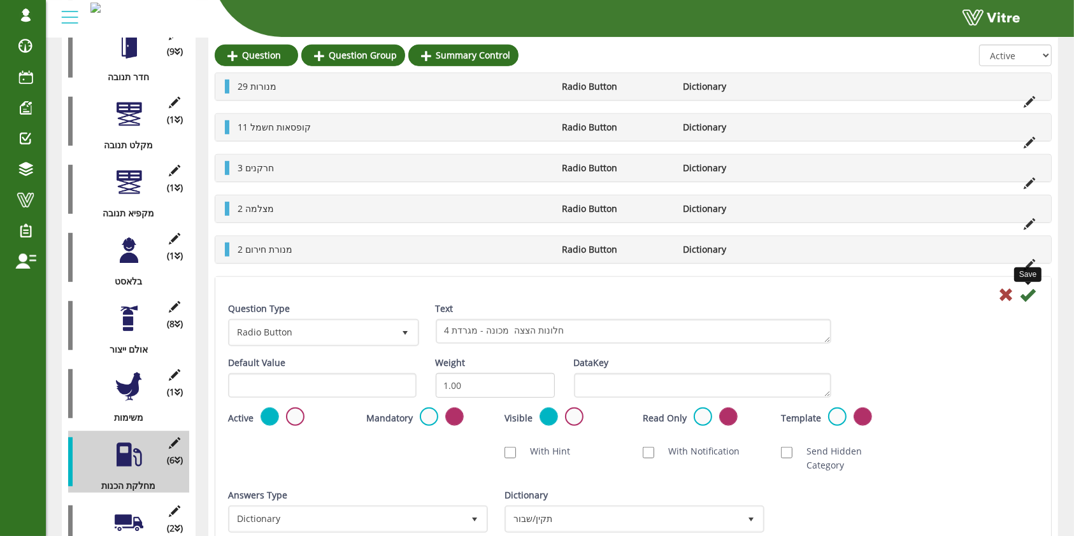
click at [1029, 291] on icon at bounding box center [1027, 294] width 15 height 15
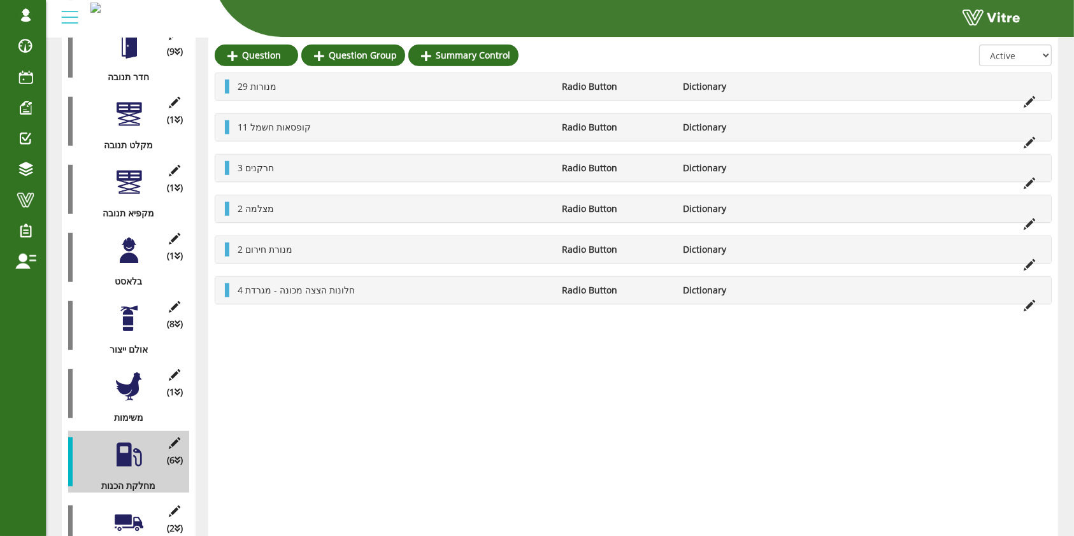
drag, startPoint x: 327, startPoint y: 379, endPoint x: 299, endPoint y: 383, distance: 28.3
click at [173, 506] on icon at bounding box center [175, 511] width 16 height 11
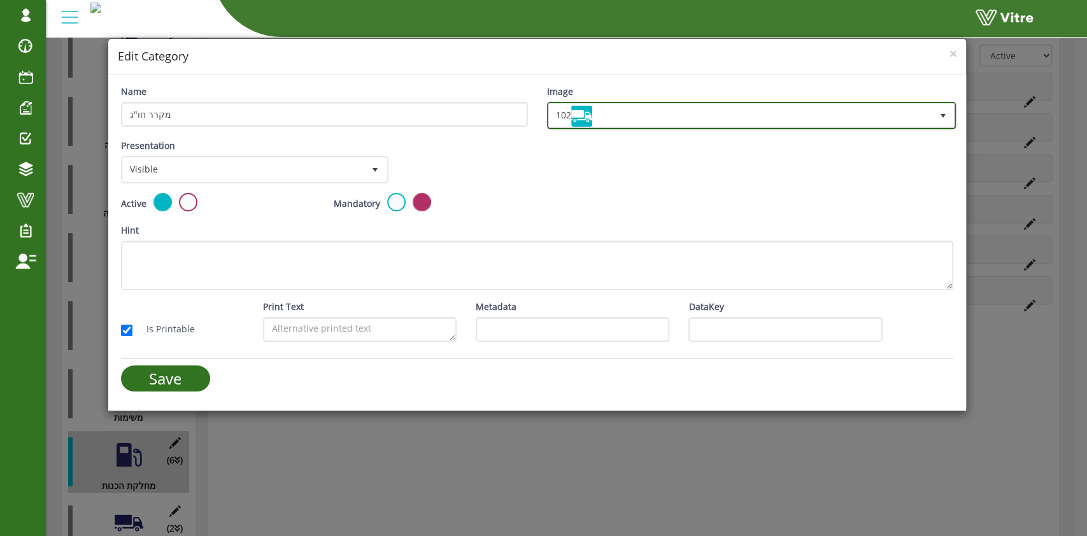
click at [652, 112] on span "102" at bounding box center [740, 115] width 383 height 23
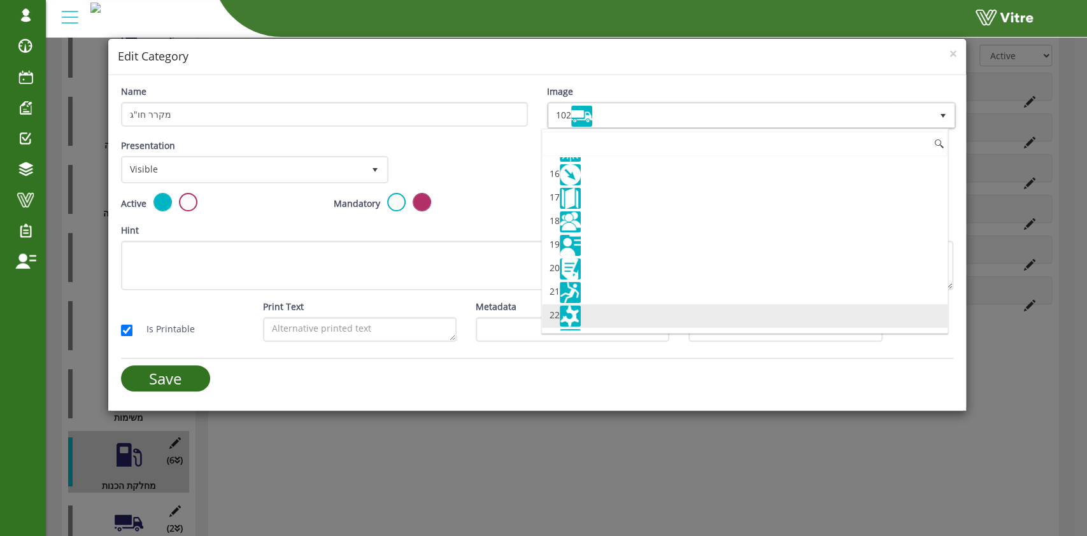
scroll to position [267, 0]
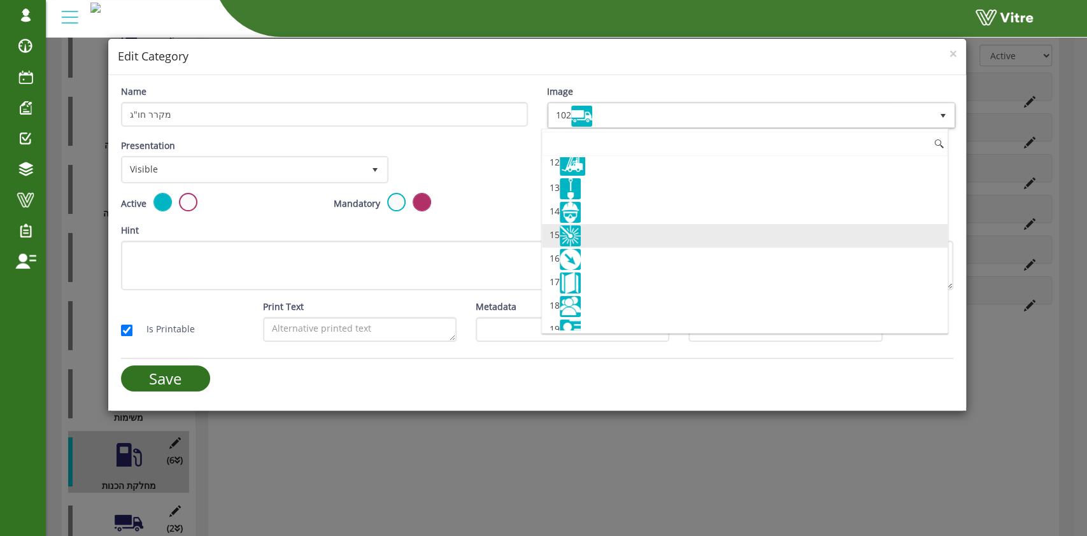
click at [576, 234] on img at bounding box center [570, 235] width 21 height 21
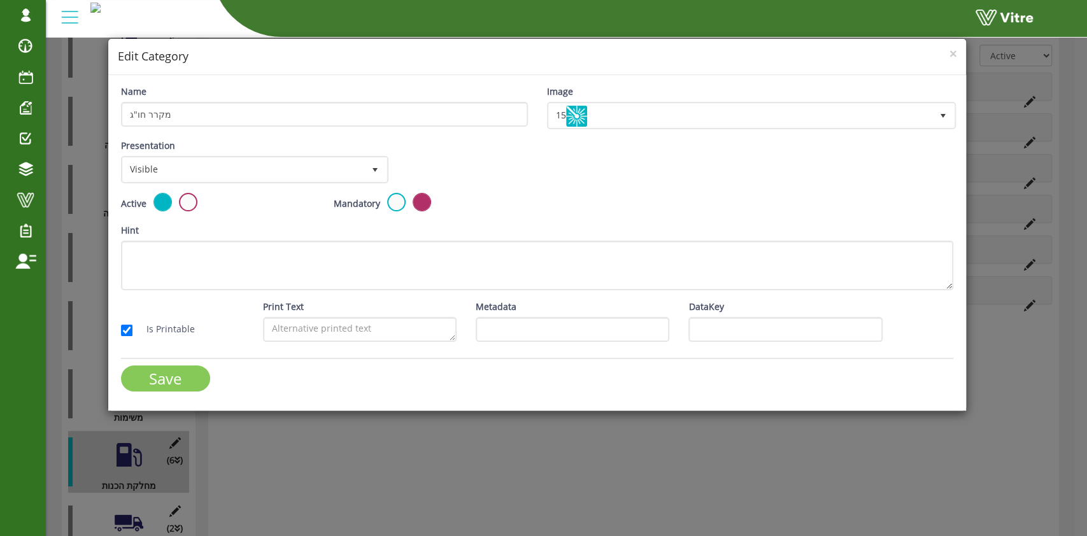
click at [159, 384] on input "Save" at bounding box center [165, 379] width 89 height 26
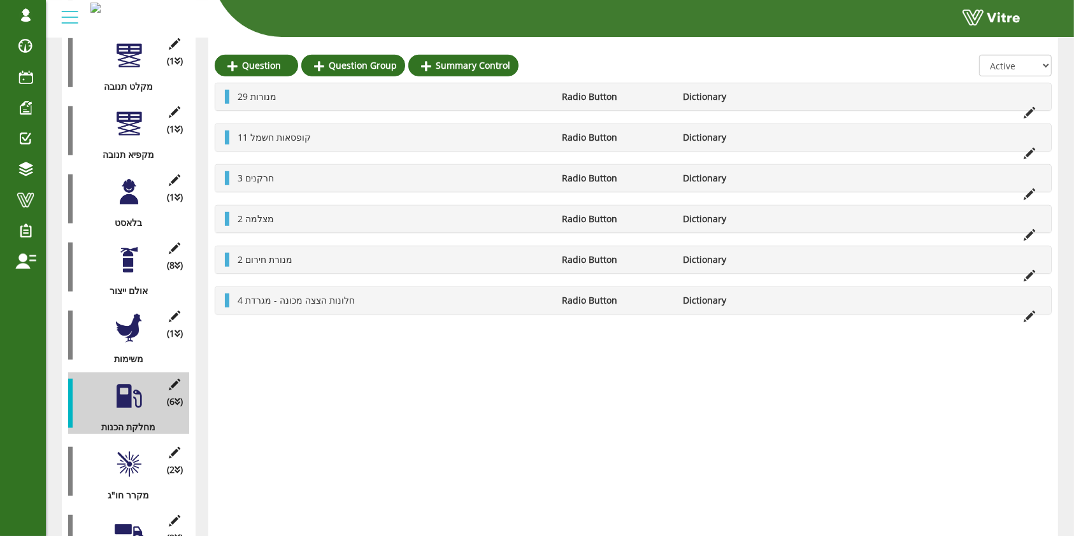
scroll to position [911, 0]
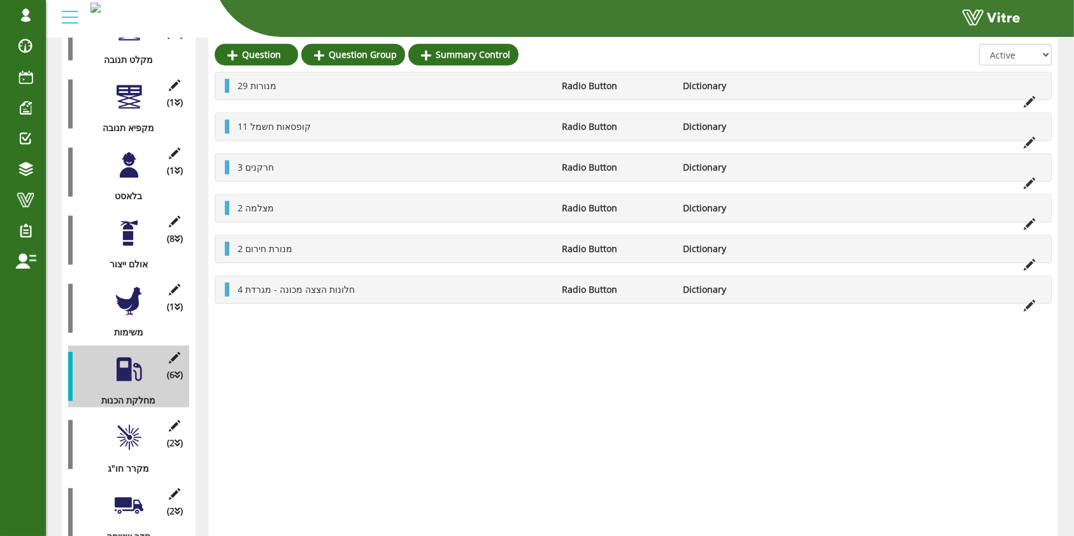
click at [131, 424] on div at bounding box center [129, 438] width 29 height 29
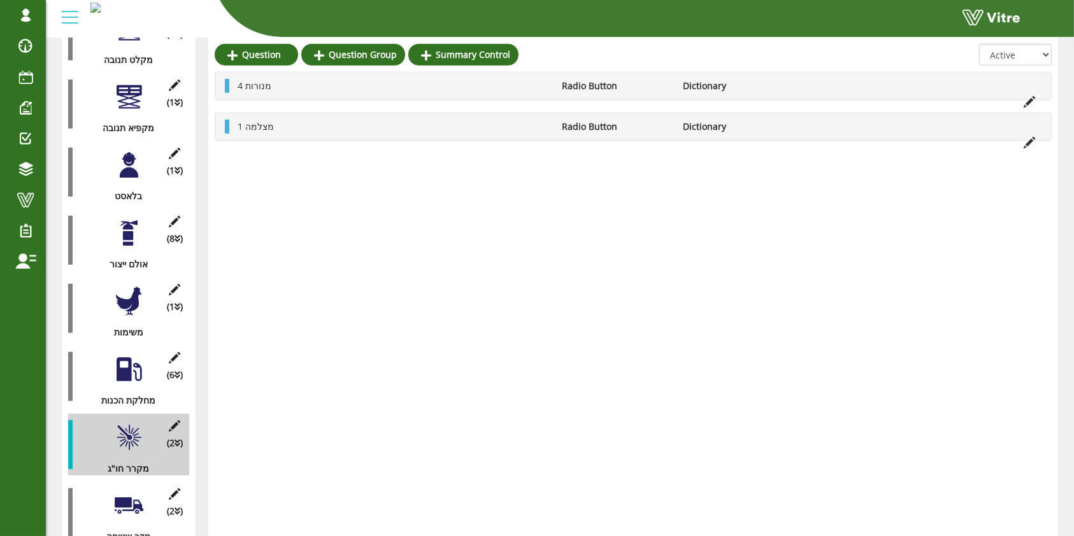
click at [783, 89] on li "Dictionary" at bounding box center [738, 86] width 122 height 14
click at [1027, 93] on li at bounding box center [1029, 100] width 24 height 14
click at [1029, 98] on icon at bounding box center [1028, 101] width 11 height 11
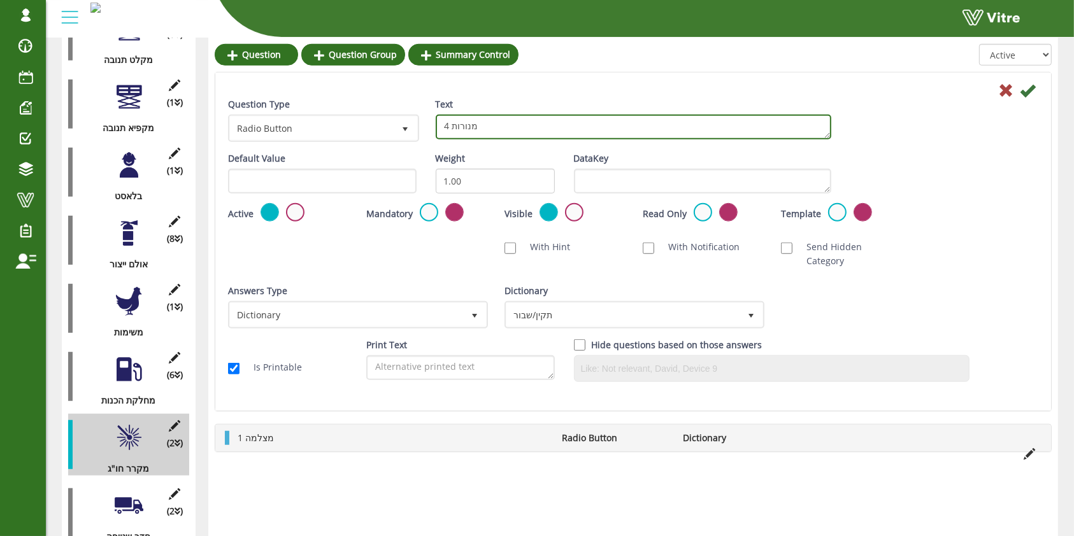
drag, startPoint x: 449, startPoint y: 125, endPoint x: 442, endPoint y: 125, distance: 7.0
click at [442, 125] on textarea "4 מנורות" at bounding box center [633, 127] width 395 height 25
type textarea "17 מנורות"
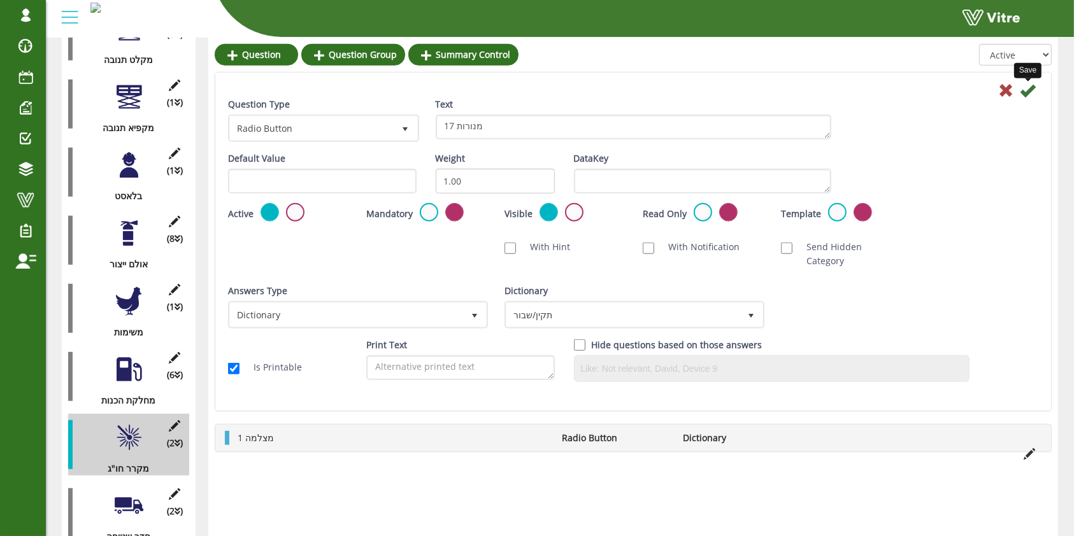
click at [1032, 87] on icon at bounding box center [1027, 90] width 15 height 15
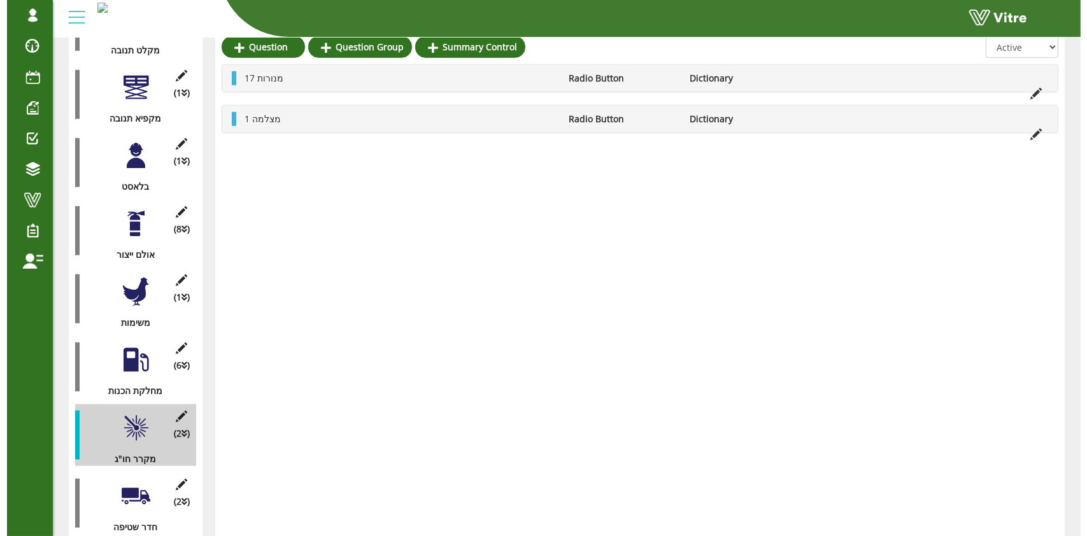
scroll to position [937, 0]
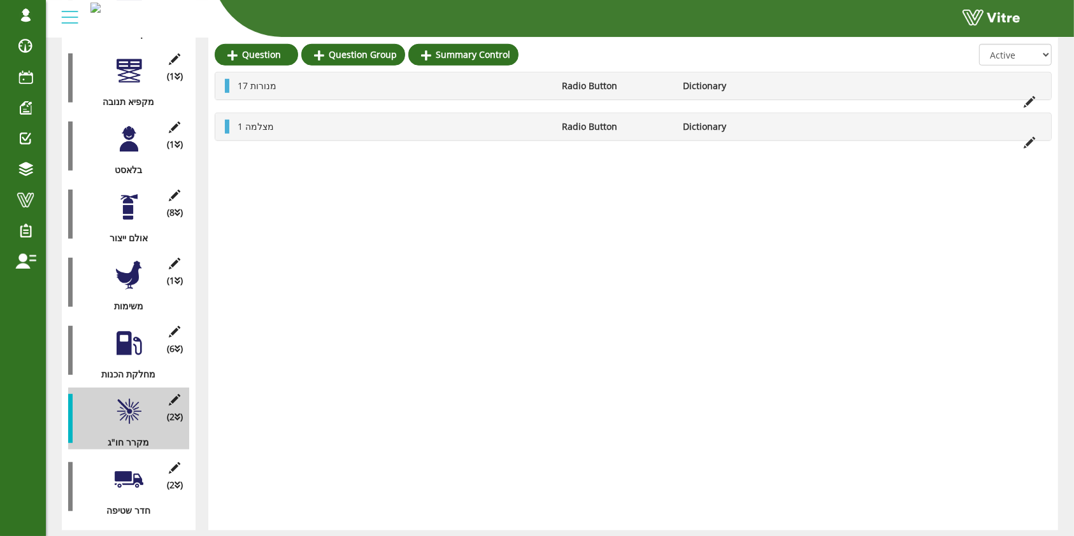
click at [138, 466] on div at bounding box center [129, 480] width 29 height 29
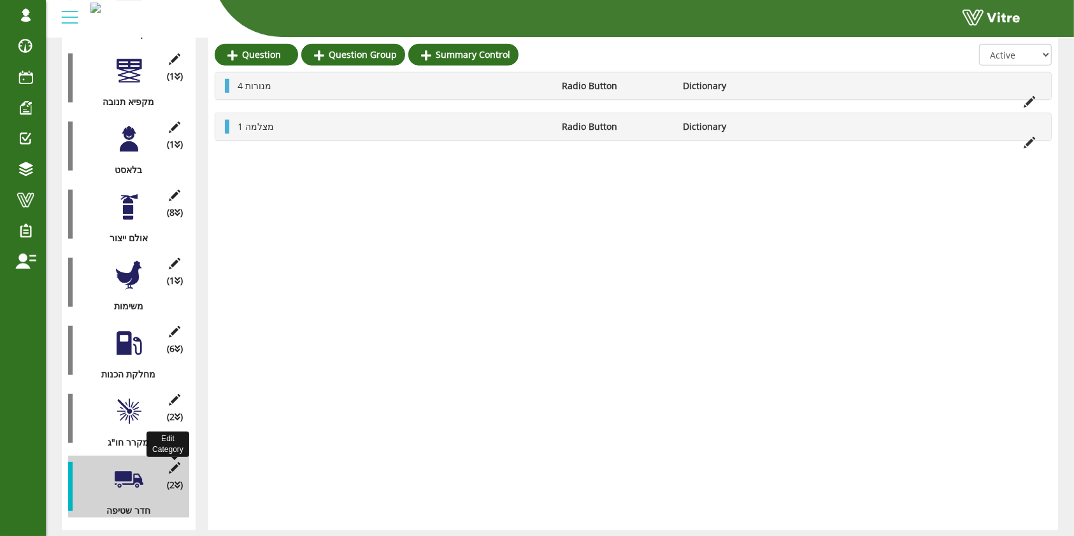
click at [172, 462] on icon at bounding box center [175, 467] width 16 height 11
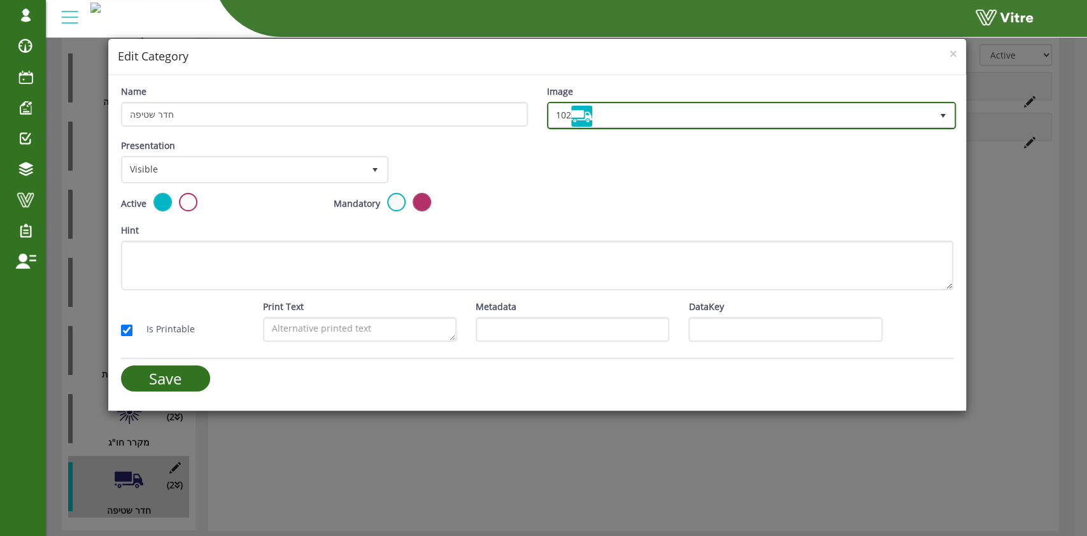
click at [677, 112] on span "102" at bounding box center [740, 115] width 383 height 23
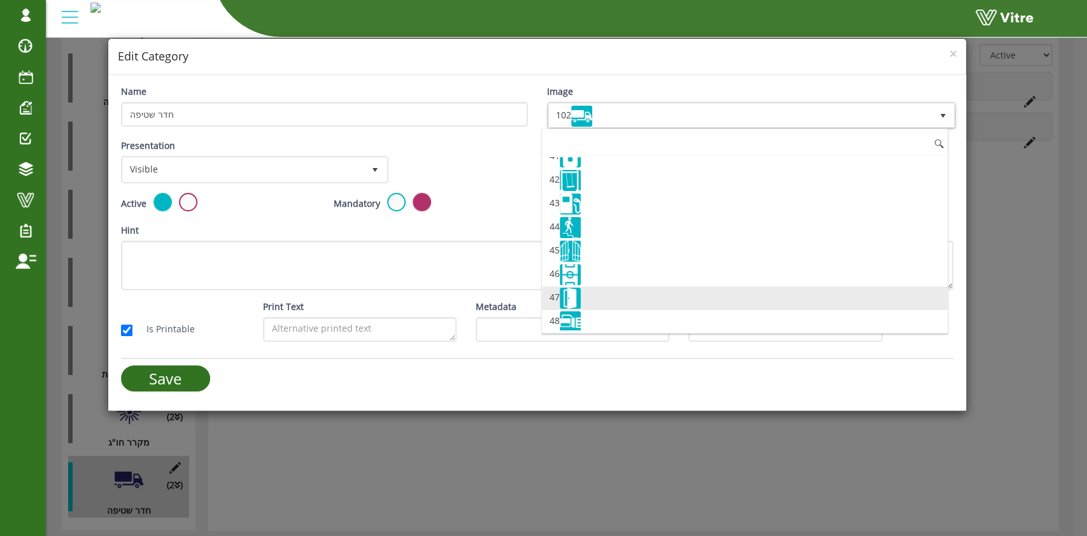
scroll to position [934, 0]
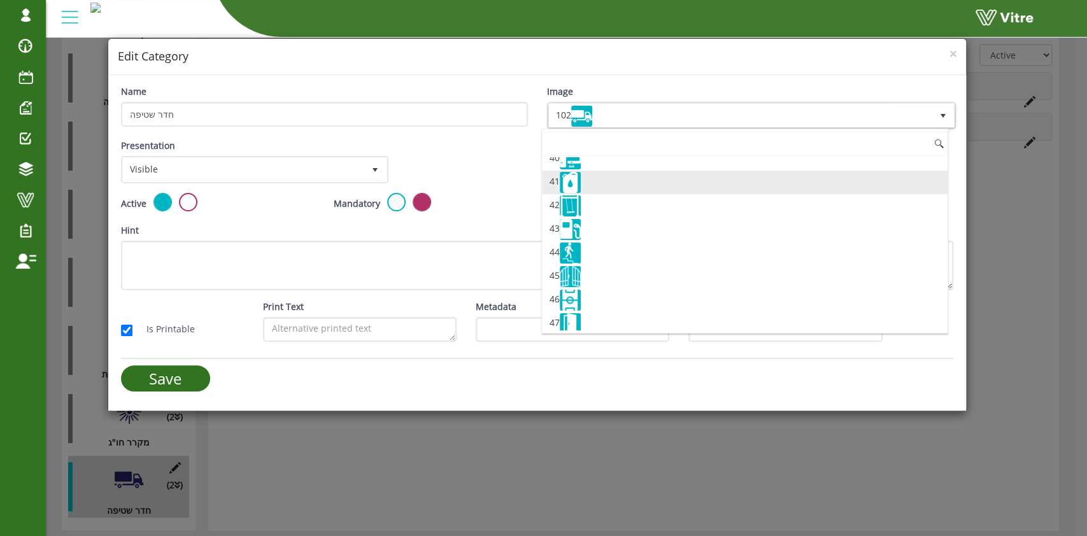
click at [625, 186] on li "41" at bounding box center [745, 183] width 406 height 24
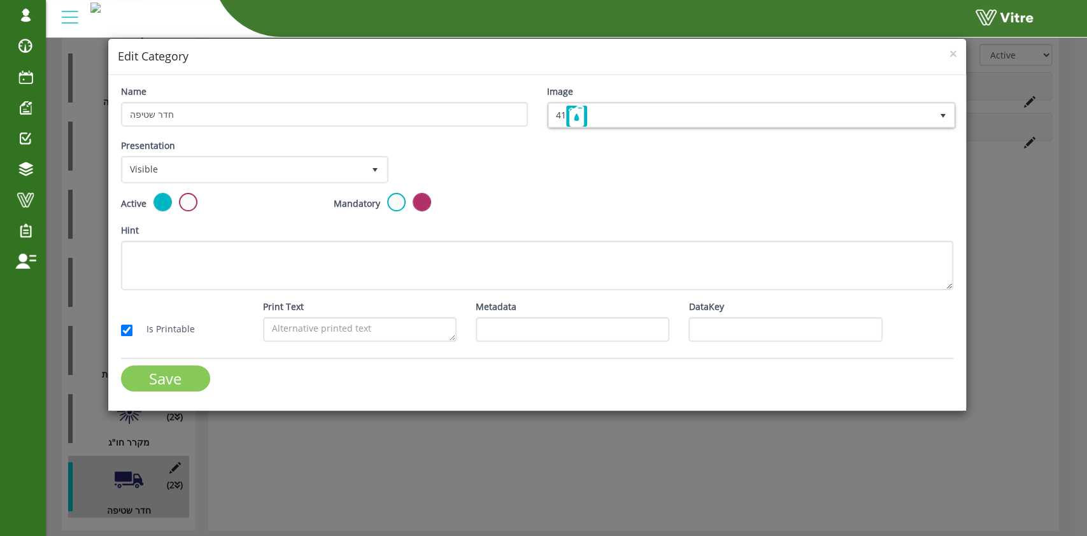
click at [192, 378] on input "Save" at bounding box center [165, 379] width 89 height 26
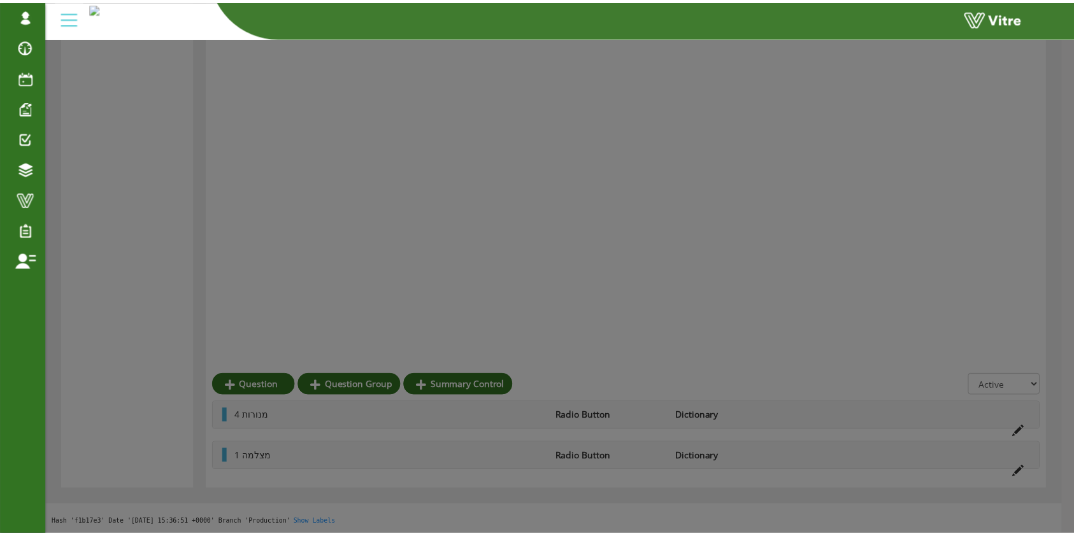
scroll to position [937, 0]
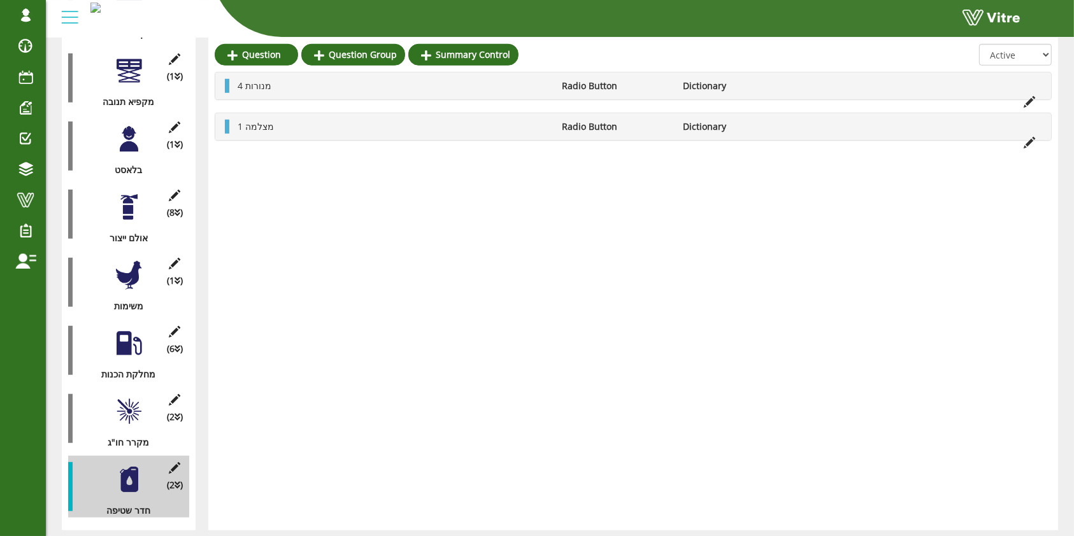
click at [130, 466] on div at bounding box center [129, 480] width 29 height 29
click at [1027, 99] on icon at bounding box center [1028, 101] width 11 height 11
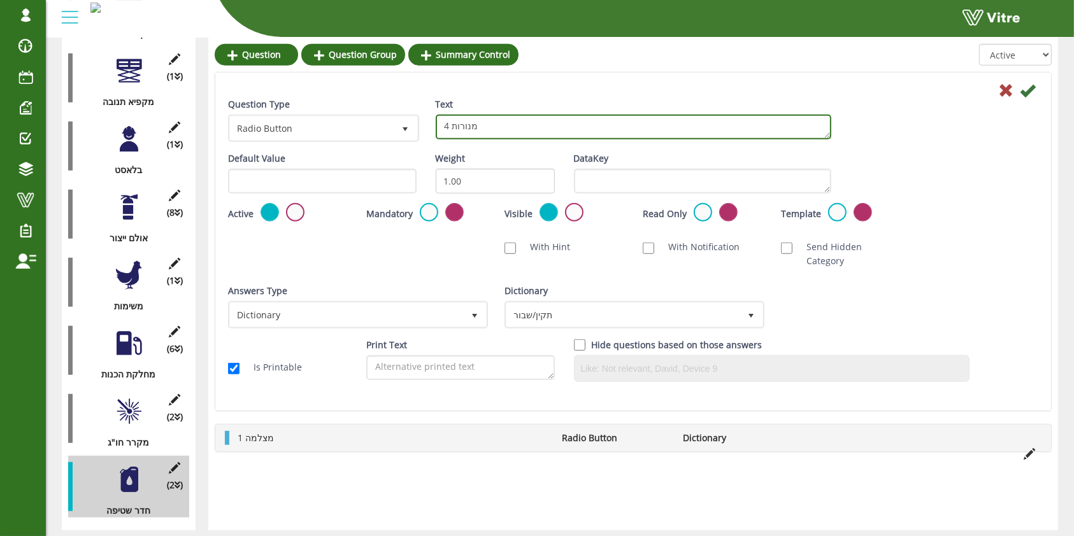
drag, startPoint x: 452, startPoint y: 125, endPoint x: 442, endPoint y: 126, distance: 10.2
click at [442, 126] on textarea "4 מנורות" at bounding box center [633, 127] width 395 height 25
type textarea "5 מנורות"
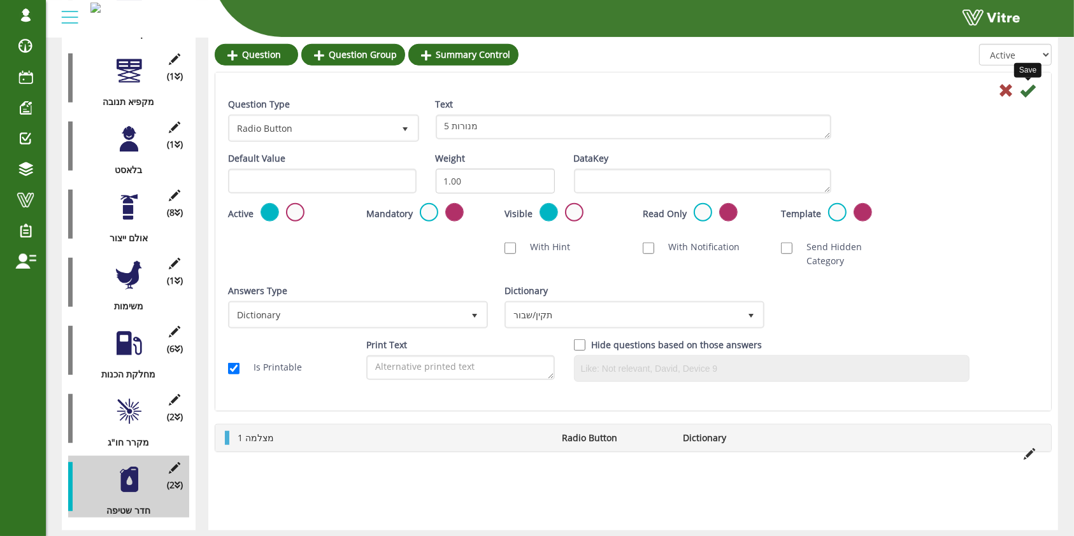
click at [1030, 87] on icon at bounding box center [1027, 90] width 15 height 15
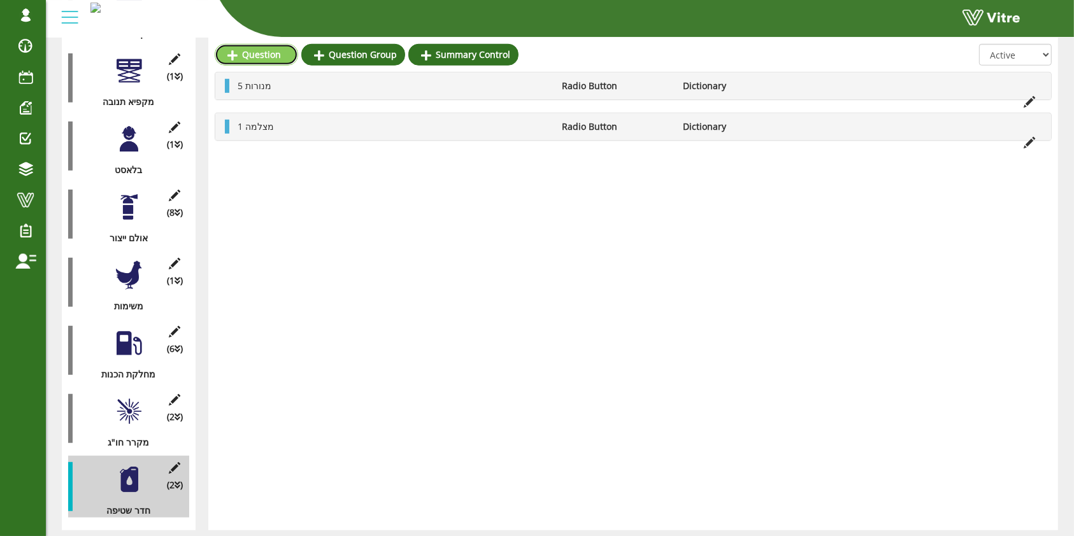
click at [275, 50] on link "Question" at bounding box center [256, 55] width 83 height 22
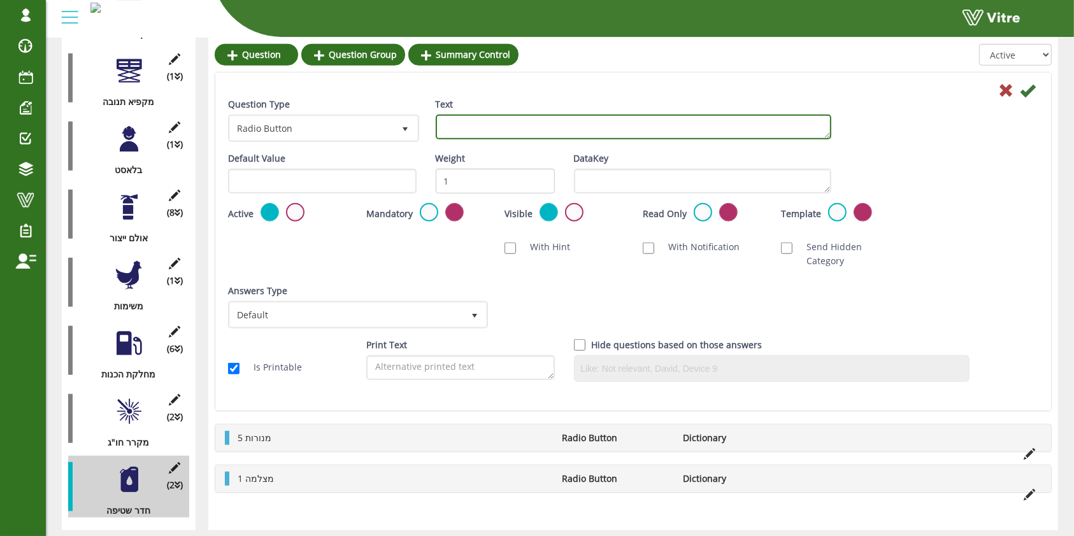
click at [616, 129] on textarea "Text" at bounding box center [633, 127] width 395 height 25
type textarea "1 קוספאת חשמל"
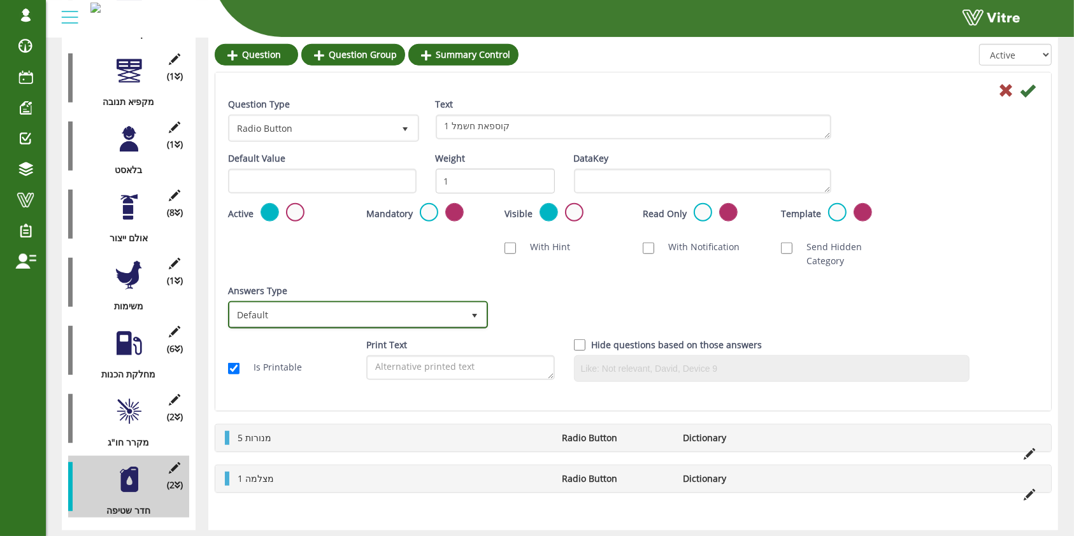
click at [376, 306] on span "Default" at bounding box center [346, 314] width 233 height 23
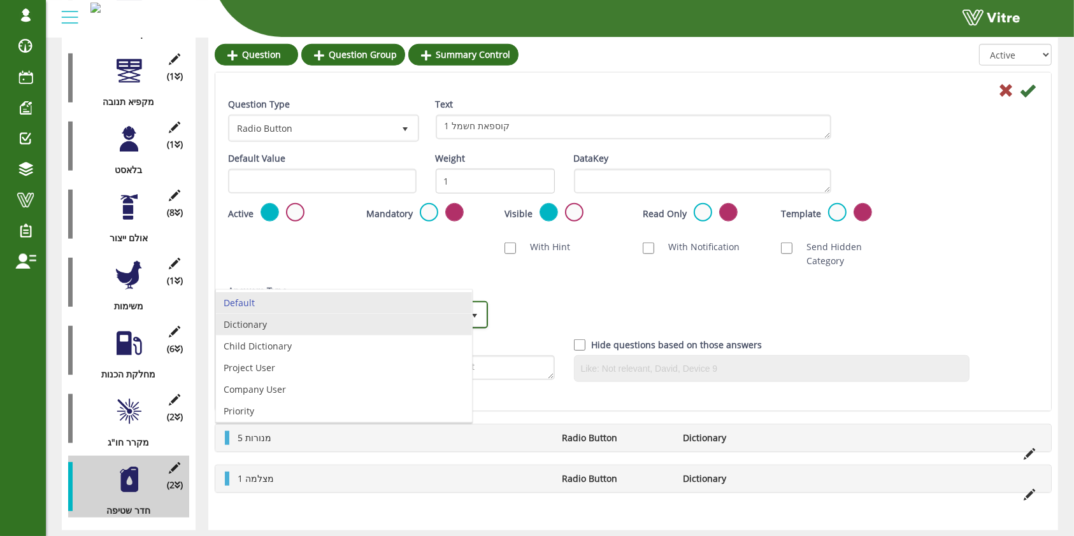
click at [349, 327] on li "Dictionary" at bounding box center [344, 325] width 256 height 22
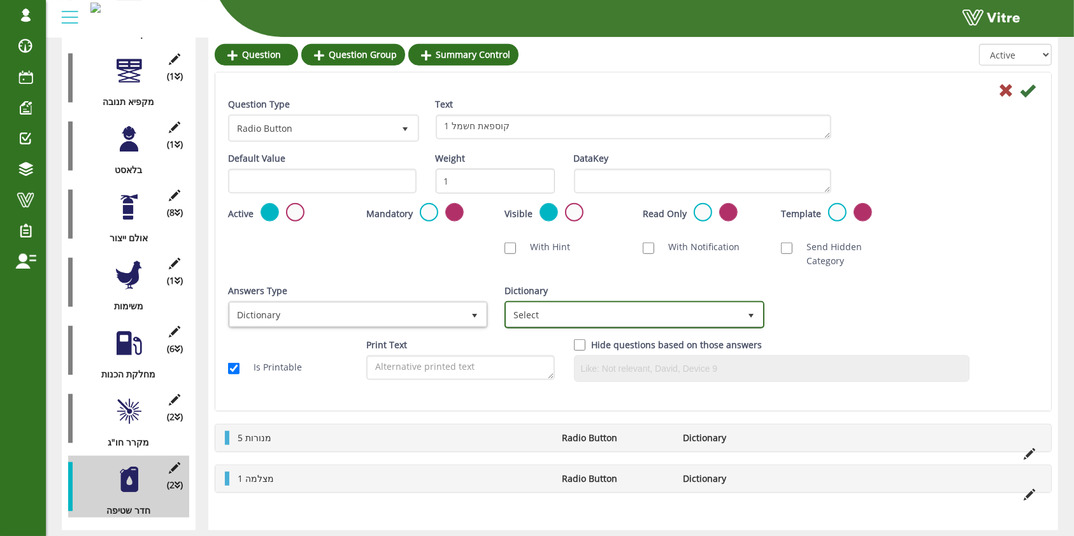
click at [613, 303] on span "Select" at bounding box center [622, 314] width 233 height 23
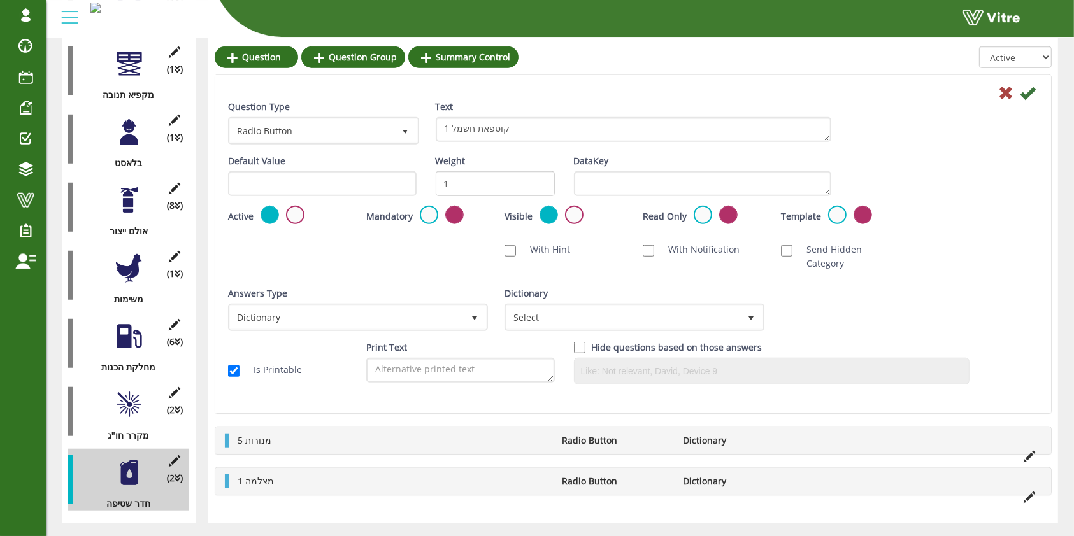
scroll to position [946, 0]
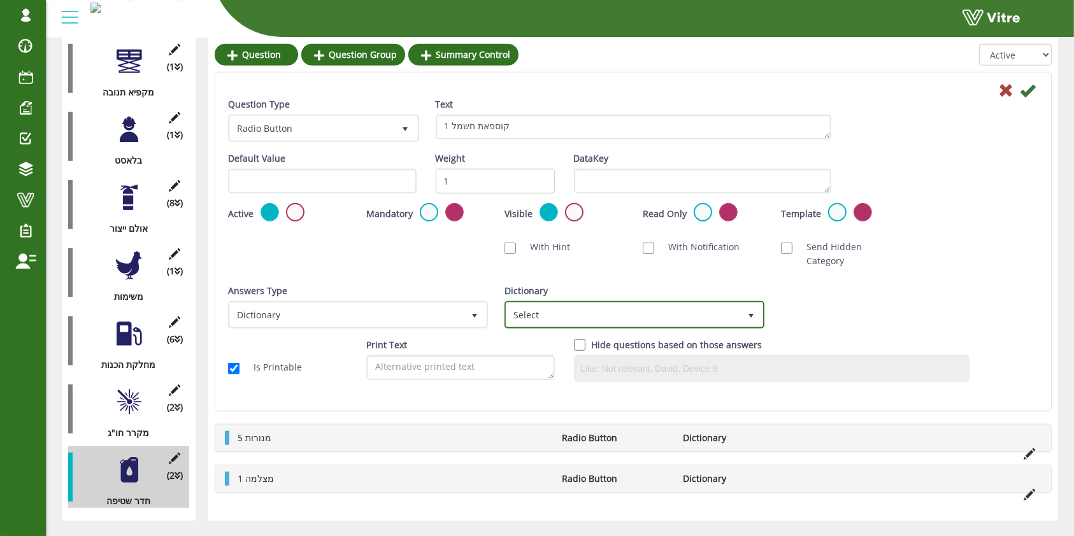
click at [581, 303] on span "Select" at bounding box center [622, 314] width 233 height 23
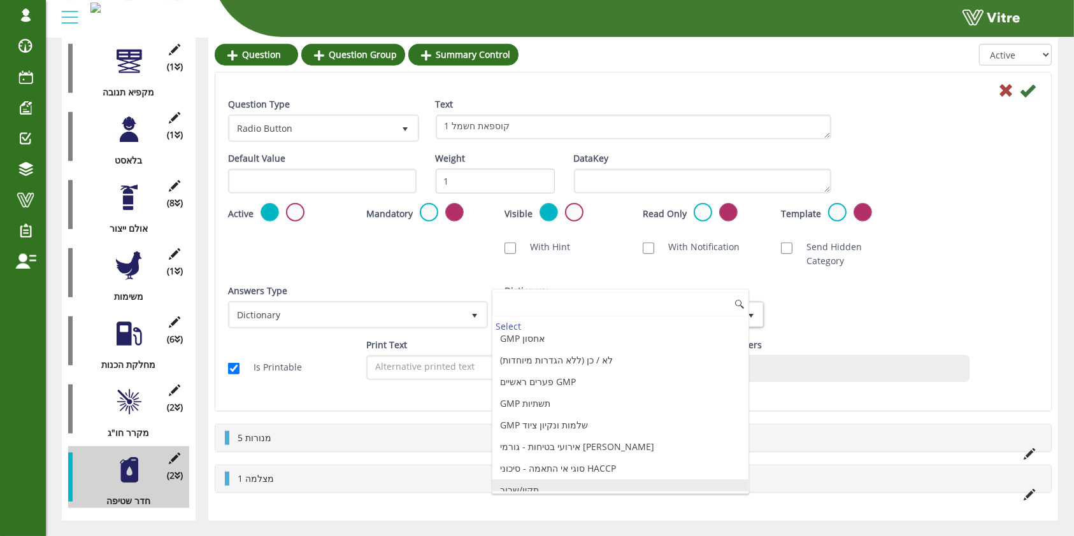
click at [527, 481] on li "תקין/שבור" at bounding box center [620, 491] width 256 height 22
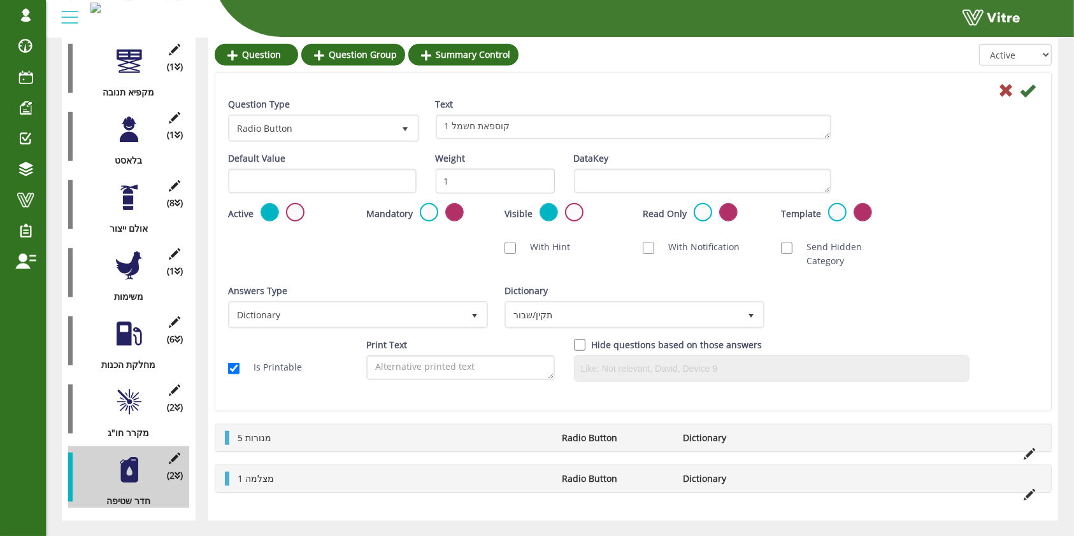
click at [1034, 84] on icon at bounding box center [1027, 90] width 15 height 15
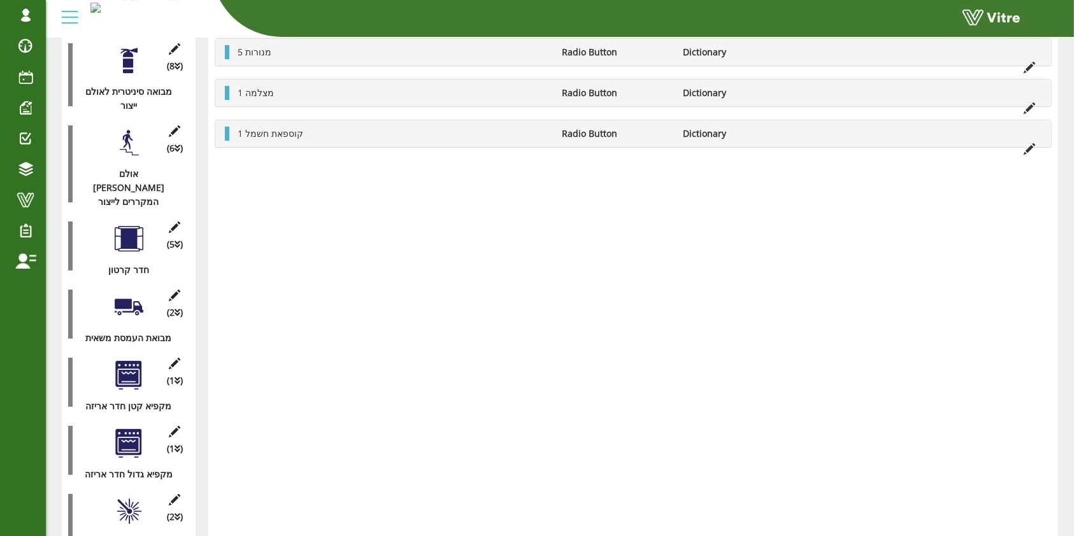
scroll to position [257, 0]
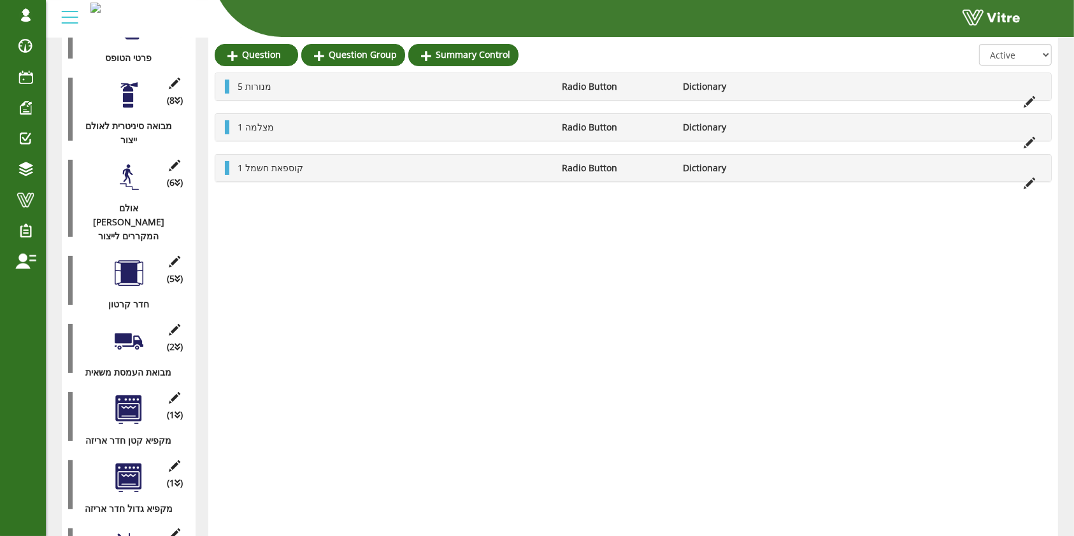
click at [120, 259] on div at bounding box center [129, 273] width 29 height 29
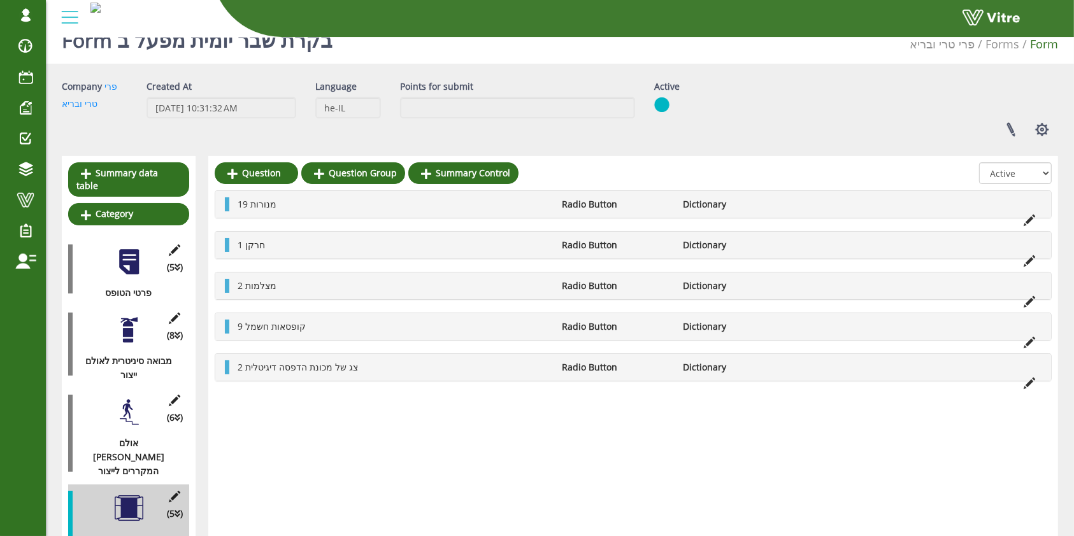
scroll to position [0, 0]
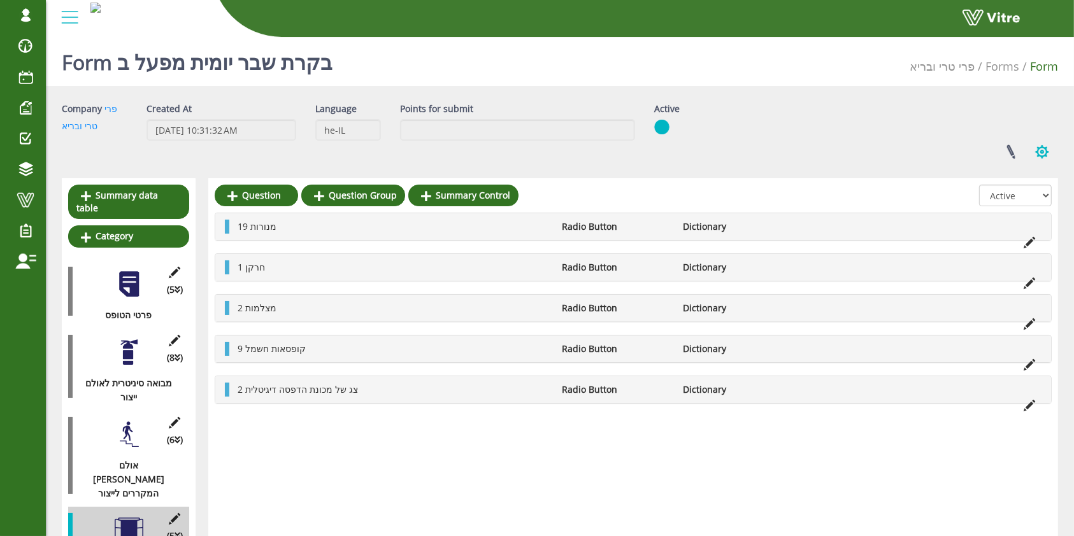
click at [1049, 141] on button "button" at bounding box center [1042, 152] width 32 height 34
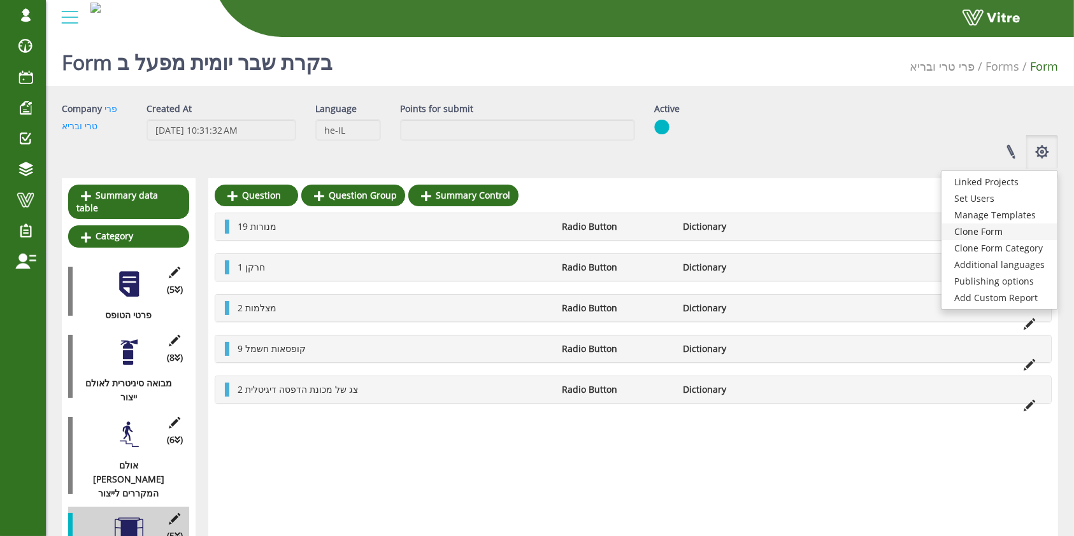
click at [995, 232] on link "Clone Form" at bounding box center [999, 232] width 116 height 17
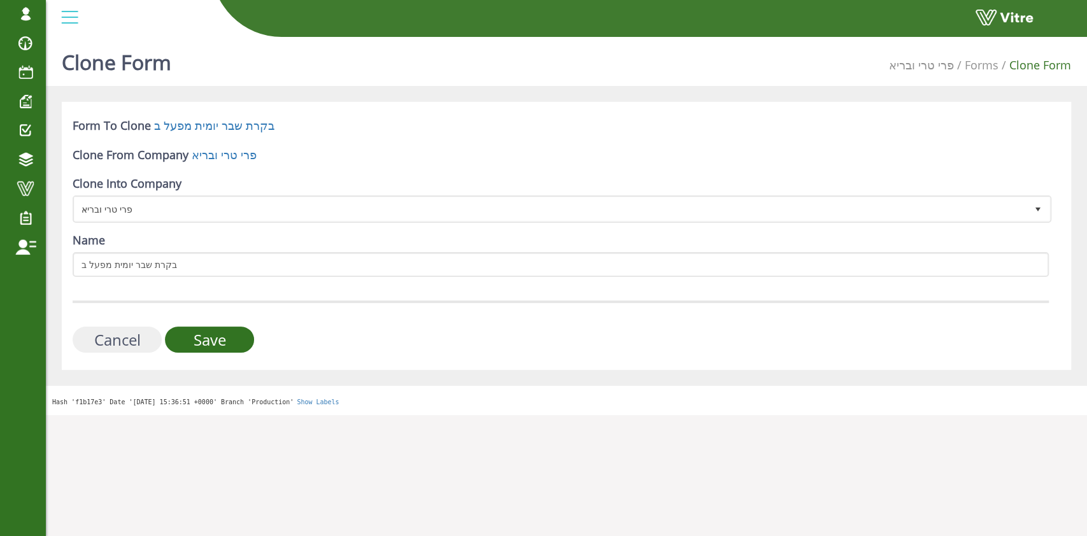
click at [131, 331] on input "Cancel" at bounding box center [117, 340] width 89 height 26
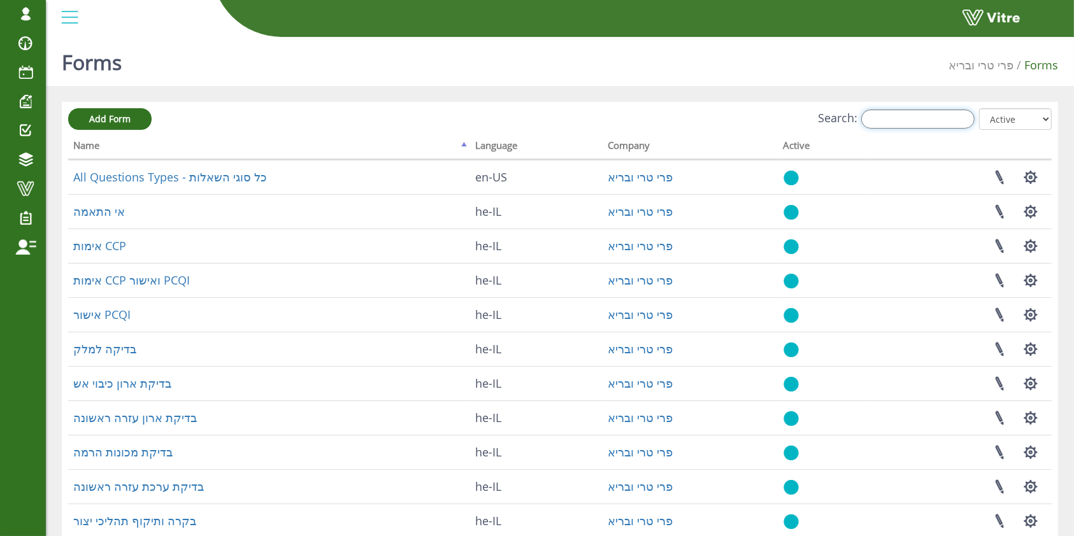
click at [889, 118] on input "Search:" at bounding box center [917, 119] width 113 height 19
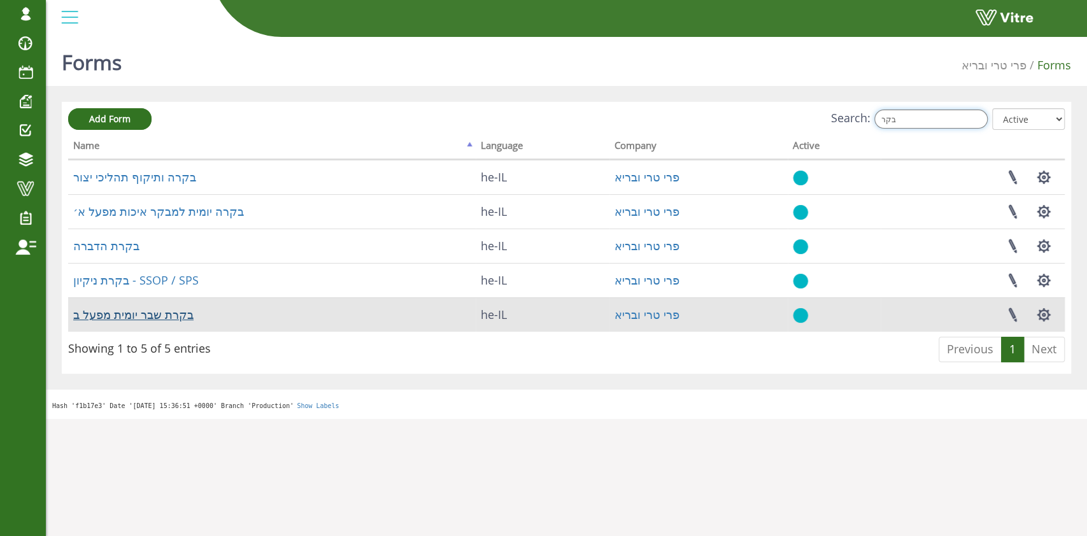
type input "בקר"
click at [156, 307] on link "בקרת שבר יומית מפעל ב" at bounding box center [133, 314] width 120 height 15
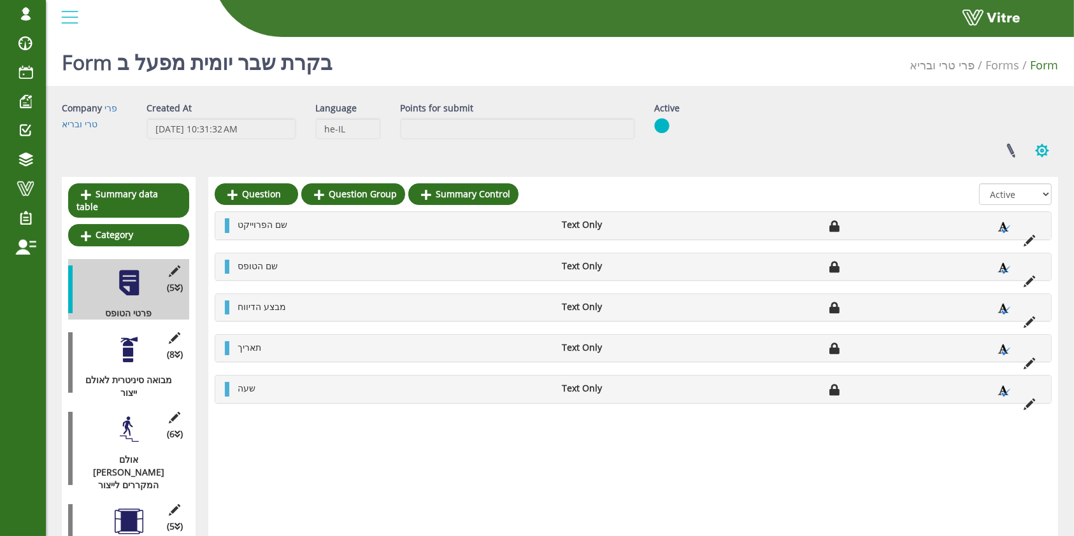
click at [1041, 150] on button "button" at bounding box center [1042, 151] width 32 height 34
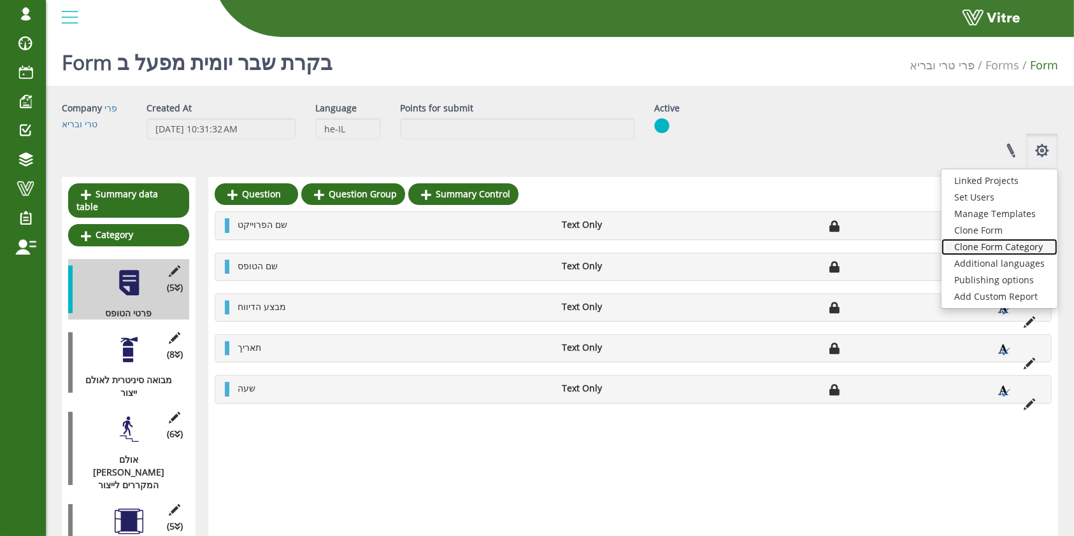
click at [1002, 248] on link "Clone Form Category" at bounding box center [999, 247] width 116 height 17
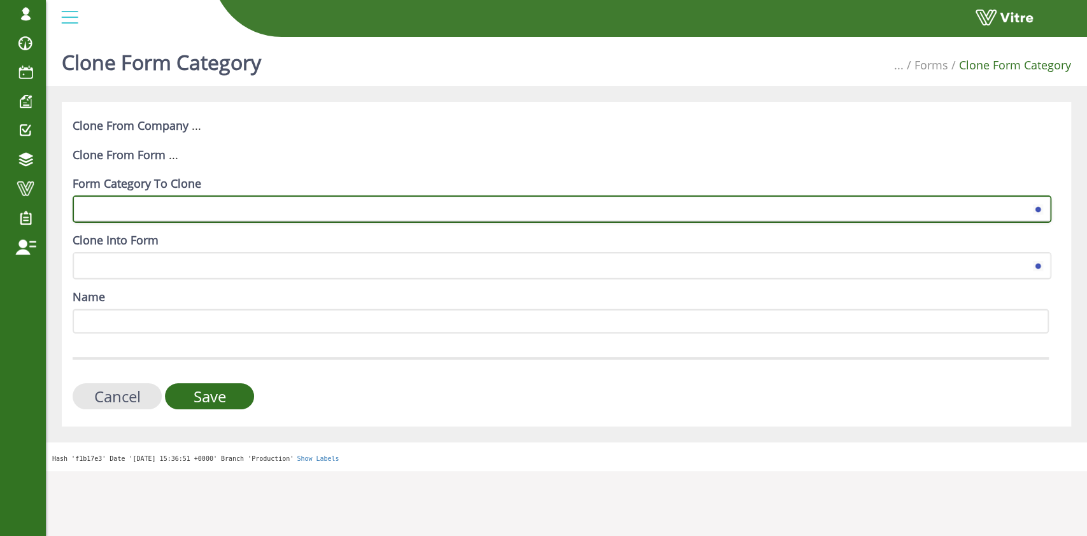
click at [324, 208] on span at bounding box center [551, 208] width 952 height 23
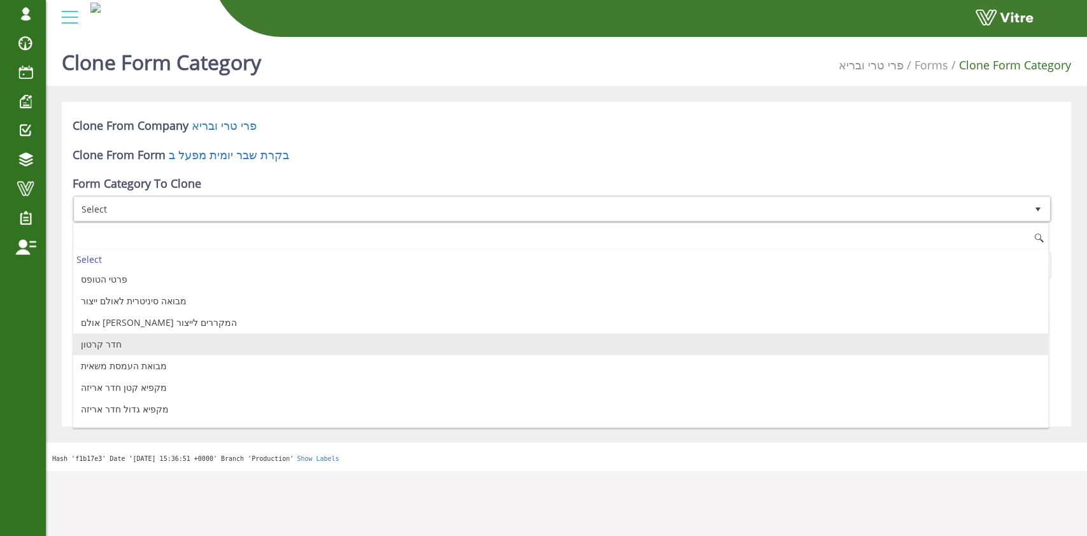
click at [278, 348] on li "חדר קרטון" at bounding box center [560, 345] width 975 height 22
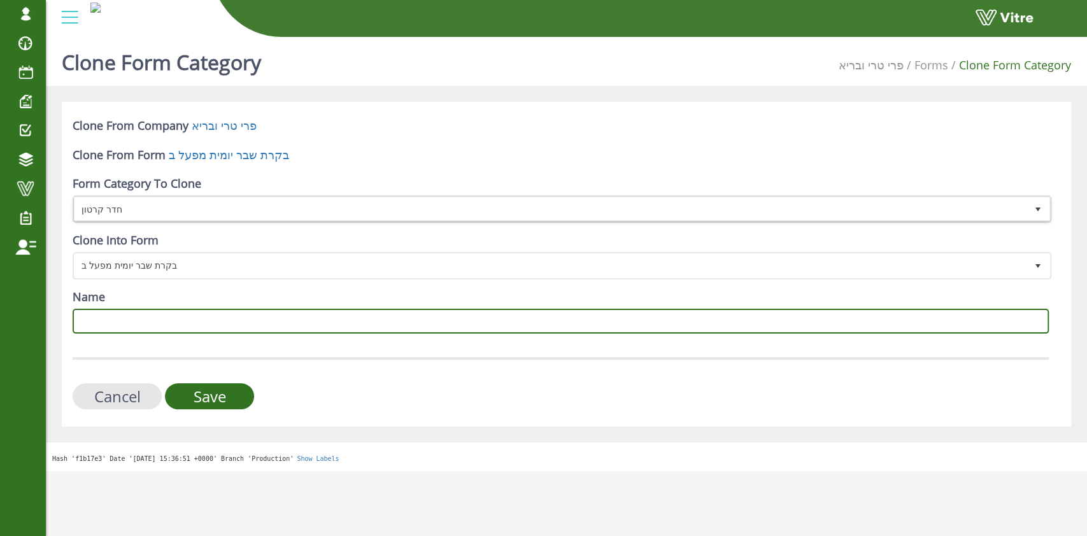
click at [422, 330] on input "Name" at bounding box center [561, 321] width 976 height 25
type input "מחלקת אבקות (קומה תחתונה)"
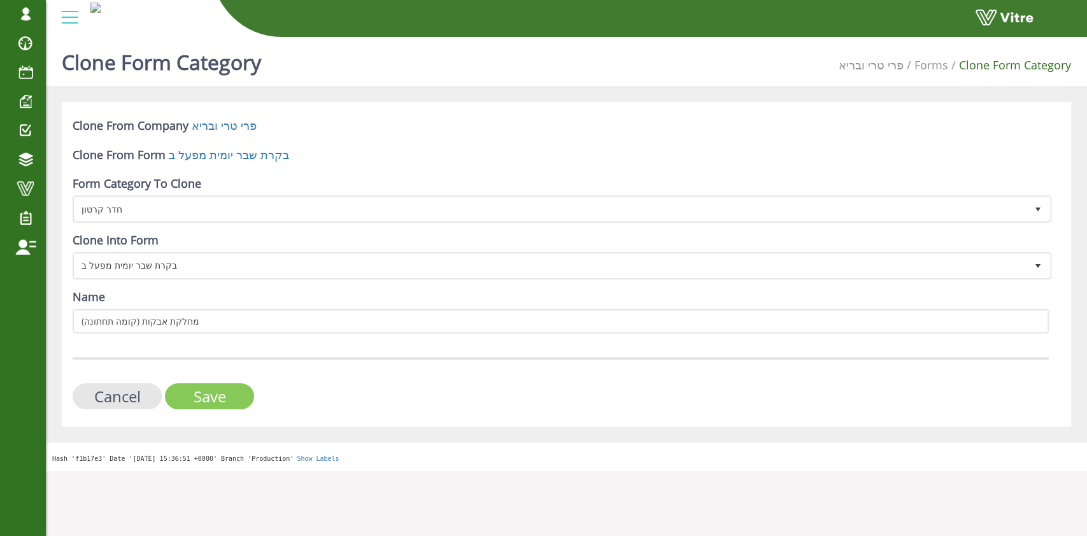
click at [234, 394] on input "Save" at bounding box center [209, 396] width 89 height 26
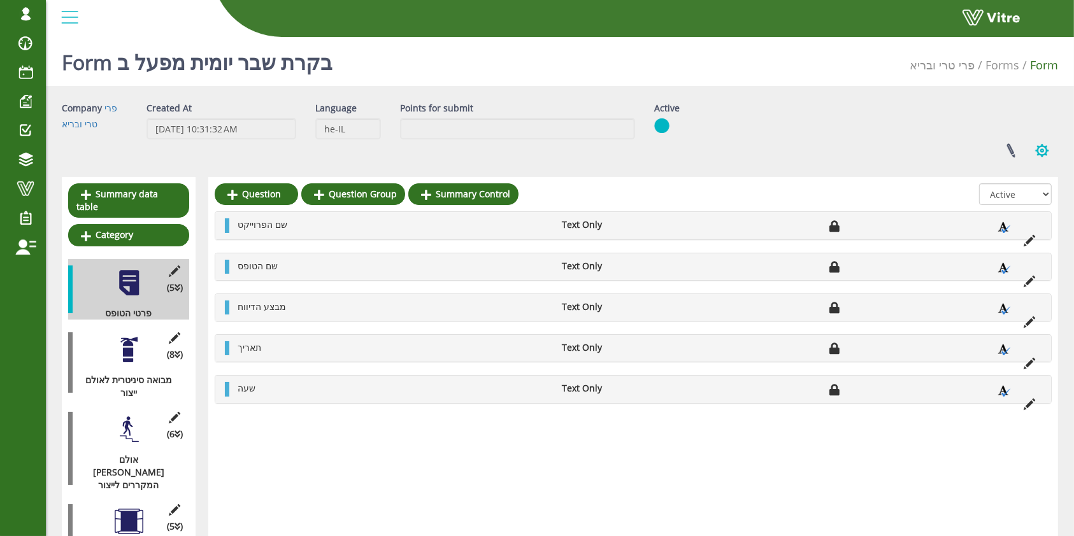
click at [1044, 155] on button "button" at bounding box center [1042, 151] width 32 height 34
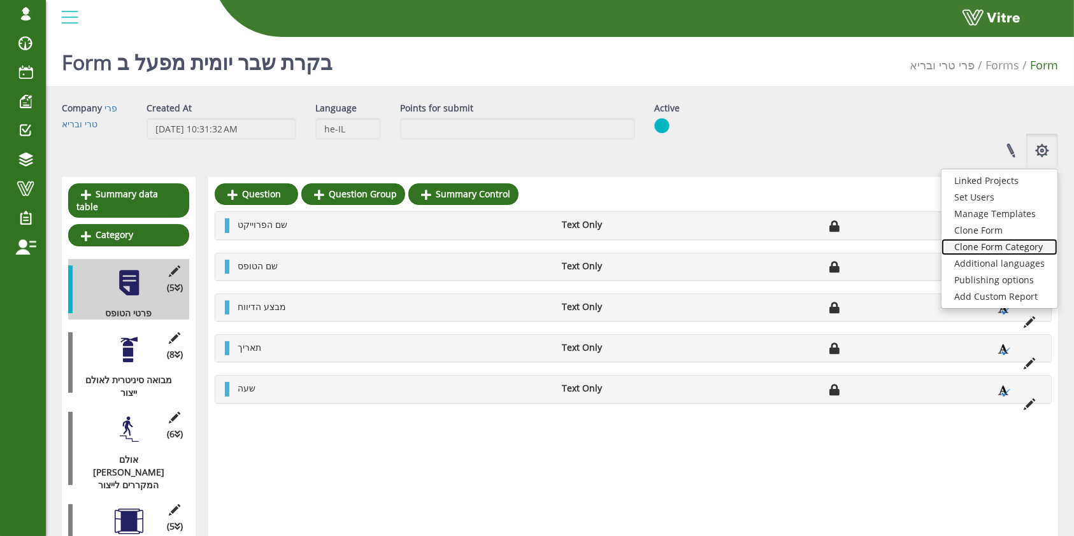
click at [977, 247] on link "Clone Form Category" at bounding box center [999, 247] width 116 height 17
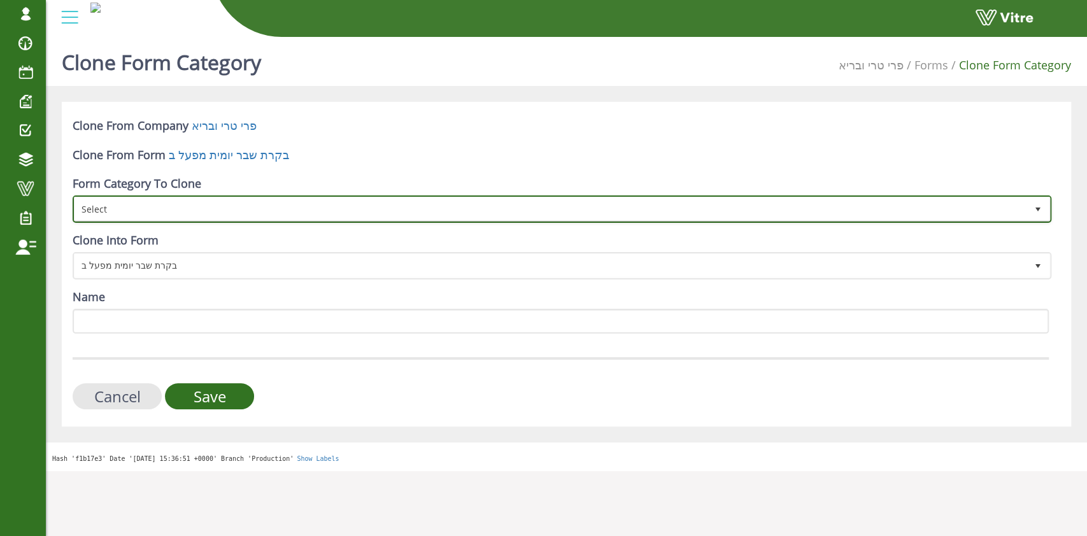
click at [427, 205] on span "Select" at bounding box center [551, 208] width 952 height 23
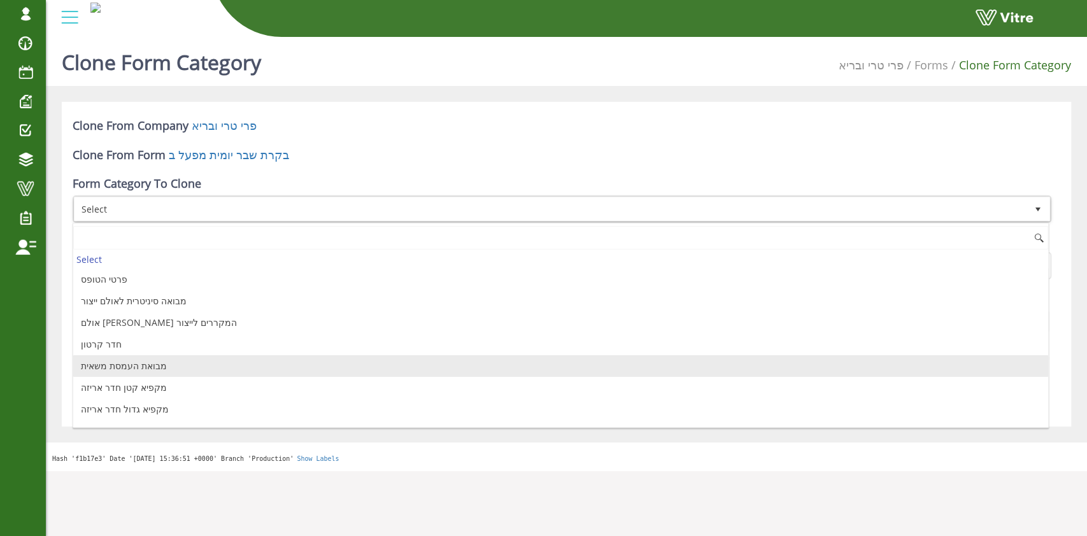
scroll to position [231, 0]
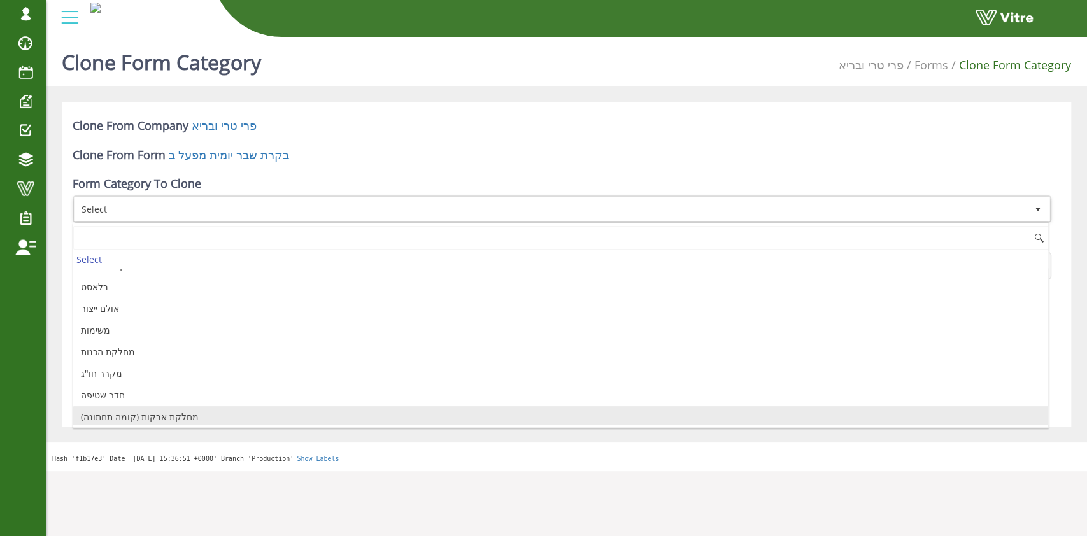
click at [255, 416] on li "מחלקת אבקות (קומה תחתונה)" at bounding box center [560, 417] width 975 height 22
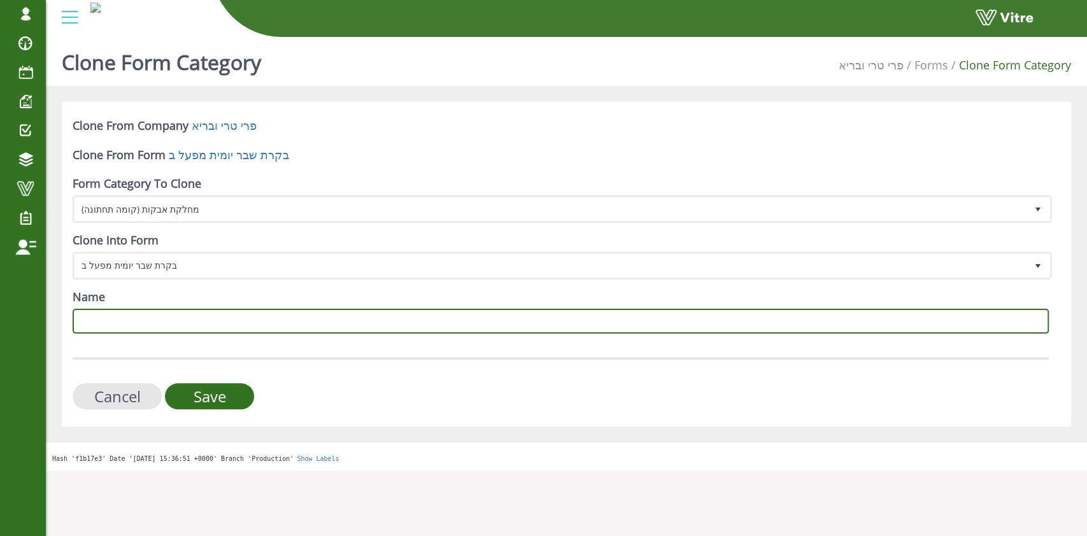
click at [138, 313] on input "Name" at bounding box center [561, 321] width 976 height 25
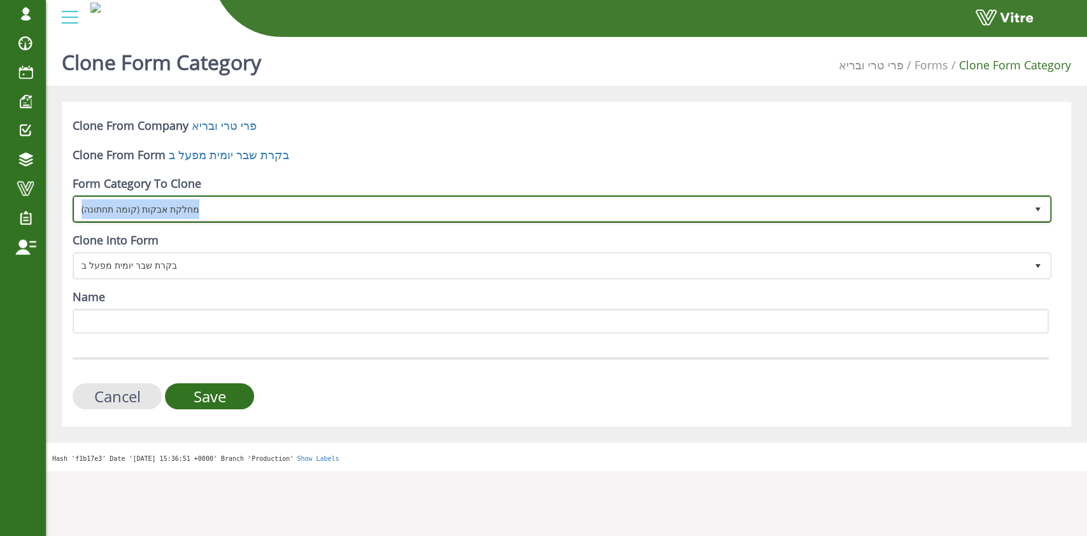
copy span "מחלקת אבקות (קומה תחתונה)"
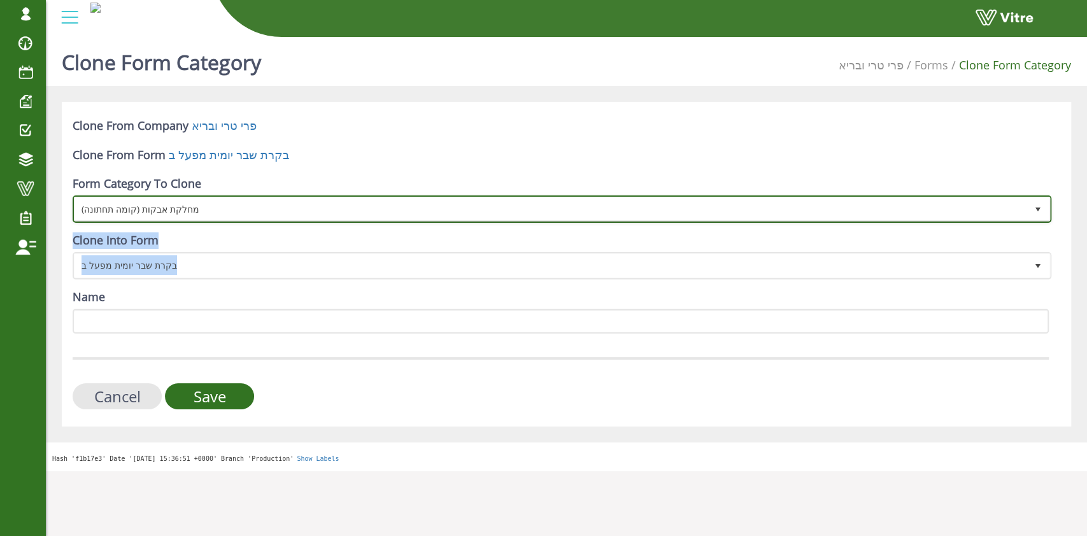
drag, startPoint x: 213, startPoint y: 205, endPoint x: 141, endPoint y: 311, distance: 128.4
click at [141, 311] on form "Clone From Company [PERSON_NAME] טרי ובריא Clone From Form בקרת שבר יומית מפעל …" at bounding box center [561, 264] width 976 height 292
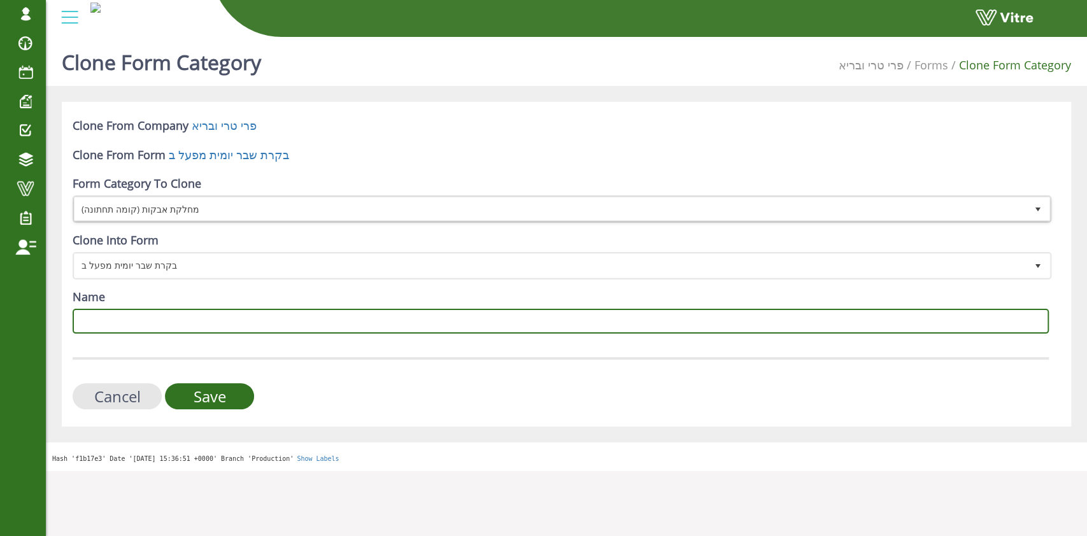
click at [149, 324] on input "Name" at bounding box center [561, 321] width 976 height 25
paste input "מחלקת אבקות (קומה תחתונה)"
type input "מחלקת אבקות (קומה תחתונה)"
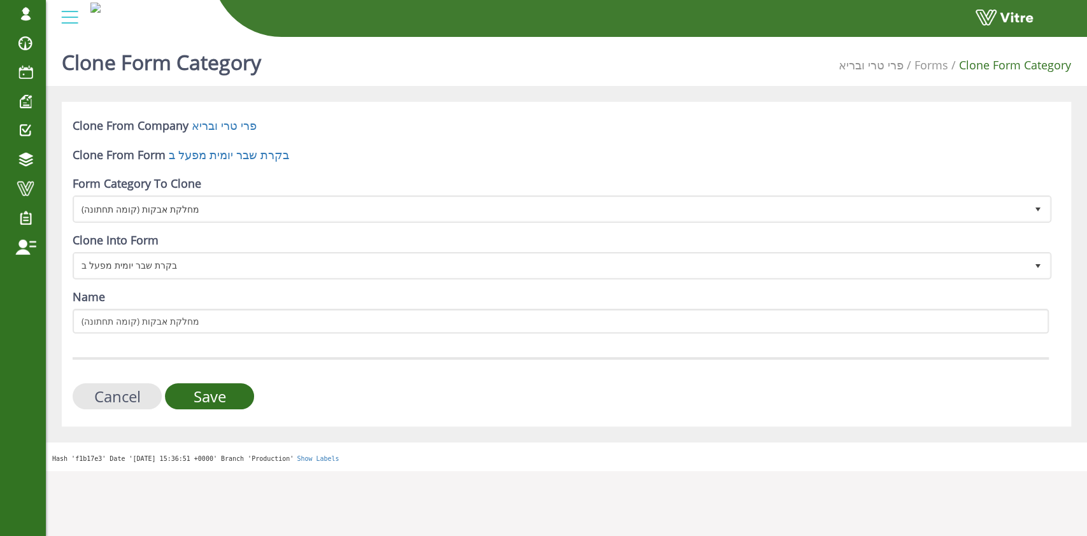
click at [325, 341] on form "Clone From Company [PERSON_NAME] טרי ובריא Clone From Form בקרת שבר יומית מפעל …" at bounding box center [561, 264] width 976 height 292
click at [204, 390] on input "Save" at bounding box center [209, 396] width 89 height 26
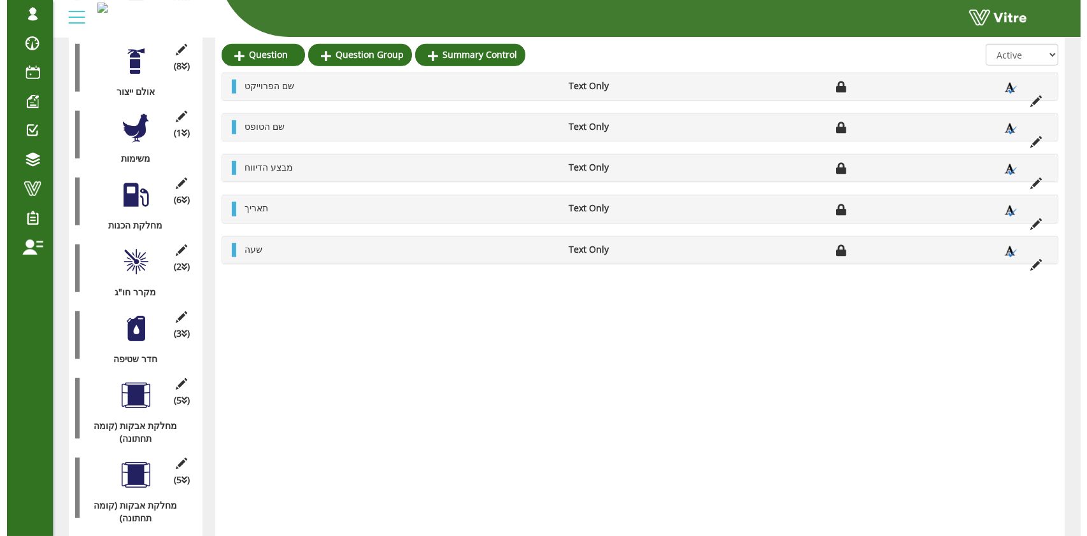
scroll to position [1070, 0]
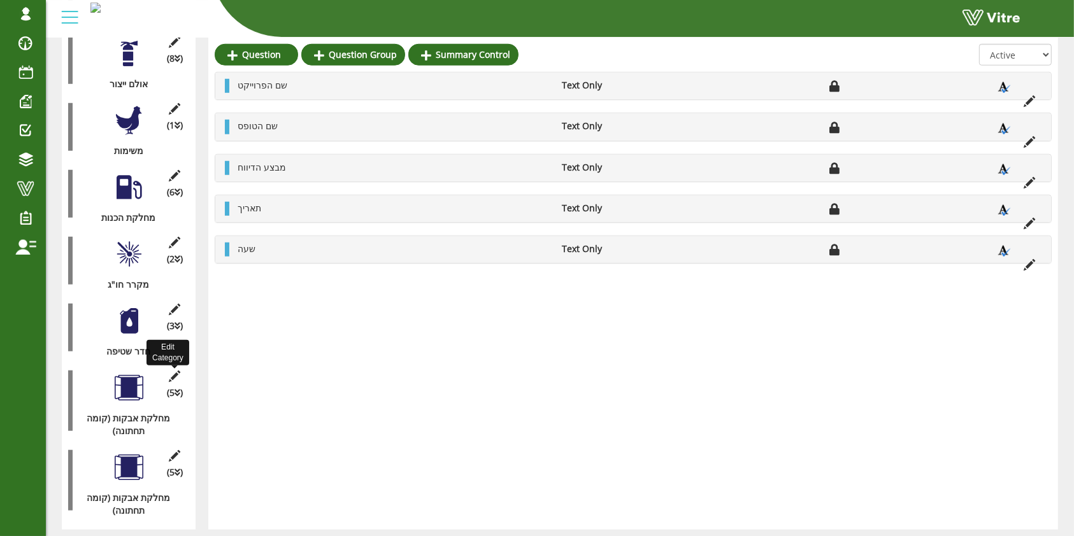
click at [175, 371] on icon at bounding box center [175, 376] width 16 height 11
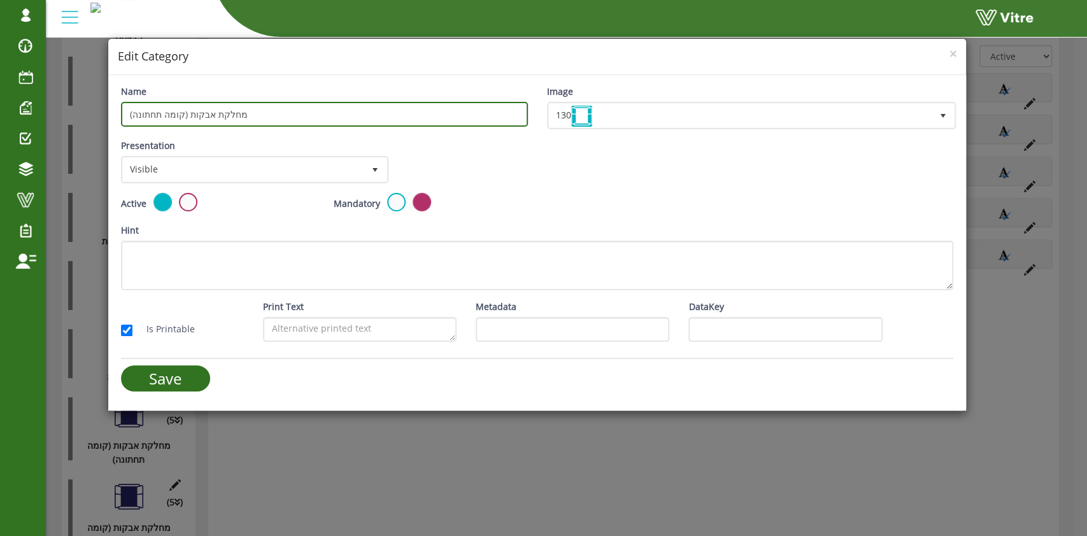
click at [141, 114] on input "מחלקת אבקות (קומה תחתונה)" at bounding box center [324, 114] width 407 height 25
click at [152, 115] on input "מחלקת אבקות (קומה תחתונה)" at bounding box center [324, 114] width 407 height 25
type input "מחלקת אבקות (קומה עליונה)"
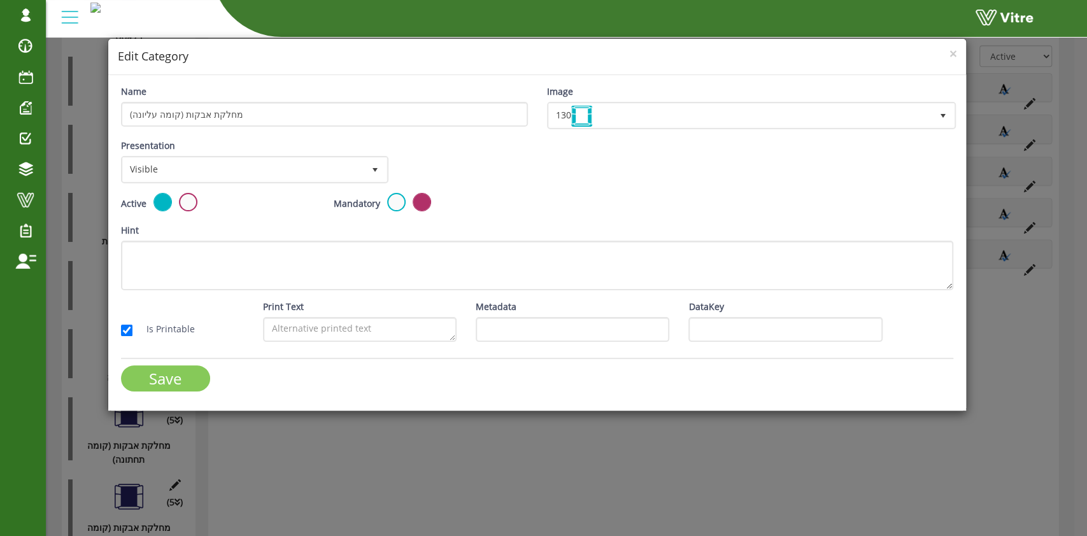
click at [174, 378] on input "Save" at bounding box center [165, 379] width 89 height 26
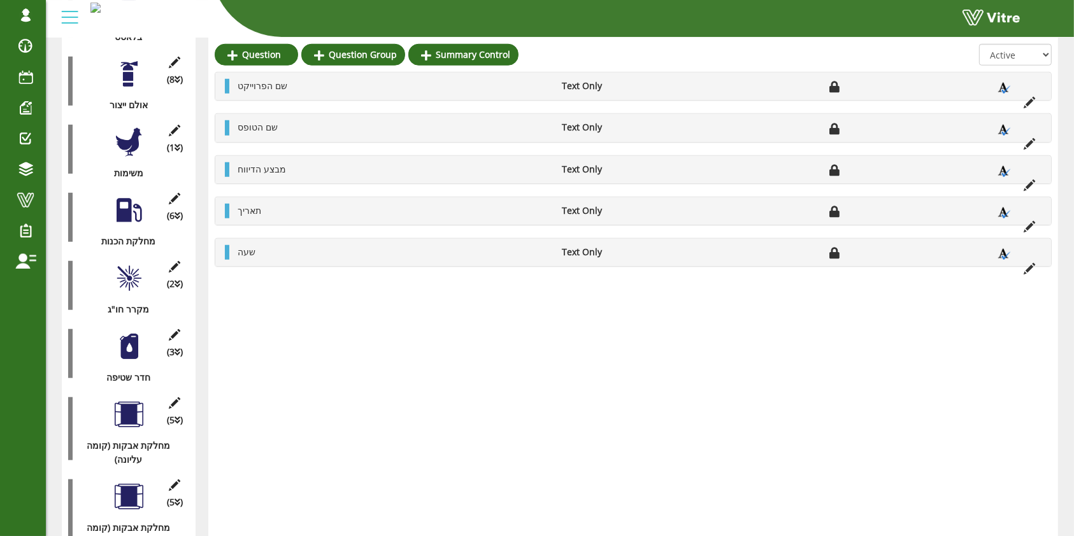
click at [125, 401] on div at bounding box center [129, 415] width 29 height 29
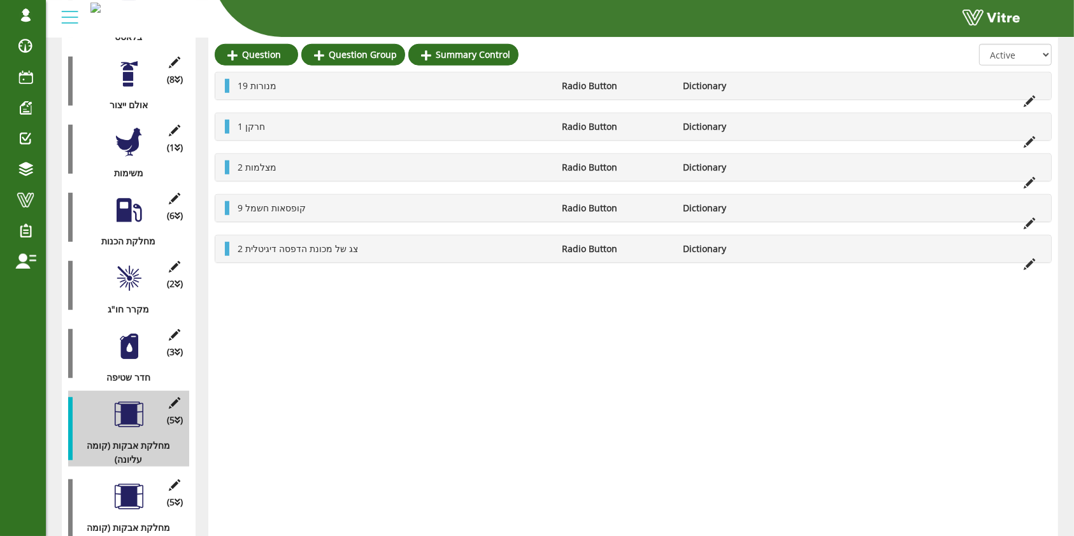
click at [1022, 103] on li at bounding box center [1029, 100] width 24 height 14
click at [1027, 107] on icon at bounding box center [1028, 101] width 11 height 11
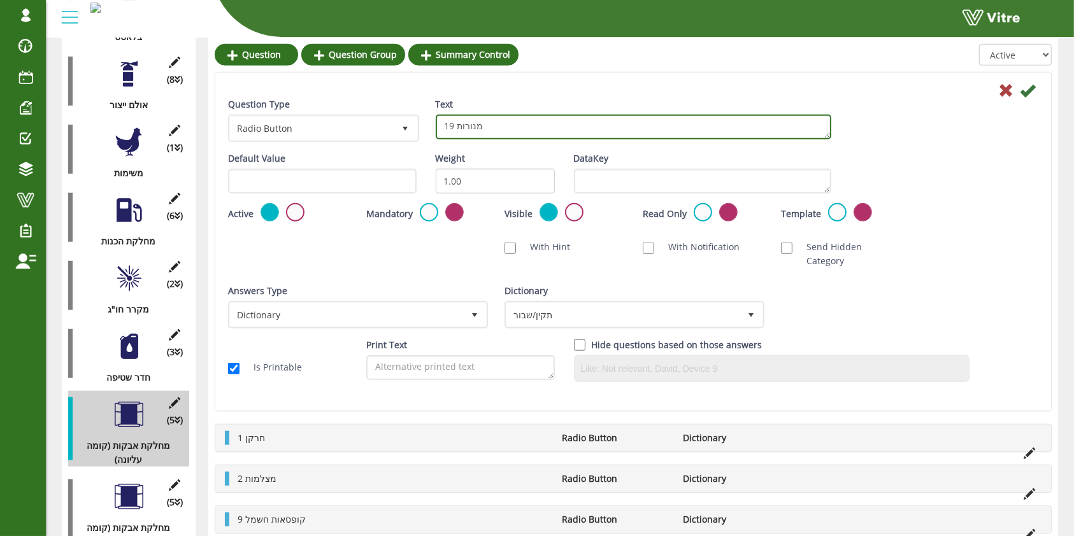
click at [451, 126] on textarea "19 מנורות" at bounding box center [633, 127] width 395 height 25
type textarea "13 מנורות"
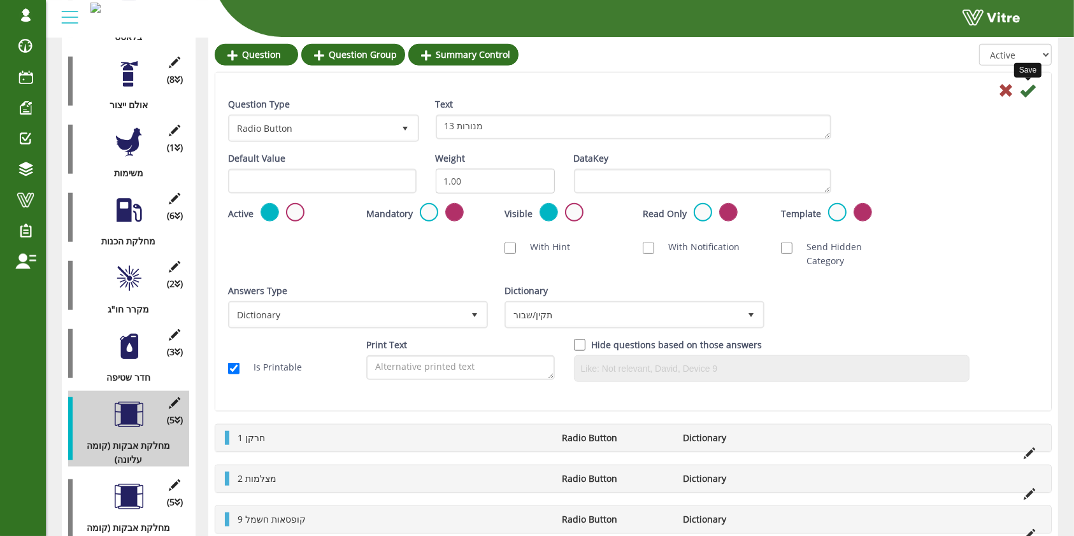
click at [1024, 92] on icon at bounding box center [1027, 90] width 15 height 15
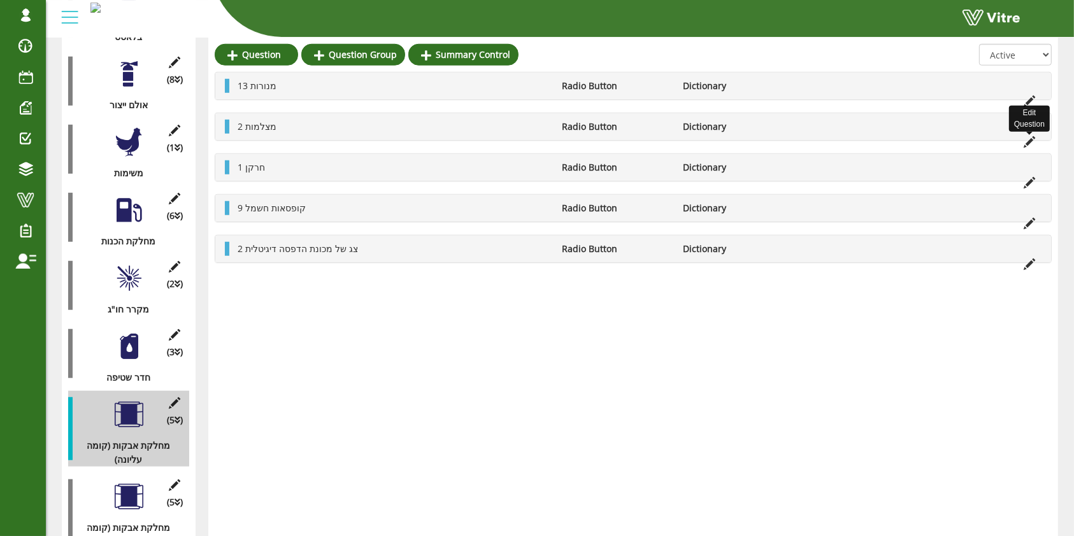
click at [1032, 141] on icon at bounding box center [1028, 141] width 11 height 11
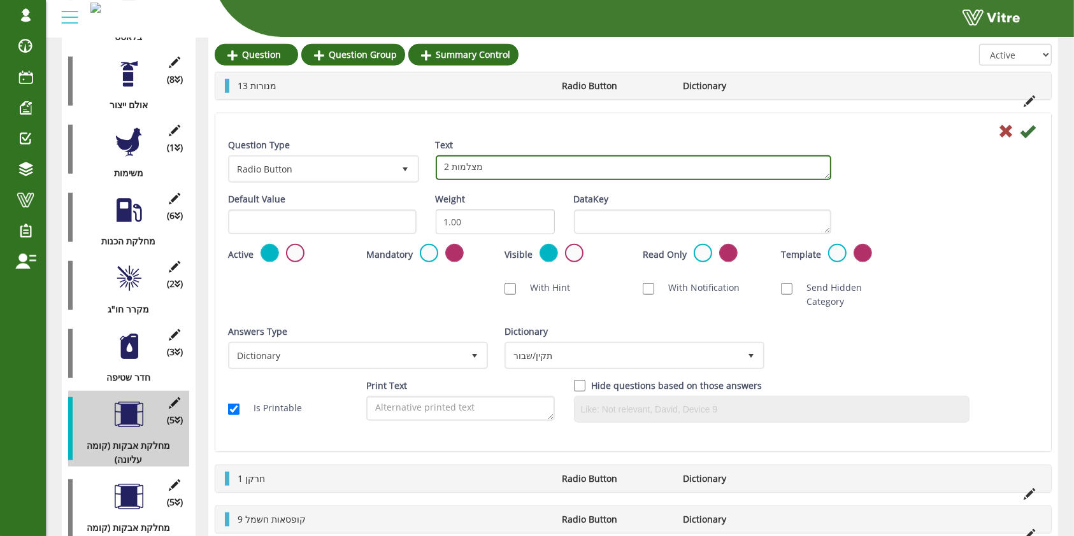
click at [497, 162] on textarea "2 מצלמות" at bounding box center [633, 167] width 395 height 25
type textarea "1 מצלמה"
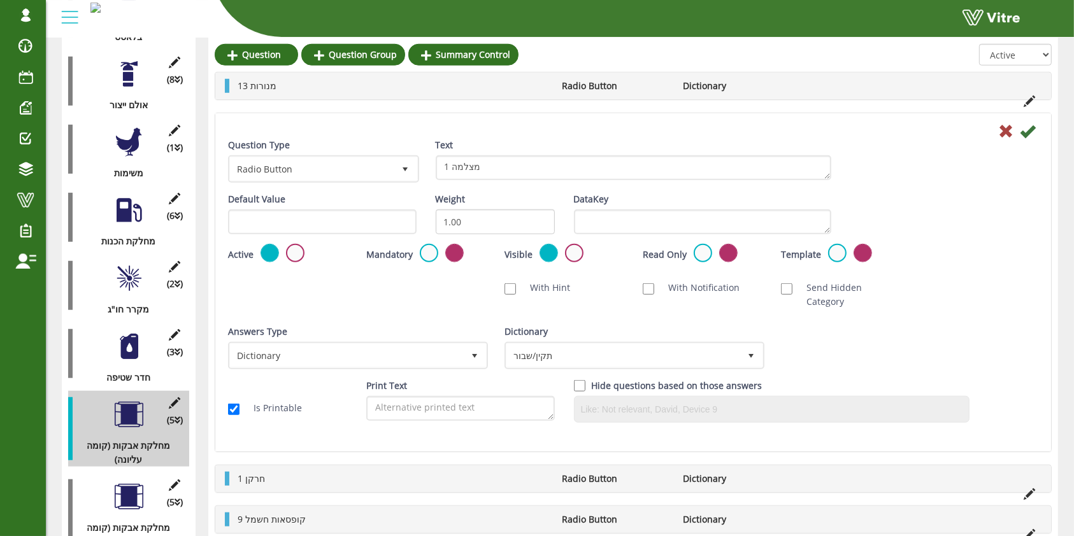
click at [1037, 137] on div at bounding box center [632, 130] width 829 height 15
click at [1031, 133] on icon at bounding box center [1027, 131] width 15 height 15
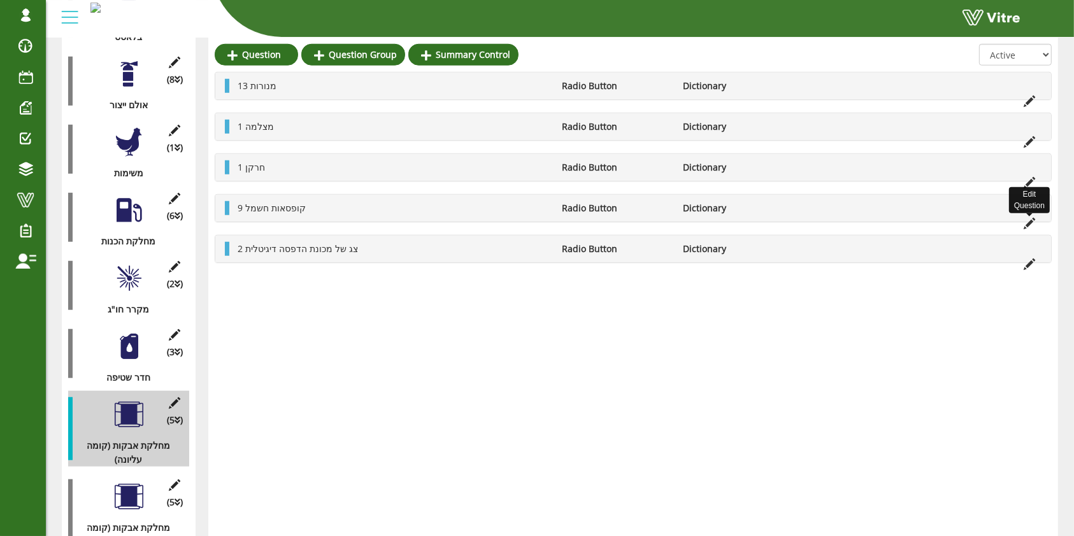
click at [1030, 220] on icon at bounding box center [1028, 223] width 11 height 11
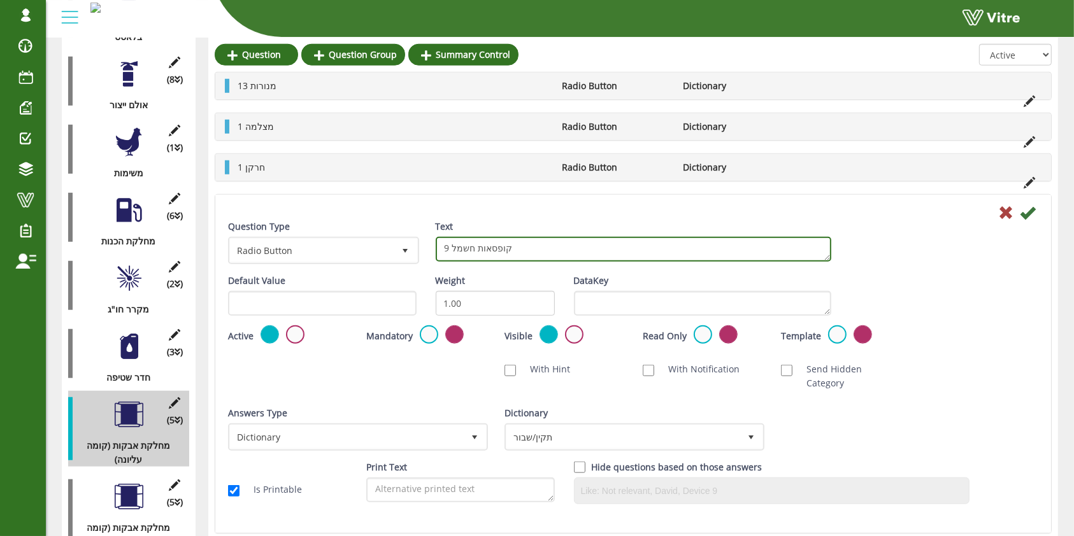
click at [447, 246] on textarea "9 קופסאות חשמל" at bounding box center [633, 249] width 395 height 25
type textarea "6 קופסאות חשמל"
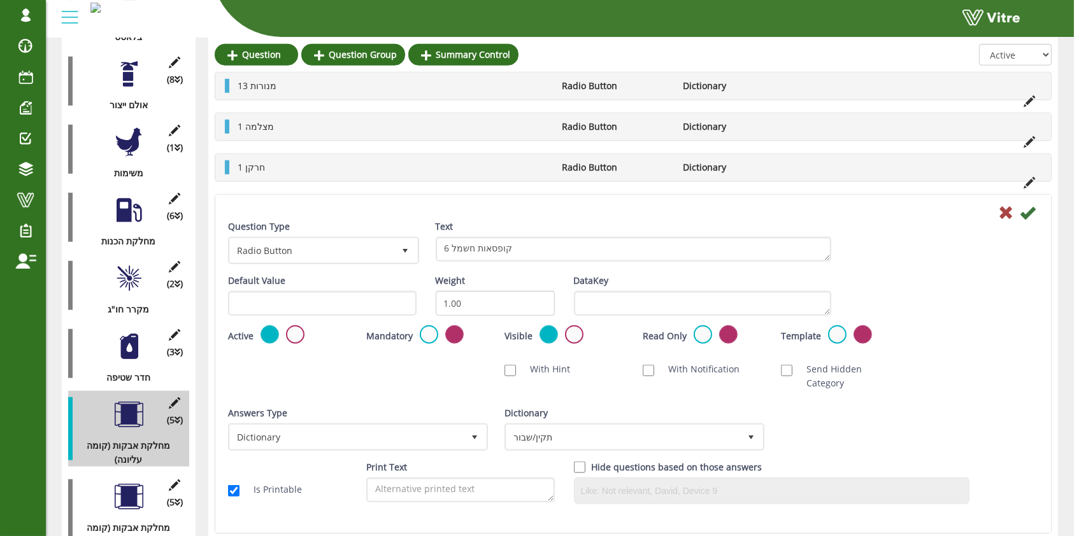
click at [1035, 209] on div at bounding box center [632, 211] width 829 height 15
click at [1033, 209] on icon at bounding box center [1027, 212] width 15 height 15
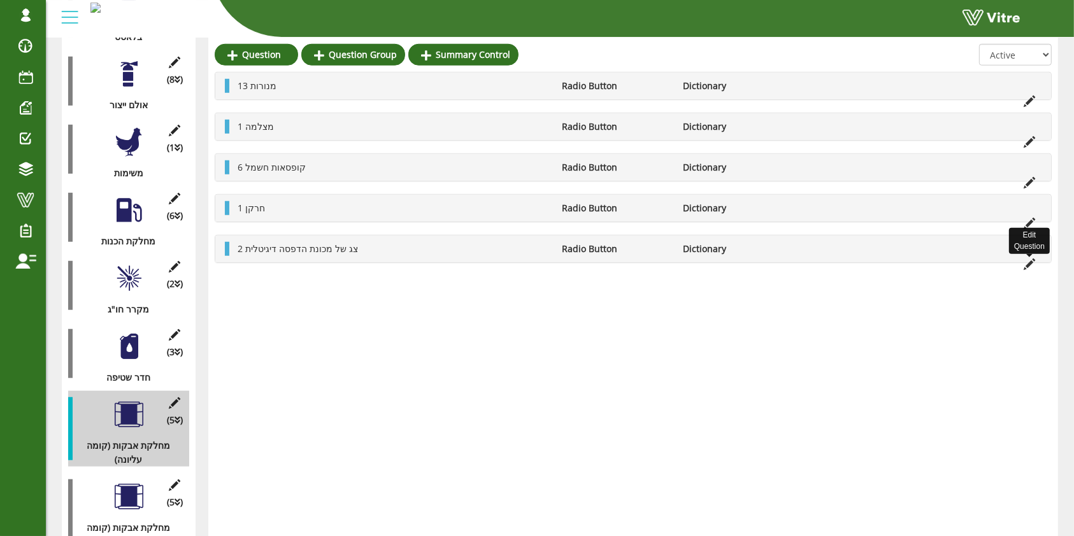
click at [1030, 264] on icon at bounding box center [1028, 264] width 11 height 11
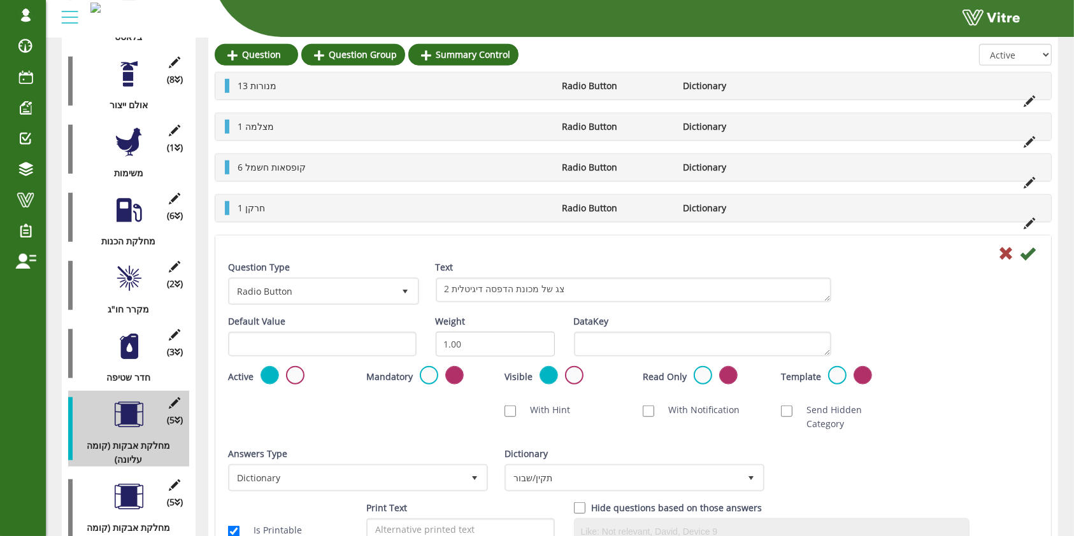
click at [539, 273] on div "Text 2 צג של מכונת הדפסה דיגיטלית" at bounding box center [633, 281] width 395 height 42
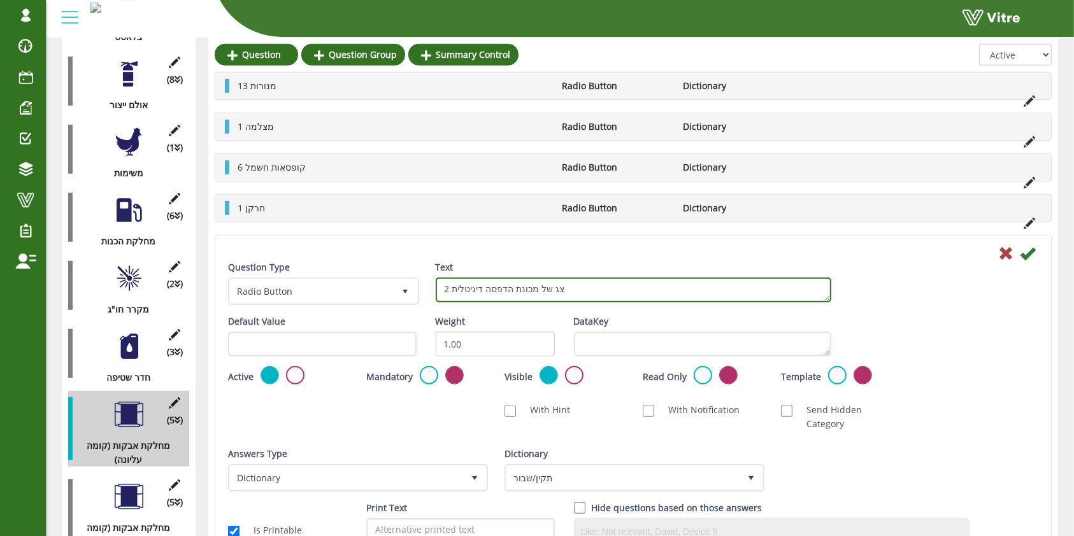
click at [539, 284] on textarea "2 צג של מכונת הדפסה דיגיטלית" at bounding box center [633, 290] width 395 height 25
type textarea "3 מנורות במדרגות"
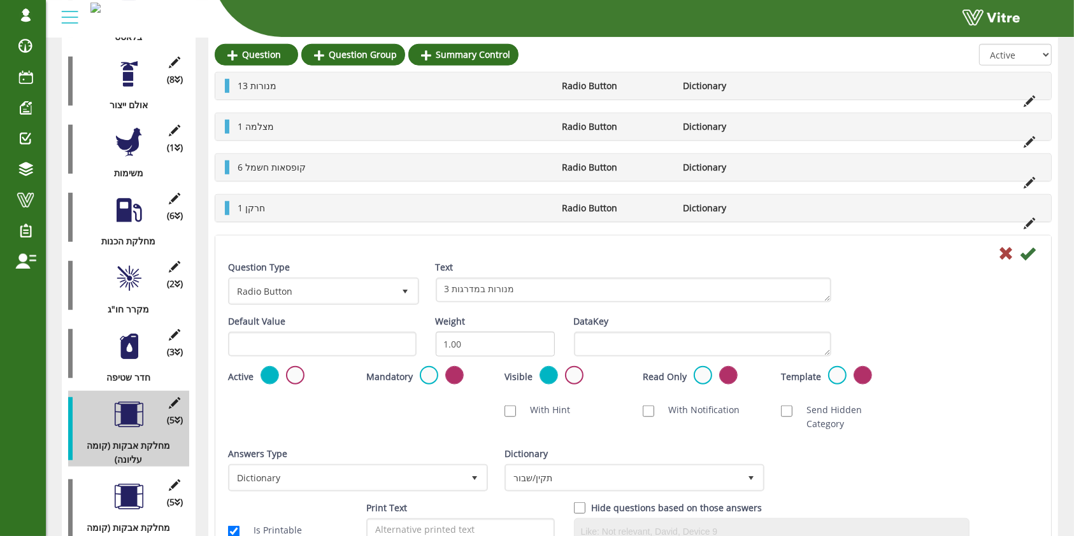
click at [1024, 252] on icon at bounding box center [1027, 253] width 15 height 15
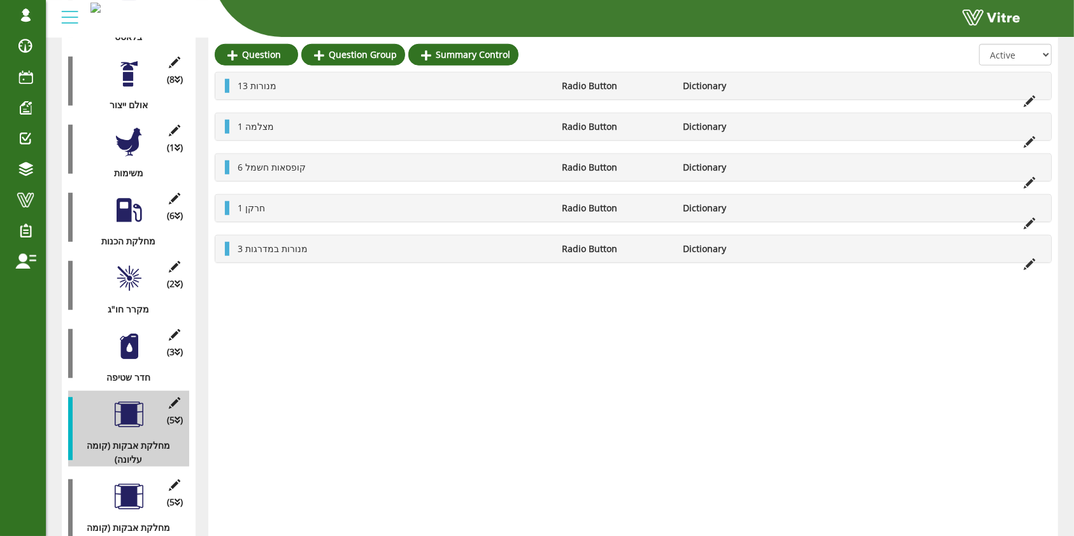
click at [127, 483] on div at bounding box center [129, 497] width 29 height 29
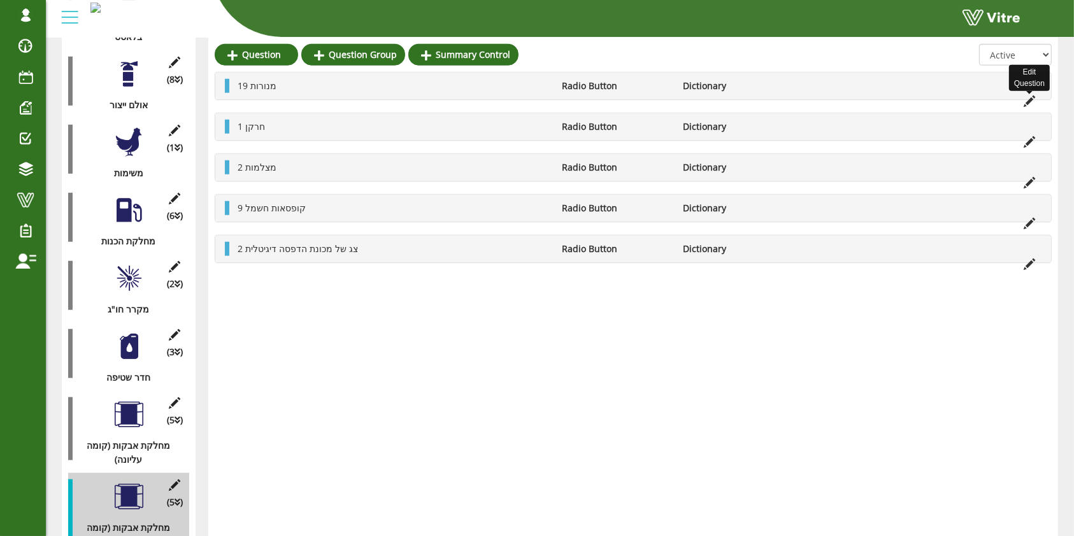
click at [1029, 96] on icon at bounding box center [1028, 101] width 11 height 11
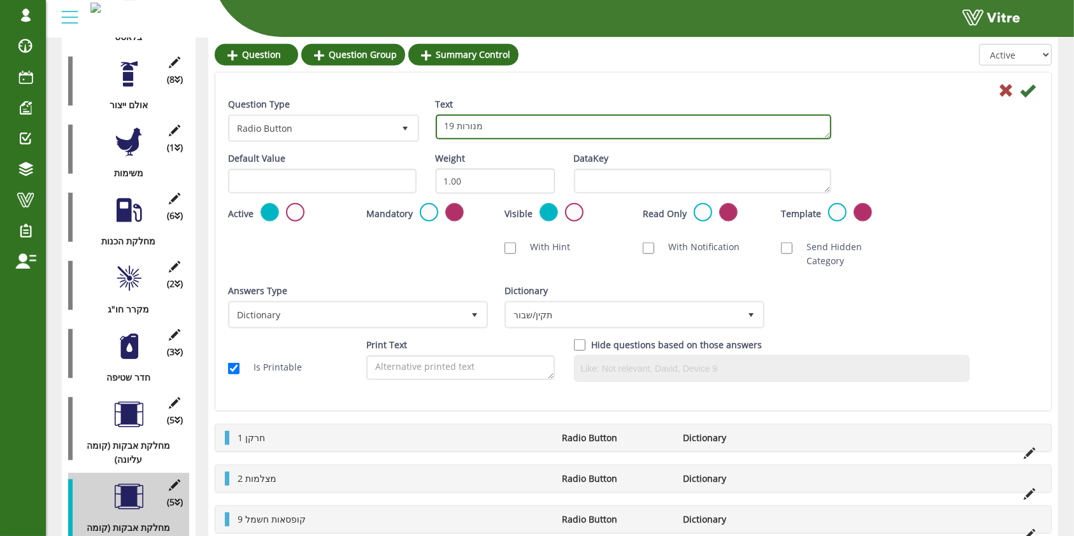
drag, startPoint x: 451, startPoint y: 126, endPoint x: 443, endPoint y: 126, distance: 7.6
click at [443, 126] on textarea "19 מנורות" at bounding box center [633, 127] width 395 height 25
type textarea "9 מנורות"
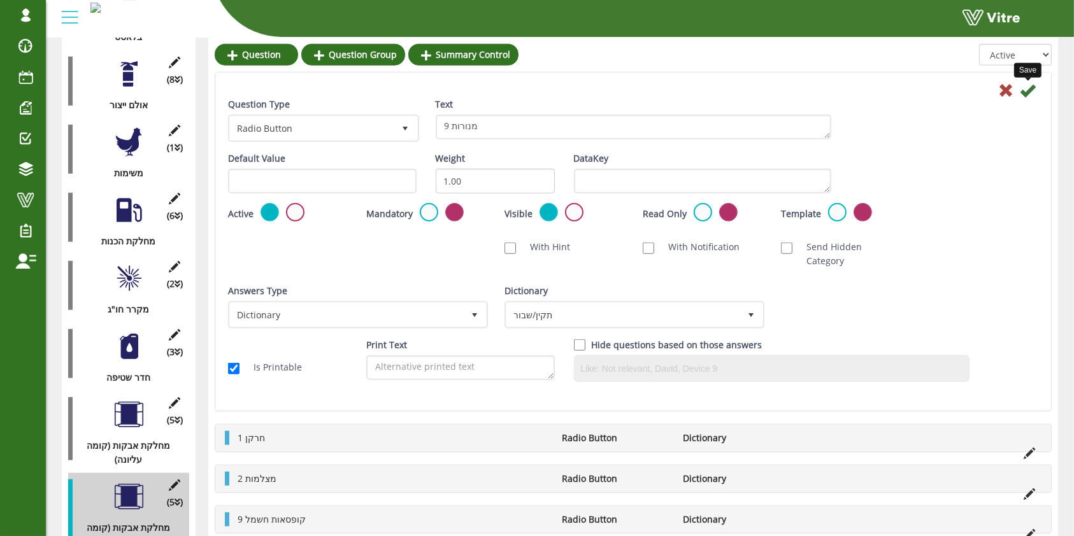
click at [1022, 95] on icon at bounding box center [1027, 90] width 15 height 15
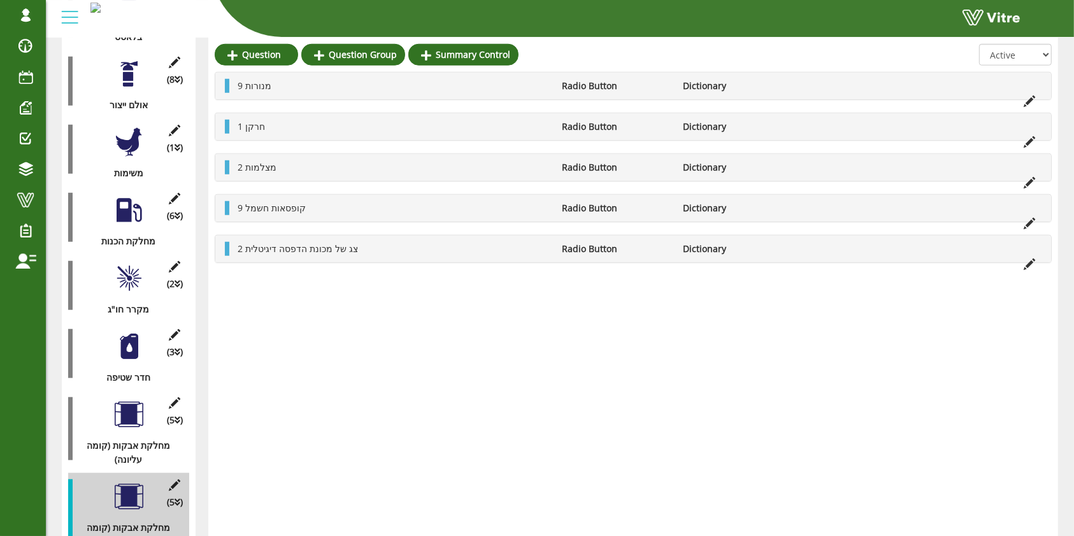
click at [1034, 227] on li at bounding box center [1029, 222] width 24 height 14
click at [1029, 227] on icon at bounding box center [1028, 223] width 11 height 11
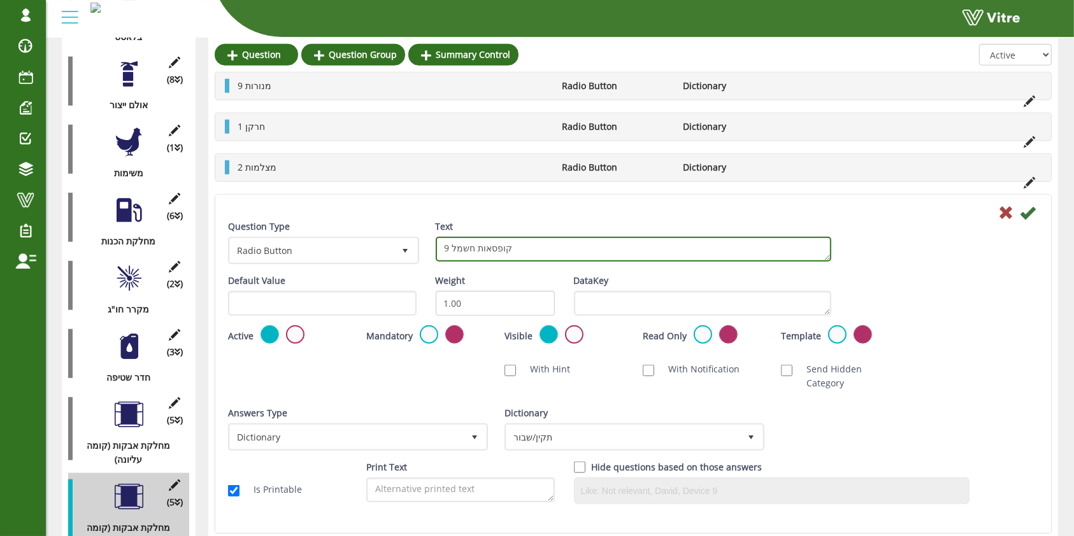
drag, startPoint x: 441, startPoint y: 248, endPoint x: 448, endPoint y: 249, distance: 7.7
click at [448, 249] on textarea "9 קופסאות חשמל" at bounding box center [633, 249] width 395 height 25
type textarea "4 קופסאות חשמל"
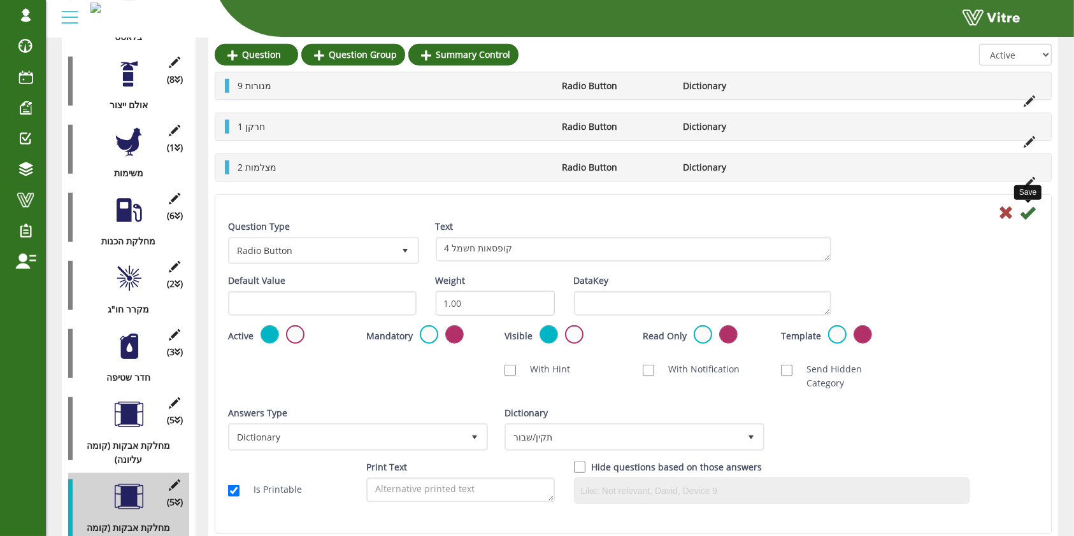
click at [1027, 213] on icon at bounding box center [1027, 212] width 15 height 15
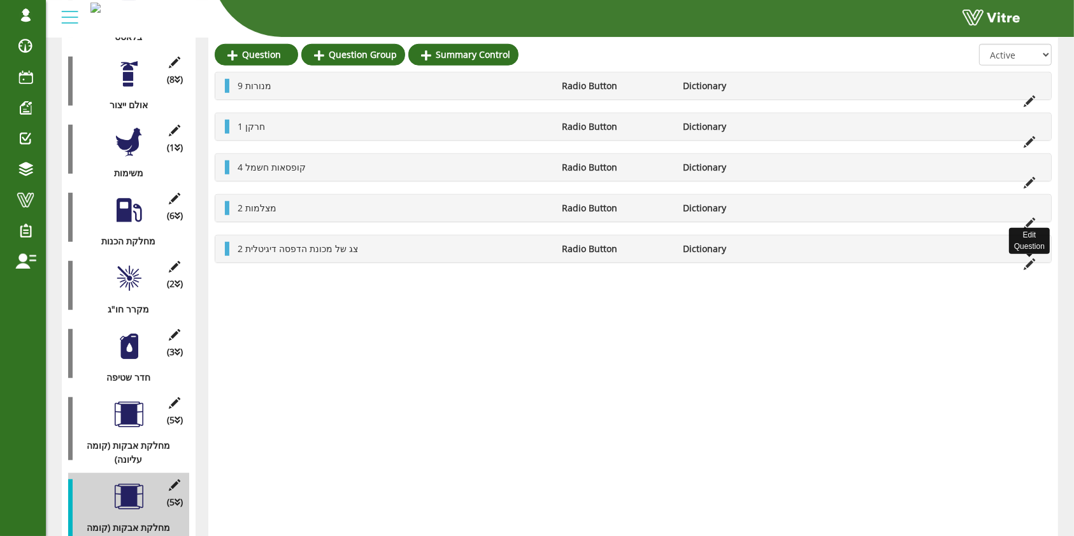
click at [1028, 265] on icon at bounding box center [1028, 264] width 11 height 11
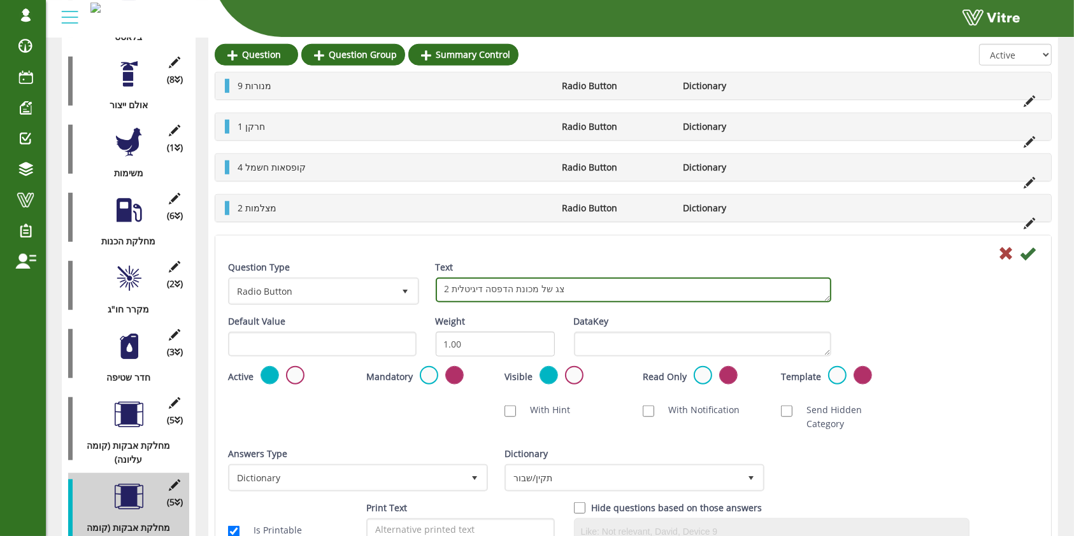
drag, startPoint x: 558, startPoint y: 288, endPoint x: 450, endPoint y: 289, distance: 108.3
click at [450, 289] on textarea "2 צג של מכונת הדפסה דיגיטלית" at bounding box center [633, 290] width 395 height 25
type textarea "2 צגי מכונה"
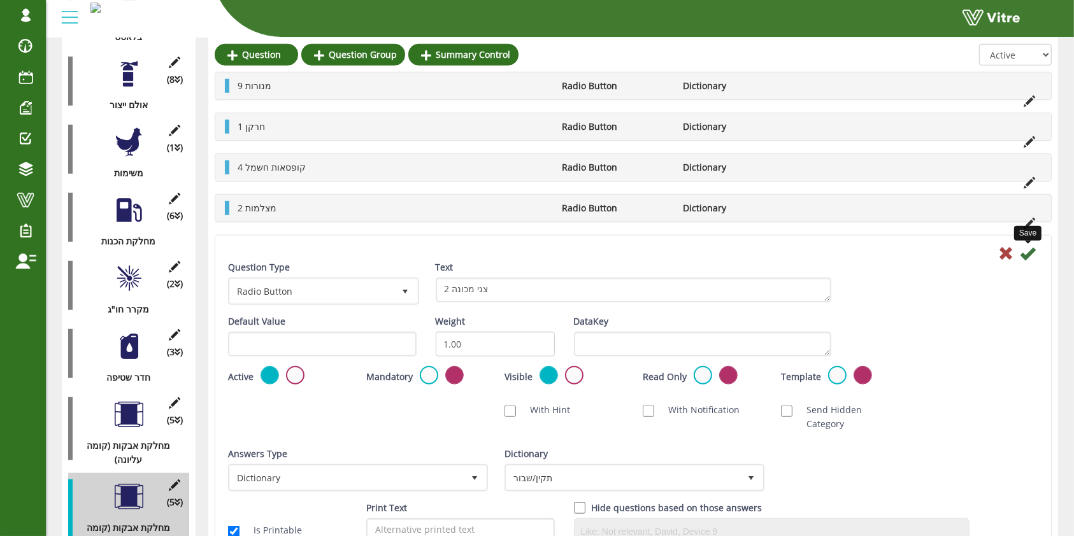
click at [1029, 254] on icon at bounding box center [1027, 253] width 15 height 15
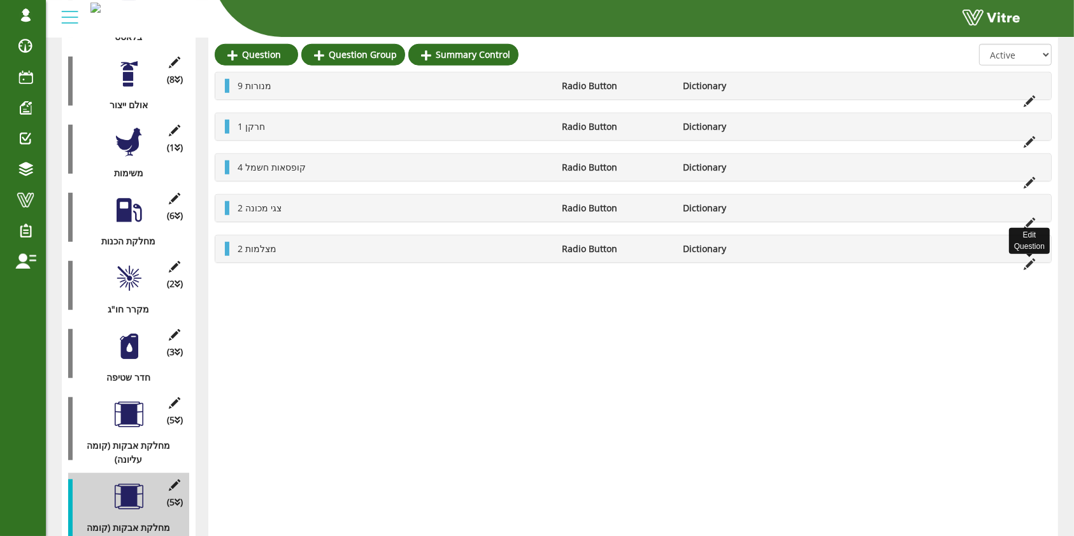
click at [1025, 264] on icon at bounding box center [1028, 264] width 11 height 11
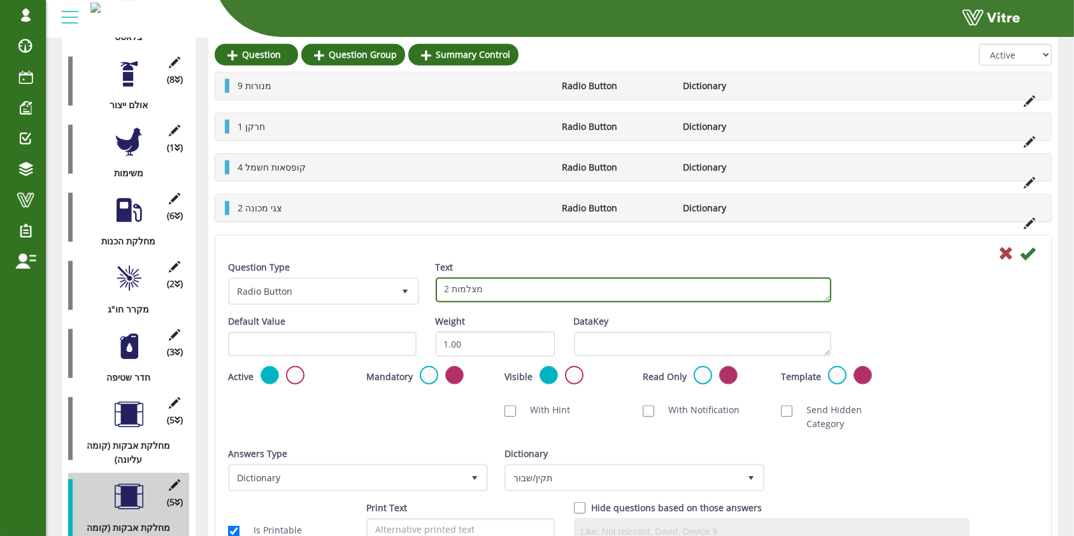
click at [506, 288] on textarea "2 מצלמות" at bounding box center [633, 290] width 395 height 25
type textarea "1 מד טמפרטורה"
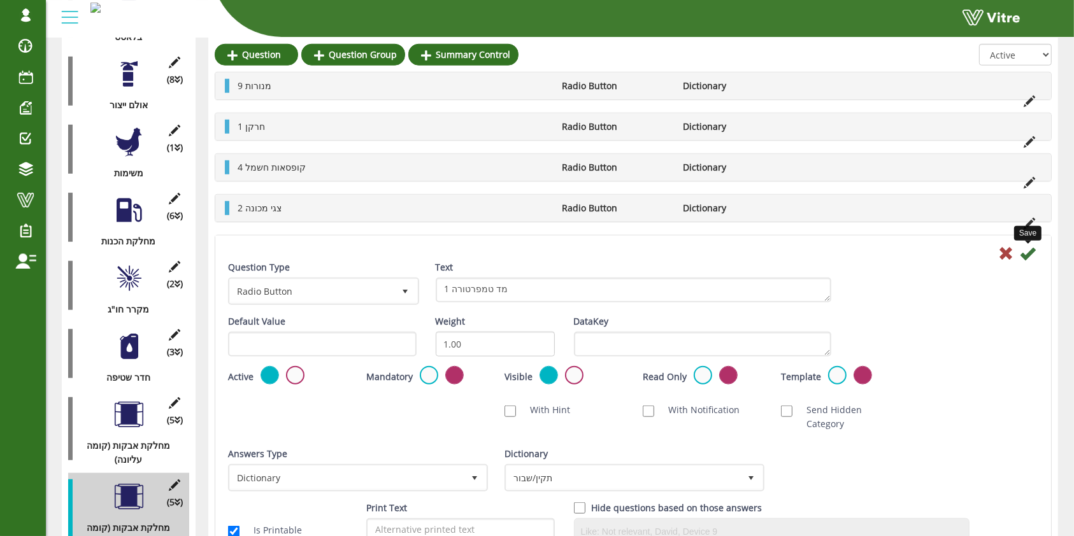
click at [1031, 255] on icon at bounding box center [1027, 253] width 15 height 15
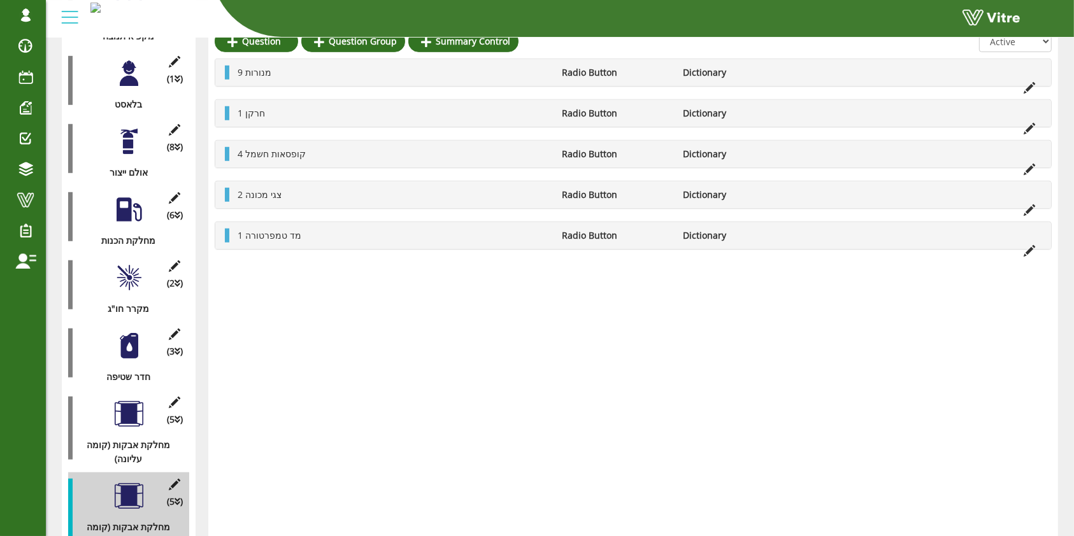
scroll to position [988, 0]
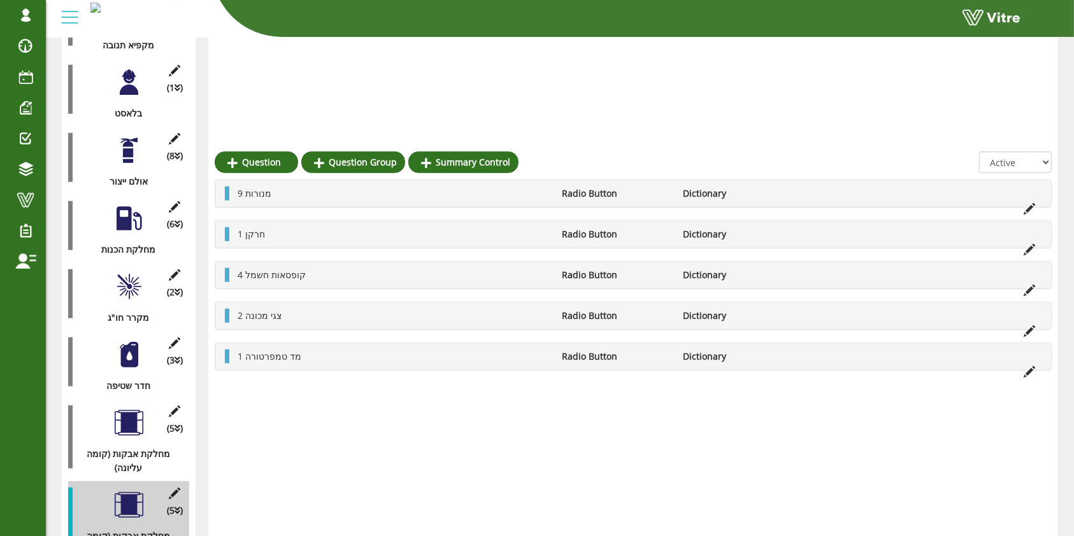
scroll to position [1100, 0]
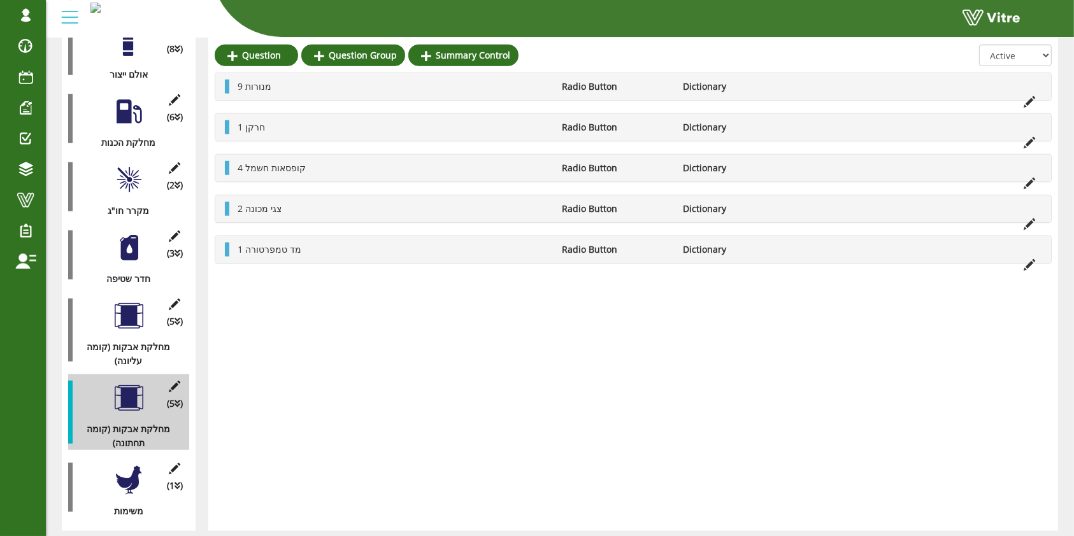
click at [145, 457] on div "(1 ) משימות" at bounding box center [128, 488] width 121 height 62
click at [131, 466] on div at bounding box center [129, 480] width 29 height 29
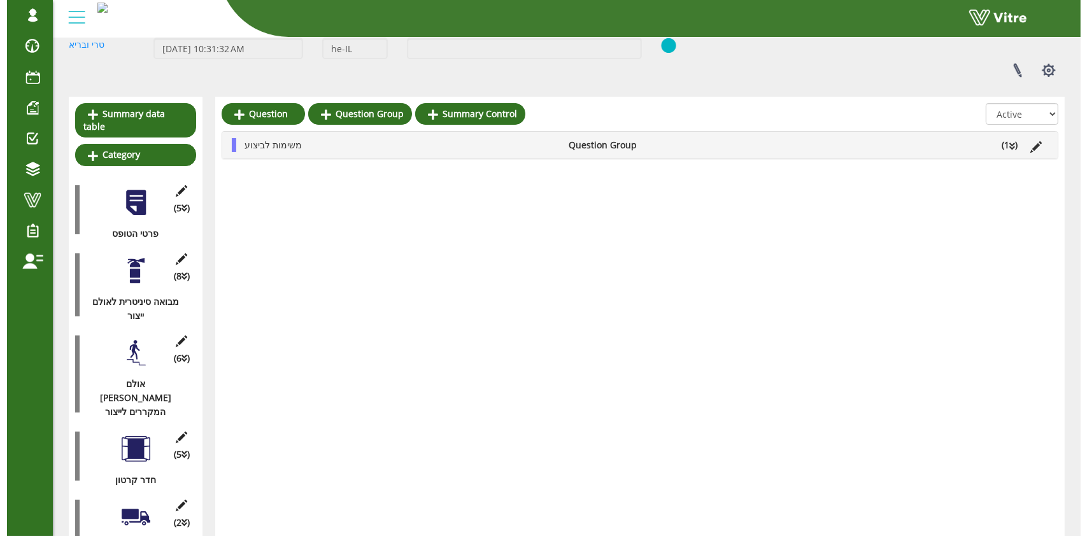
scroll to position [0, 0]
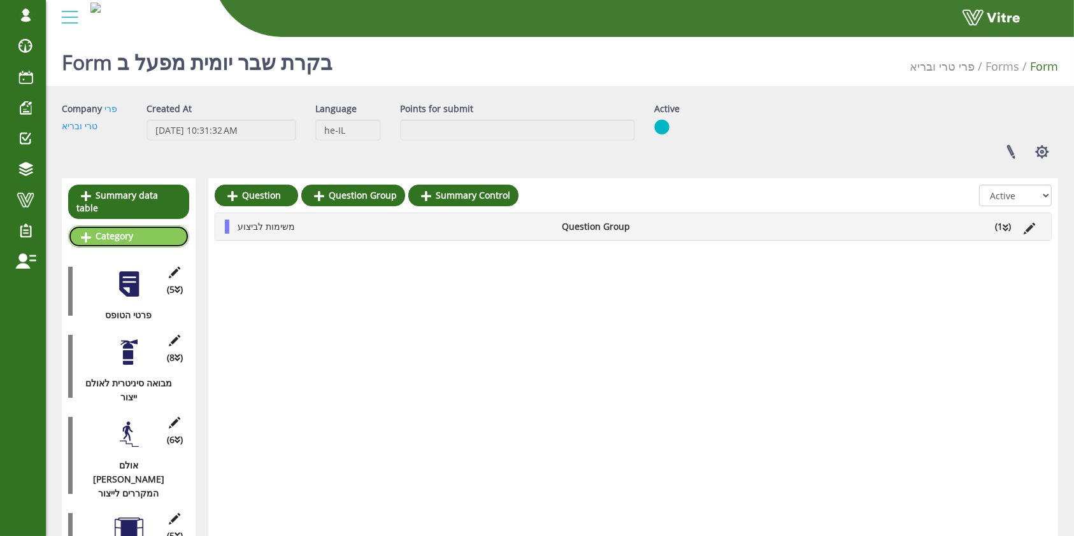
click at [127, 227] on link "Category" at bounding box center [128, 236] width 121 height 22
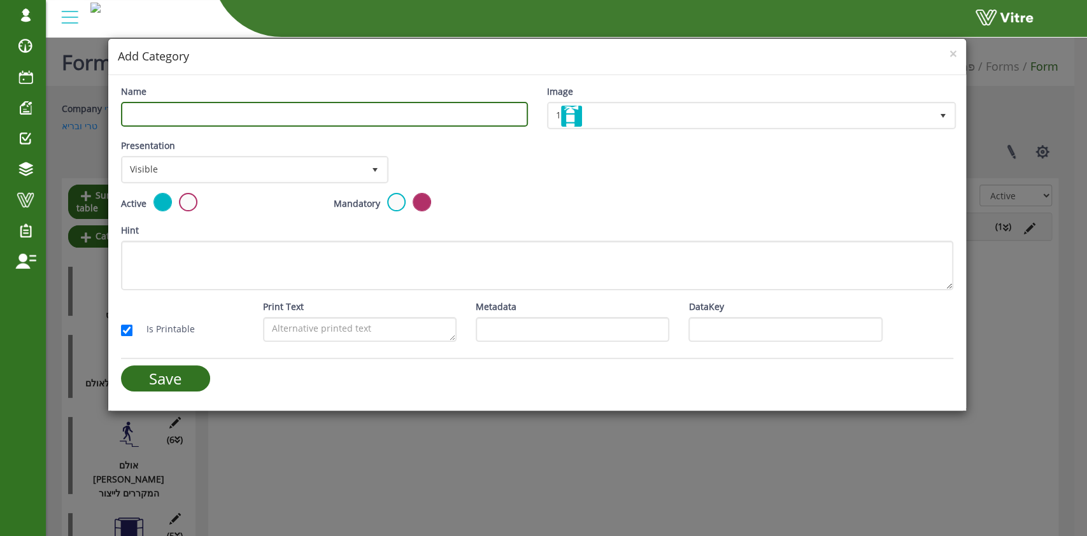
click at [343, 103] on input "Name" at bounding box center [324, 114] width 407 height 25
type input "חתימה"
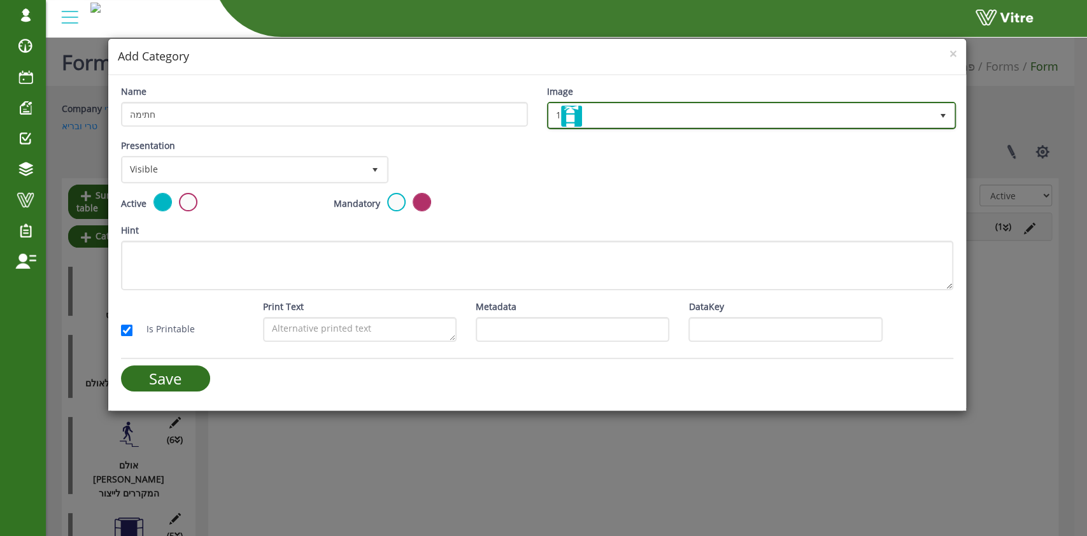
click at [660, 115] on span "1" at bounding box center [740, 115] width 383 height 23
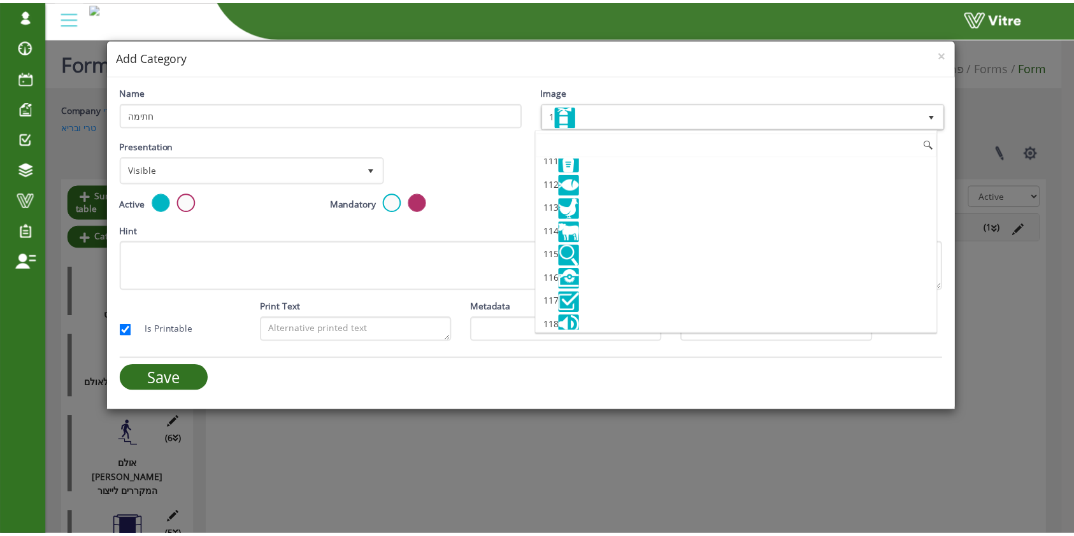
scroll to position [2887, 0]
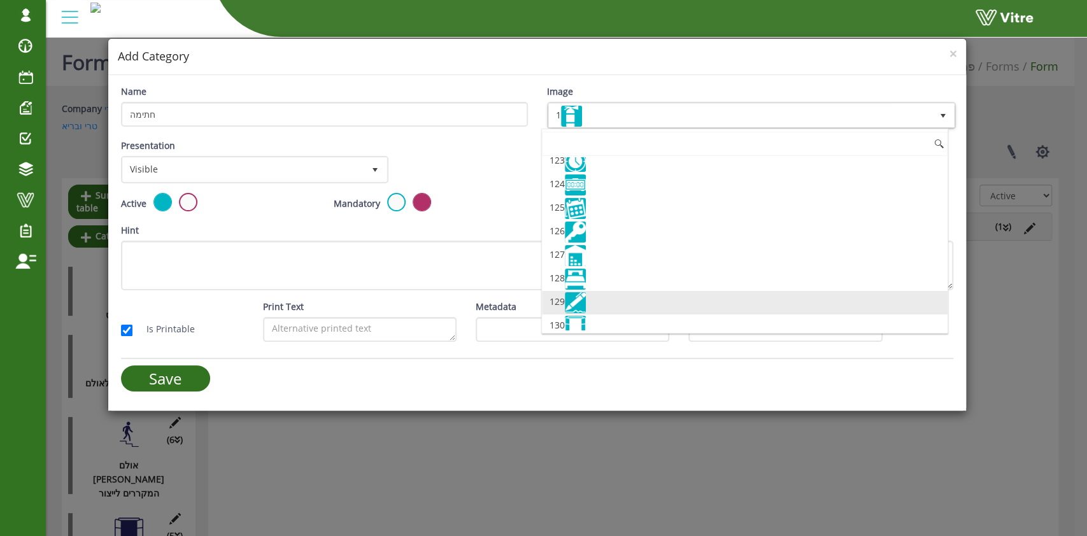
click at [580, 292] on img at bounding box center [575, 302] width 21 height 21
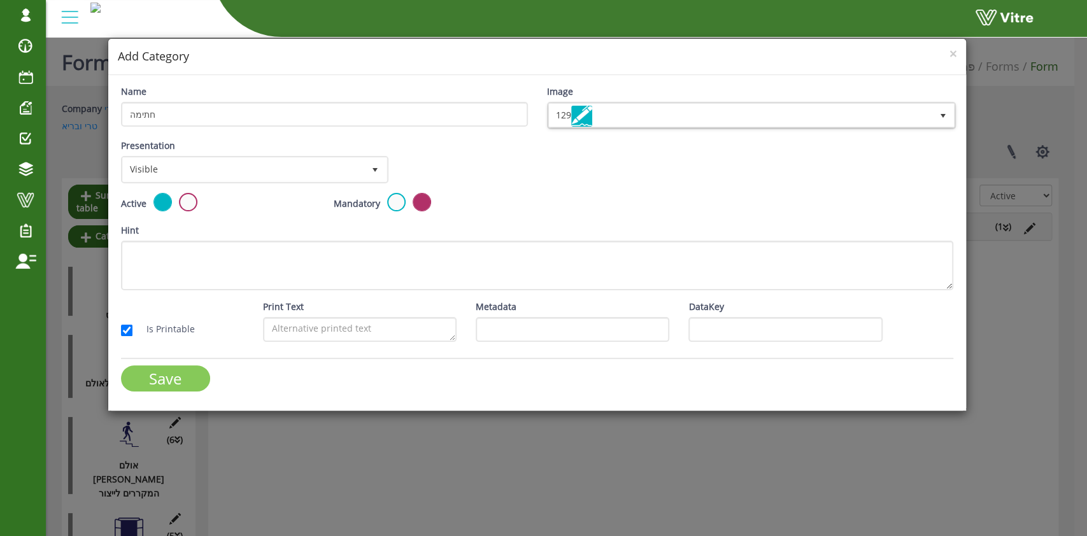
click at [190, 372] on input "Save" at bounding box center [165, 379] width 89 height 26
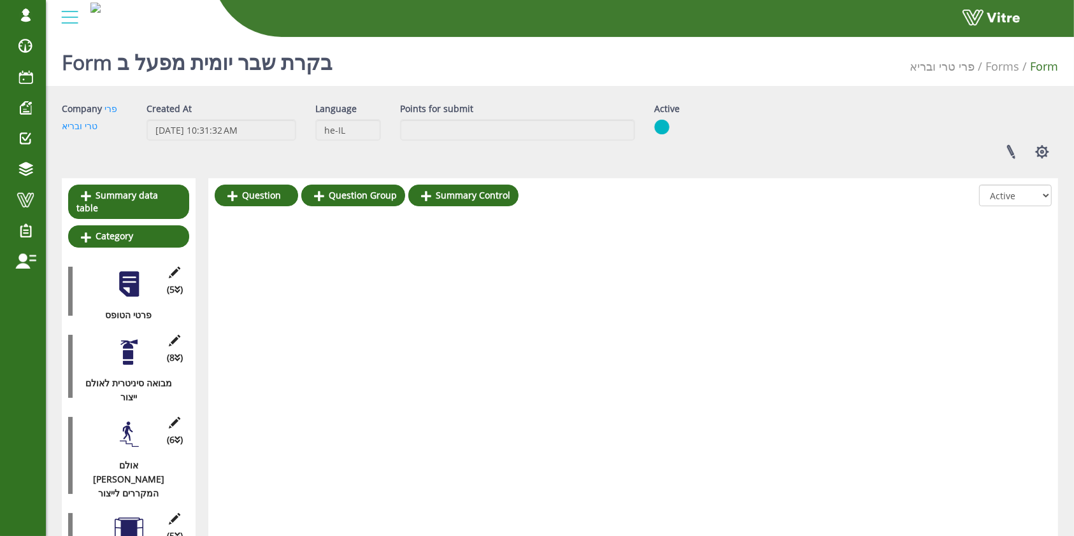
click at [118, 270] on div at bounding box center [129, 284] width 29 height 29
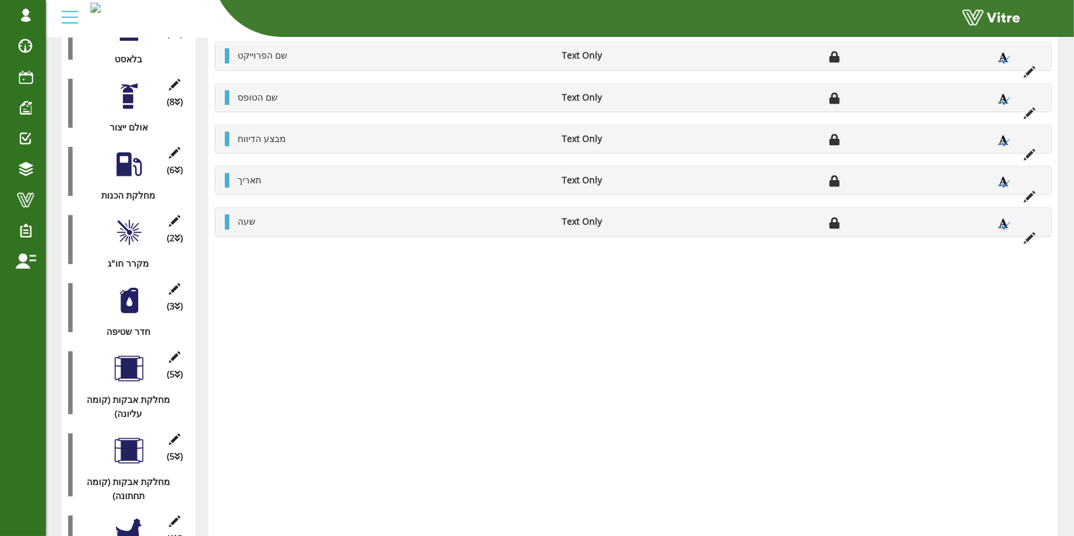
scroll to position [1169, 0]
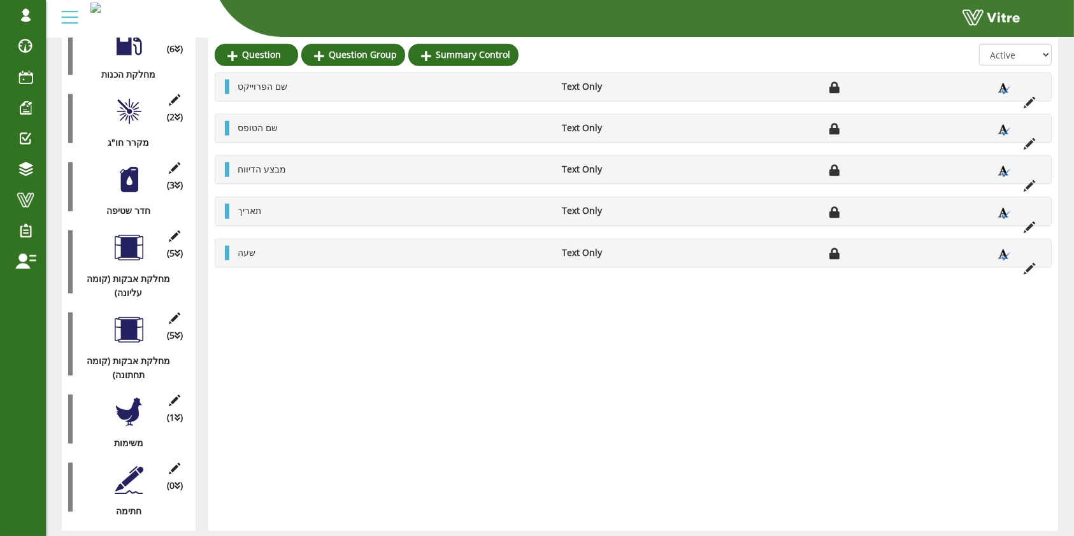
click at [131, 466] on div at bounding box center [129, 480] width 29 height 29
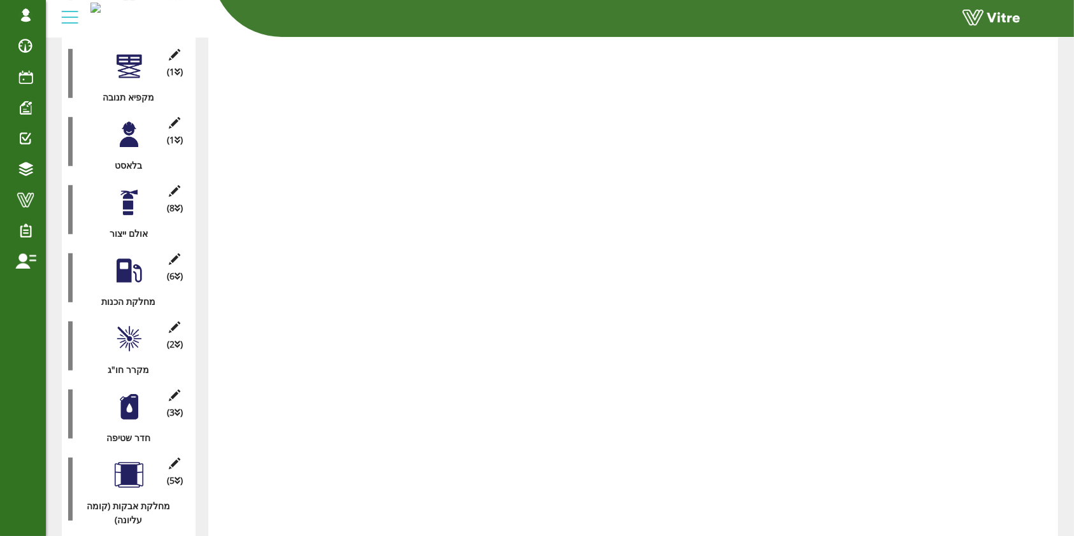
scroll to position [829, 0]
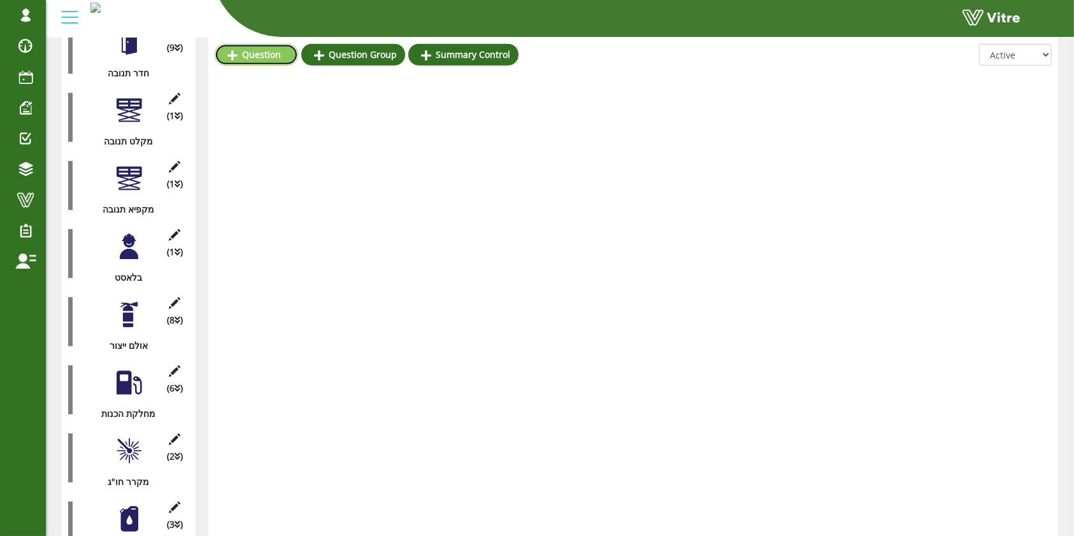
click at [263, 59] on link "Question" at bounding box center [256, 55] width 83 height 22
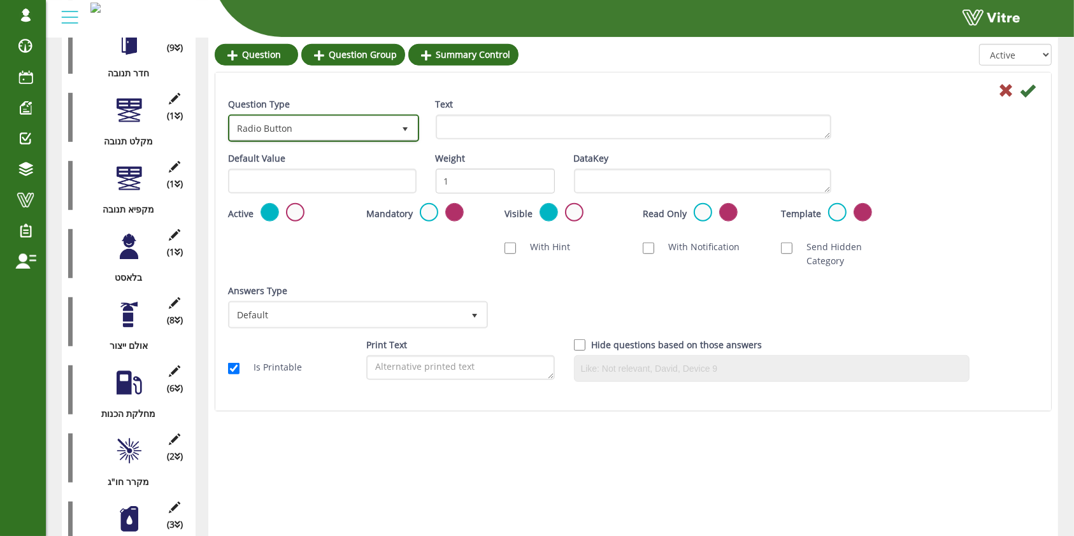
click at [296, 119] on span "Radio Button" at bounding box center [312, 128] width 164 height 23
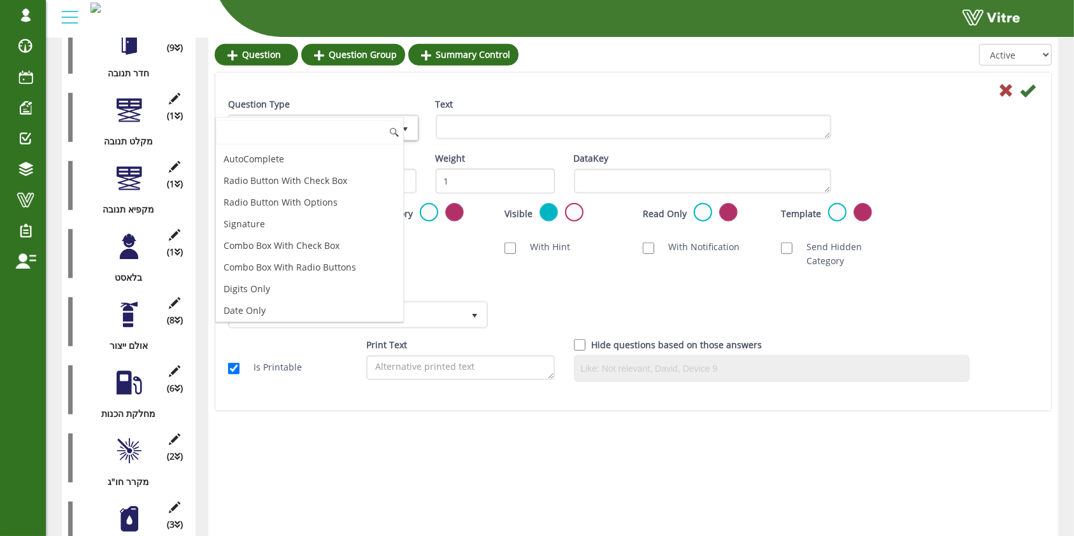
scroll to position [46, 0]
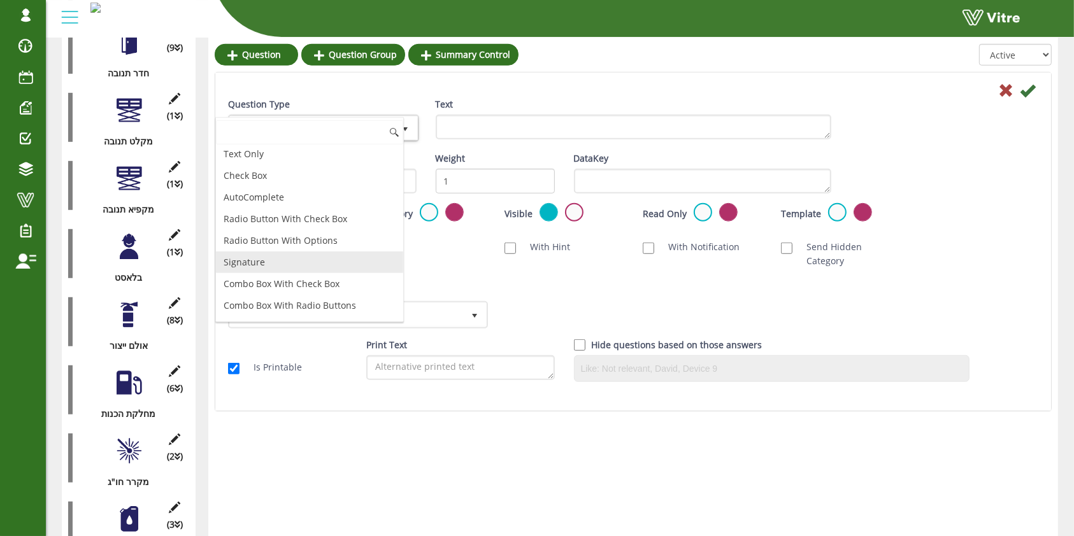
click at [275, 259] on li "Signature" at bounding box center [309, 263] width 187 height 22
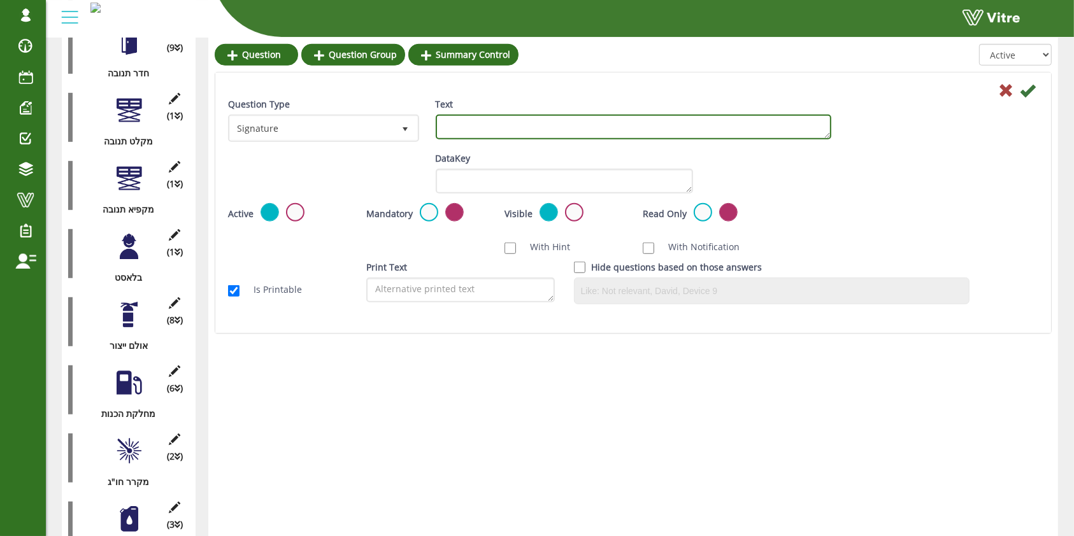
click at [527, 134] on textarea "Text" at bounding box center [633, 127] width 395 height 25
type textarea "חתימה"
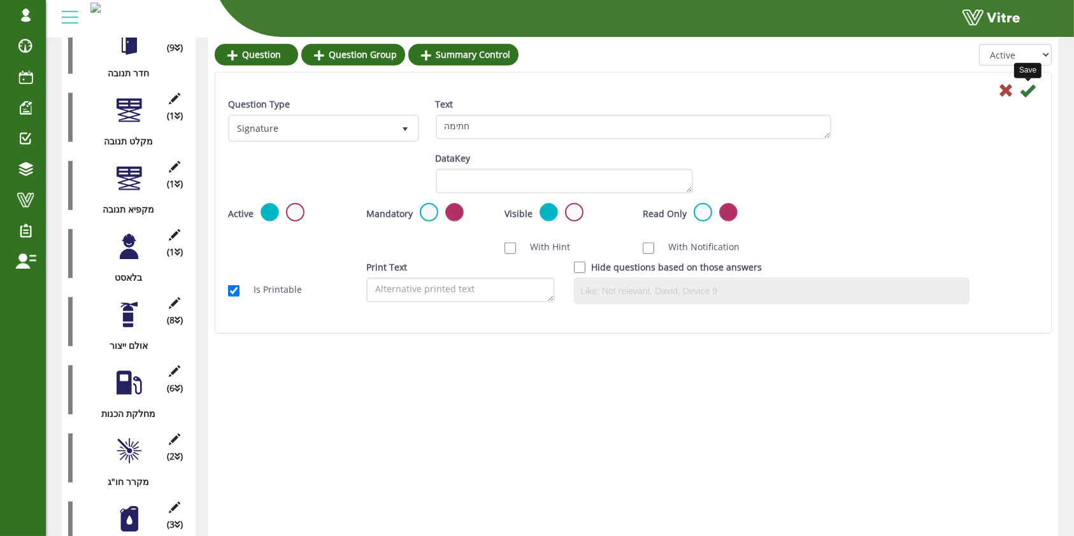
click at [1034, 89] on icon at bounding box center [1027, 90] width 15 height 15
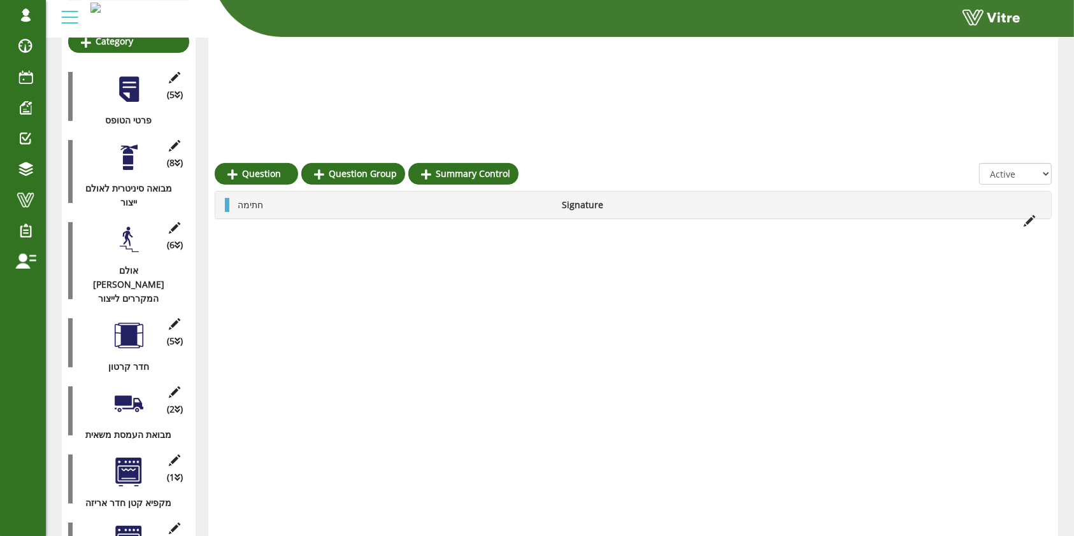
scroll to position [0, 0]
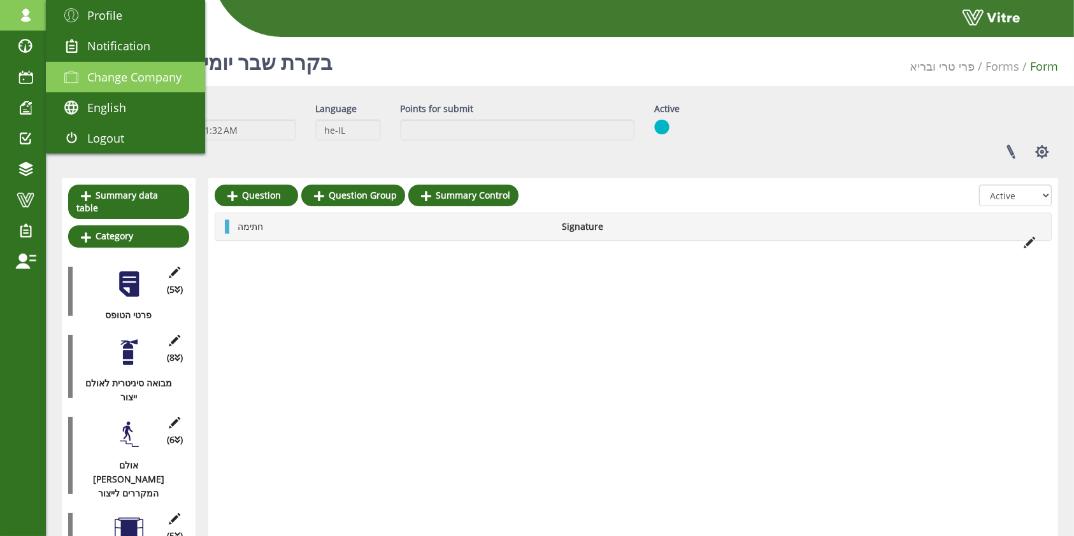
click at [132, 74] on span "Change Company" at bounding box center [134, 76] width 94 height 15
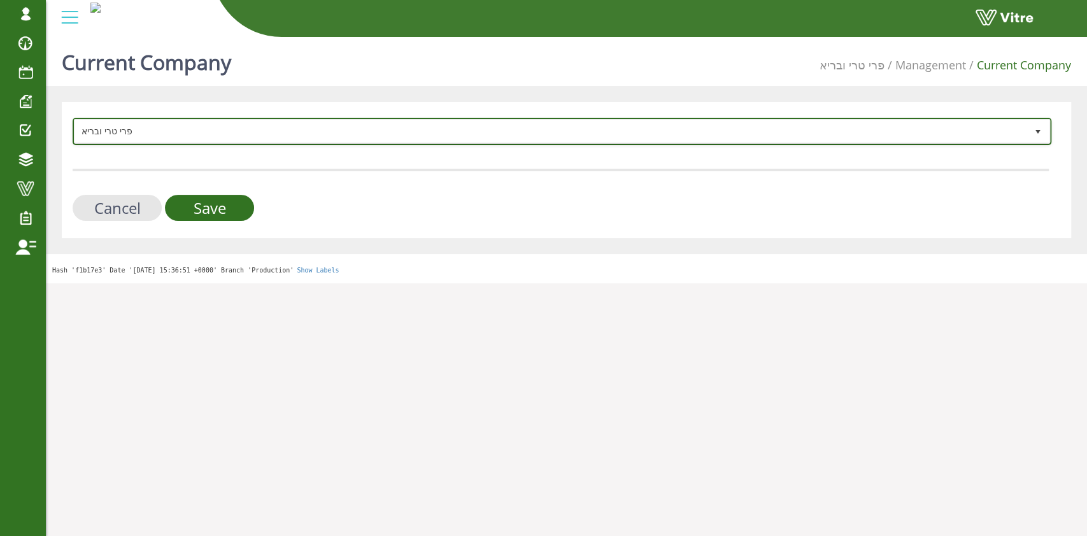
click at [139, 120] on span "פרי טרי ובריא" at bounding box center [551, 131] width 952 height 23
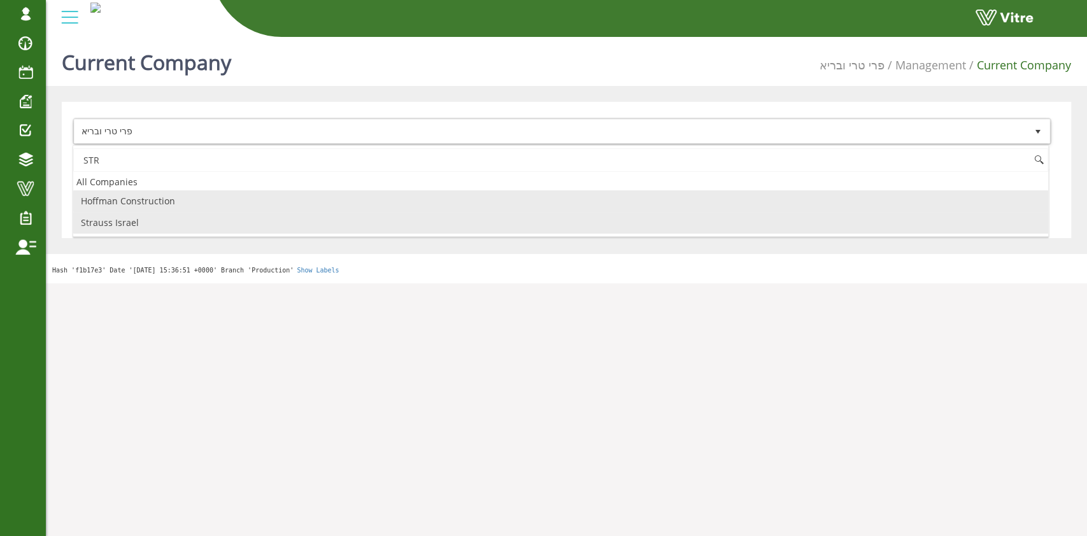
click at [124, 220] on li "Strauss Israel" at bounding box center [560, 223] width 975 height 22
type input "STR"
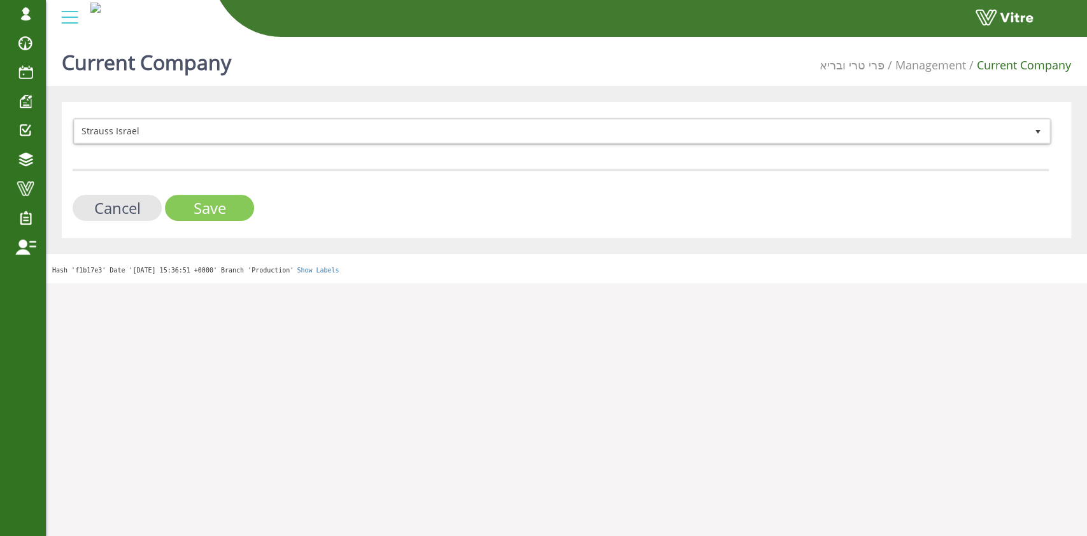
click at [210, 213] on input "Save" at bounding box center [209, 208] width 89 height 26
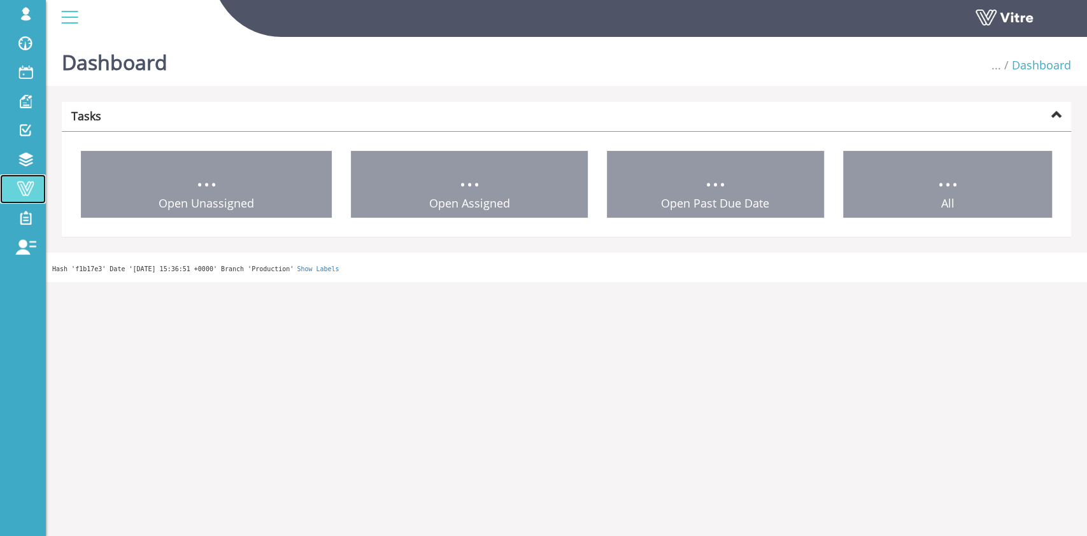
click at [18, 186] on span at bounding box center [26, 188] width 32 height 15
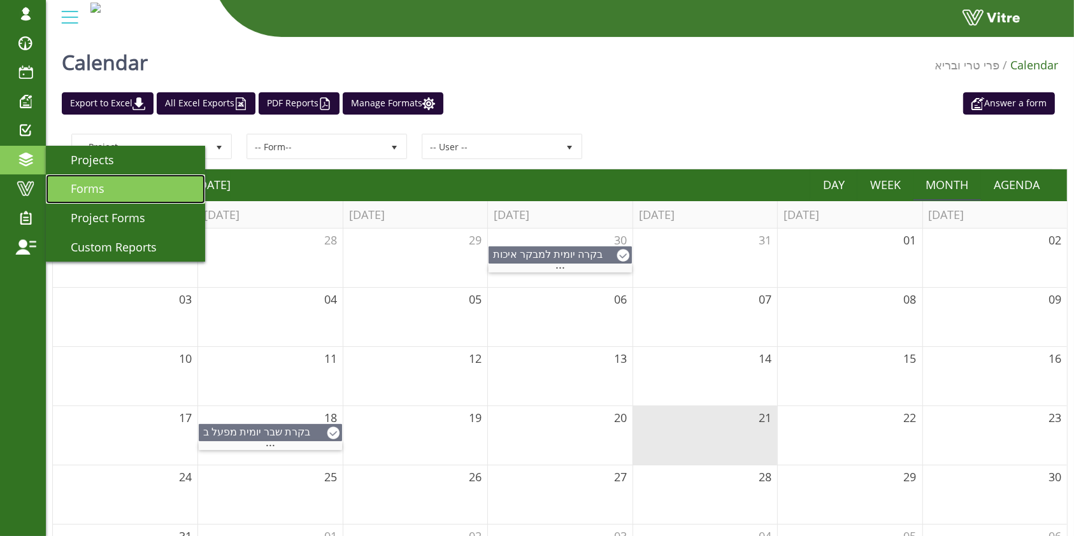
click at [132, 196] on link "Forms" at bounding box center [125, 189] width 159 height 29
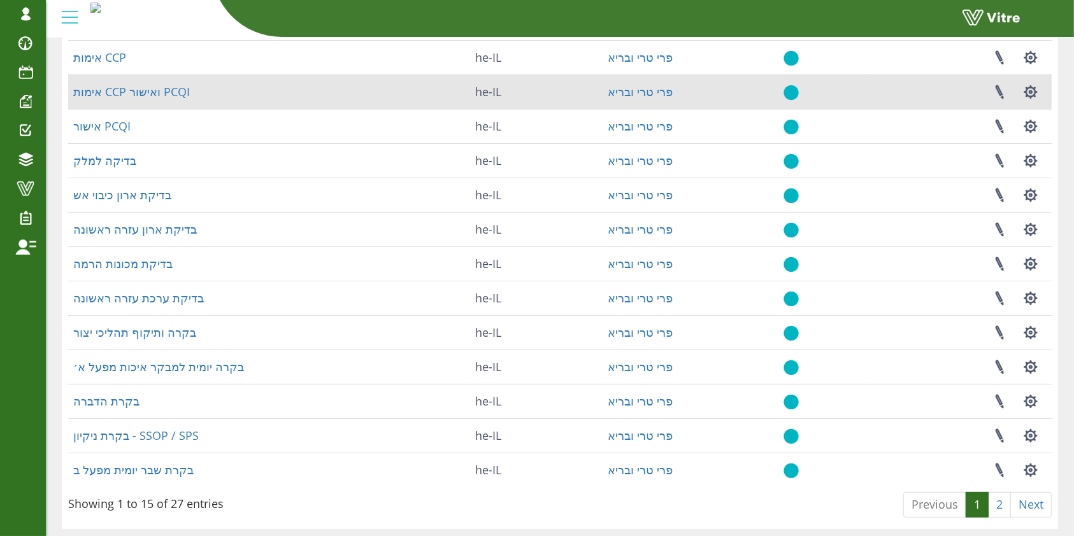
scroll to position [226, 0]
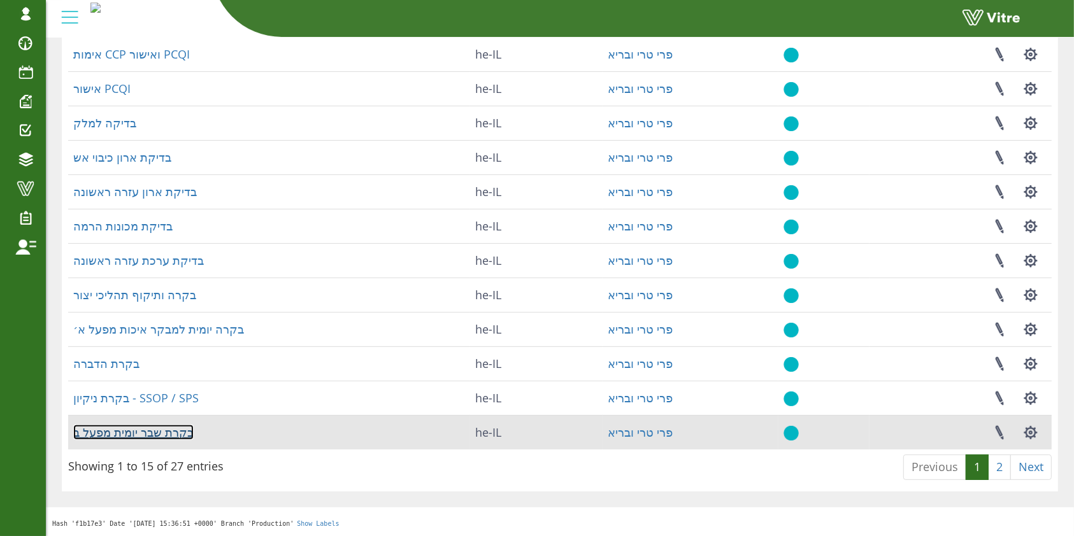
click at [155, 429] on link "בקרת שבר יומית מפעל ב" at bounding box center [133, 432] width 120 height 15
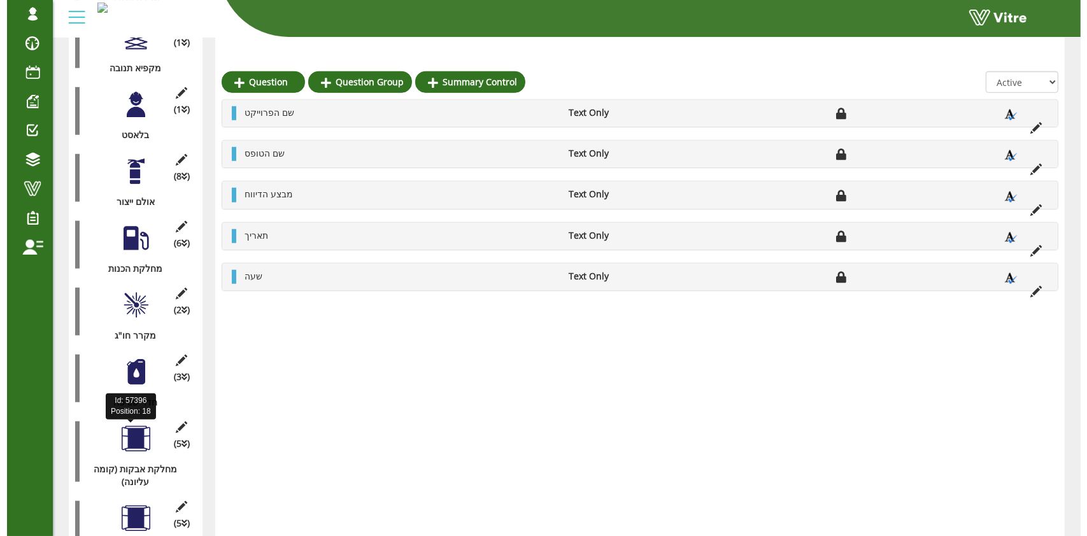
scroll to position [1070, 0]
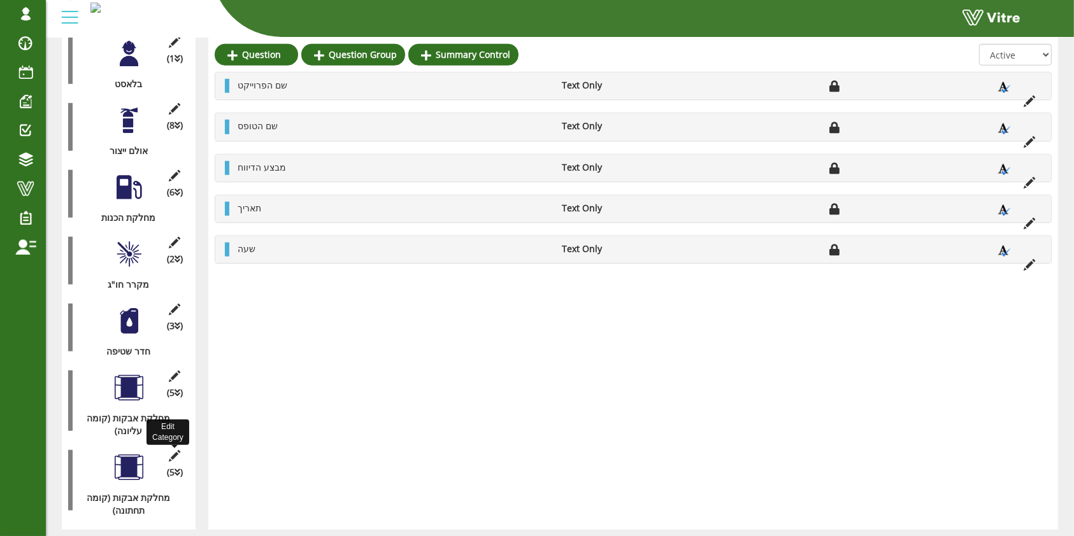
click at [173, 450] on icon at bounding box center [175, 455] width 16 height 11
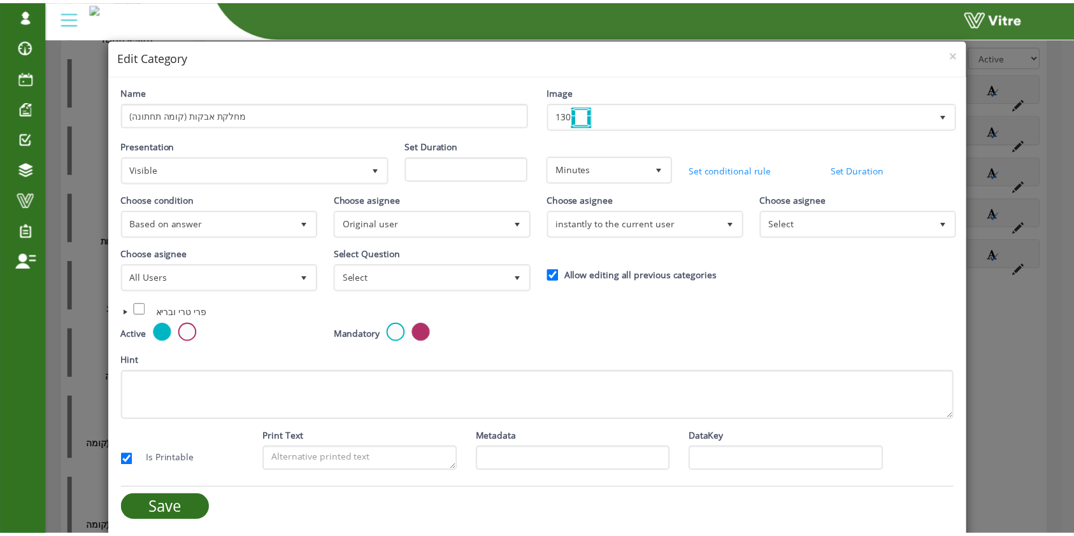
scroll to position [0, 0]
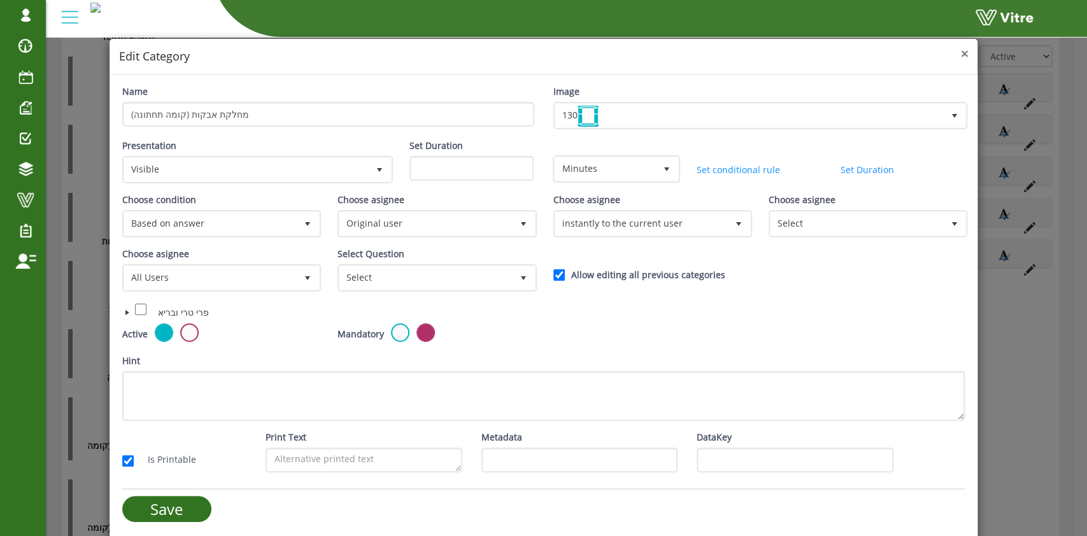
click at [960, 53] on span "×" at bounding box center [964, 54] width 8 height 18
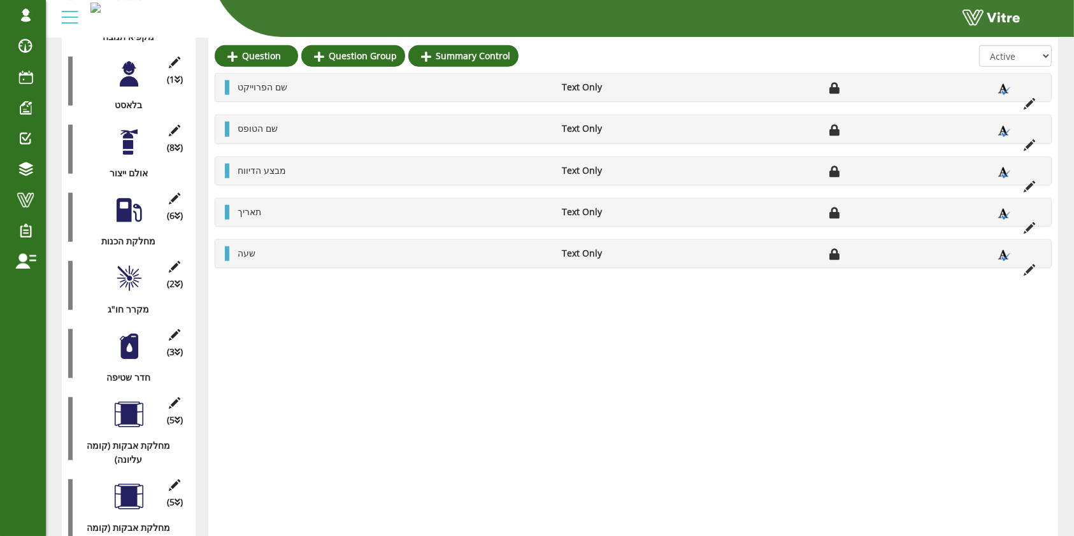
click at [134, 401] on div at bounding box center [129, 415] width 29 height 29
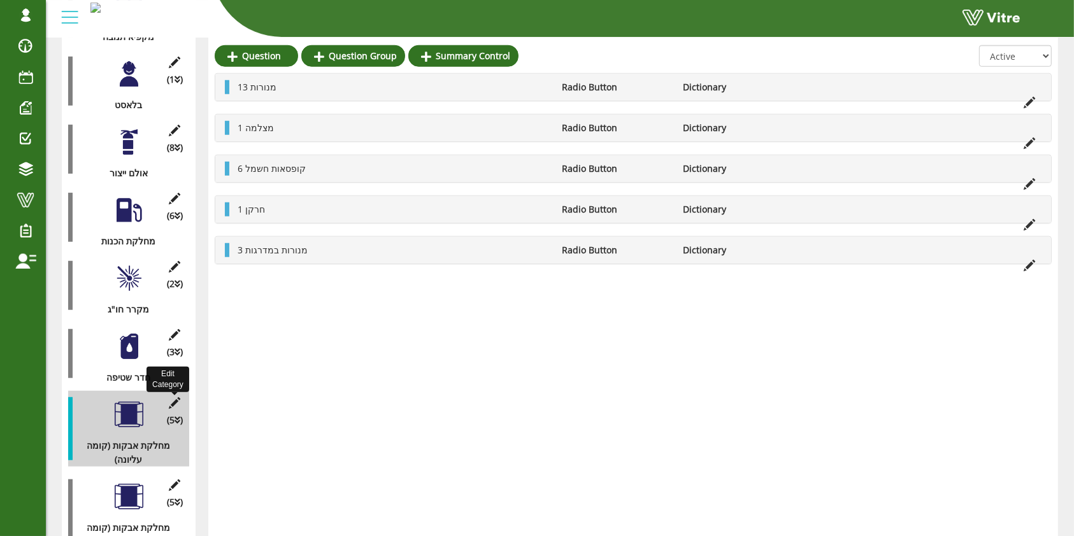
click at [177, 397] on icon at bounding box center [175, 402] width 16 height 11
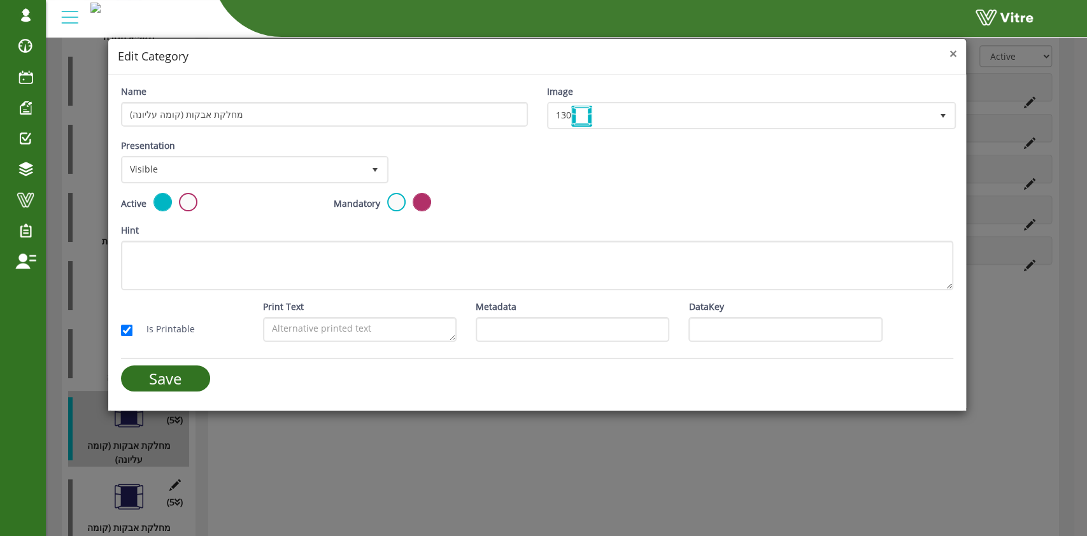
click at [954, 51] on span "×" at bounding box center [953, 54] width 8 height 18
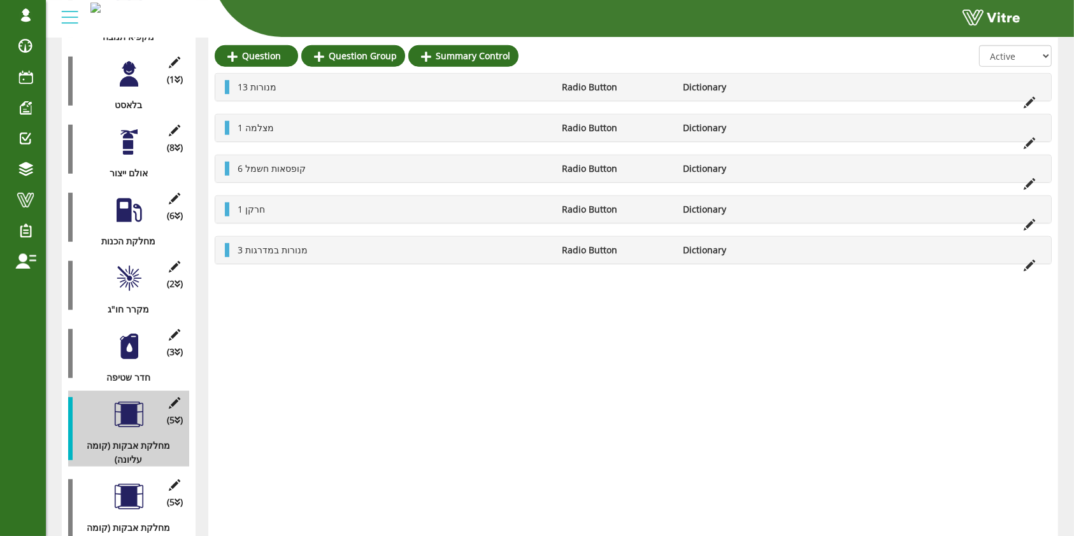
click at [82, 473] on div "(5 ) מחלקת אבקות (קומה תחתונה)" at bounding box center [128, 511] width 121 height 76
click at [71, 480] on div at bounding box center [70, 511] width 4 height 63
click at [115, 483] on div at bounding box center [129, 497] width 29 height 29
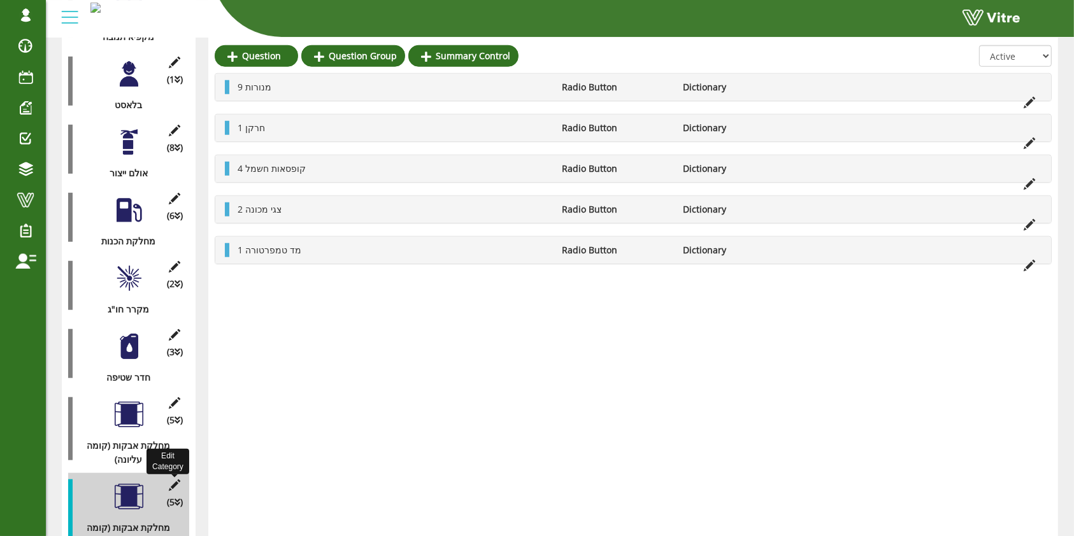
click at [177, 480] on icon at bounding box center [175, 485] width 16 height 11
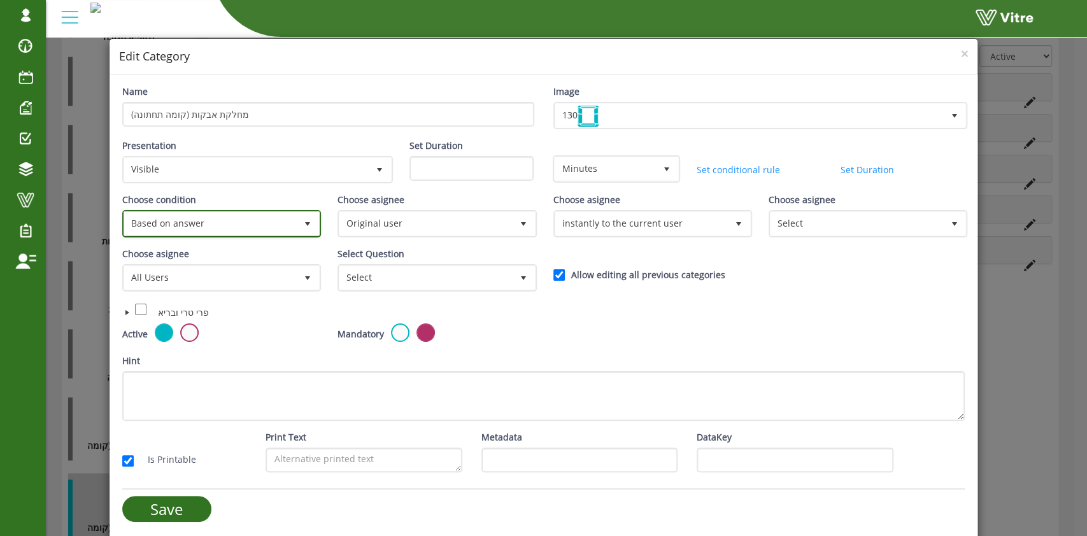
click at [238, 218] on span "Based on answer" at bounding box center [210, 223] width 172 height 23
click at [960, 48] on span "×" at bounding box center [964, 54] width 8 height 18
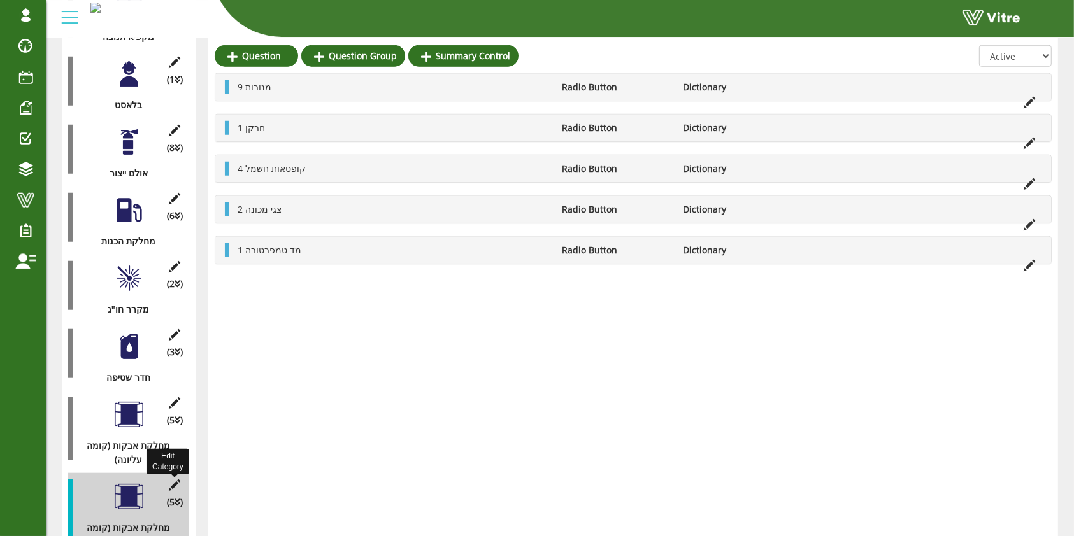
click at [169, 480] on icon at bounding box center [175, 485] width 16 height 11
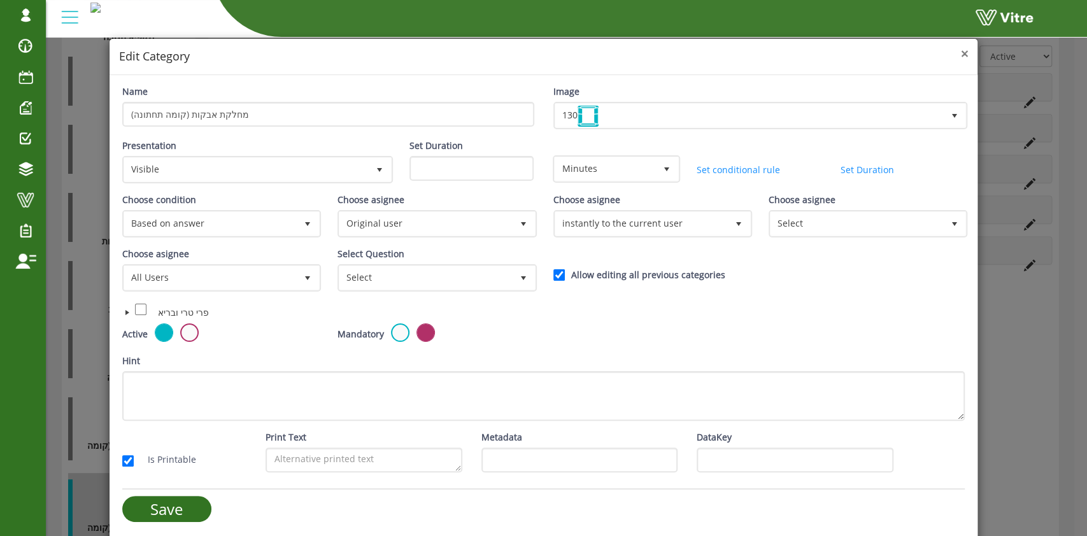
click at [960, 53] on span "×" at bounding box center [964, 54] width 8 height 18
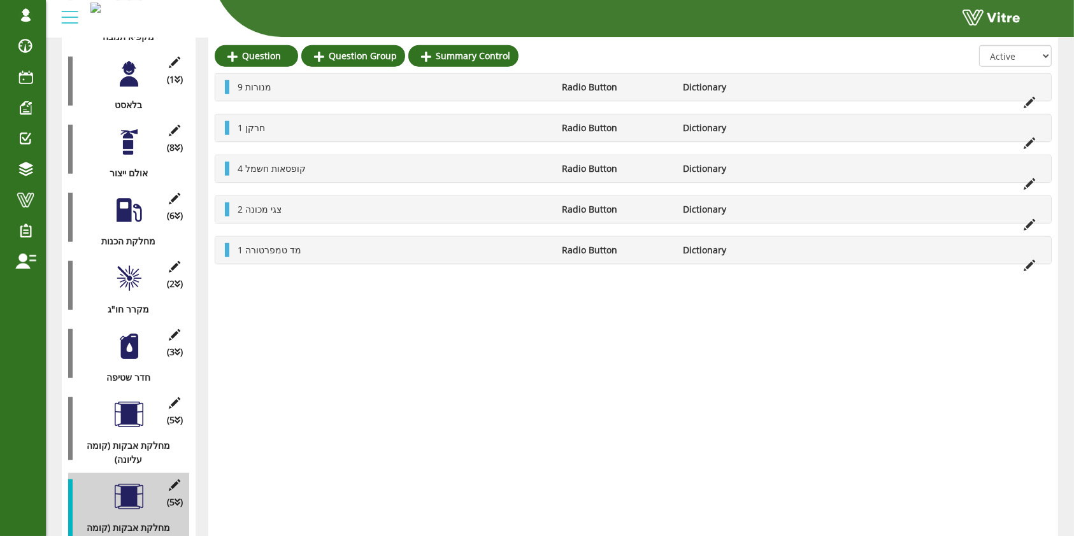
click at [132, 483] on div at bounding box center [129, 497] width 29 height 29
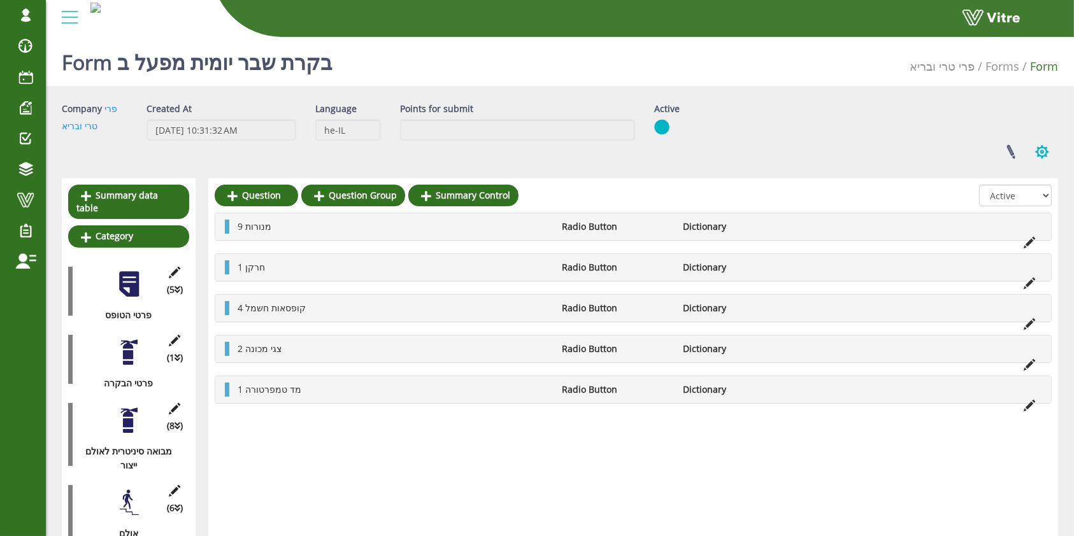
click at [1034, 149] on button "button" at bounding box center [1042, 152] width 32 height 34
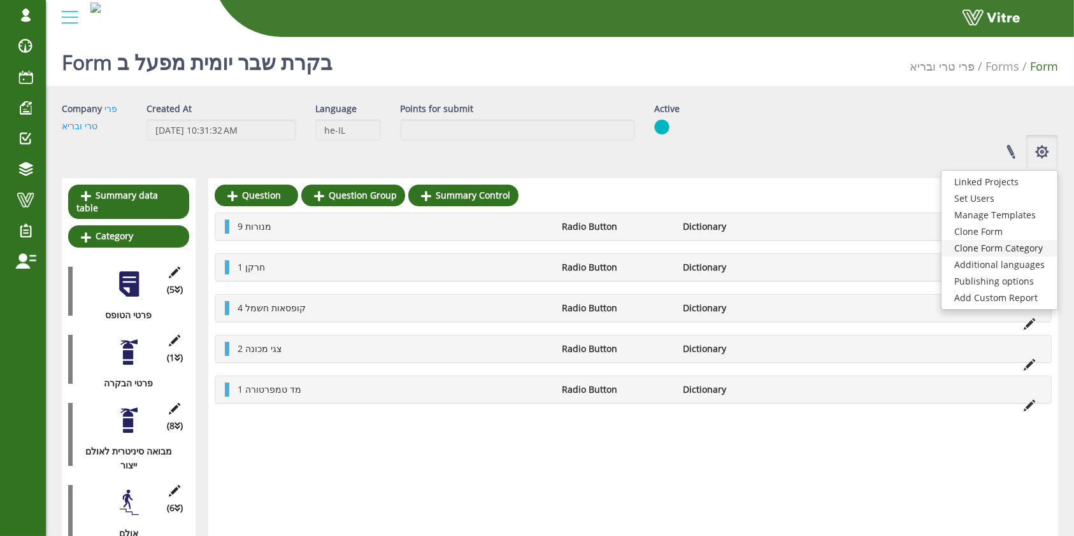
click at [1019, 248] on link "Clone Form Category" at bounding box center [999, 248] width 116 height 17
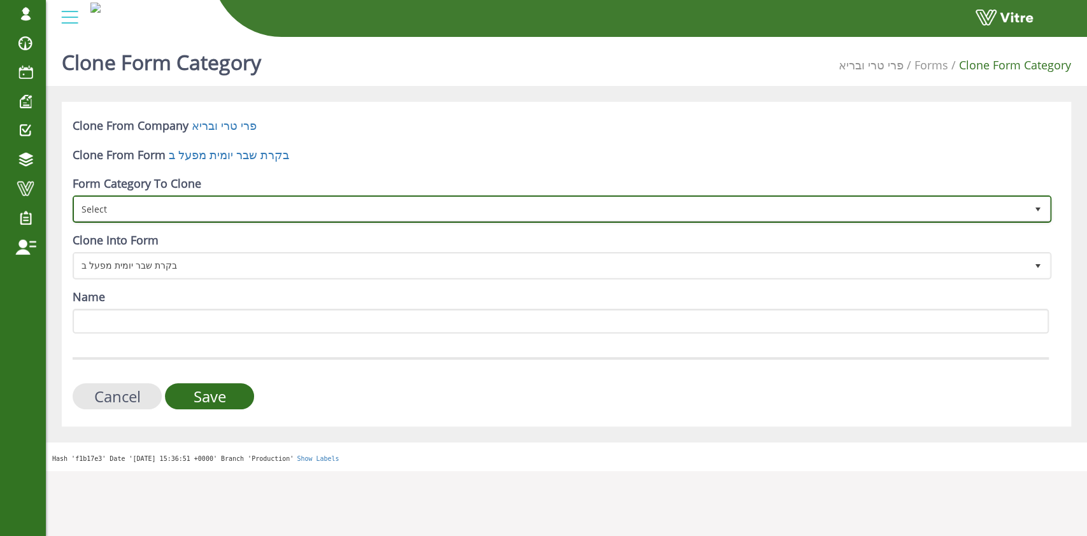
click at [172, 206] on span "Select" at bounding box center [551, 208] width 952 height 23
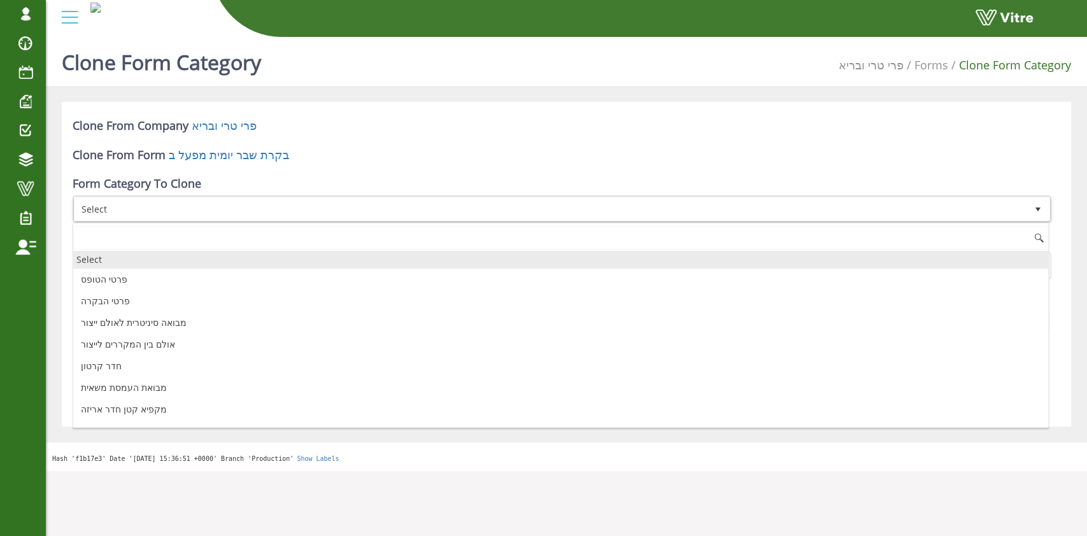
scroll to position [252, 0]
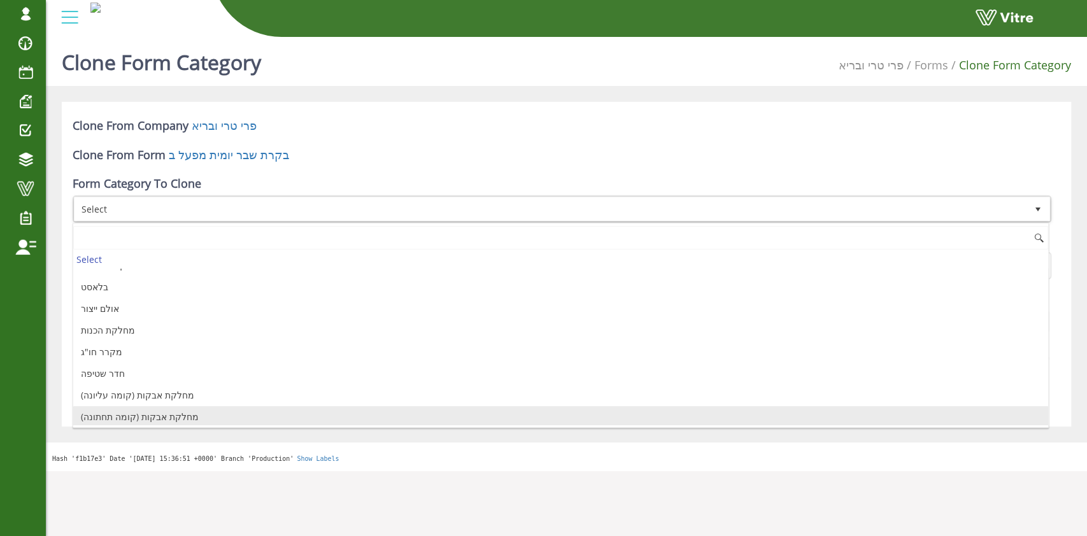
click at [160, 418] on li "מחלקת אבקות (קומה תחתונה)" at bounding box center [560, 417] width 975 height 22
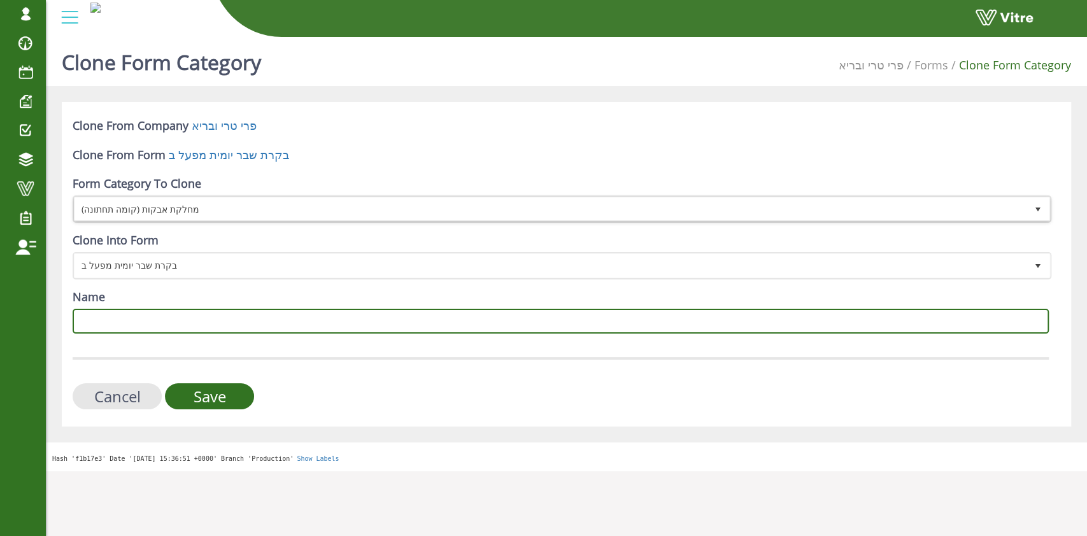
click at [183, 324] on input "Name" at bounding box center [561, 321] width 976 height 25
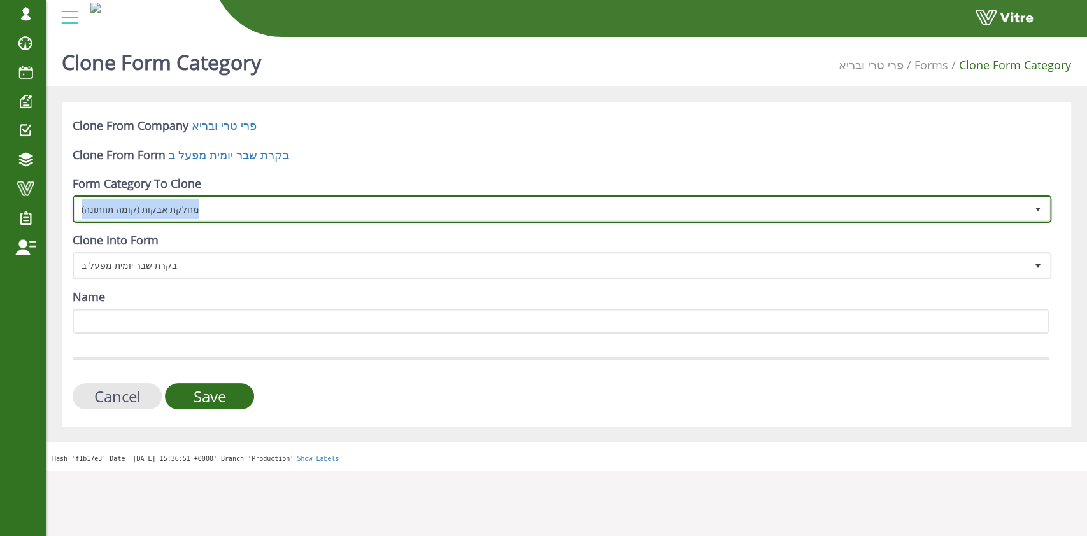
copy span "מחלקת אבקות (קומה תחתונה)"
drag, startPoint x: 204, startPoint y: 213, endPoint x: 79, endPoint y: 220, distance: 125.0
click at [79, 220] on span "מחלקת אבקות (קומה תחתונה)" at bounding box center [551, 208] width 952 height 23
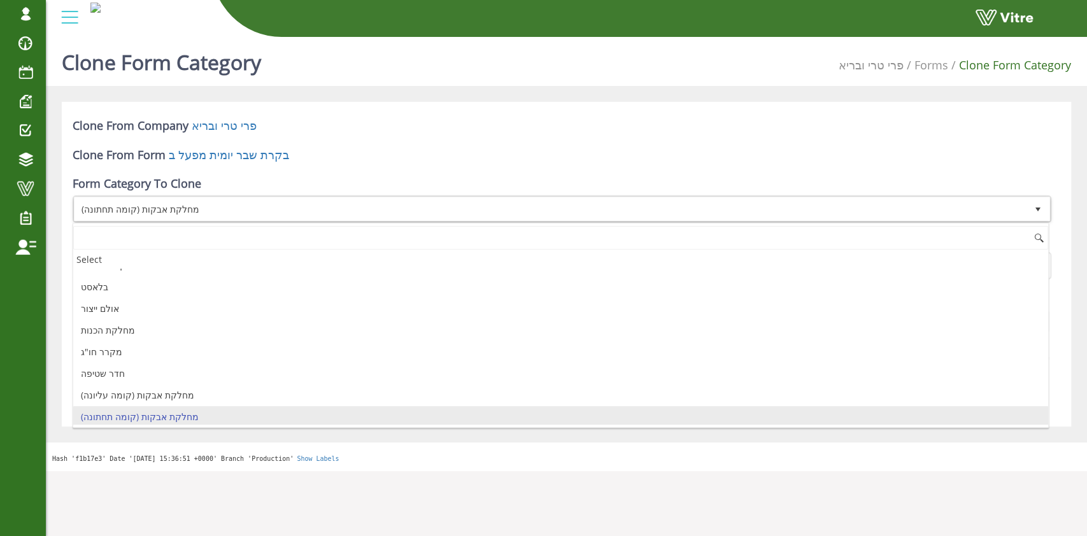
click at [562, 471] on html "[EMAIL_ADDRESS][DOMAIN_NAME] Profile Notification Change Company English Englis…" at bounding box center [543, 235] width 1087 height 471
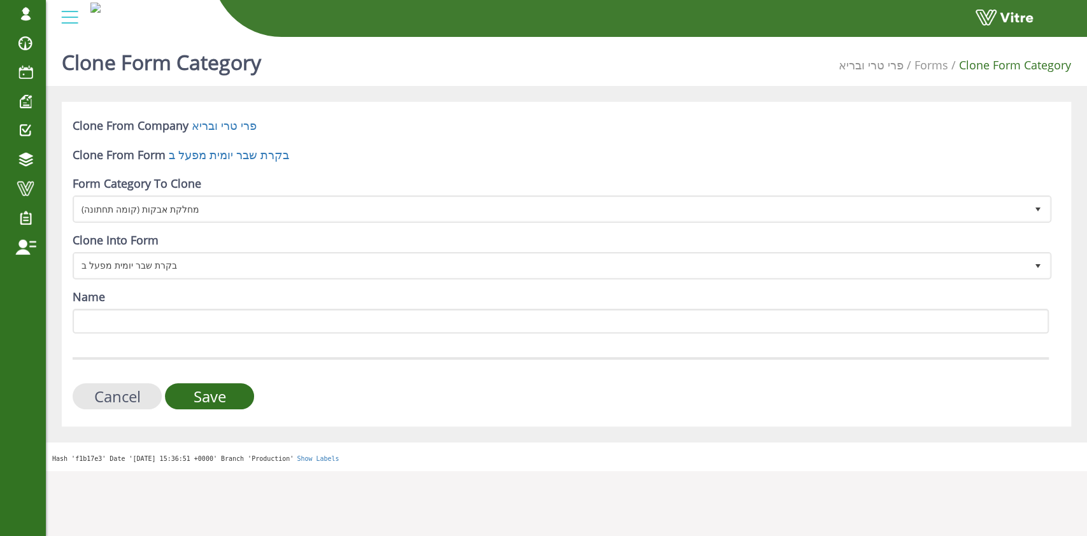
click at [359, 306] on div "Name" at bounding box center [561, 311] width 976 height 45
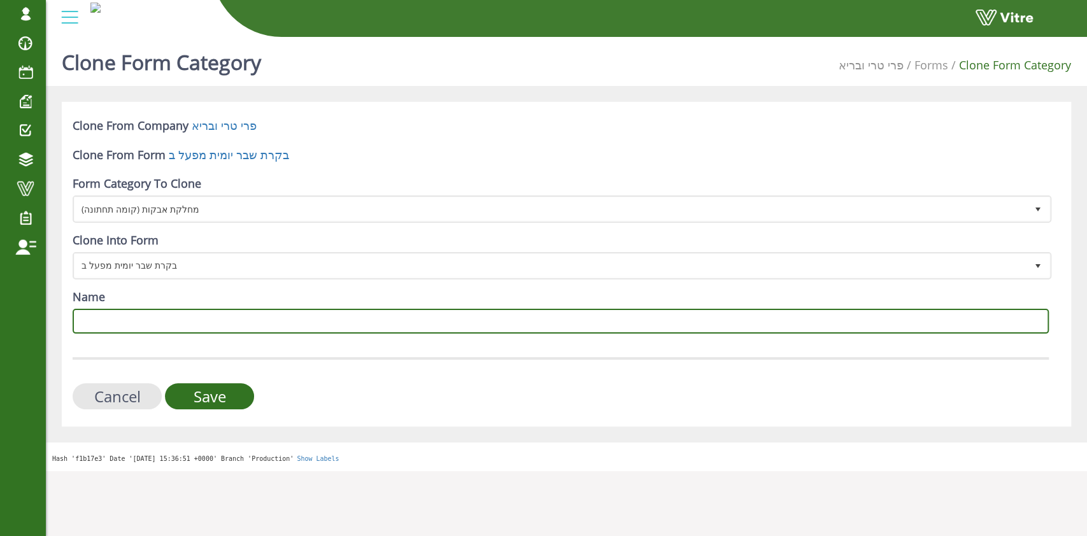
click at [358, 326] on input "Name" at bounding box center [561, 321] width 976 height 25
paste input "מחלקת אבקות (קומה תחתונה)"
type input "מחלקת אבקות (קומה תחתונה)"
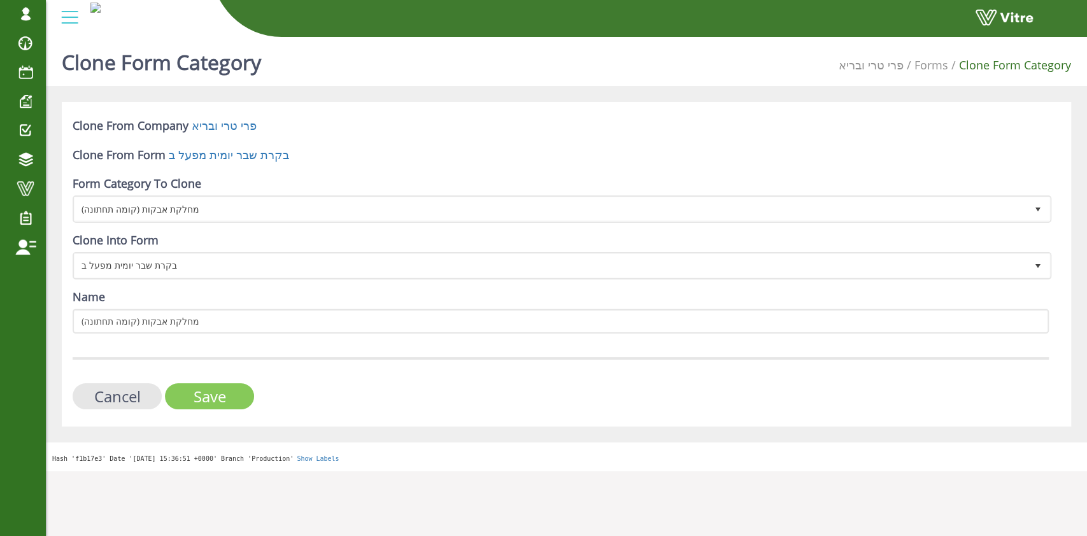
click at [217, 392] on input "Save" at bounding box center [209, 396] width 89 height 26
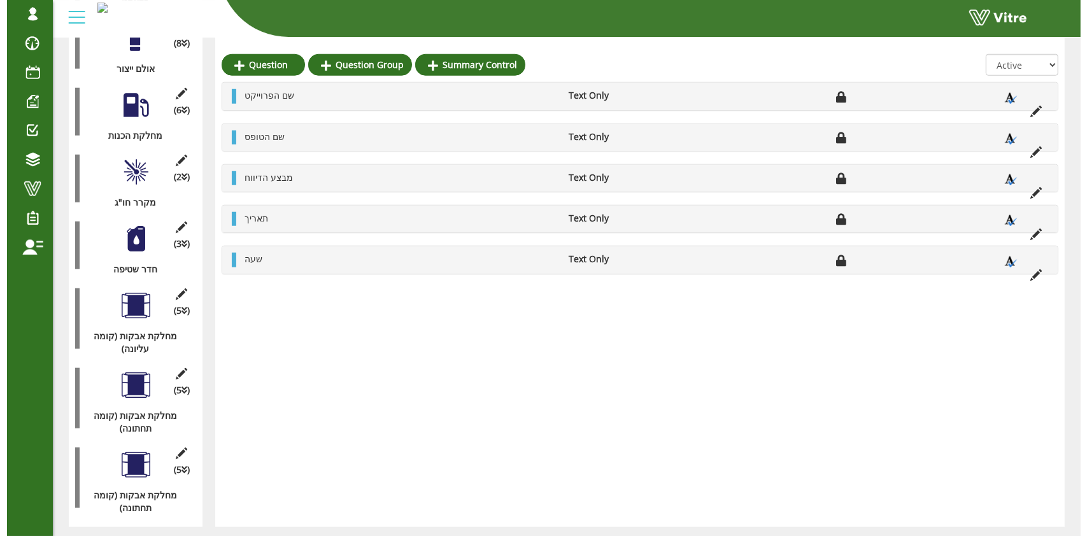
scroll to position [1150, 0]
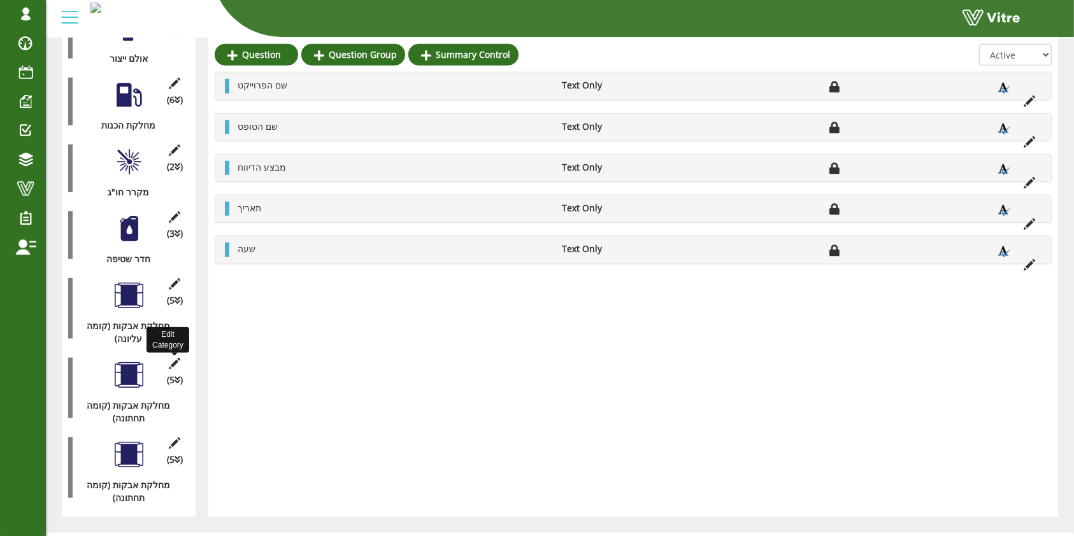
click at [175, 358] on icon at bounding box center [175, 363] width 16 height 11
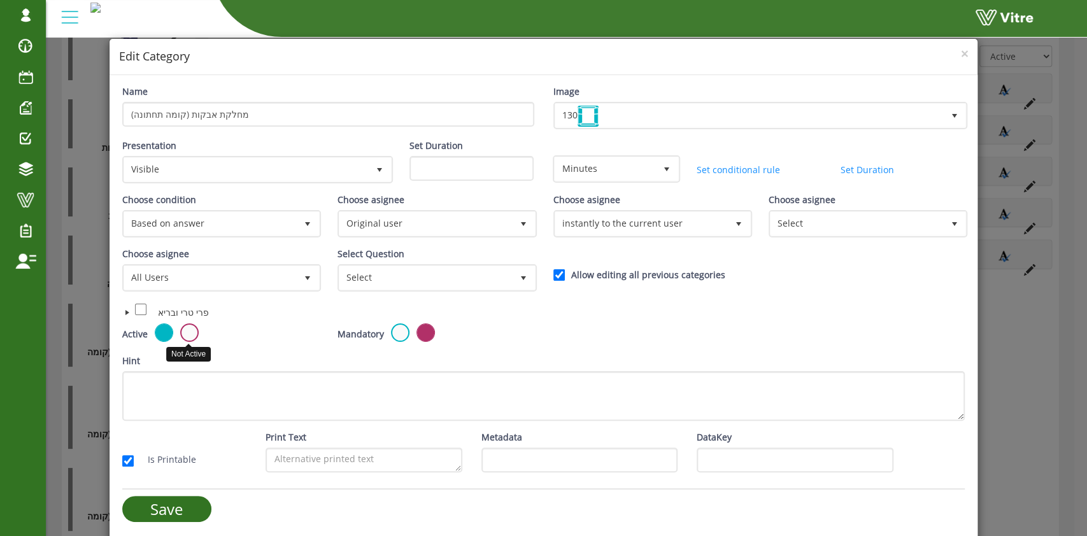
click at [181, 331] on label at bounding box center [189, 333] width 18 height 18
click at [0, 0] on input "radio" at bounding box center [0, 0] width 0 height 0
click at [183, 504] on input "Save" at bounding box center [166, 509] width 89 height 26
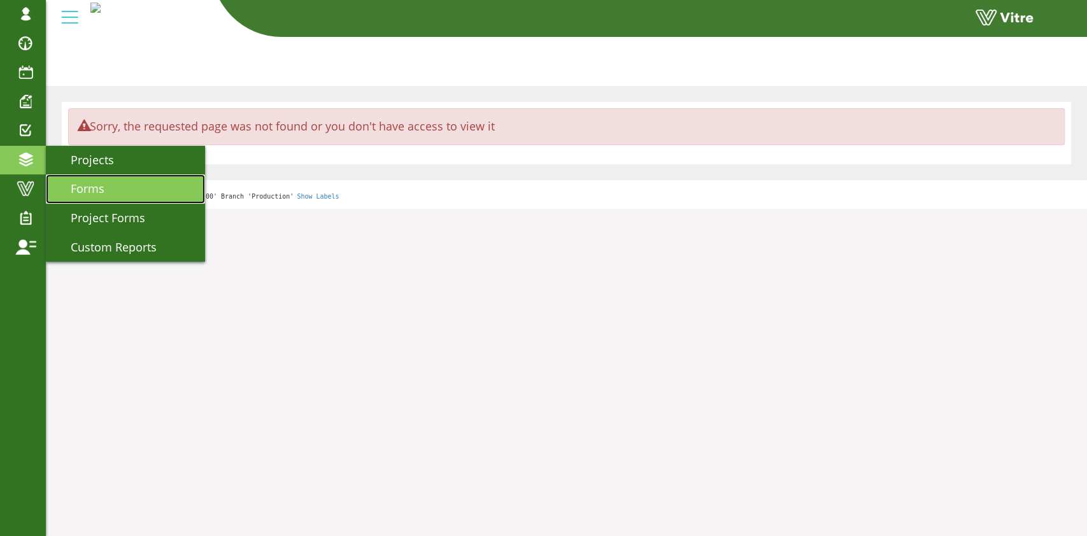
click at [71, 191] on span "Forms" at bounding box center [79, 188] width 49 height 15
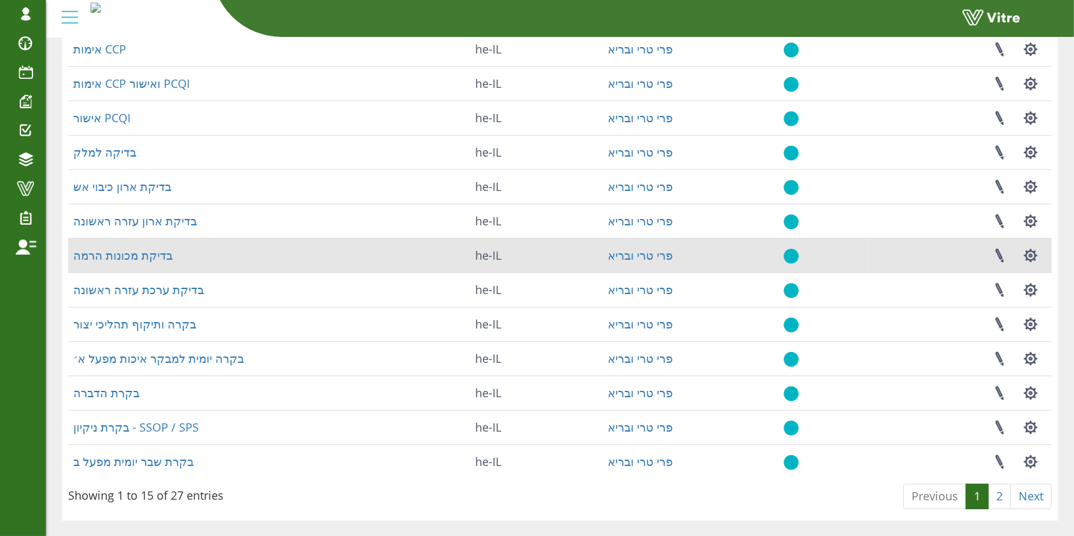
scroll to position [226, 0]
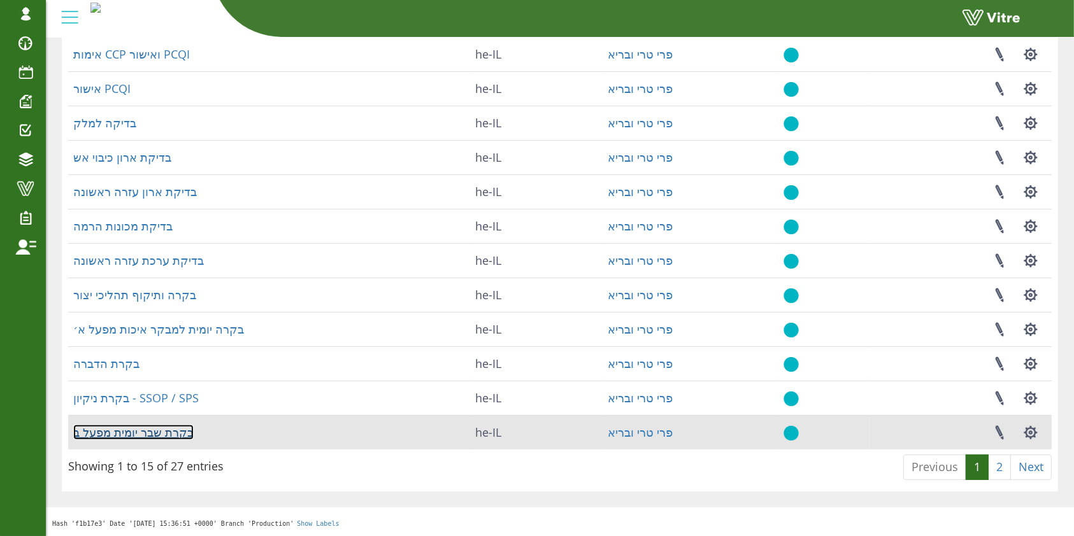
click at [167, 429] on link "בקרת שבר יומית מפעל ב" at bounding box center [133, 432] width 120 height 15
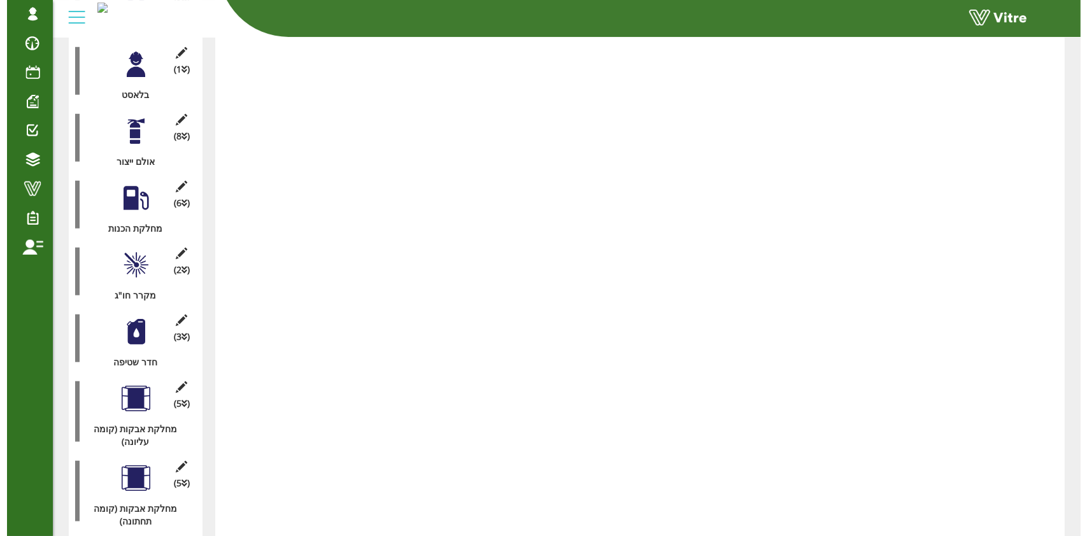
scroll to position [1070, 0]
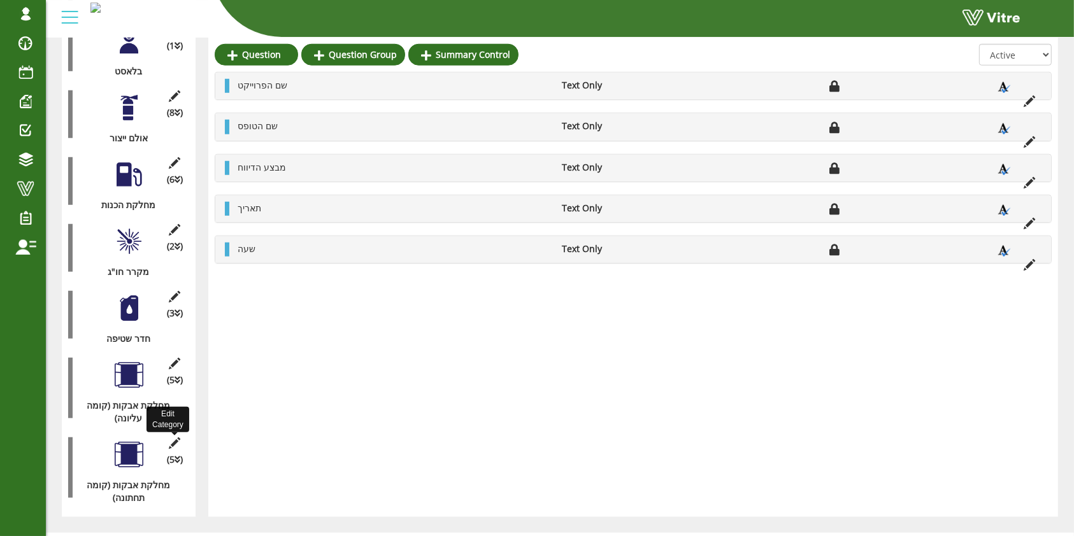
click at [178, 438] on icon at bounding box center [175, 443] width 16 height 11
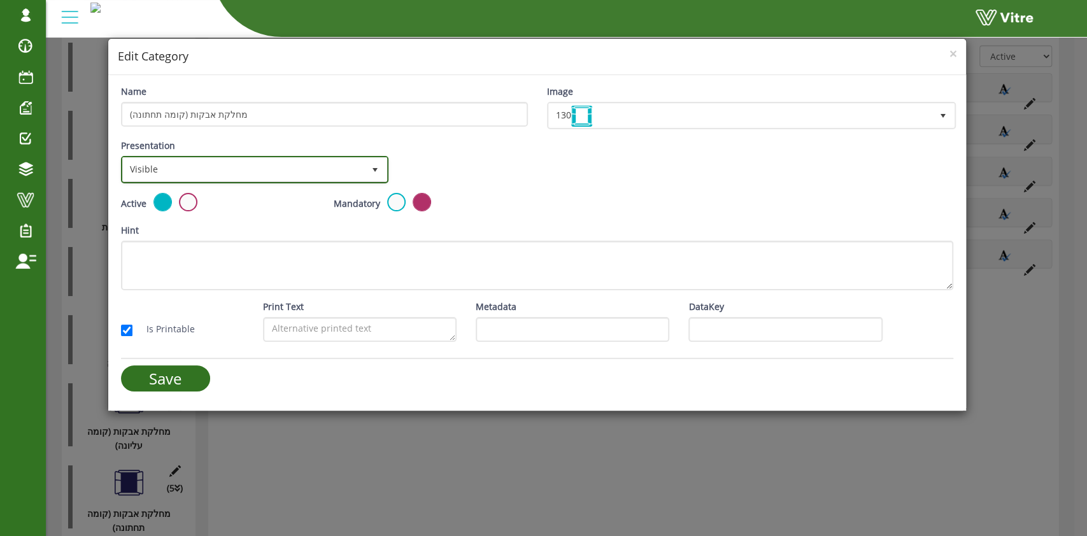
click at [281, 171] on span "Visible" at bounding box center [243, 169] width 241 height 23
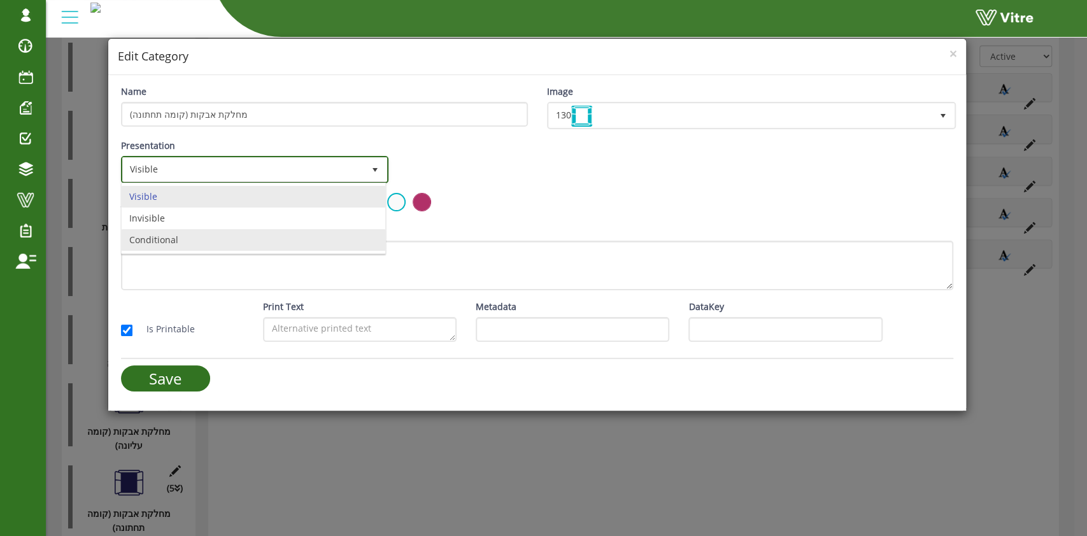
click at [255, 232] on li "Conditional" at bounding box center [254, 240] width 264 height 22
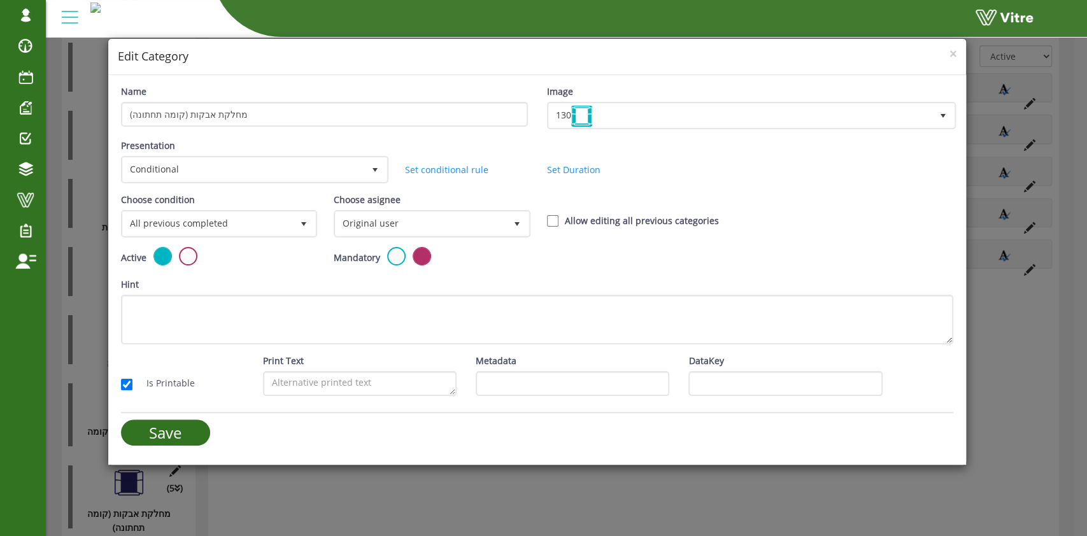
click at [802, 182] on div "Presentation Conditional 5 Set Duration Minutes 0 Set conditional rule Set Dura…" at bounding box center [537, 166] width 852 height 54
click at [274, 215] on span "All previous completed" at bounding box center [207, 223] width 169 height 23
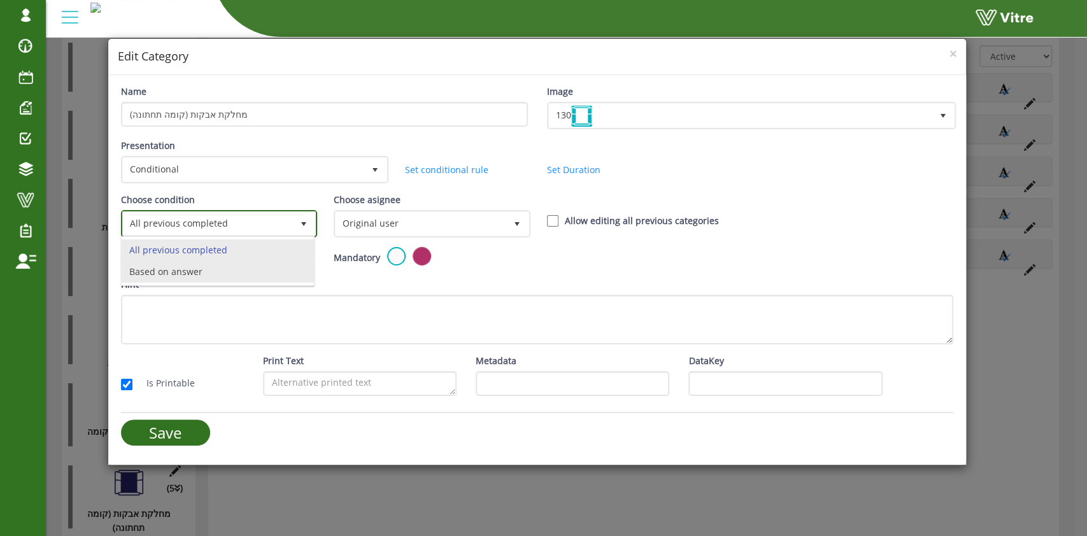
click at [267, 276] on li "Based on answer" at bounding box center [218, 272] width 193 height 22
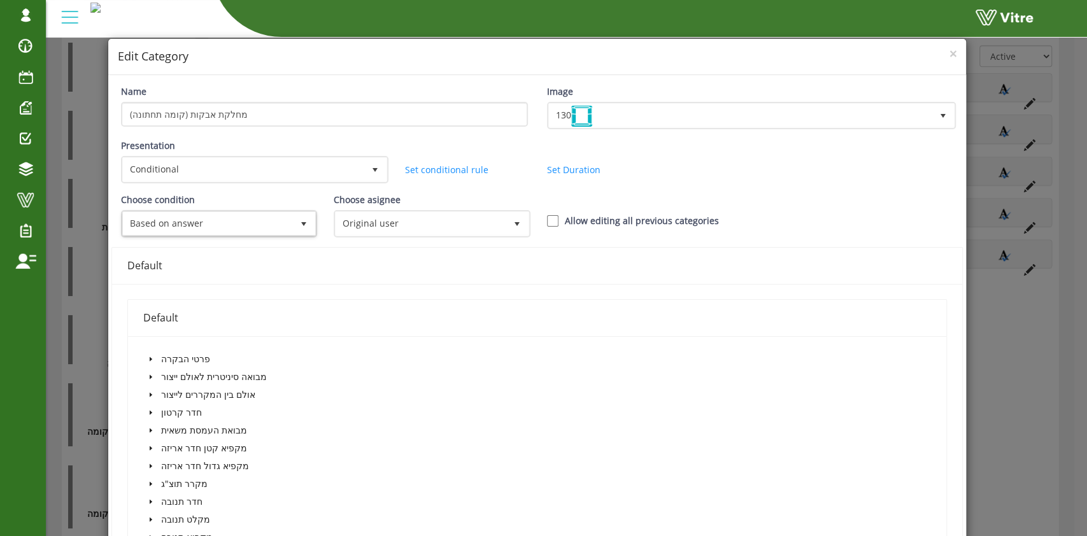
click at [150, 357] on icon "caret-down" at bounding box center [151, 359] width 3 height 4
click at [163, 374] on icon "caret-down" at bounding box center [166, 377] width 6 height 6
click at [194, 392] on span at bounding box center [194, 395] width 10 height 10
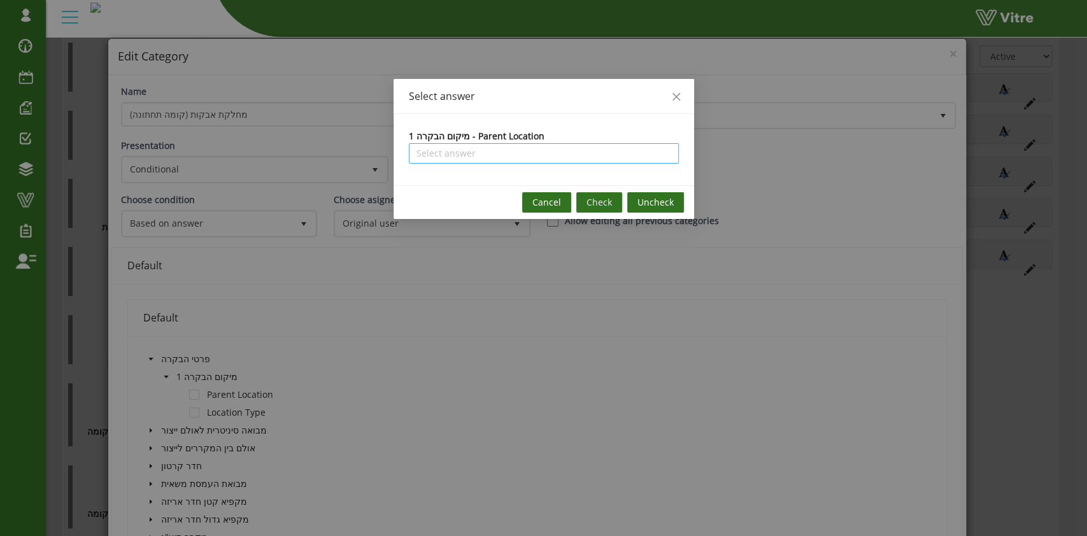
click at [513, 156] on input "search" at bounding box center [544, 153] width 255 height 19
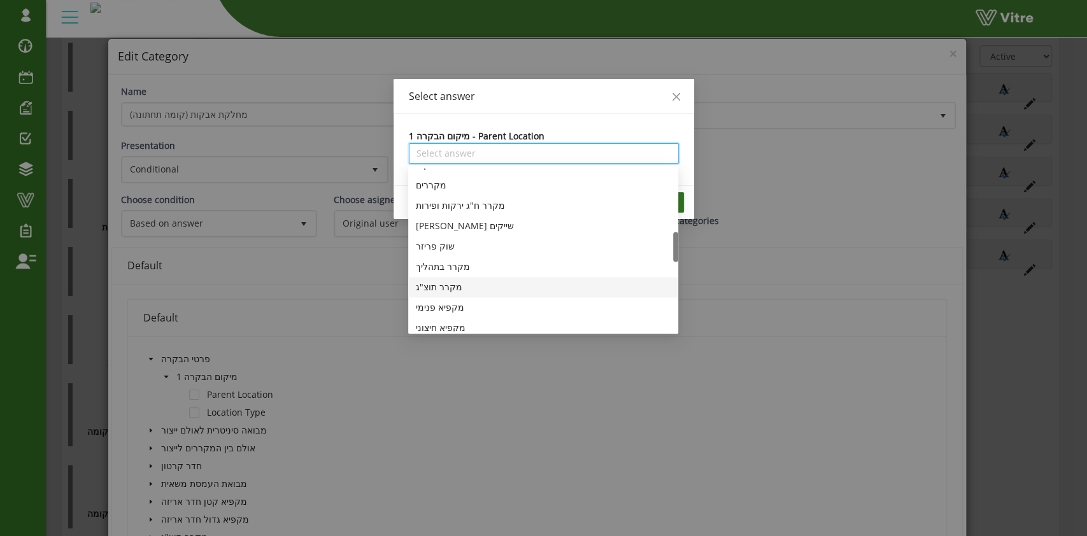
scroll to position [255, 0]
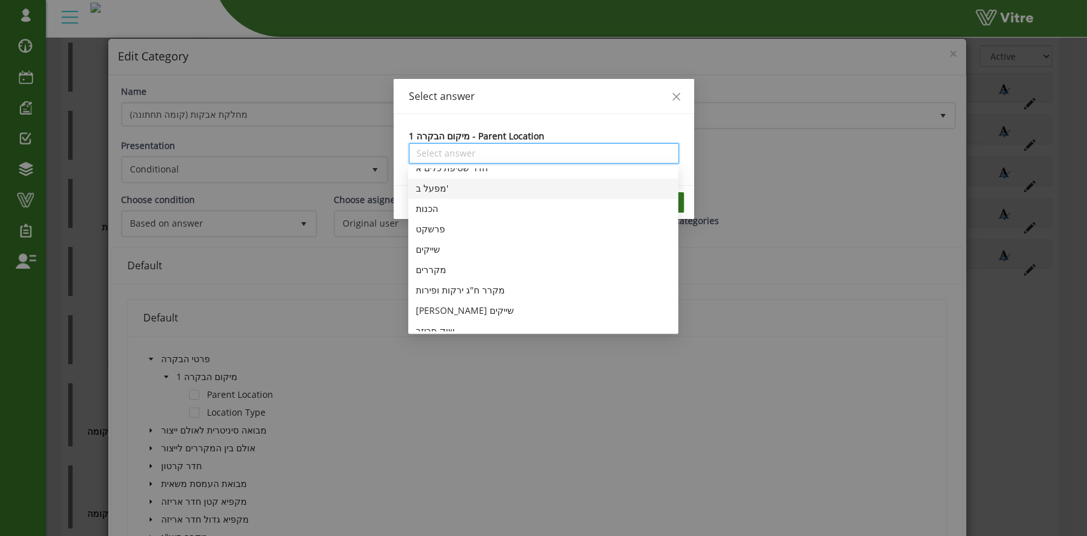
click at [434, 189] on div "מפעל ב'" at bounding box center [543, 189] width 255 height 14
type input "מפעל ב'"
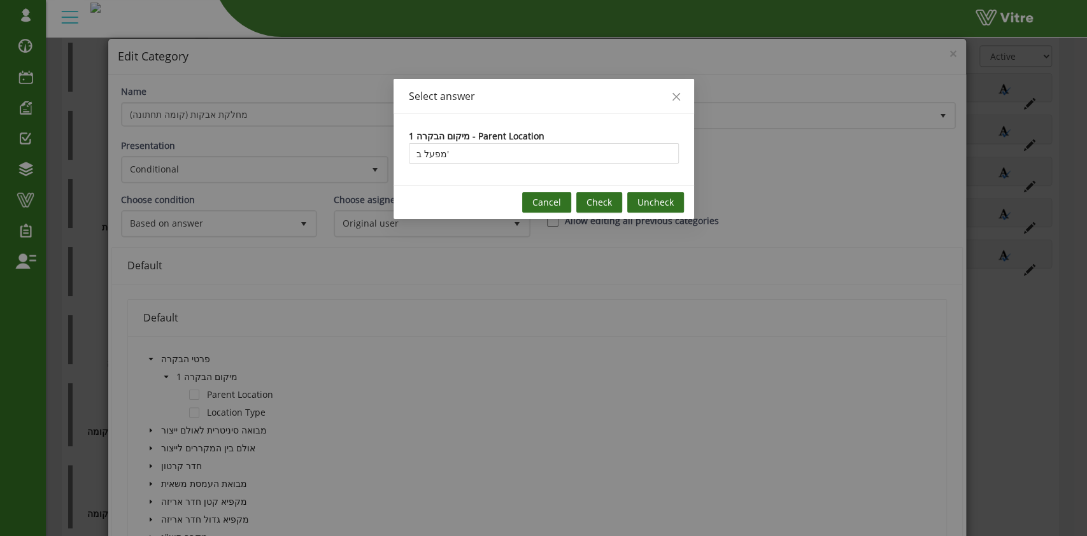
click at [596, 203] on span "Check" at bounding box center [599, 203] width 25 height 14
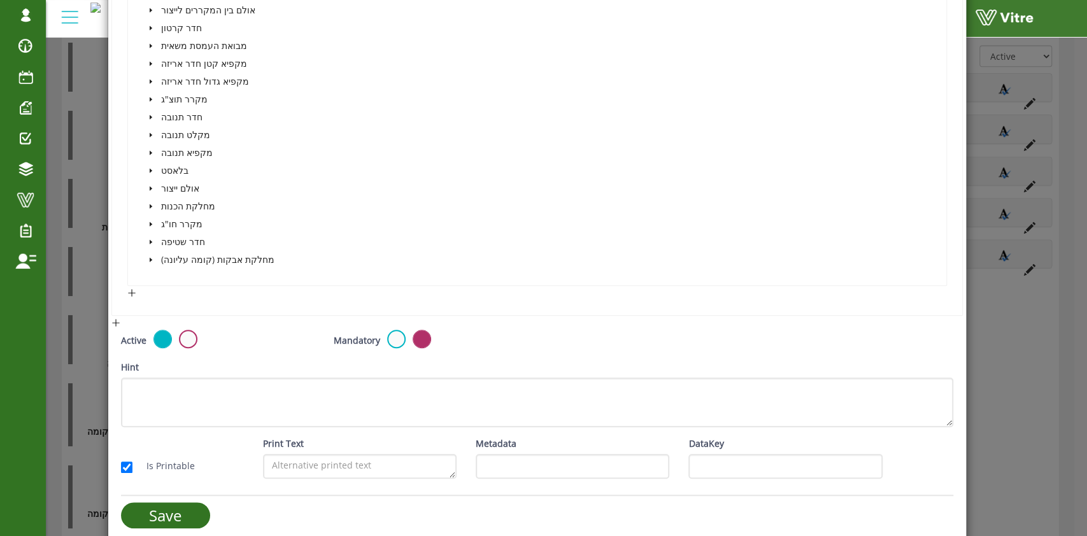
scroll to position [448, 0]
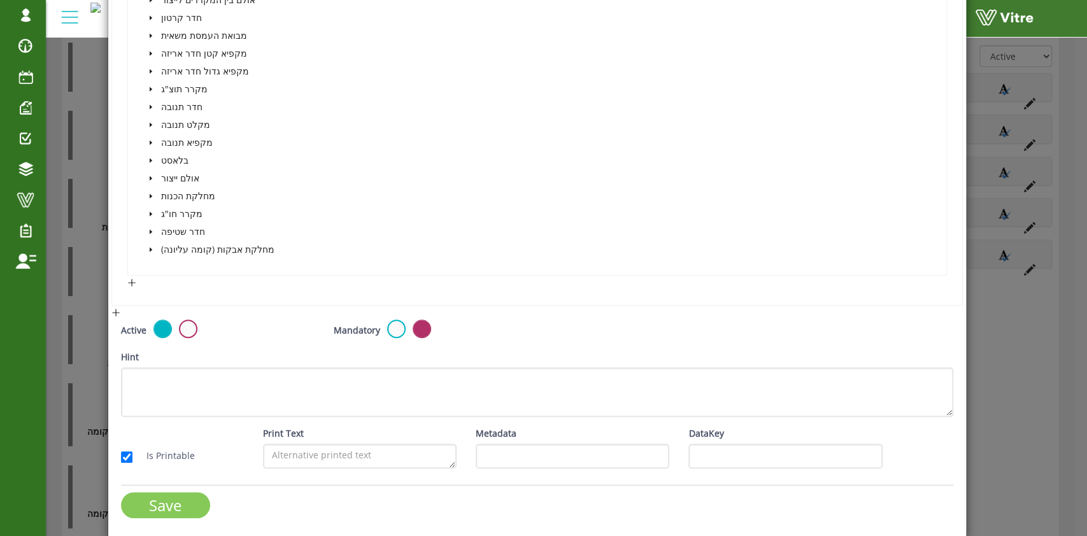
click at [194, 504] on input "Save" at bounding box center [165, 505] width 89 height 26
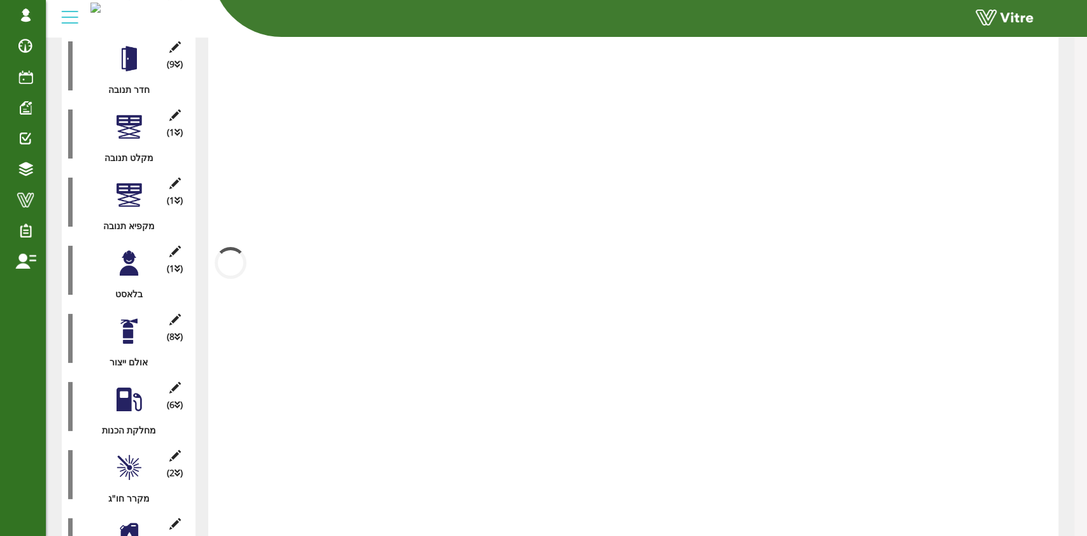
scroll to position [1070, 0]
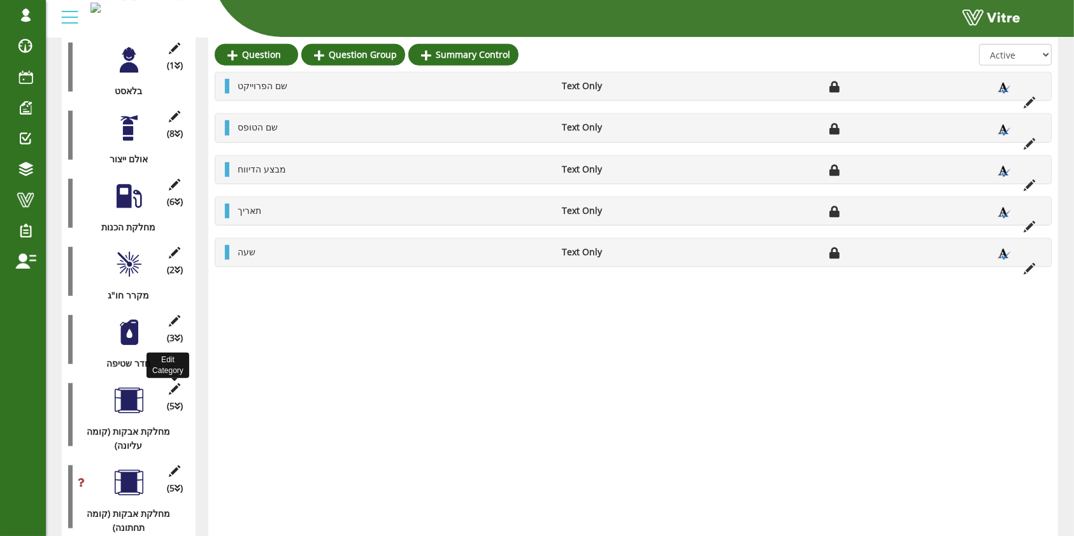
click at [173, 383] on icon at bounding box center [175, 388] width 16 height 11
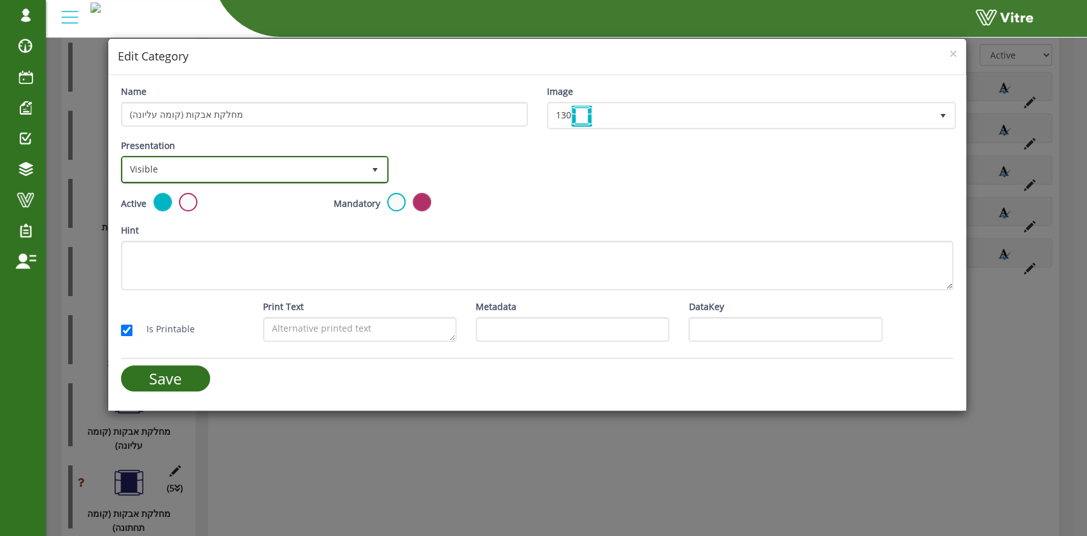
click at [190, 169] on span "Visible" at bounding box center [243, 169] width 241 height 23
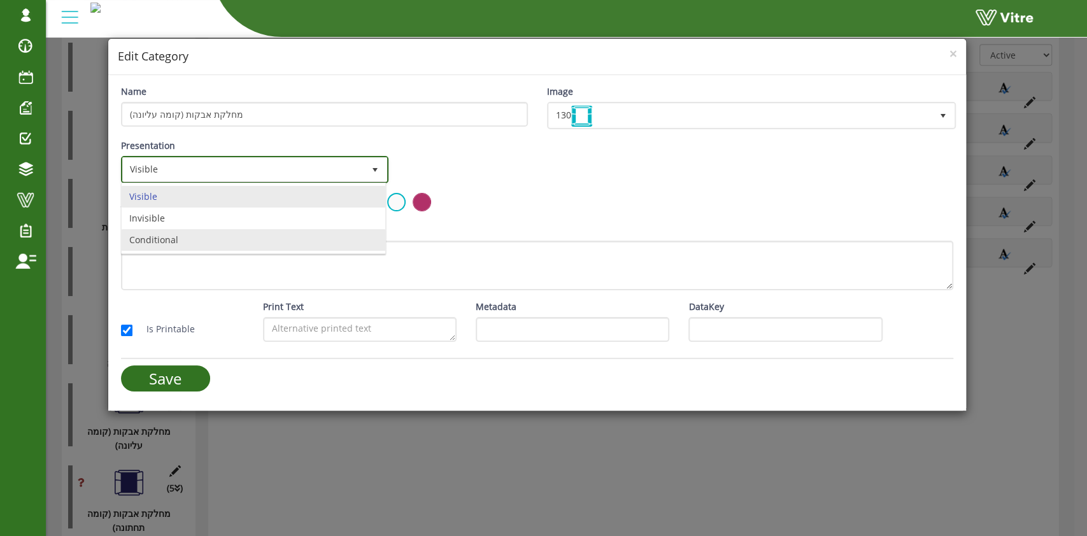
click at [181, 238] on li "Conditional" at bounding box center [254, 240] width 264 height 22
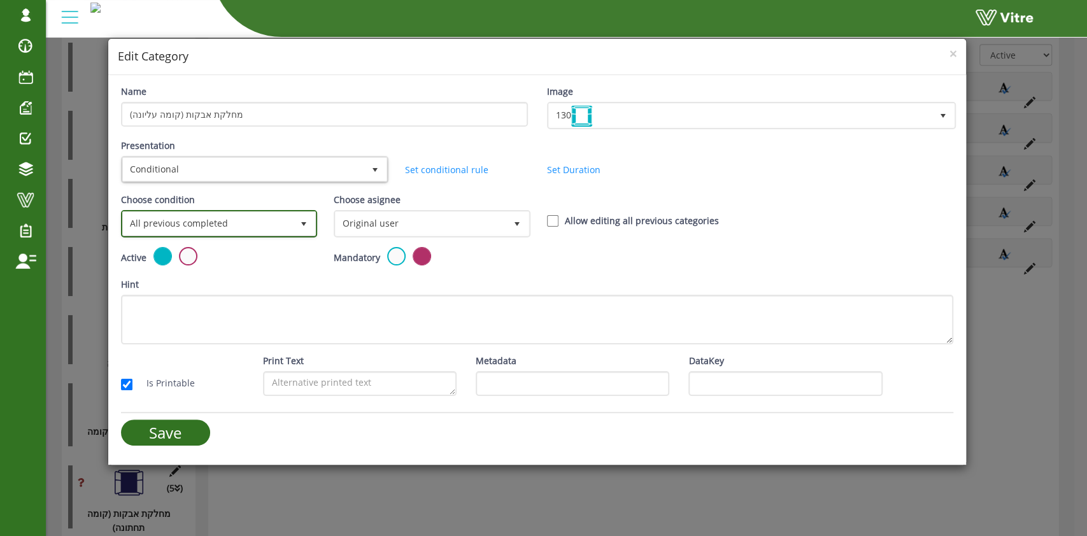
click at [201, 222] on span "All previous completed" at bounding box center [207, 223] width 169 height 23
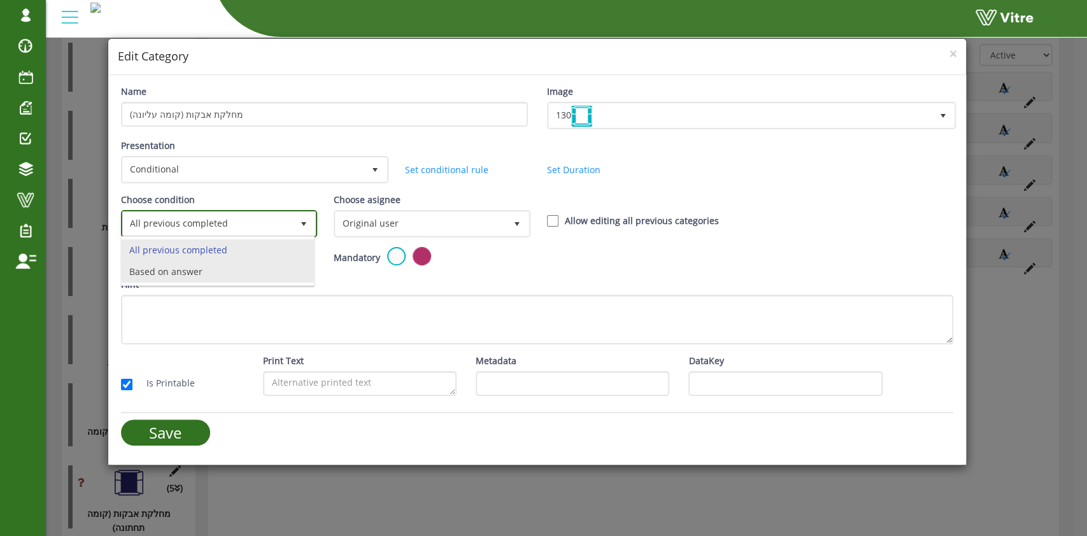
click at [201, 278] on li "Based on answer" at bounding box center [218, 272] width 193 height 22
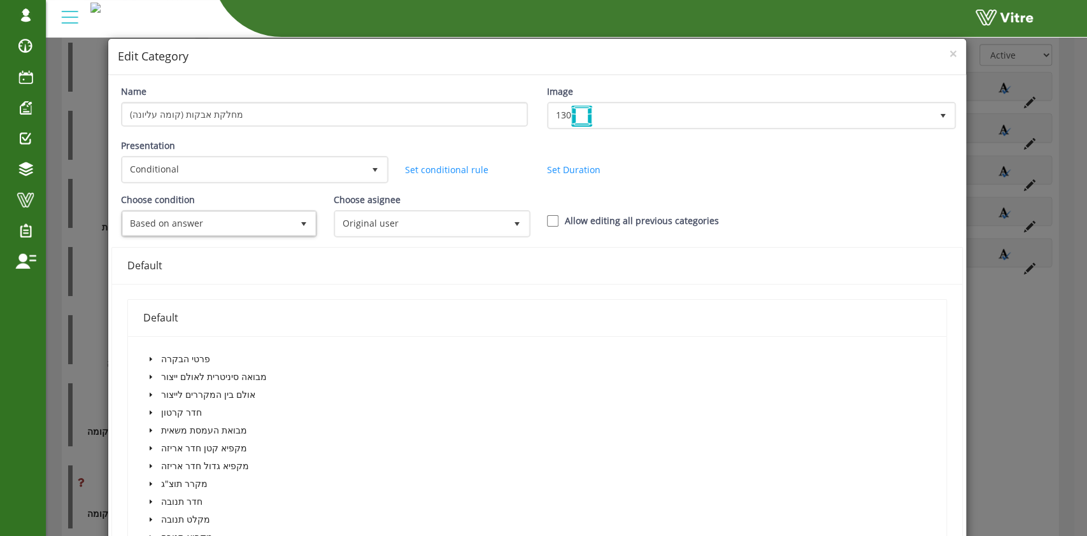
click at [152, 356] on icon "caret-down" at bounding box center [151, 359] width 6 height 6
click at [163, 376] on span "caret-down" at bounding box center [166, 377] width 6 height 6
click at [196, 394] on span at bounding box center [194, 395] width 10 height 10
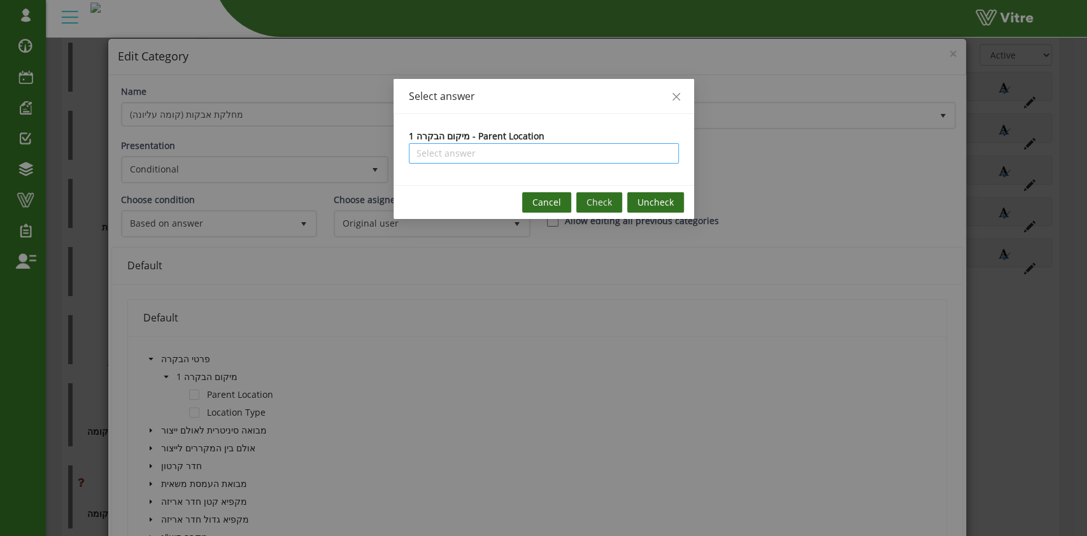
click at [0, 0] on input "search" at bounding box center [0, 0] width 0 height 0
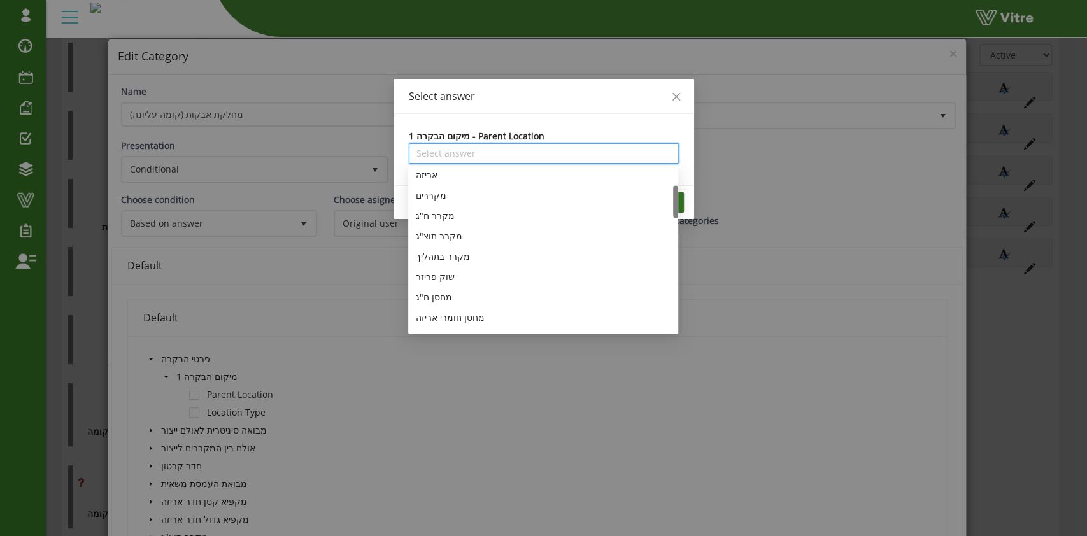
scroll to position [169, 0]
click at [485, 271] on div "מפעל ב'" at bounding box center [543, 274] width 255 height 14
type input "מפעל ב'"
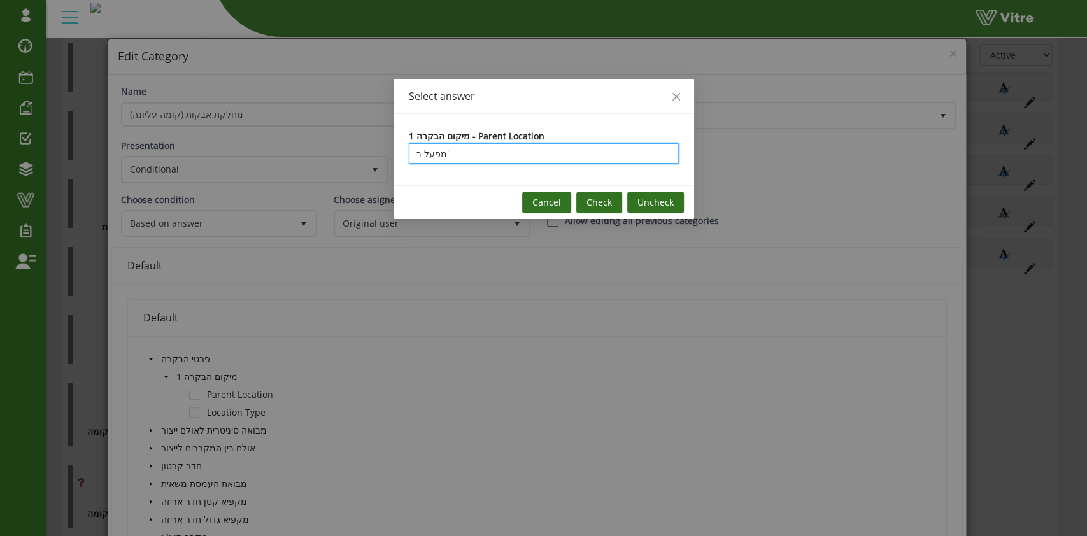
click at [595, 204] on span "Check" at bounding box center [599, 203] width 25 height 14
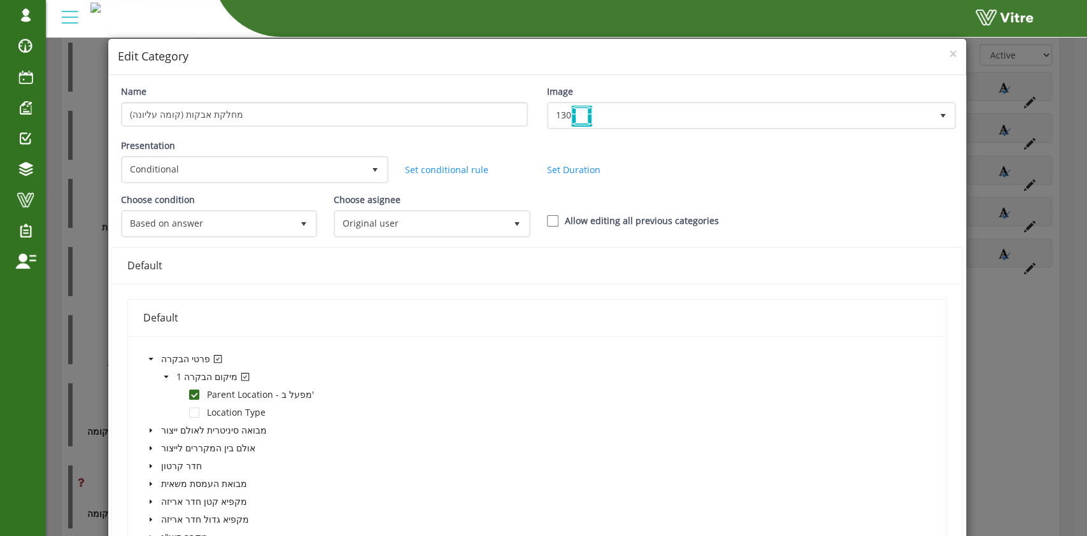
click at [420, 306] on div "Default" at bounding box center [537, 318] width 788 height 36
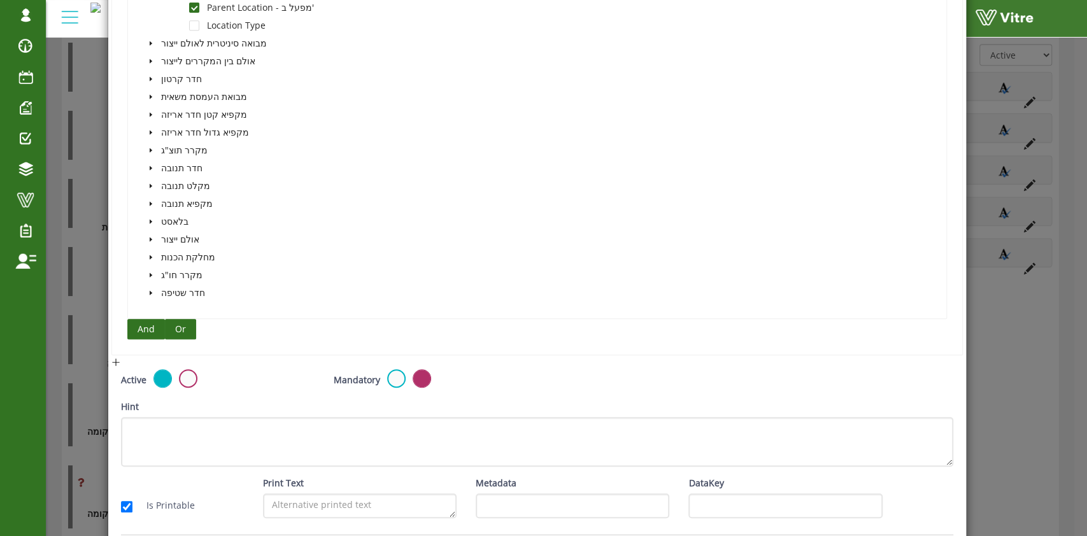
scroll to position [431, 0]
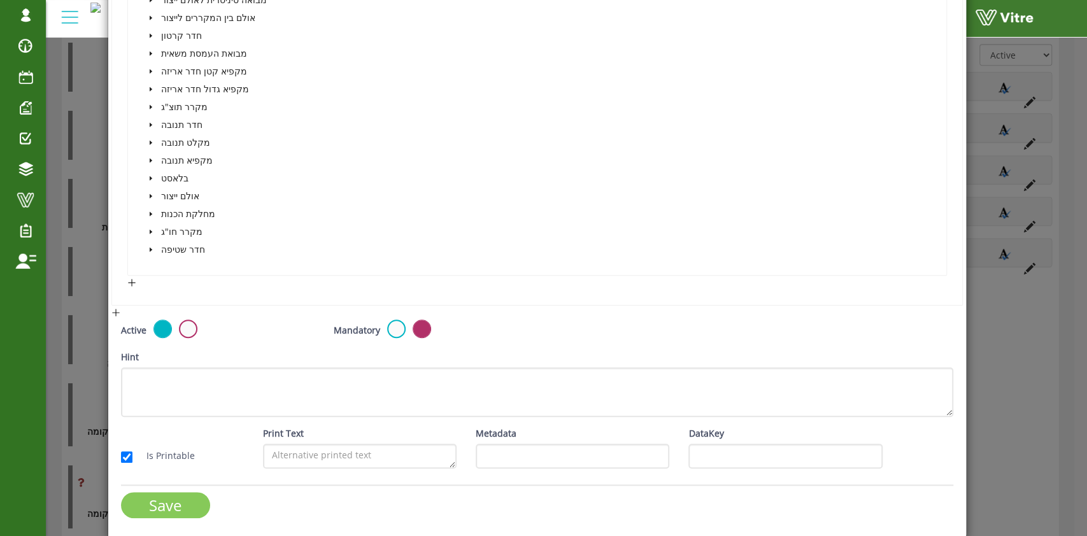
click at [171, 499] on input "Save" at bounding box center [165, 505] width 89 height 26
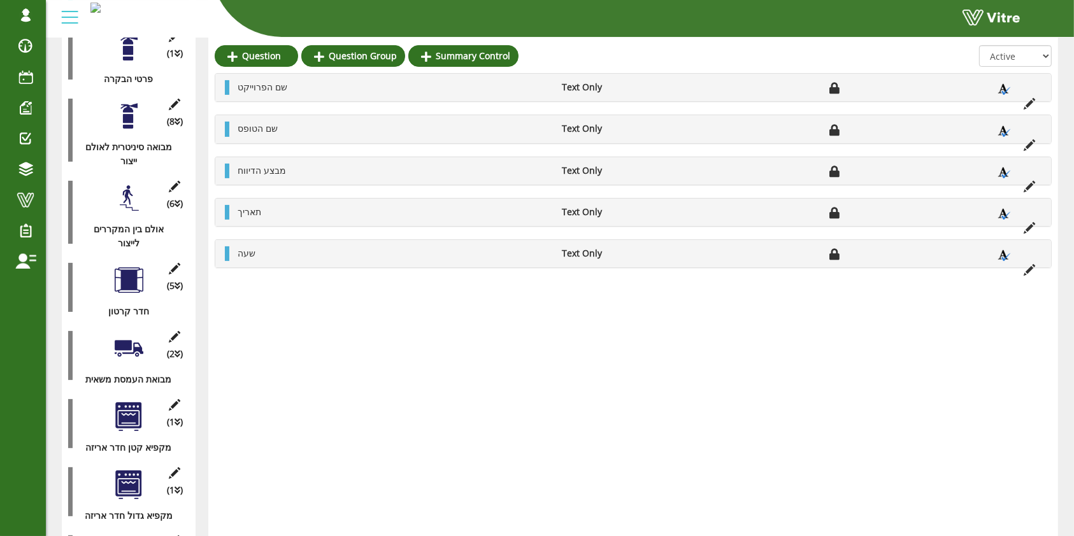
scroll to position [0, 0]
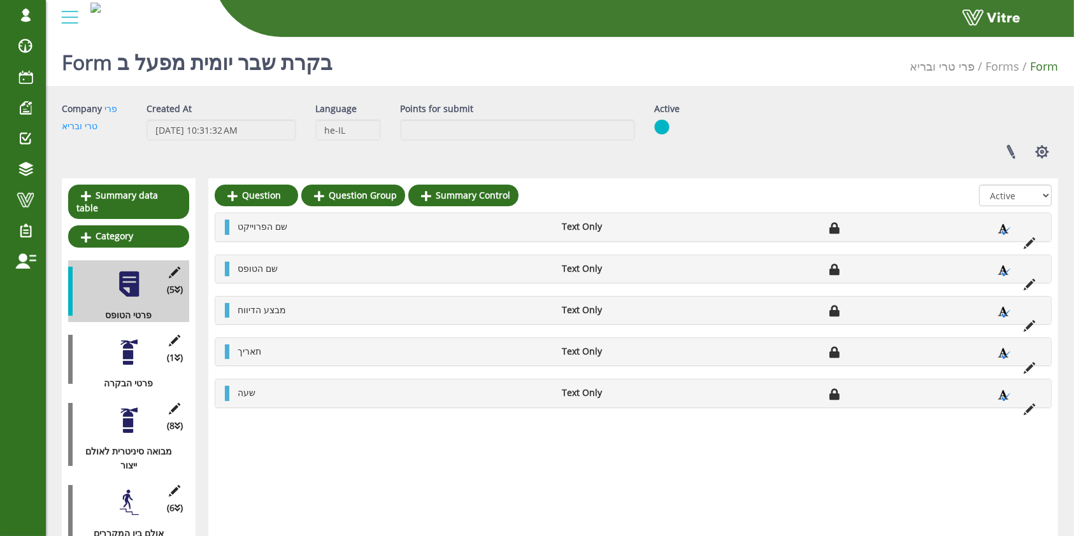
click at [122, 338] on div at bounding box center [129, 352] width 29 height 29
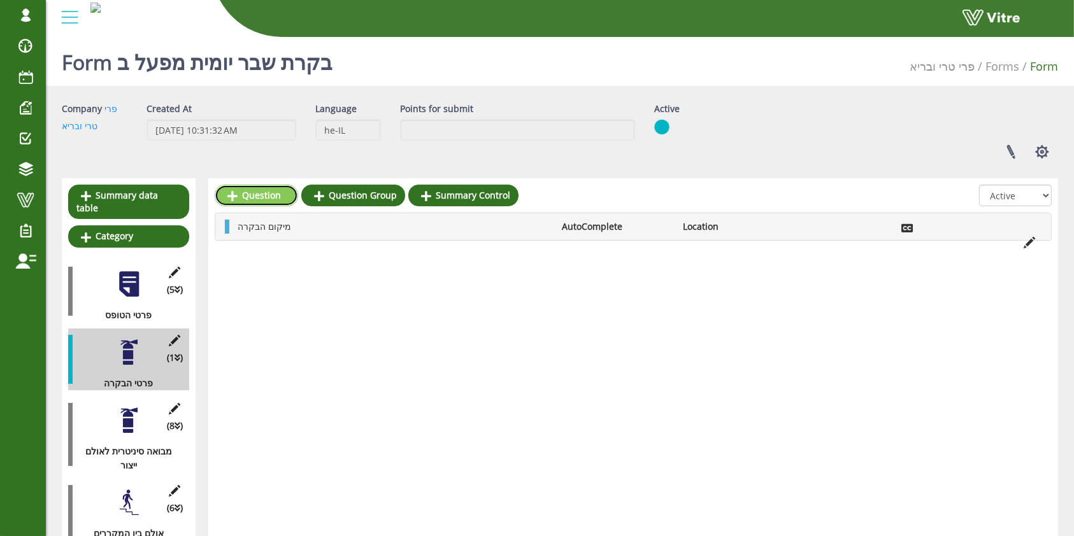
click at [257, 200] on link "Question" at bounding box center [256, 196] width 83 height 22
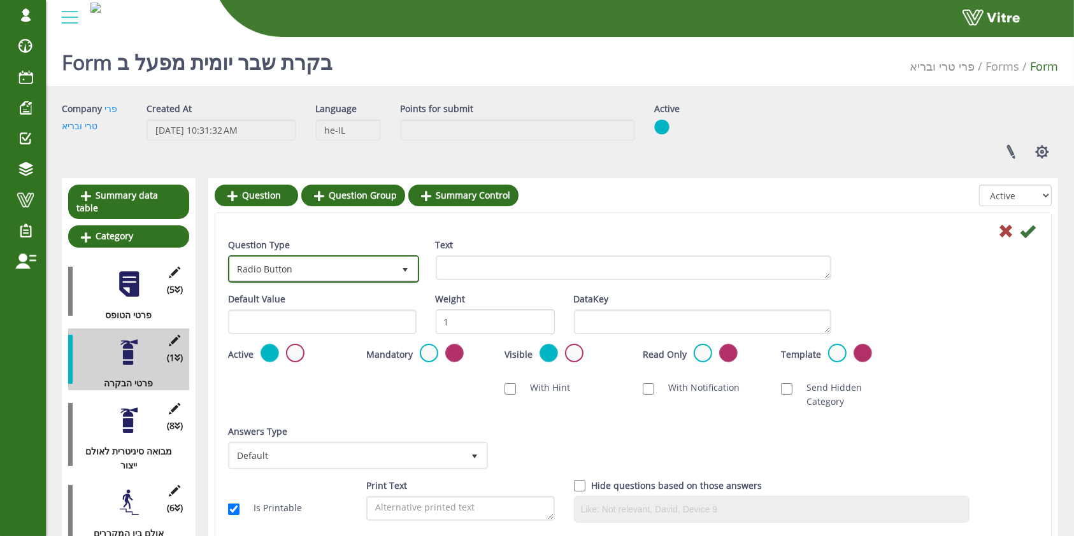
click at [399, 273] on span "select" at bounding box center [405, 268] width 23 height 23
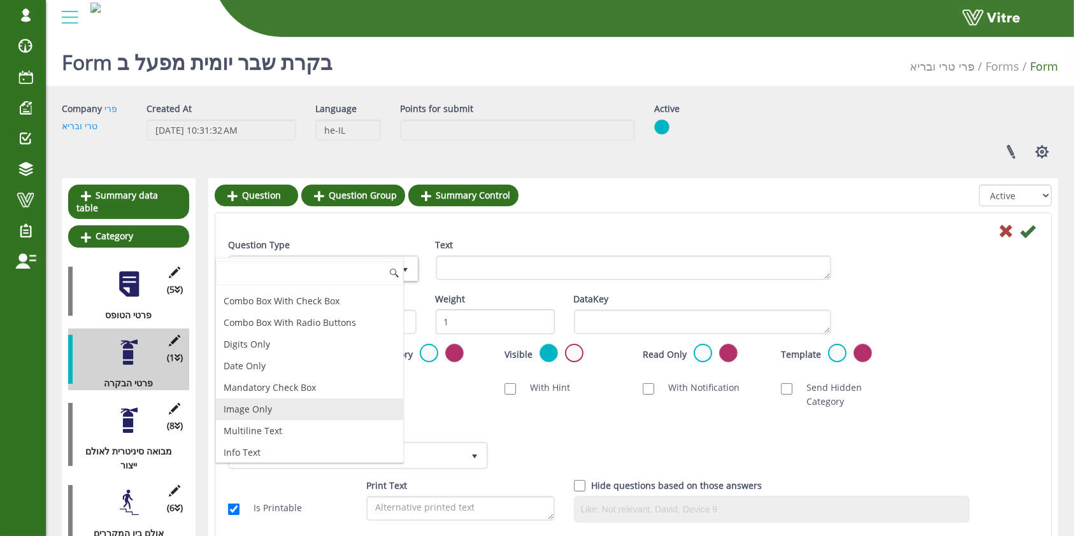
scroll to position [255, 0]
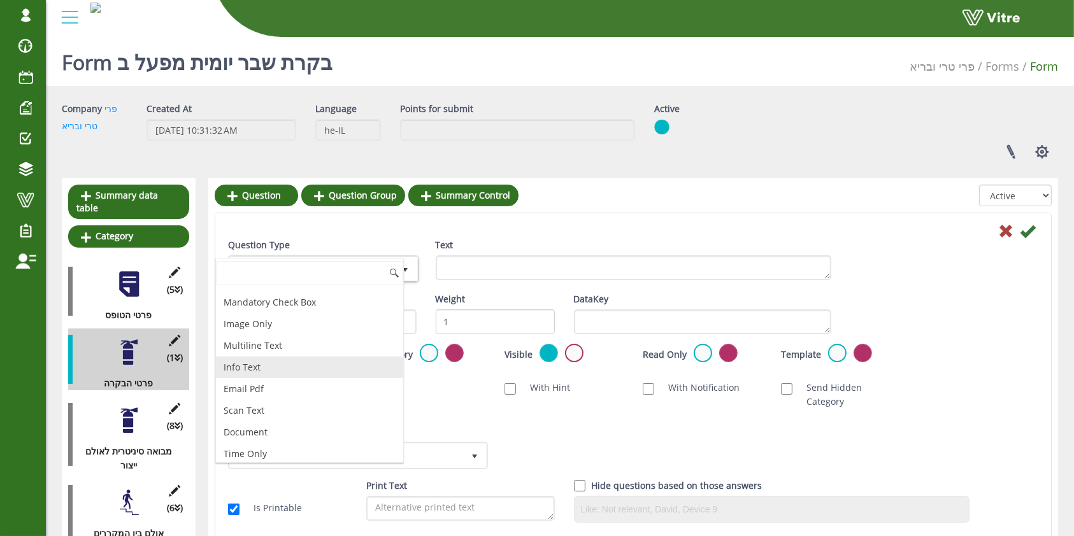
click at [310, 362] on li "Info Text" at bounding box center [309, 368] width 187 height 22
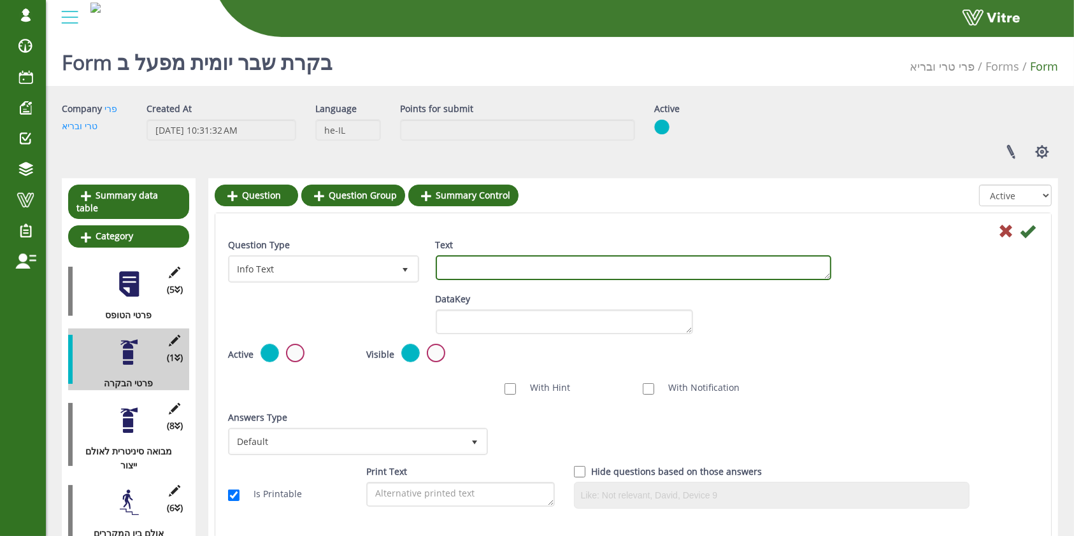
click at [514, 264] on textarea "Text" at bounding box center [633, 267] width 395 height 25
type textarea "מ"
type textarea "ת"
type textarea "מיקום אב"
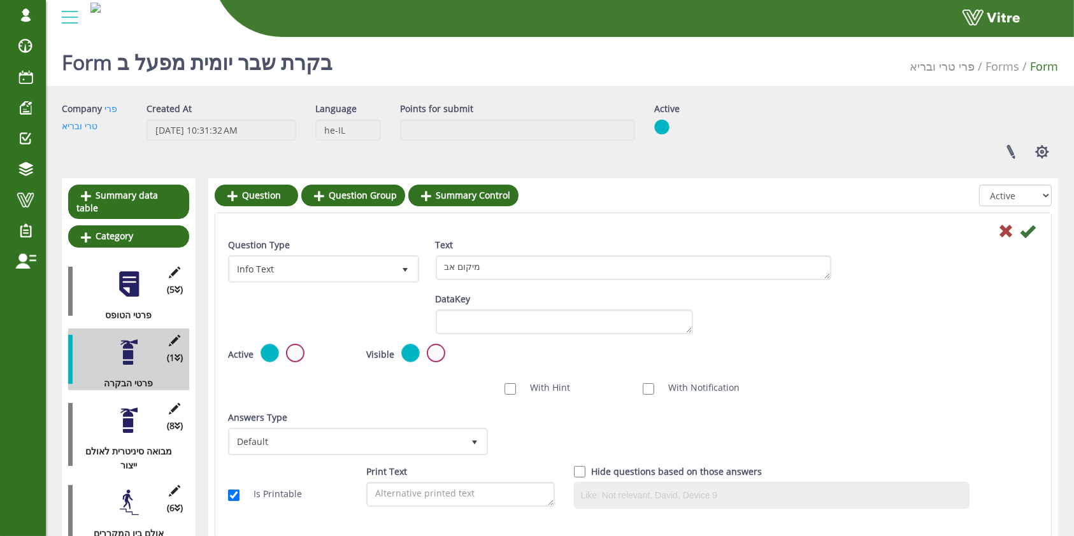
click at [887, 322] on div "Default Value Weight DataKey" at bounding box center [632, 318] width 829 height 52
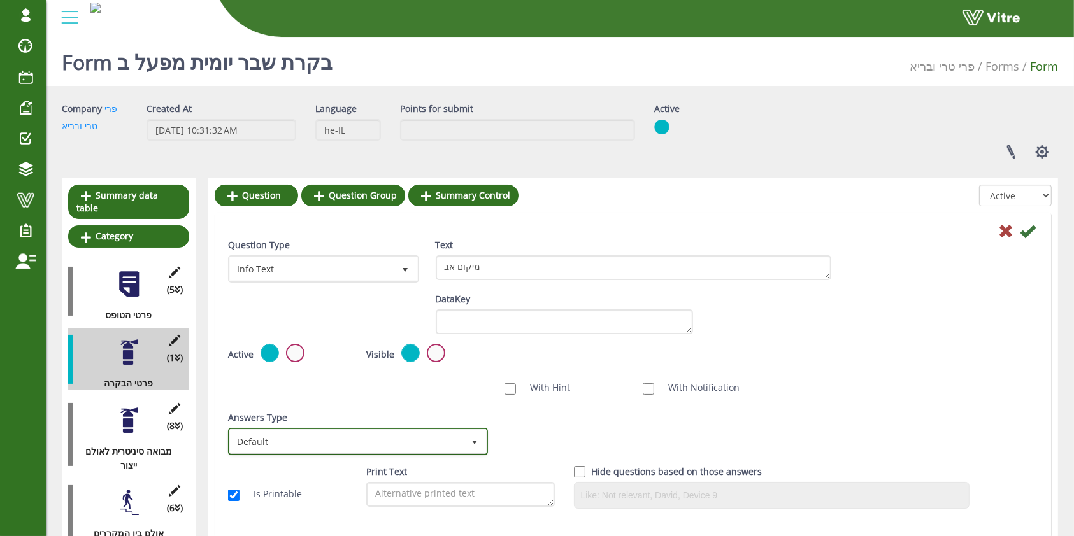
click at [325, 431] on span "Default" at bounding box center [346, 441] width 233 height 23
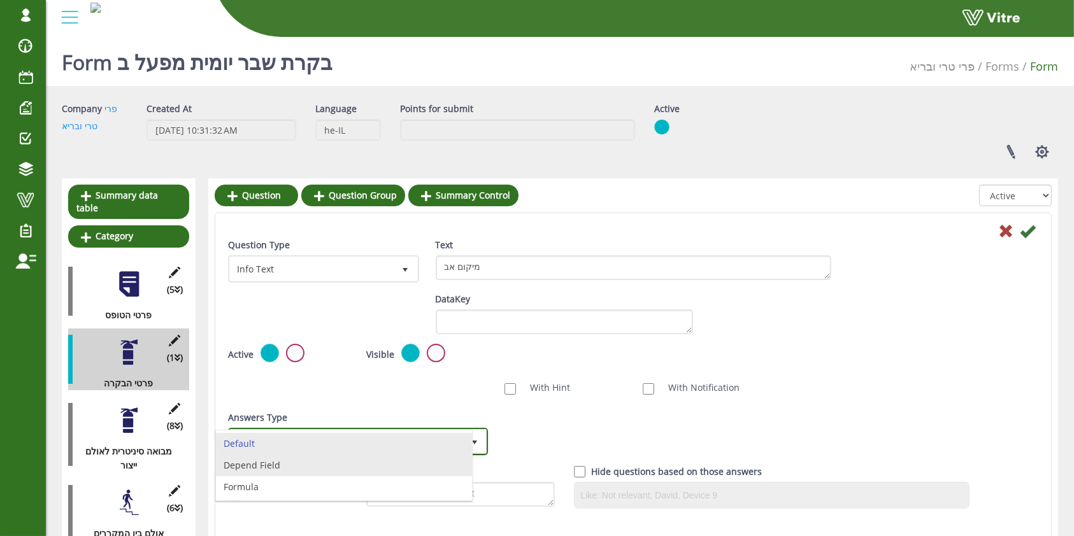
click at [311, 469] on li "Depend Field" at bounding box center [344, 466] width 256 height 22
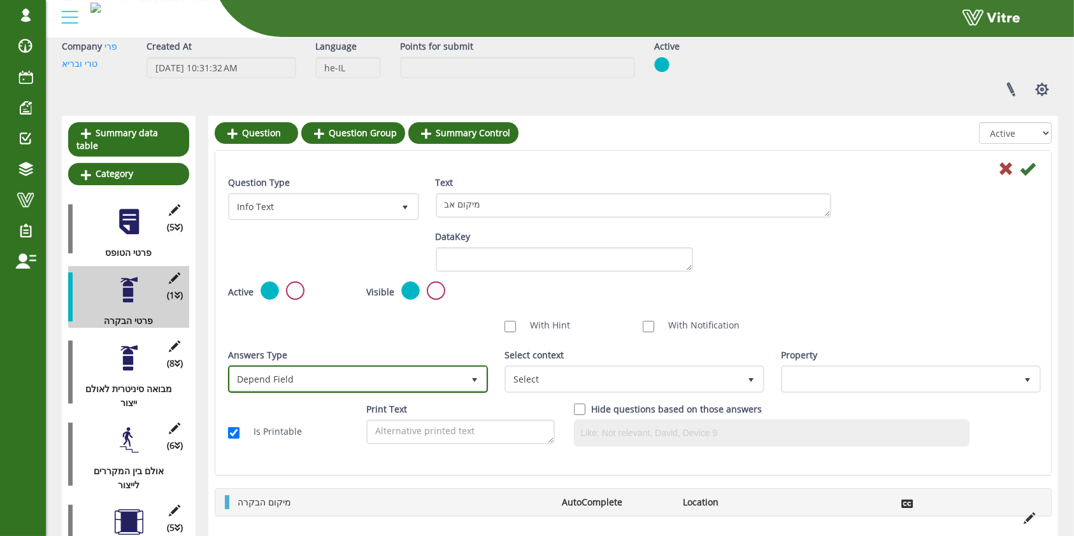
scroll to position [85, 0]
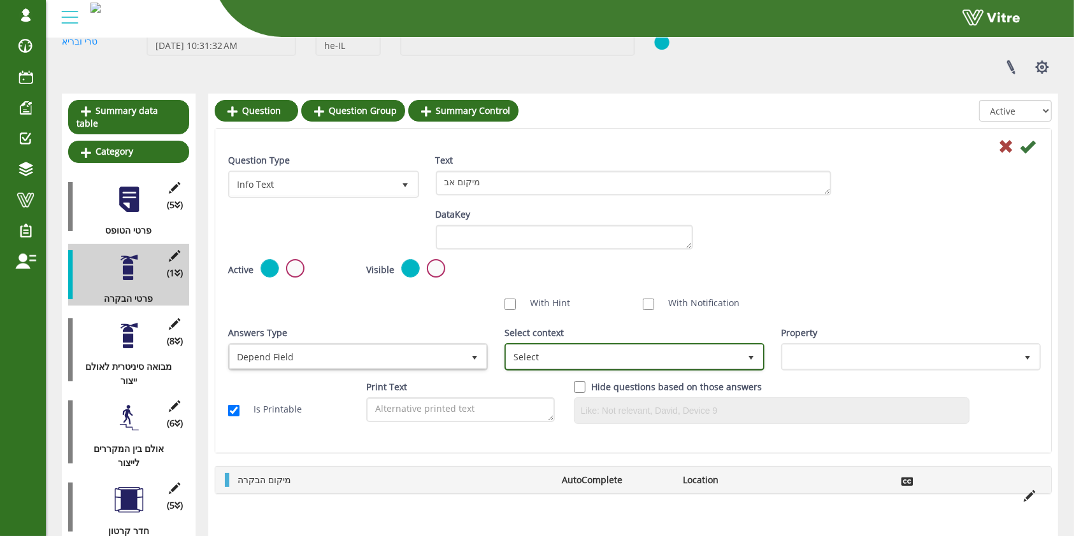
click at [581, 354] on span "Select" at bounding box center [622, 356] width 233 height 23
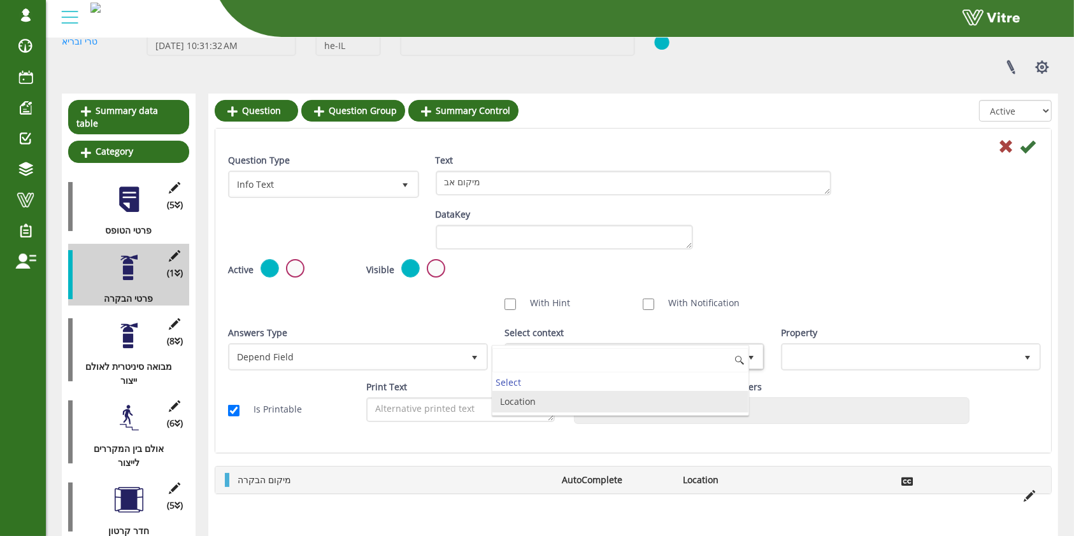
click at [571, 401] on li "Location" at bounding box center [620, 402] width 256 height 22
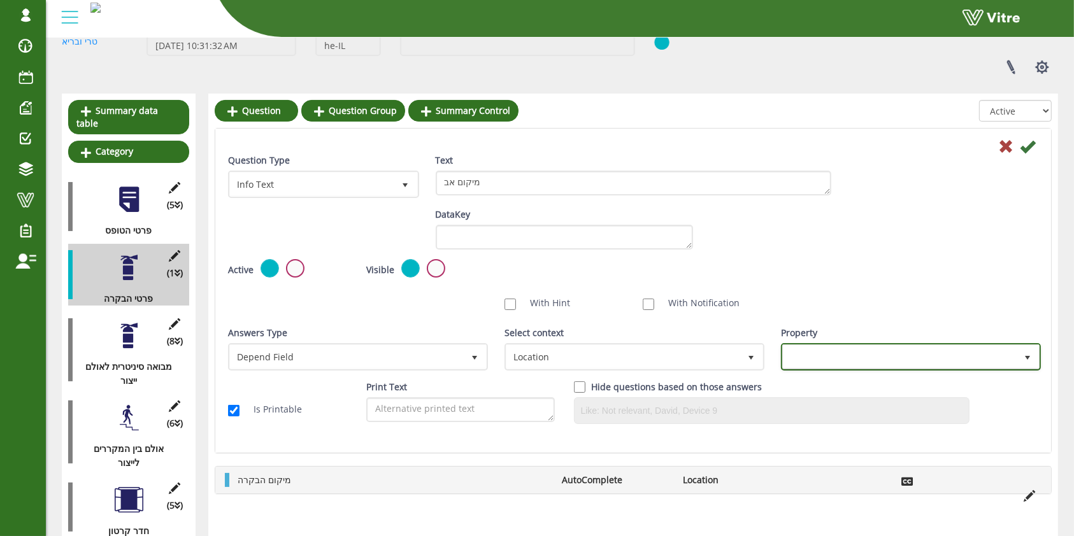
click at [808, 352] on span at bounding box center [899, 356] width 233 height 23
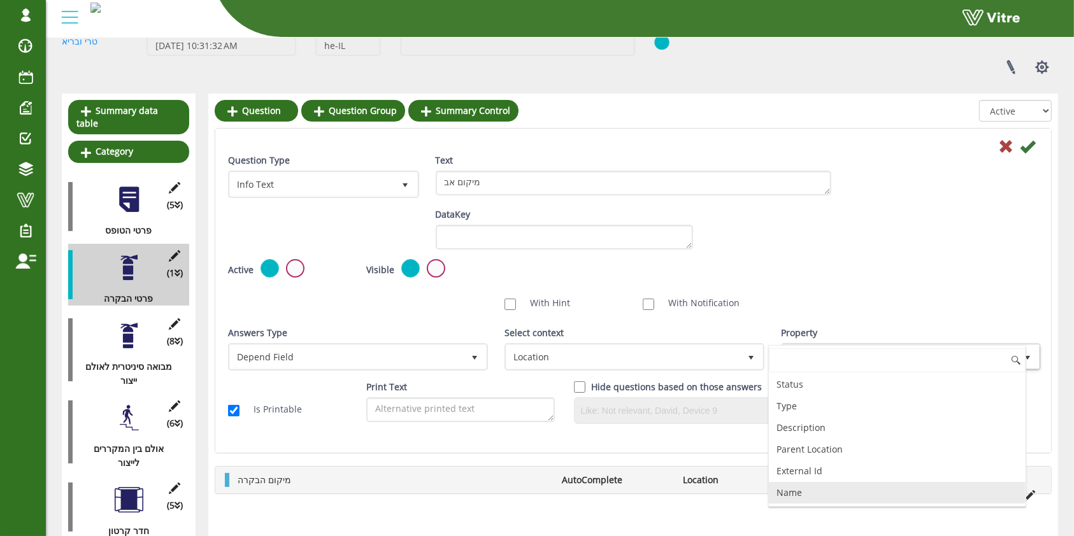
click at [836, 492] on li "Name" at bounding box center [897, 493] width 256 height 22
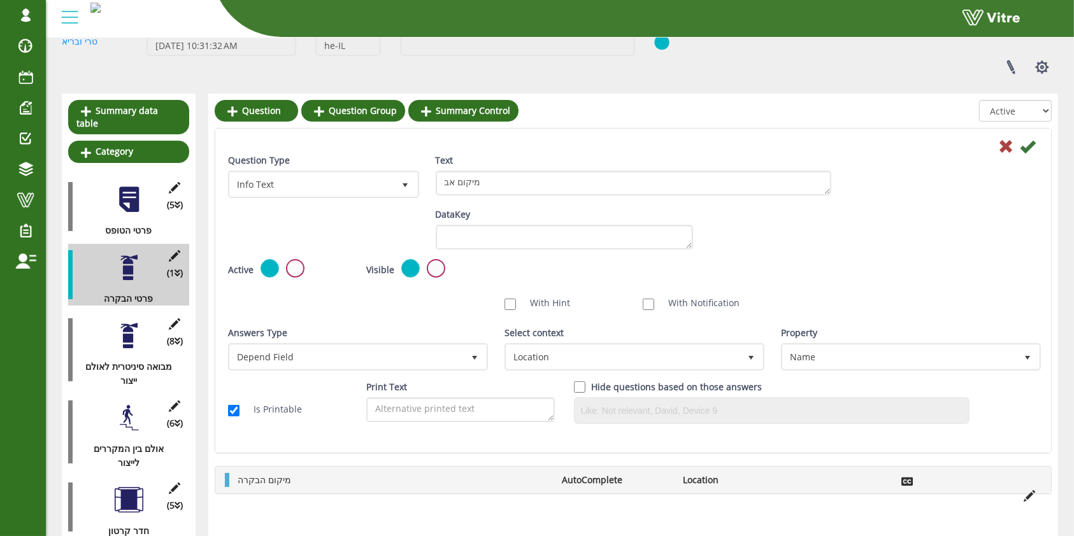
click at [861, 255] on div "Default Value Weight DataKey" at bounding box center [632, 234] width 829 height 52
click at [1026, 147] on icon at bounding box center [1027, 146] width 15 height 15
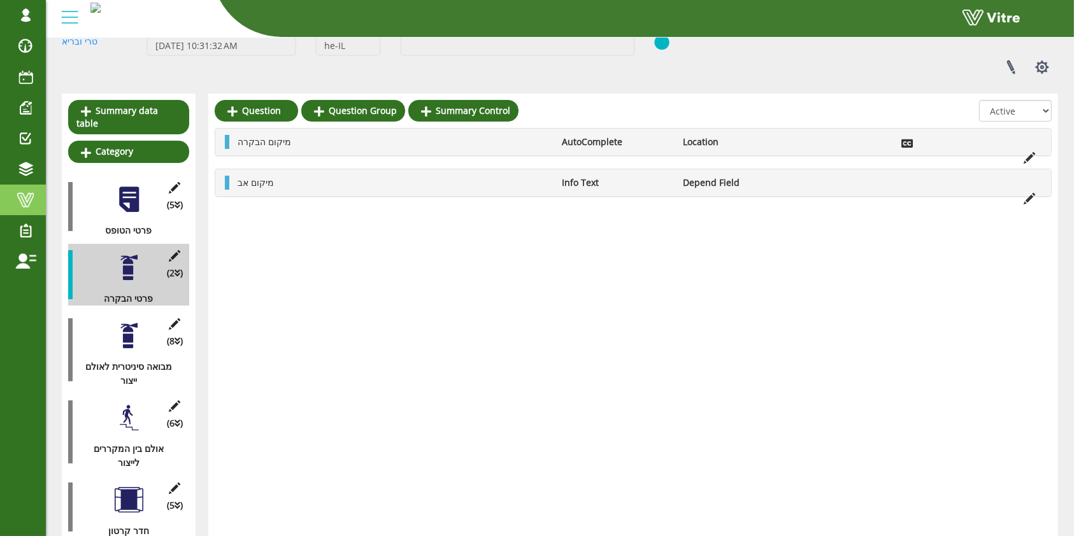
click at [35, 200] on span at bounding box center [26, 199] width 32 height 15
click at [1027, 197] on icon at bounding box center [1028, 198] width 11 height 11
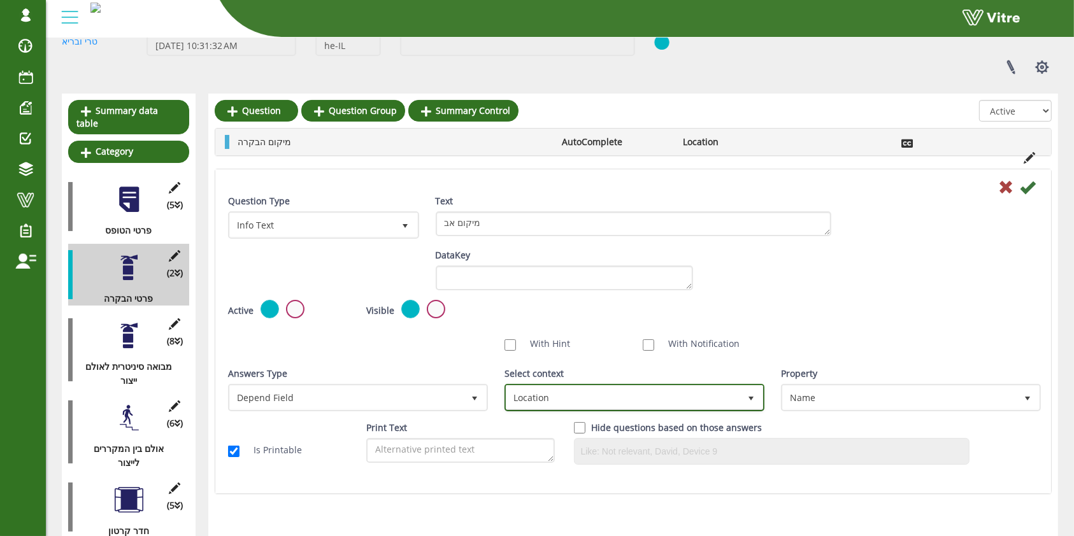
click at [575, 388] on span "Location" at bounding box center [622, 397] width 233 height 23
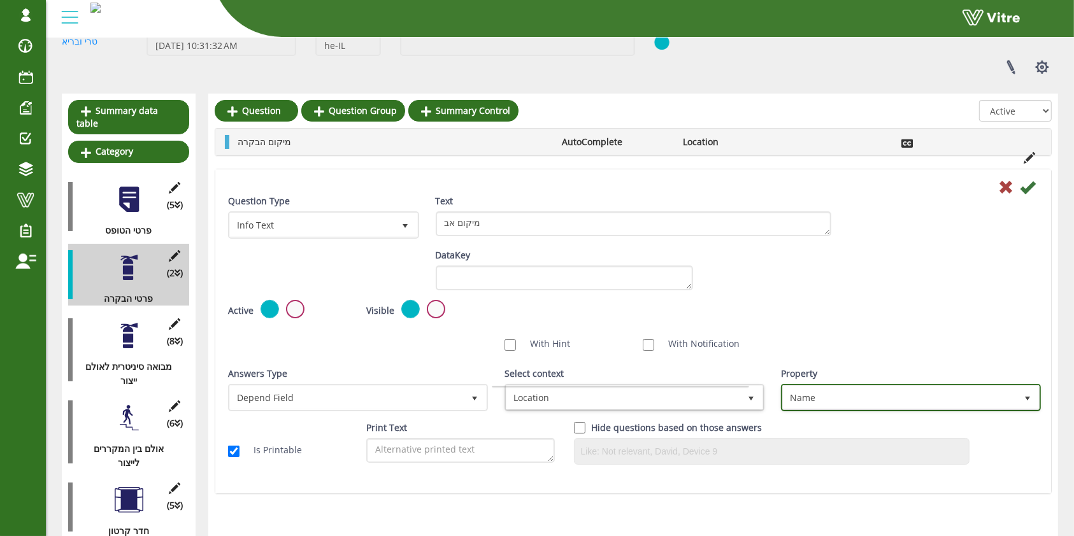
click at [825, 398] on span "Name" at bounding box center [899, 397] width 233 height 23
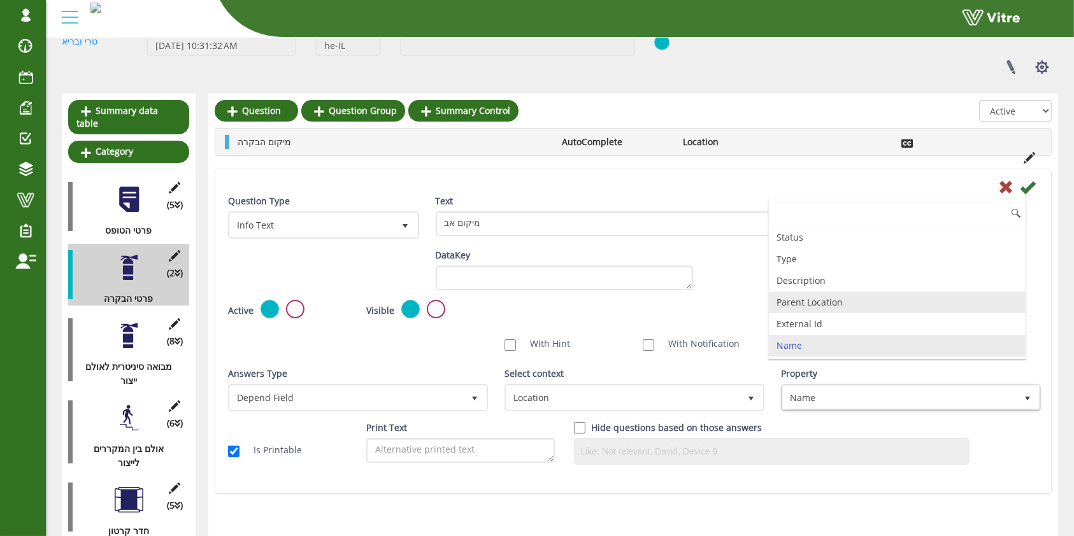
click at [835, 294] on li "Parent Location" at bounding box center [897, 303] width 256 height 22
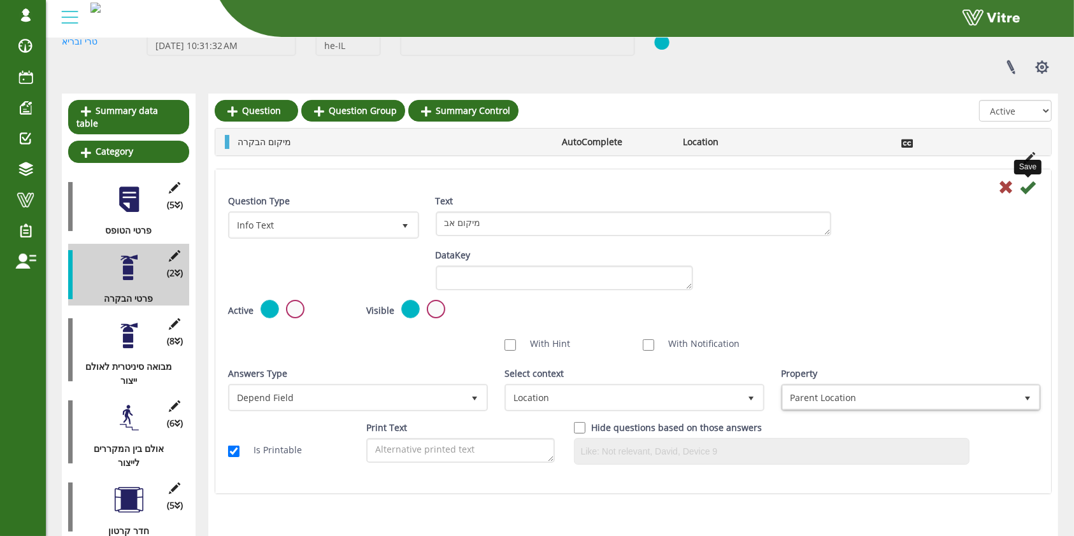
click at [1026, 190] on icon at bounding box center [1027, 187] width 15 height 15
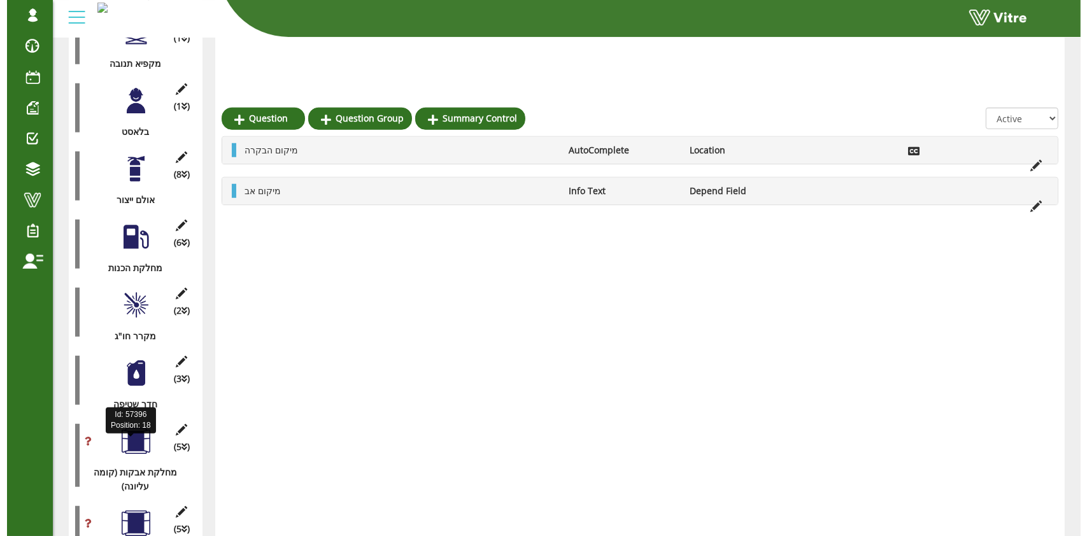
scroll to position [1100, 0]
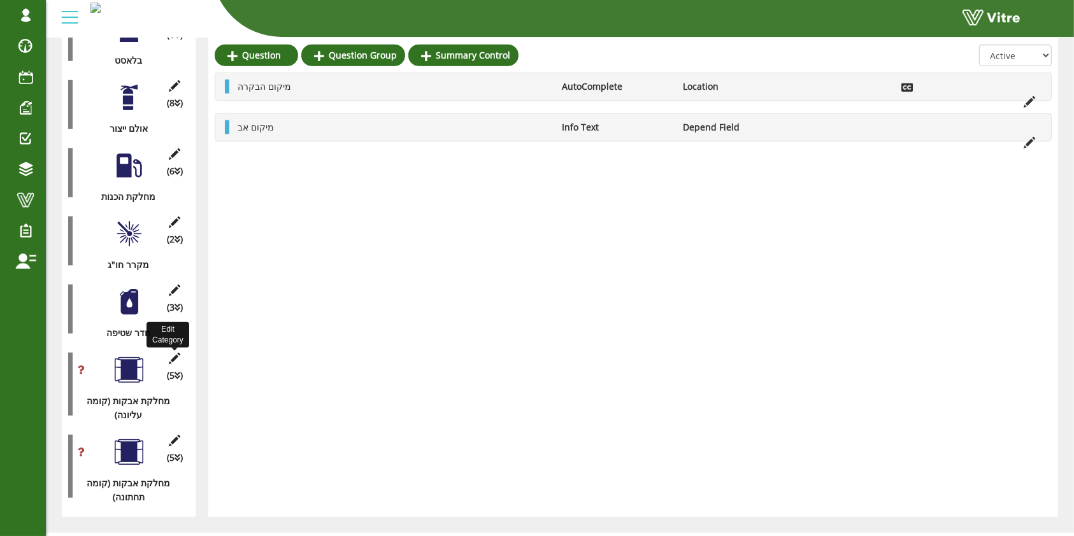
click at [179, 353] on icon at bounding box center [175, 358] width 16 height 11
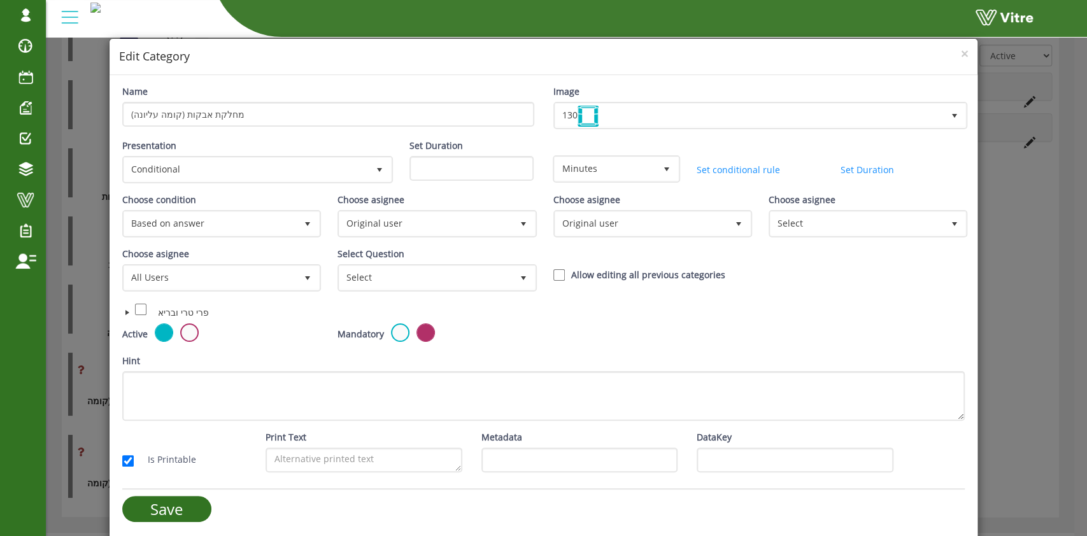
click at [126, 310] on span at bounding box center [127, 313] width 10 height 10
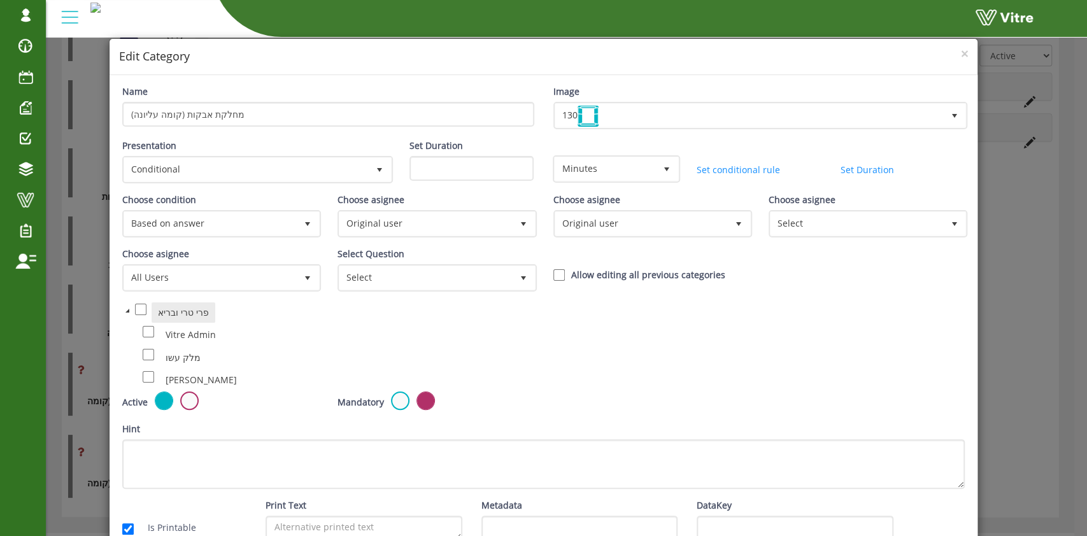
click at [126, 309] on span at bounding box center [127, 311] width 10 height 10
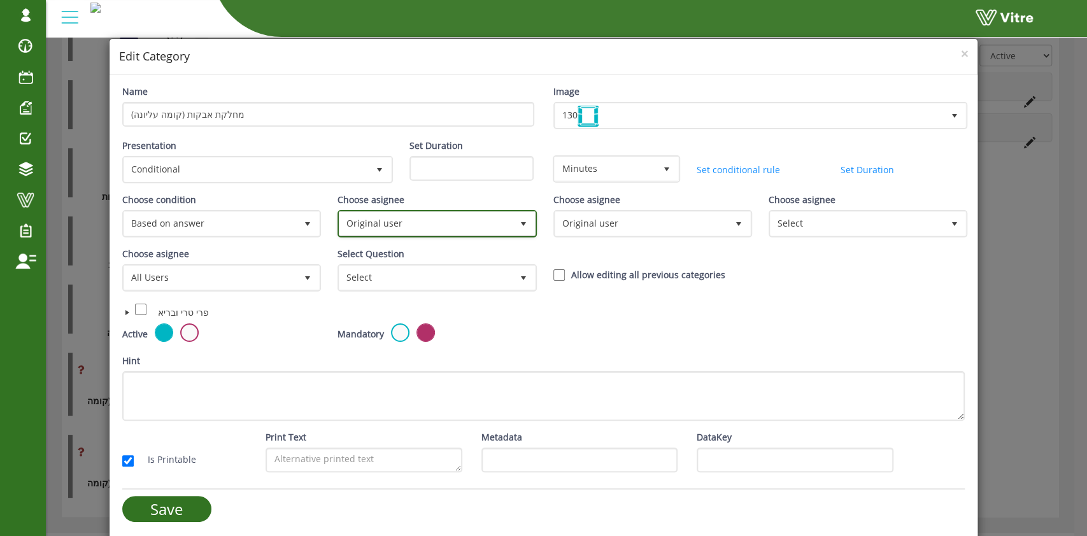
click at [430, 216] on span "Original user" at bounding box center [425, 223] width 172 height 23
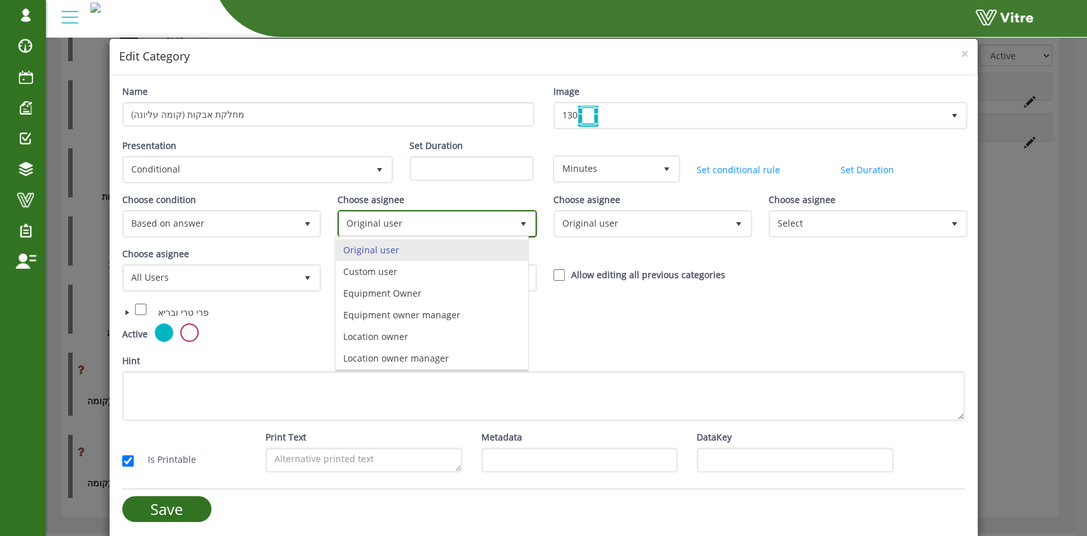
click at [430, 216] on span "Original user" at bounding box center [425, 223] width 172 height 23
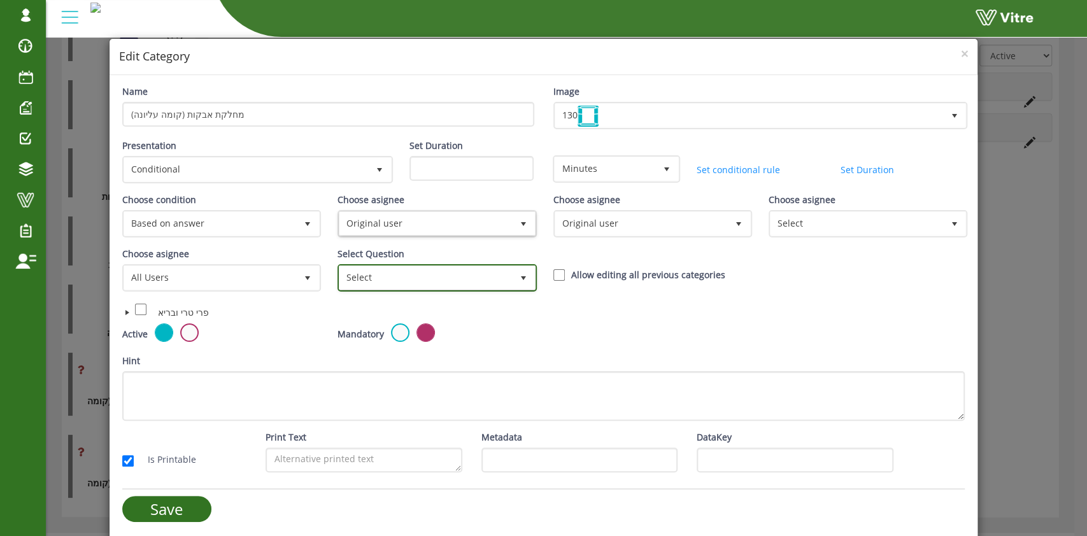
click at [455, 278] on span "Select" at bounding box center [425, 277] width 172 height 23
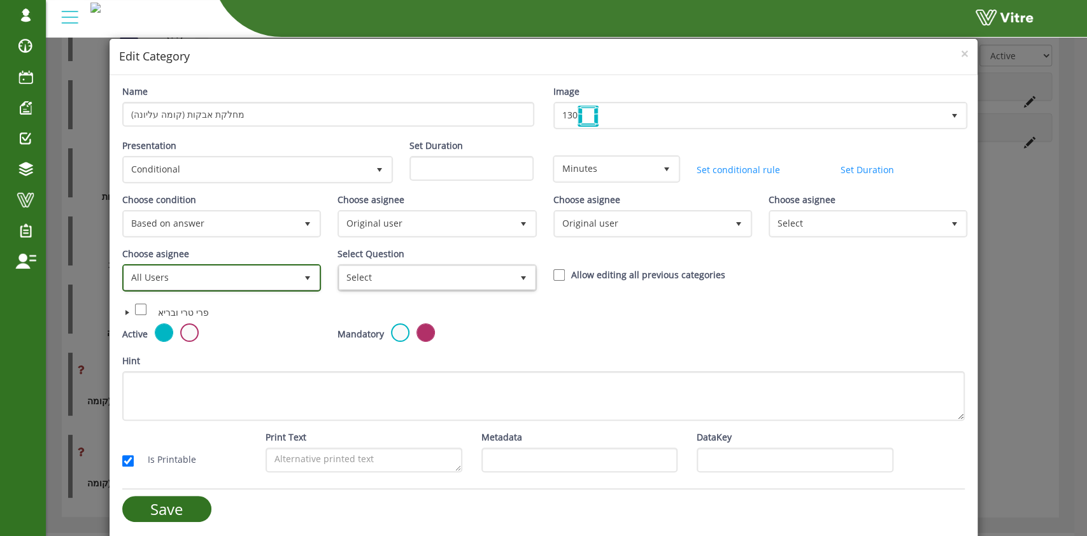
click at [280, 277] on span "All Users" at bounding box center [210, 277] width 172 height 23
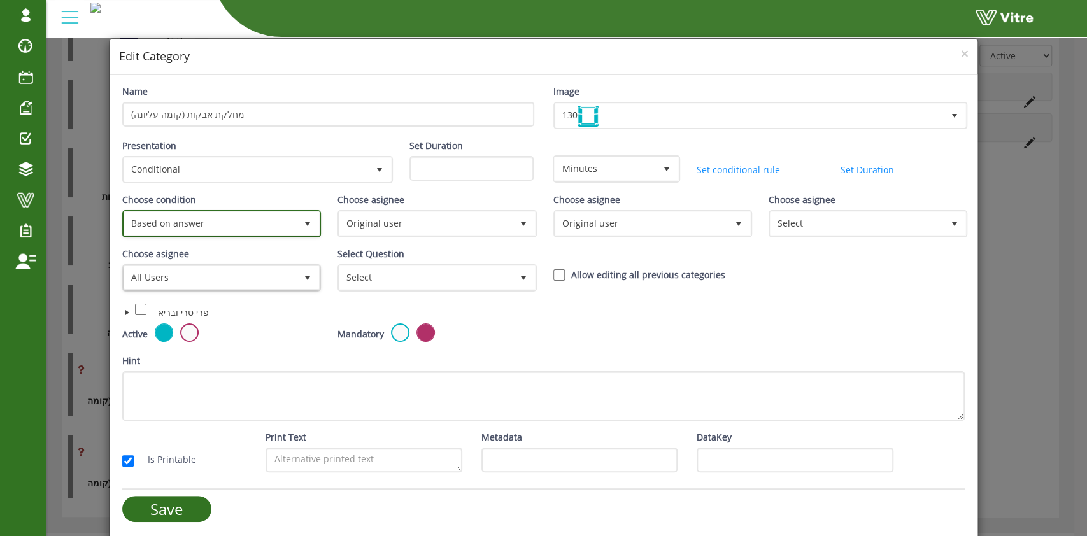
click at [217, 232] on span "Based on answer" at bounding box center [210, 223] width 172 height 23
click at [208, 267] on li "Based on answer" at bounding box center [219, 272] width 193 height 22
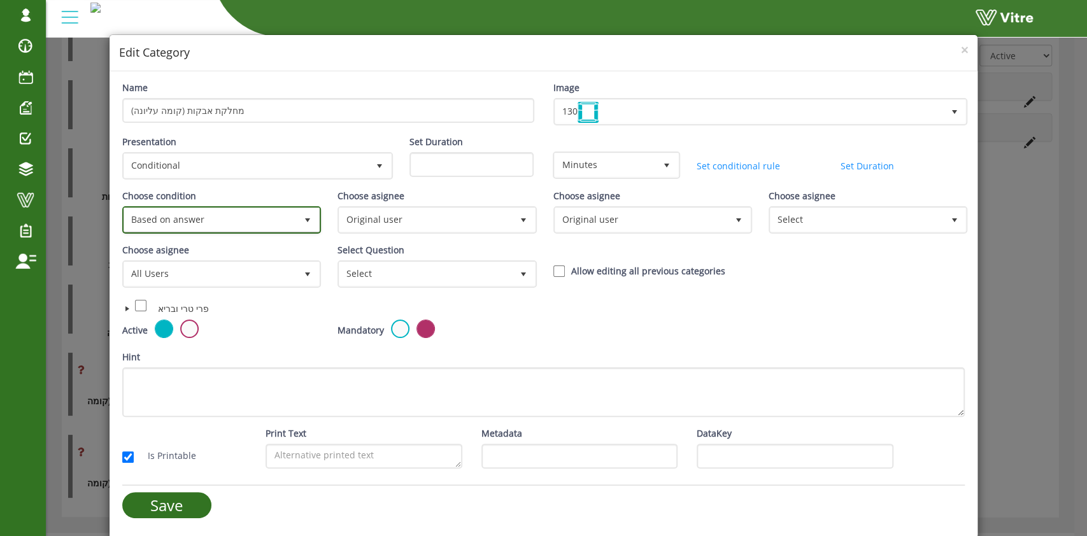
scroll to position [4, 0]
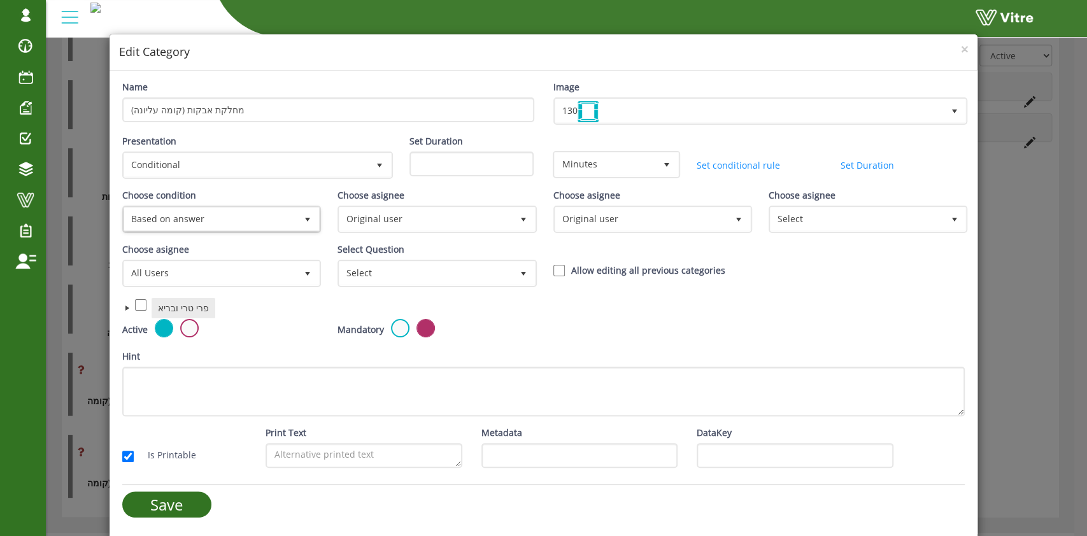
click at [177, 303] on span "פרי טרי ובריא" at bounding box center [183, 308] width 51 height 12
click at [176, 304] on span "פרי טרי ובריא" at bounding box center [183, 308] width 51 height 12
click at [125, 308] on span at bounding box center [127, 308] width 10 height 10
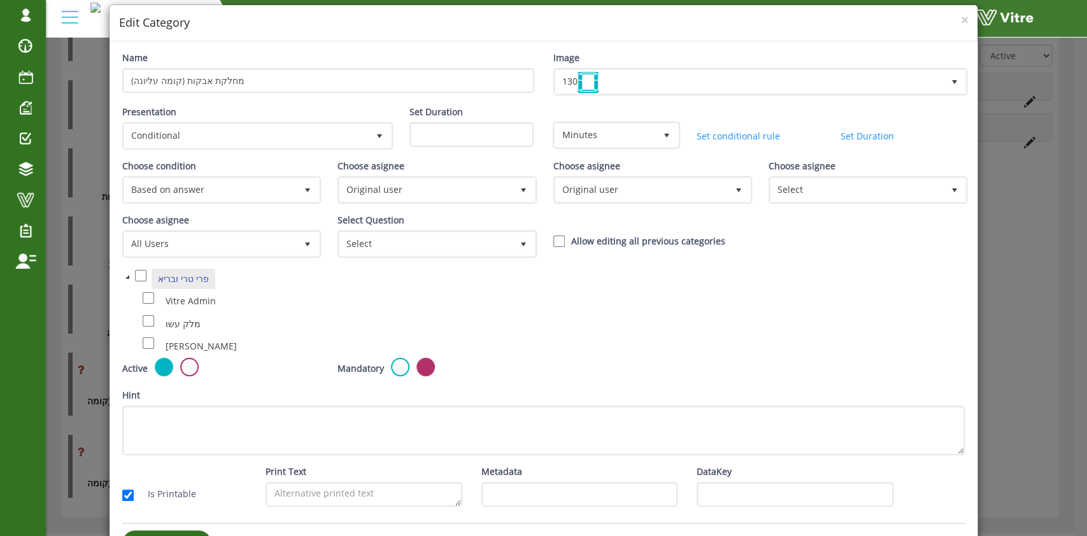
scroll to position [0, 0]
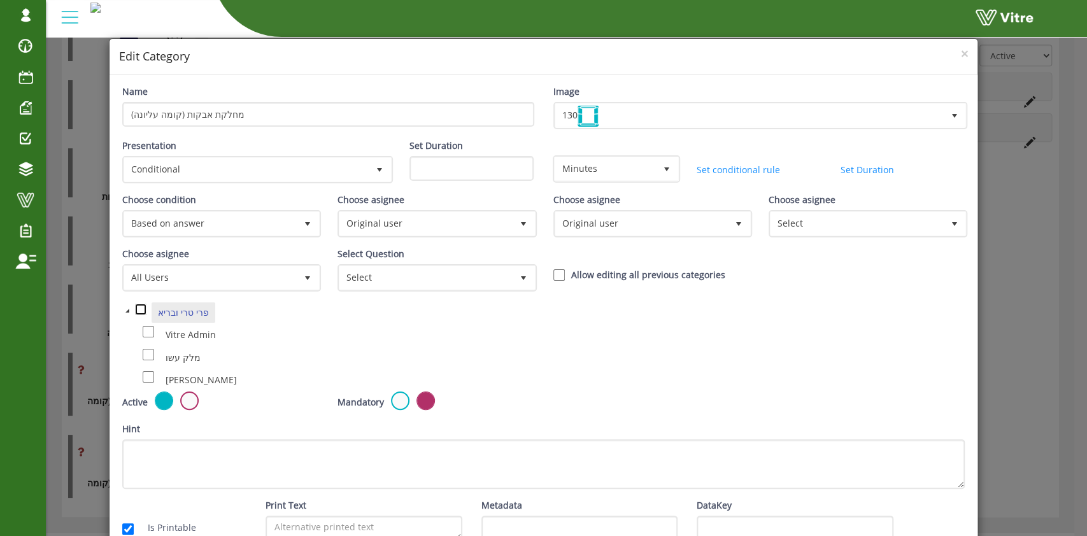
click at [141, 308] on input "checkbox" at bounding box center [140, 309] width 11 height 11
checkbox input "true"
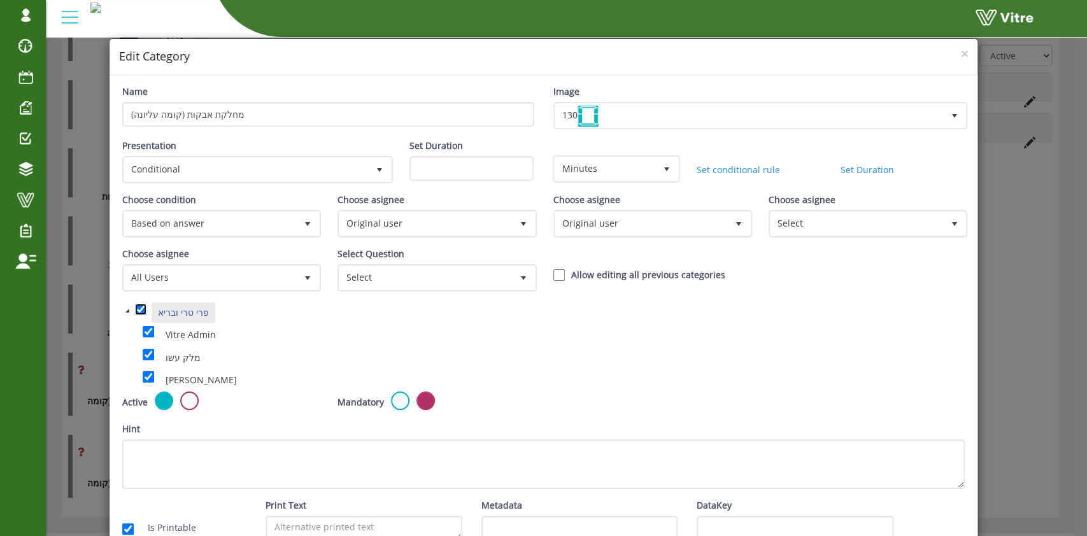
click at [141, 308] on input "checkbox" at bounding box center [140, 309] width 11 height 11
checkbox input "false"
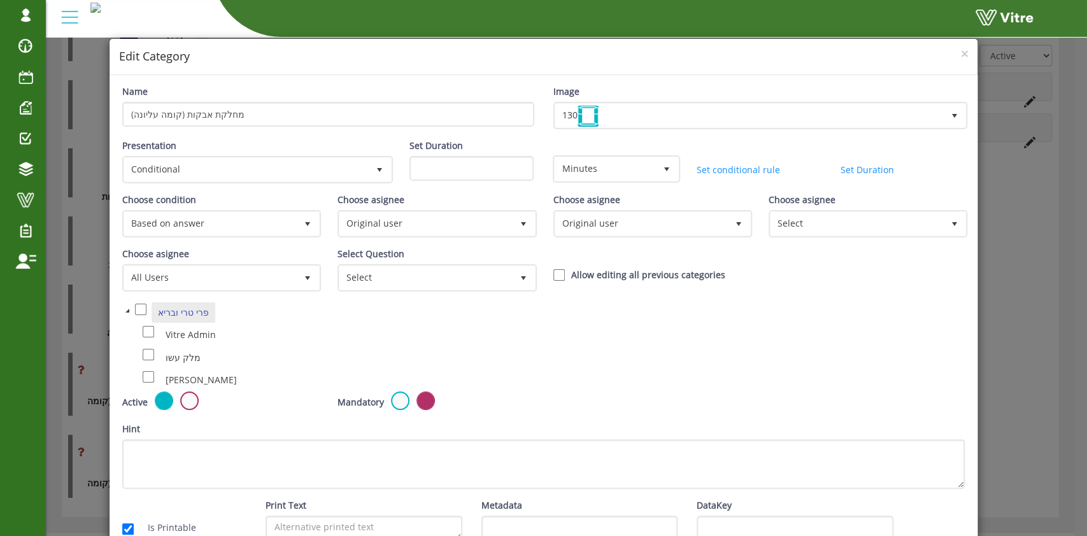
click at [401, 326] on div "Vitre Admin" at bounding box center [410, 335] width 535 height 23
click at [127, 313] on span at bounding box center [127, 311] width 10 height 10
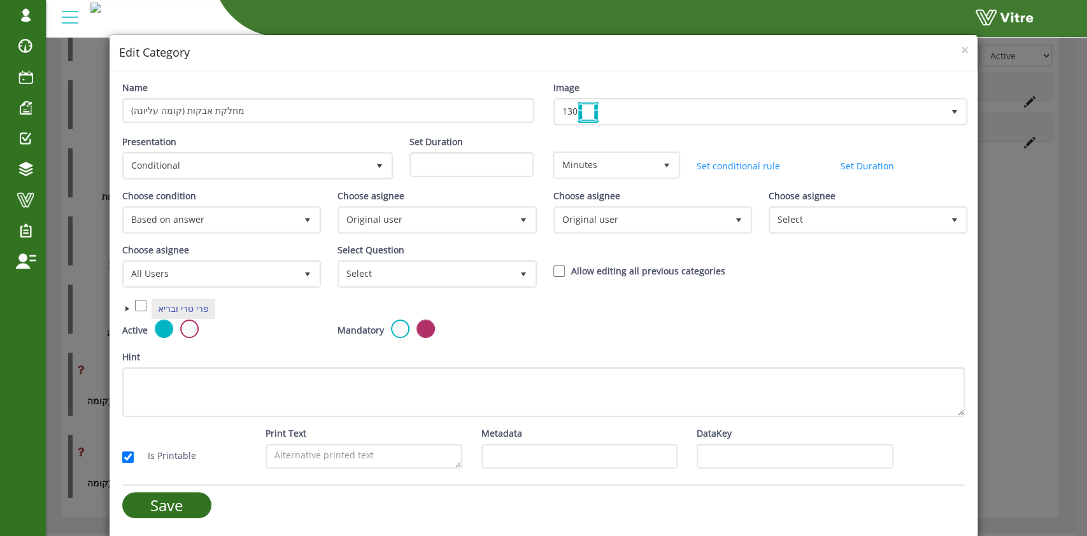
scroll to position [4, 0]
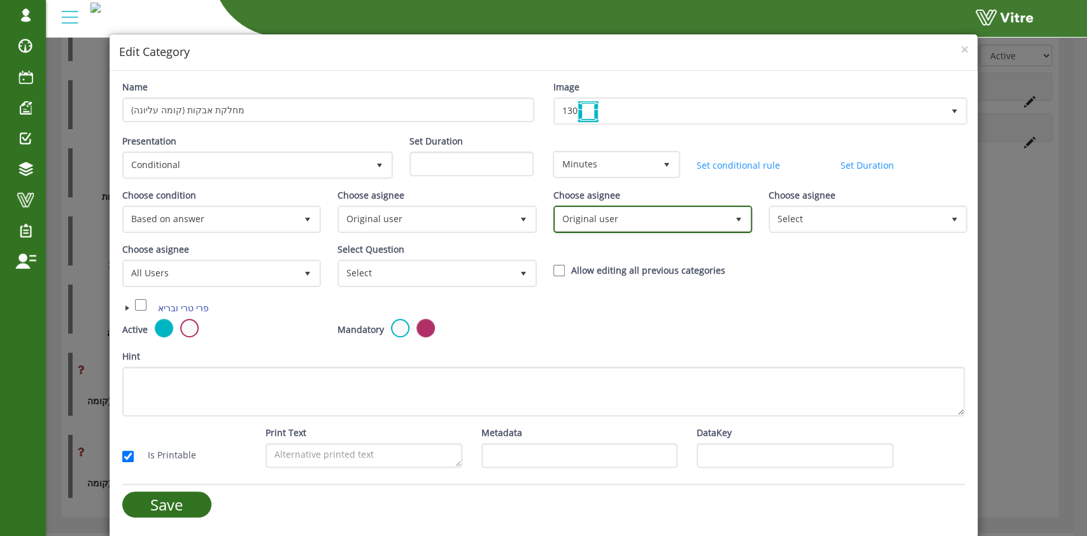
click at [623, 217] on span "Original user" at bounding box center [641, 219] width 172 height 23
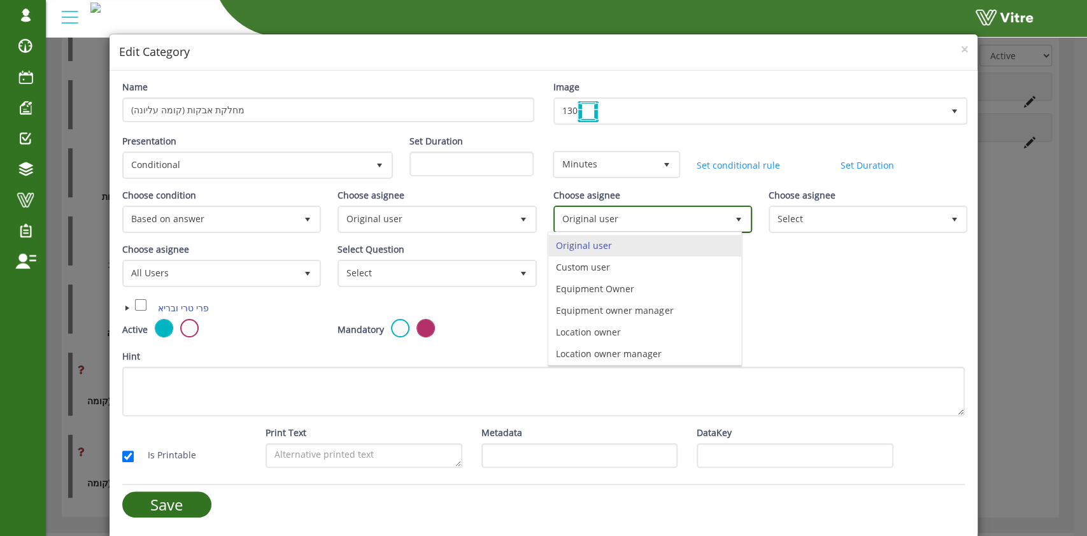
click at [623, 217] on span "Original user" at bounding box center [641, 219] width 172 height 23
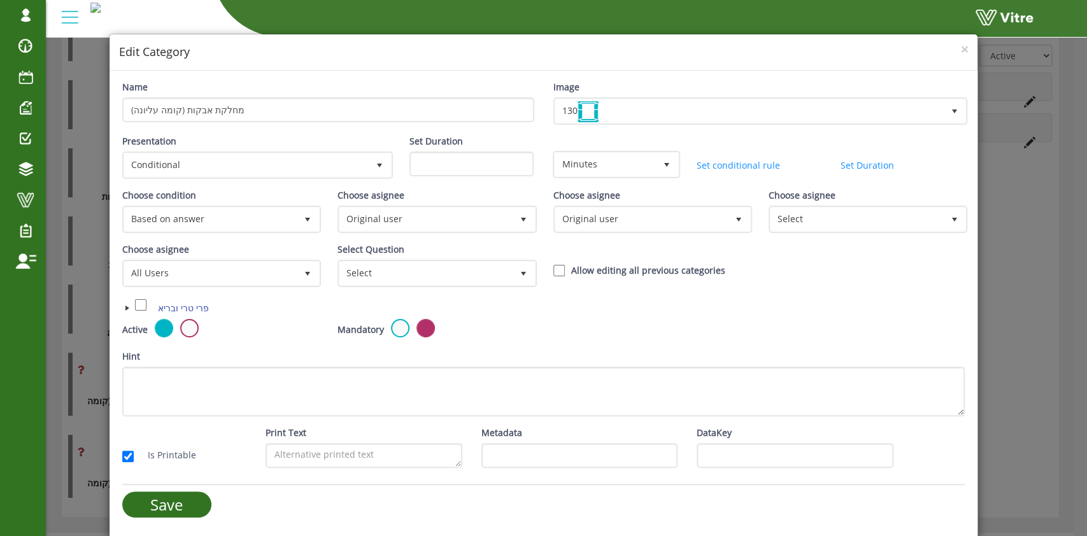
click at [944, 52] on h4 "Edit Category" at bounding box center [544, 52] width 850 height 17
click at [959, 49] on div "× Edit Category" at bounding box center [544, 52] width 869 height 36
click at [960, 45] on span "×" at bounding box center [964, 49] width 8 height 18
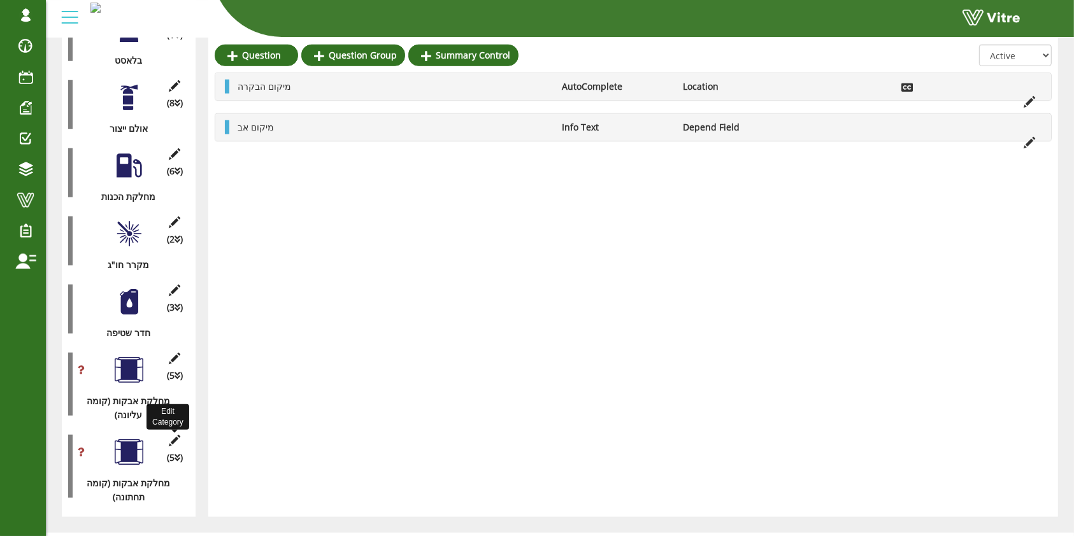
click at [175, 435] on icon at bounding box center [175, 440] width 16 height 11
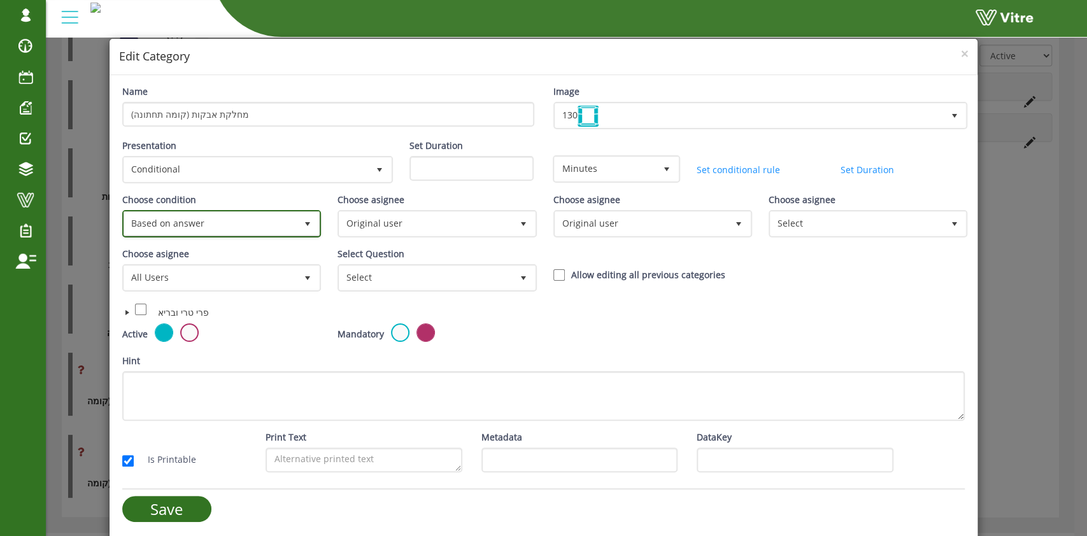
click at [228, 230] on span "Based on answer" at bounding box center [210, 223] width 172 height 23
click at [213, 264] on li "Based on answer" at bounding box center [219, 272] width 193 height 22
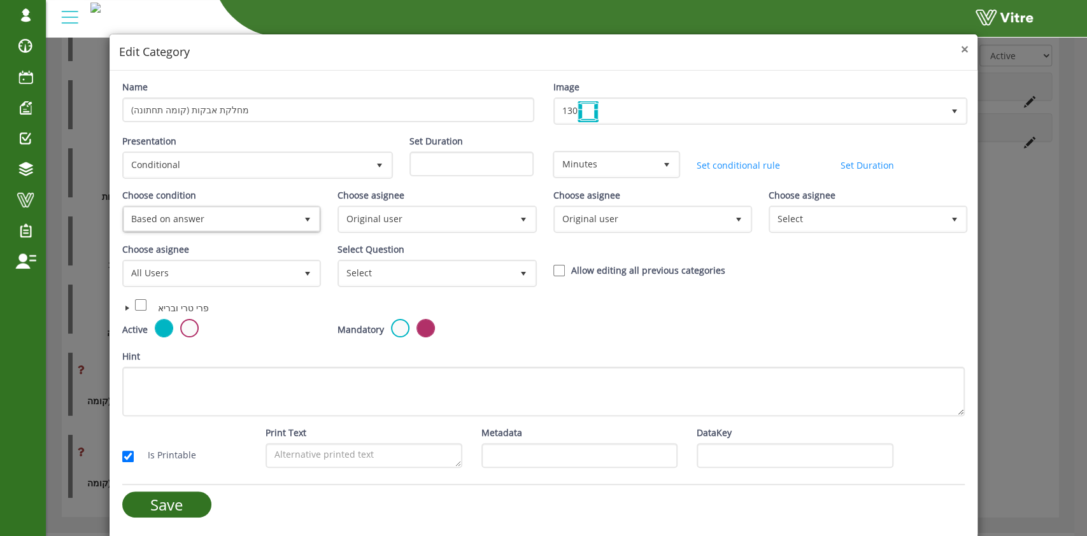
click at [960, 45] on span "×" at bounding box center [964, 49] width 8 height 18
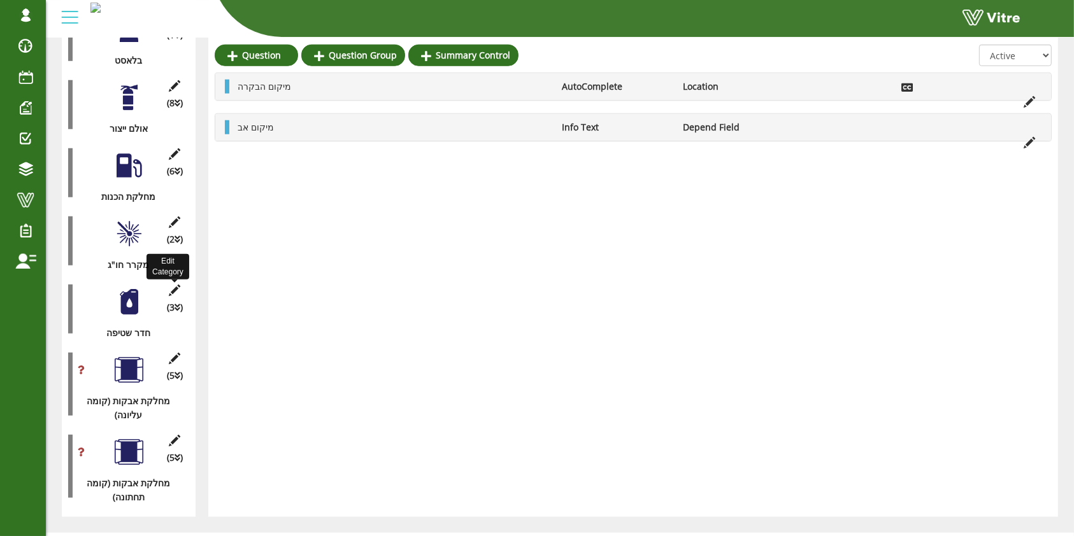
click at [178, 285] on icon at bounding box center [175, 290] width 16 height 11
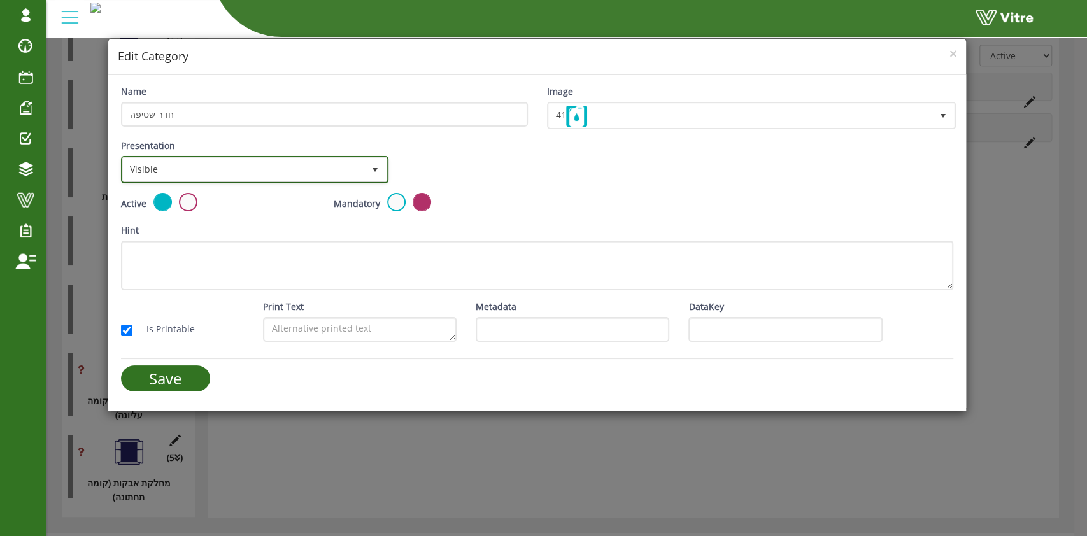
click at [197, 167] on span "Visible" at bounding box center [243, 169] width 241 height 23
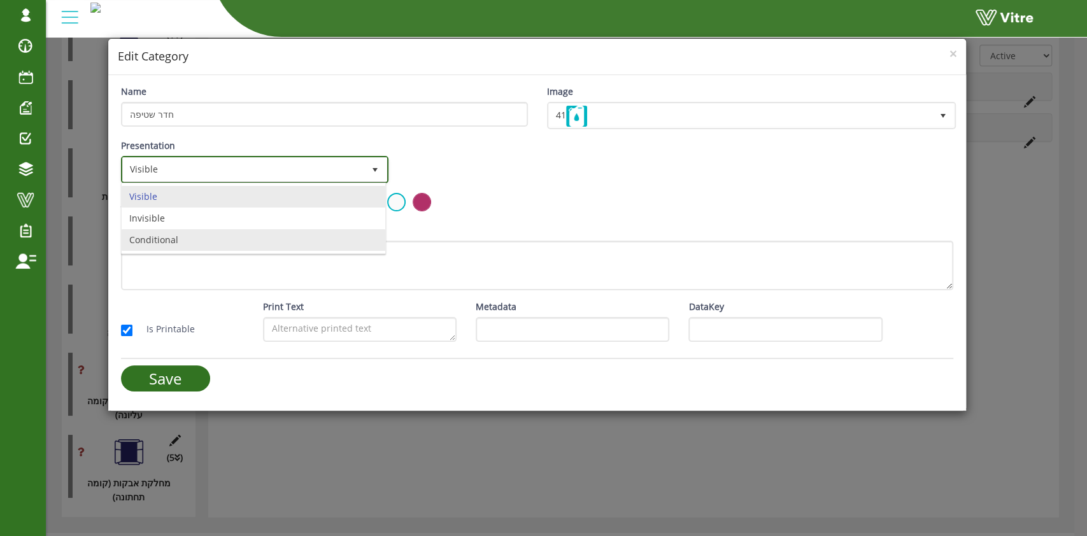
click at [185, 241] on li "Conditional" at bounding box center [254, 240] width 264 height 22
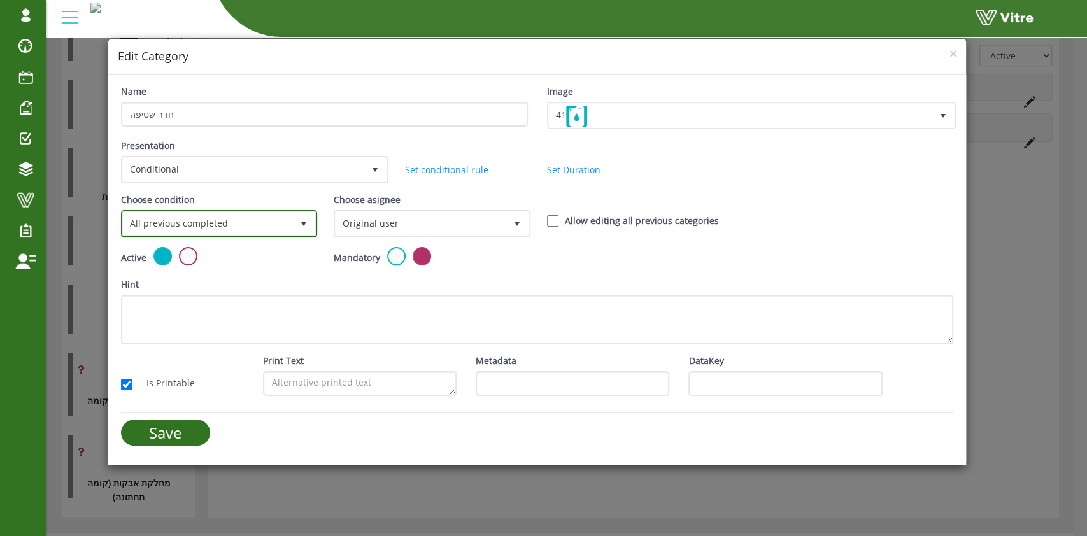
click at [194, 228] on span "All previous completed" at bounding box center [207, 223] width 169 height 23
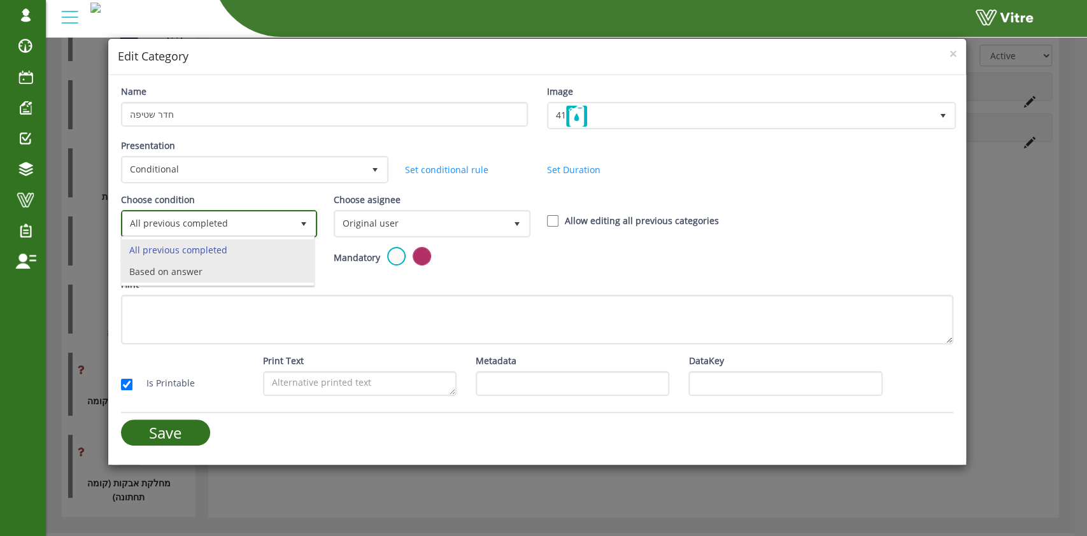
click at [191, 267] on li "Based on answer" at bounding box center [218, 272] width 193 height 22
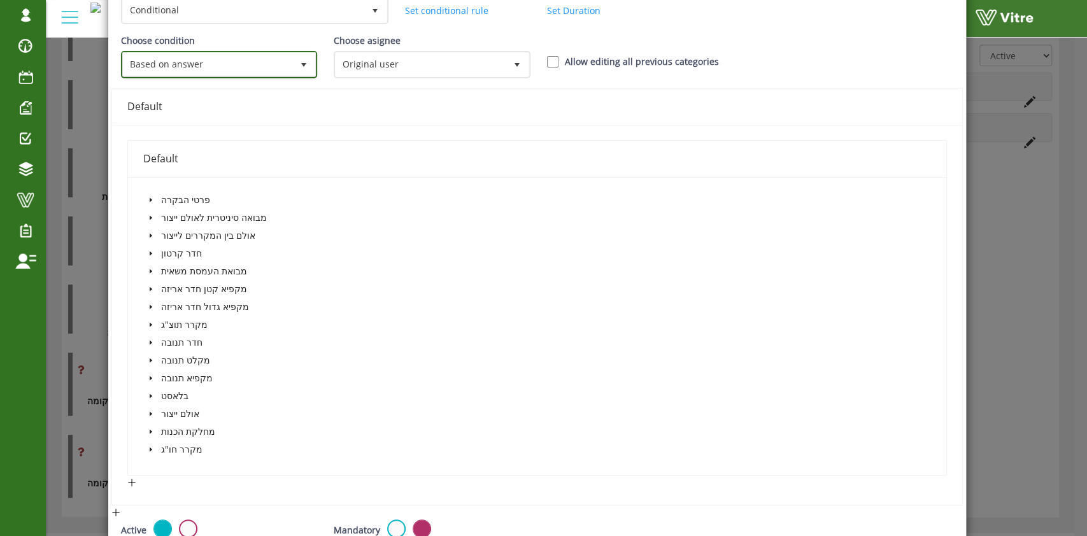
scroll to position [169, 0]
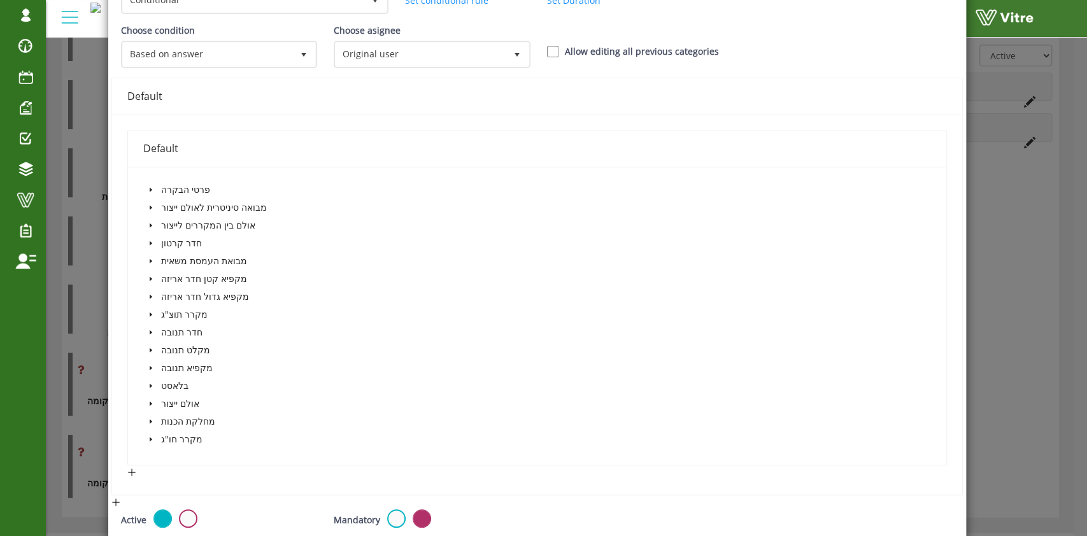
click at [152, 187] on icon "caret-down" at bounding box center [151, 190] width 6 height 6
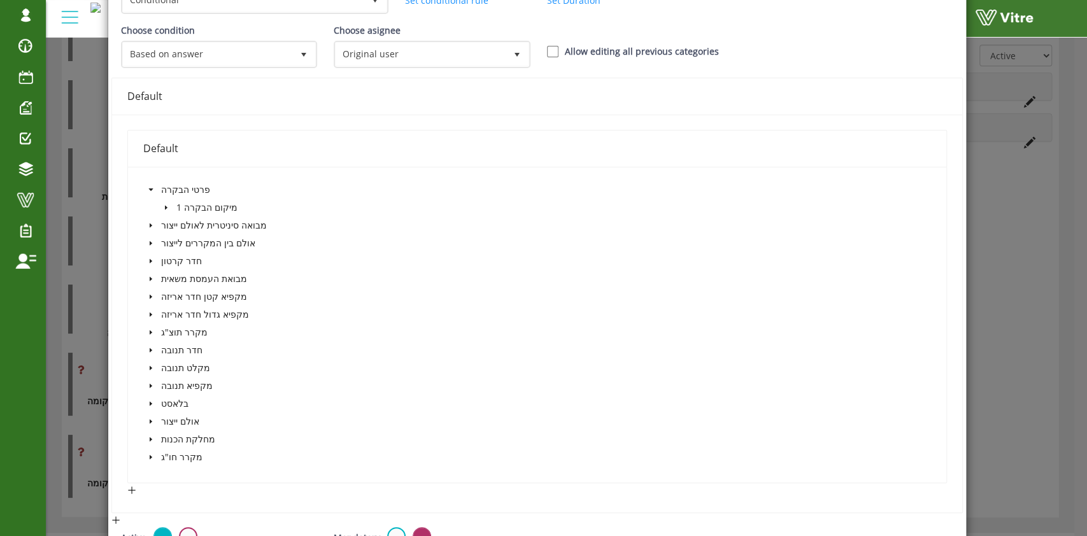
click at [159, 208] on span at bounding box center [166, 207] width 15 height 15
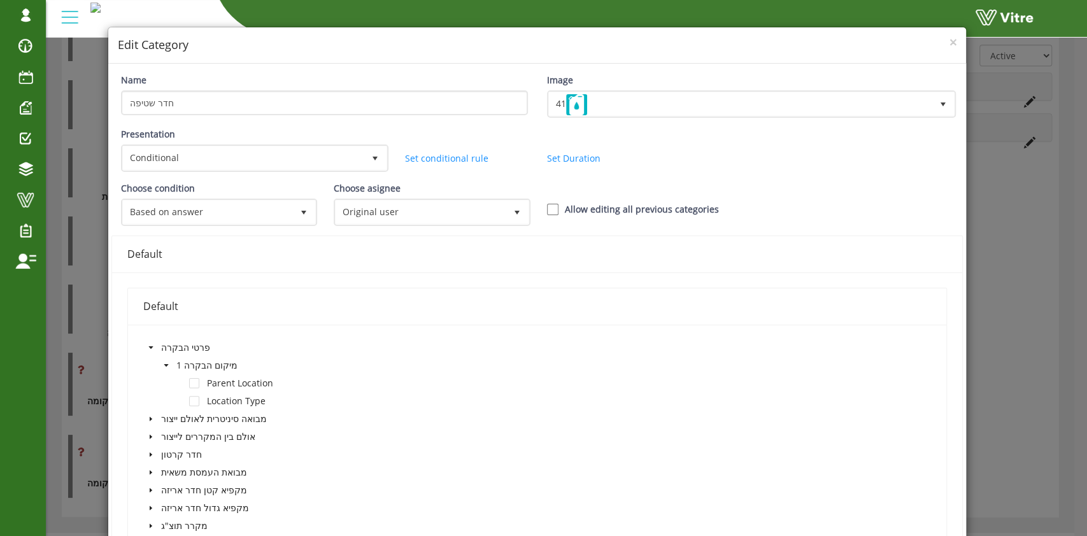
scroll to position [0, 0]
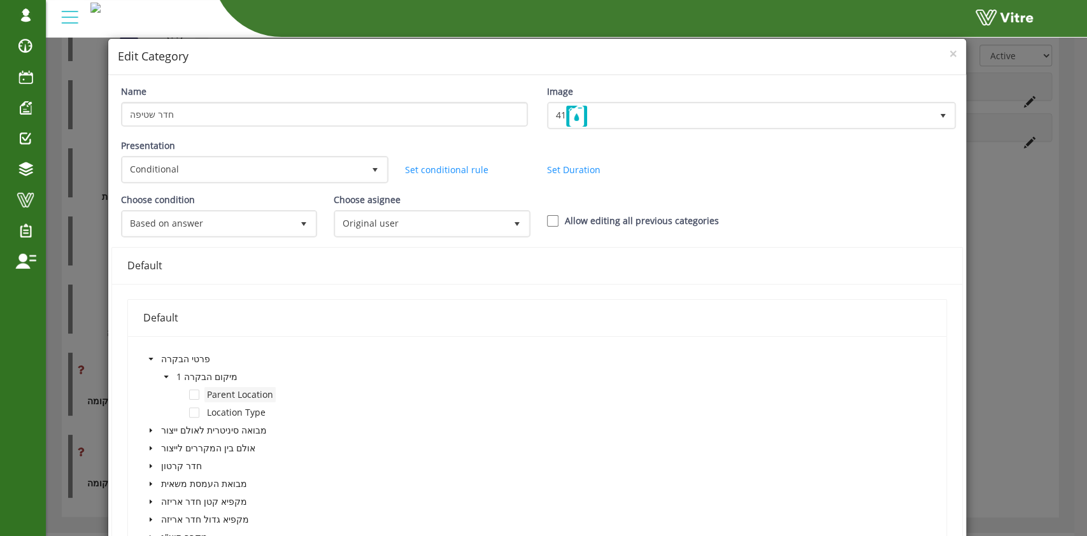
click at [246, 390] on span "Parent Location" at bounding box center [240, 394] width 66 height 12
click at [196, 392] on span at bounding box center [194, 395] width 10 height 10
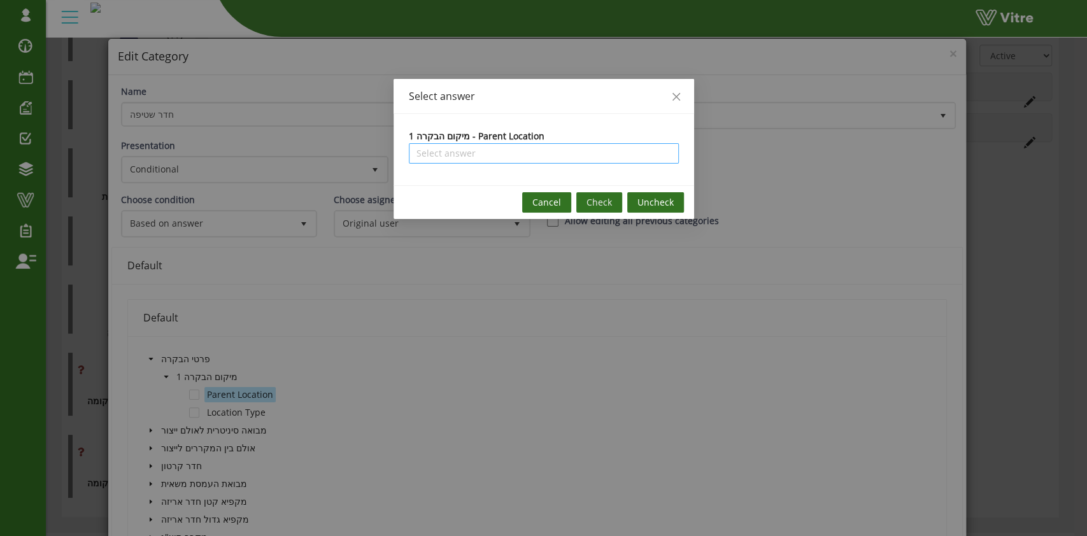
click at [0, 0] on input "search" at bounding box center [0, 0] width 0 height 0
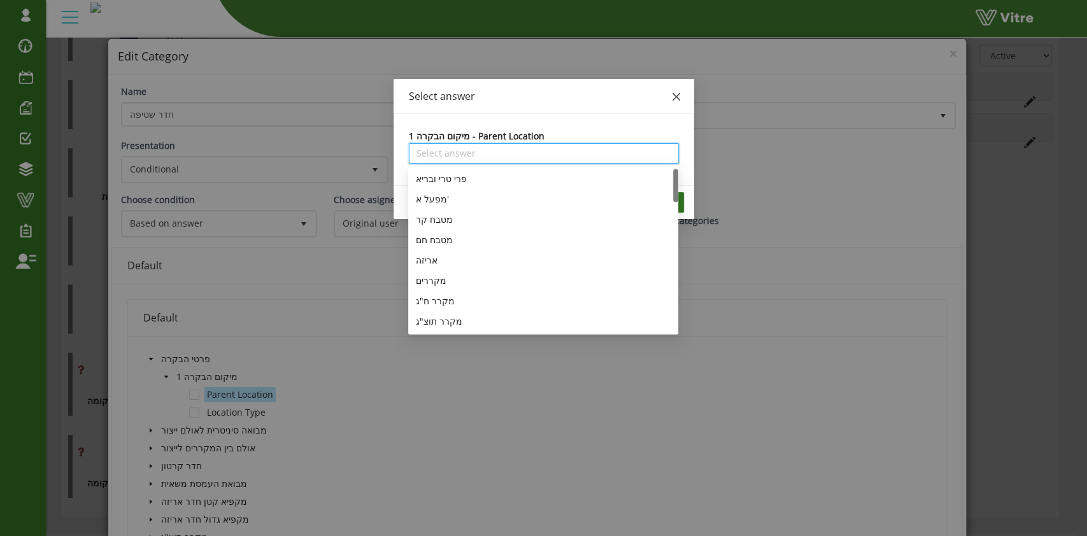
click at [680, 92] on icon "close" at bounding box center [676, 97] width 10 height 10
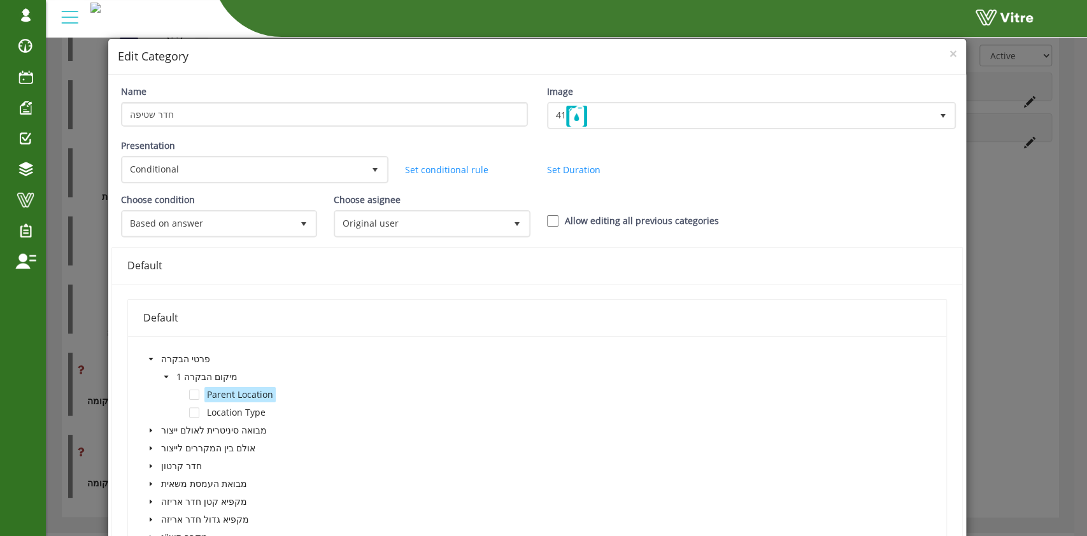
click at [168, 374] on span at bounding box center [166, 376] width 15 height 15
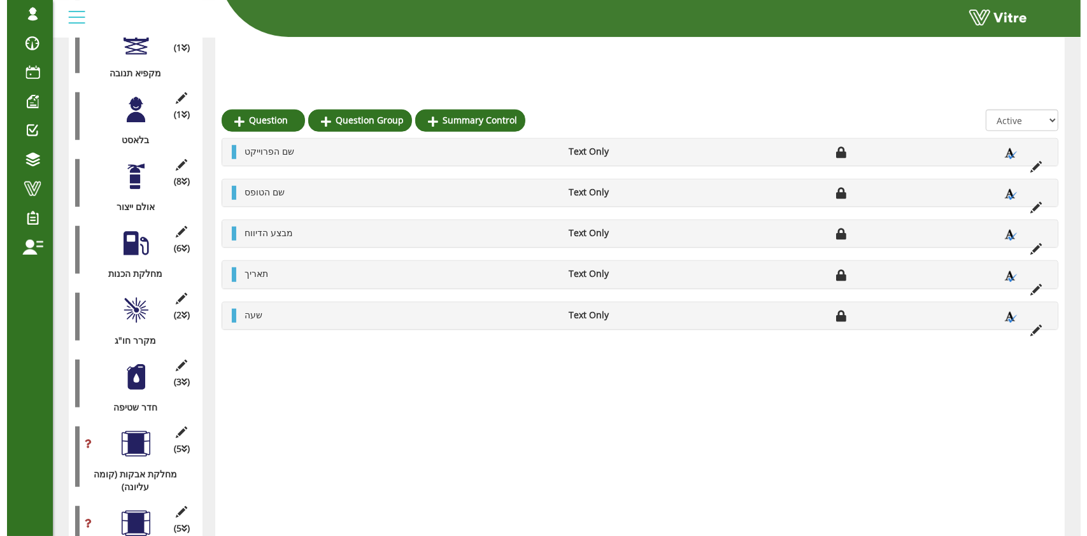
scroll to position [1070, 0]
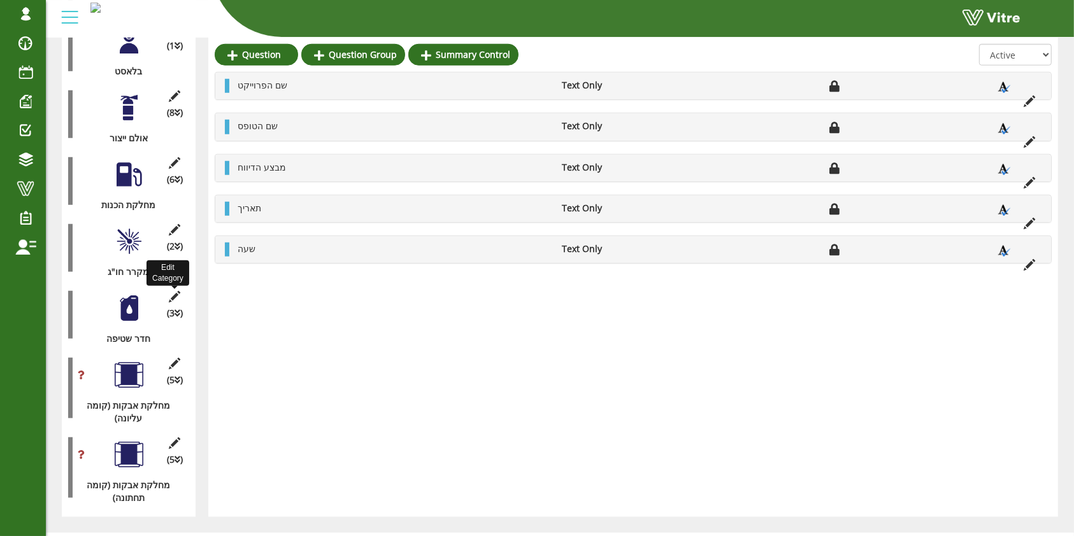
click at [176, 291] on icon at bounding box center [175, 296] width 16 height 11
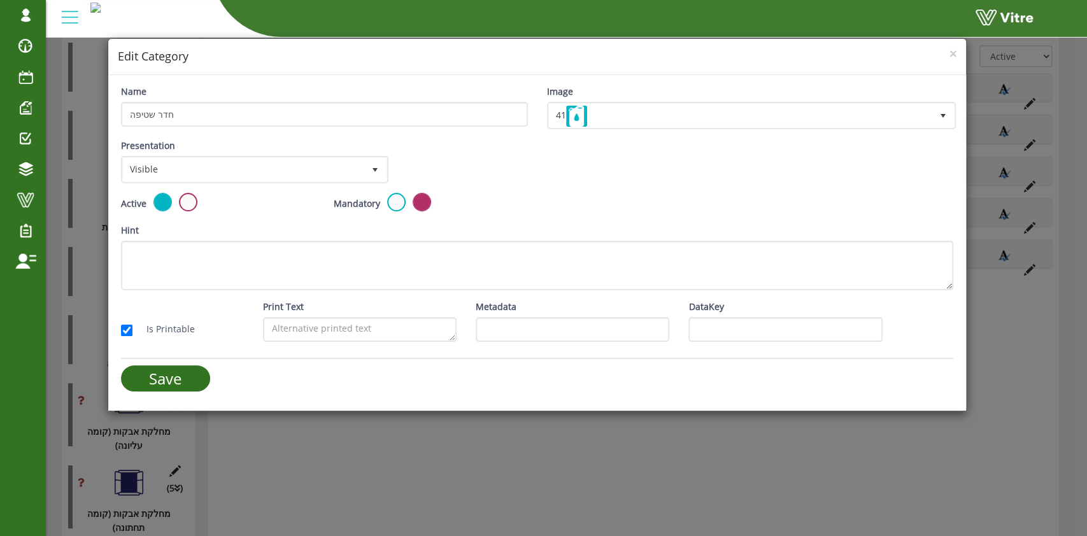
drag, startPoint x: 222, startPoint y: 148, endPoint x: 222, endPoint y: 174, distance: 26.1
click at [222, 148] on div "Presentation Visible 0" at bounding box center [253, 161] width 265 height 45
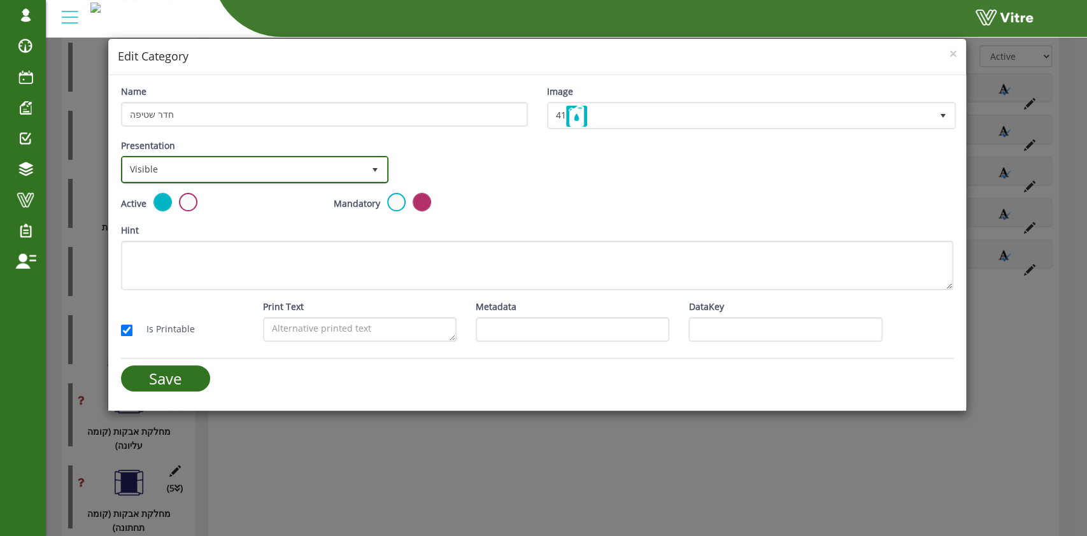
click at [222, 178] on span "Visible" at bounding box center [243, 169] width 241 height 23
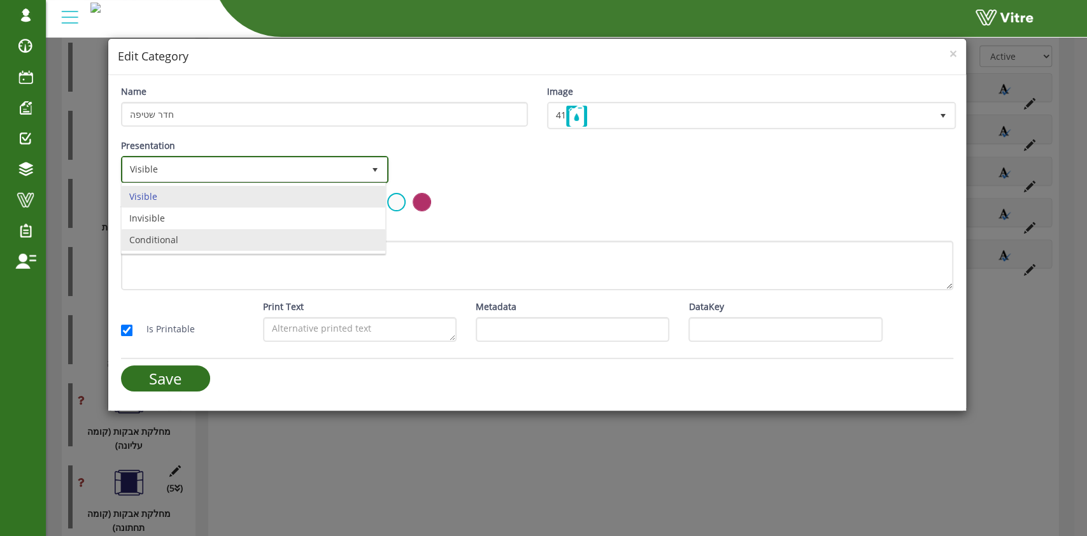
click at [204, 237] on li "Conditional" at bounding box center [254, 240] width 264 height 22
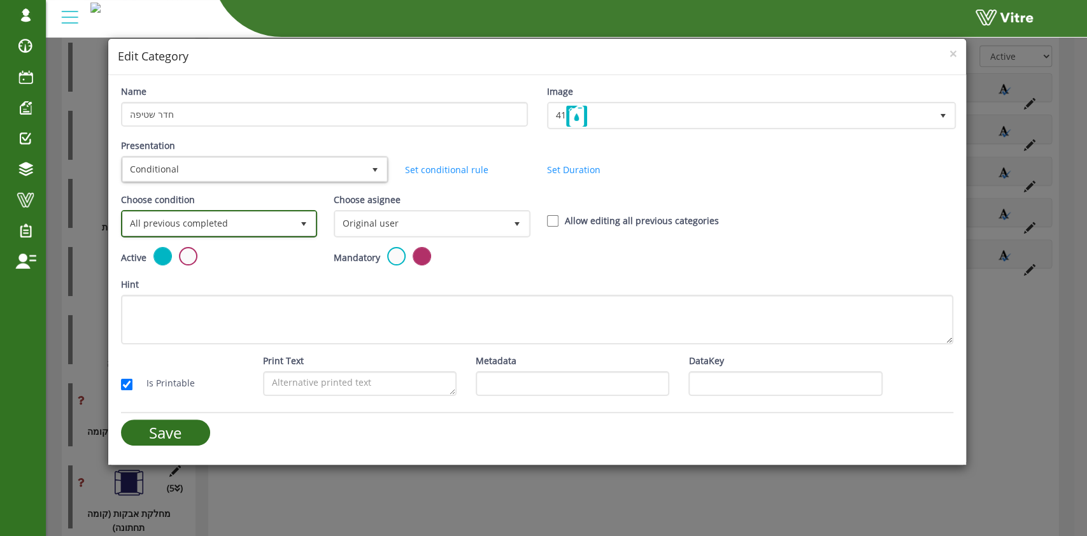
click at [278, 229] on span "All previous completed" at bounding box center [207, 223] width 169 height 23
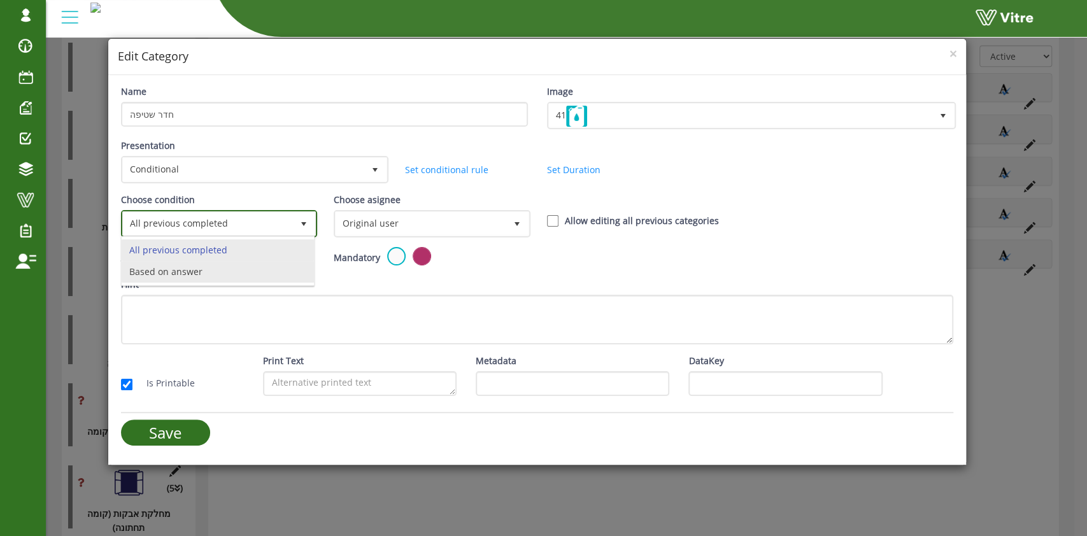
click at [246, 270] on li "Based on answer" at bounding box center [218, 272] width 193 height 22
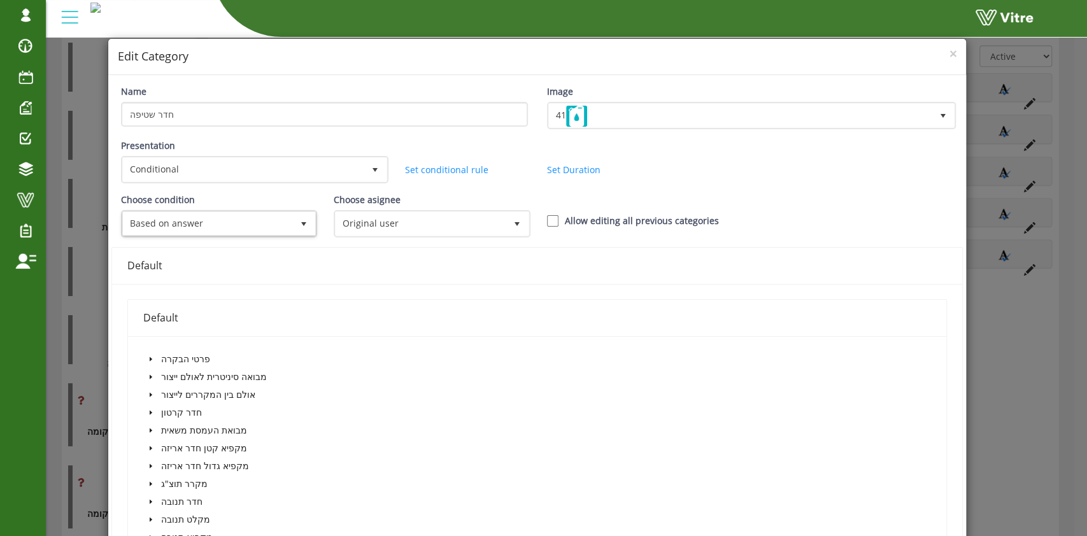
click at [150, 359] on icon "caret-down" at bounding box center [151, 359] width 3 height 4
click at [166, 374] on icon "caret-down" at bounding box center [166, 377] width 6 height 6
click at [166, 376] on icon "caret-down" at bounding box center [166, 377] width 4 height 3
click at [166, 374] on icon "caret-down" at bounding box center [166, 377] width 6 height 6
click at [210, 388] on span "Parent Location" at bounding box center [240, 394] width 66 height 12
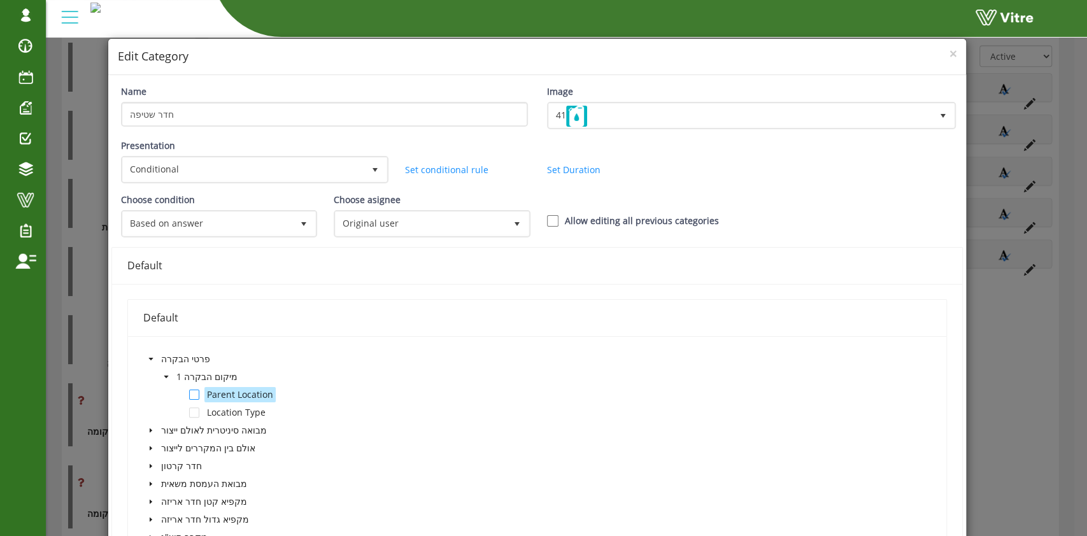
click at [190, 394] on span at bounding box center [194, 395] width 10 height 10
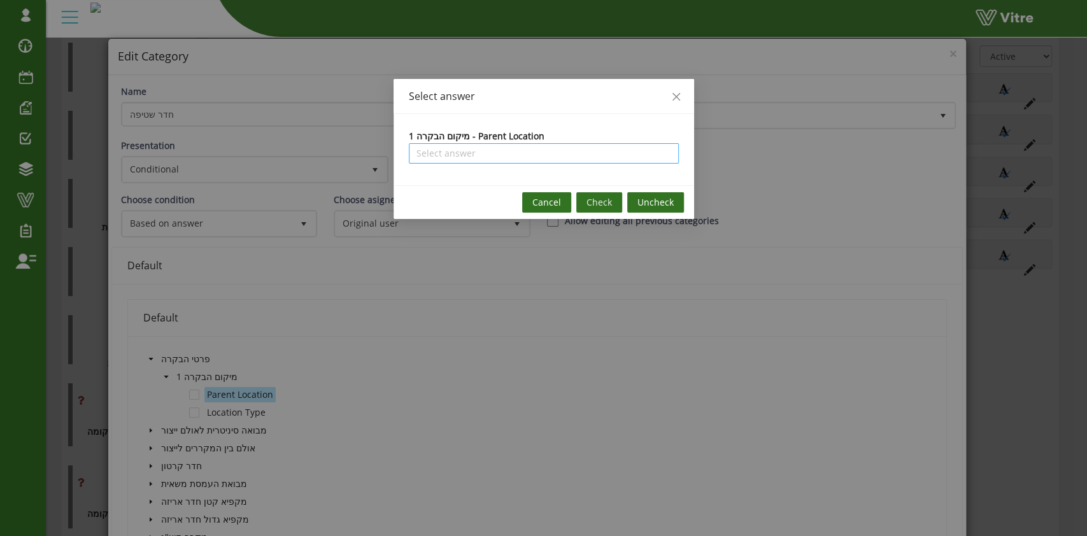
click at [588, 160] on input "search" at bounding box center [544, 153] width 255 height 19
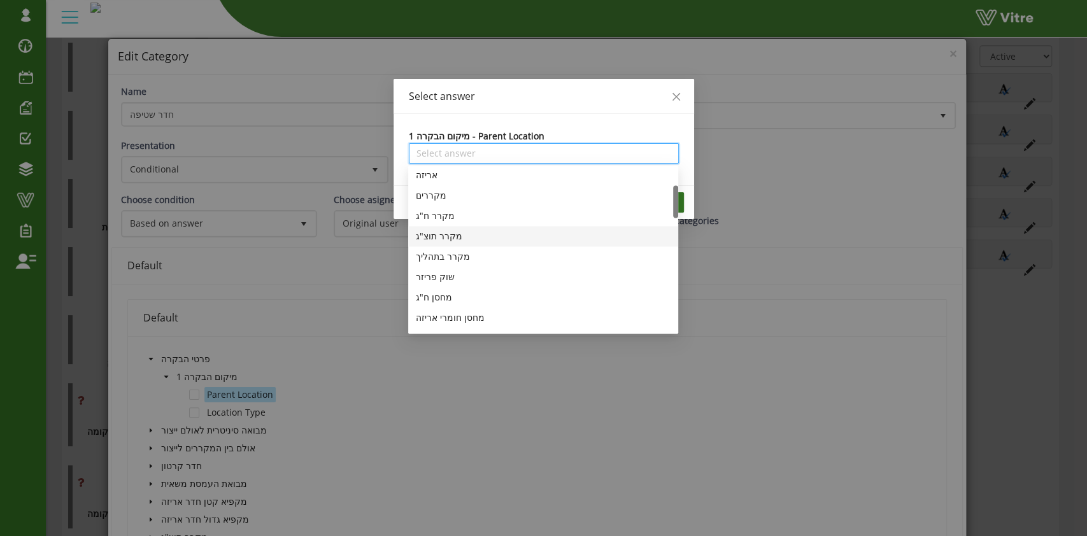
scroll to position [169, 0]
click at [453, 277] on div "מפעל ב'" at bounding box center [543, 274] width 255 height 14
type input "מפעל ב'"
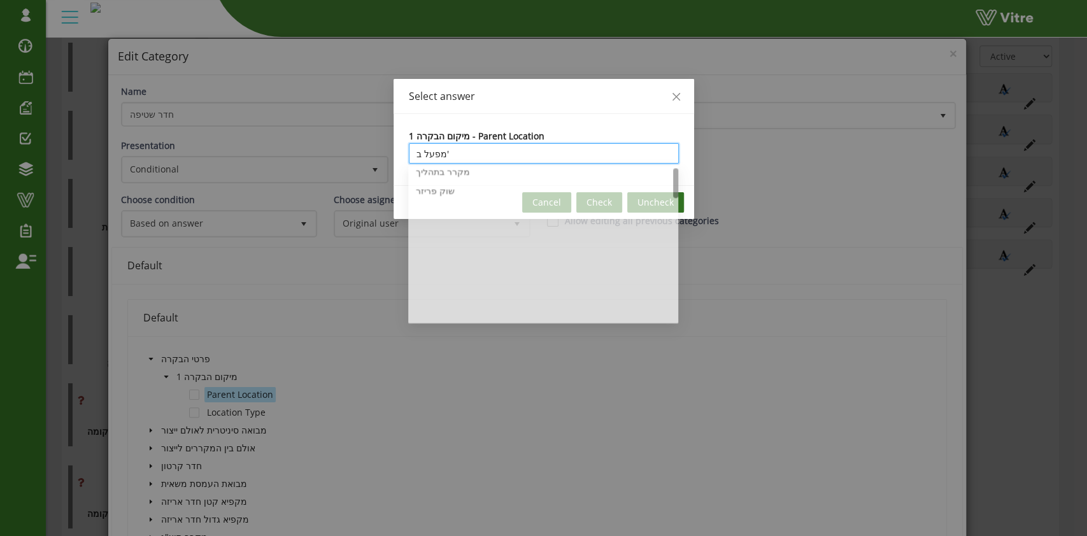
scroll to position [0, 0]
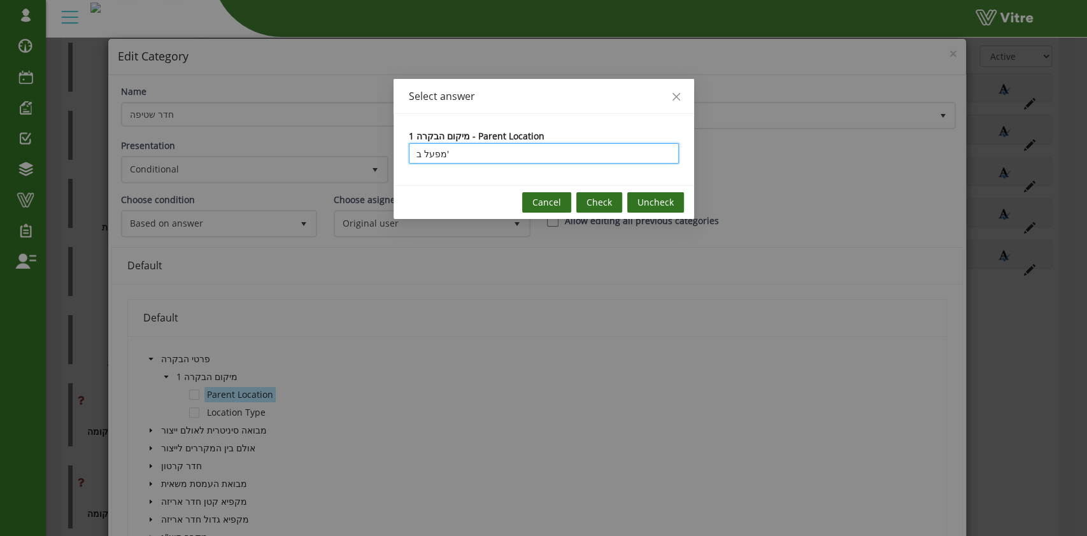
click at [604, 204] on span "Check" at bounding box center [599, 203] width 25 height 14
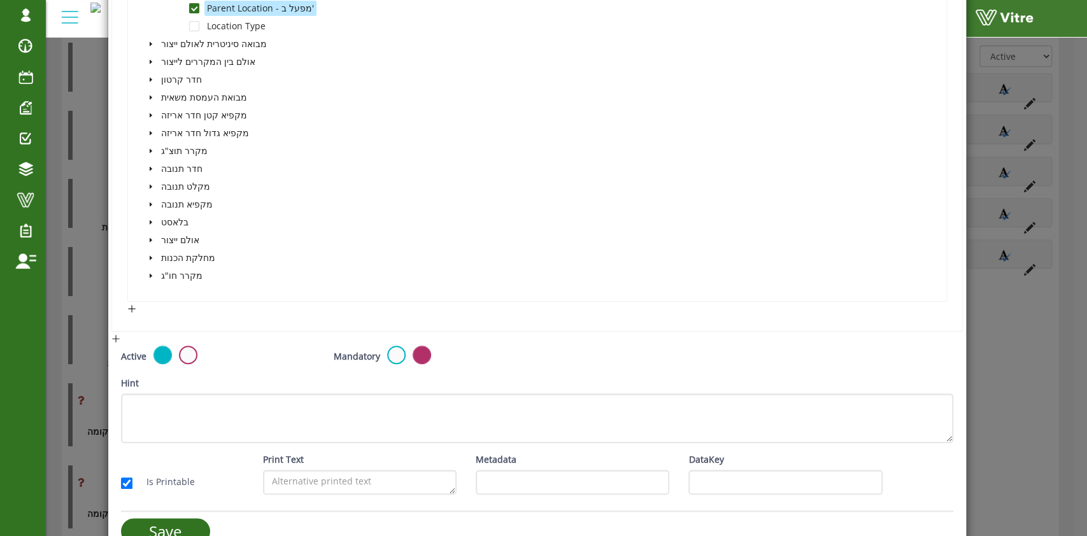
scroll to position [413, 0]
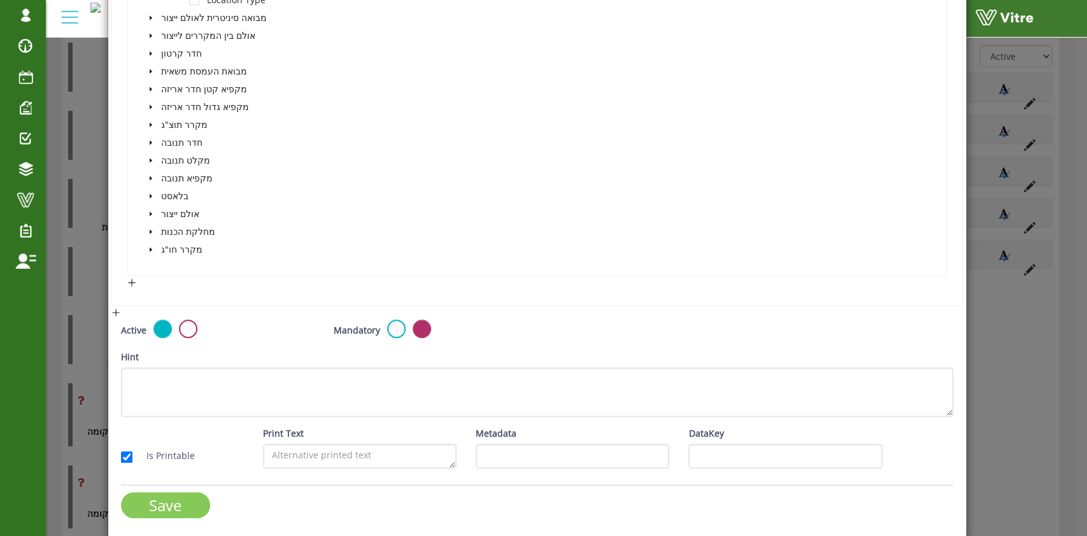
click at [178, 492] on input "Save" at bounding box center [165, 505] width 89 height 26
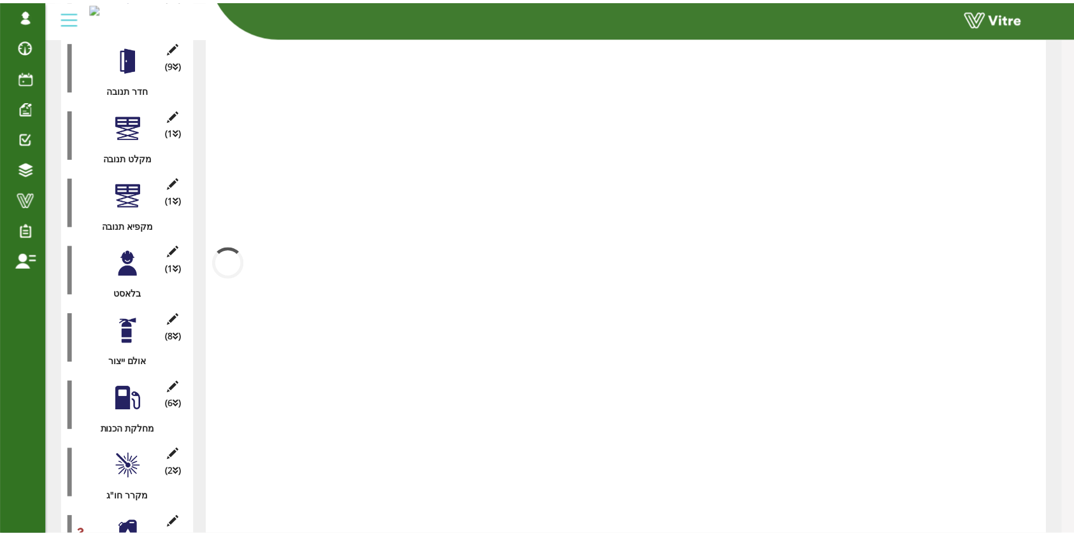
scroll to position [1070, 0]
